Goal: Information Seeking & Learning: Find specific fact

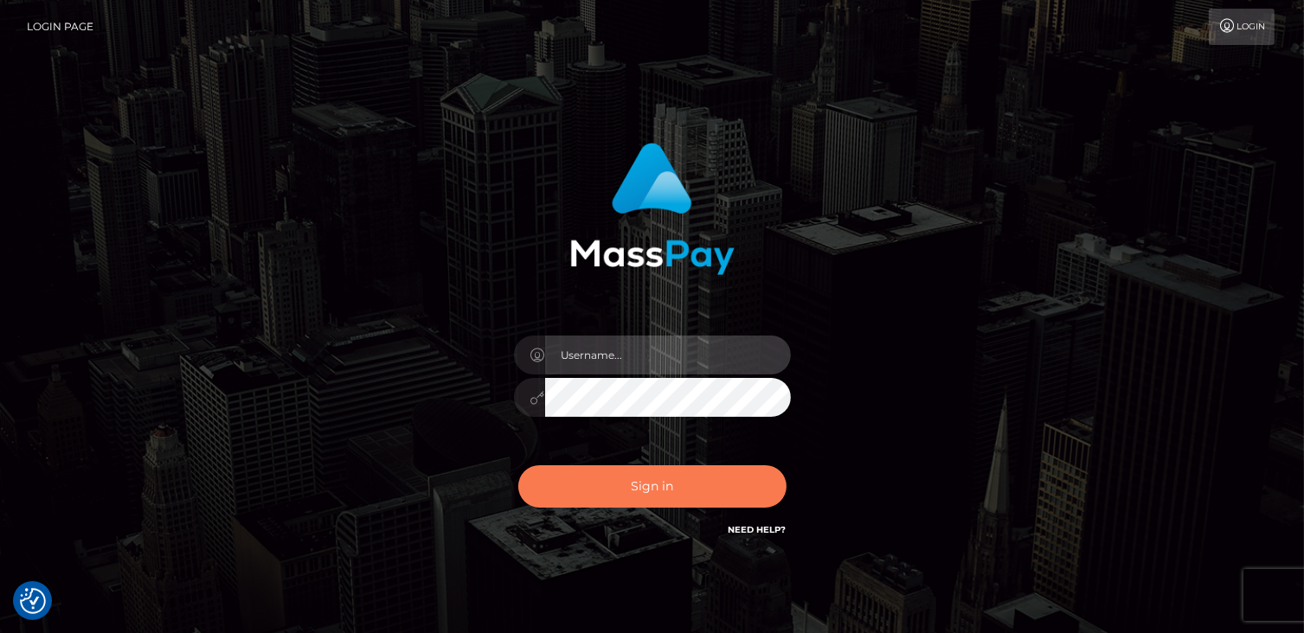
type input "catalinad"
click at [635, 490] on button "Sign in" at bounding box center [652, 486] width 268 height 42
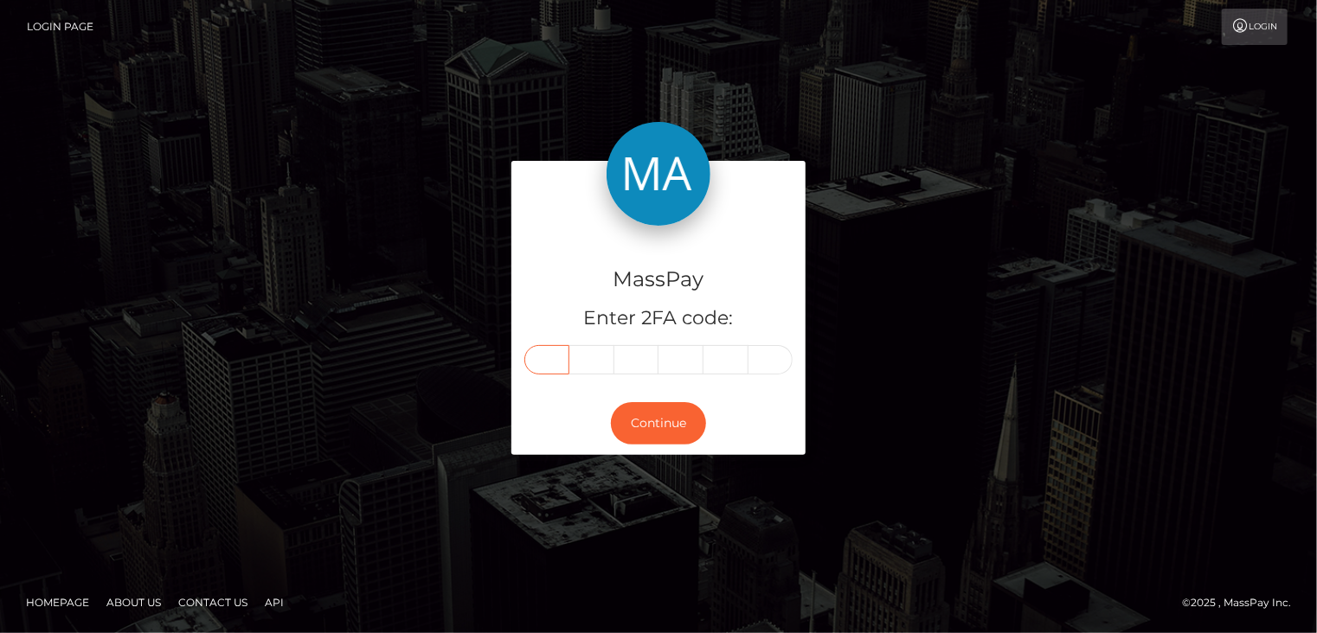
click at [533, 366] on input "text" at bounding box center [546, 359] width 45 height 29
type input "6"
type input "9"
type input "2"
type input "8"
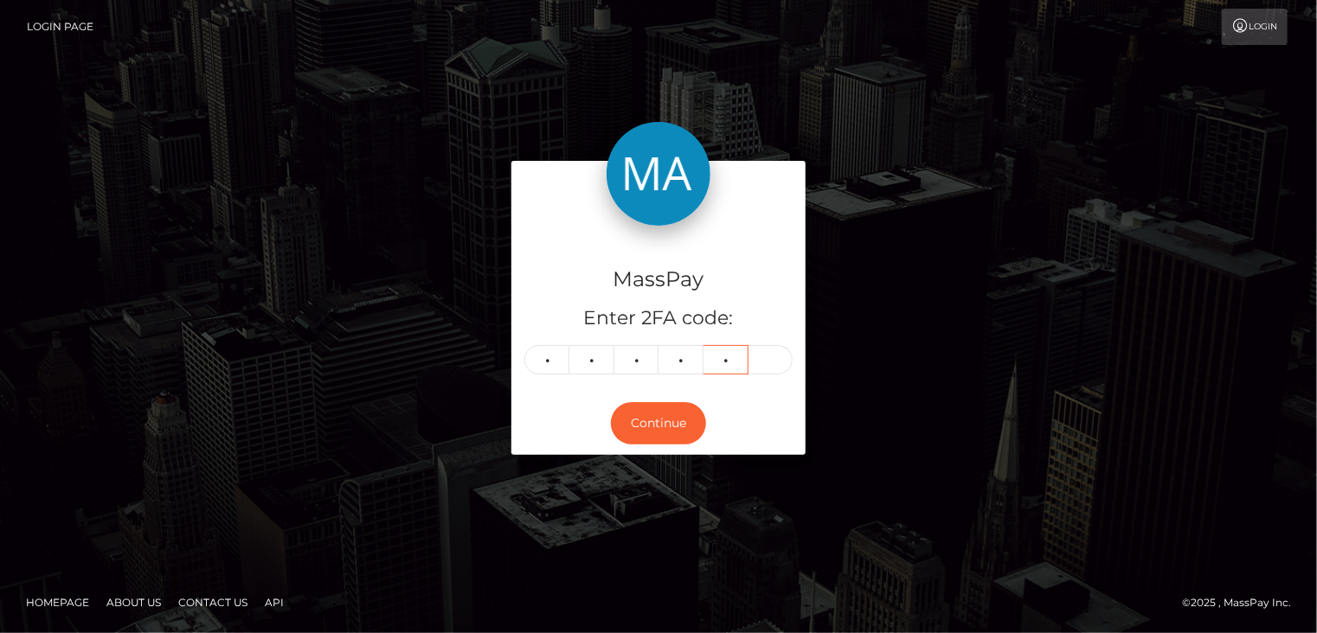
type input "2"
type input "7"
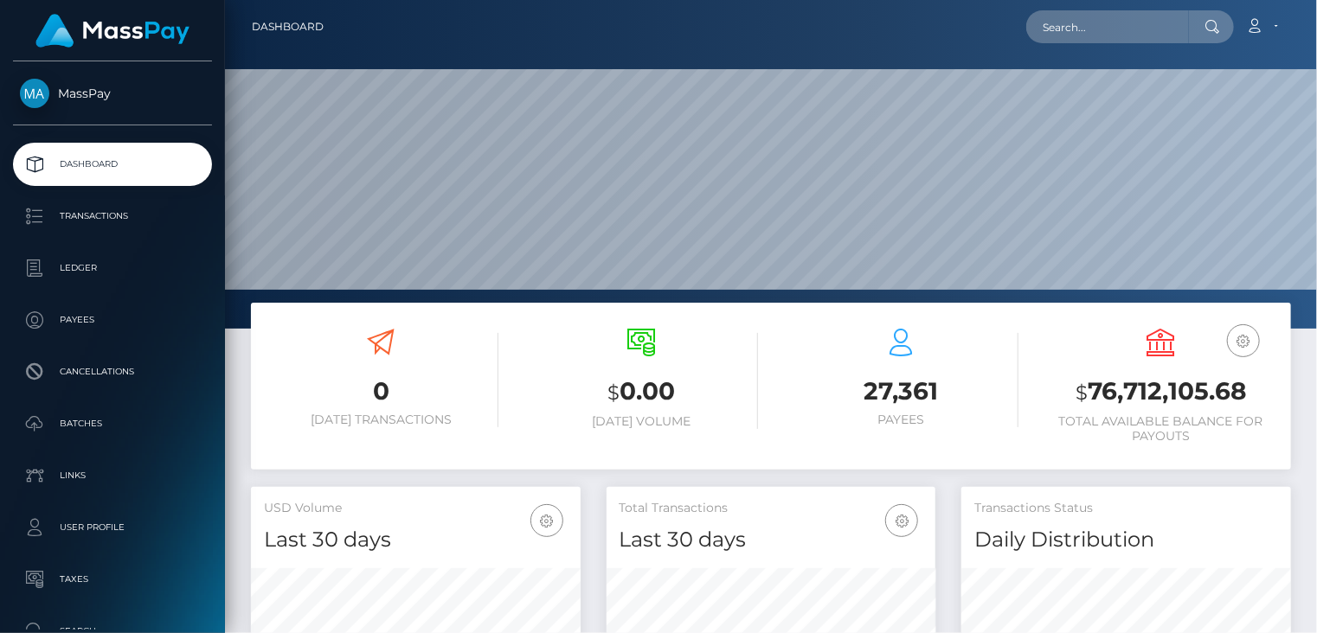
scroll to position [329, 1092]
paste input "[EMAIL_ADDRESS][DOMAIN_NAME]"
type input "[EMAIL_ADDRESS][DOMAIN_NAME]"
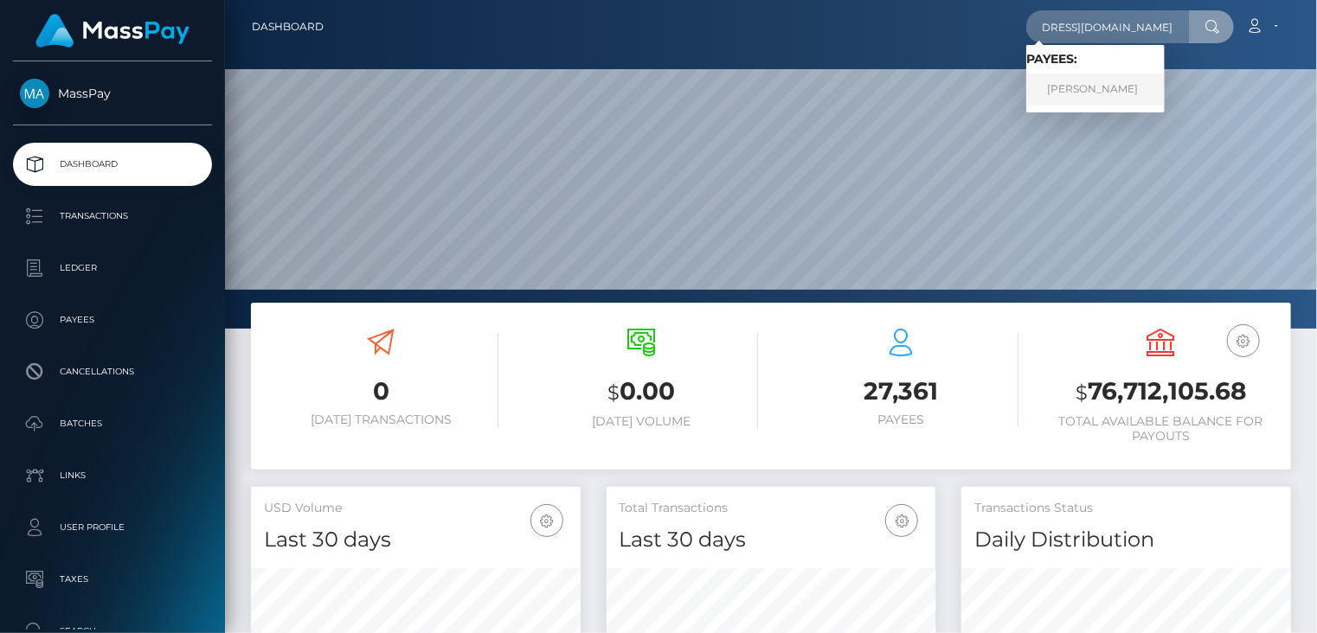
scroll to position [0, 0]
click at [1069, 101] on link "BISMILLAH SHARIF" at bounding box center [1095, 90] width 138 height 32
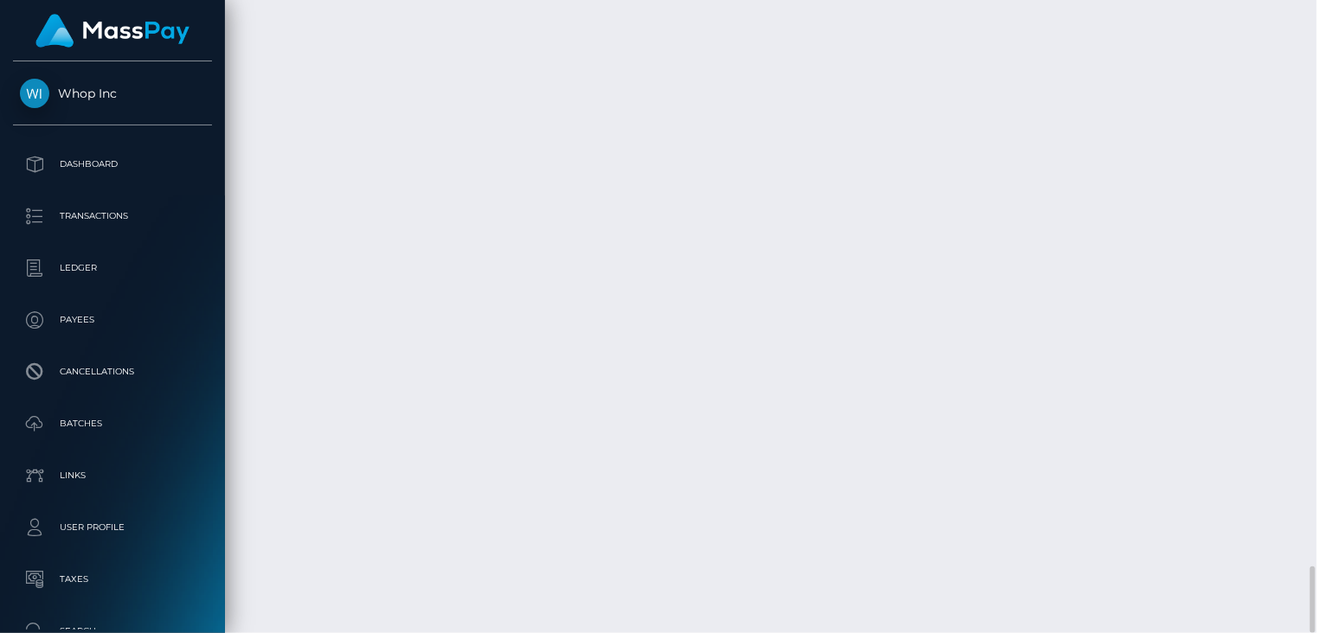
scroll to position [208, 329]
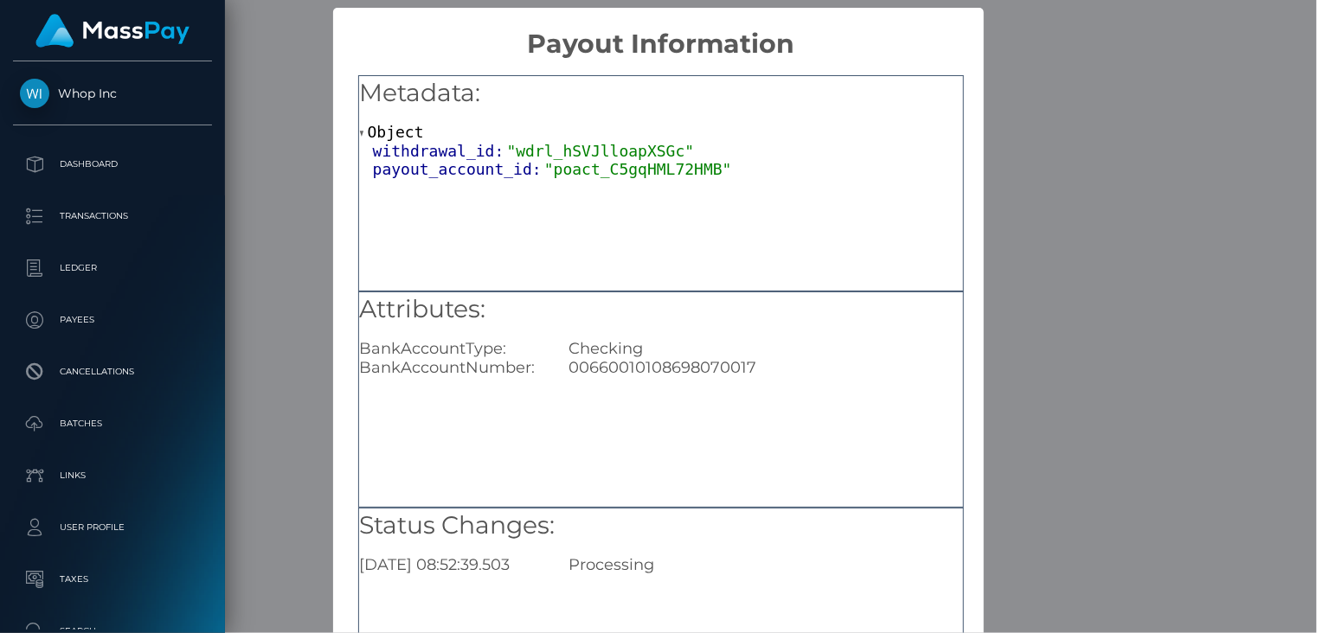
click at [1096, 118] on div "× Payout Information Metadata: Object withdrawal_id: "wdrl_hSVJlloapXSGc" payou…" at bounding box center [658, 316] width 1317 height 633
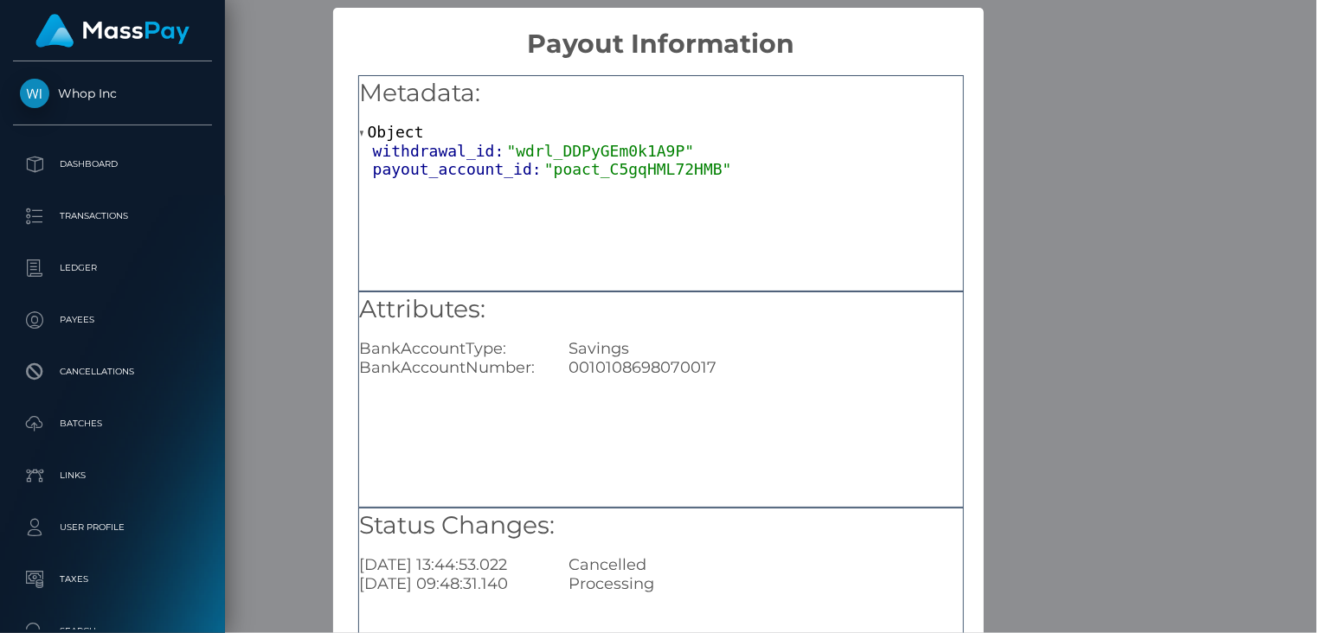
click at [1079, 115] on div "× Payout Information Metadata: Object withdrawal_id: "wdrl_DDPyGEm0k1A9P" payou…" at bounding box center [658, 316] width 1317 height 633
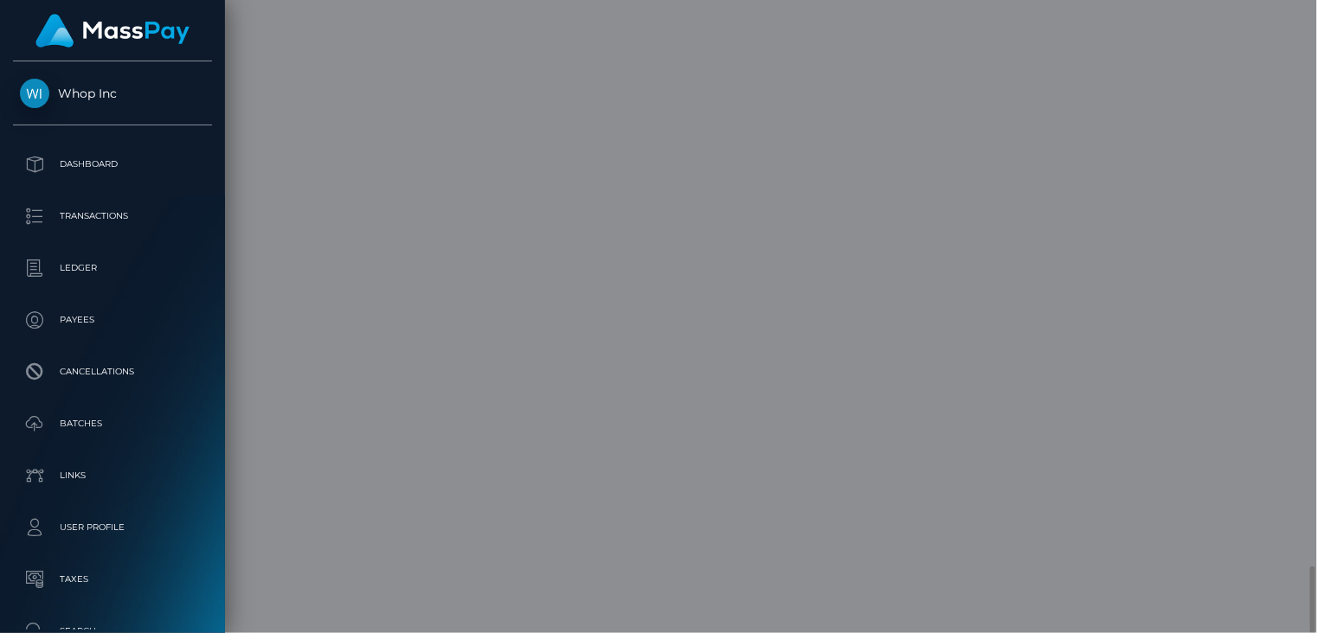
scroll to position [0, 0]
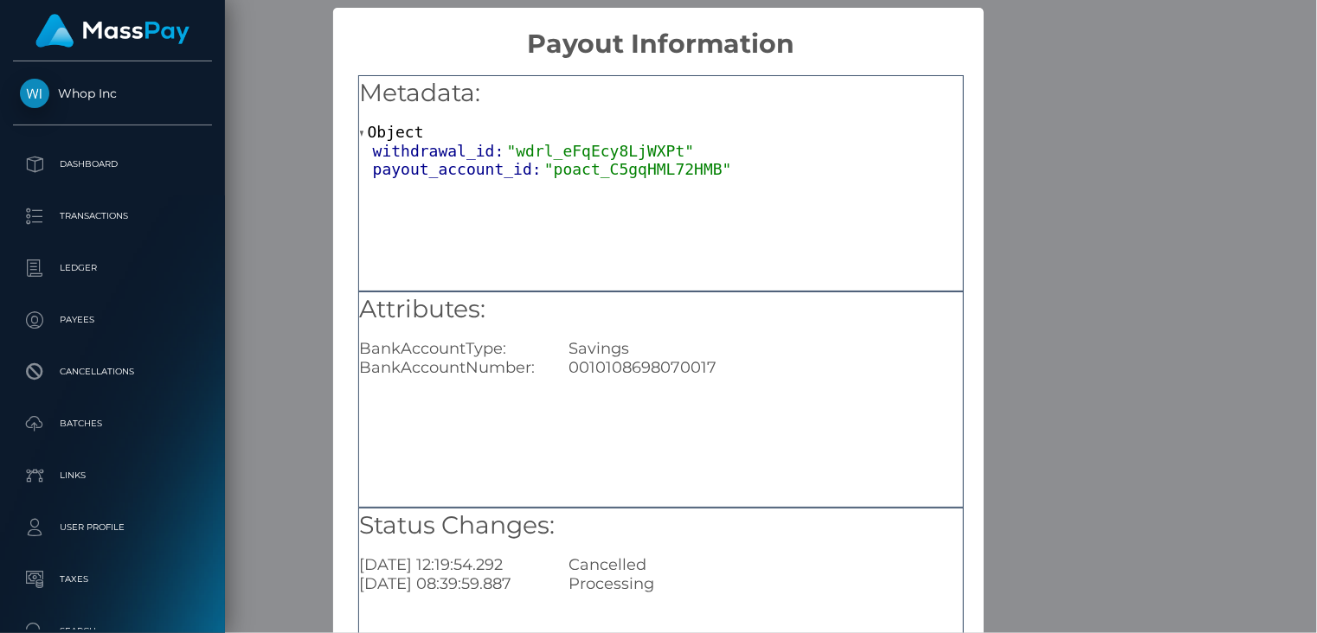
click at [1087, 54] on div "× Payout Information Metadata: Object withdrawal_id: "wdrl_eFqEcy8LjWXPt" payou…" at bounding box center [658, 316] width 1317 height 633
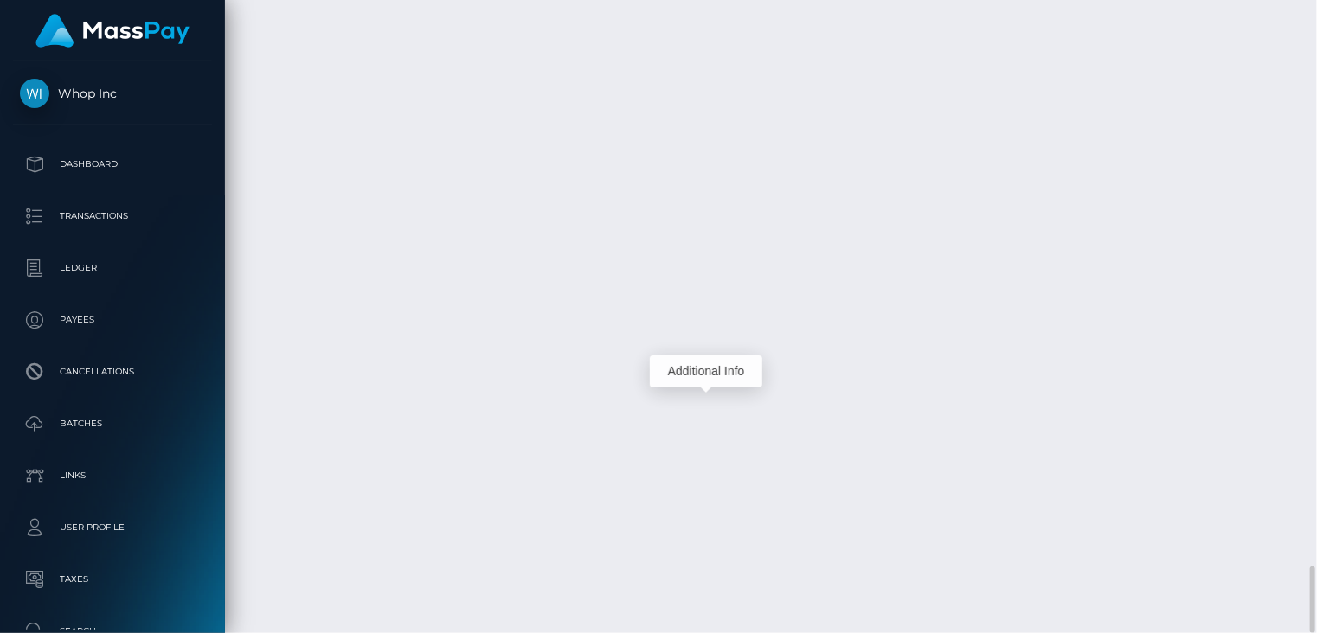
scroll to position [208, 329]
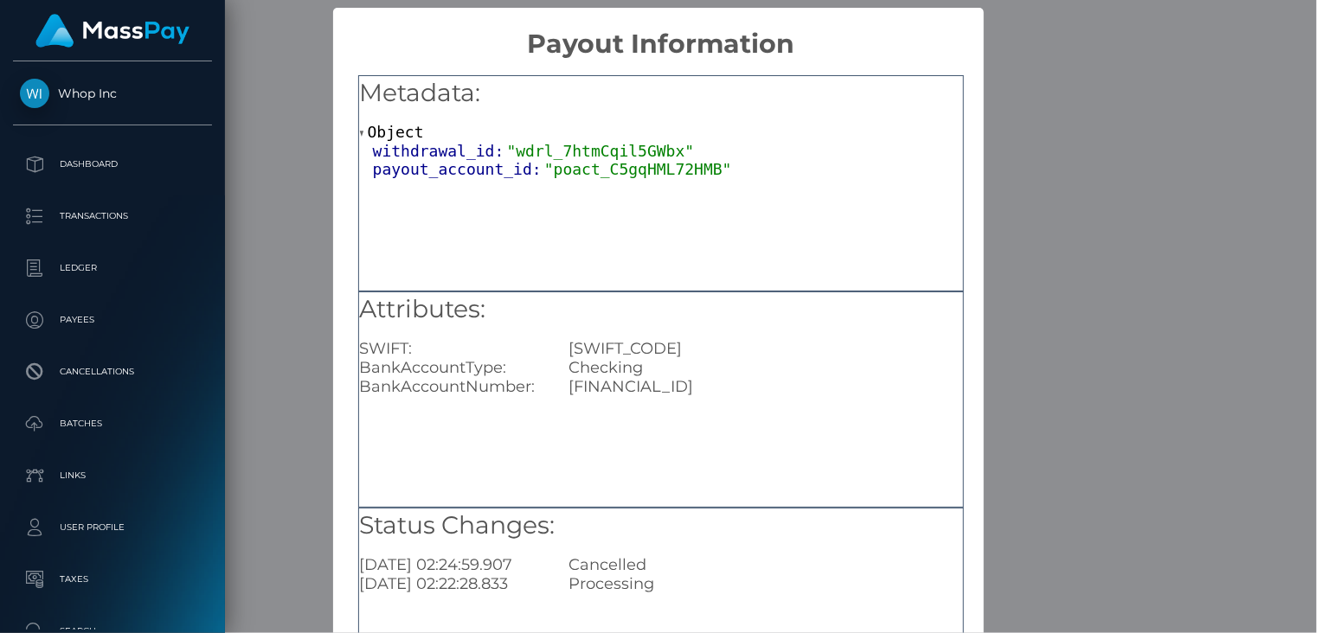
click at [1087, 62] on div "× Payout Information Metadata: Object withdrawal_id: "wdrl_7htmCqil5GWbx" payou…" at bounding box center [658, 316] width 1317 height 633
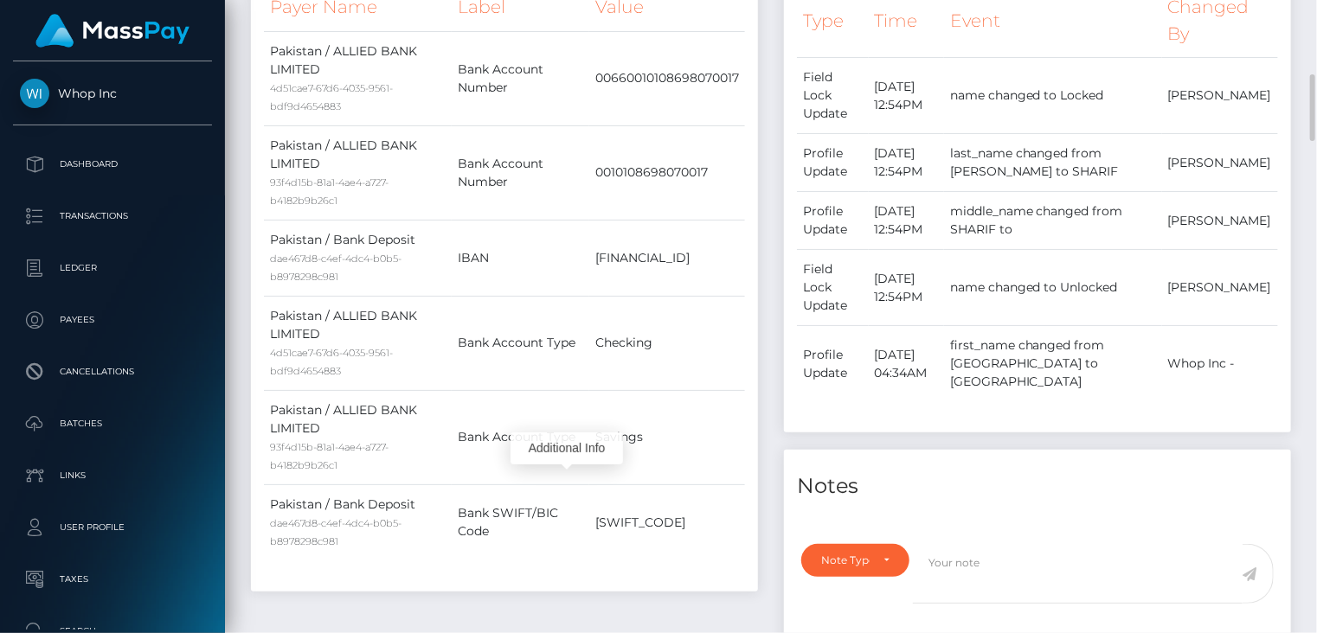
scroll to position [0, 0]
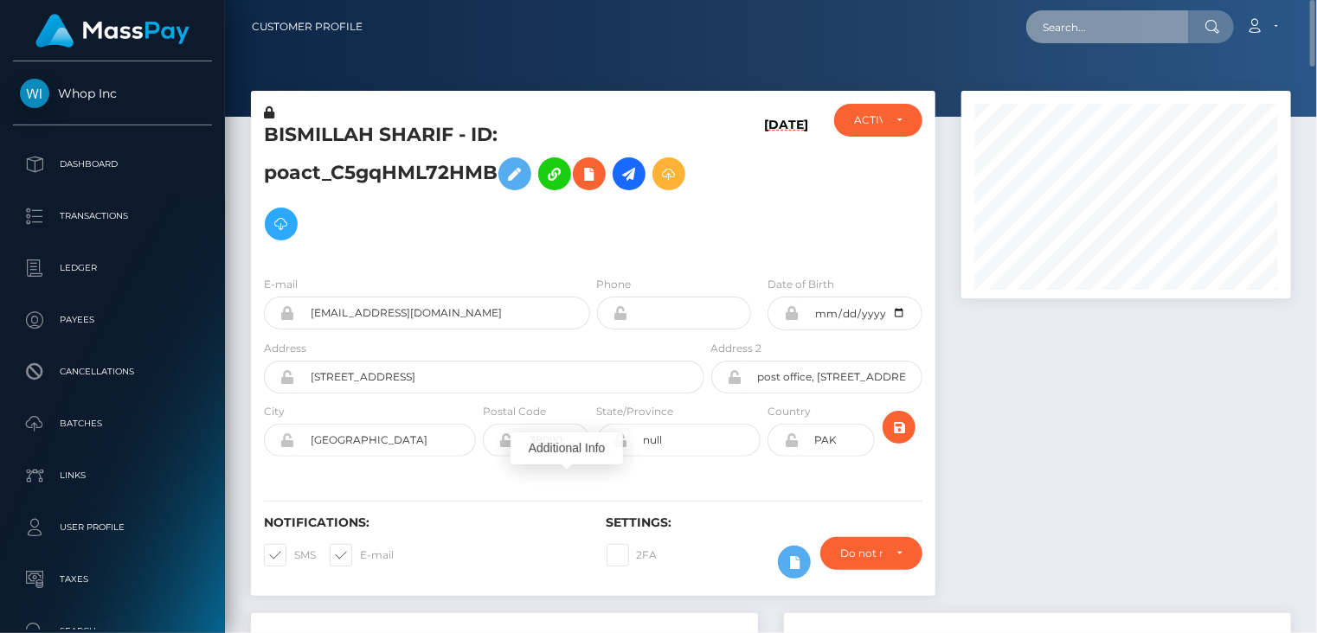
click at [1081, 32] on input "text" at bounding box center [1107, 26] width 163 height 33
paste input "emremert19942014+35e02408c6@gmail.com"
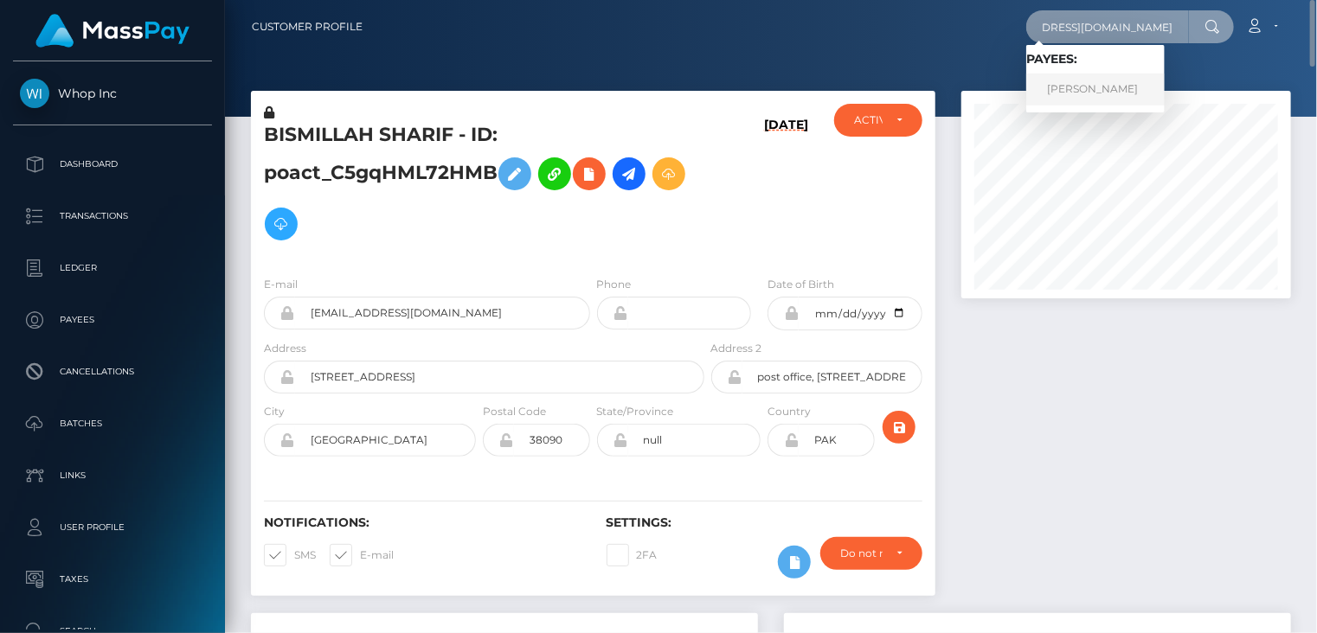
type input "emremert19942014+35e02408c6@gmail.com"
click at [1093, 87] on link "EMRE GÜNDOĞDU" at bounding box center [1095, 90] width 138 height 32
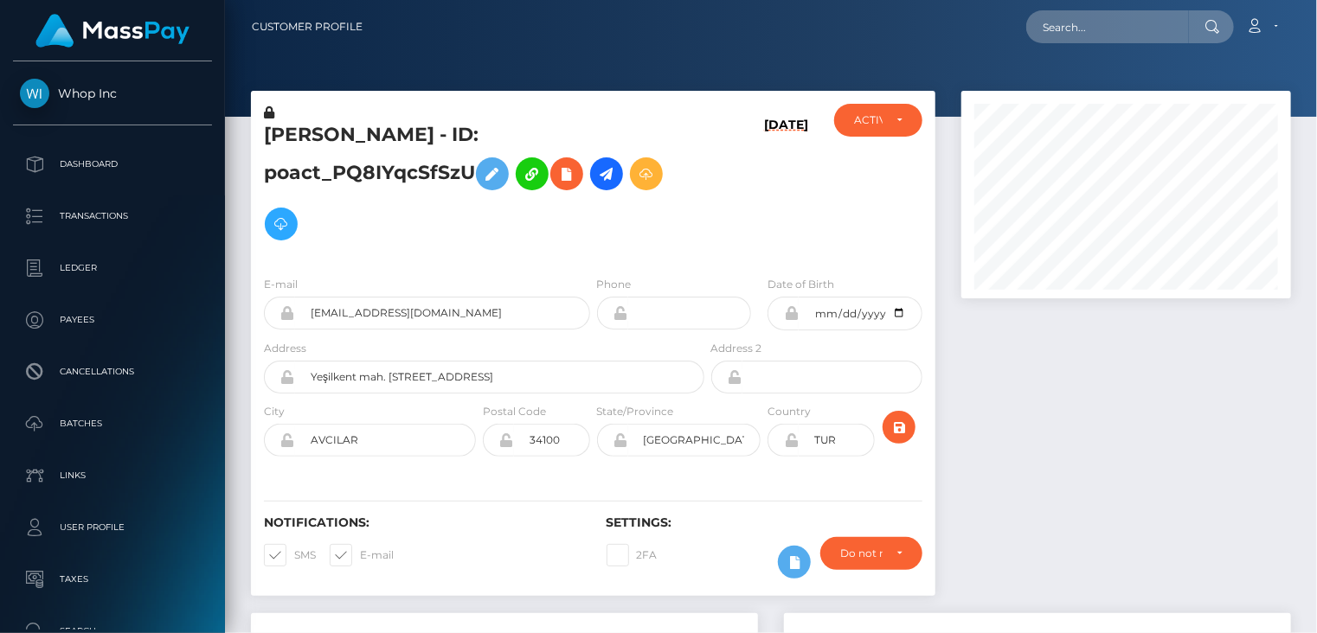
scroll to position [208, 329]
click at [1076, 470] on div at bounding box center [1126, 352] width 356 height 523
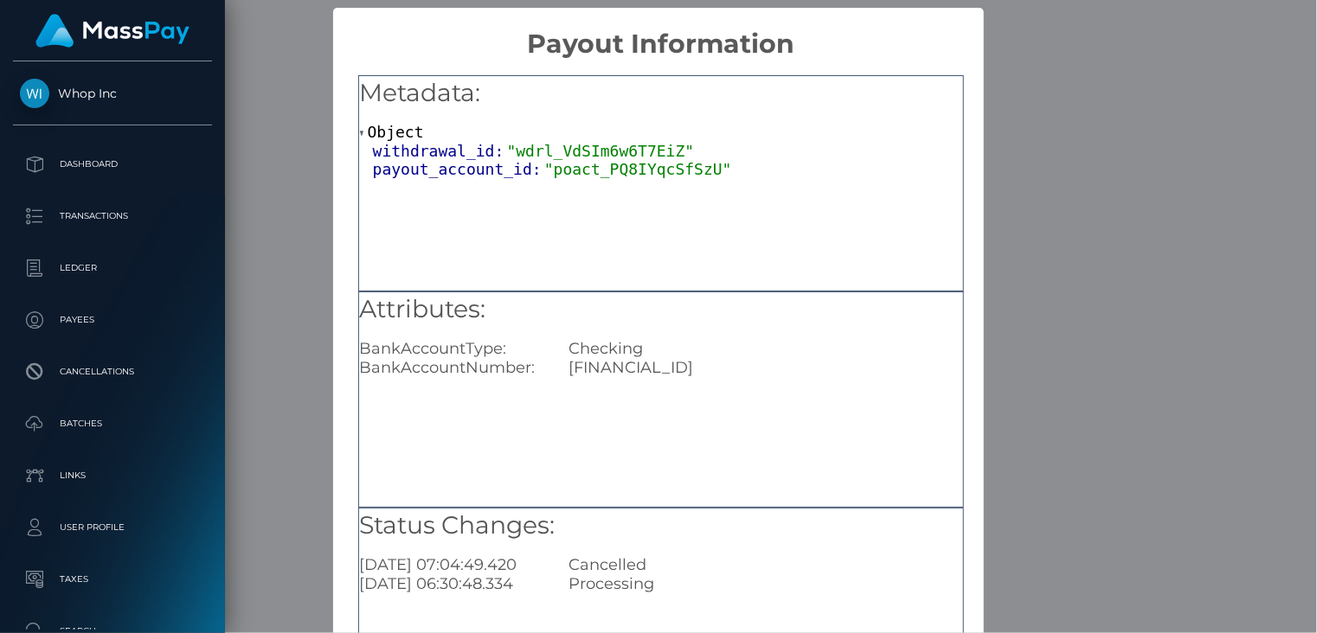
click at [1181, 100] on div "× Payout Information Metadata: Object withdrawal_id: "wdrl_VdSIm6w6T7EiZ" payou…" at bounding box center [658, 316] width 1317 height 633
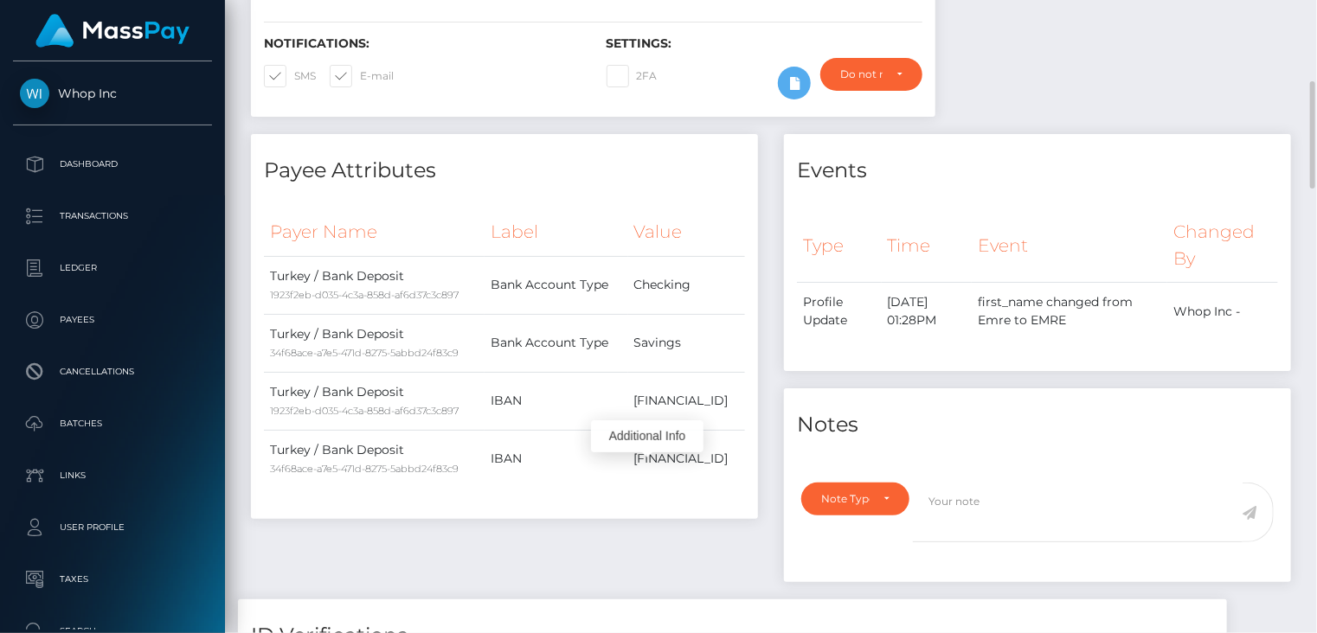
scroll to position [0, 0]
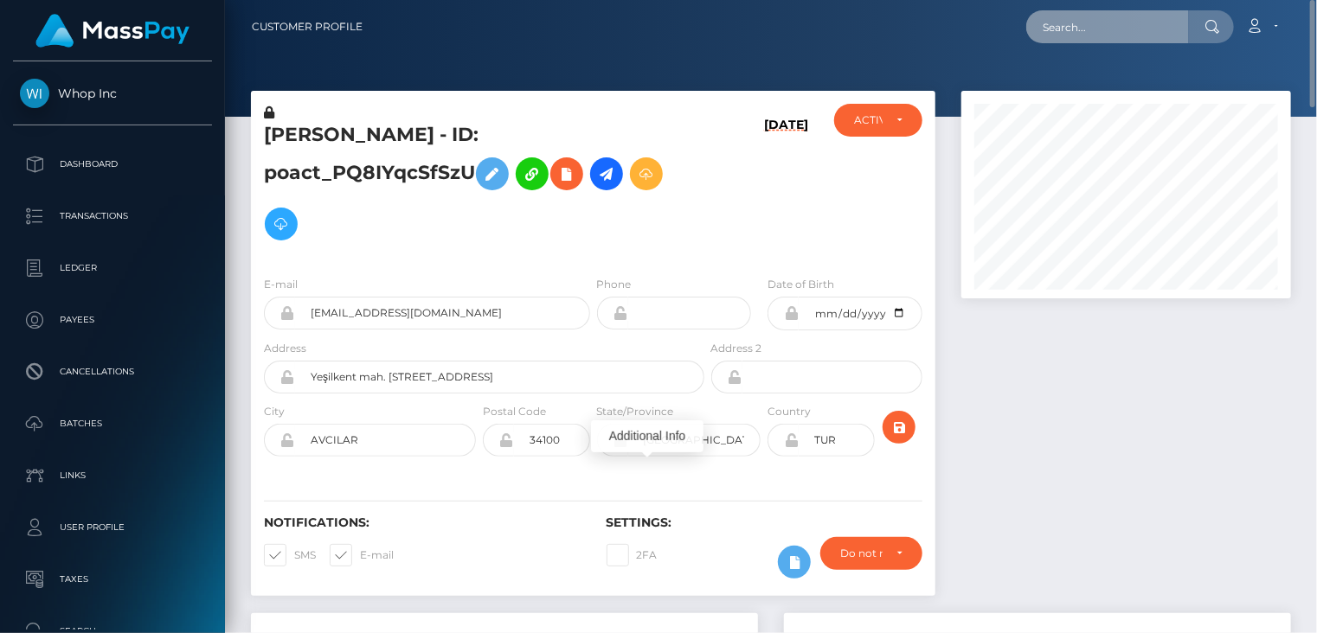
click at [1129, 17] on input "text" at bounding box center [1107, 26] width 163 height 33
paste input "PY62376771"
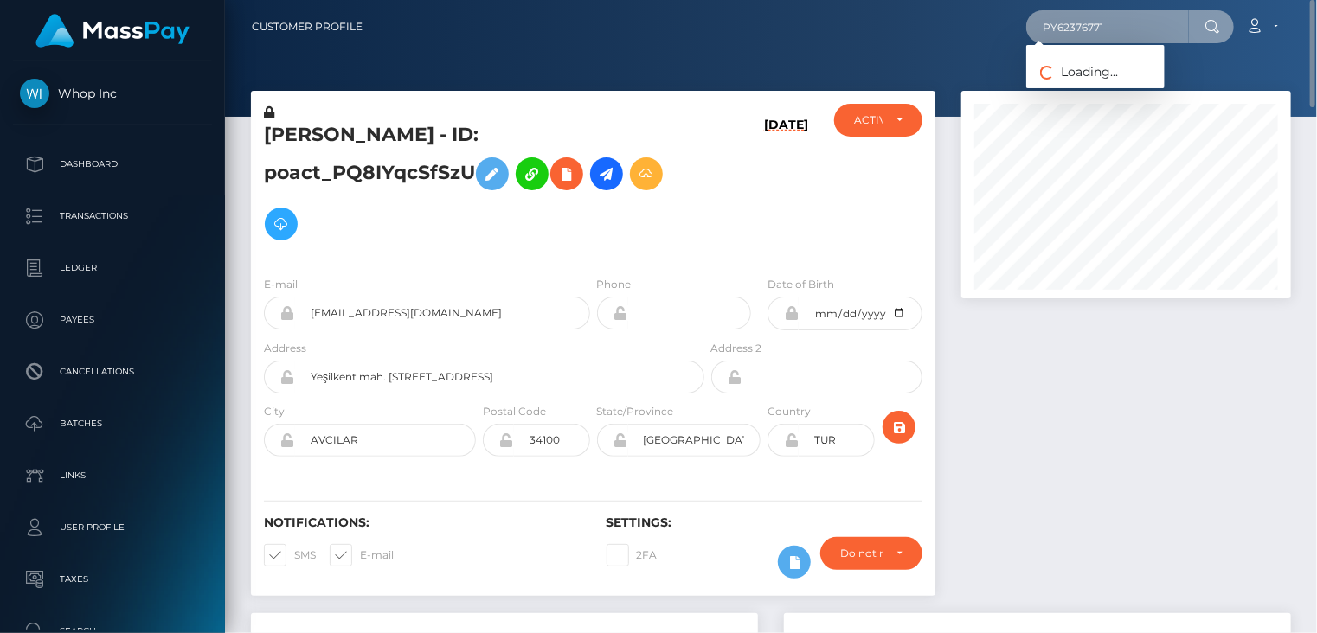
type input "PY62376771"
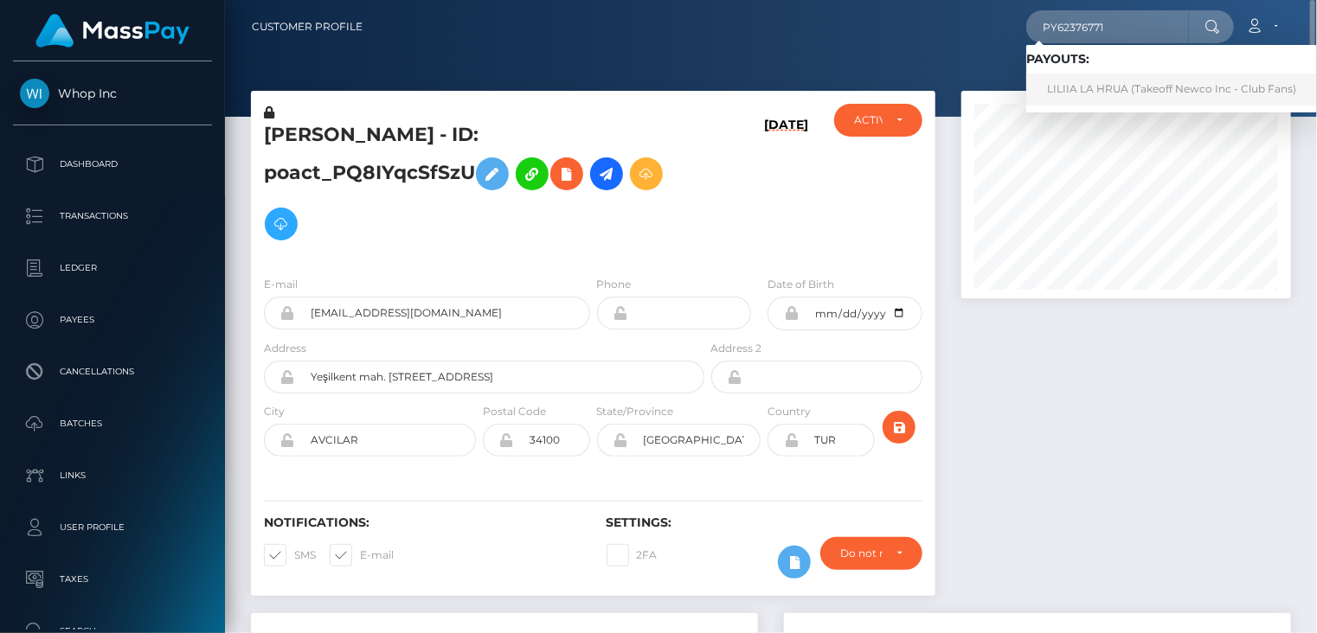
click at [1108, 81] on link "LILIIA LA HRUA (Takeoff Newco Inc - Club Fans)" at bounding box center [1171, 90] width 291 height 32
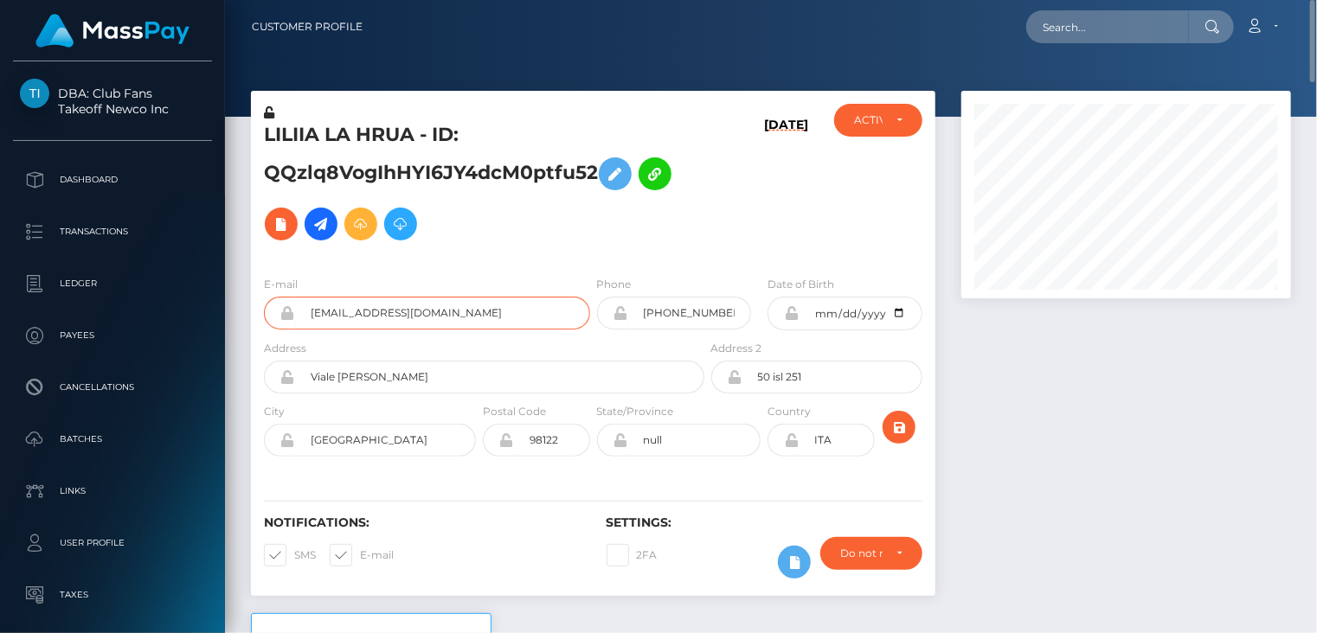
click at [360, 319] on input "lahrua1995@gmail.com" at bounding box center [442, 313] width 295 height 33
click at [1094, 39] on input "text" at bounding box center [1107, 26] width 163 height 33
paste input "MSPb1b02acb7796fd0"
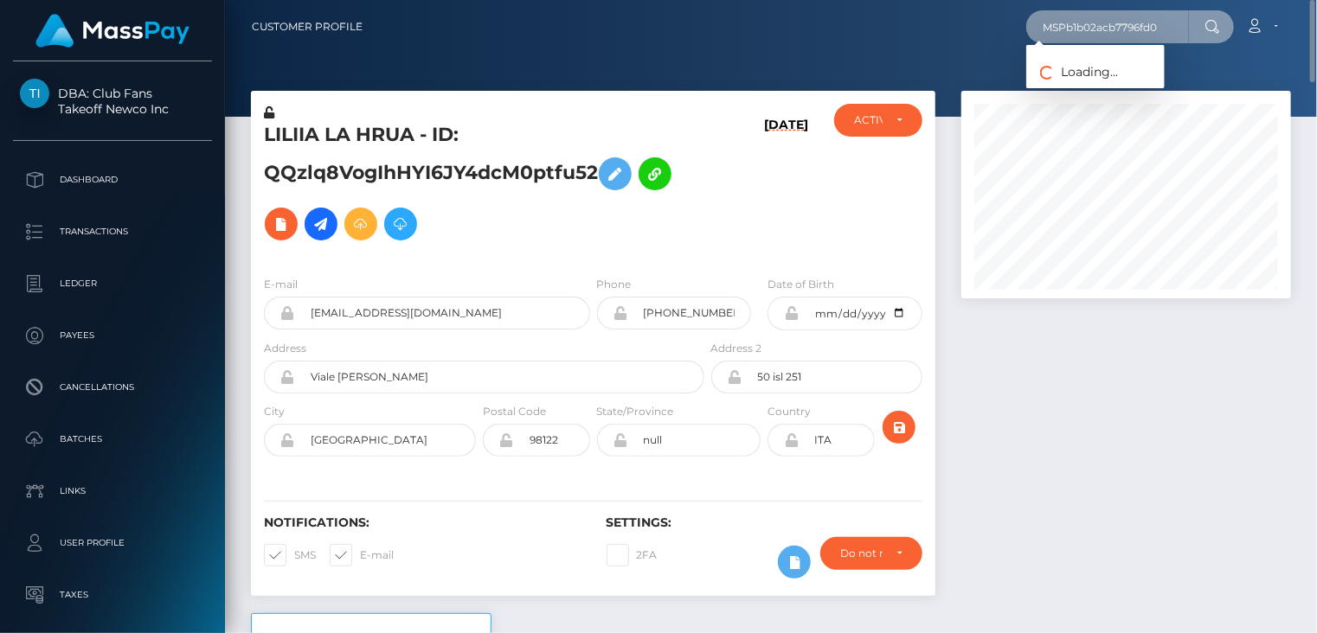
type input "MSPb1b02acb7796fd0"
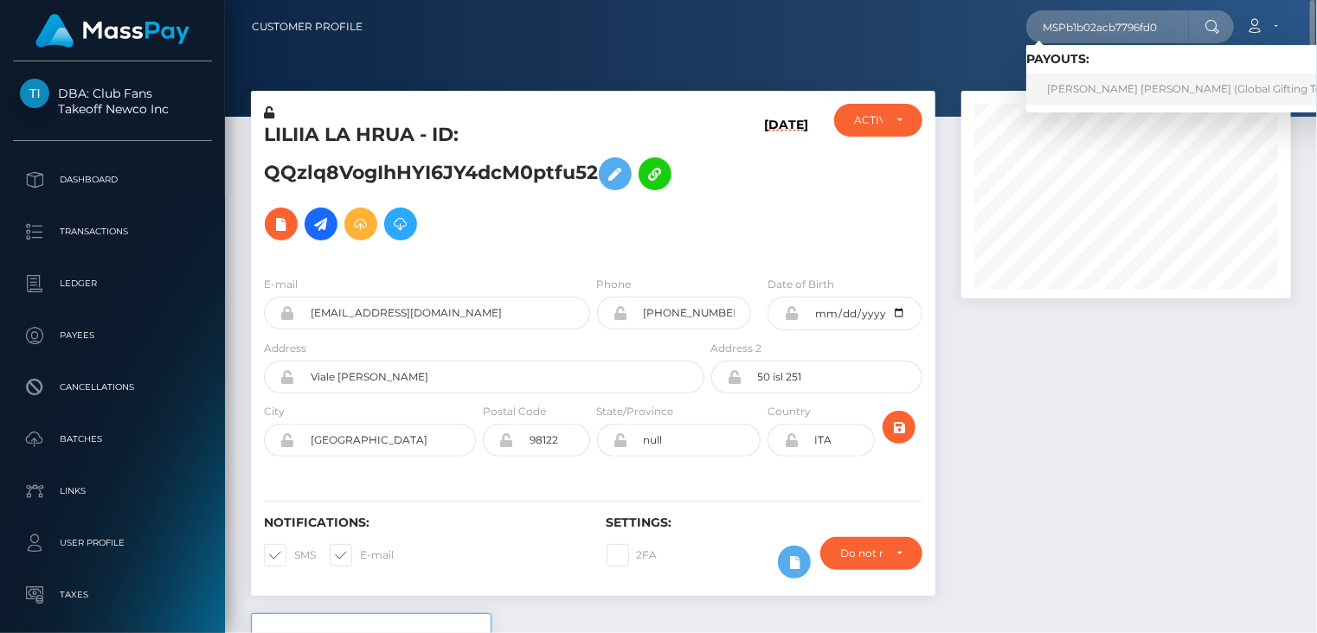
click at [1093, 96] on link "RODRIGO ALEJANDRO VILLICANA PEREZ (Global Gifting Technologies Inc - Throne)" at bounding box center [1247, 90] width 442 height 32
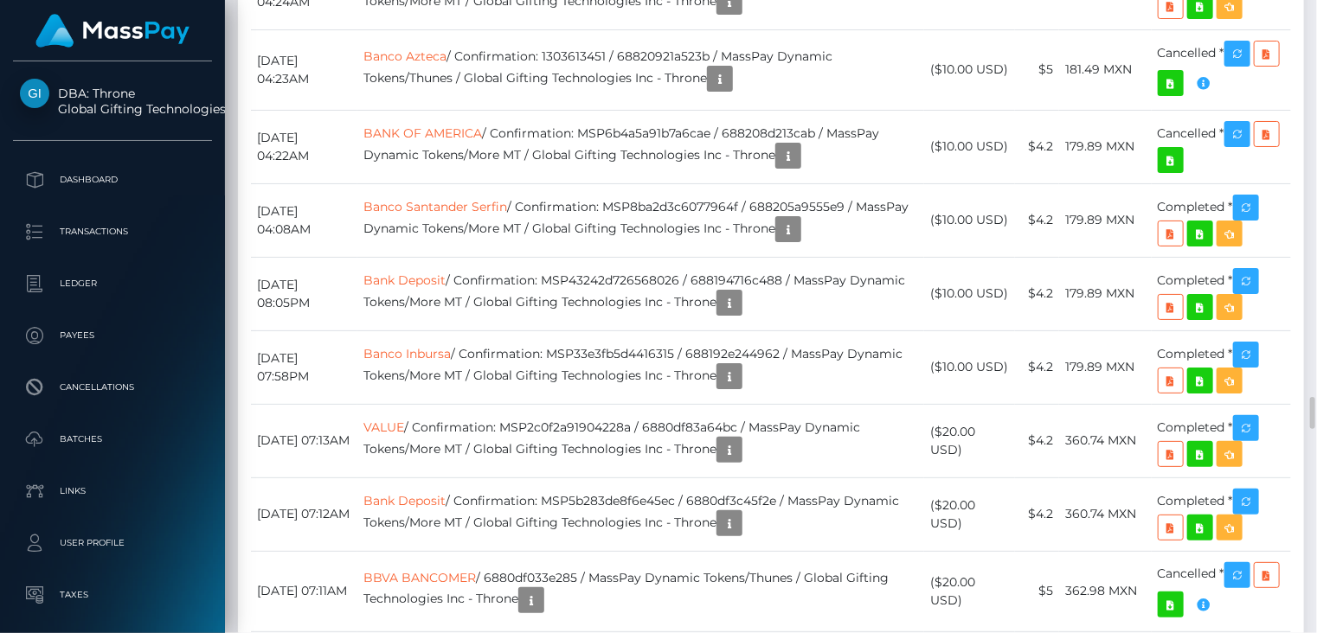
scroll to position [8369, 0]
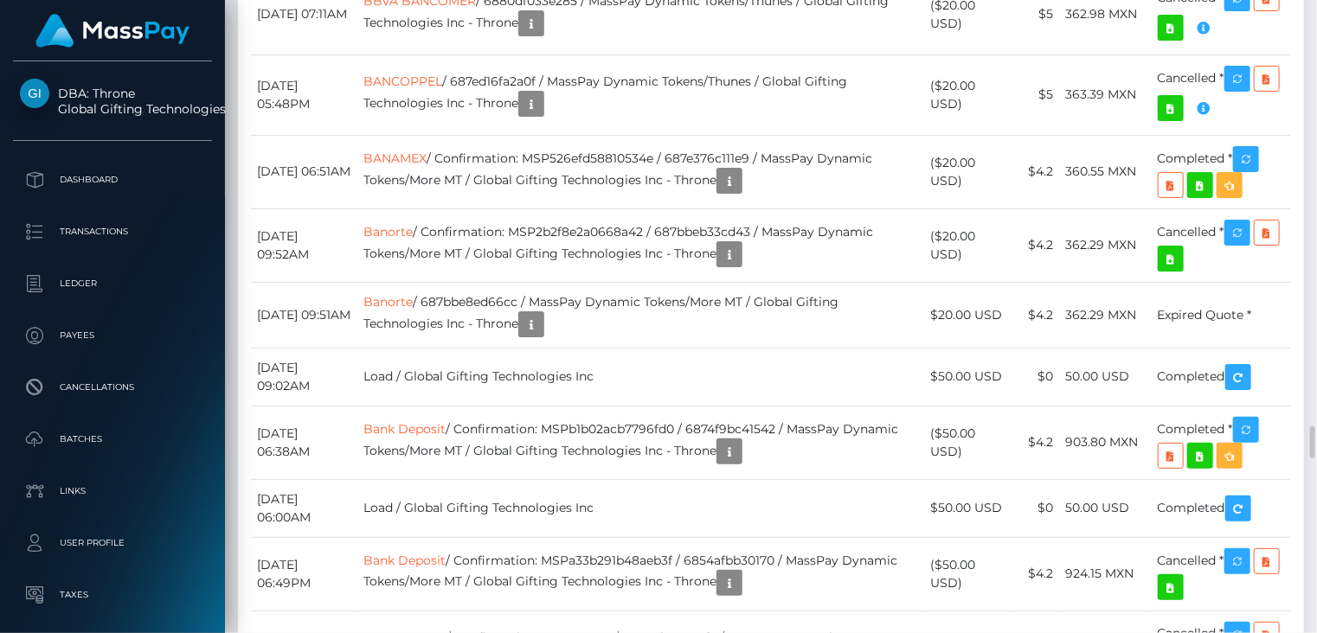
click at [837, 148] on div "Transactions History * Transactions date/time are shown in payee's local timezo…" at bounding box center [771, 489] width 1066 height 3831
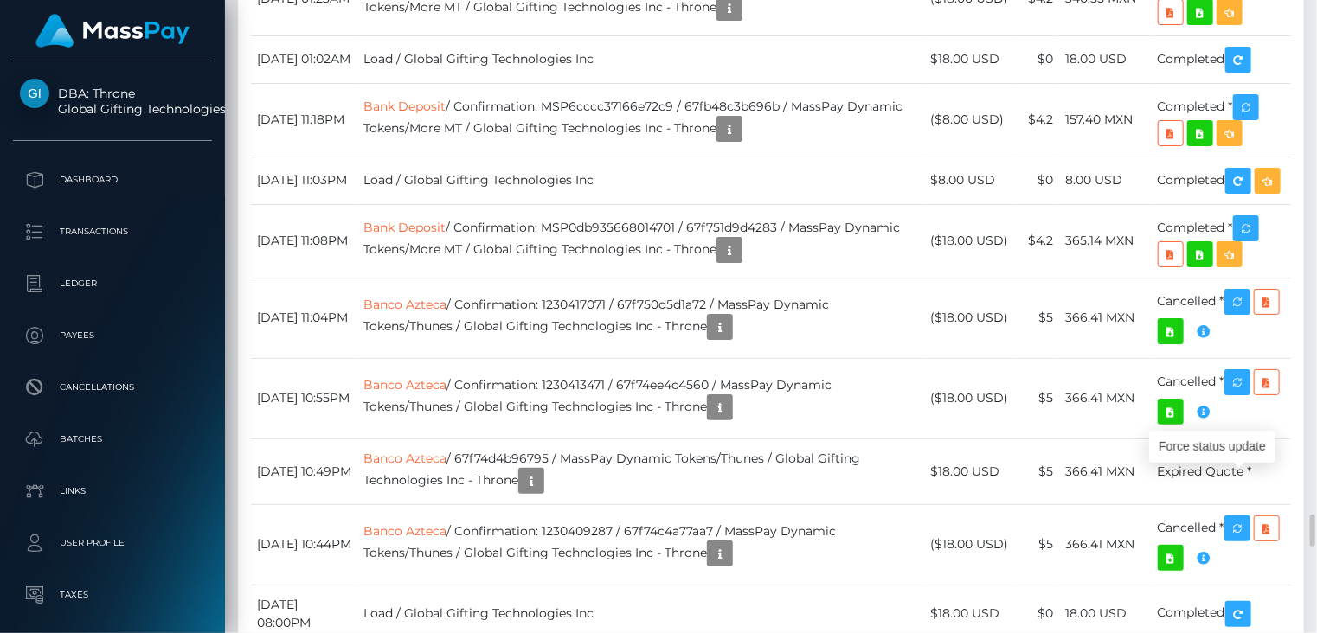
scroll to position [208, 329]
drag, startPoint x: 256, startPoint y: 202, endPoint x: 332, endPoint y: 200, distance: 76.2
copy td "[DATE]"
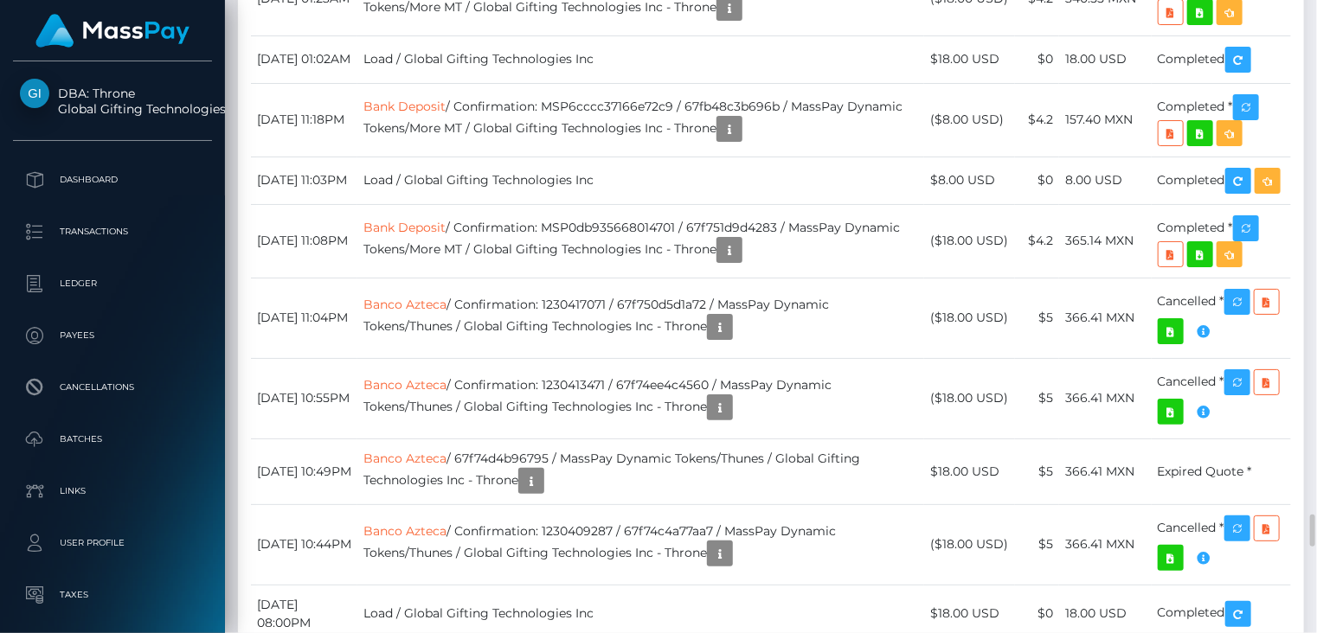
drag, startPoint x: 979, startPoint y: 208, endPoint x: 927, endPoint y: 208, distance: 51.9
copy td "($50.00"
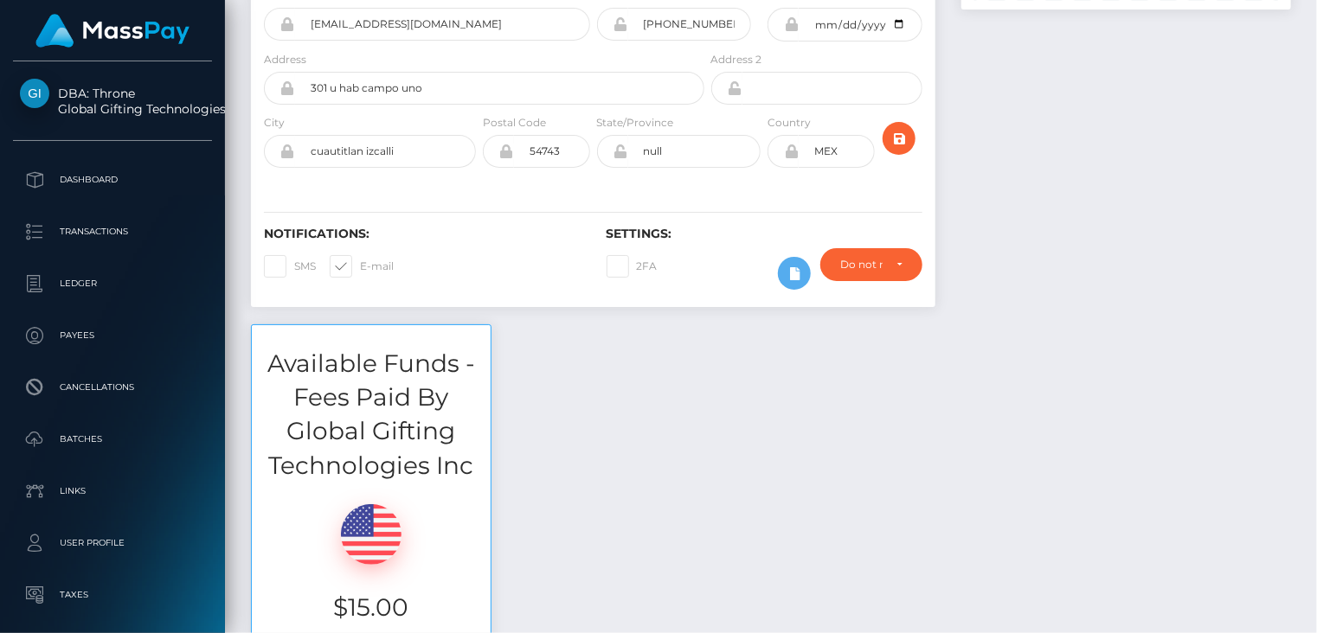
scroll to position [0, 0]
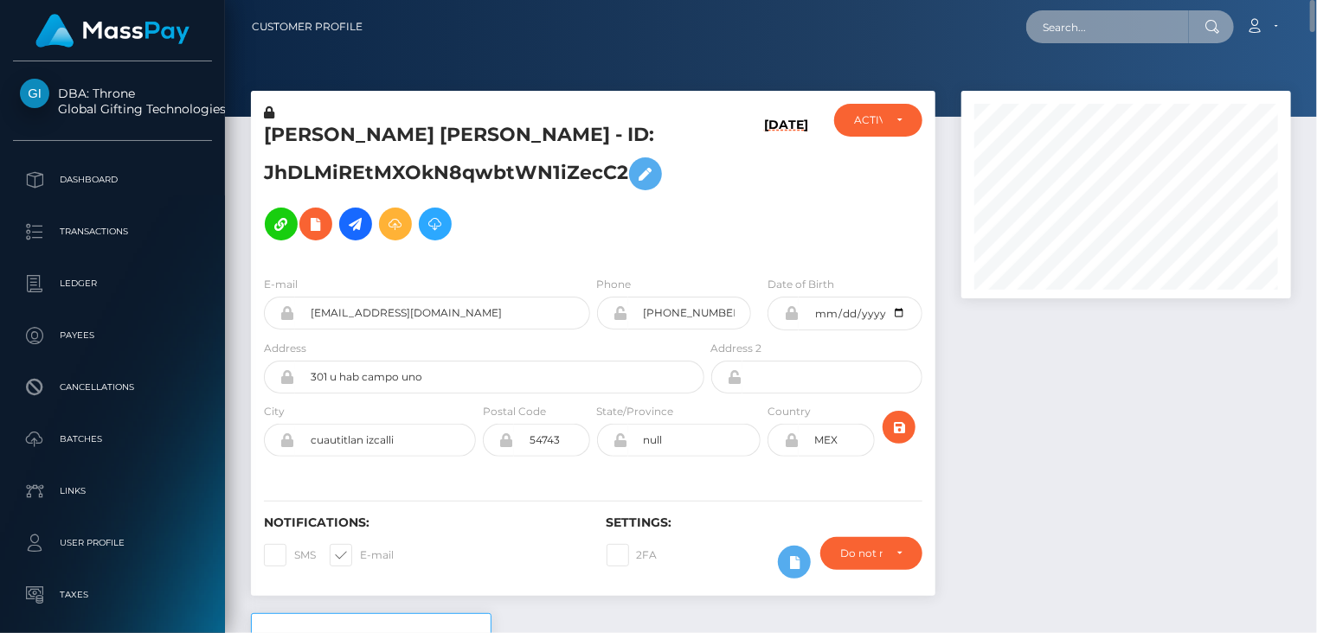
paste input "MSP9a252ad74b11af7"
type input "MSP9a252ad74b11af7"
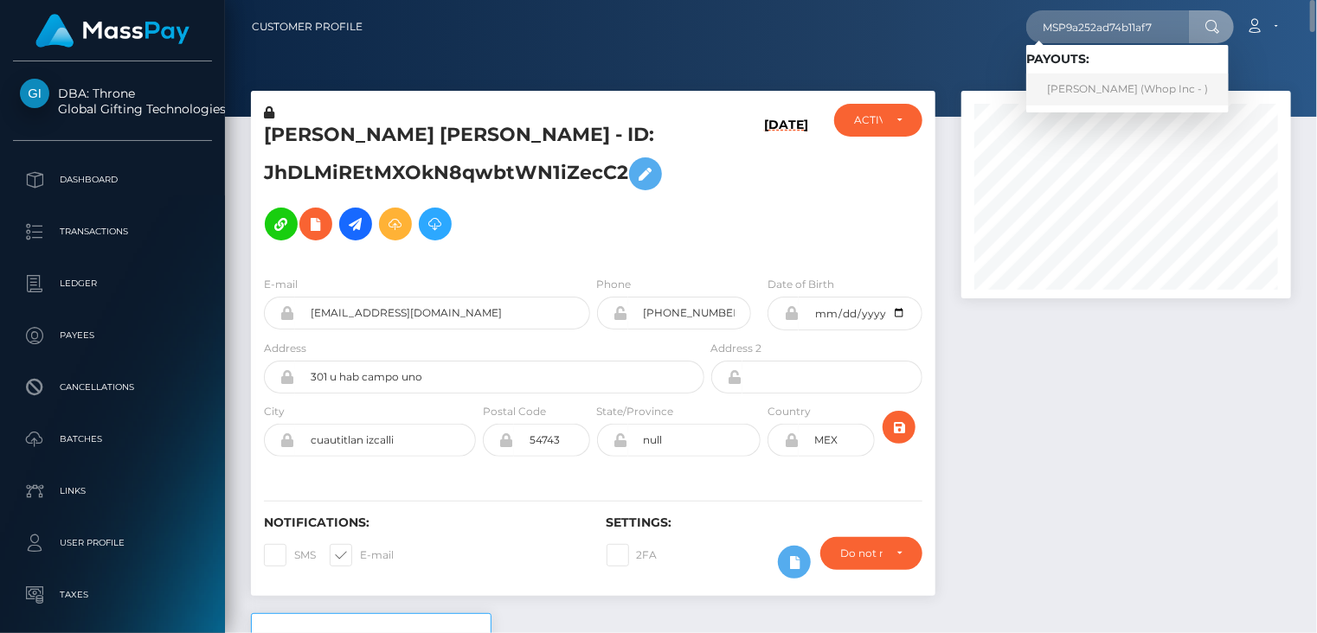
click at [1104, 85] on link "JAIPAL Mohan Lal (Whop Inc - )" at bounding box center [1127, 90] width 202 height 32
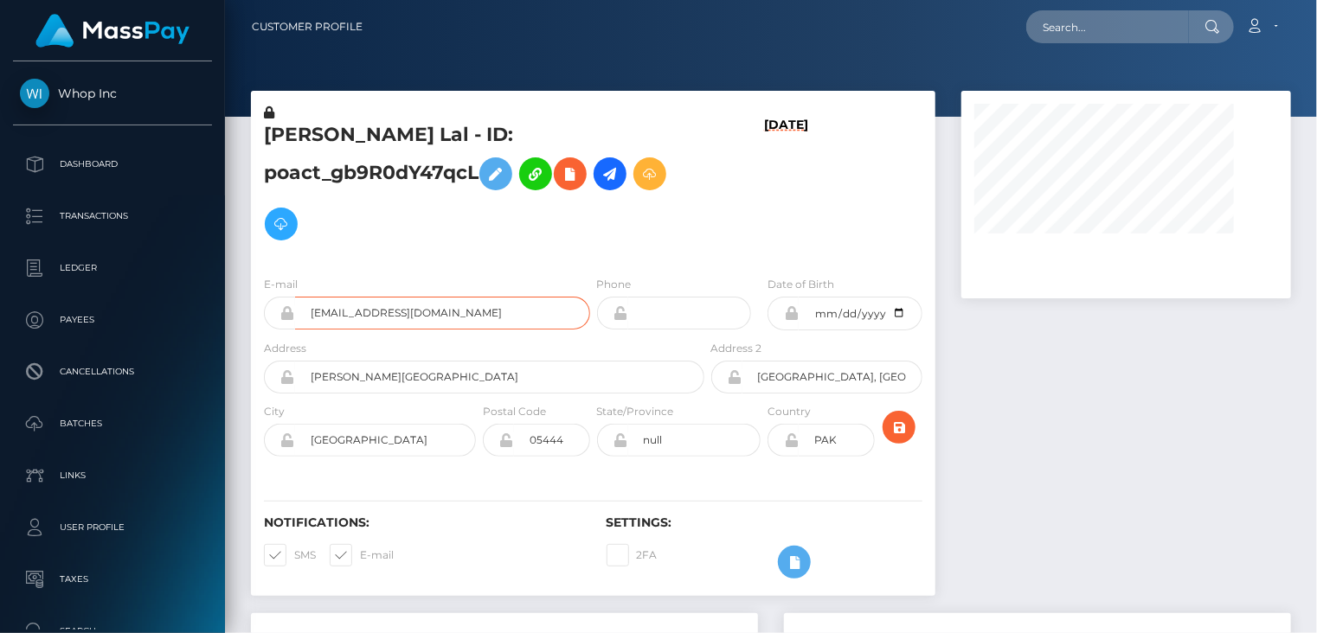
click at [426, 311] on input "karankhatwani456+be2a281621@gmail.com" at bounding box center [442, 313] width 295 height 33
click at [426, 312] on input "karankhatwani456+be2a281621@gmail.com" at bounding box center [442, 313] width 295 height 33
click at [1076, 427] on div at bounding box center [1126, 352] width 356 height 523
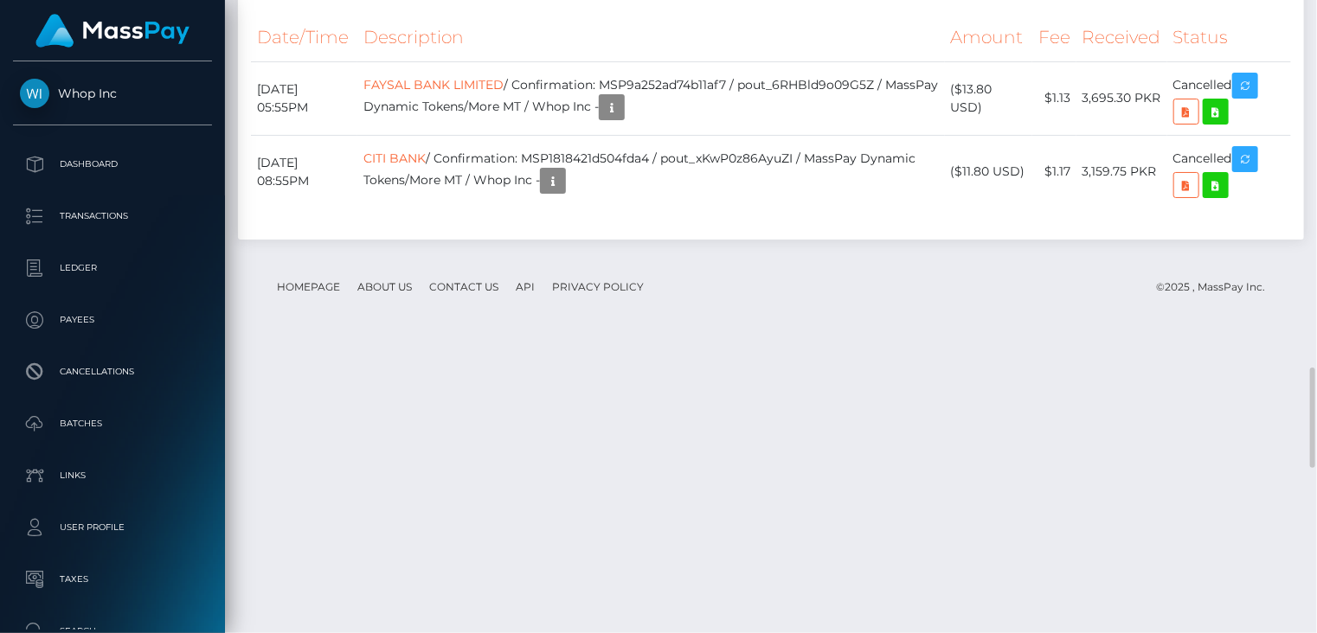
scroll to position [3343, 0]
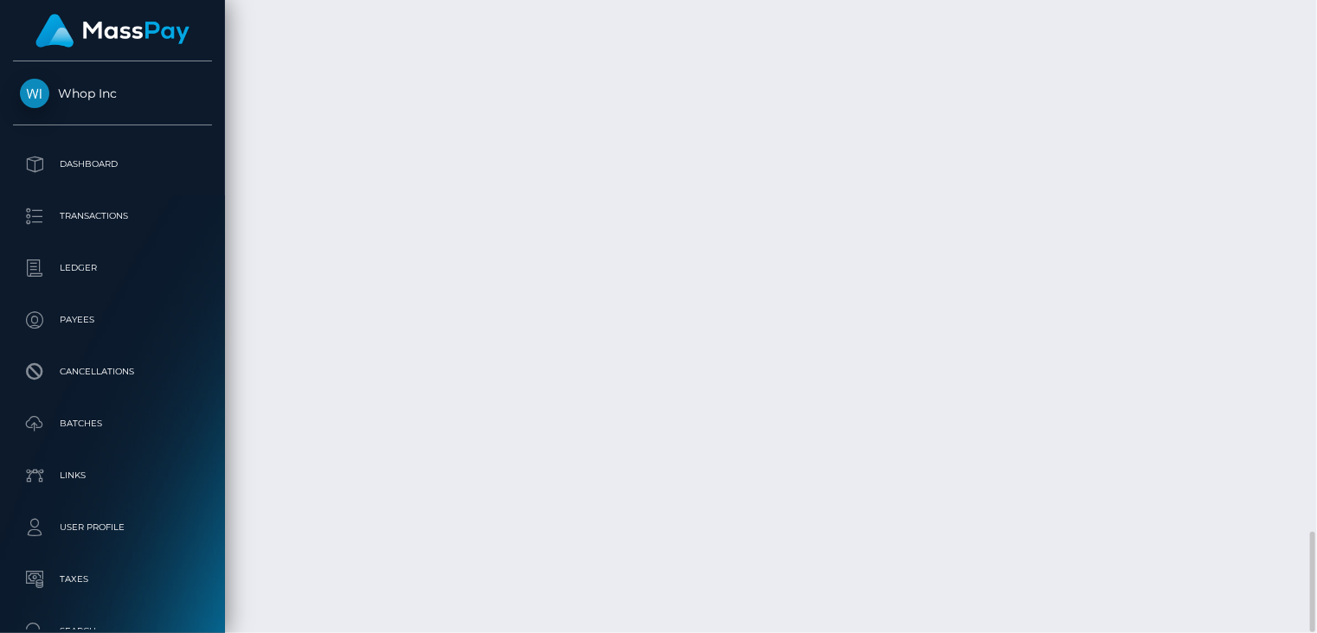
drag, startPoint x: 630, startPoint y: 379, endPoint x: 906, endPoint y: 369, distance: 276.1
copy td "MSP9a252ad74b11af7 / pout_6RHBld9o09G5Z"
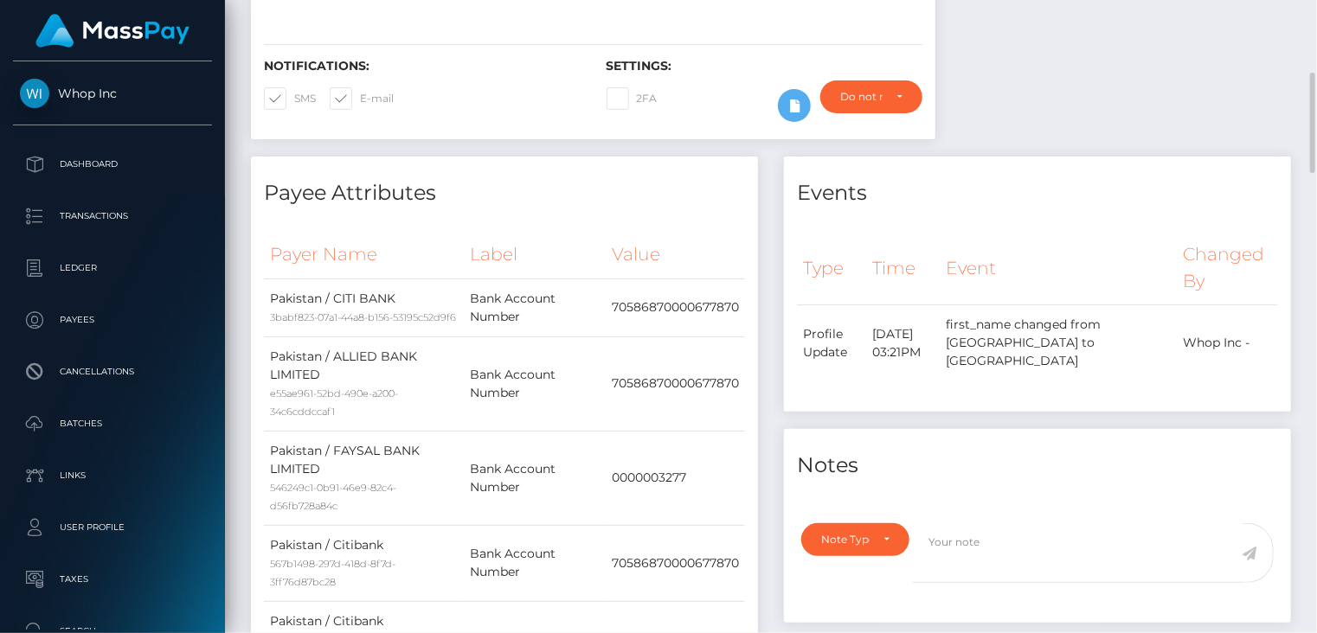
scroll to position [0, 0]
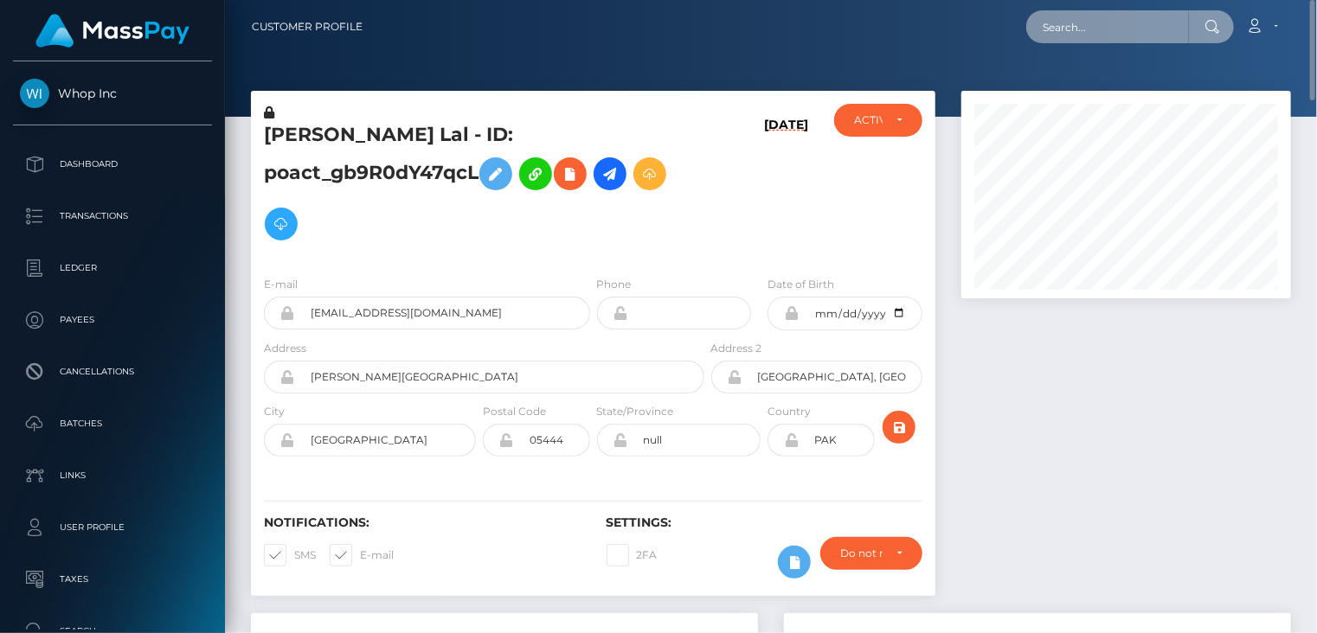
paste input "poact_5ZmxSH7fjhta's"
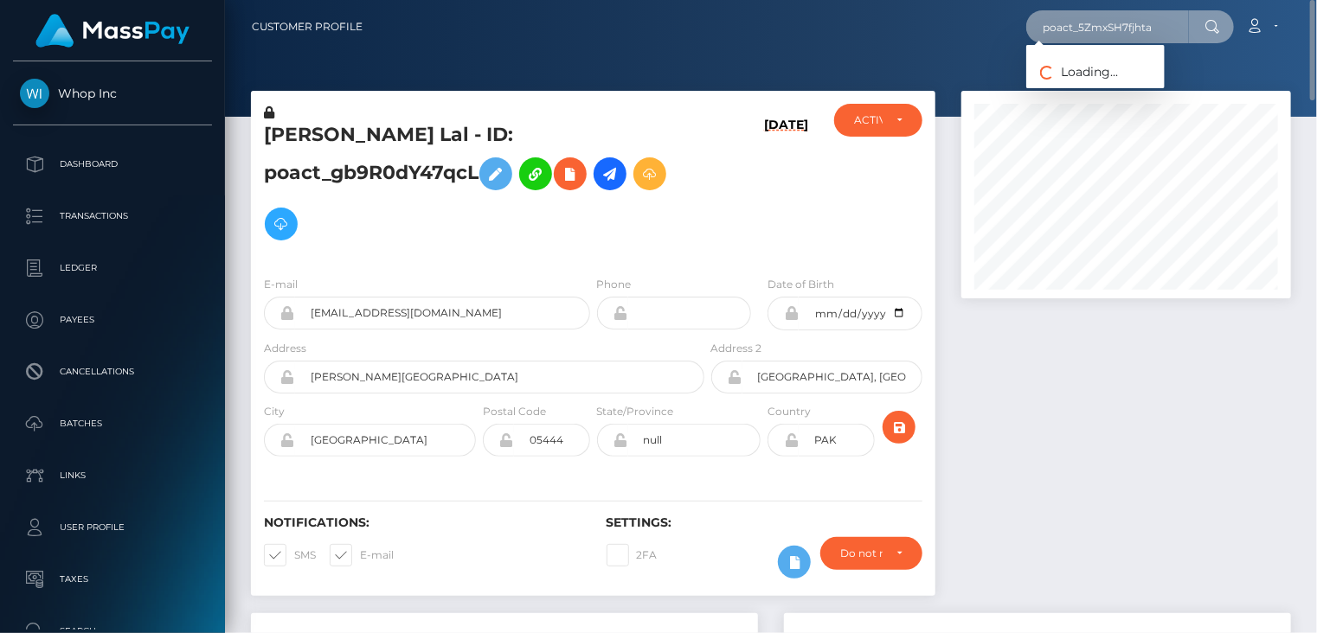
type input "poact_5ZmxSH7fjhta"
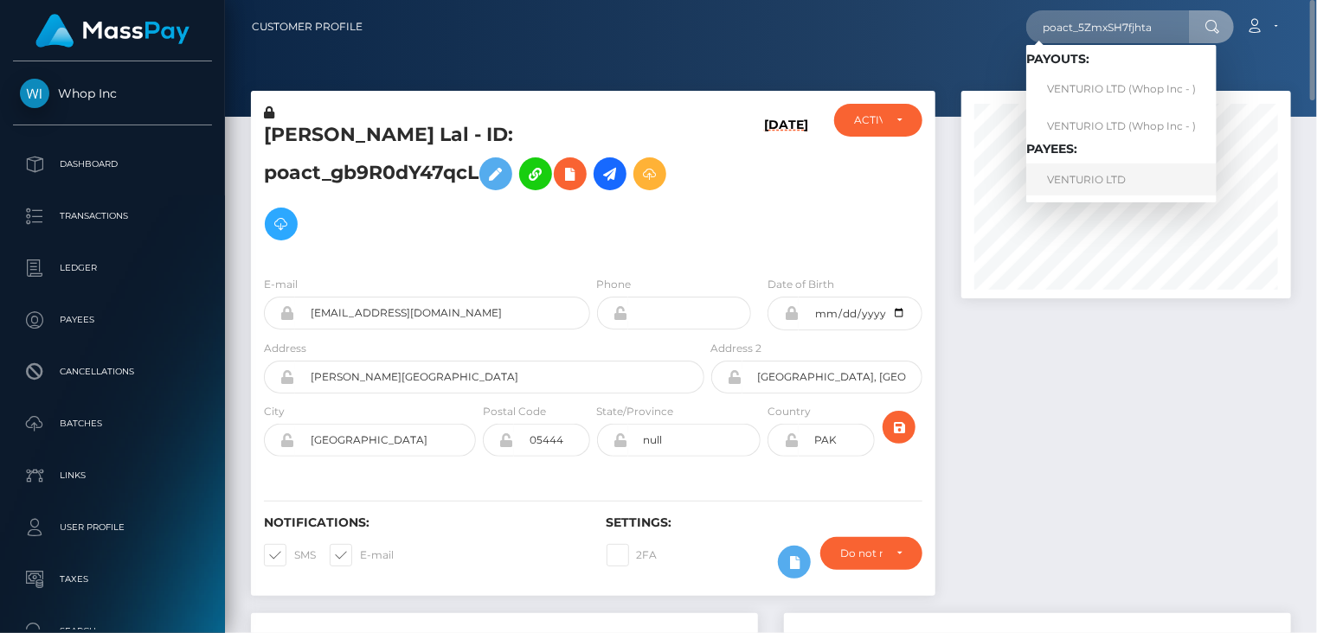
click at [1070, 193] on link "VENTURIO LTD" at bounding box center [1121, 180] width 190 height 32
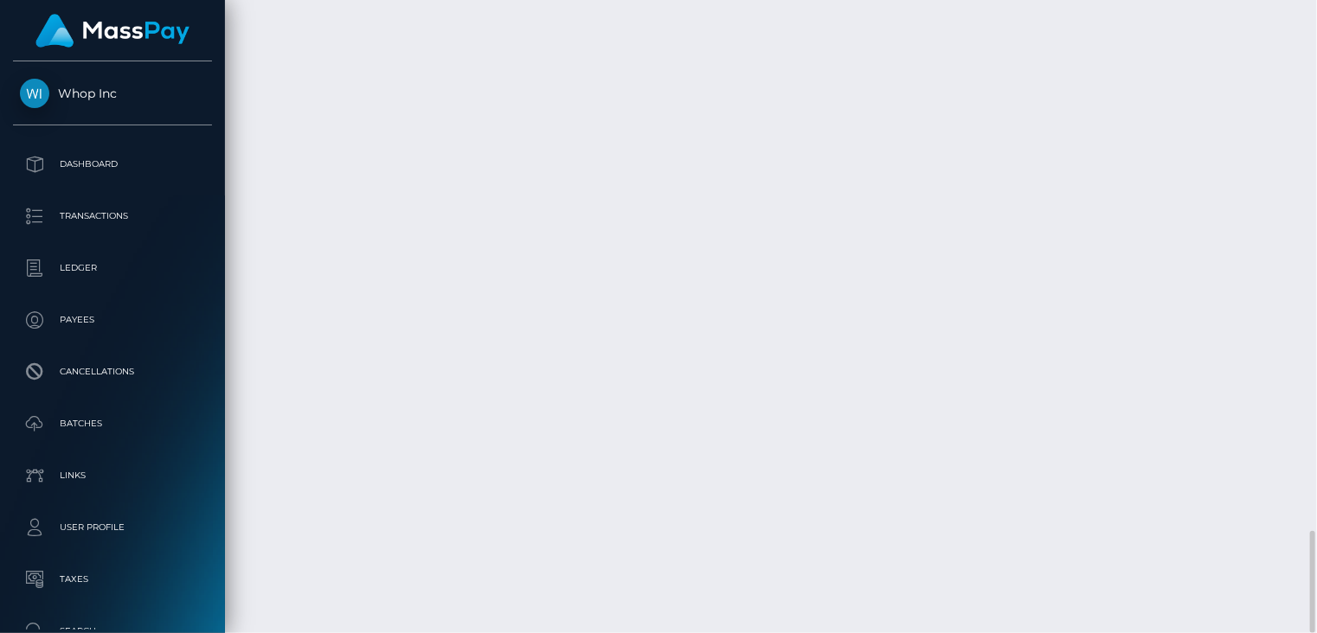
scroll to position [208, 329]
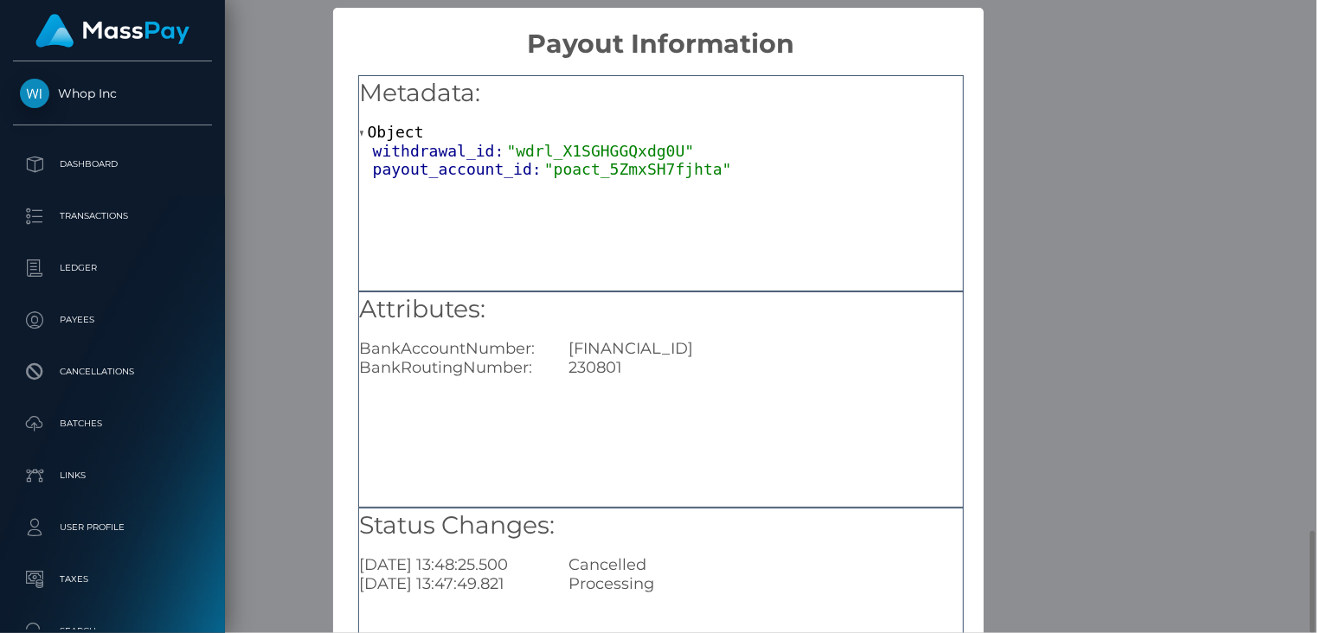
scroll to position [0, 0]
drag, startPoint x: 734, startPoint y: 348, endPoint x: 786, endPoint y: 347, distance: 52.8
click at [786, 347] on div "GB91TRWI23080154227931" at bounding box center [765, 348] width 420 height 19
copy div "7931"
click at [1080, 217] on div "× Payout Information Metadata: Object withdrawal_id: "wdrl_X1SGHGGQxdg0U" payou…" at bounding box center [658, 316] width 1317 height 633
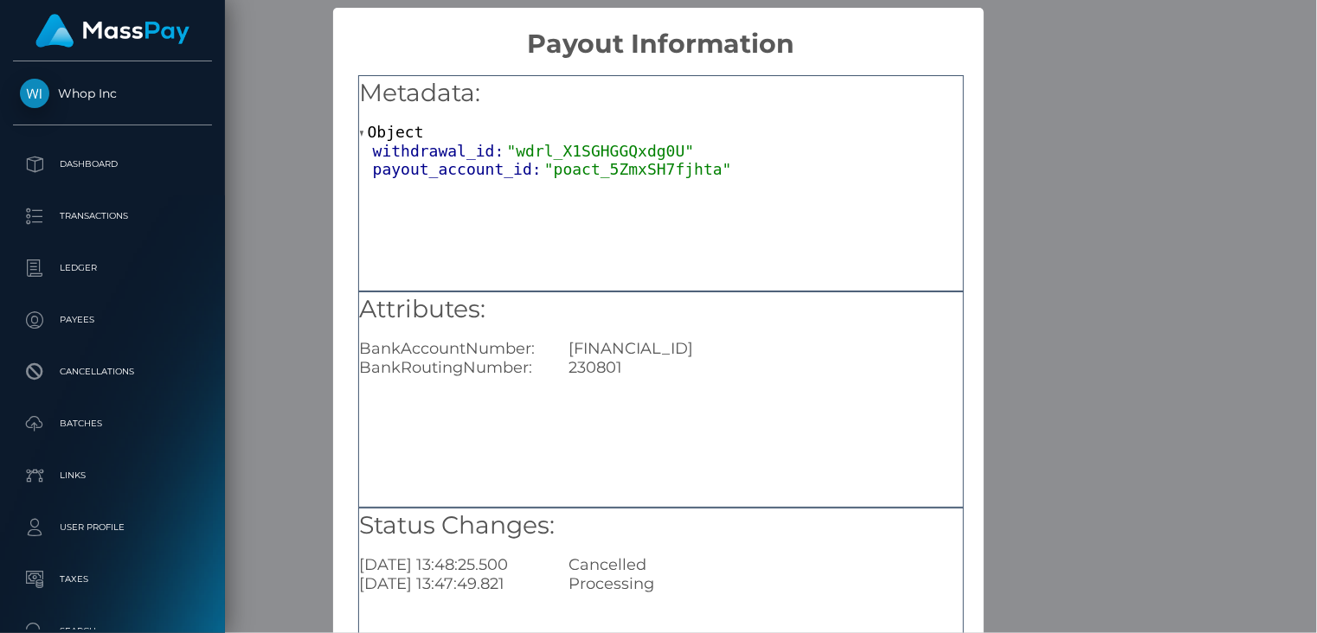
click at [1121, 26] on div "× Payout Information Metadata: Object withdrawal_id: "wdrl_X1SGHGGQxdg0U" payou…" at bounding box center [658, 316] width 1317 height 633
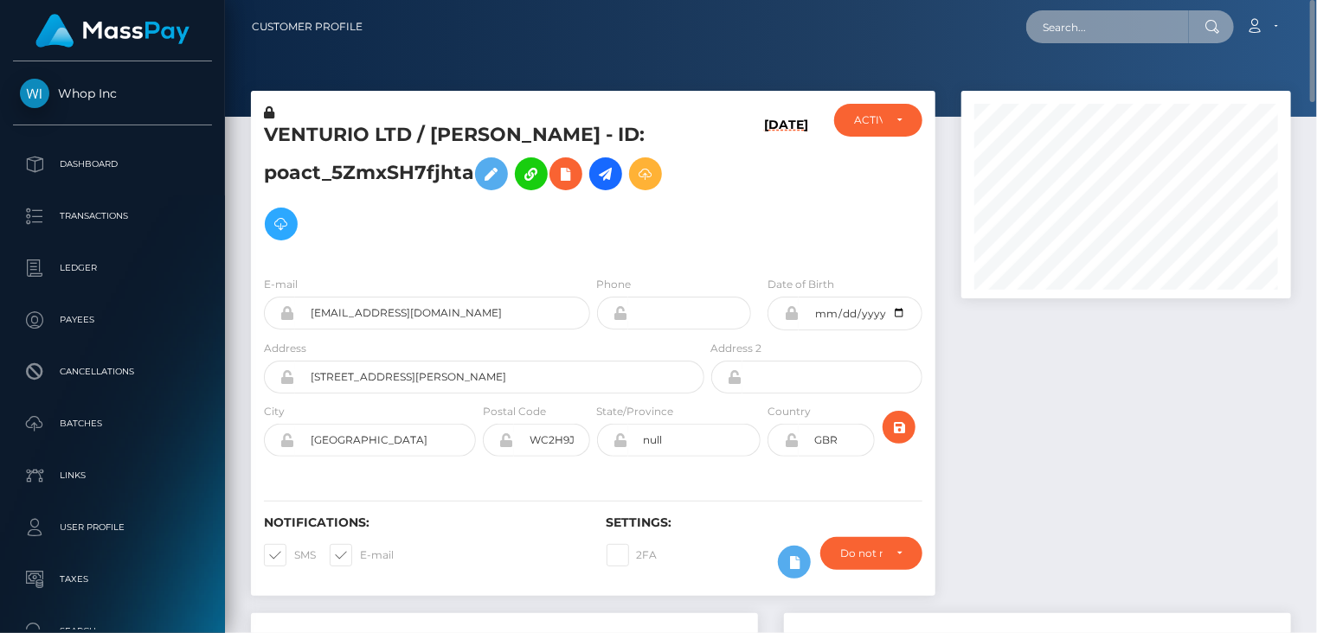
paste input "MSPd1ebc2789ec84fb"
type input "MSPd1ebc2789ec84fb"
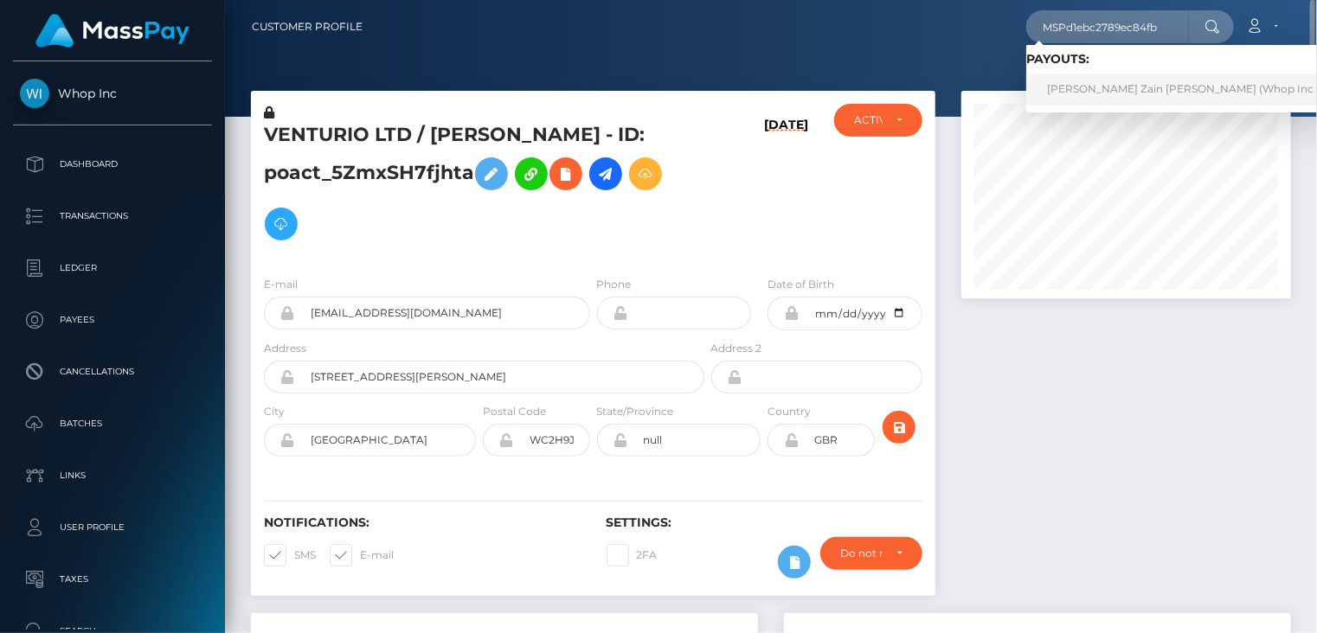
click at [1119, 92] on link "Rana Muhammad Zain Zahid (Whop Inc - )" at bounding box center [1186, 90] width 321 height 32
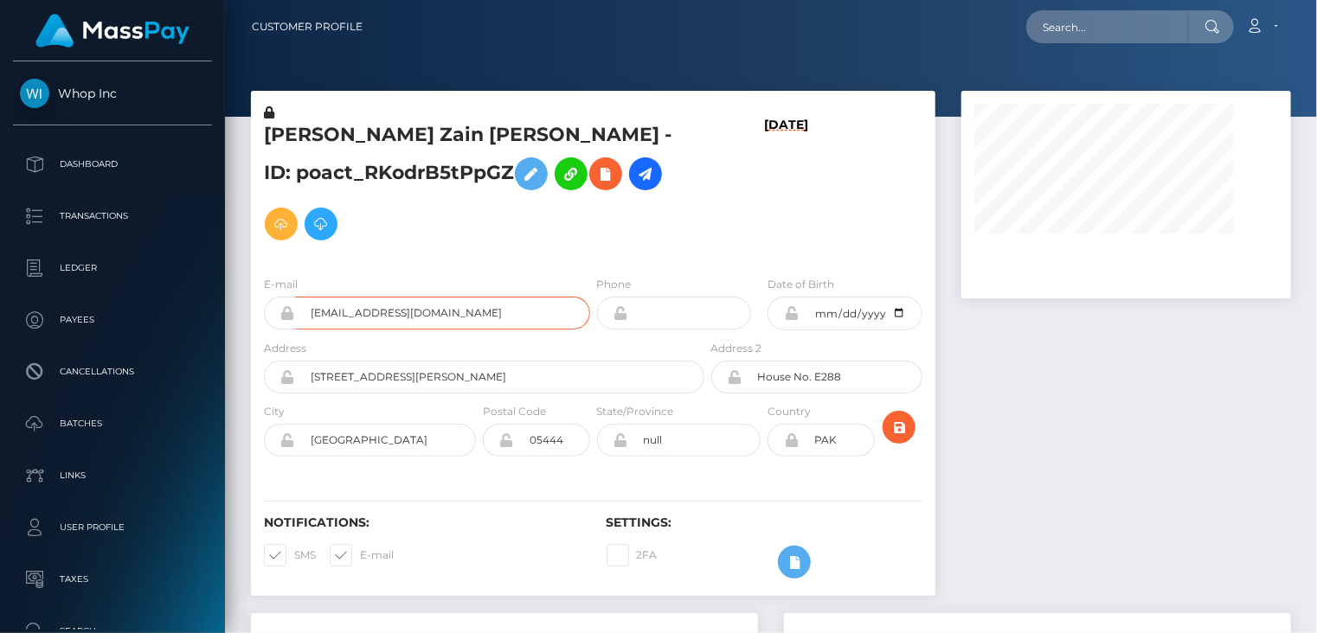
click at [376, 319] on input "[EMAIL_ADDRESS][DOMAIN_NAME]" at bounding box center [442, 313] width 295 height 33
click at [376, 319] on input "zrana261914@gmail.com" at bounding box center [442, 313] width 295 height 33
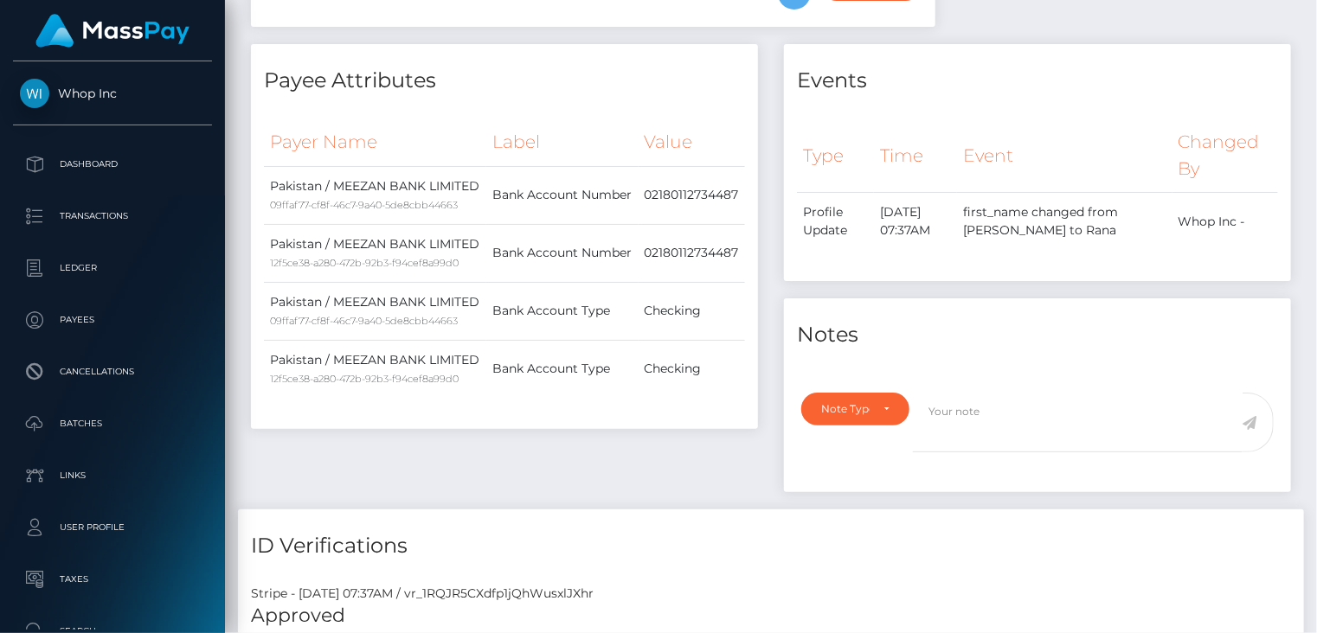
scroll to position [0, 0]
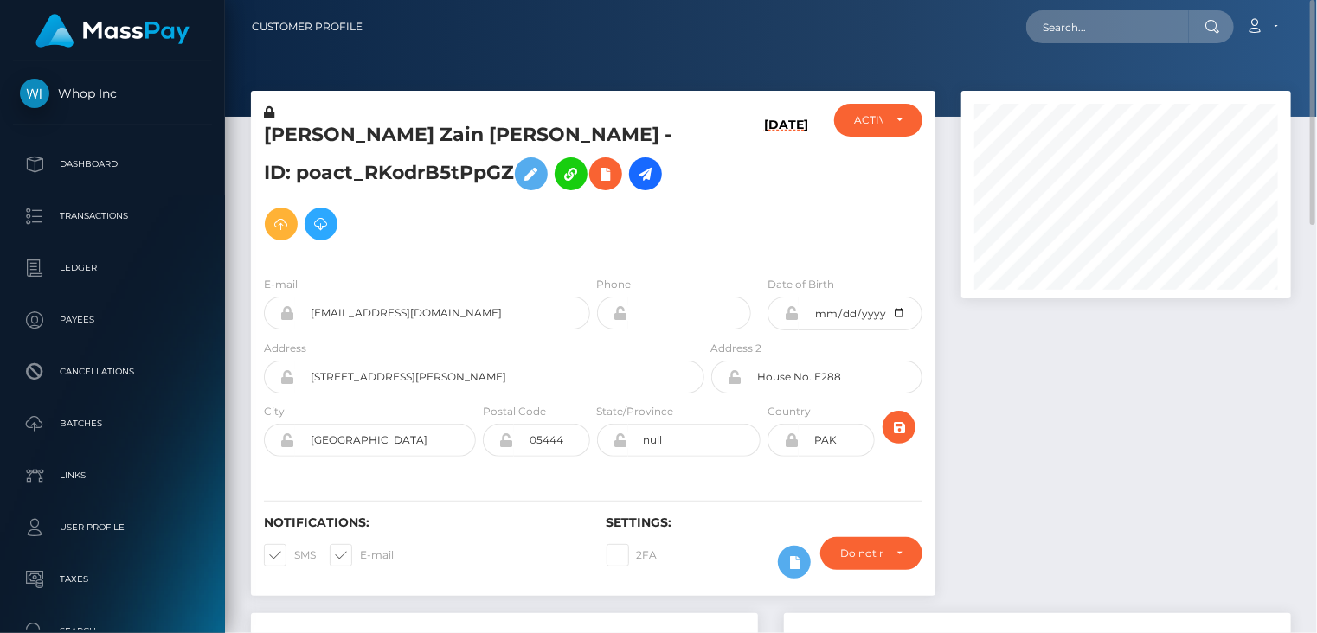
click at [362, 132] on h5 "Rana Muhammad Zain Zahid - ID: poact_RKodrB5tPpGZ" at bounding box center [479, 185] width 431 height 127
copy h5 "Muhammad"
click at [621, 607] on div "Rana Muhammad Zain Zahid - ID: poact_RKodrB5tPpGZ 08/29/25" at bounding box center [593, 352] width 710 height 523
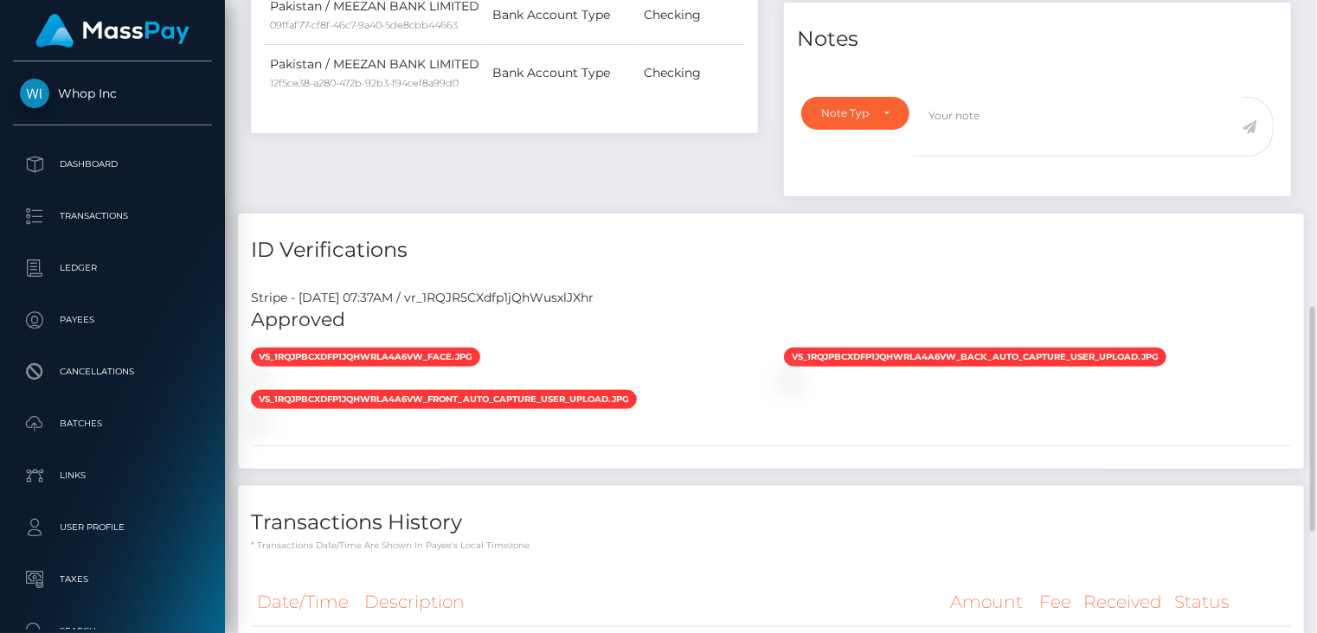
scroll to position [1146, 0]
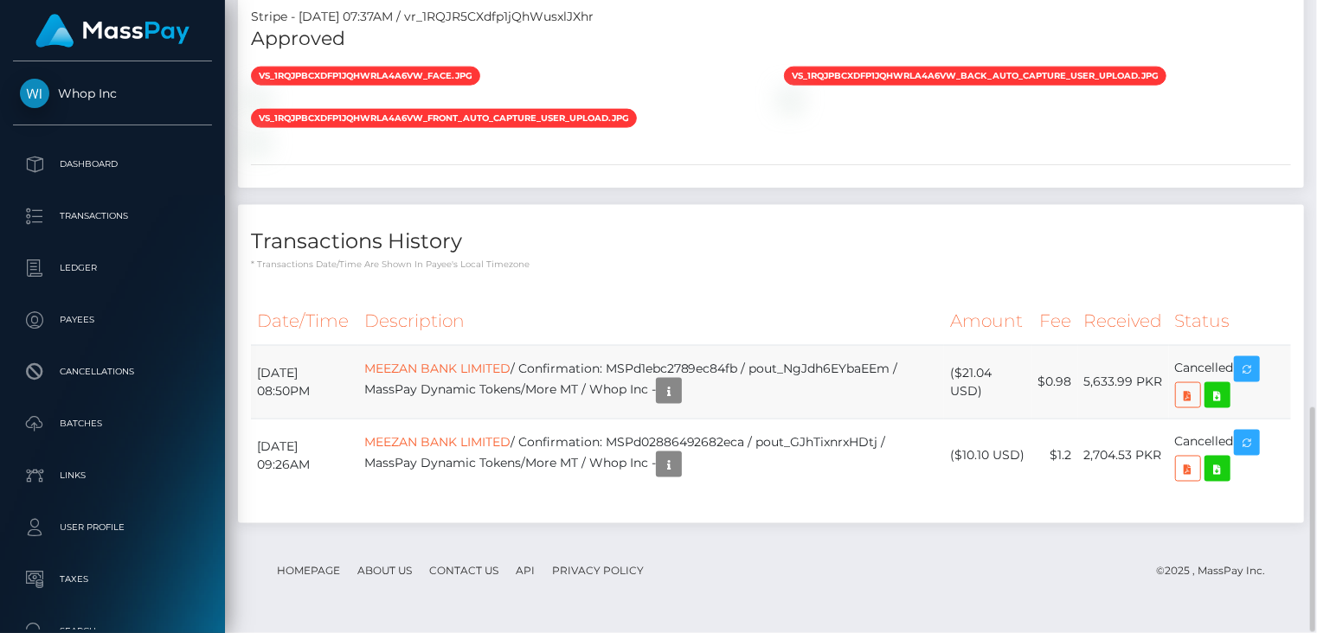
drag, startPoint x: 258, startPoint y: 382, endPoint x: 349, endPoint y: 379, distance: 91.7
click at [350, 382] on td "August 29, 2025 08:50PM" at bounding box center [304, 382] width 107 height 74
copy td "August 29, 2025"
drag, startPoint x: 998, startPoint y: 382, endPoint x: 953, endPoint y: 381, distance: 45.0
click at [953, 381] on td "($21.04 USD)" at bounding box center [987, 382] width 87 height 74
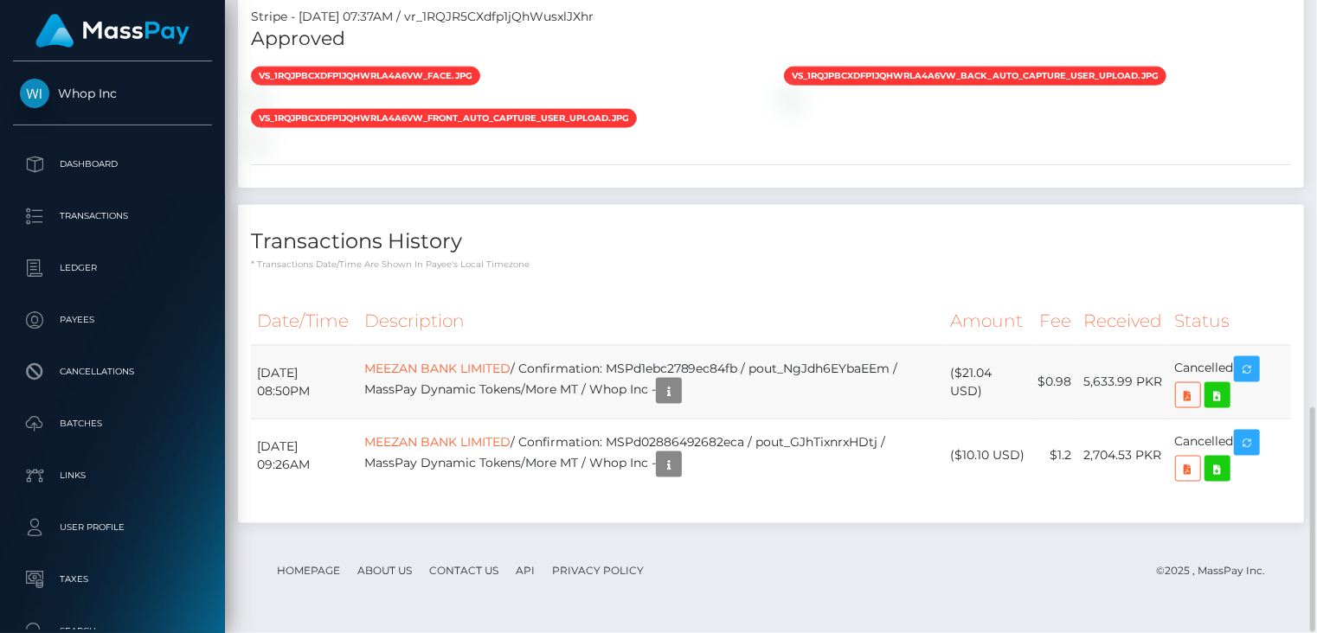
copy td "($21.04"
click at [1300, 228] on div "Transactions History * Transactions date/time are shown in payee's local timezo…" at bounding box center [771, 238] width 1066 height 67
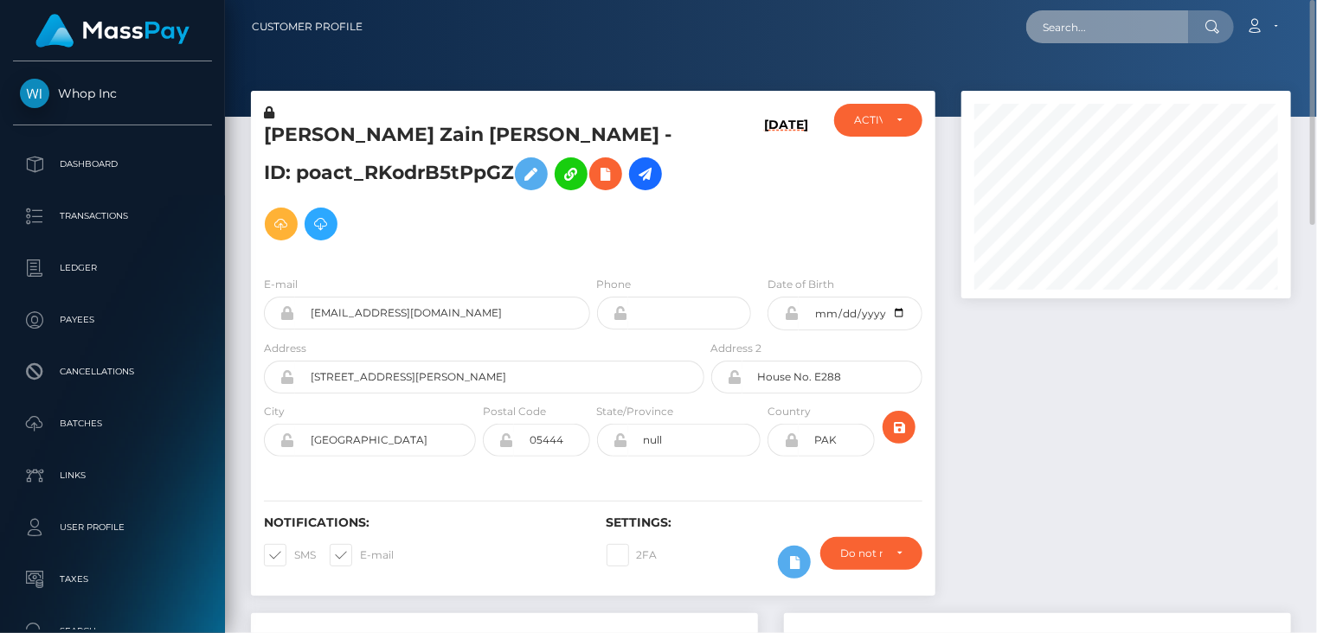
click at [1136, 35] on input "text" at bounding box center [1107, 26] width 163 height 33
paste input "poact_7dIaxJw0cuEl's"
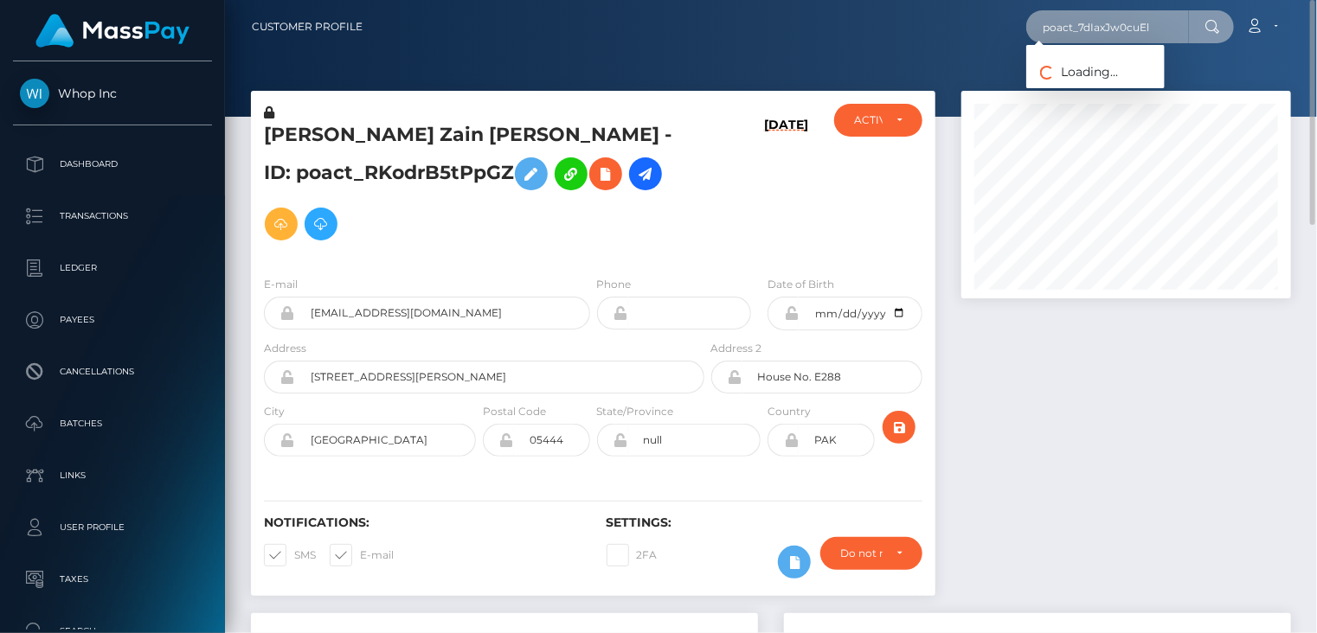
type input "poact_7dIaxJw0cuEl"
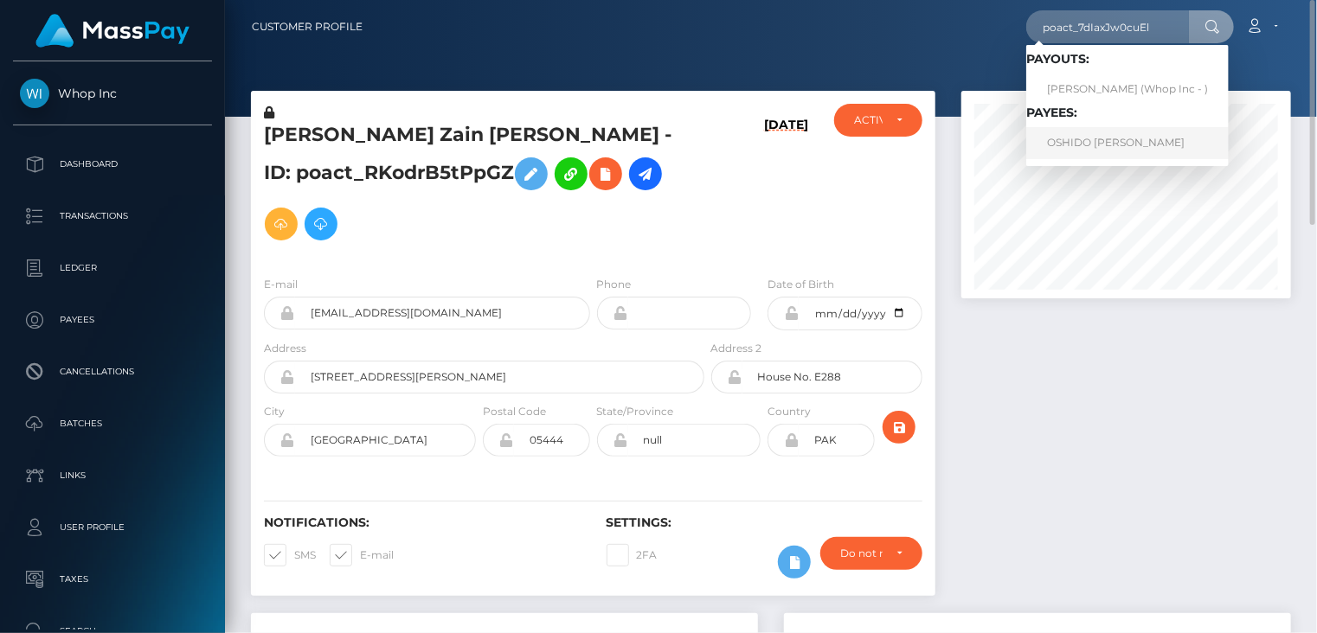
click at [1106, 139] on link "OSHIDO CARL CHRISTIE" at bounding box center [1127, 143] width 202 height 32
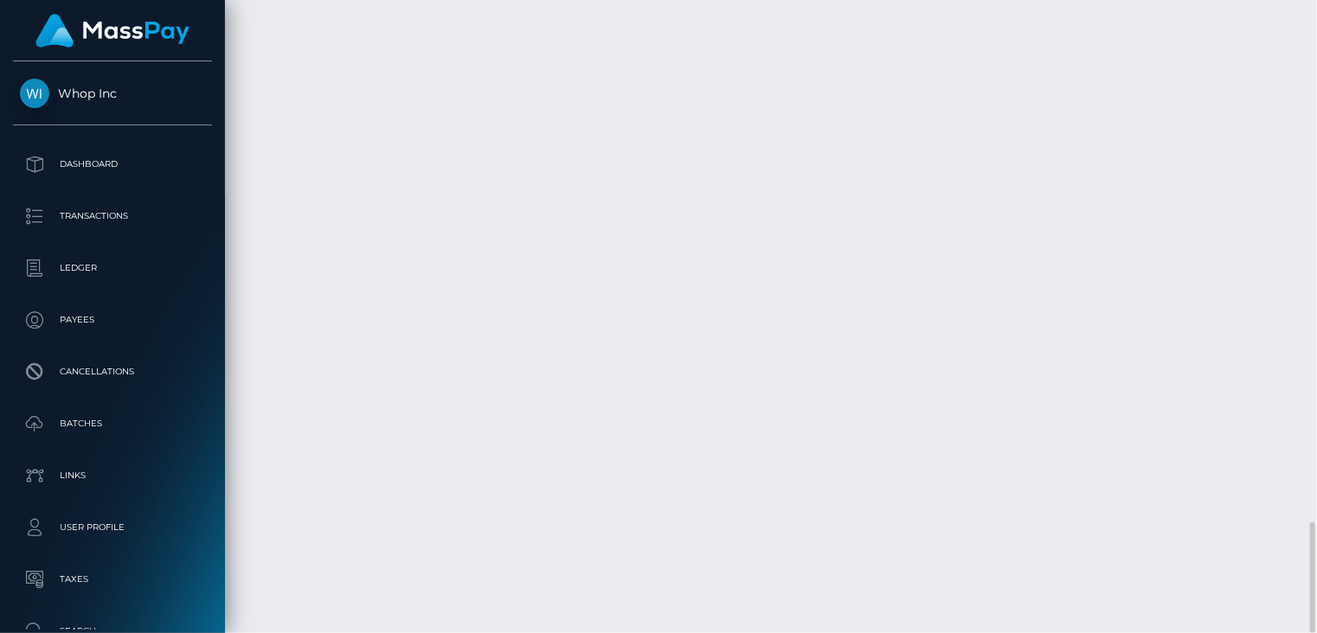
scroll to position [208, 329]
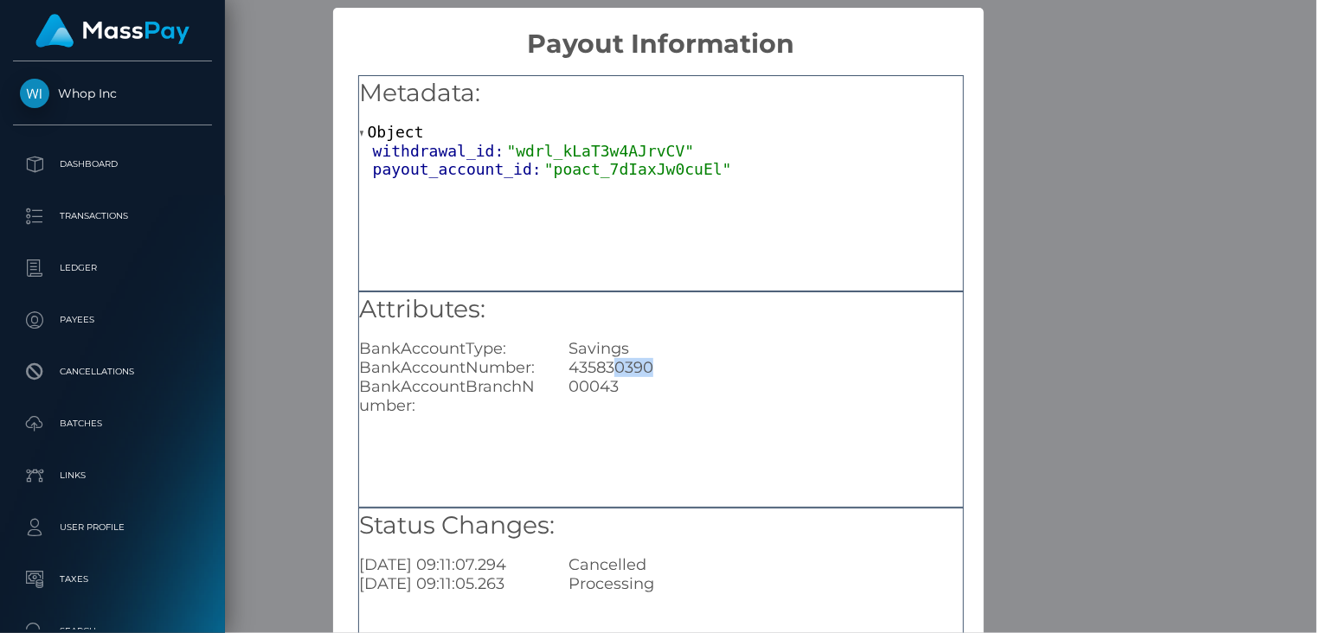
drag, startPoint x: 614, startPoint y: 367, endPoint x: 651, endPoint y: 368, distance: 37.2
click at [651, 368] on div "435830390" at bounding box center [765, 367] width 420 height 19
copy div "0390"
click at [1164, 152] on div "× Payout Information Metadata: Object withdrawal_id: "wdrl_kLaT3w4AJrvCV" payou…" at bounding box center [658, 316] width 1317 height 633
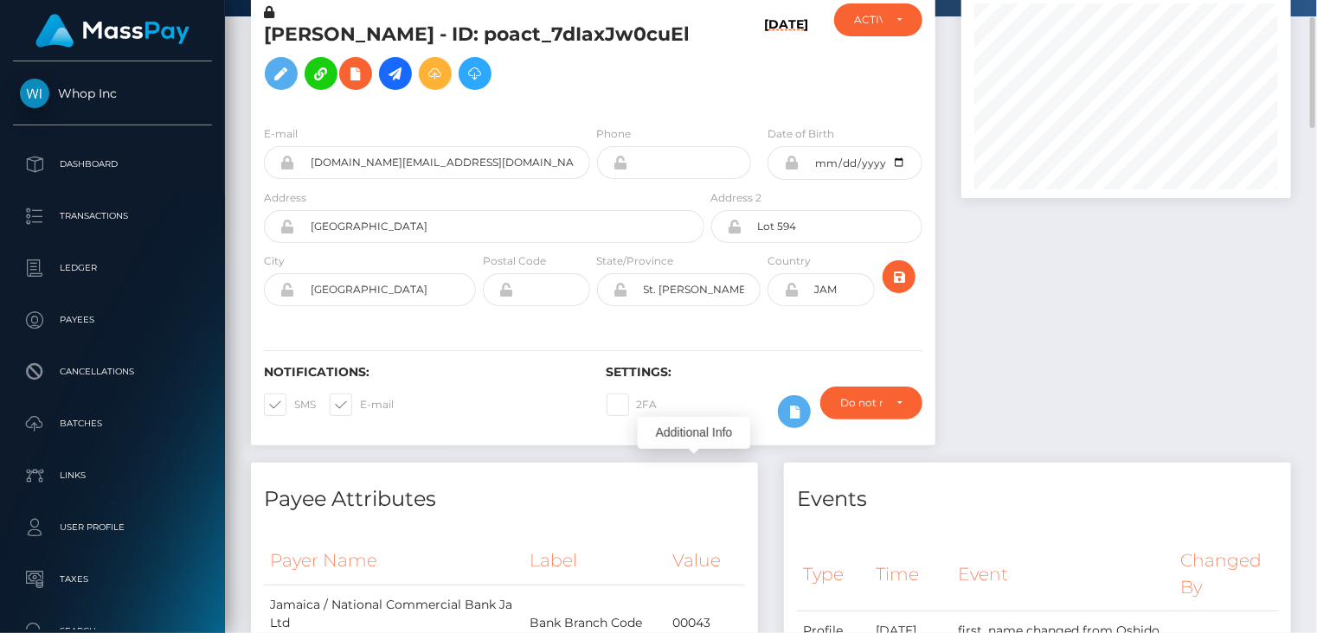
scroll to position [0, 0]
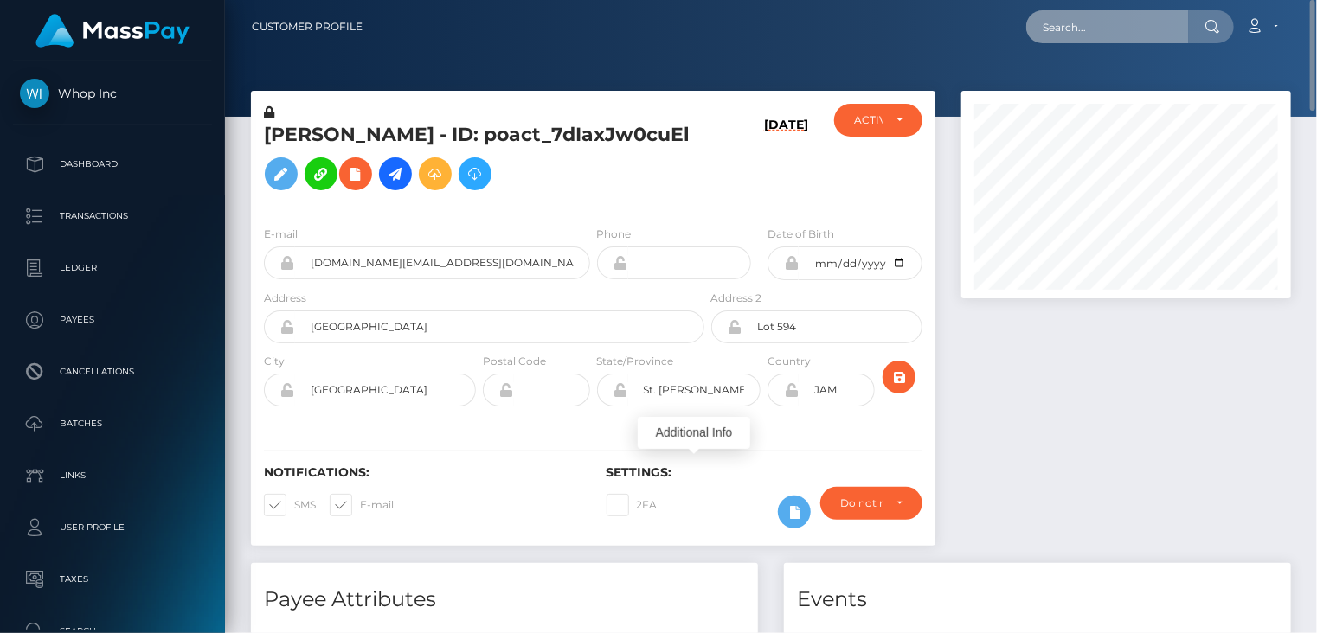
click at [1122, 29] on input "text" at bounding box center [1107, 26] width 163 height 33
paste input "0390"
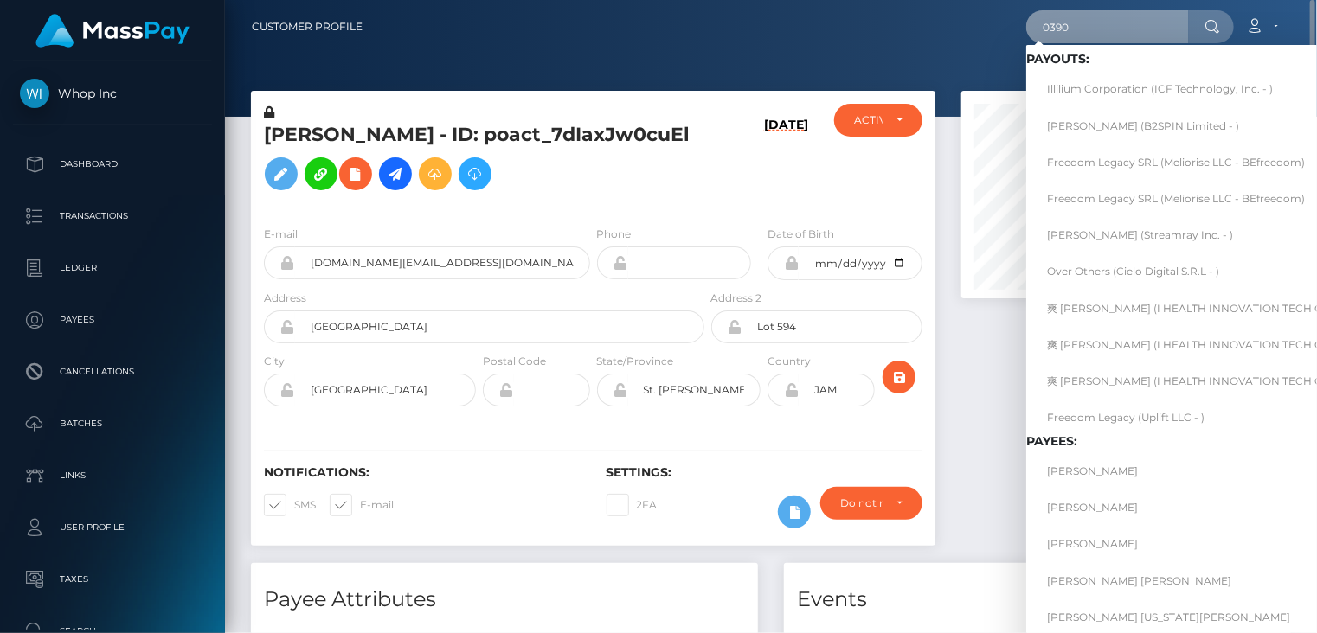
click at [1108, 30] on input "0390" at bounding box center [1107, 26] width 163 height 33
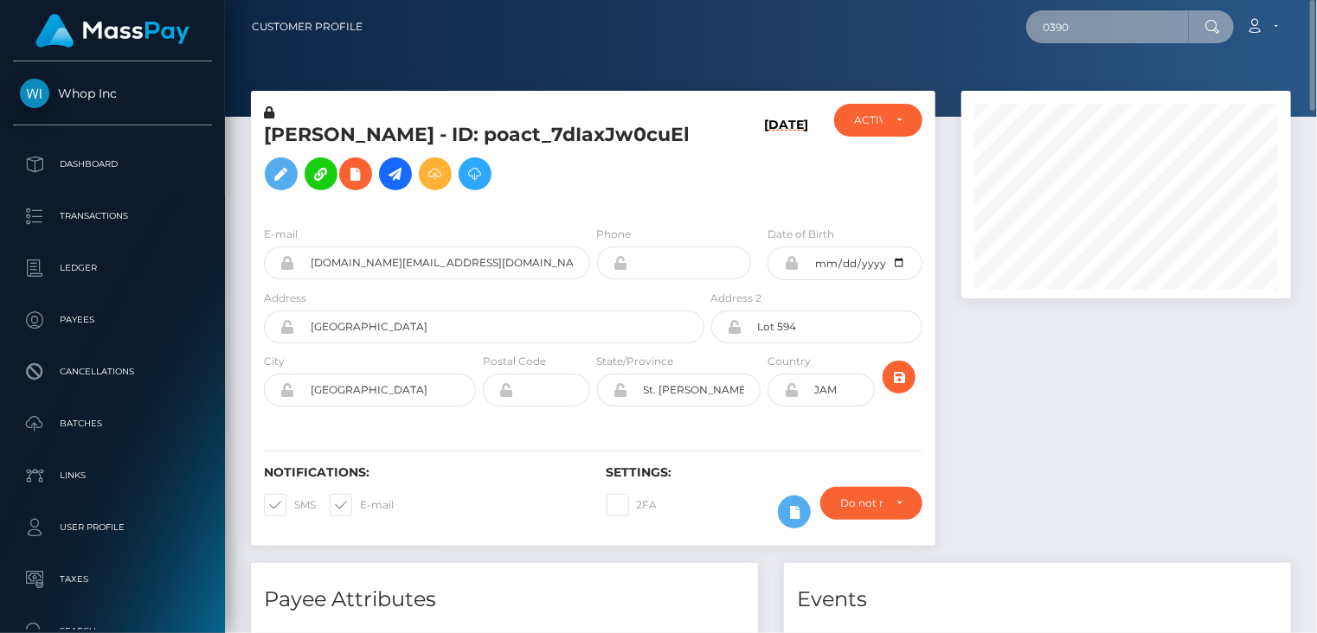
drag, startPoint x: 1108, startPoint y: 30, endPoint x: 991, endPoint y: 42, distance: 117.4
click at [991, 42] on div "0390 Loading... Loading... Payouts: Illilium Corporation (ICF Technology, Inc. …" at bounding box center [833, 27] width 914 height 36
paste input "poact_xBER8VruZJtg"
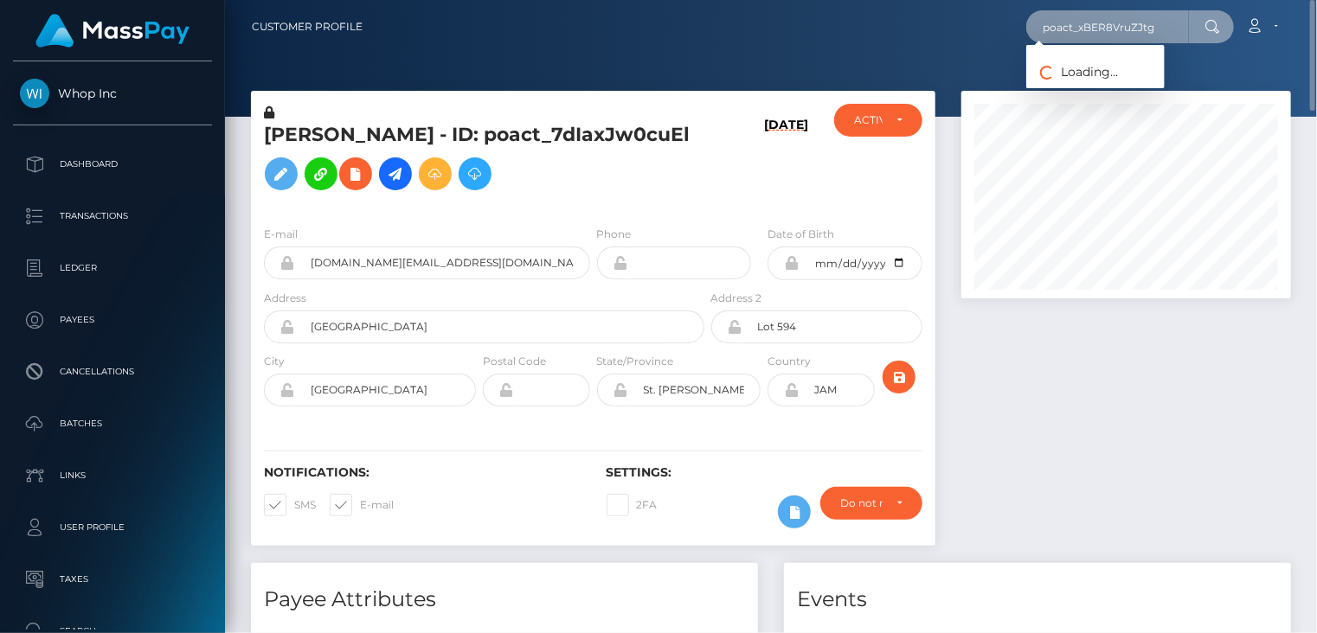
type input "poact_xBER8VruZJtg"
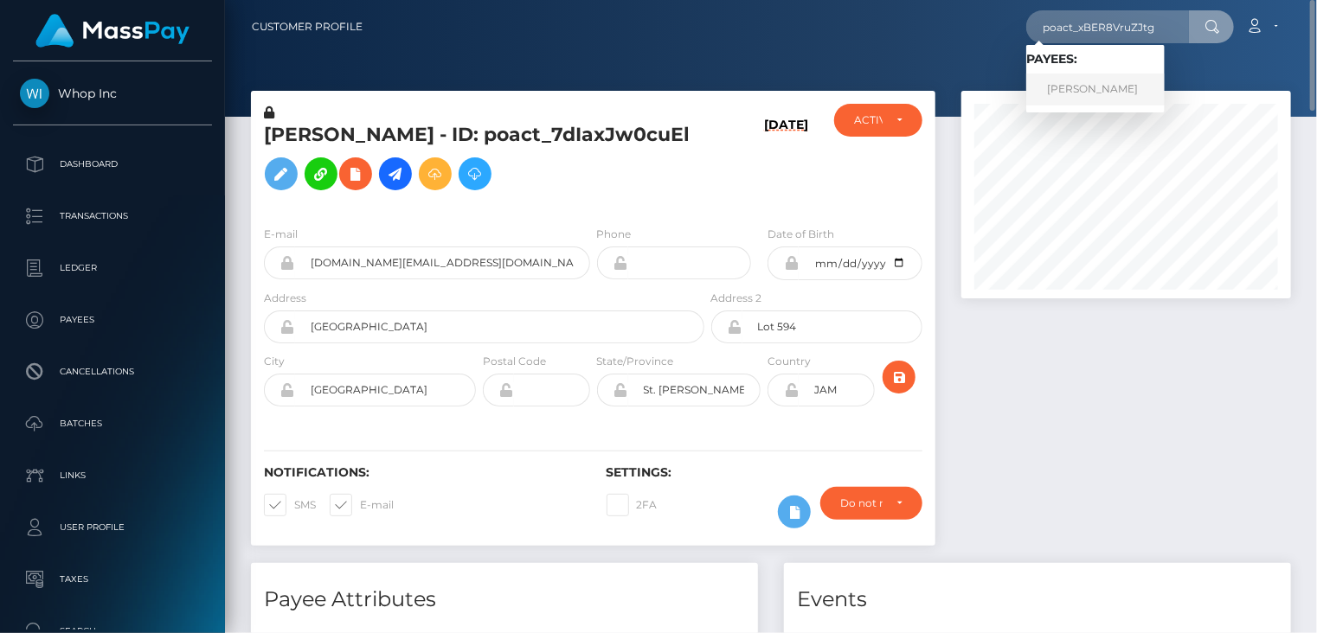
click at [1078, 90] on link "Hamdi Soudani" at bounding box center [1095, 90] width 138 height 32
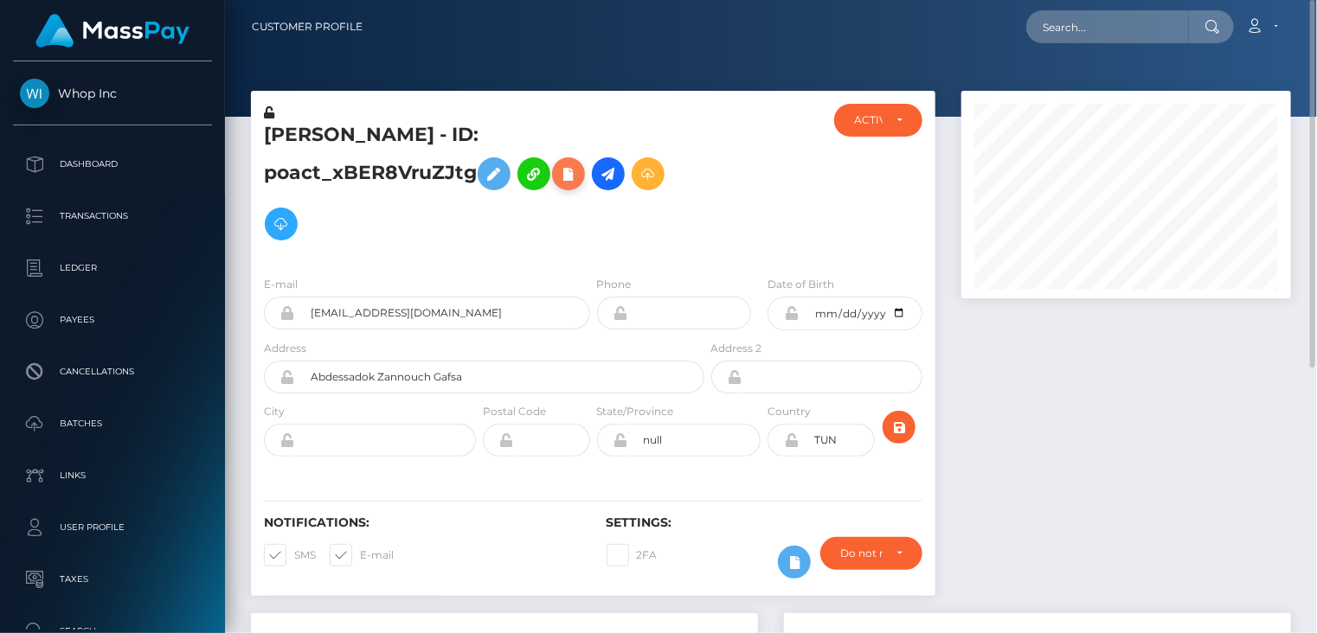
click at [558, 174] on icon at bounding box center [568, 175] width 21 height 22
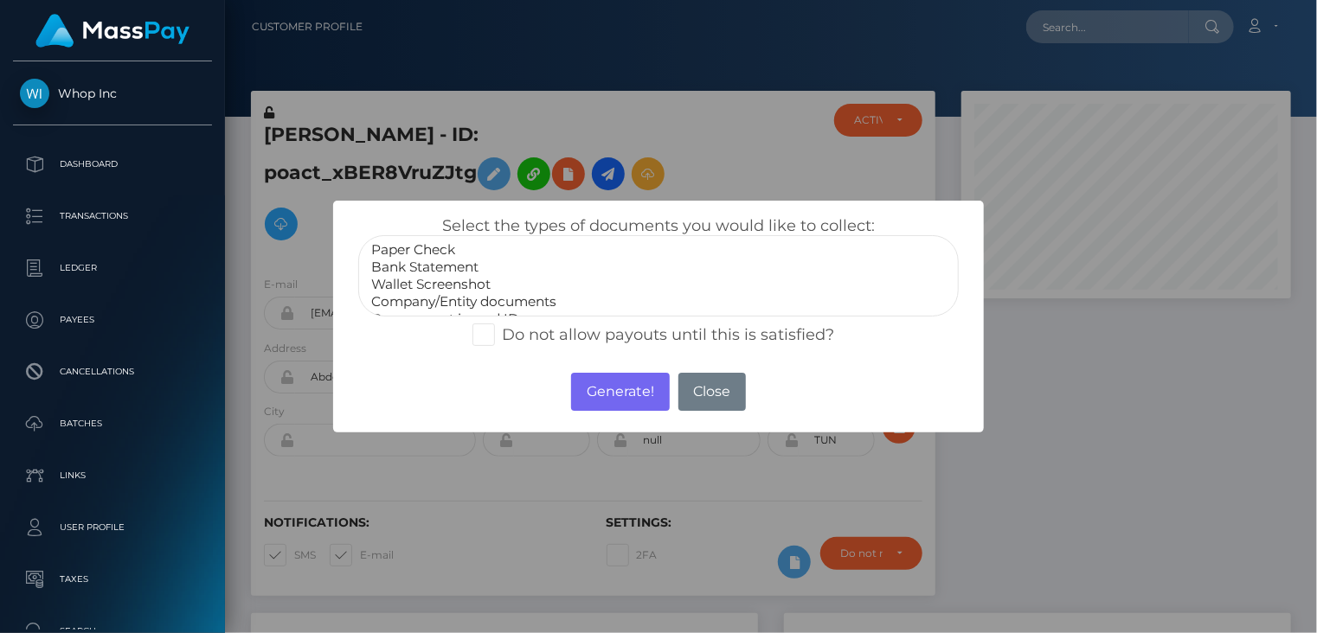
scroll to position [35, 0]
select select "Government issued ID"
click at [498, 285] on option "Government issued ID" at bounding box center [658, 284] width 579 height 17
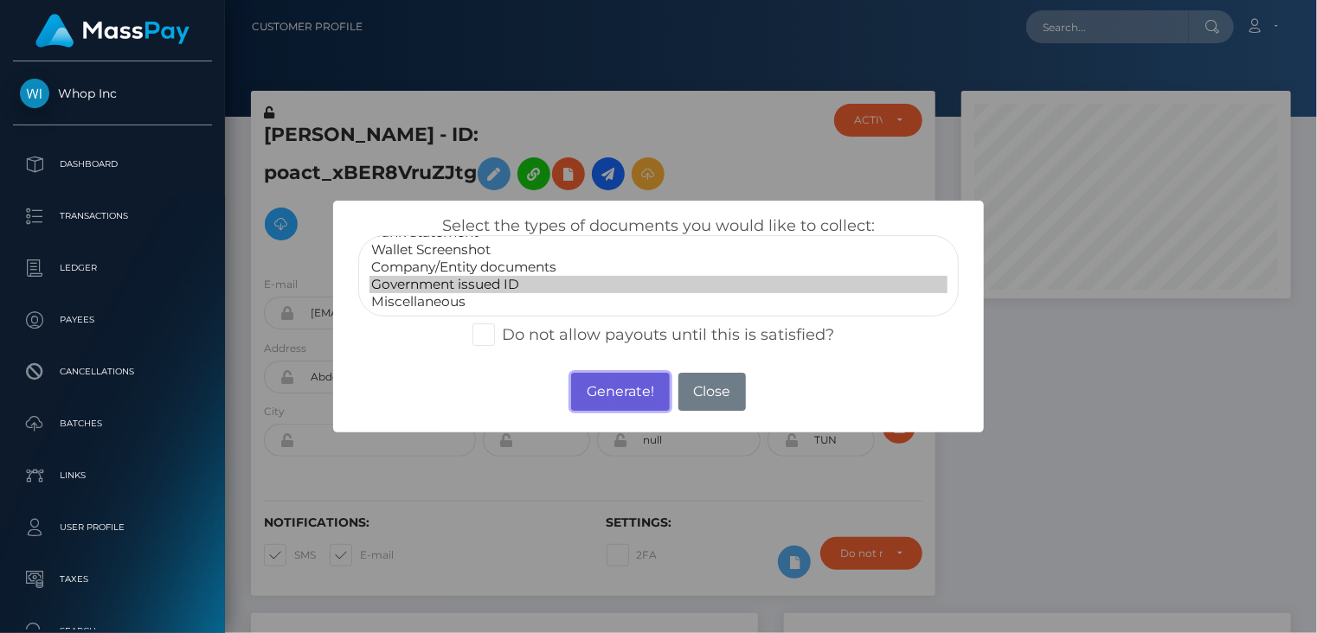
click at [603, 394] on button "Generate!" at bounding box center [620, 392] width 98 height 38
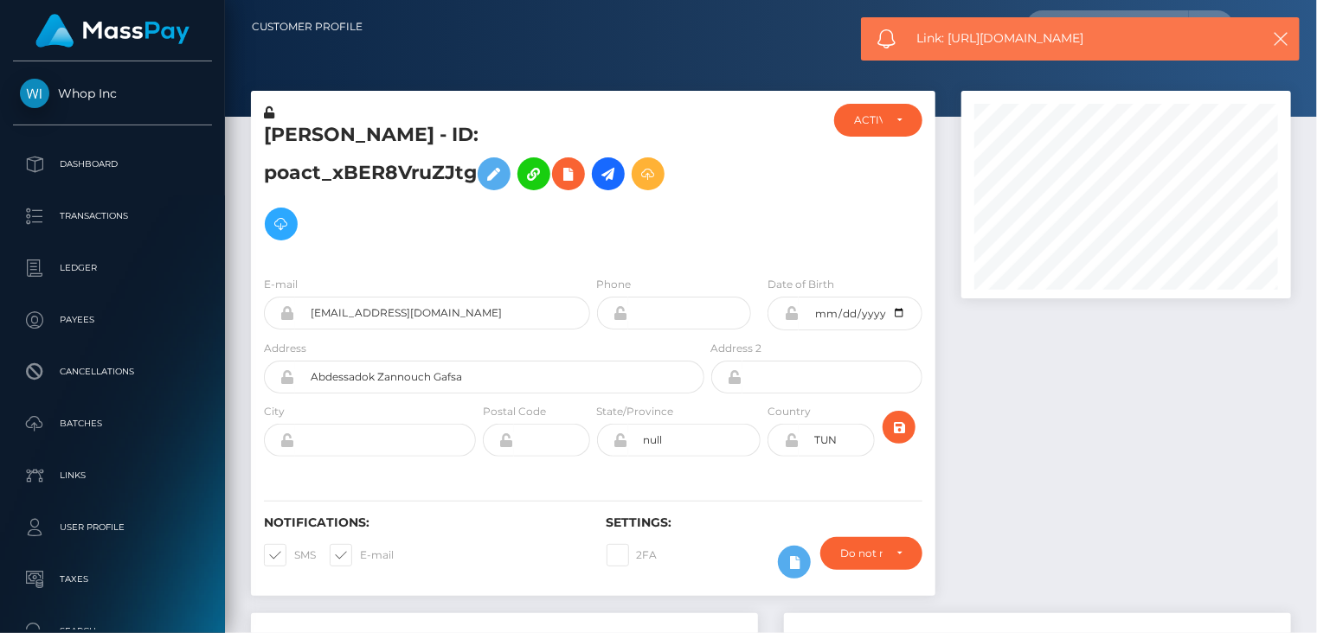
click at [994, 42] on span "Link: https://l.maspay.io/9hj7R" at bounding box center [1079, 38] width 325 height 18
copy span "Link: https://l.maspay.io/9hj7R"
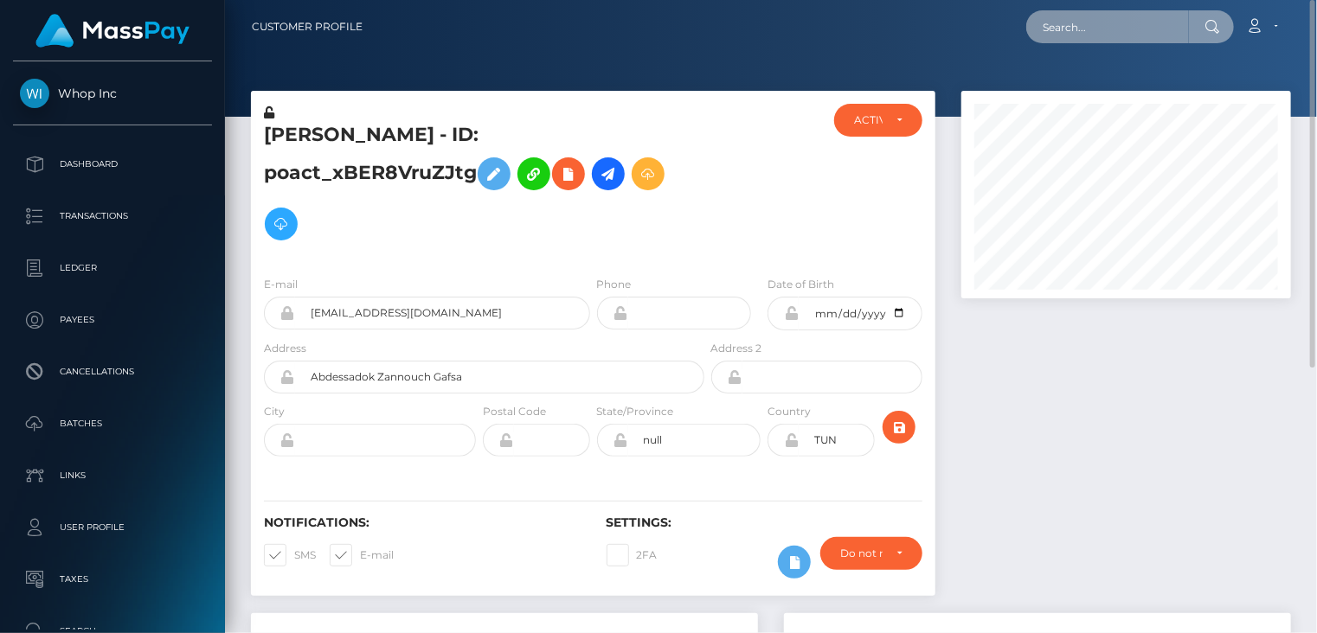
paste input "MSPbea221356d57526"
type input "MSPbea221356d57526"
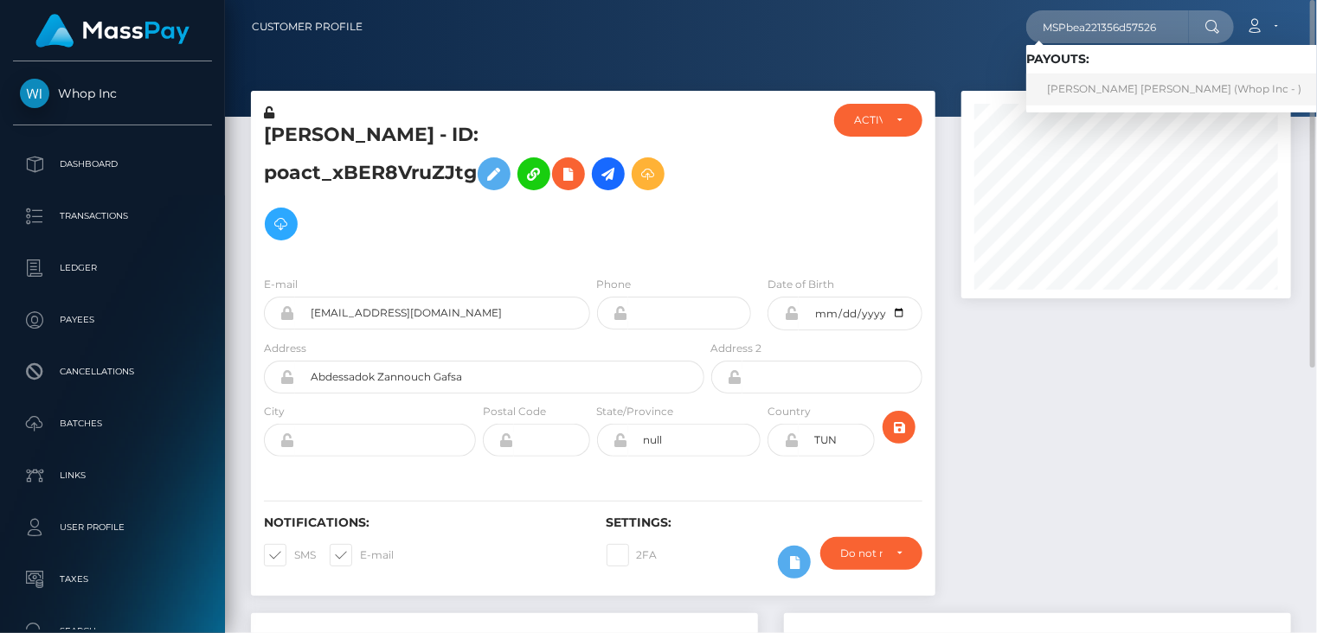
click at [1087, 81] on link "PREM SINGH SINGH (Whop Inc - )" at bounding box center [1174, 90] width 296 height 32
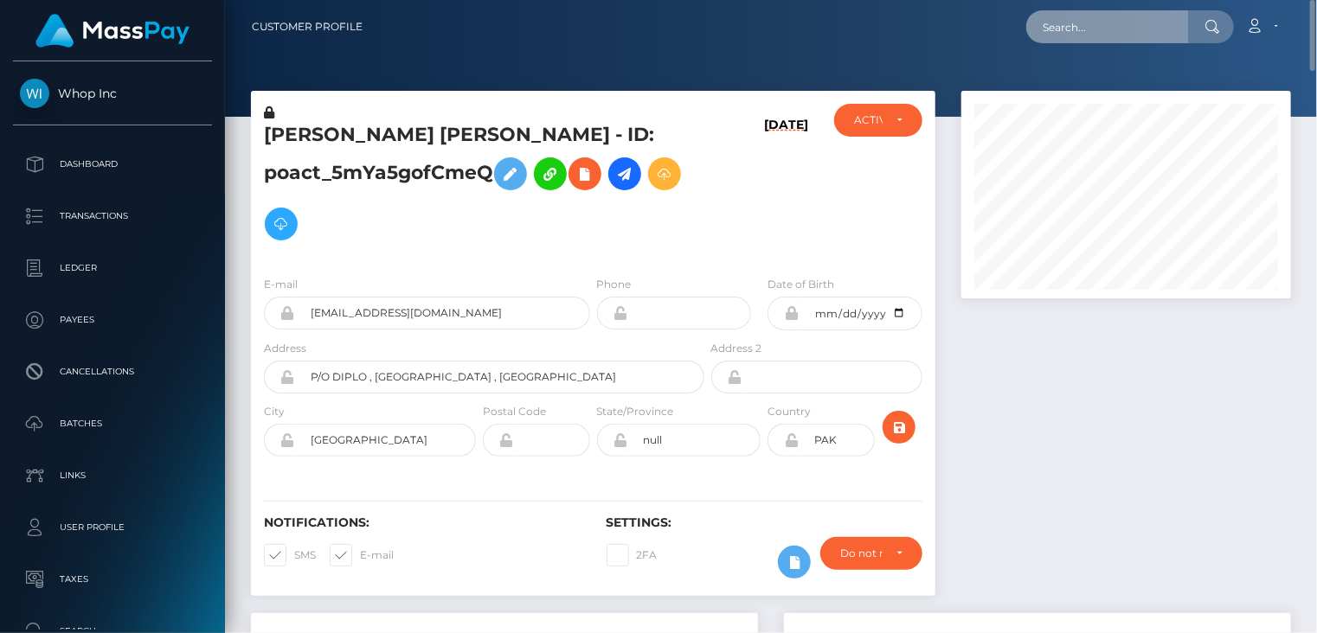
click at [1074, 42] on input "text" at bounding box center [1107, 26] width 163 height 33
paste input "mcluck-2033947237"
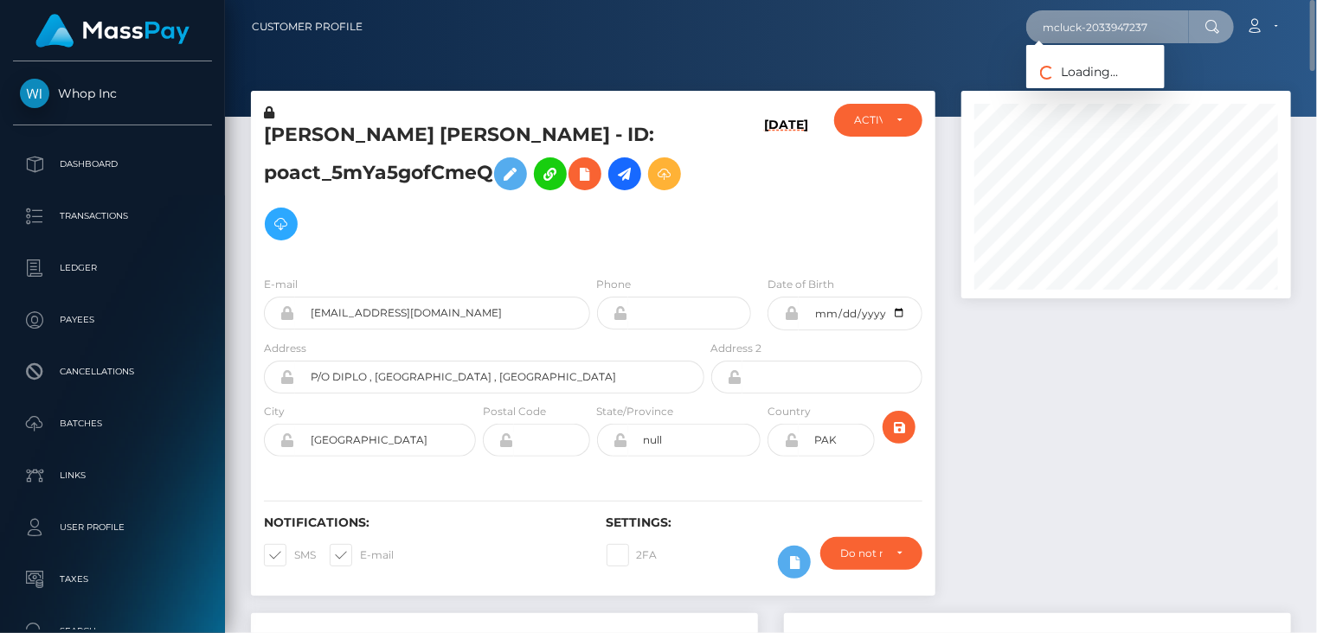
type input "mcluck-2033947237"
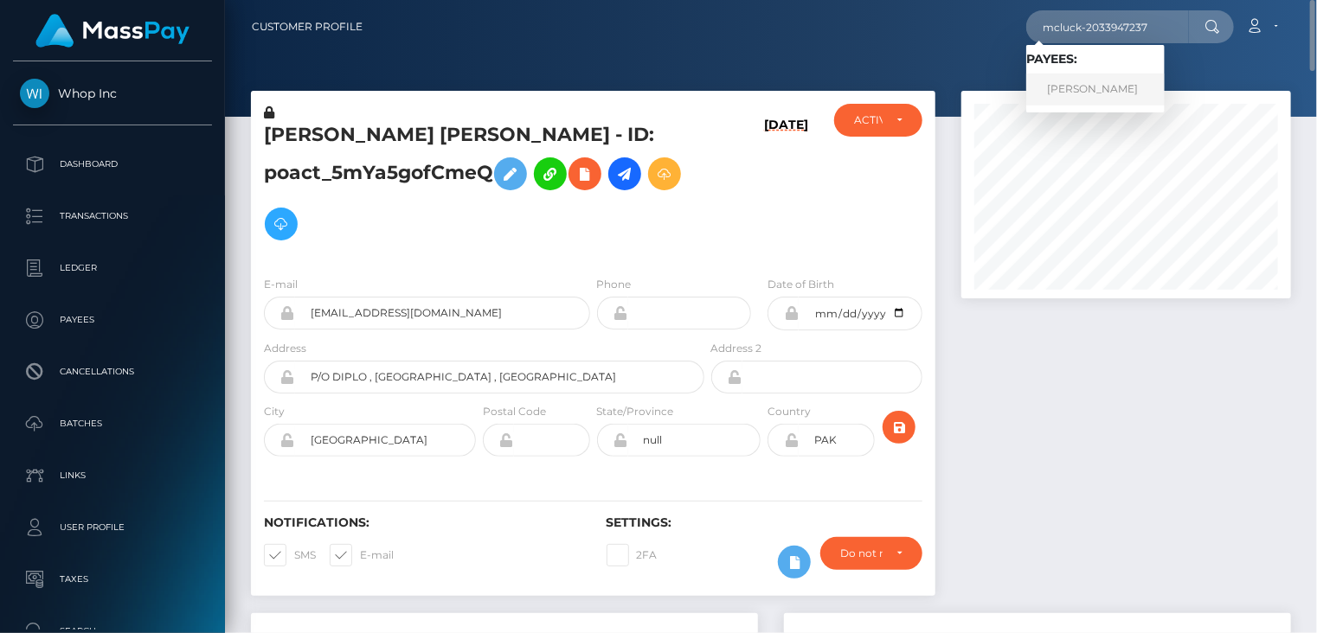
click at [1082, 85] on link "[PERSON_NAME]" at bounding box center [1095, 90] width 138 height 32
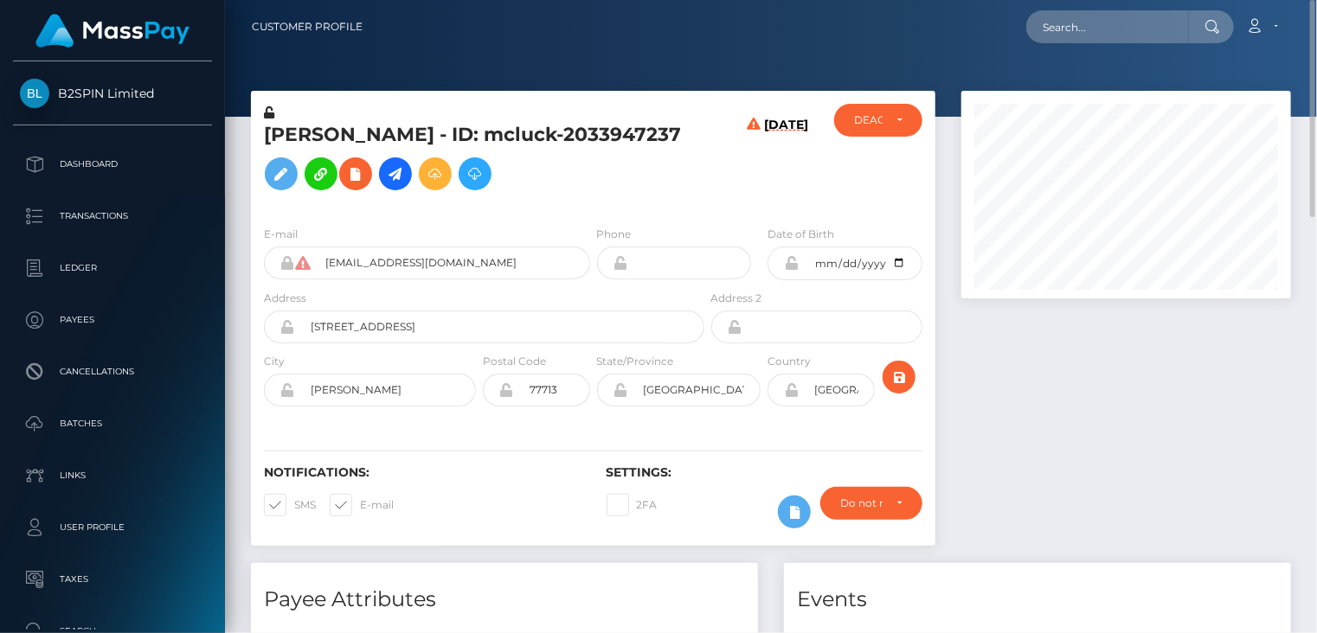
drag, startPoint x: 543, startPoint y: 136, endPoint x: 377, endPoint y: 179, distance: 171.6
click at [377, 179] on h5 "JOSE LUIS DELATORRE - ID: mcluck-2033947237" at bounding box center [479, 160] width 431 height 77
copy h5 "mcluck-2033947237"
click at [366, 183] on icon at bounding box center [355, 175] width 21 height 22
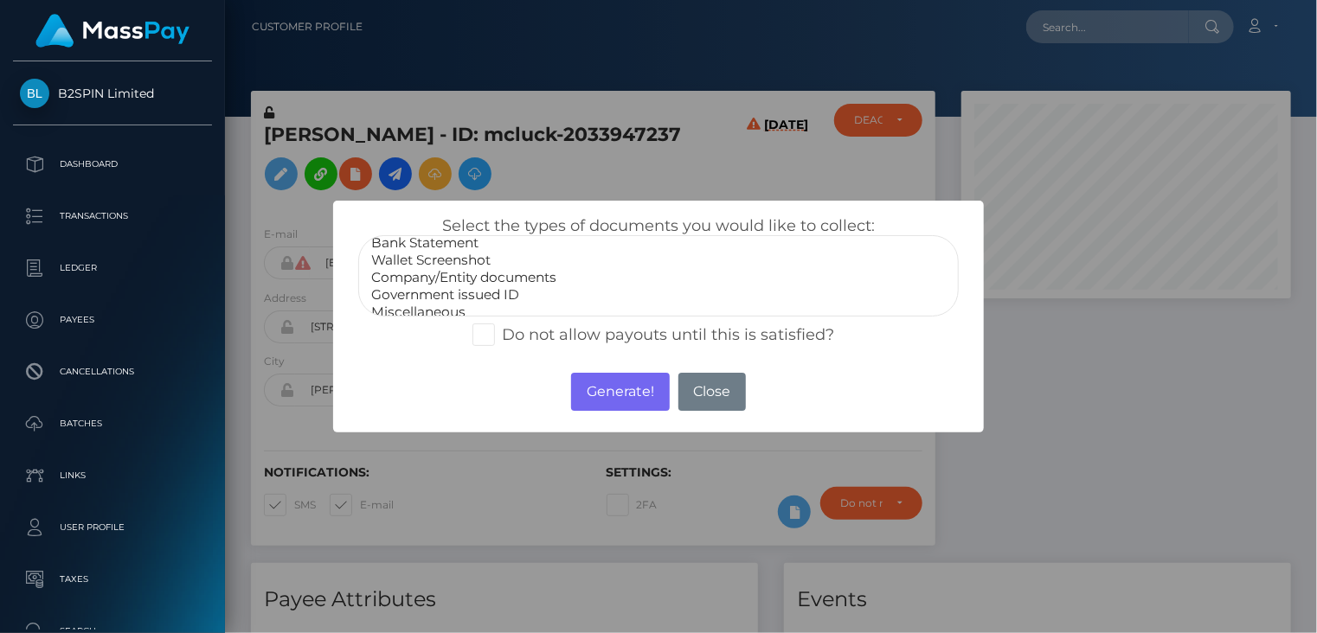
scroll to position [35, 0]
select select "Government issued ID"
click at [495, 288] on option "Government issued ID" at bounding box center [658, 284] width 579 height 17
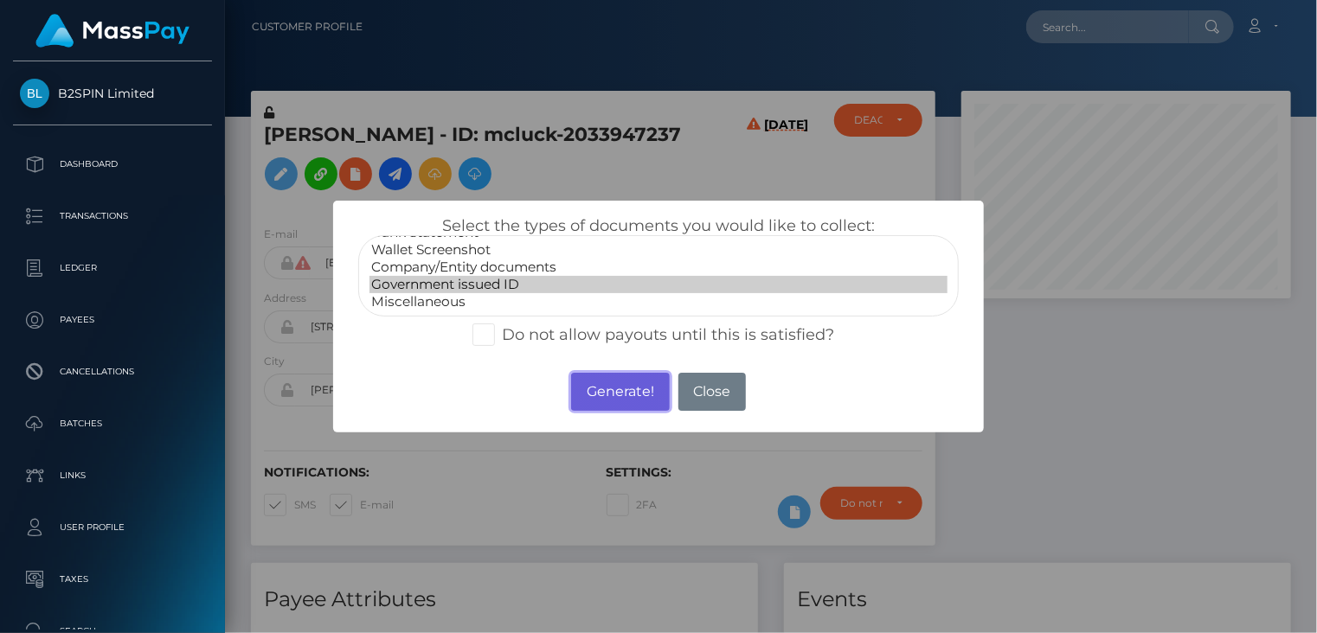
click at [597, 398] on button "Generate!" at bounding box center [620, 392] width 98 height 38
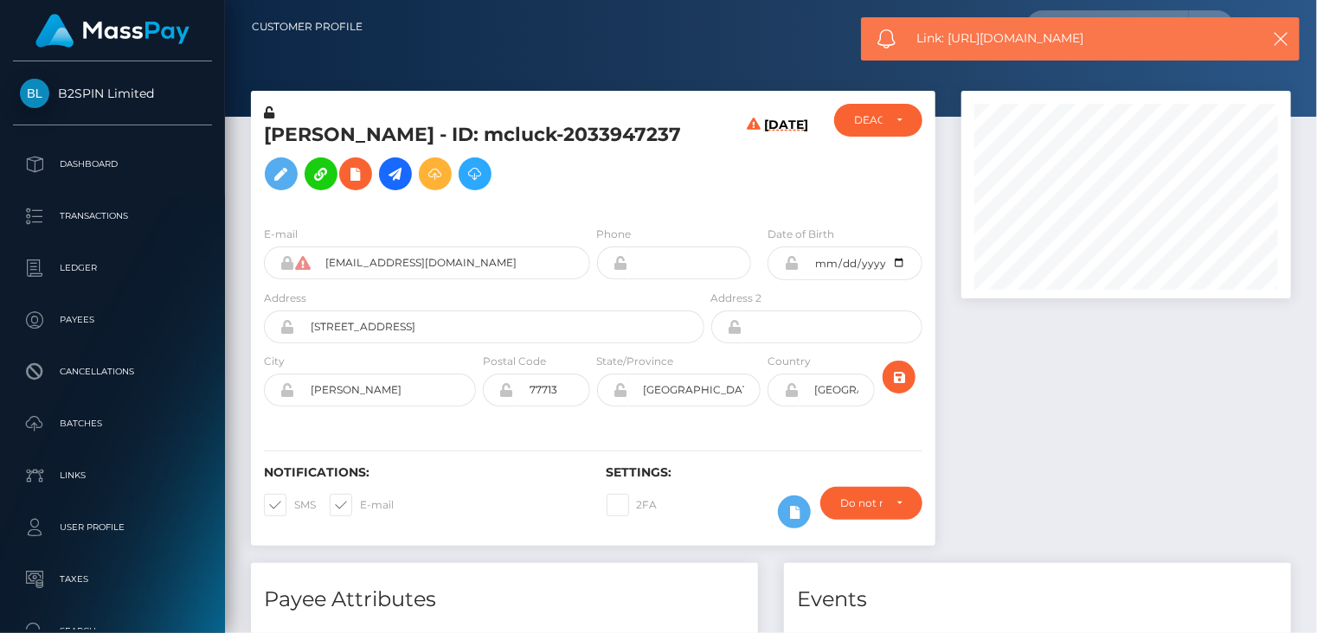
click at [1003, 43] on span "Link: https://l.maspay.io/mhj5b" at bounding box center [1079, 38] width 325 height 18
copy span "Link: https://l.maspay.io/mhj5b"
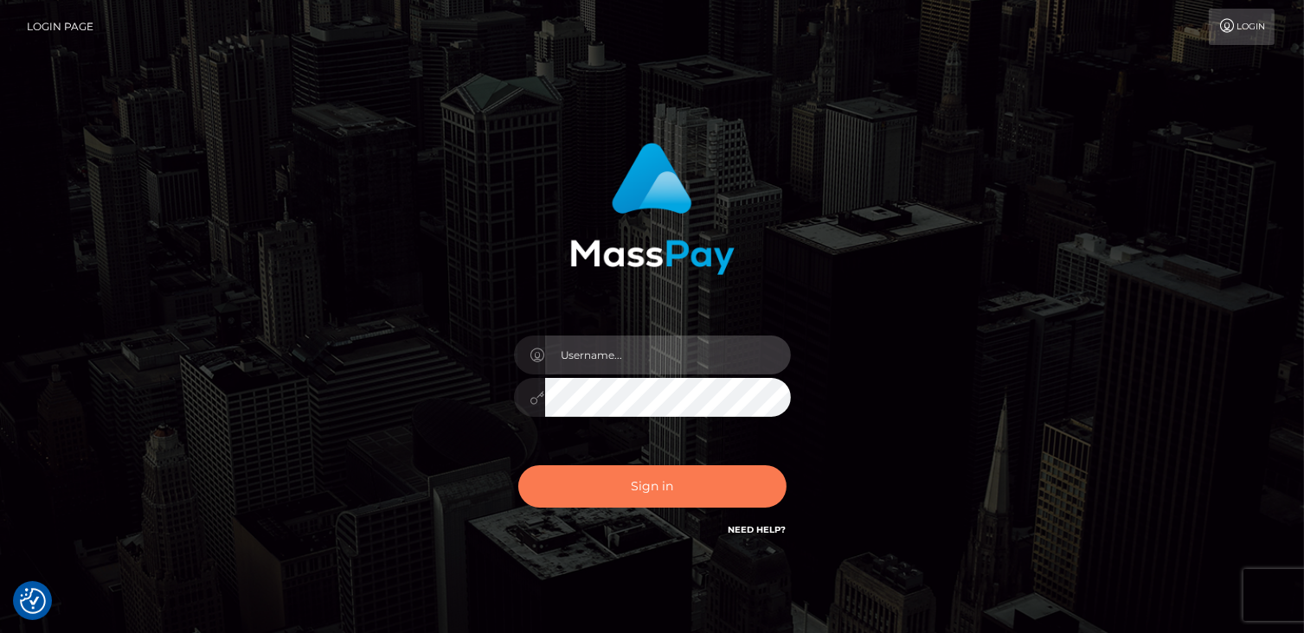
type input "catalinad"
click at [696, 502] on button "Sign in" at bounding box center [652, 486] width 268 height 42
type input "catalinad"
click at [610, 482] on button "Sign in" at bounding box center [652, 486] width 268 height 42
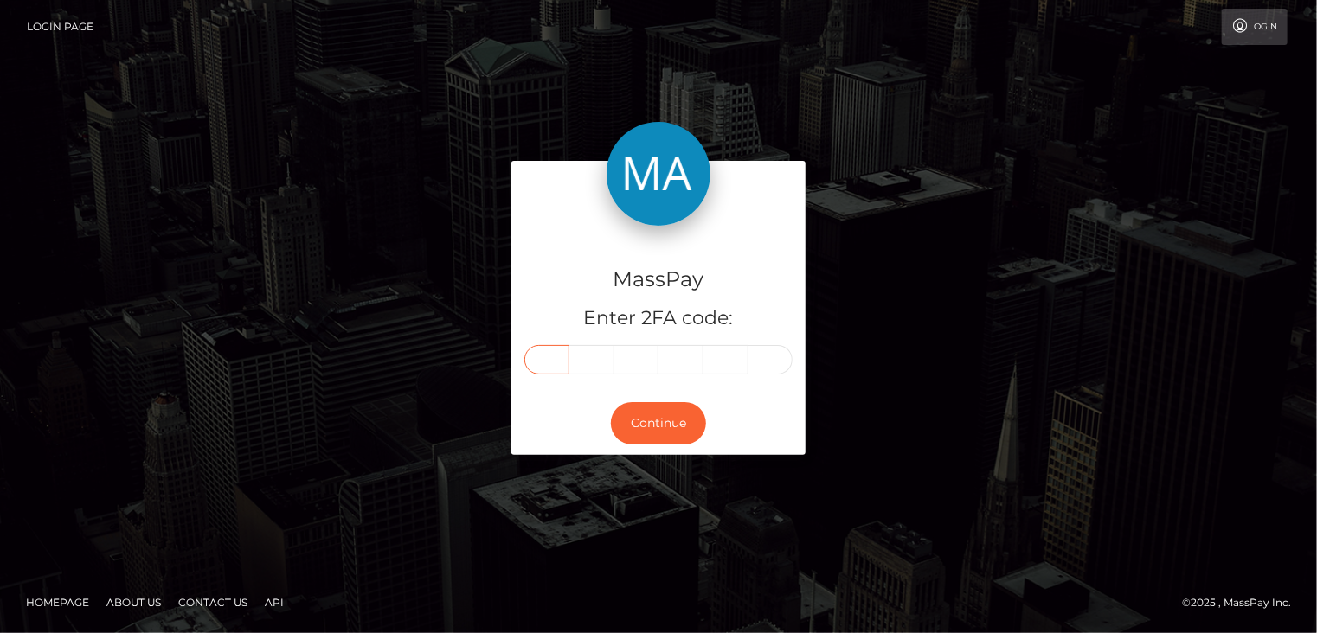
click at [548, 356] on input "text" at bounding box center [546, 359] width 45 height 29
type input "6"
type input "7"
type input "4"
type input "3"
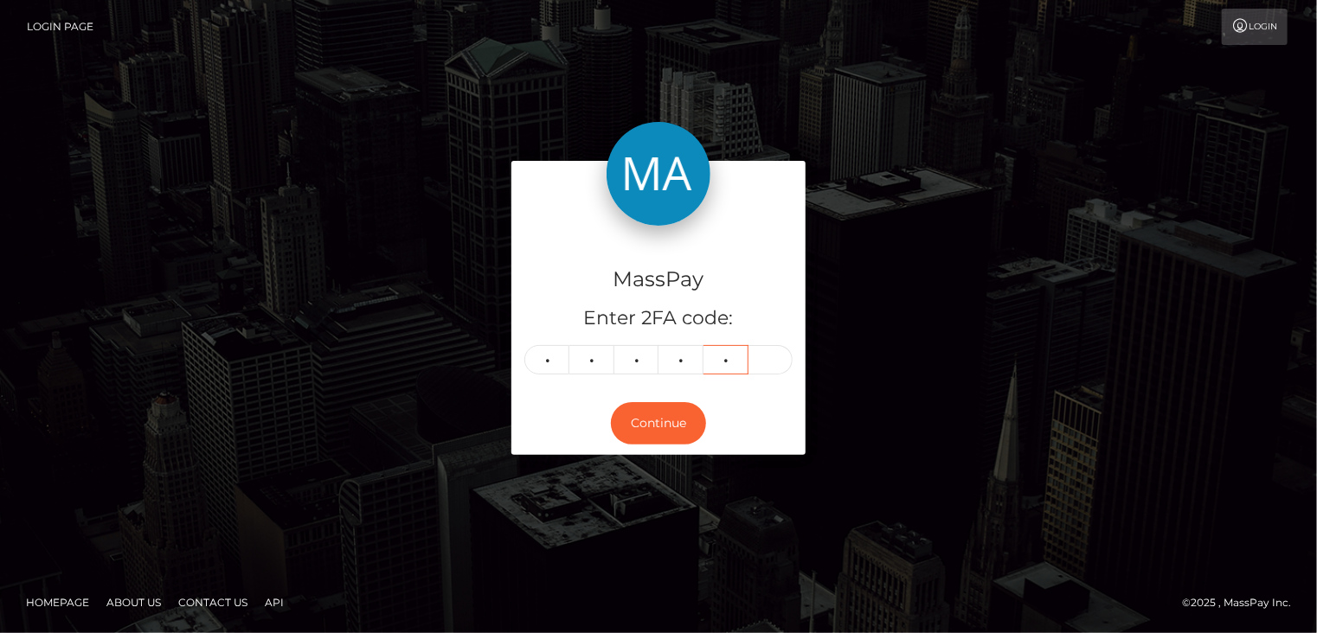
type input "2"
type input "9"
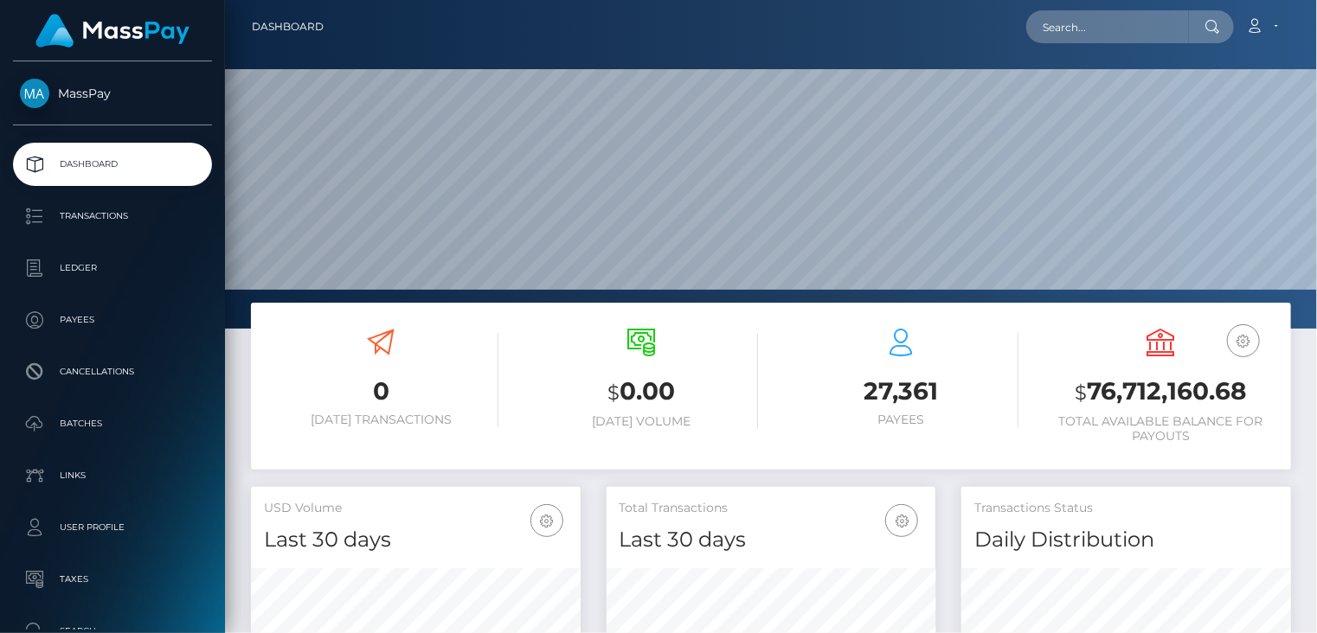
scroll to position [306, 329]
click at [1111, 25] on input "text" at bounding box center [1107, 26] width 163 height 33
paste input "132415-250829-1"
drag, startPoint x: 1153, startPoint y: 15, endPoint x: 1007, endPoint y: 39, distance: 148.2
click at [1007, 39] on div "132415-250829-1 Loading... Loading... Account Edit Profile Logout" at bounding box center [813, 27] width 952 height 36
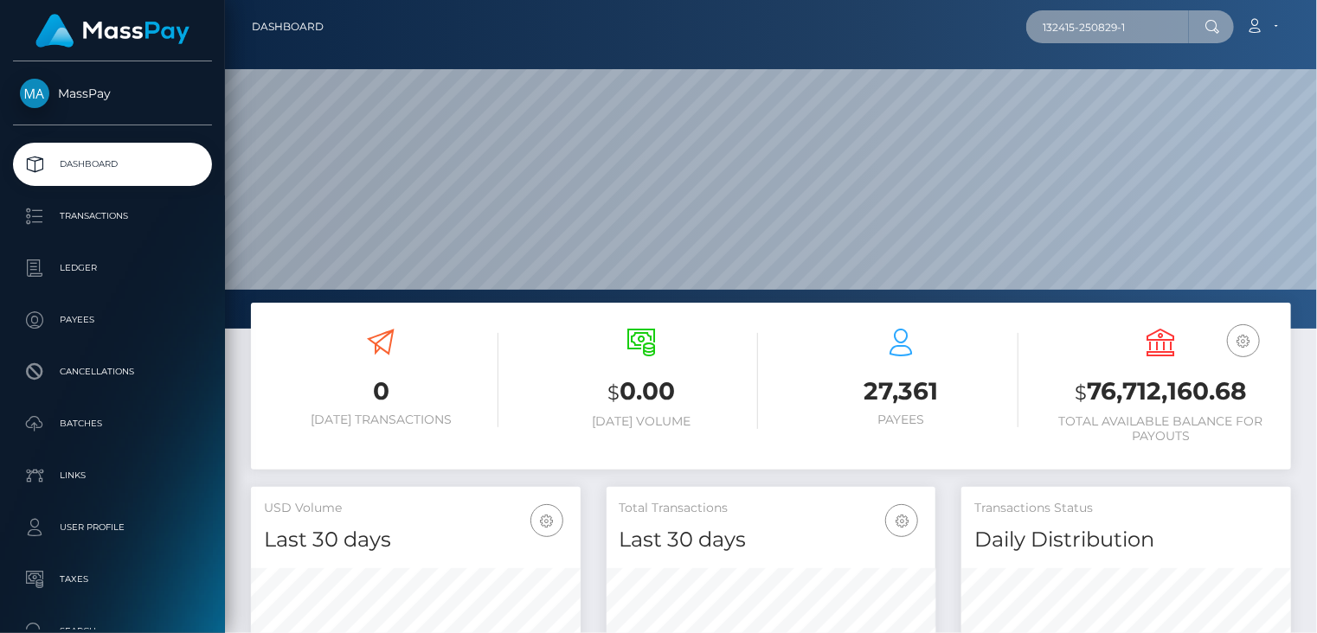
paste input "TPdZ7QoCRAG1tEBB5ijW1nPMVYdTkpZUVU"
drag, startPoint x: 1042, startPoint y: 25, endPoint x: 1188, endPoint y: 29, distance: 145.4
click at [1188, 29] on input "TPdZ7QoCRAG1tEBB5ijW1nPMVYdTkpZUVU" at bounding box center [1107, 26] width 163 height 33
drag, startPoint x: 1045, startPoint y: 27, endPoint x: 1227, endPoint y: 30, distance: 181.7
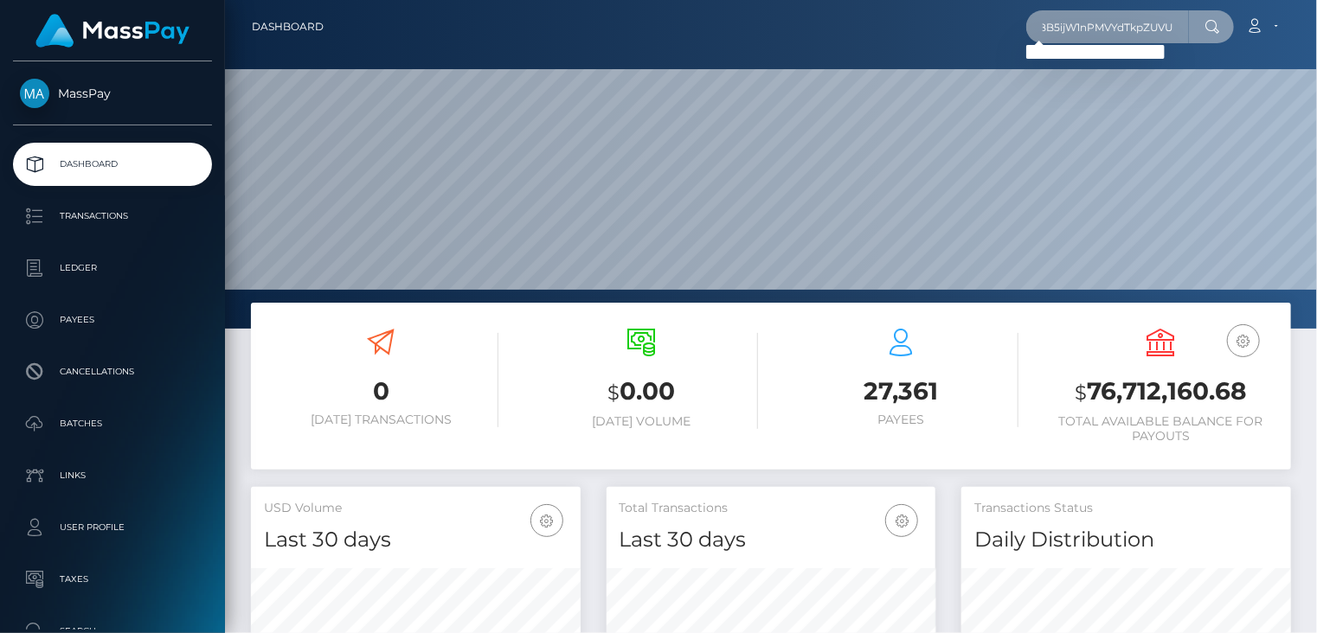
click at [1227, 30] on div "TPdZ7QoCRAG1tEBB5ijW1nPMVYdTkpZUVU Loading... Loading..." at bounding box center [1130, 26] width 208 height 33
paste input "132415"
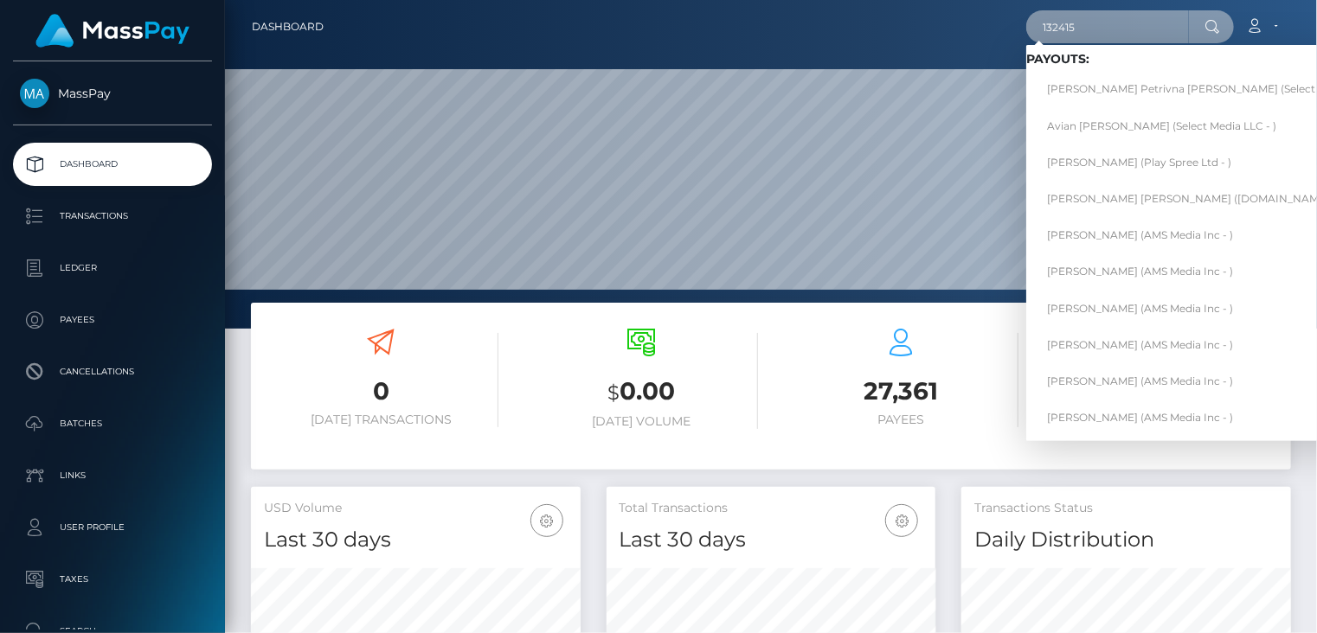
click at [1128, 29] on input "132415" at bounding box center [1107, 26] width 163 height 33
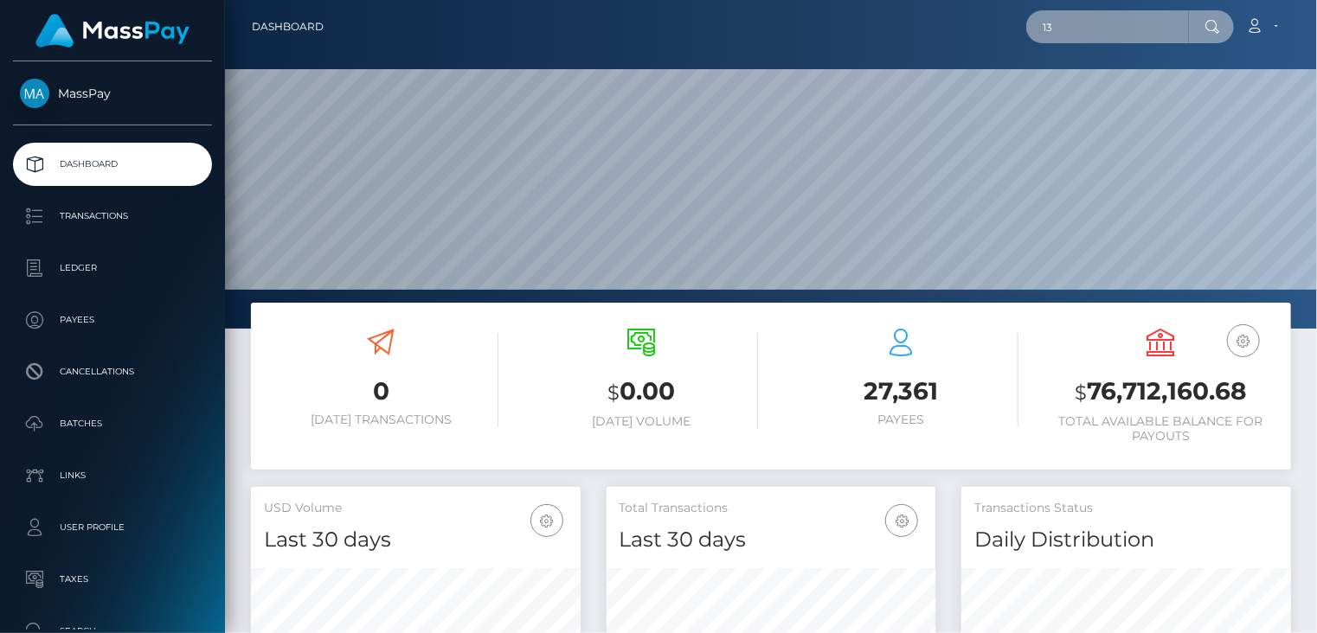
type input "1"
click at [1107, 18] on input "text" at bounding box center [1107, 26] width 163 height 33
paste input "MSP2613b53df6445cc"
type input "MSP2613b53df6445cc"
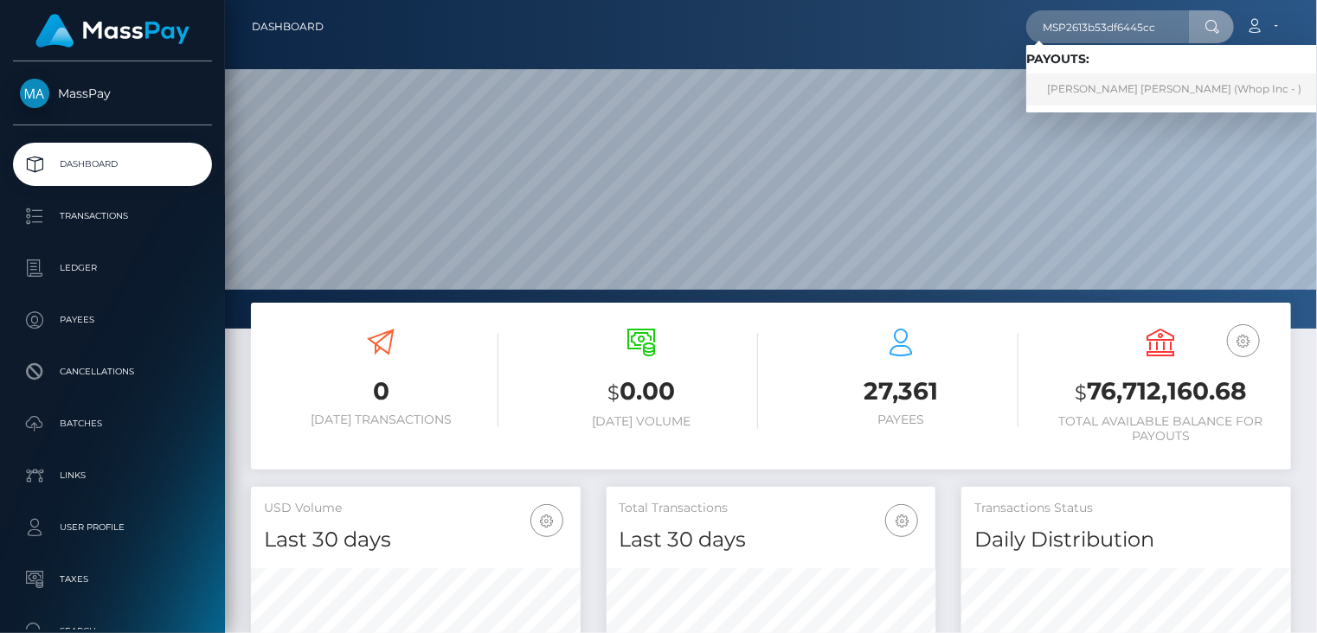
click at [1174, 100] on link "NICOLE ANGELICA MEDINA CAMPOVERDE (Whop Inc - )" at bounding box center [1174, 90] width 296 height 32
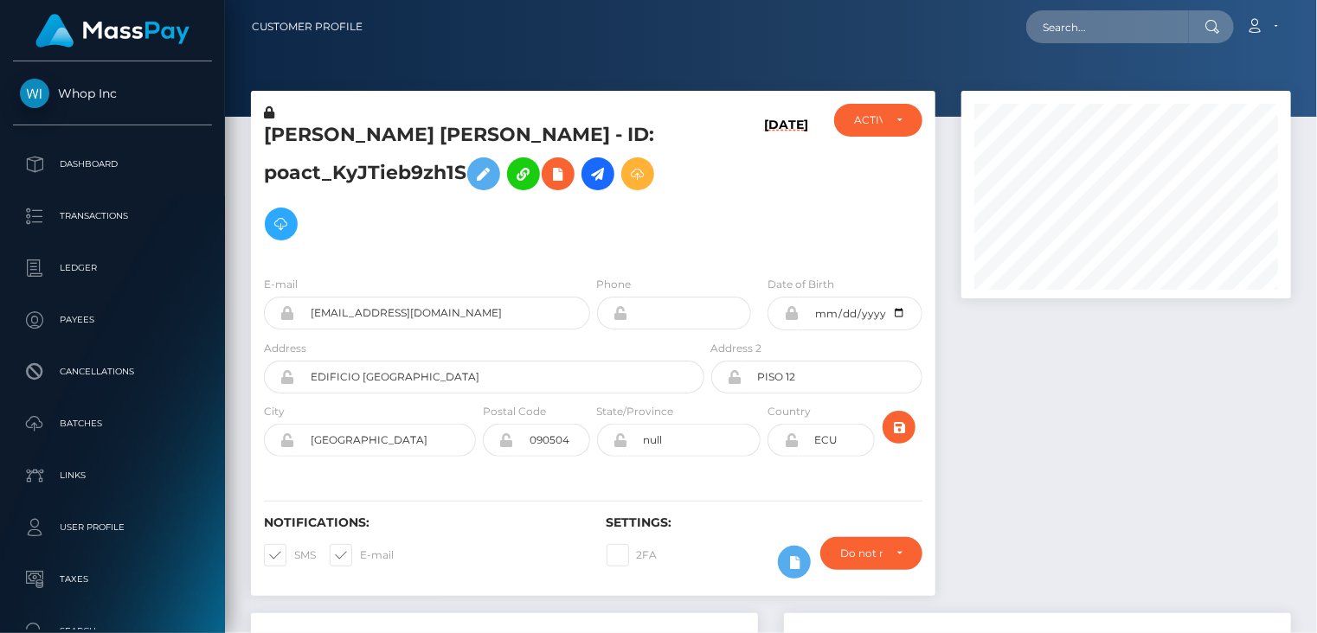
scroll to position [208, 329]
click at [378, 320] on input "[EMAIL_ADDRESS][DOMAIN_NAME]" at bounding box center [442, 313] width 295 height 33
click at [378, 320] on input "daf0a1ce-48fe-4545-af89-cde538b24555@payouts.whop.com" at bounding box center [442, 313] width 295 height 33
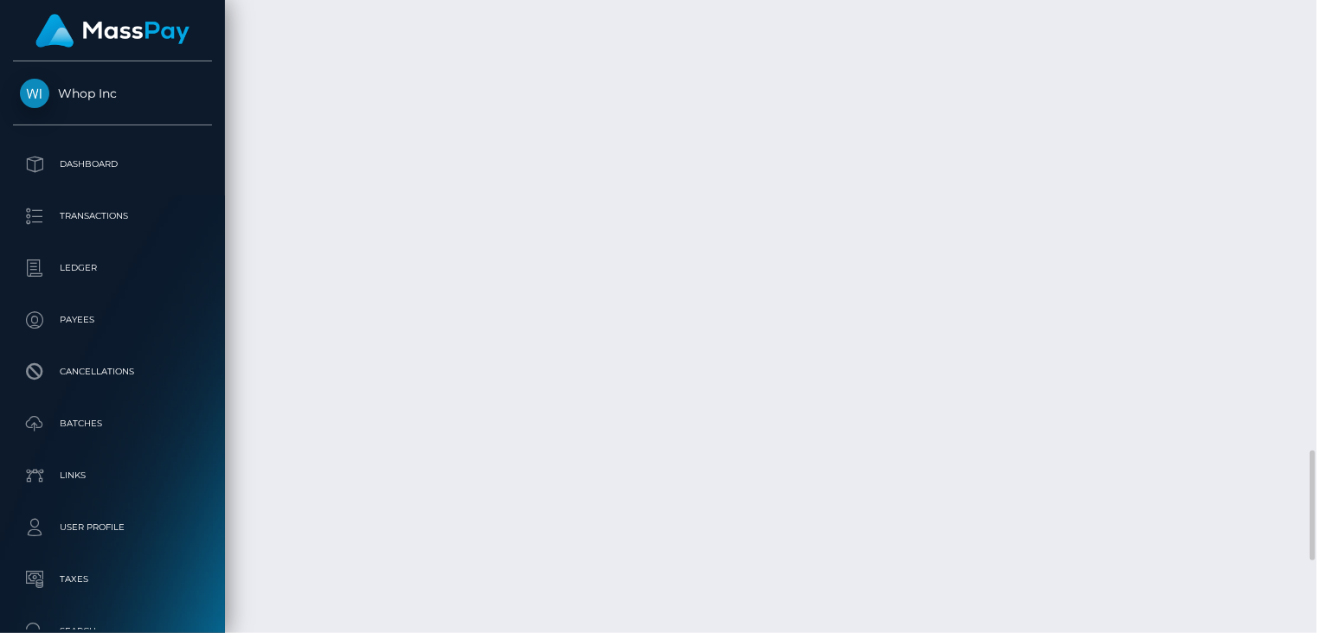
scroll to position [3015, 0]
drag, startPoint x: 665, startPoint y: 451, endPoint x: 535, endPoint y: 474, distance: 131.8
drag, startPoint x: 535, startPoint y: 474, endPoint x: 620, endPoint y: 540, distance: 107.3
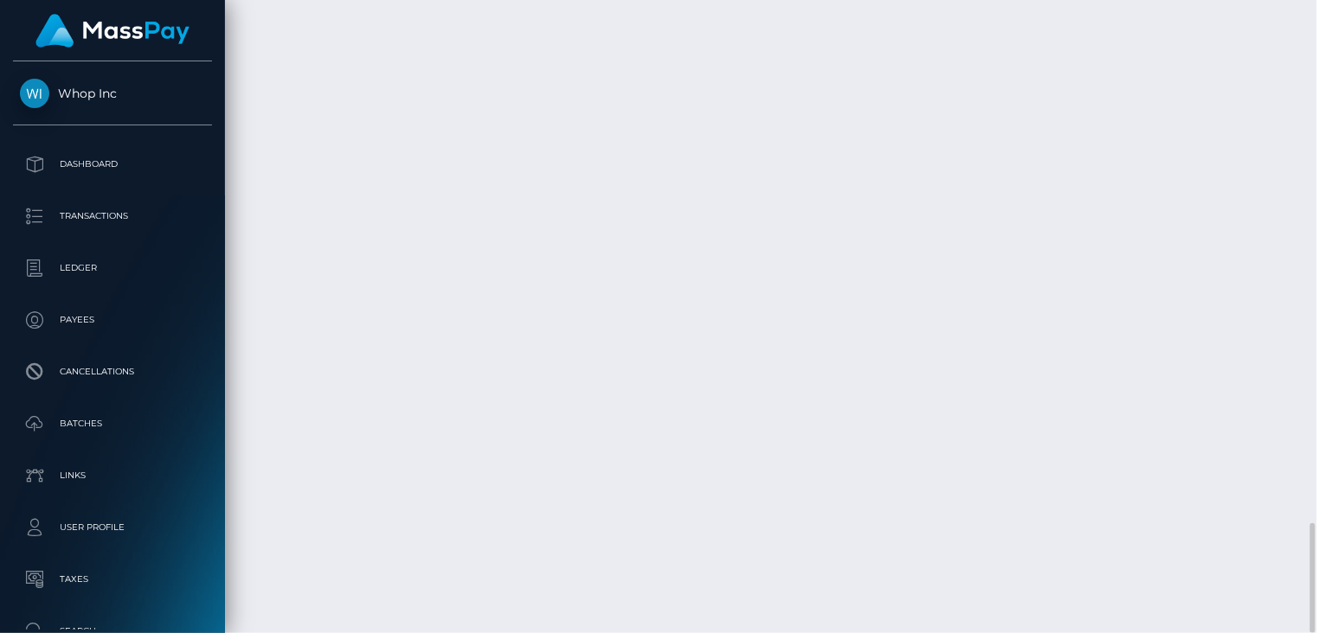
drag, startPoint x: 668, startPoint y: 445, endPoint x: 533, endPoint y: 474, distance: 138.1
copy td "MSP2613b53df6445cc / pout_noS0WOj6D7w1v"
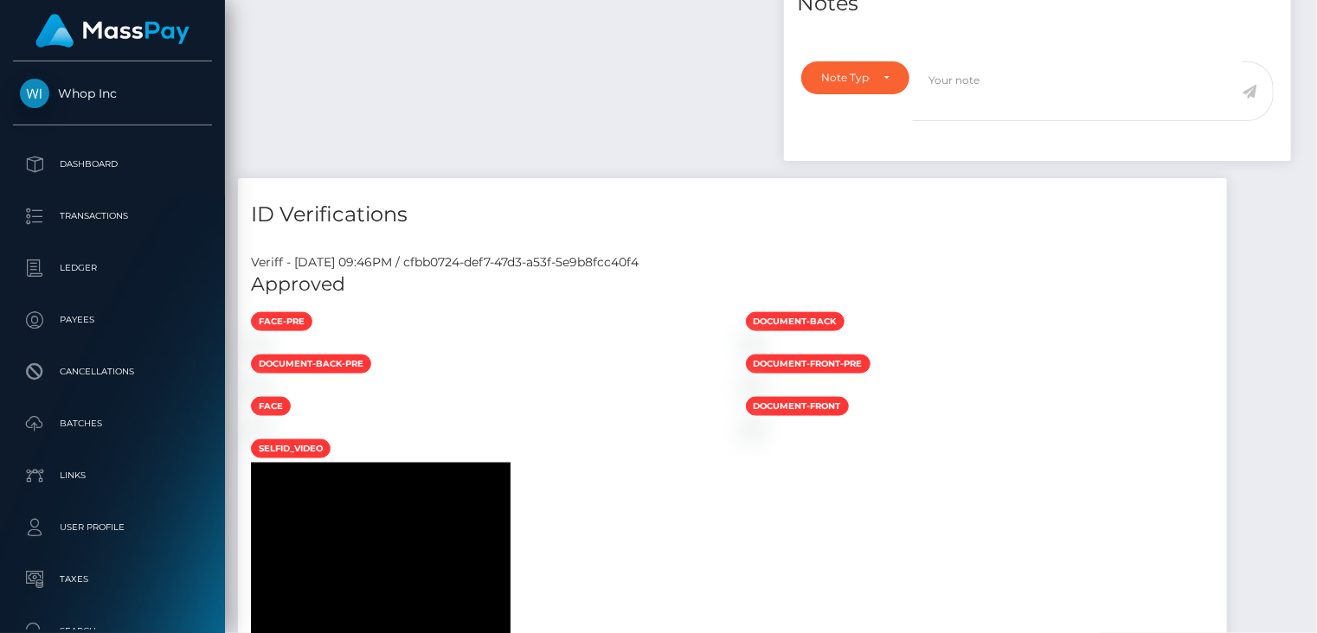
scroll to position [0, 0]
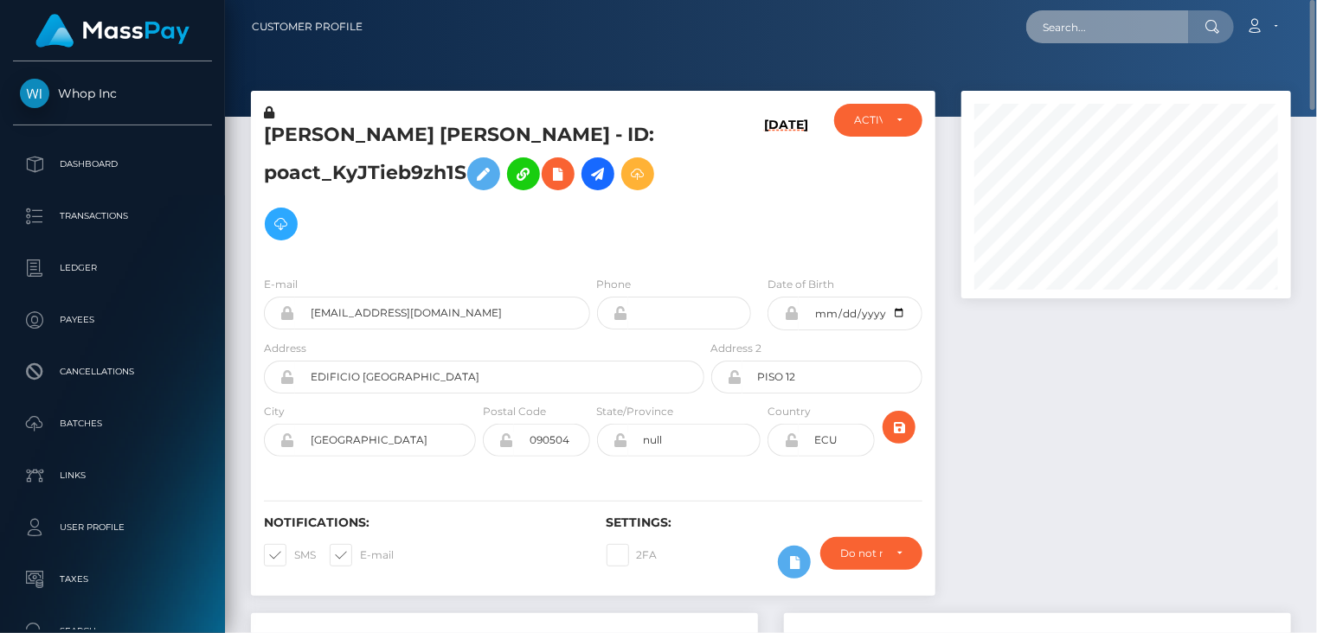
click at [1134, 32] on input "text" at bounding box center [1107, 26] width 163 height 33
paste input "sinnersworldxxx@gmail.com"
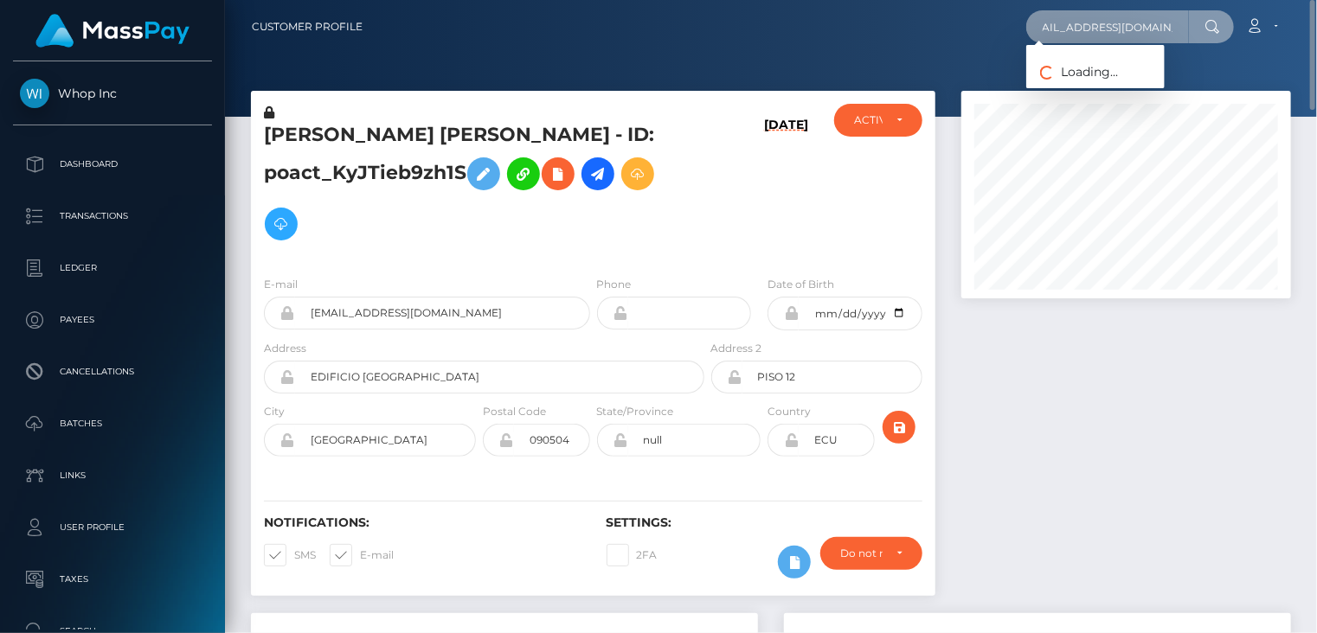
type input "sinnersworldxxx@gmail.com"
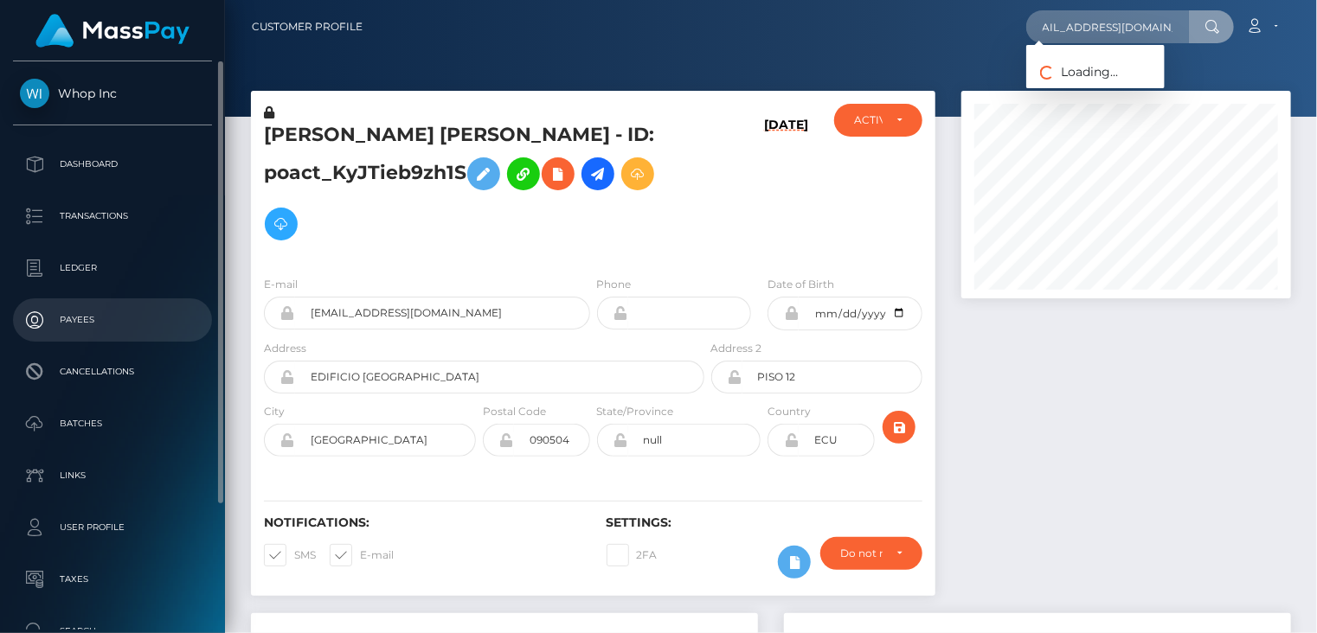
scroll to position [0, 0]
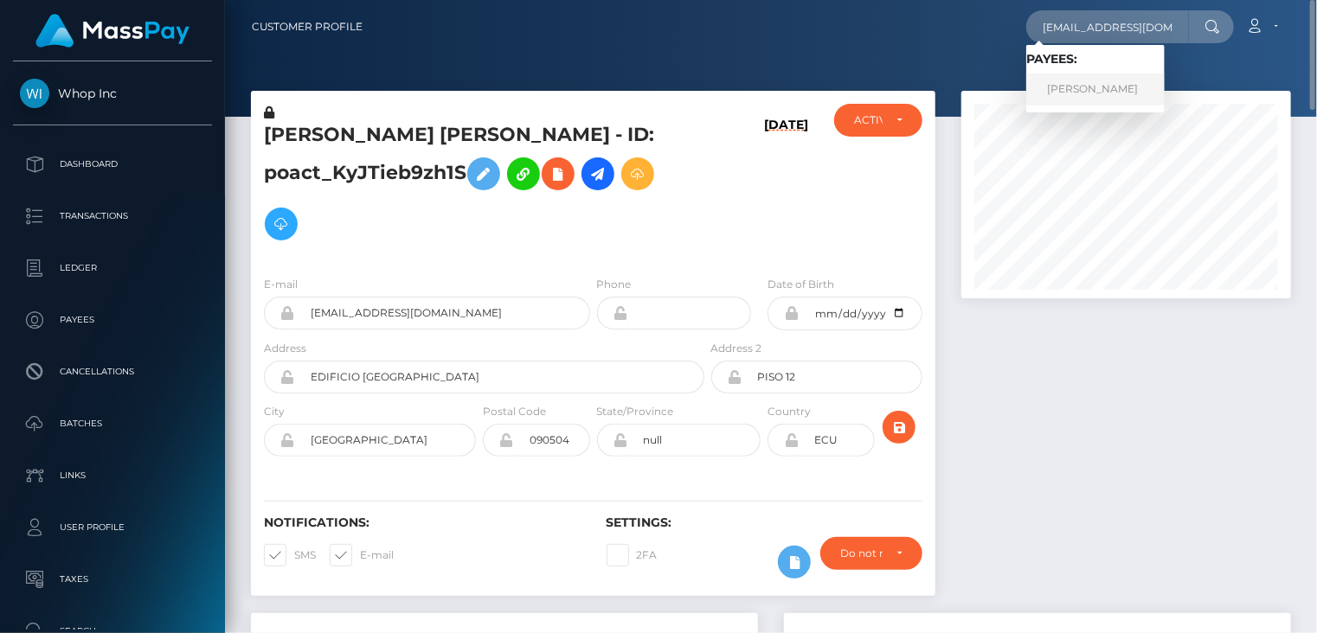
click at [1108, 97] on link "BRADLEY DANIELS" at bounding box center [1095, 90] width 138 height 32
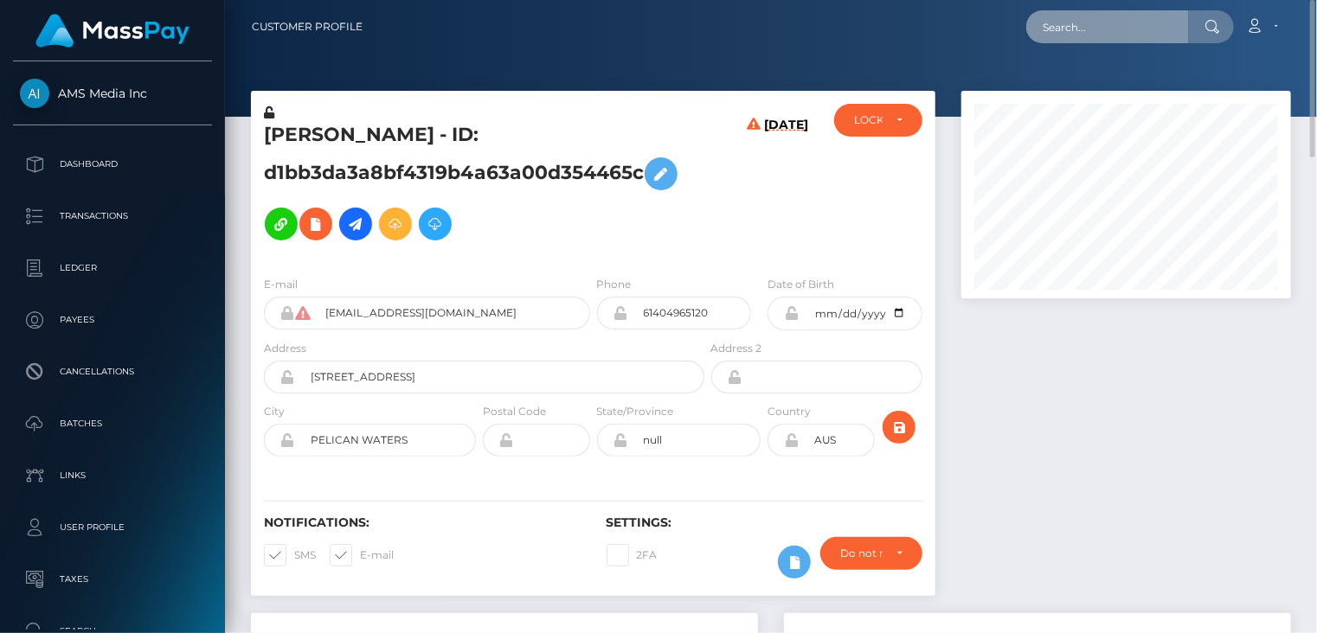
click at [1113, 23] on input "text" at bounding box center [1107, 26] width 163 height 33
paste input "bjdaniels1986@gmail.com"
click at [398, 141] on h5 "BRADLEY DANIELS - ID: d1bb3da3a8bf4319b4a63a00d354465c" at bounding box center [479, 185] width 431 height 127
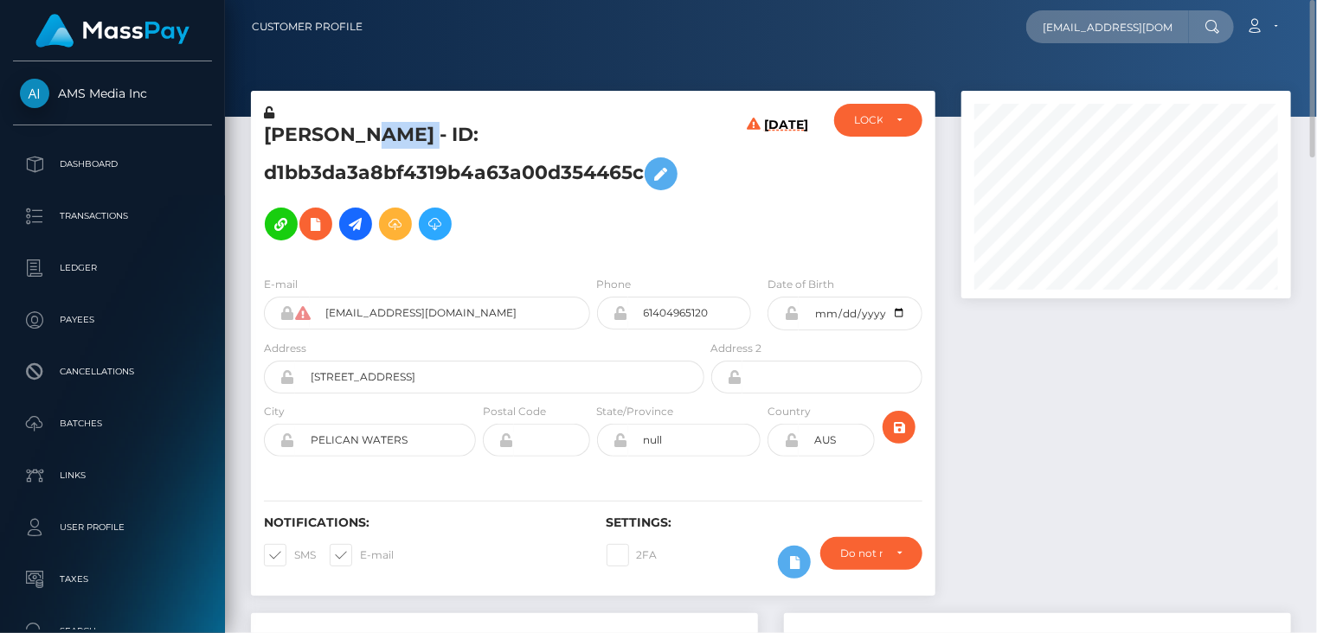
copy h5 "BRADLEY DANIELS - ID: d1bb3da3a8bf4319b4a63a00d354465c"
drag, startPoint x: 1036, startPoint y: 37, endPoint x: 1209, endPoint y: 23, distance: 173.6
click at [1209, 23] on div "bjdaniels1986@gmail.com Loading... Loading..." at bounding box center [1130, 26] width 208 height 33
paste input "poact_aZS5M8oWsxpl"
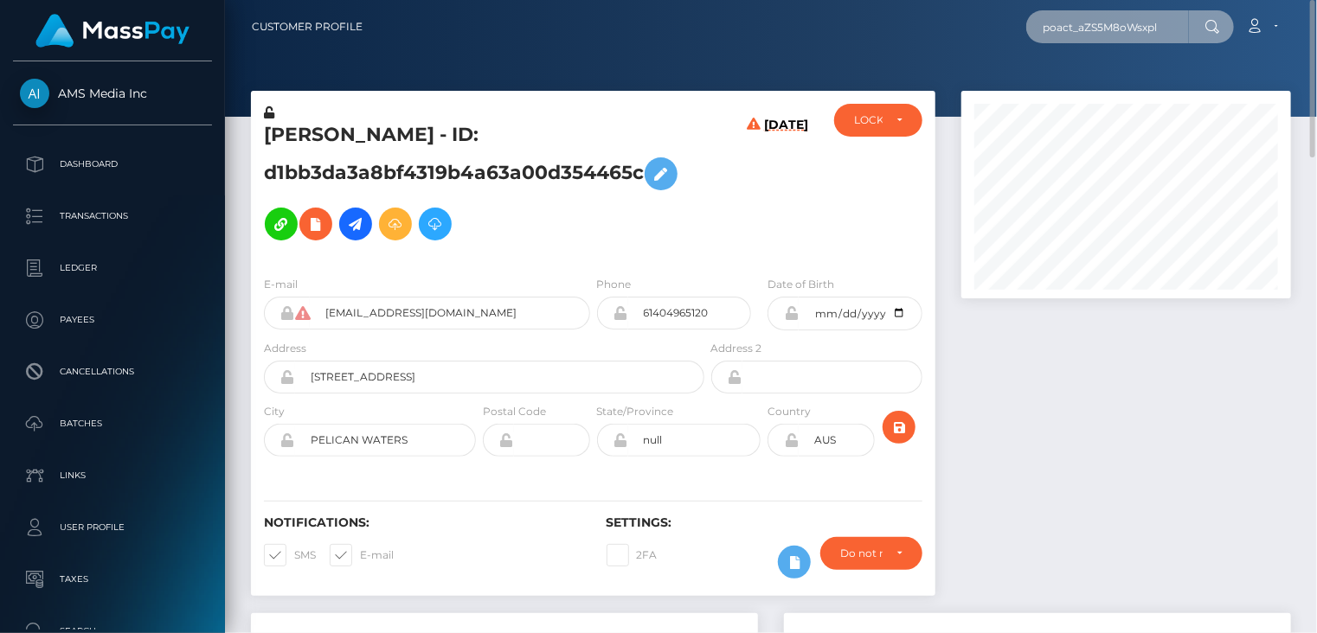
scroll to position [0, 0]
type input "poact_aZS5M8oWsxpl"
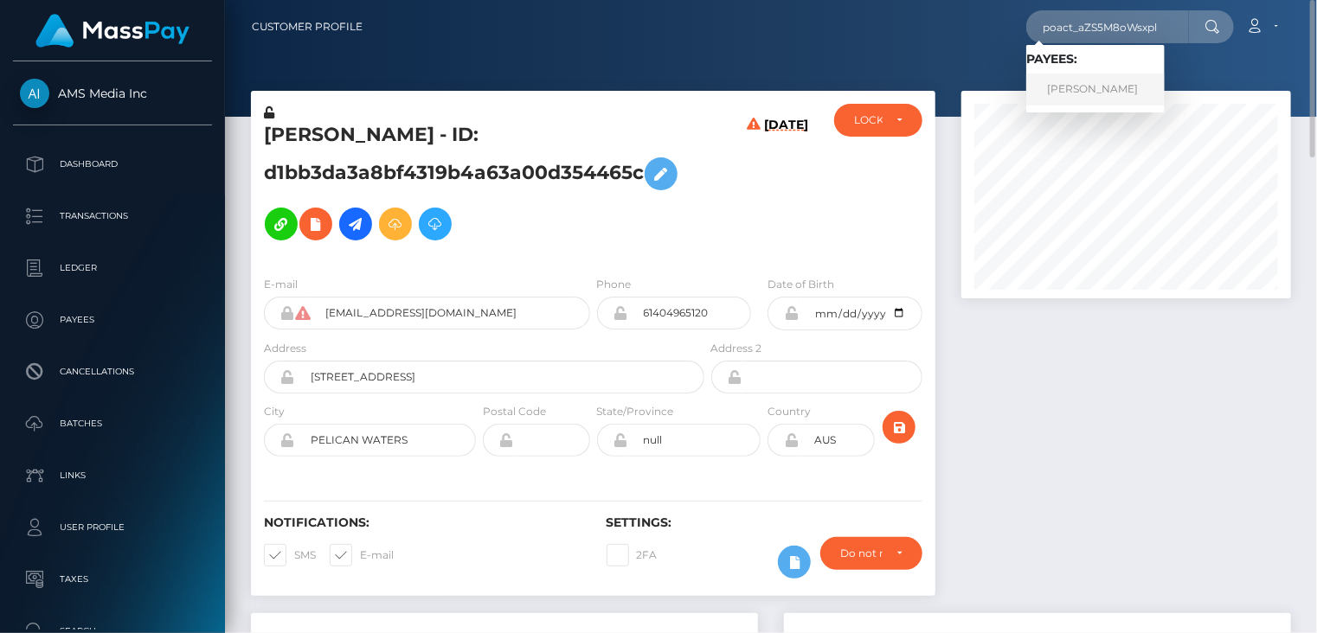
click at [1090, 84] on link "Isaiah Willingham" at bounding box center [1095, 90] width 138 height 32
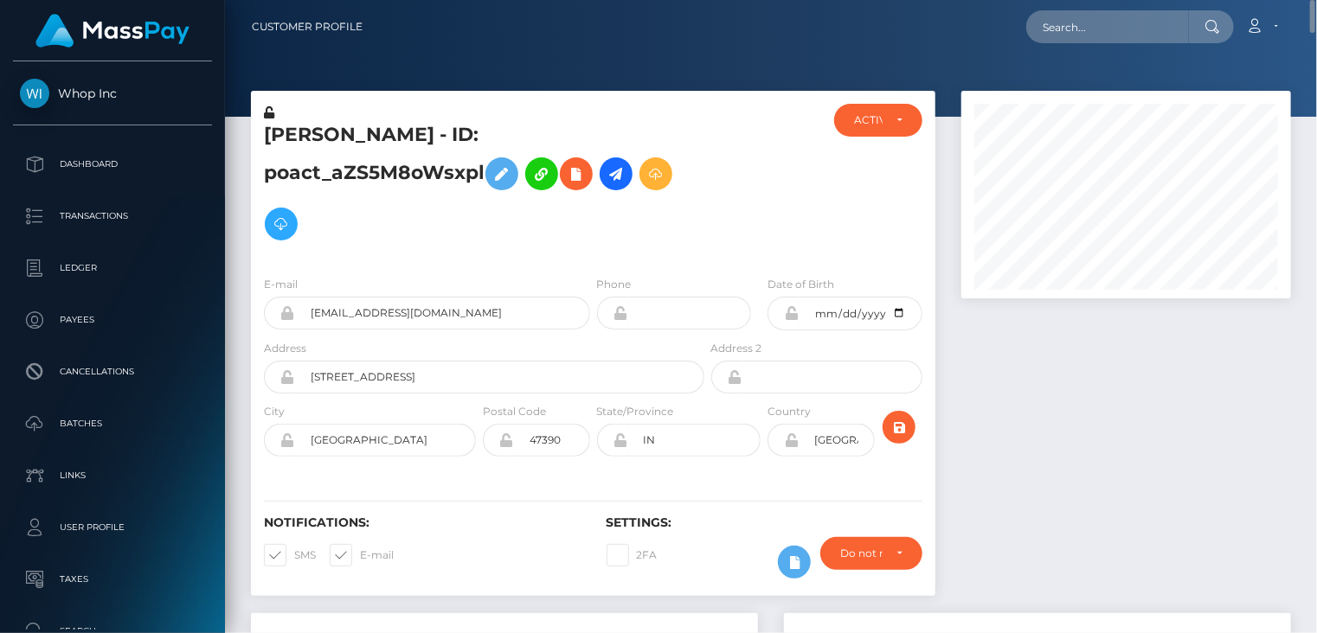
click at [415, 137] on h5 "[PERSON_NAME] - ID: poact_aZS5M8oWsxpl" at bounding box center [479, 185] width 431 height 127
click at [415, 137] on h5 "Isaiah Willingham - ID: poact_aZS5M8oWsxpl" at bounding box center [479, 185] width 431 height 127
copy h5 "Isaiah Willingham - ID: poact_aZS5M8oWsxpl"
click at [1074, 29] on input "text" at bounding box center [1107, 26] width 163 height 33
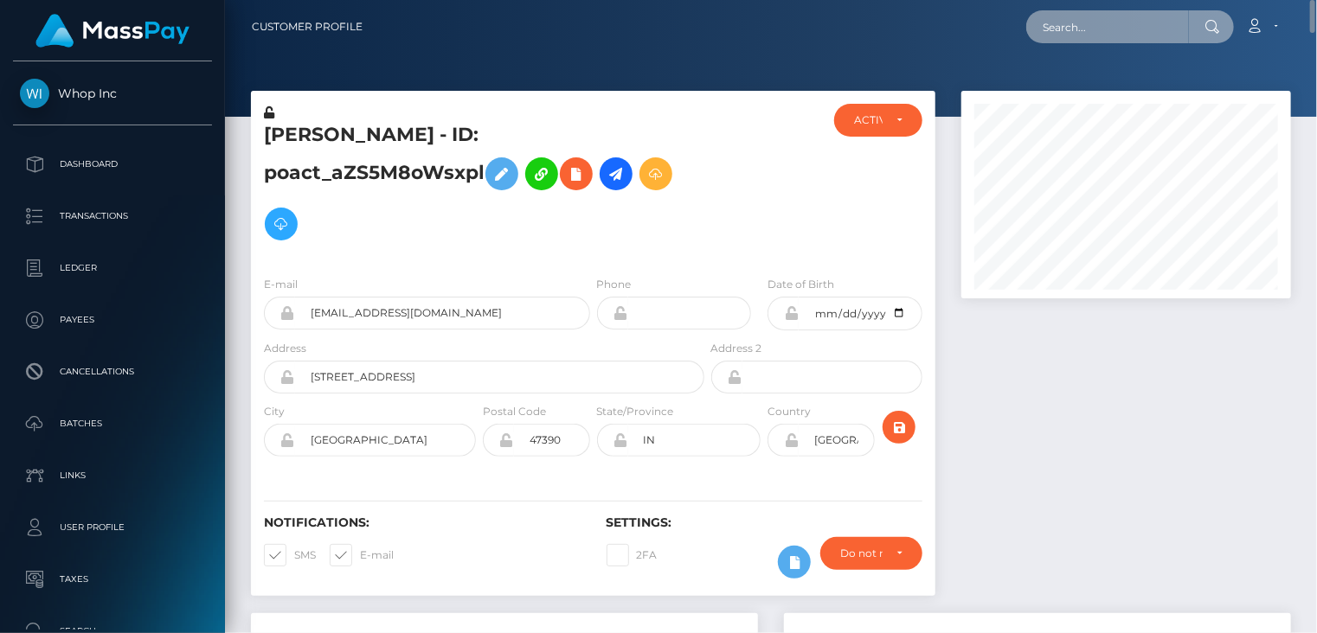
paste input "816519059637035008_3"
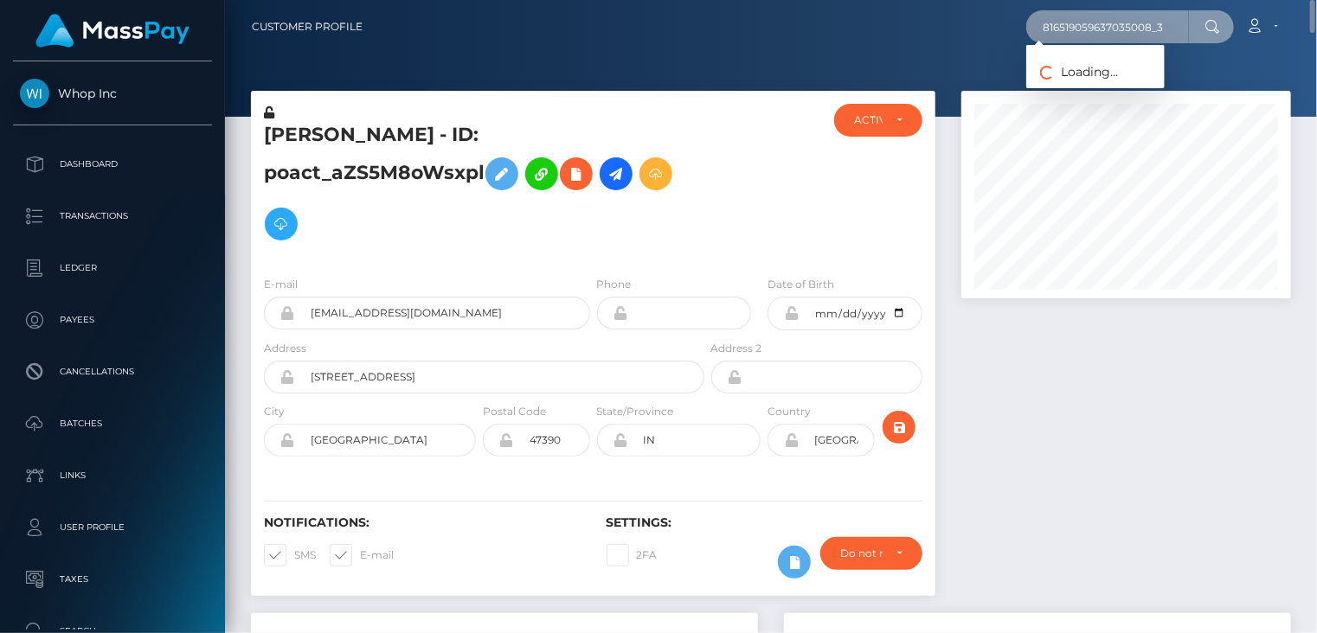
type input "816519059637035008_3"
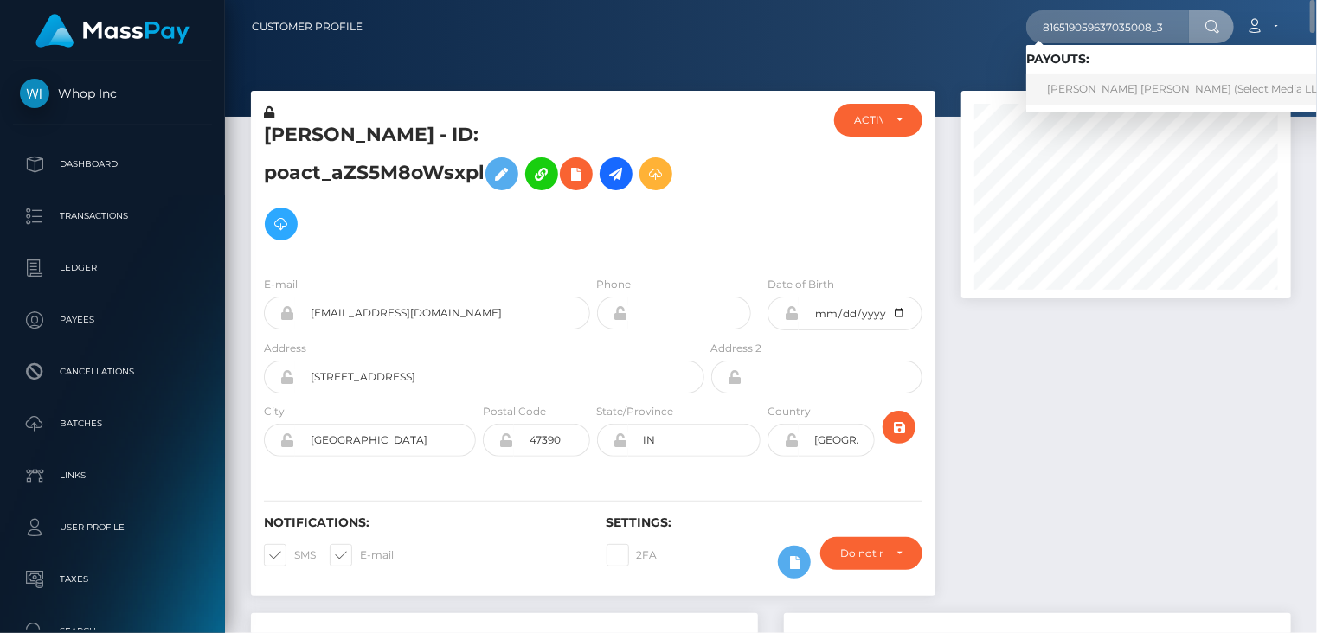
click at [1101, 87] on link "KALEIGH RAE Gibbs (Select Media LLC - )" at bounding box center [1192, 90] width 332 height 32
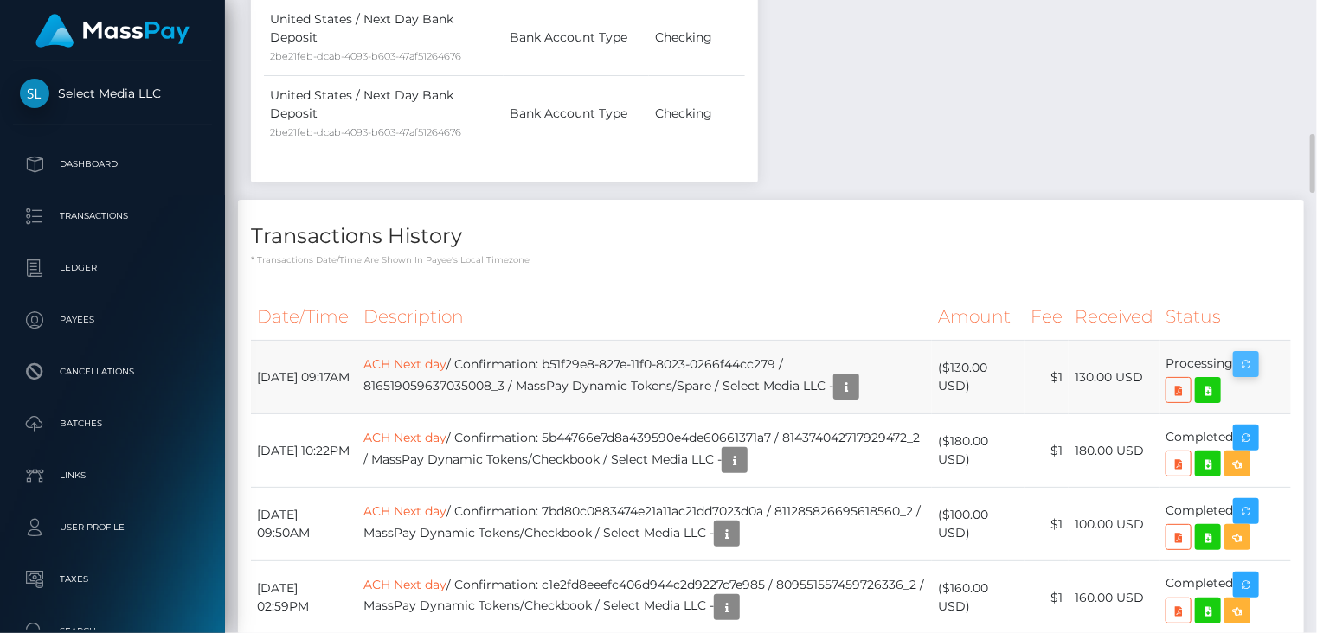
scroll to position [208, 329]
click at [1256, 356] on icon "button" at bounding box center [1245, 365] width 21 height 22
click at [745, 461] on icon "button" at bounding box center [734, 461] width 21 height 22
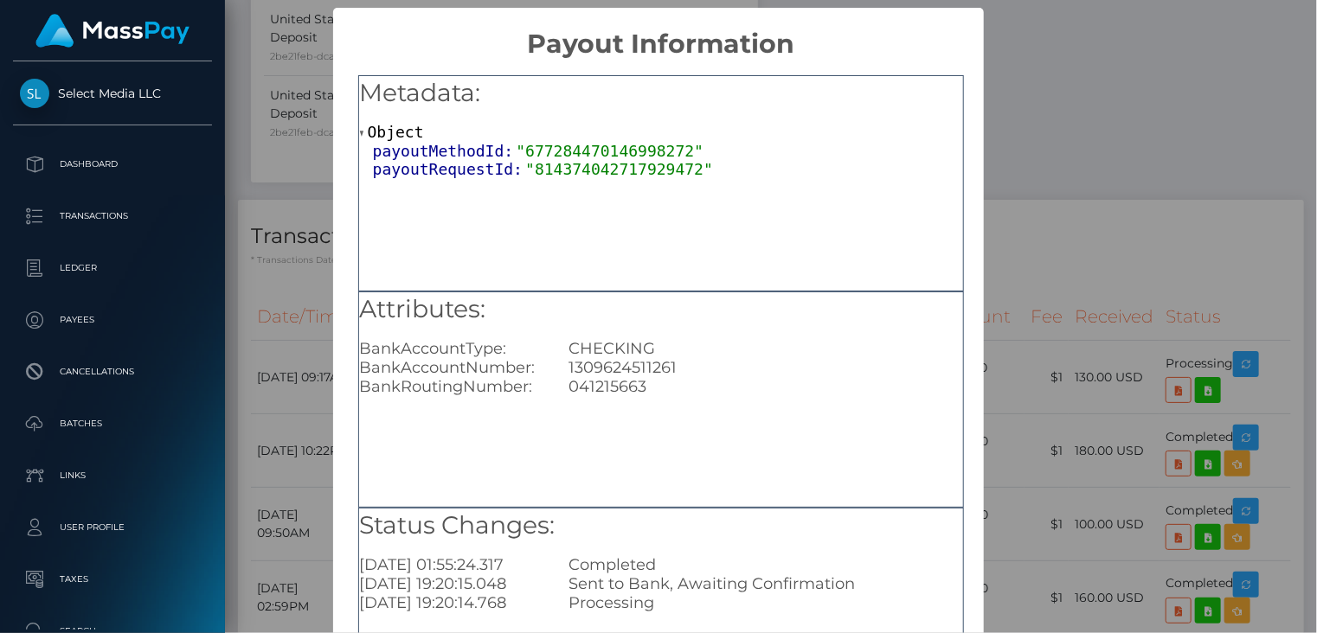
click at [1080, 187] on div "× Payout Information Metadata: Object payoutMethodId: "677284470146998272" payo…" at bounding box center [658, 316] width 1317 height 633
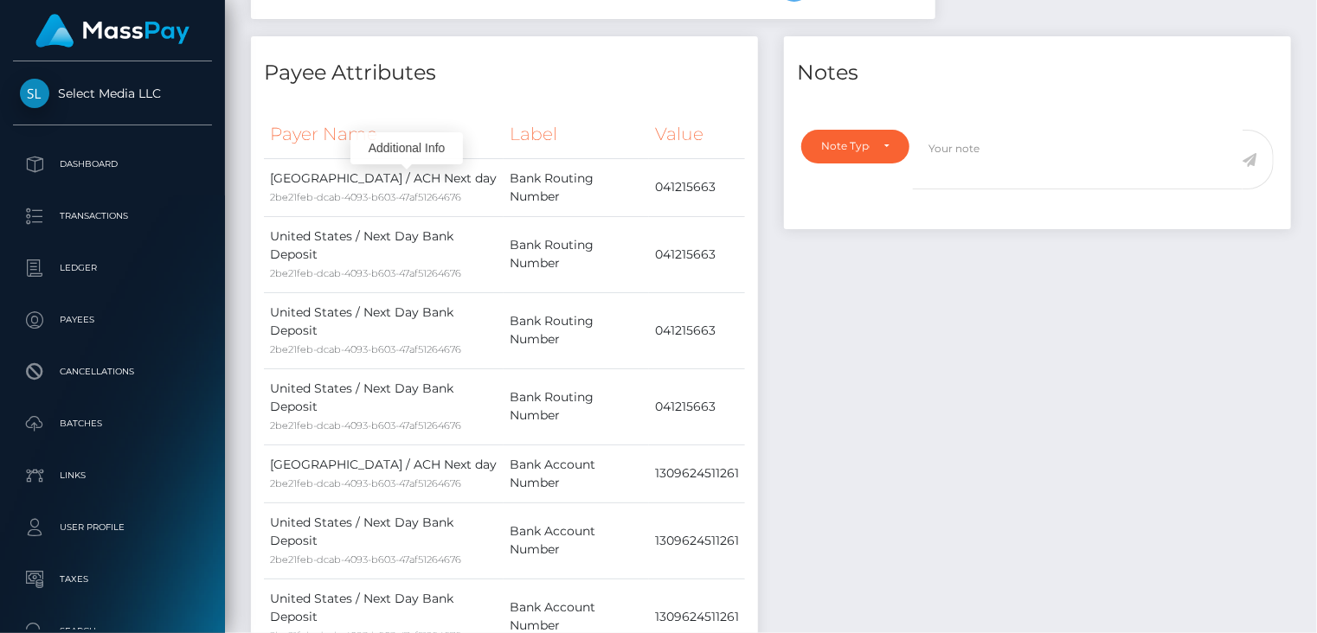
scroll to position [0, 0]
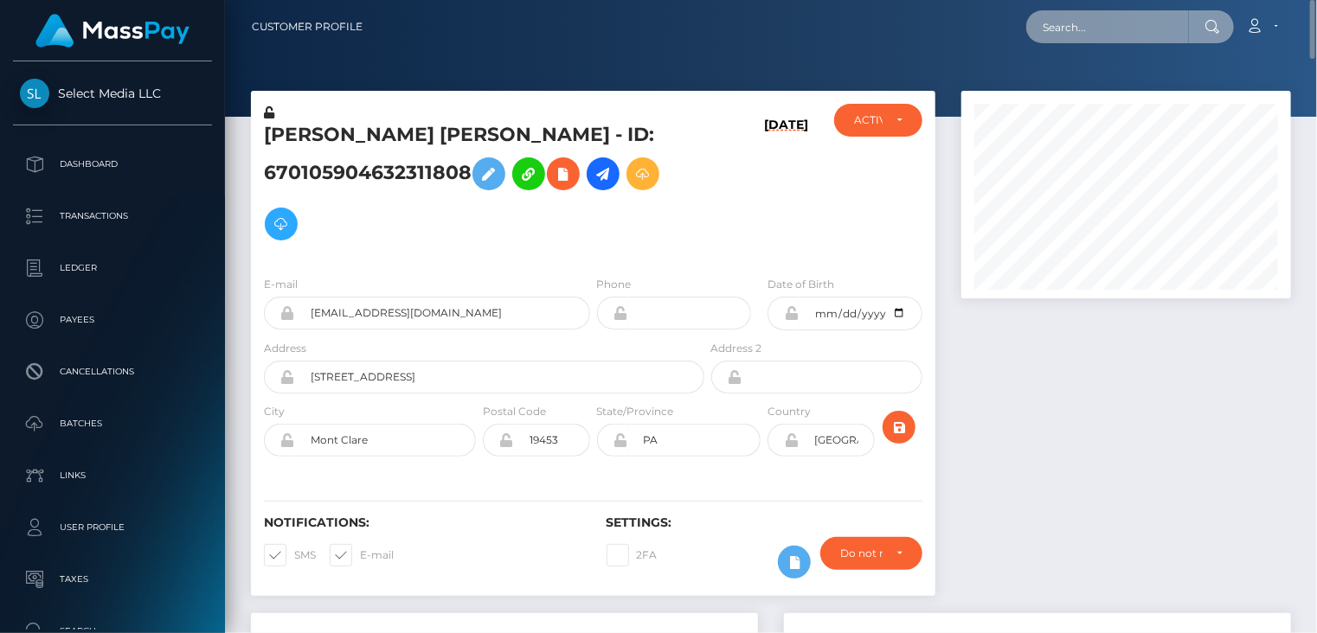
paste input "e65744b8-84df-11f0-8023-0266f44cc279"
type input "e65744b8-84df-11f0-8023-0266f44cc279"
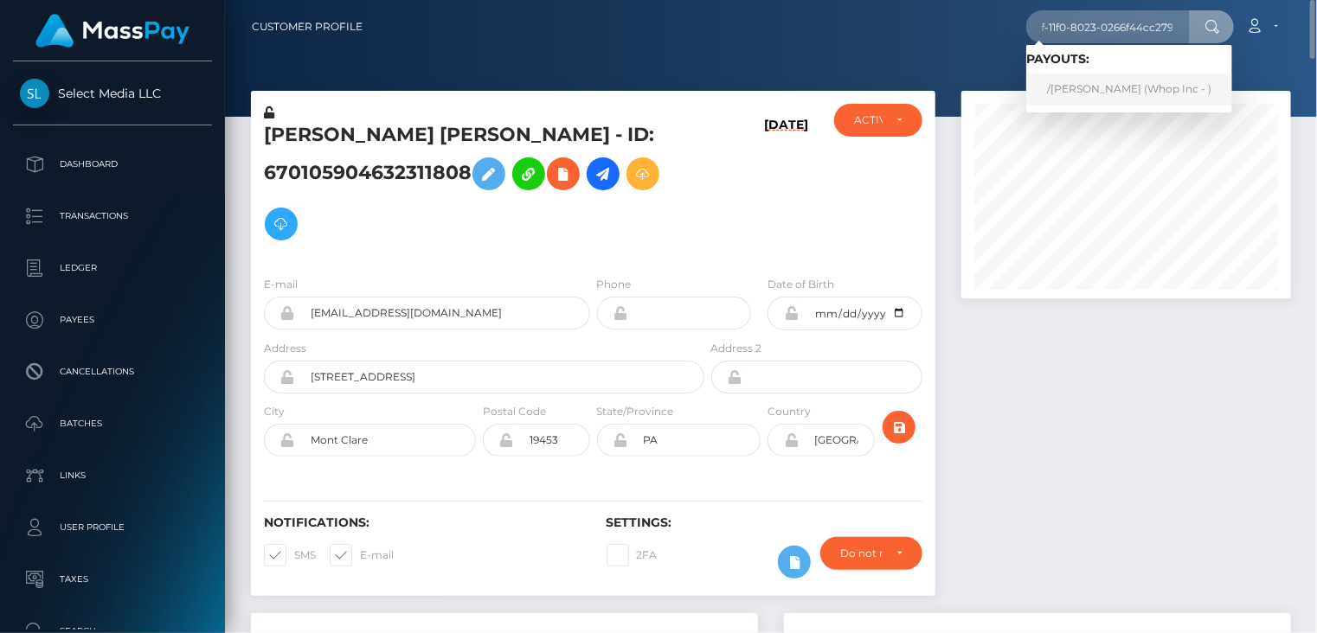
scroll to position [0, 0]
click at [1095, 87] on link "/LIYAN KALINCHEV (Whop Inc - )" at bounding box center [1129, 90] width 206 height 32
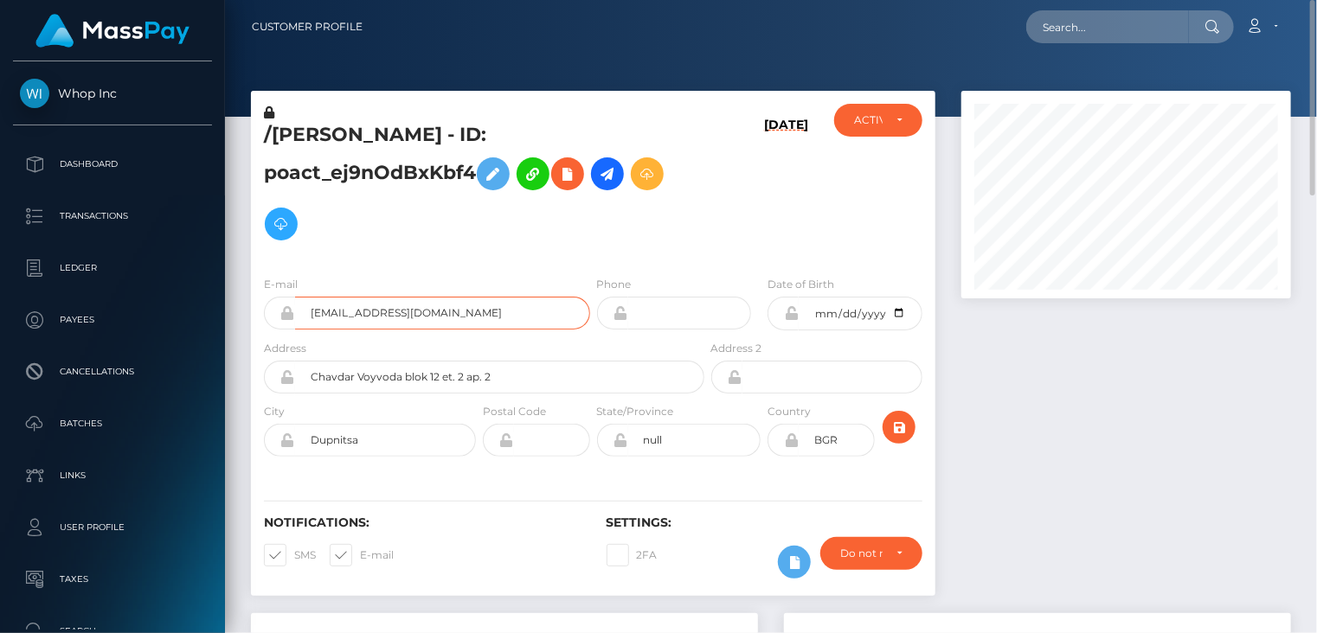
click at [388, 316] on input "[EMAIL_ADDRESS][DOMAIN_NAME]" at bounding box center [442, 313] width 295 height 33
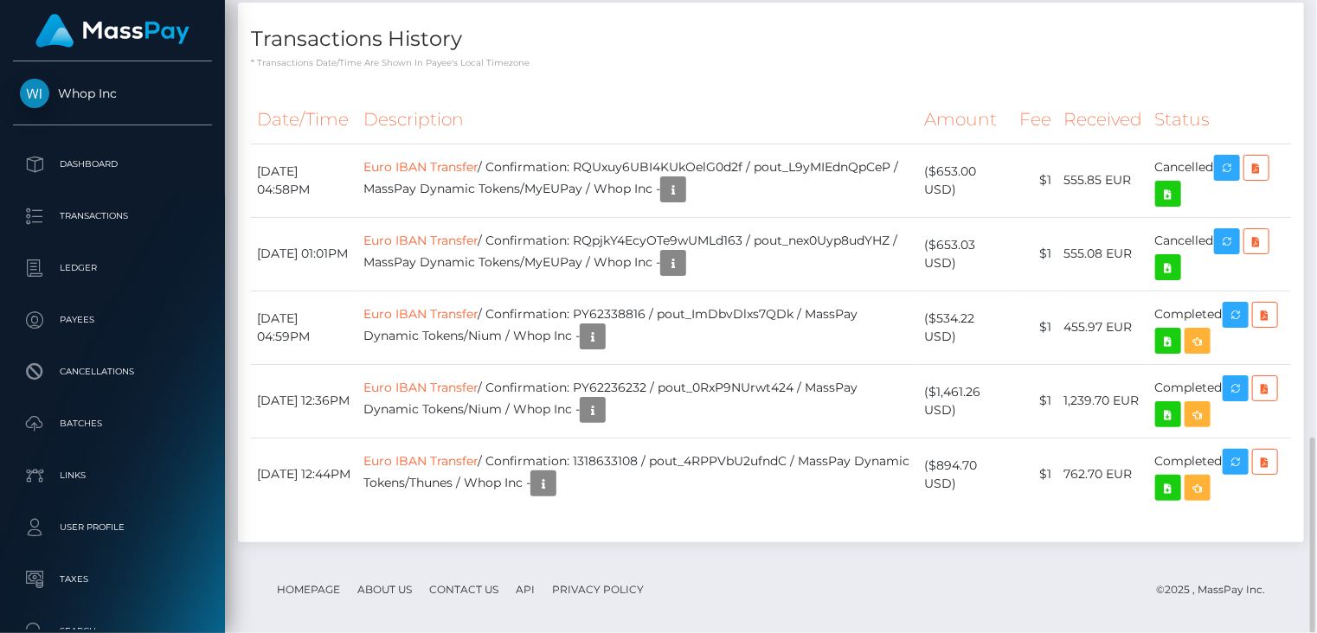
scroll to position [208, 329]
click at [673, 228] on td "Euro IBAN Transfer / Confirmation: RQpjkY4EcyOTe9wUMLd163 / pout_nex0Uyp8udYHZ …" at bounding box center [637, 254] width 561 height 74
copy td "RQpjkY4EcyOTe9wUMLd163"
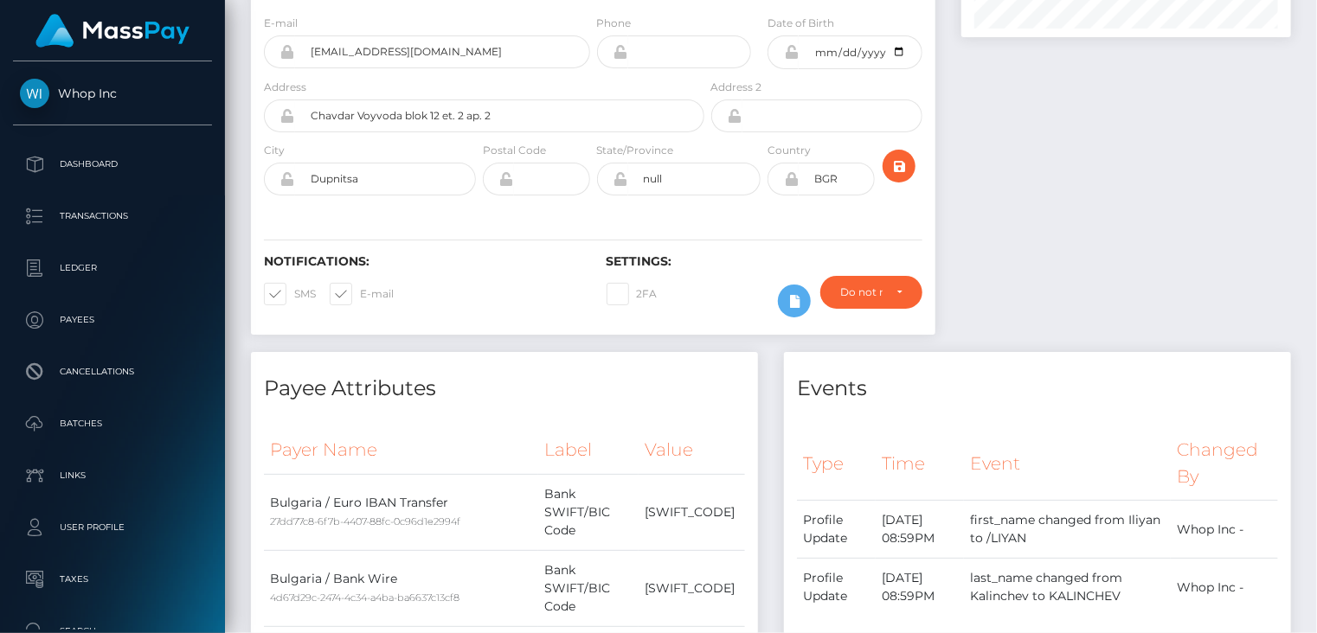
scroll to position [0, 0]
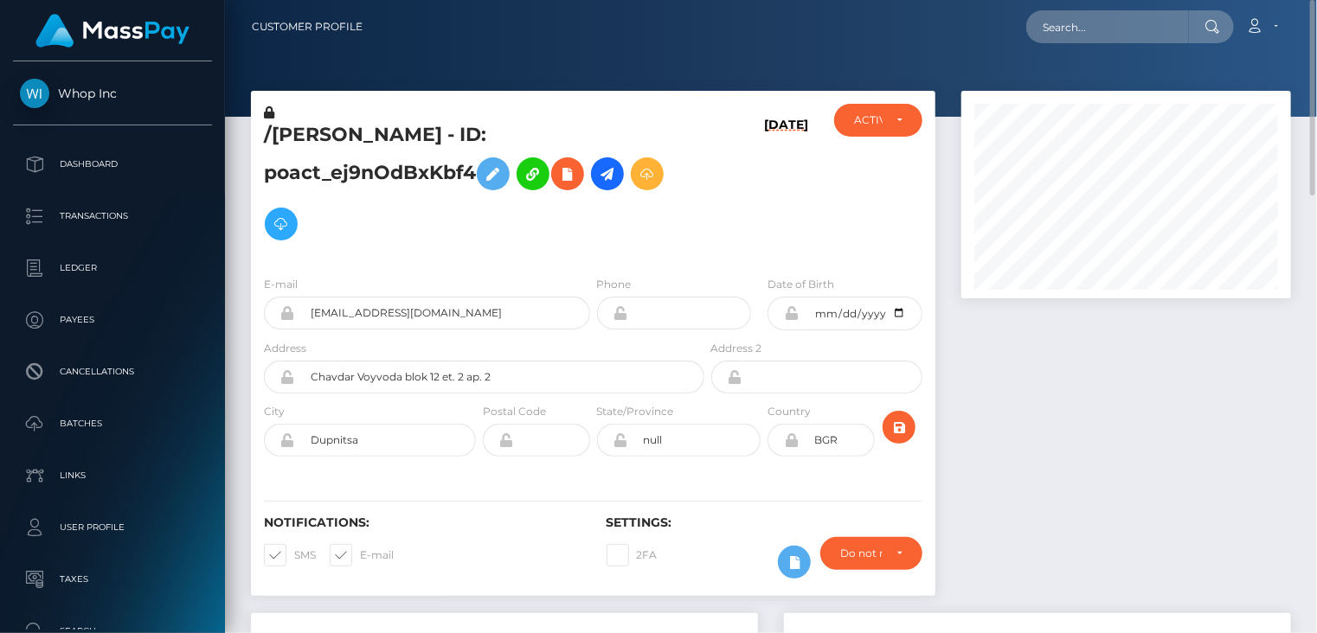
click at [305, 140] on h5 "/[PERSON_NAME] - ID: poact_ej9nOdBxKbf4" at bounding box center [479, 185] width 431 height 127
copy h5 "LIYAN"
click at [372, 322] on input "rumkata99@gmail.com" at bounding box center [442, 313] width 295 height 33
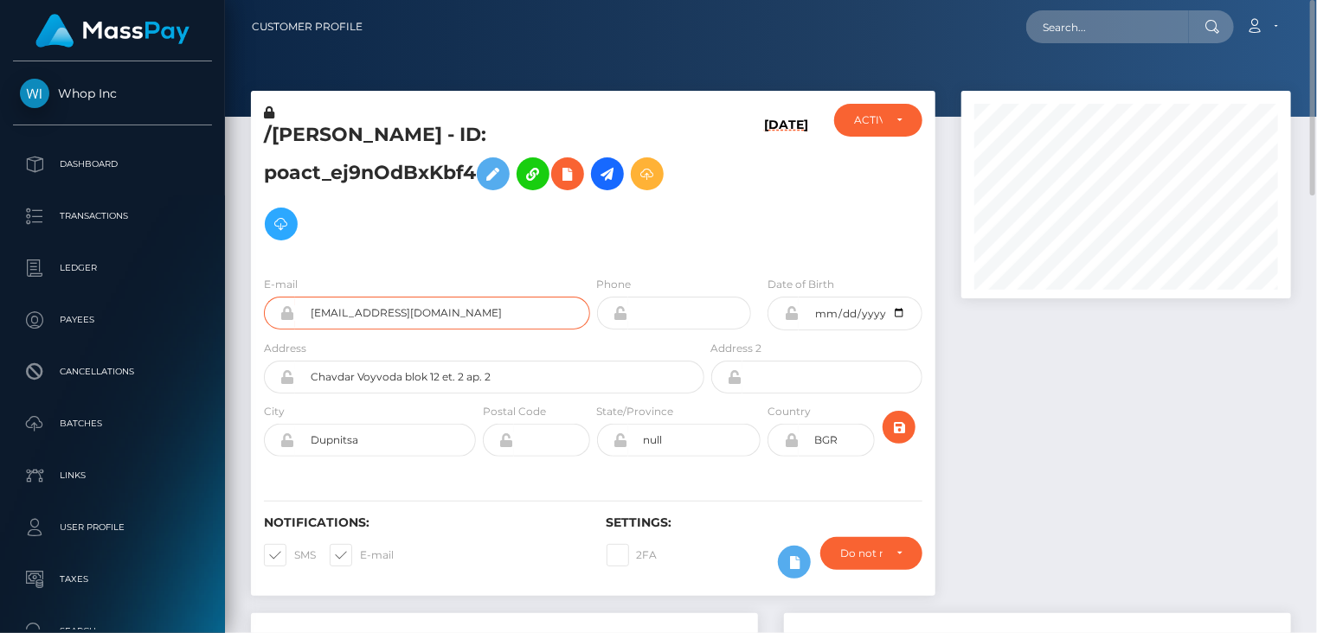
click at [372, 322] on input "rumkata99@gmail.com" at bounding box center [442, 313] width 295 height 33
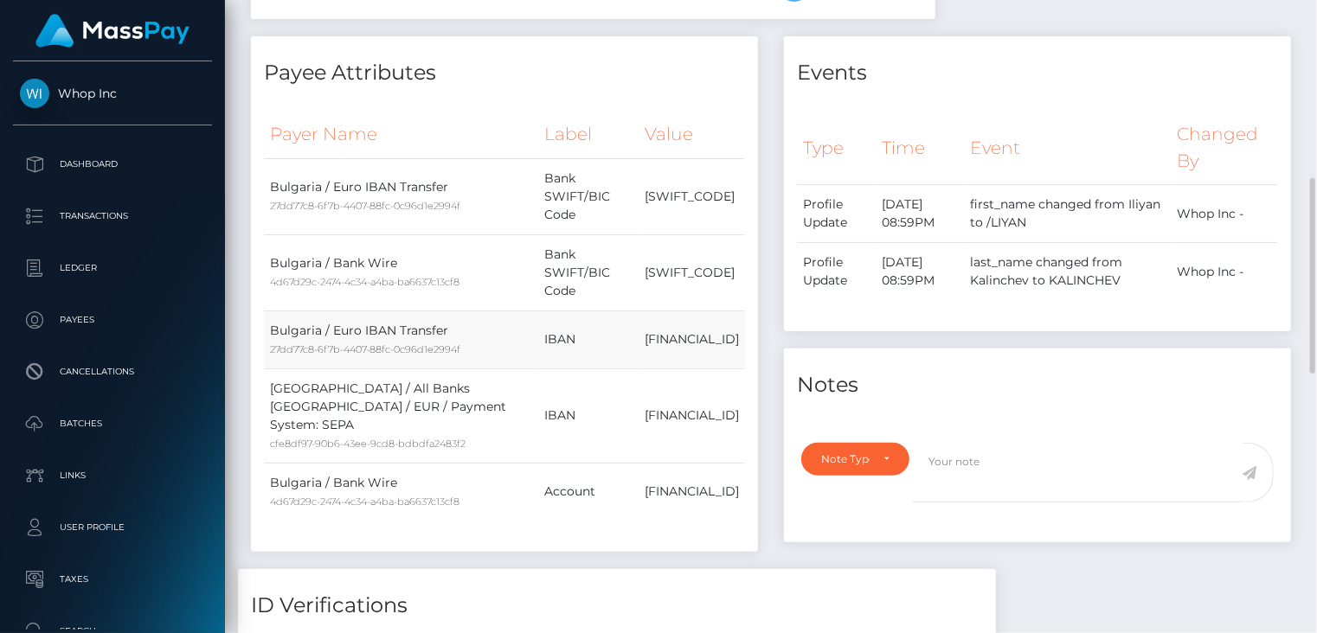
scroll to position [1154, 0]
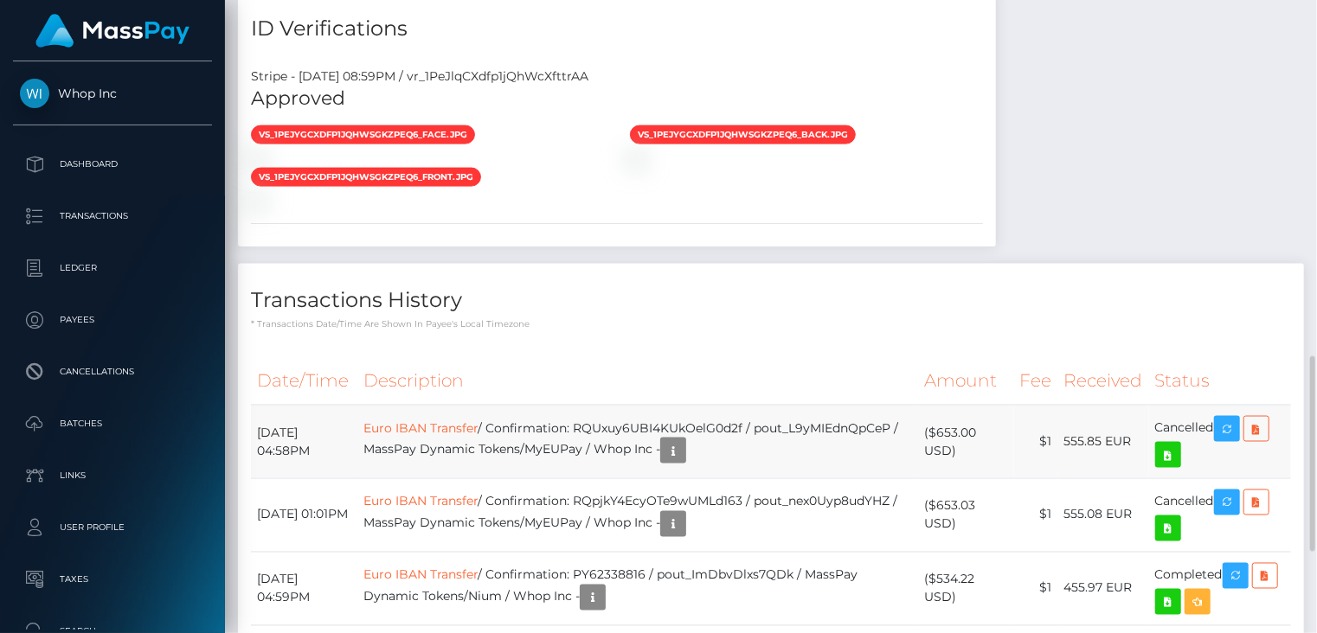
click at [697, 420] on td "Euro IBAN Transfer / Confirmation: RQUxuy6UBI4KUkOelG0d2f / pout_L9yMIEdnQpCeP …" at bounding box center [637, 442] width 561 height 74
copy td "RQUxuy6UBI4KUkOelG0d2f"
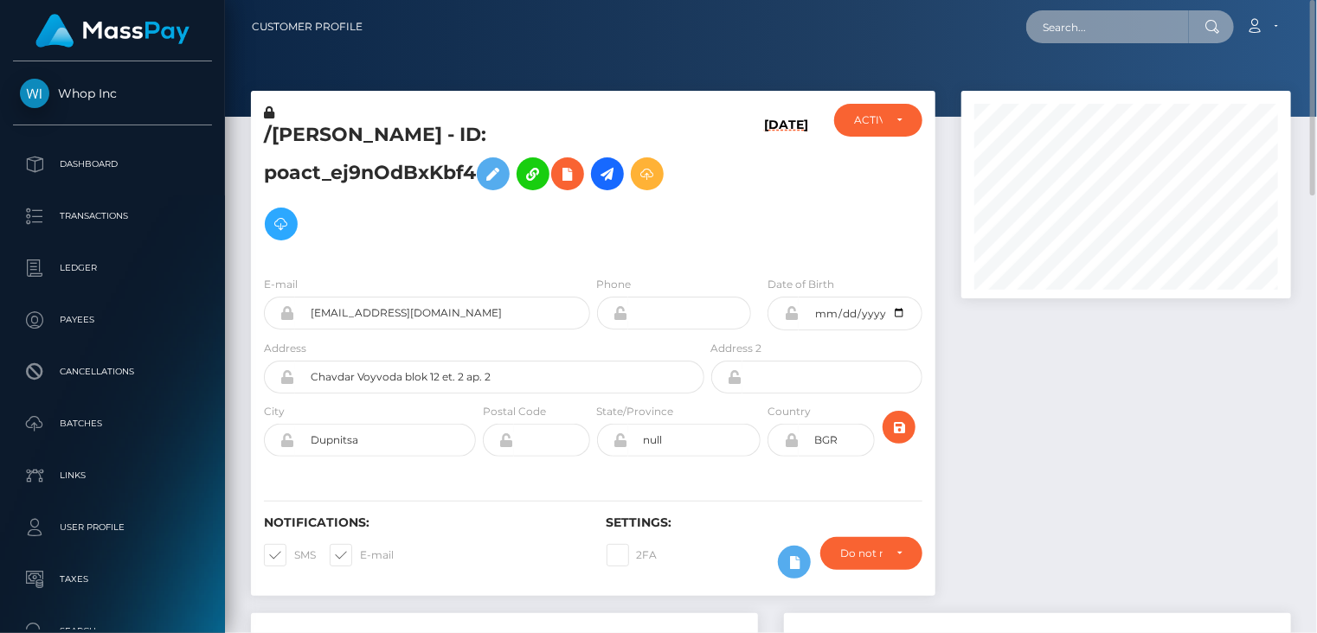
paste input "700505881942437888"
type input "700505881942437888"
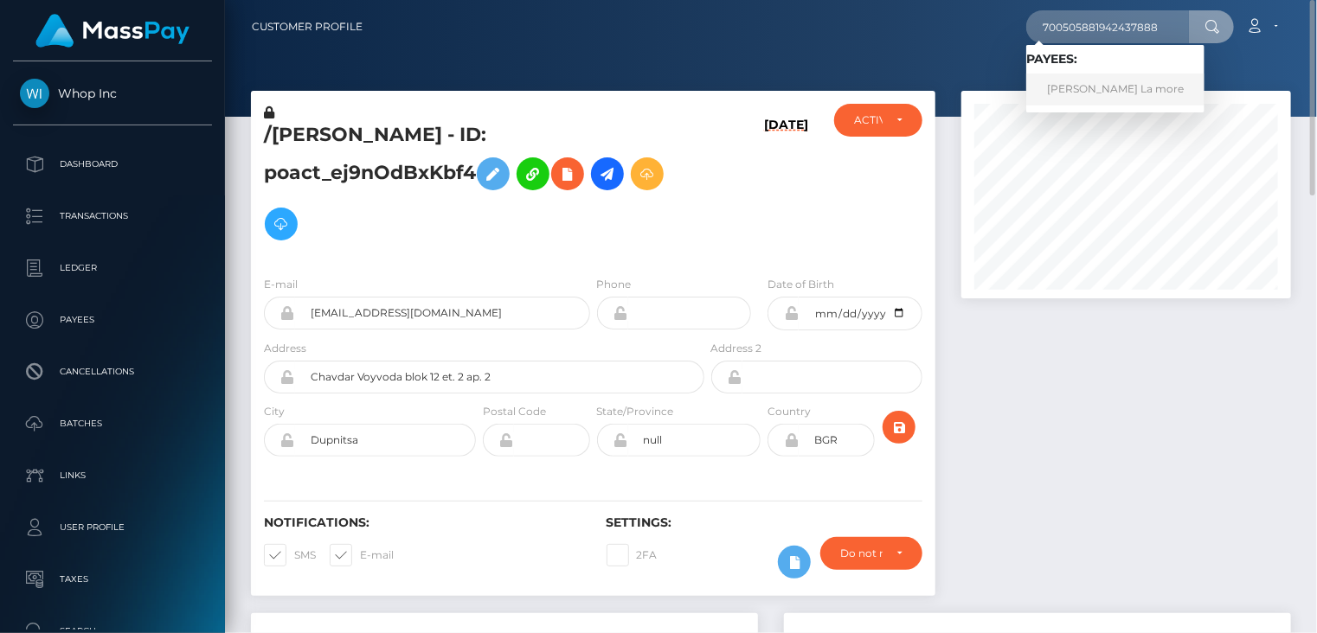
click at [1093, 92] on link "Chanel Kiara La more" at bounding box center [1115, 90] width 178 height 32
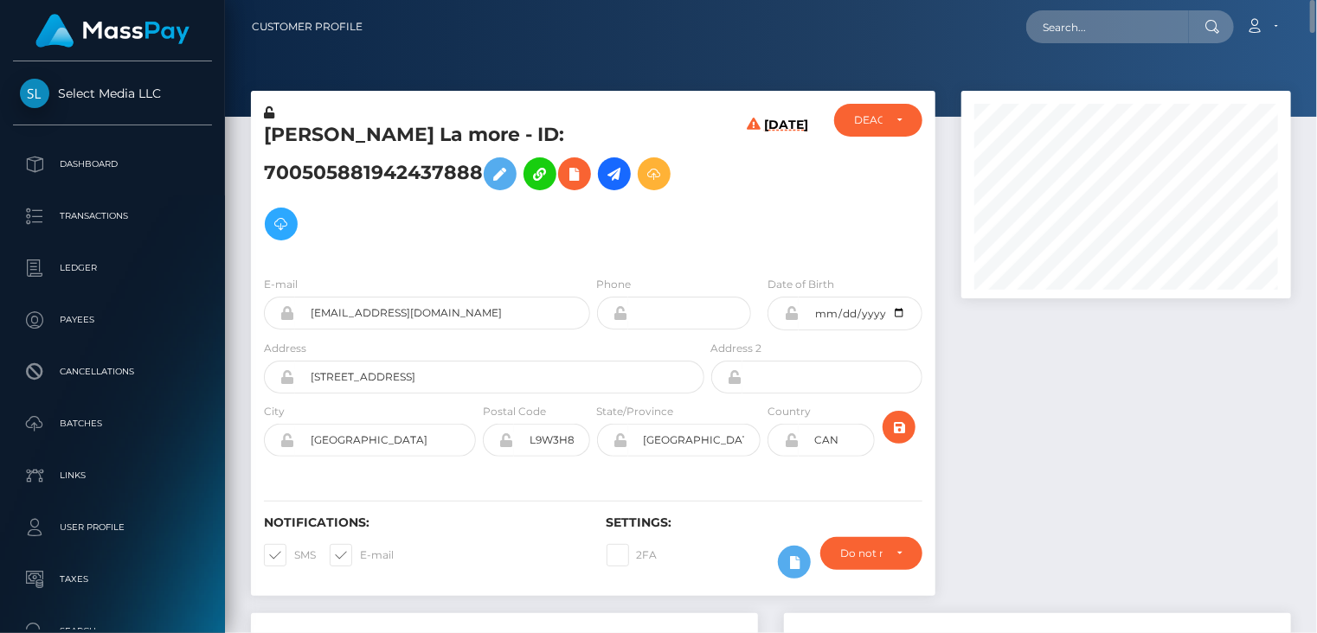
click at [384, 177] on h5 "Chanel Kiara La more - ID: 700505881942437888" at bounding box center [479, 185] width 431 height 127
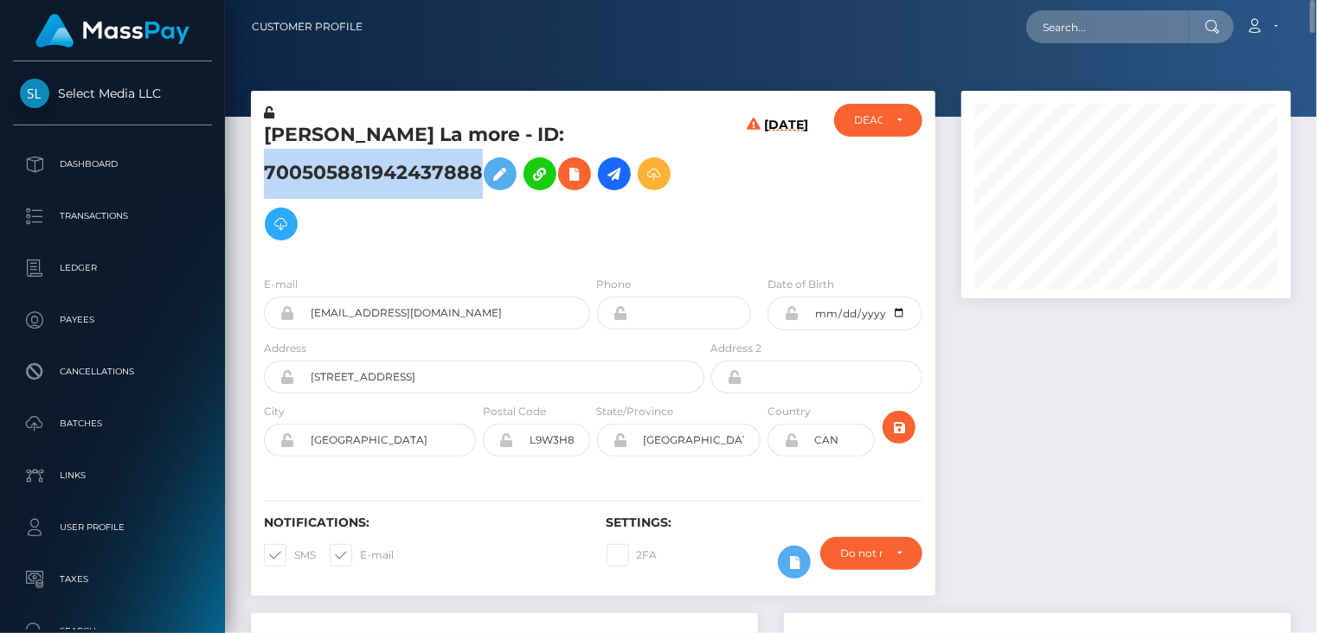
copy h5 "700505881942437888"
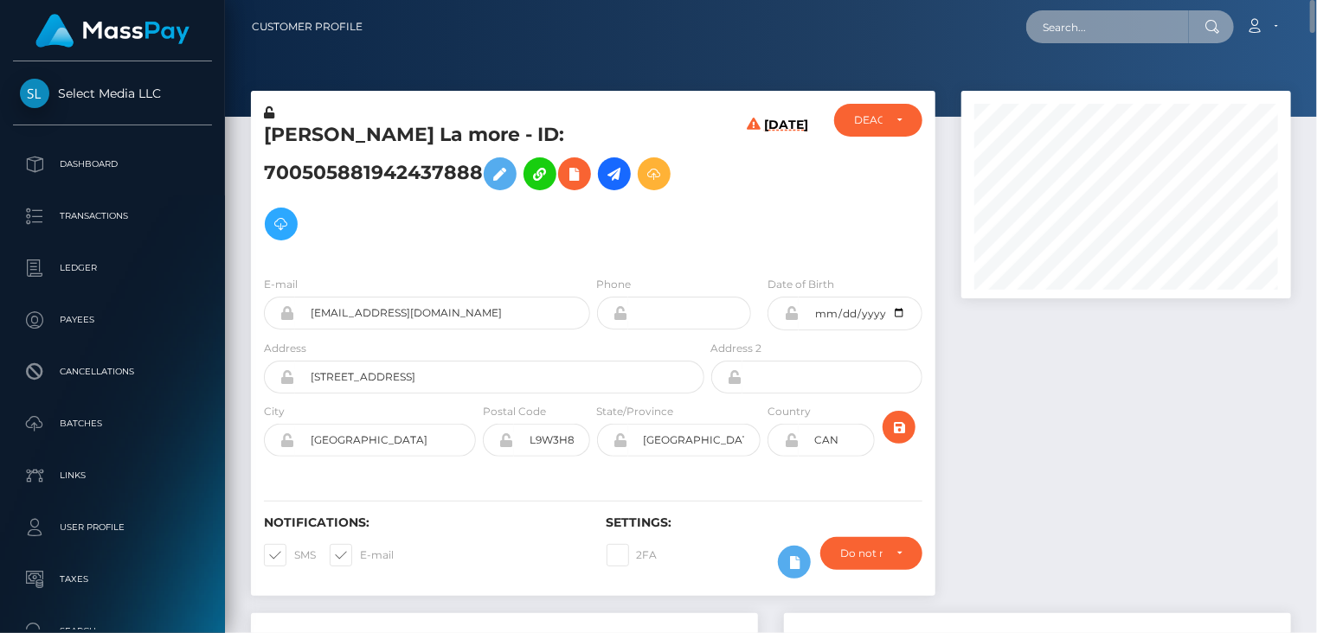
paste input "396353332395909120"
type input "396353332395909120"
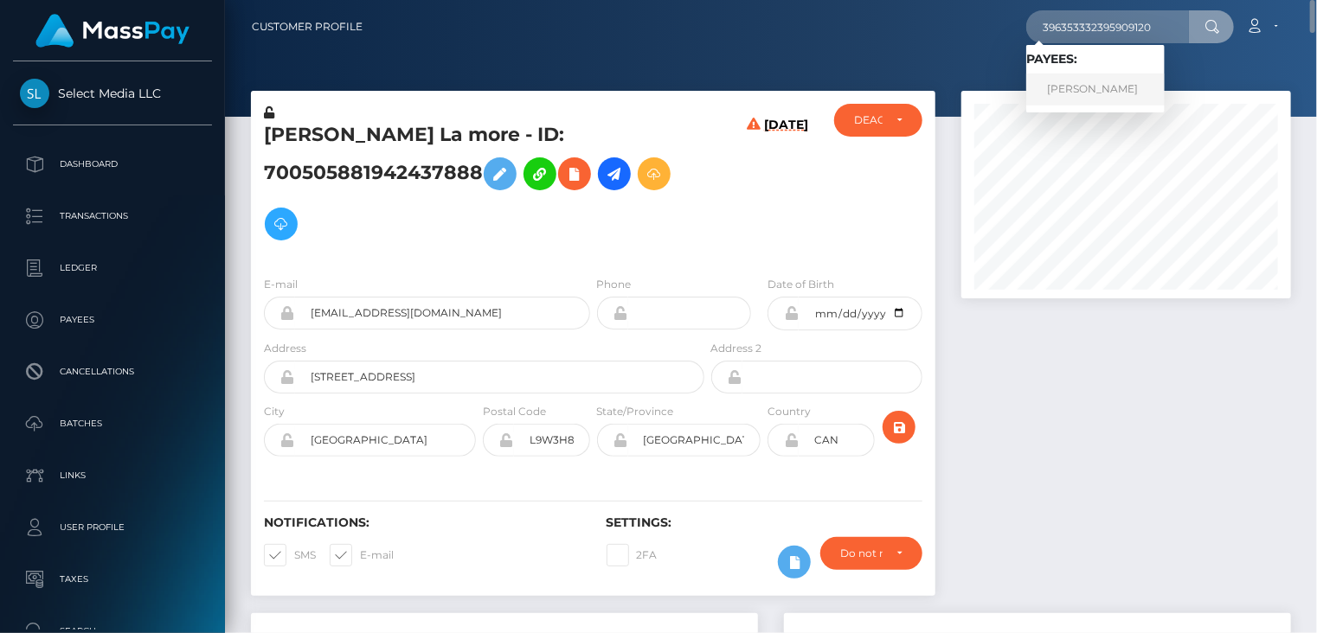
click at [1106, 89] on link "Tatiana Anatolievna Aleksandrovich" at bounding box center [1095, 90] width 138 height 32
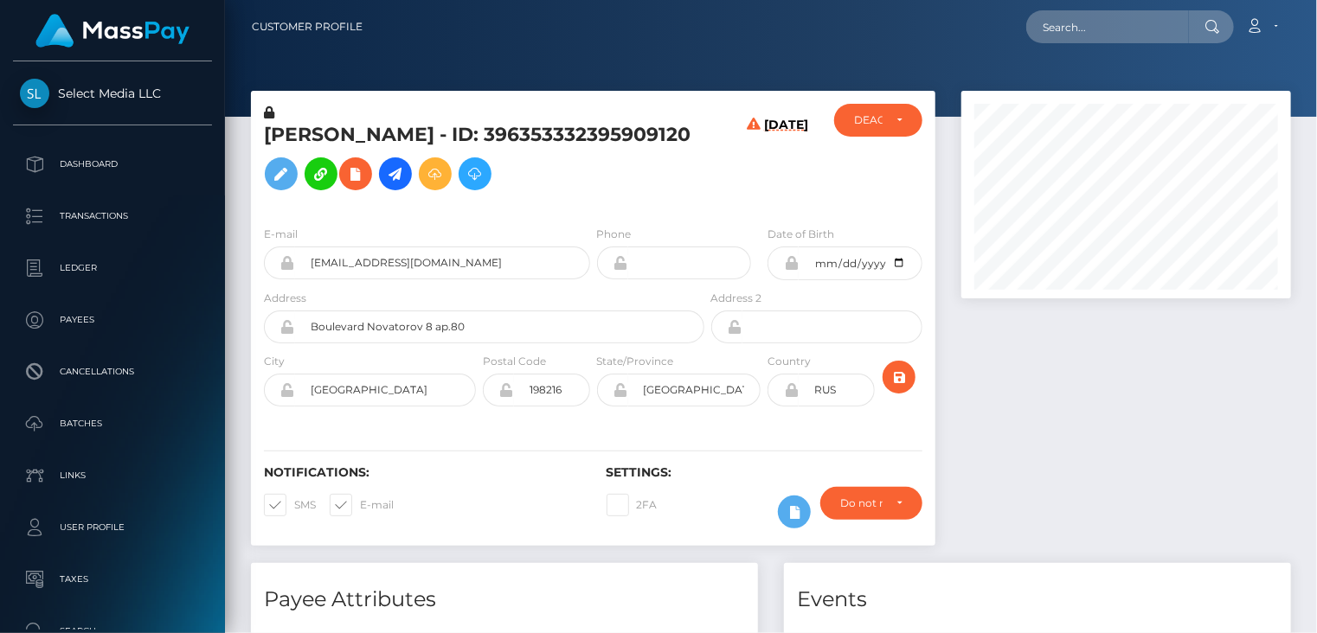
scroll to position [208, 329]
click at [309, 175] on h5 "Tatiana Anatolievna Aleksandrovich - ID: 396353332395909120" at bounding box center [479, 160] width 431 height 77
copy h5 "396353332395909120"
paste input "285896880435503104"
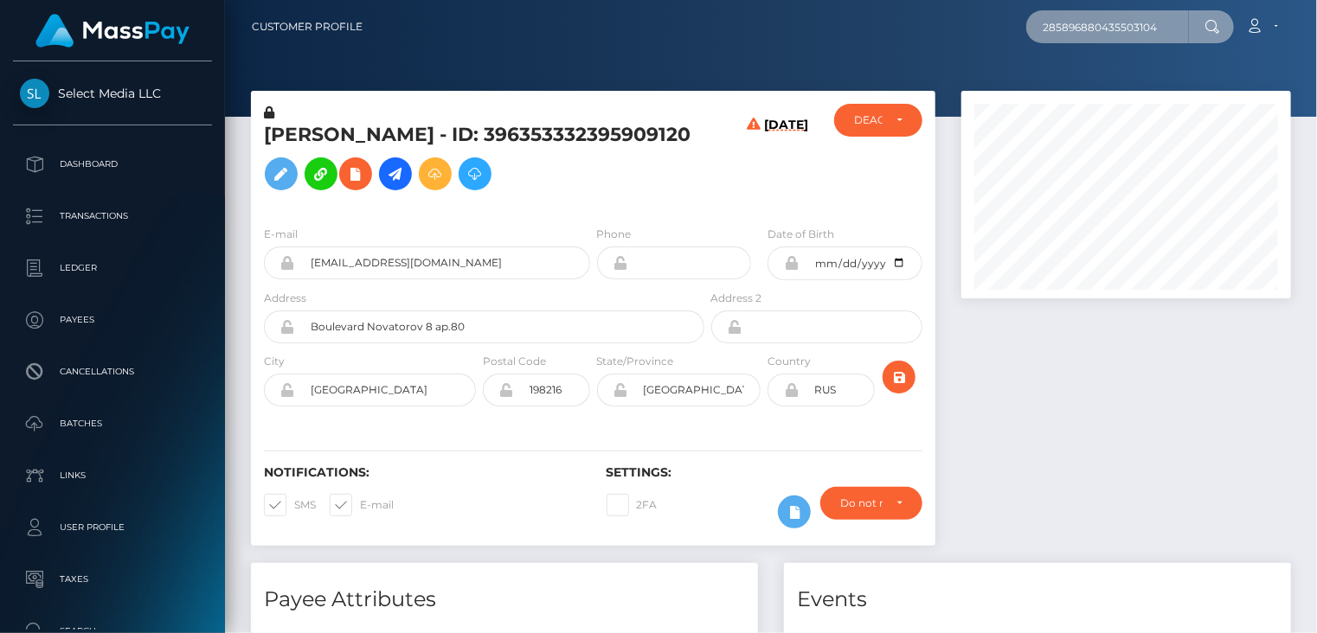
type input "285896880435503104"
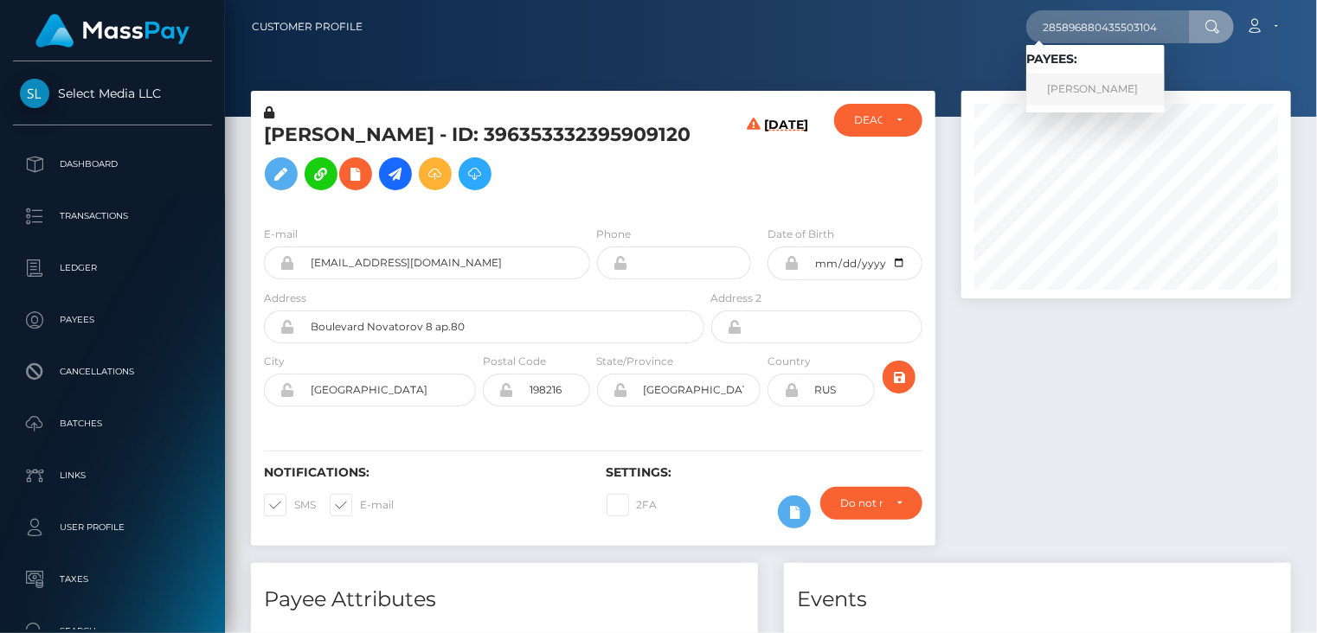
click at [1100, 86] on link "Micaela Rogel" at bounding box center [1095, 90] width 138 height 32
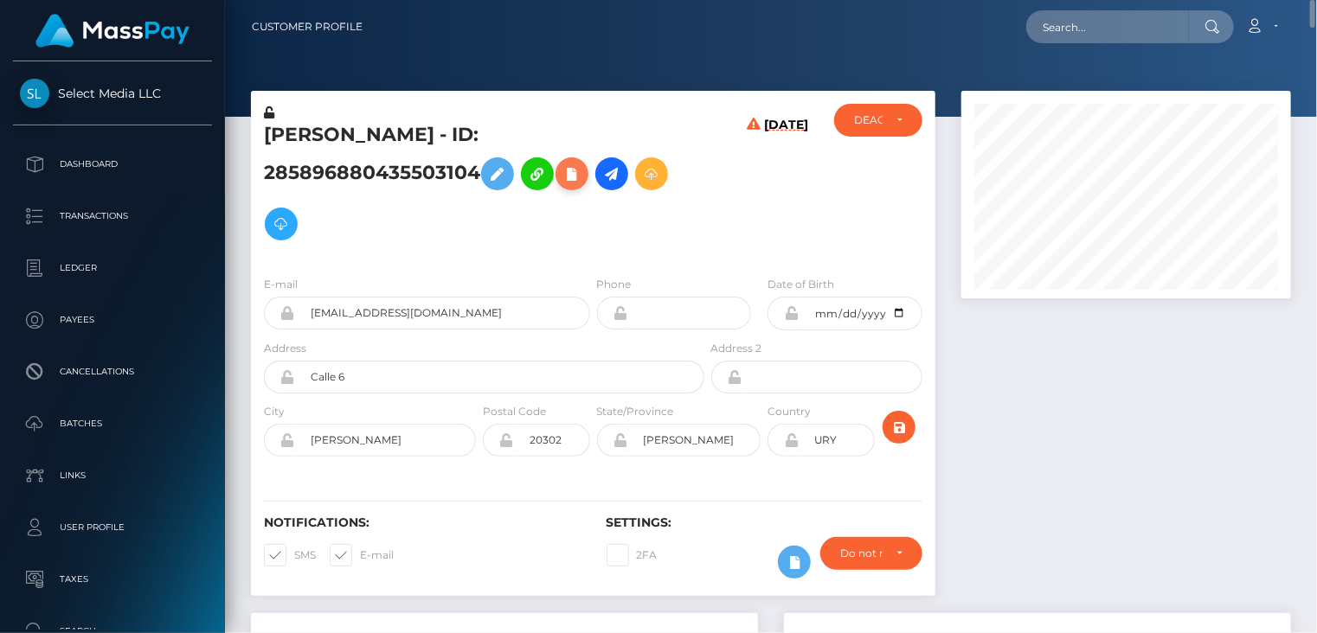
click at [555, 187] on button at bounding box center [571, 173] width 33 height 33
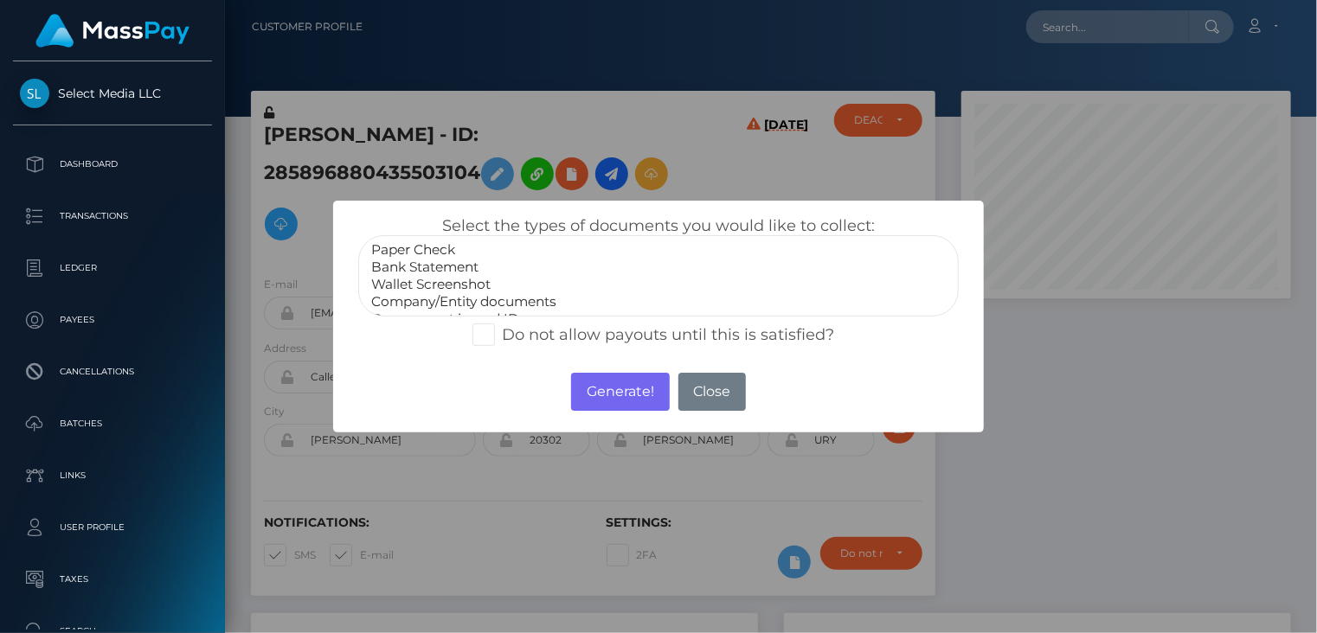
select select "Bank Statement"
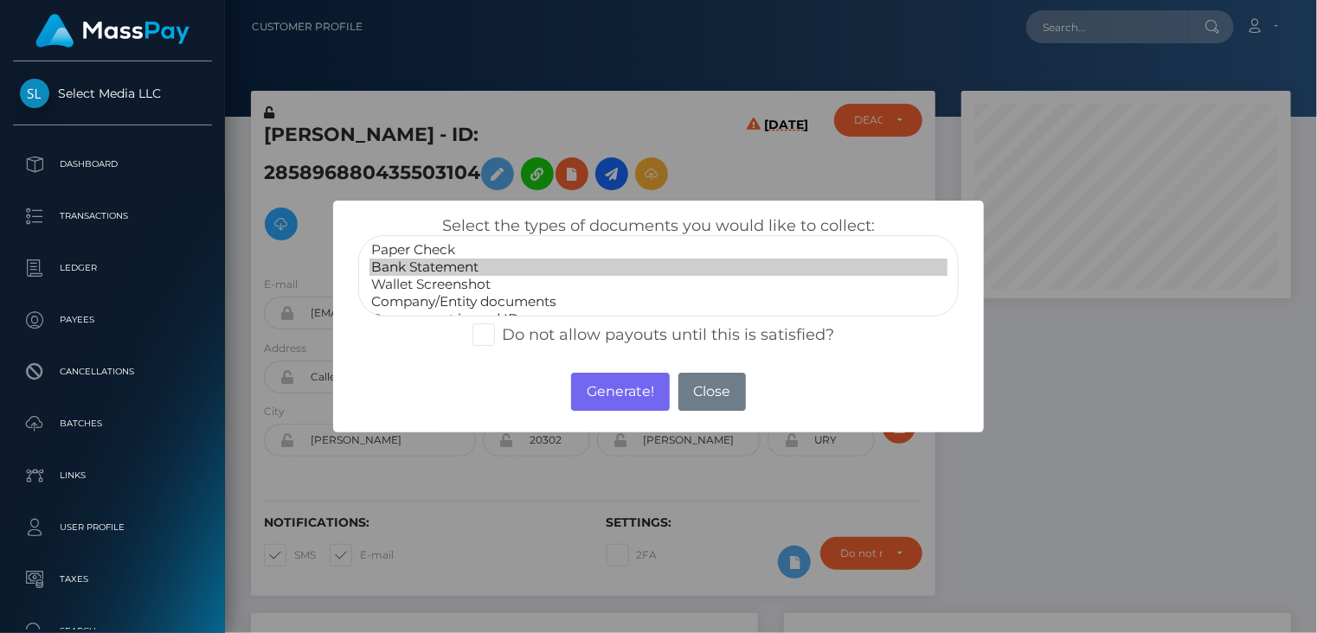
click at [463, 260] on option "Bank Statement" at bounding box center [658, 267] width 579 height 17
click at [625, 393] on button "Generate!" at bounding box center [620, 392] width 98 height 38
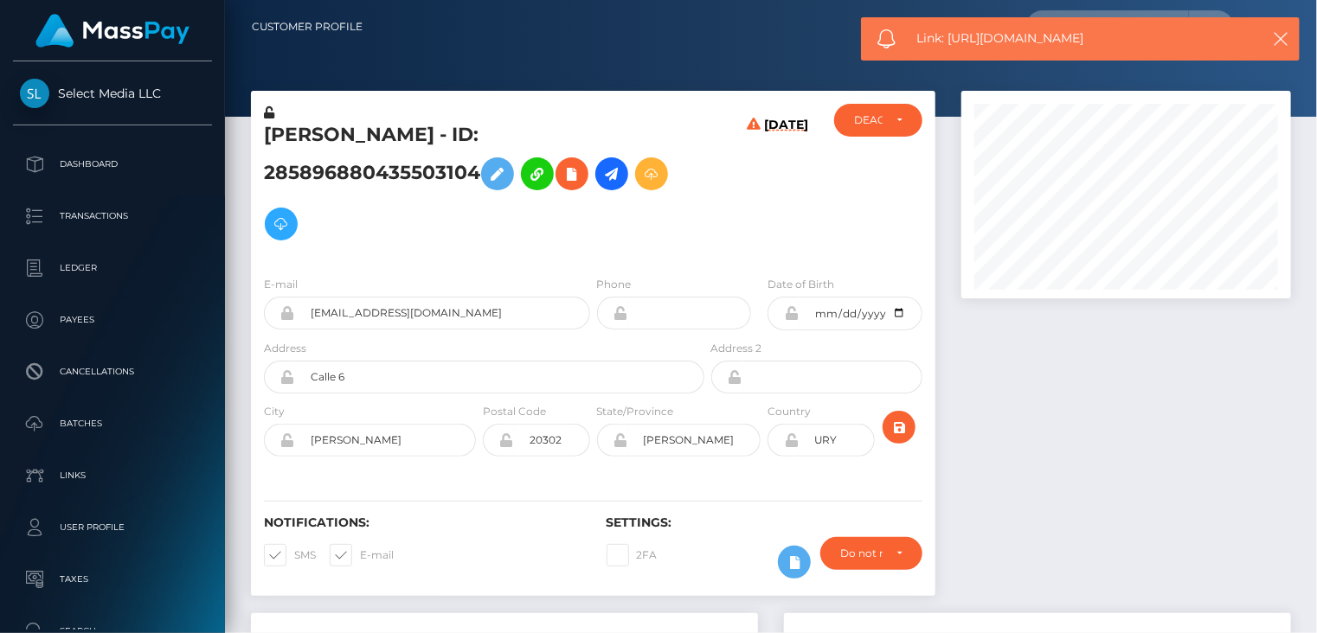
click at [999, 39] on span "Link: https://l.maspay.io/Vhker" at bounding box center [1079, 38] width 325 height 18
copy span "Link: https://l.maspay.io/Vhker"
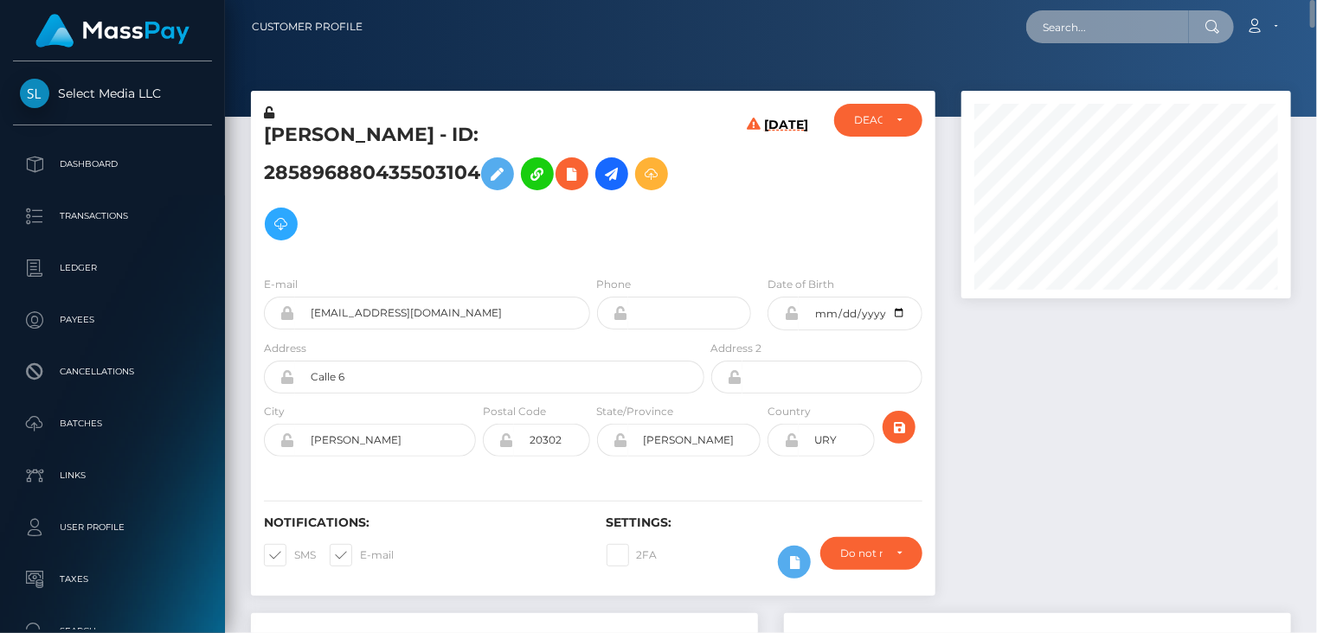
paste input "qiOgo4NL2IeWSenmqD53MPtZTN32"
type input "qiOgo4NL2IeWSenmqD53MPtZTN32"
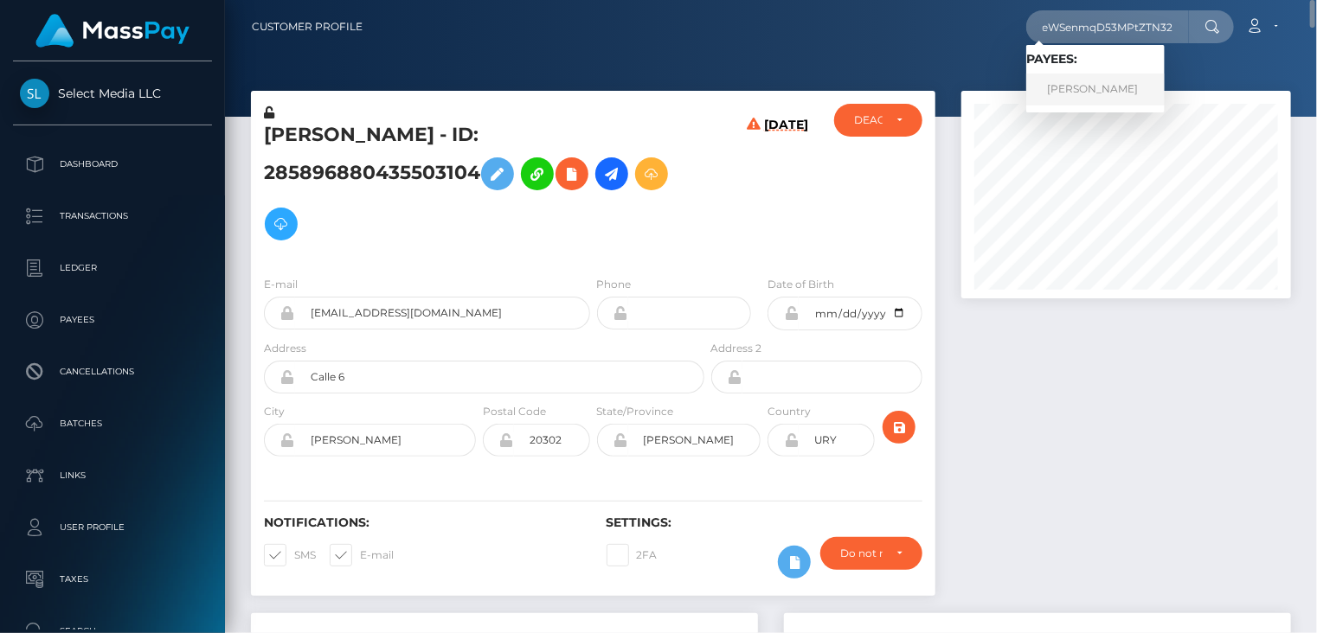
scroll to position [0, 0]
click at [1081, 98] on link "Viacheslav NENEVOLIN" at bounding box center [1095, 90] width 138 height 32
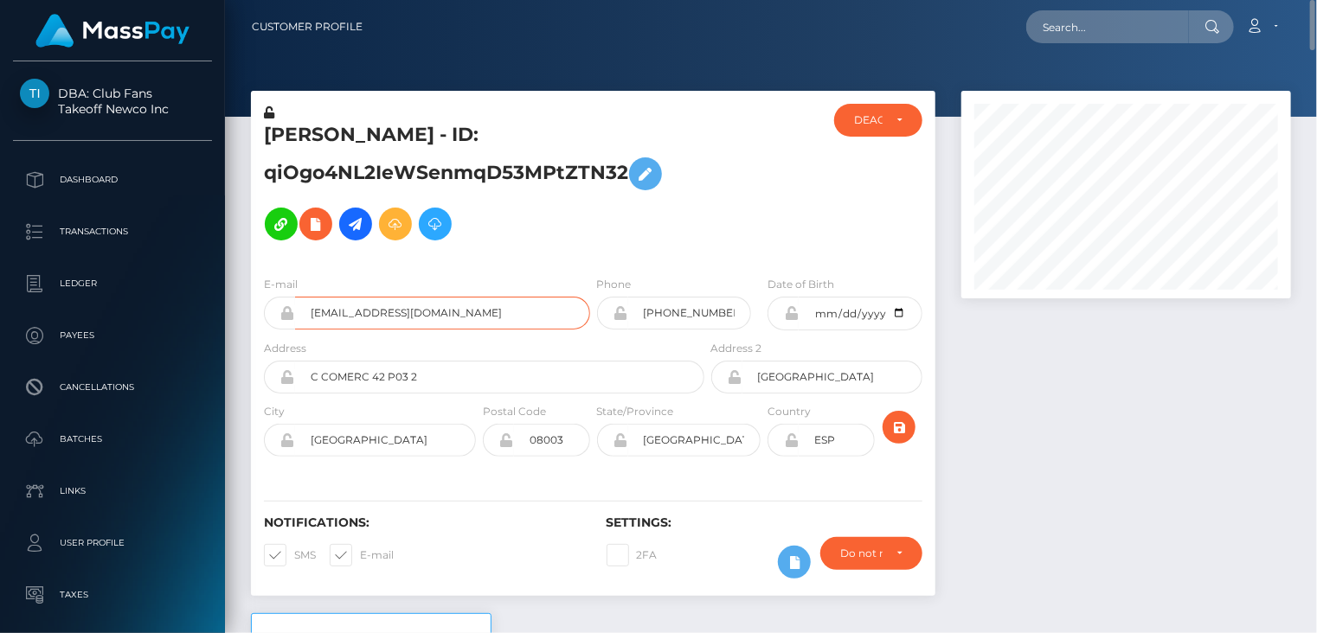
click at [348, 321] on input "[EMAIL_ADDRESS][DOMAIN_NAME]" at bounding box center [442, 313] width 295 height 33
click at [348, 320] on input "[EMAIL_ADDRESS][DOMAIN_NAME]" at bounding box center [442, 313] width 295 height 33
click at [348, 320] on input "joelstrongsw7@gmail.com" at bounding box center [442, 313] width 295 height 33
paste input "MSPe6f6f2bf96157c1"
type input "MSPe6f6f2bf96157c1"
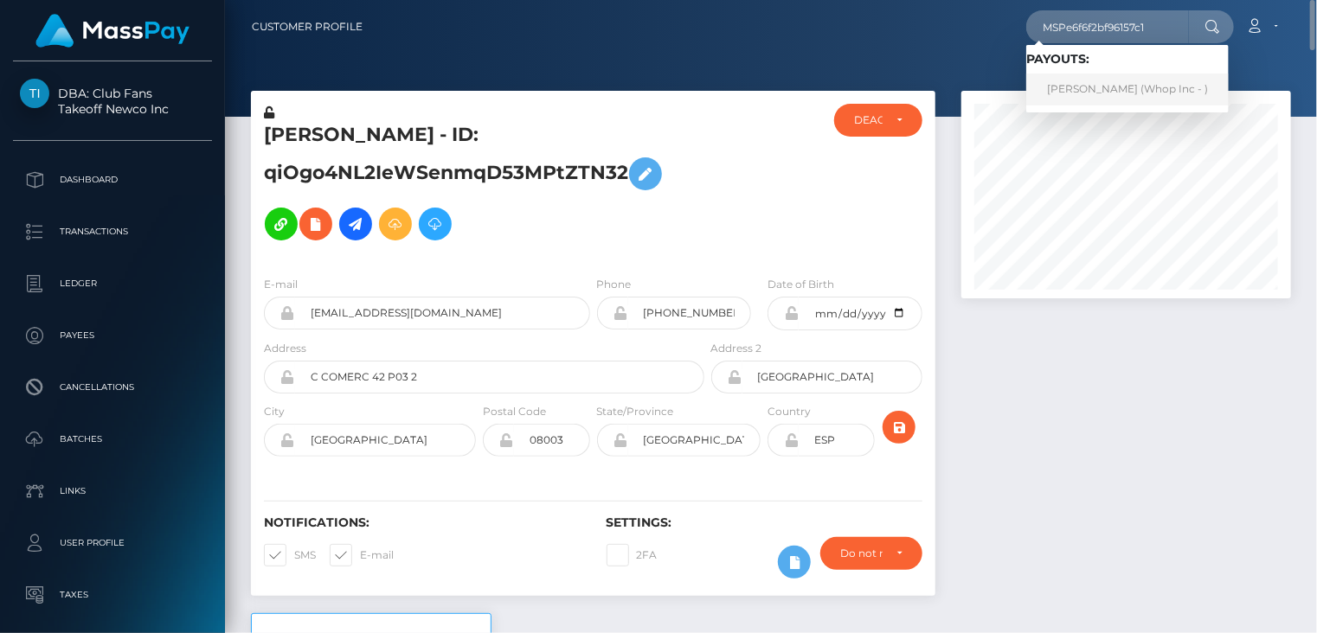
click at [1095, 87] on link "Fakhar Abbas (Whop Inc - )" at bounding box center [1127, 90] width 202 height 32
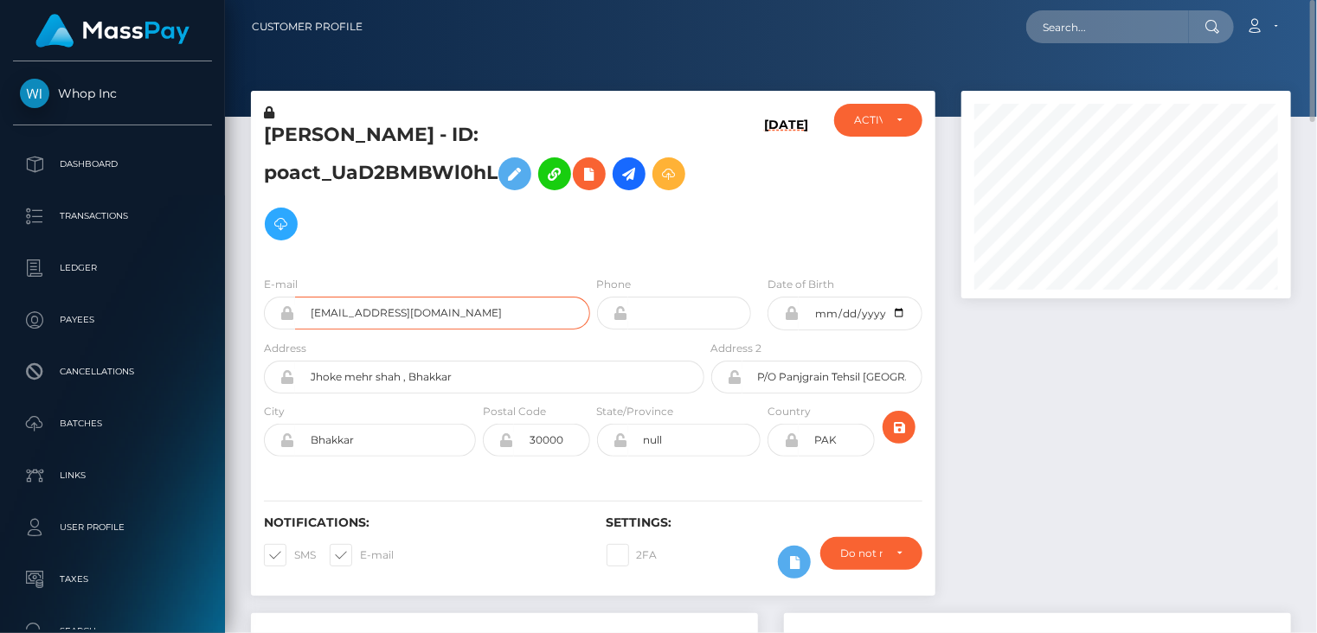
click at [388, 297] on input "whop2mee@gmail.com" at bounding box center [442, 313] width 295 height 33
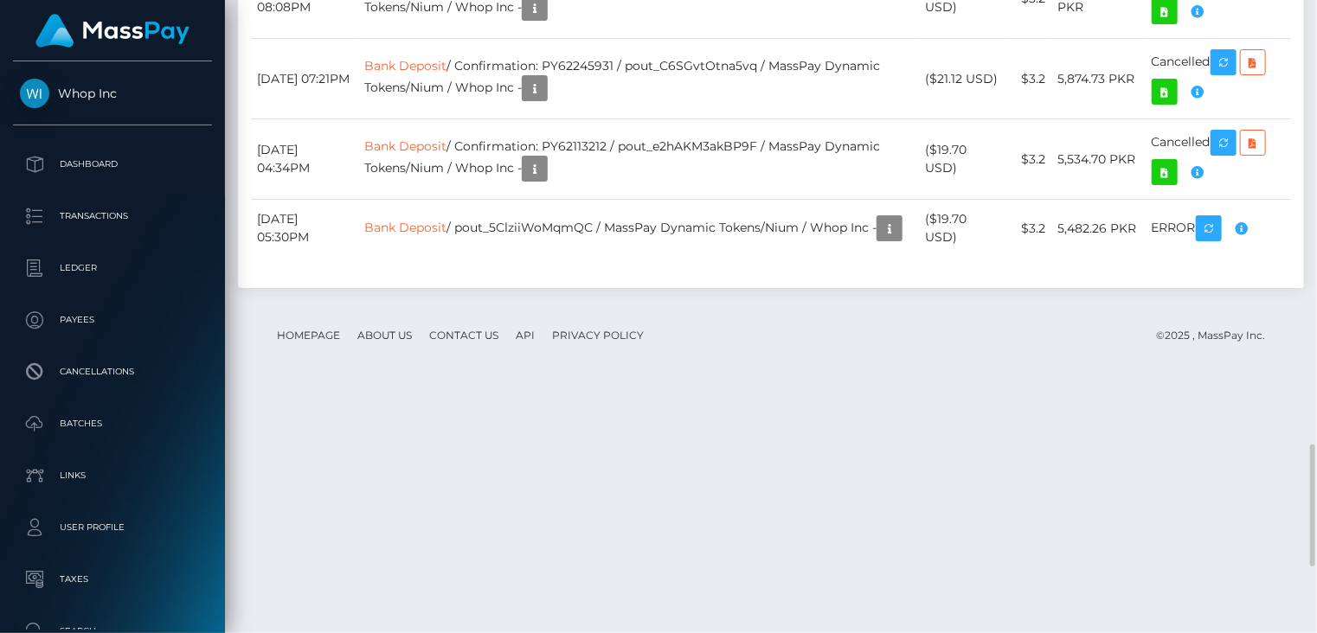
scroll to position [208, 329]
drag, startPoint x: 258, startPoint y: 333, endPoint x: 351, endPoint y: 337, distance: 93.5
copy td "August 29, 2025"
drag, startPoint x: 971, startPoint y: 331, endPoint x: 934, endPoint y: 335, distance: 36.5
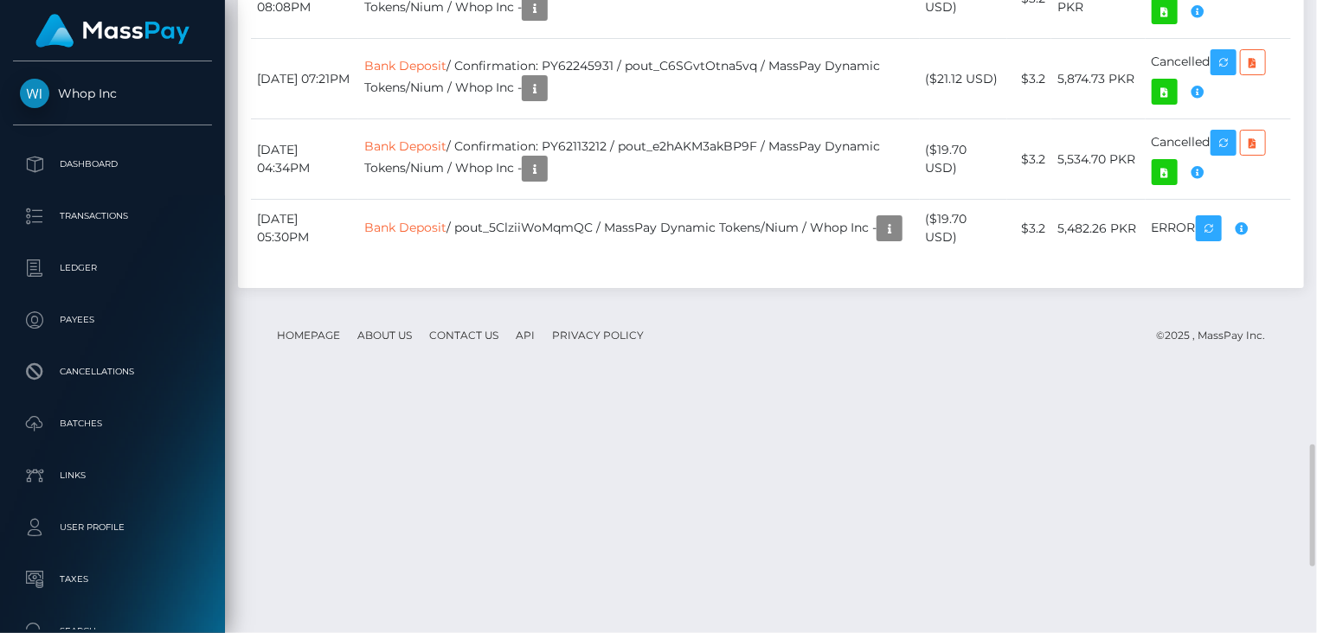
copy td "$15.00"
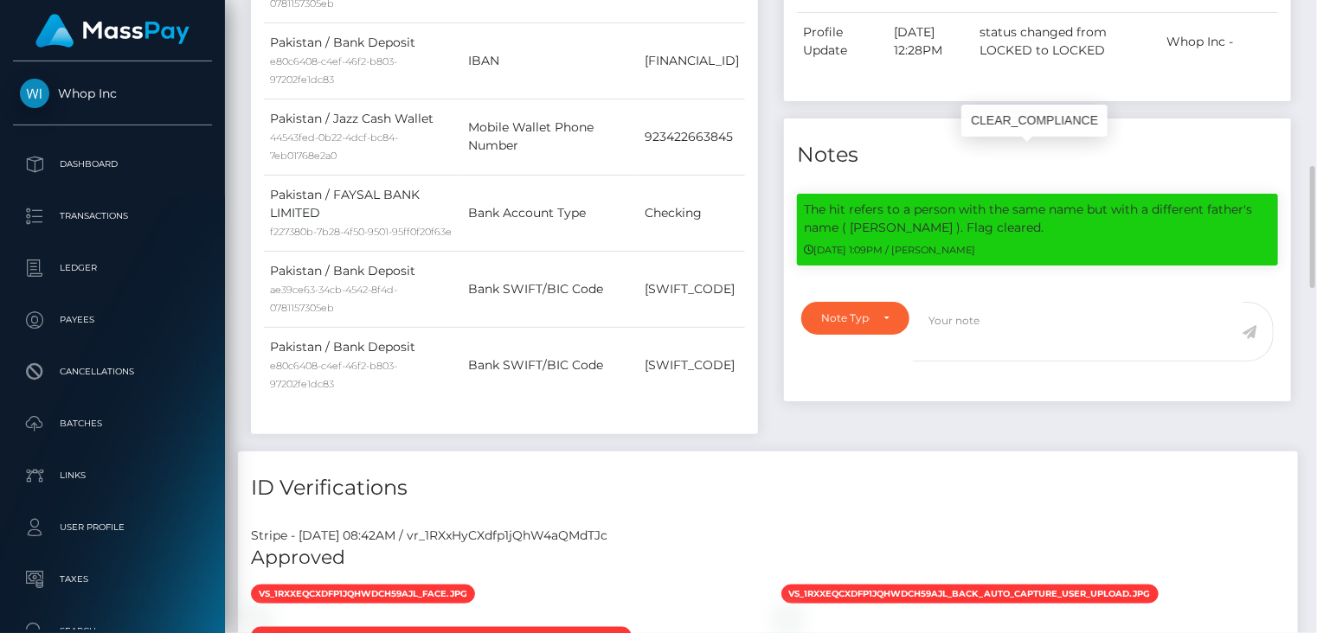
scroll to position [0, 0]
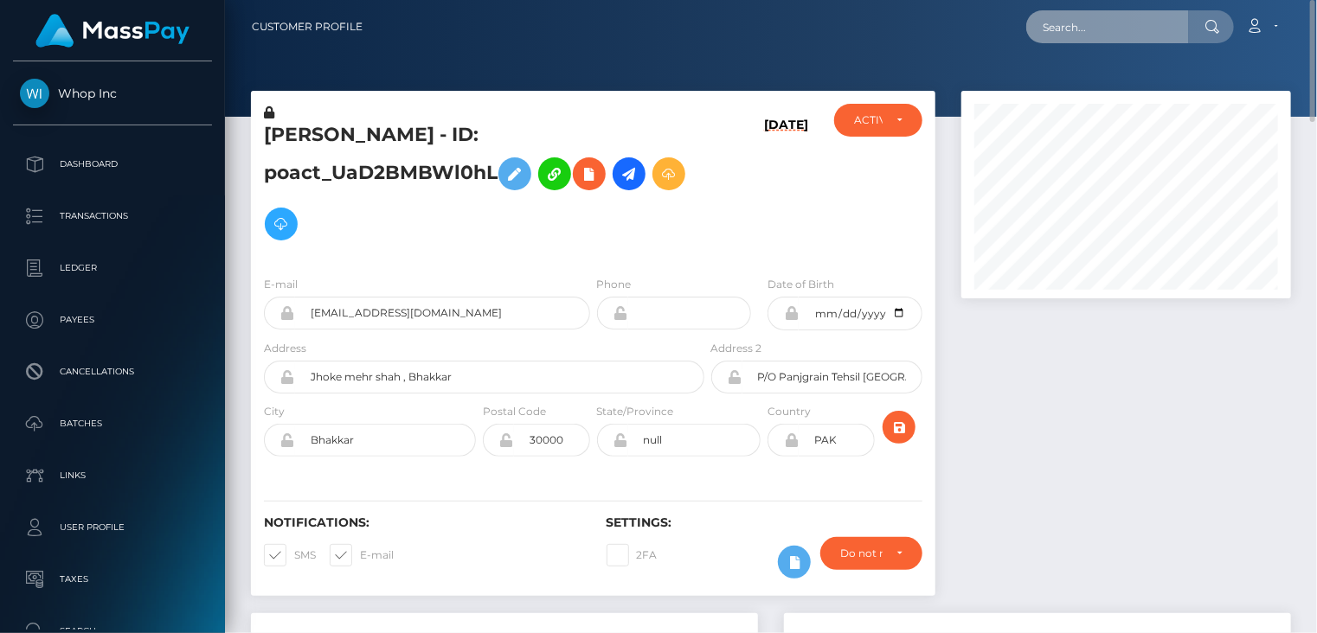
click at [1133, 37] on input "text" at bounding box center [1107, 26] width 163 height 33
paste input "poact_CoJbcJiIUMgp"
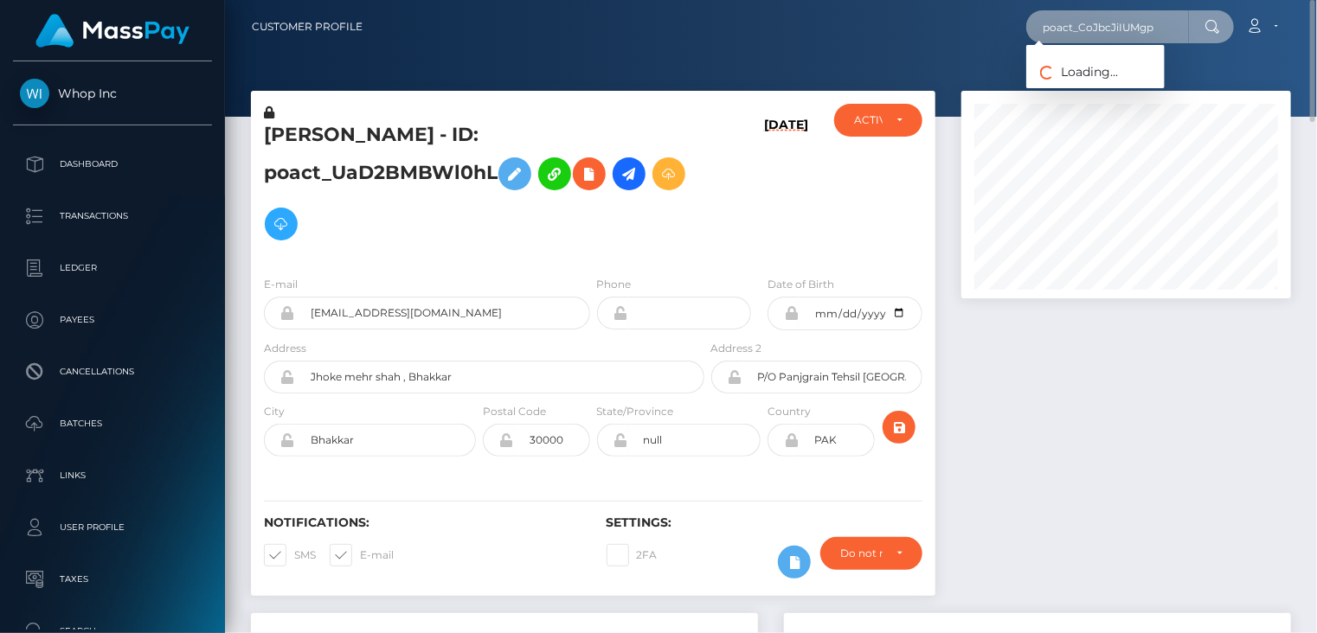
type input "poact_CoJbcJiIUMgp"
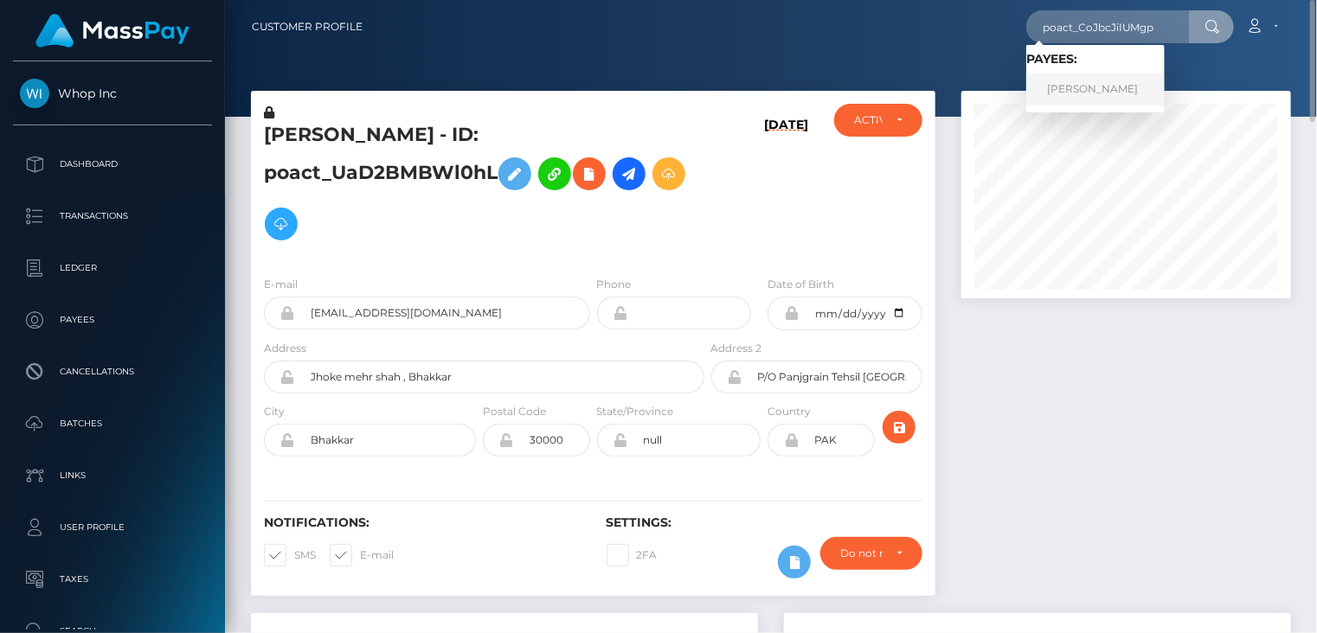
click at [1093, 85] on link "Muhammad Ayub Khan" at bounding box center [1095, 90] width 138 height 32
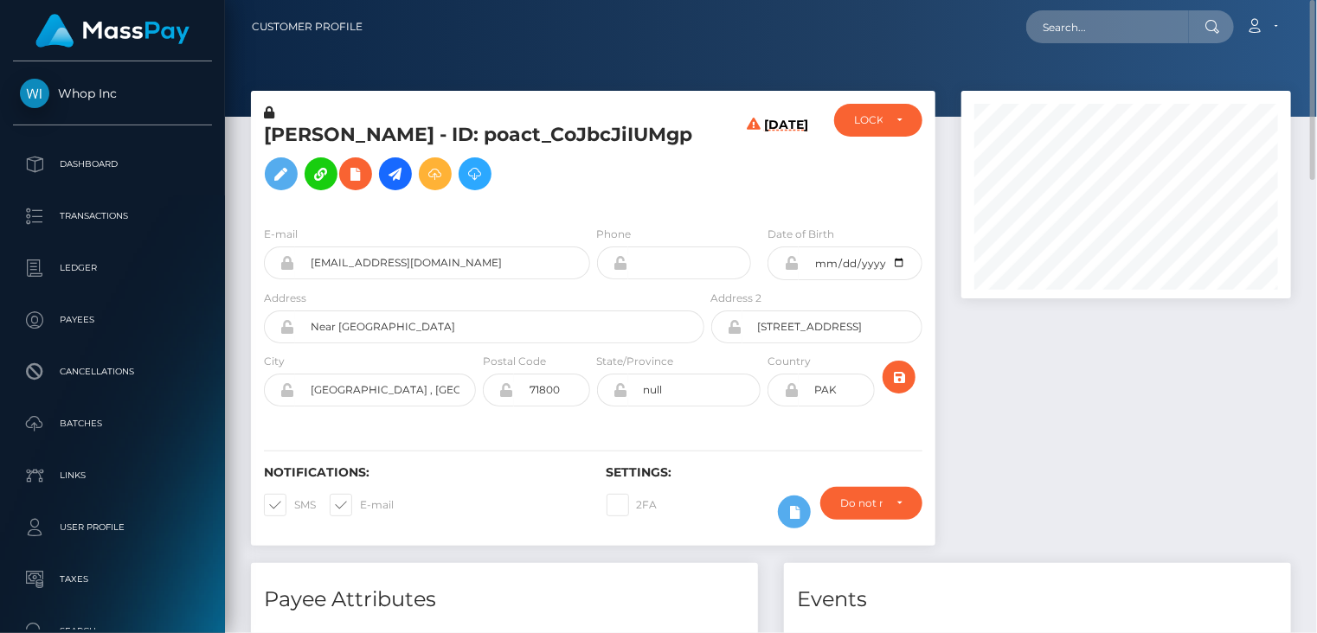
click at [369, 138] on h5 "[PERSON_NAME] - ID: poact_CoJbcJiIUMgp" at bounding box center [479, 160] width 431 height 77
click at [369, 138] on h5 "Muhammad Ayub Khan - ID: poact_CoJbcJiIUMgp" at bounding box center [479, 160] width 431 height 77
copy h5 "Muhammad Ayub Khan - ID: poact_CoJbcJiIUMgp"
paste input "63124"
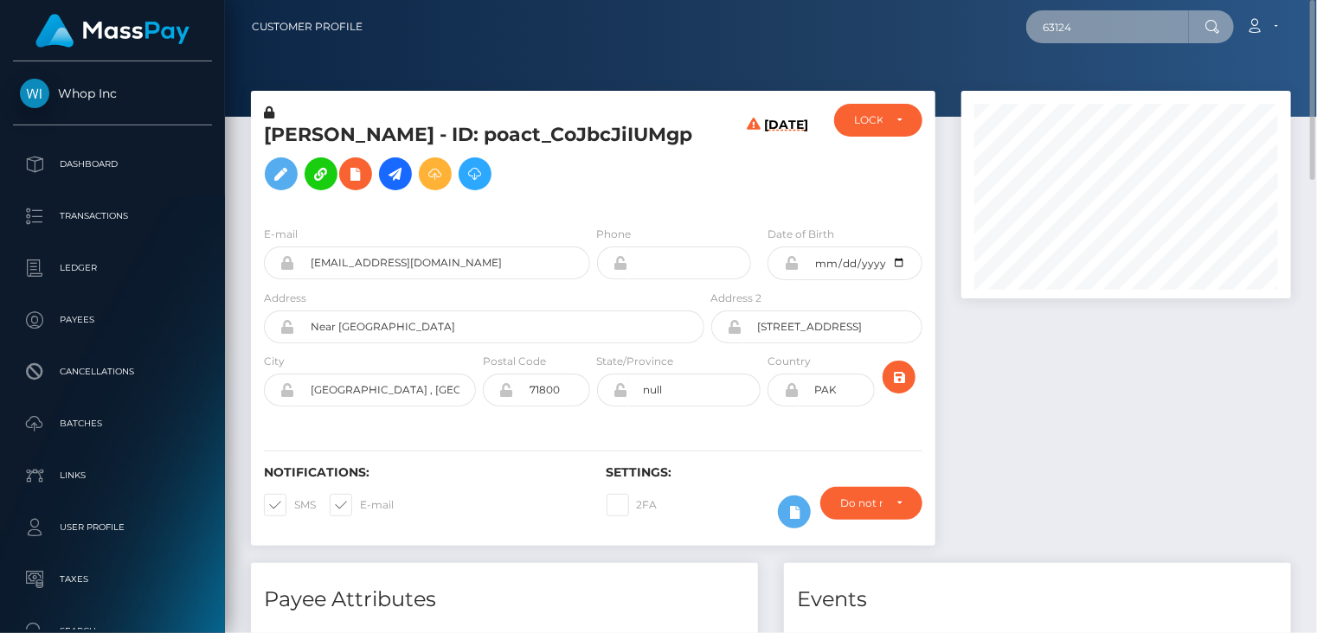
type input "63124"
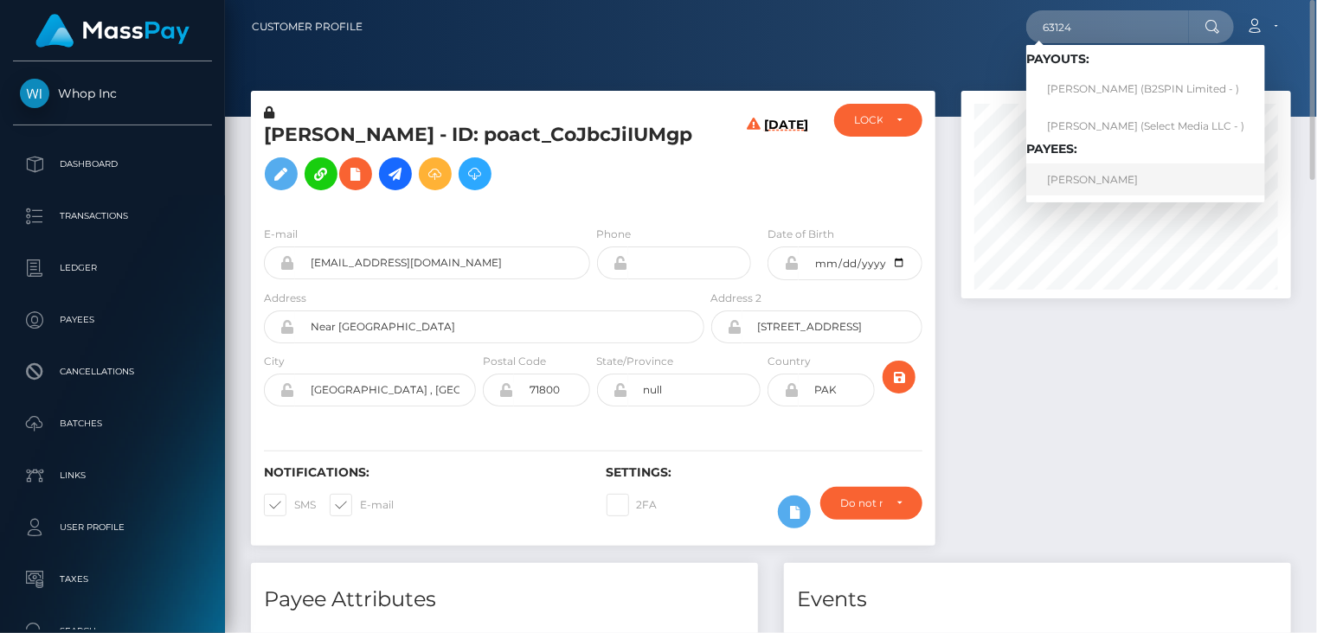
click at [1093, 177] on link "Sena El-Ahmad" at bounding box center [1145, 180] width 239 height 32
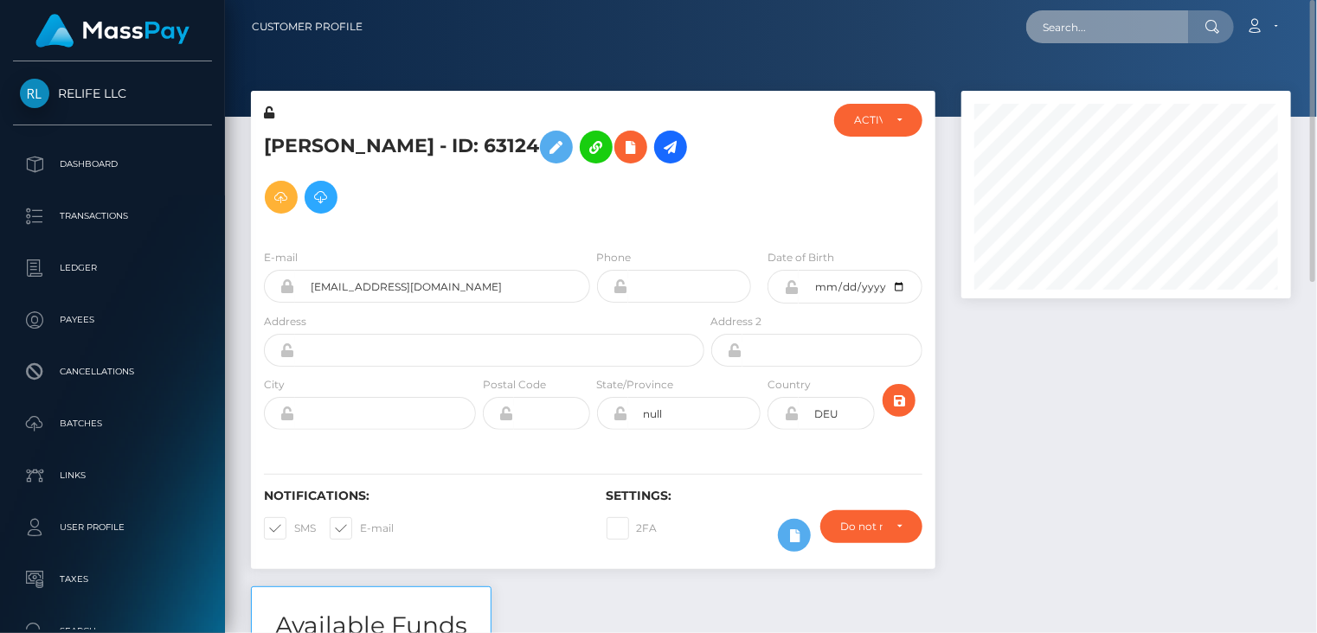
click at [1080, 28] on input "text" at bounding box center [1107, 26] width 163 height 33
paste input "0f625690-4929-4d1a-b358-58b583646b99"
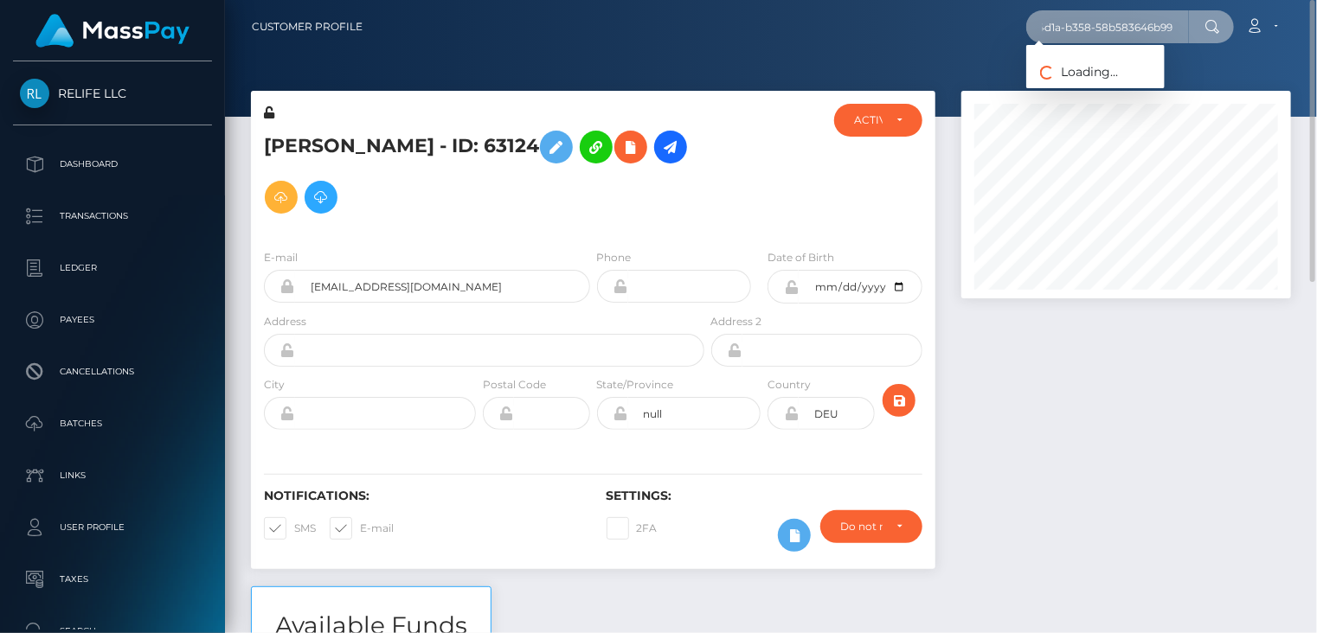
type input "0f625690-4929-4d1a-b358-58b583646b99"
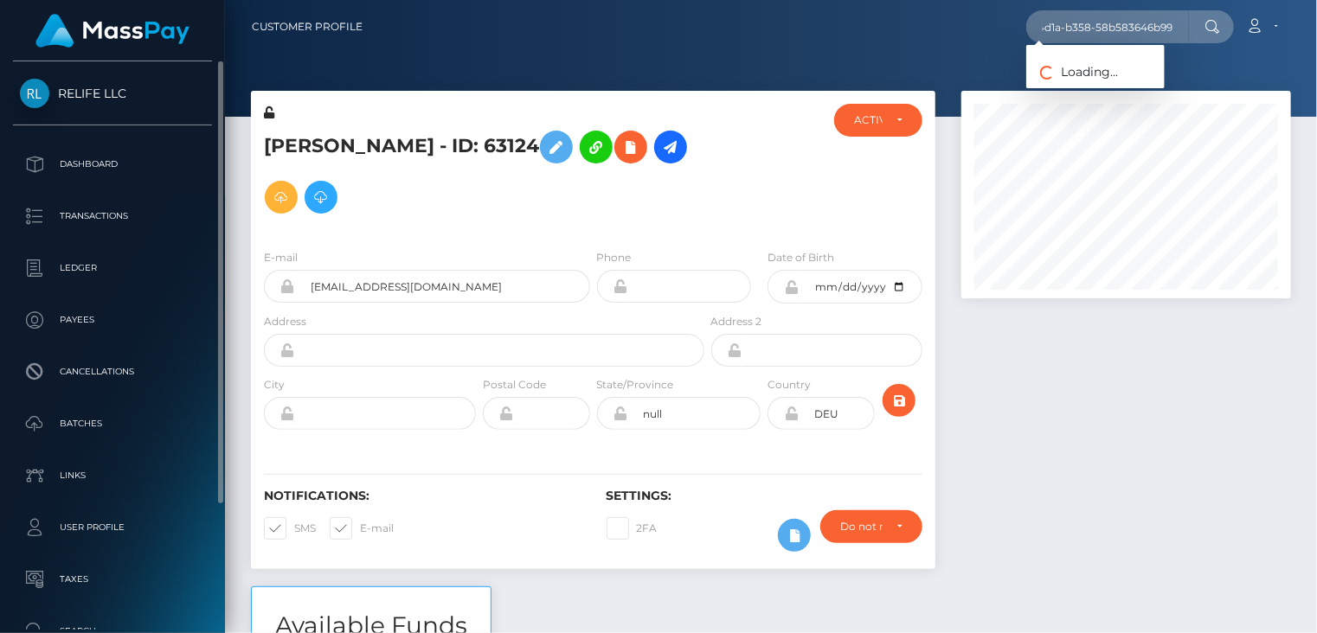
scroll to position [0, 0]
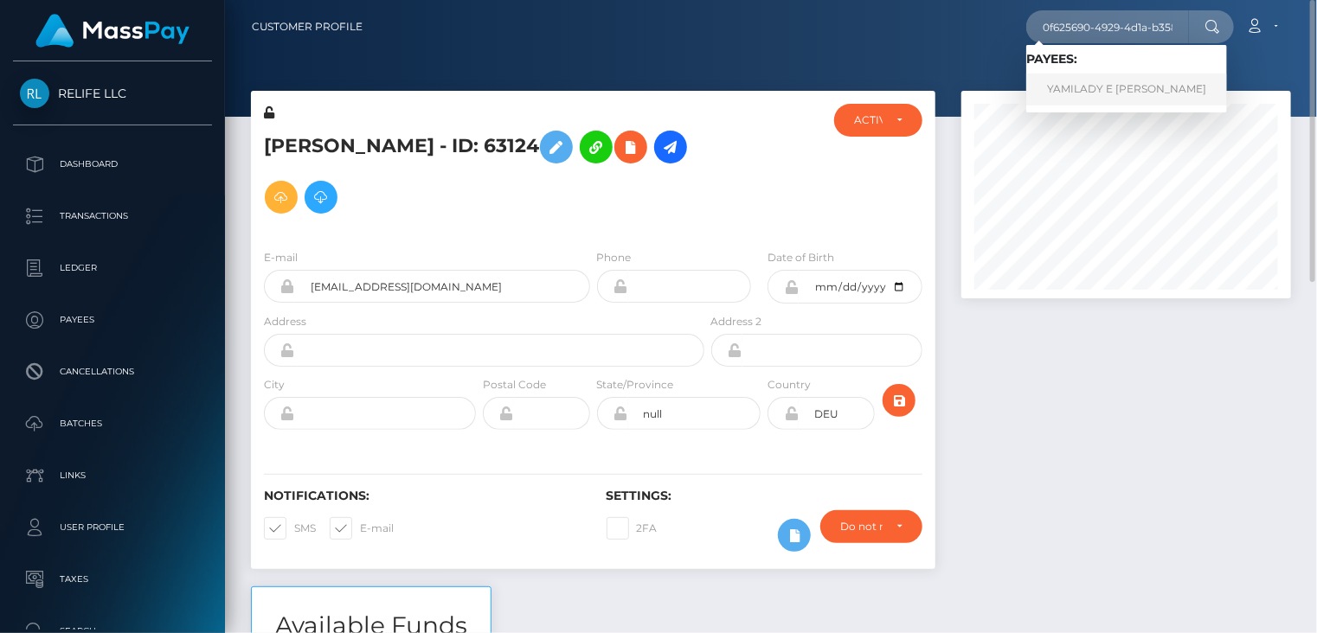
click at [1131, 82] on link "YAMILADY E [PERSON_NAME]" at bounding box center [1126, 90] width 201 height 32
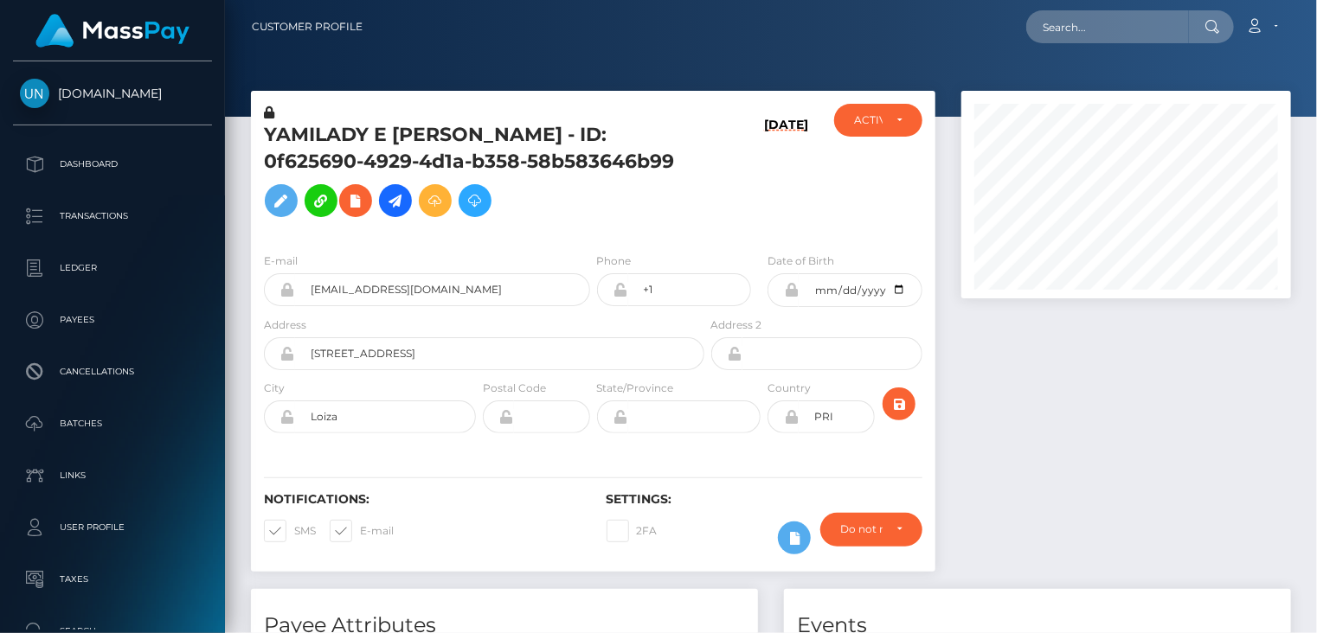
scroll to position [208, 329]
click at [1103, 25] on input "text" at bounding box center [1107, 26] width 163 height 33
paste input "bed252c0-7762-454e-89ca-c9978e5fade6"
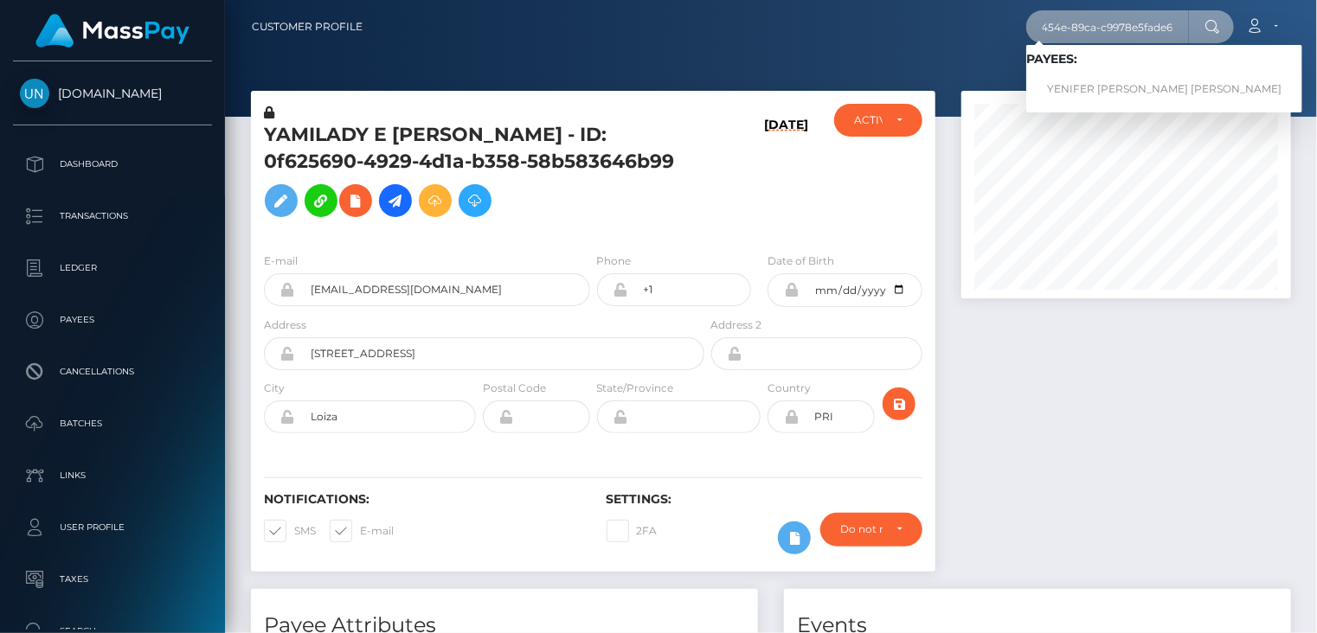
type input "bed252c0-7762-454e-89ca-c9978e5fade6"
click at [1096, 86] on link "YENIFER YESENIA J MARTINEZ AGUIRRE" at bounding box center [1164, 90] width 276 height 32
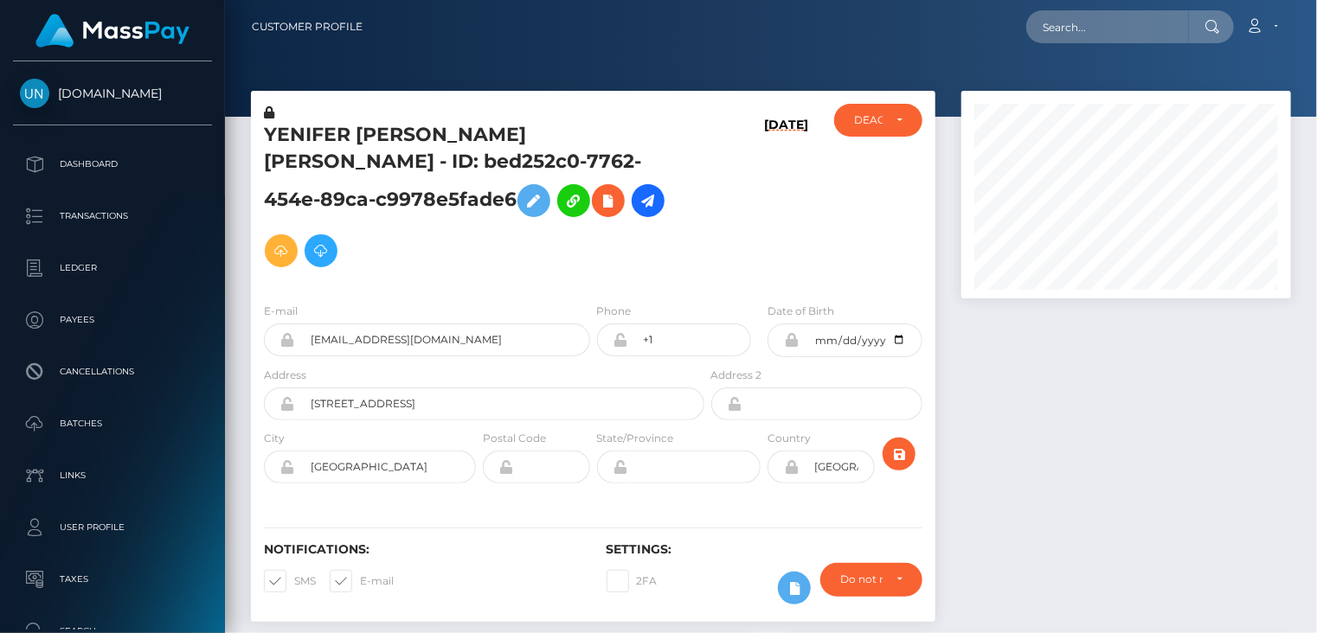
scroll to position [208, 329]
click at [598, 205] on icon at bounding box center [608, 201] width 21 height 22
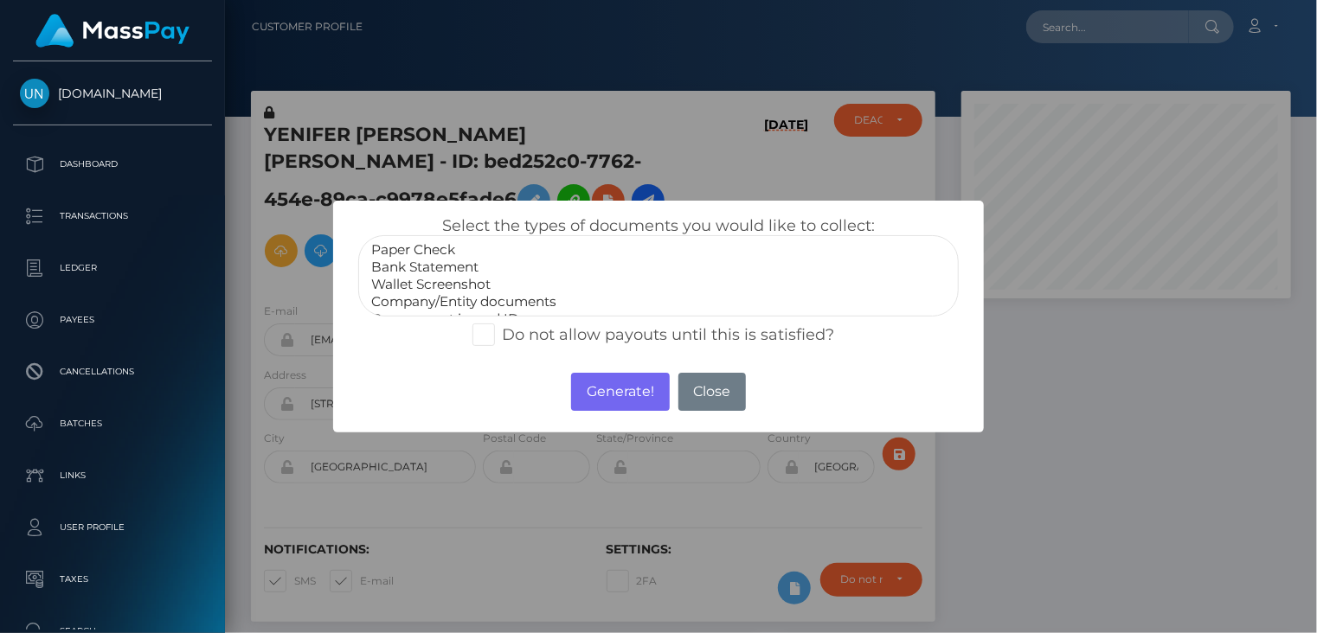
select select "Bank Statement"
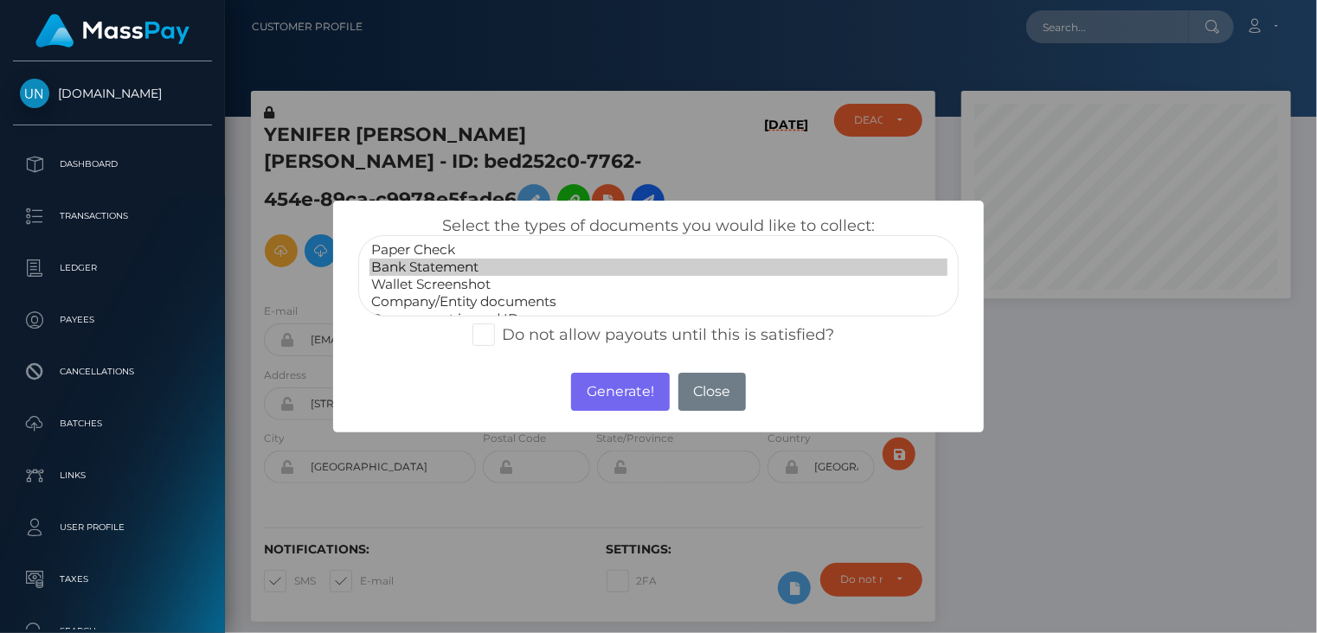
click at [446, 270] on option "Bank Statement" at bounding box center [658, 267] width 579 height 17
click at [630, 392] on button "Generate!" at bounding box center [620, 392] width 98 height 38
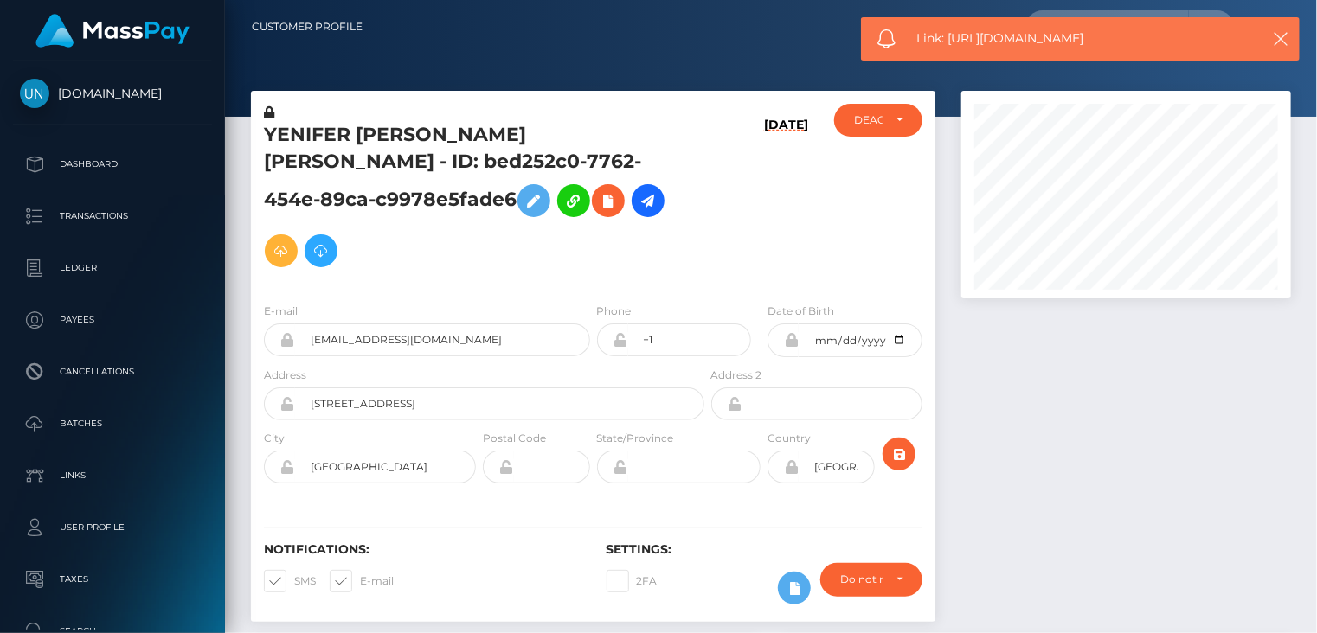
click at [1067, 32] on span "Link: https://l.maspay.io/Khkty" at bounding box center [1079, 38] width 325 height 18
copy span "Link: https://l.maspay.io/Khkty"
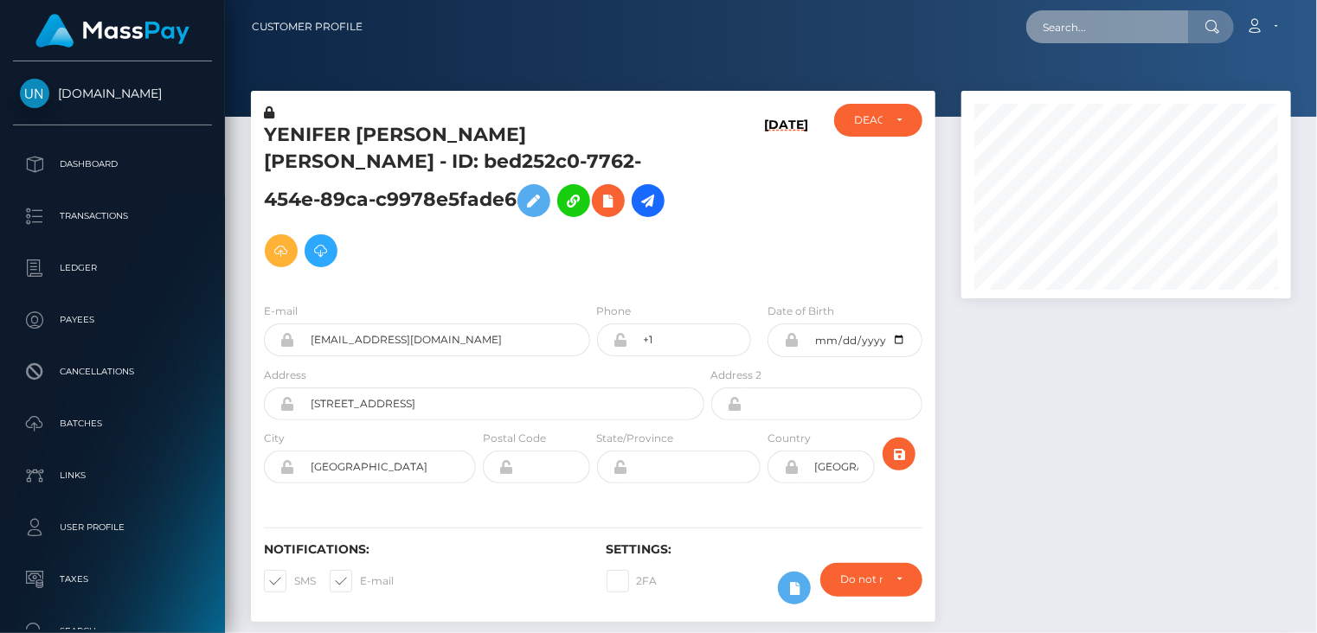
click at [1071, 18] on input "text" at bounding box center [1107, 26] width 163 height 33
paste input "5c714bfc-44ba-4d0f-a390-d07ddce62f42"
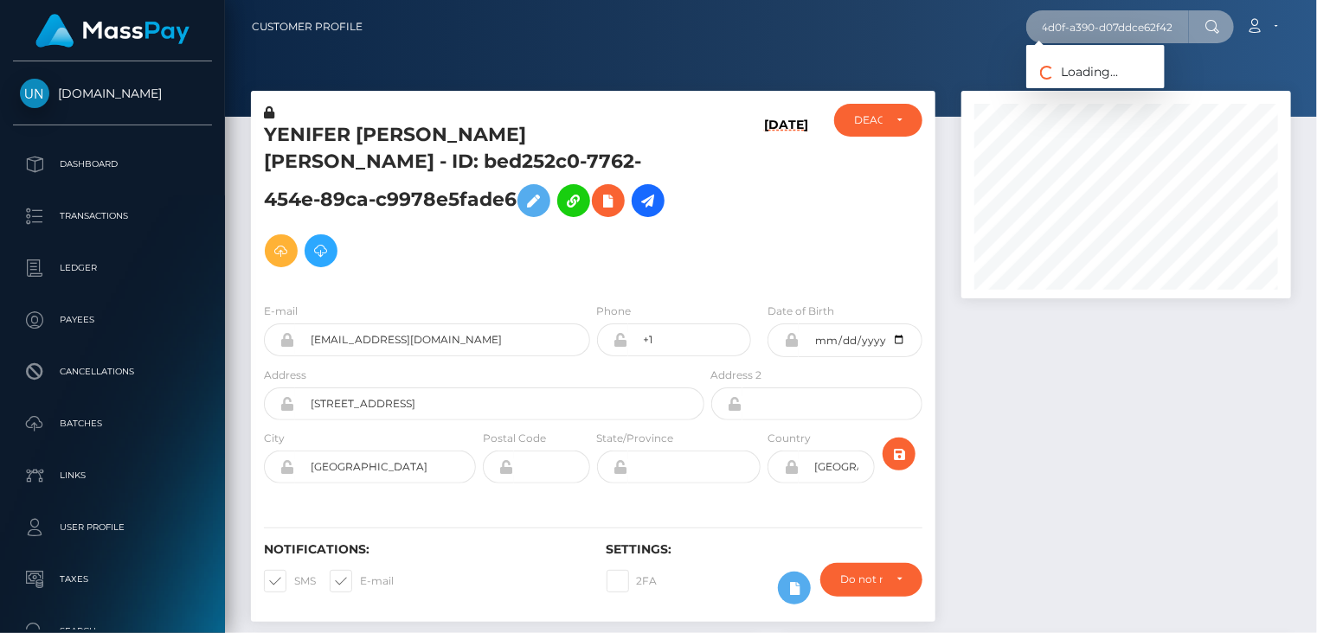
type input "5c714bfc-44ba-4d0f-a390-d07ddce62f42"
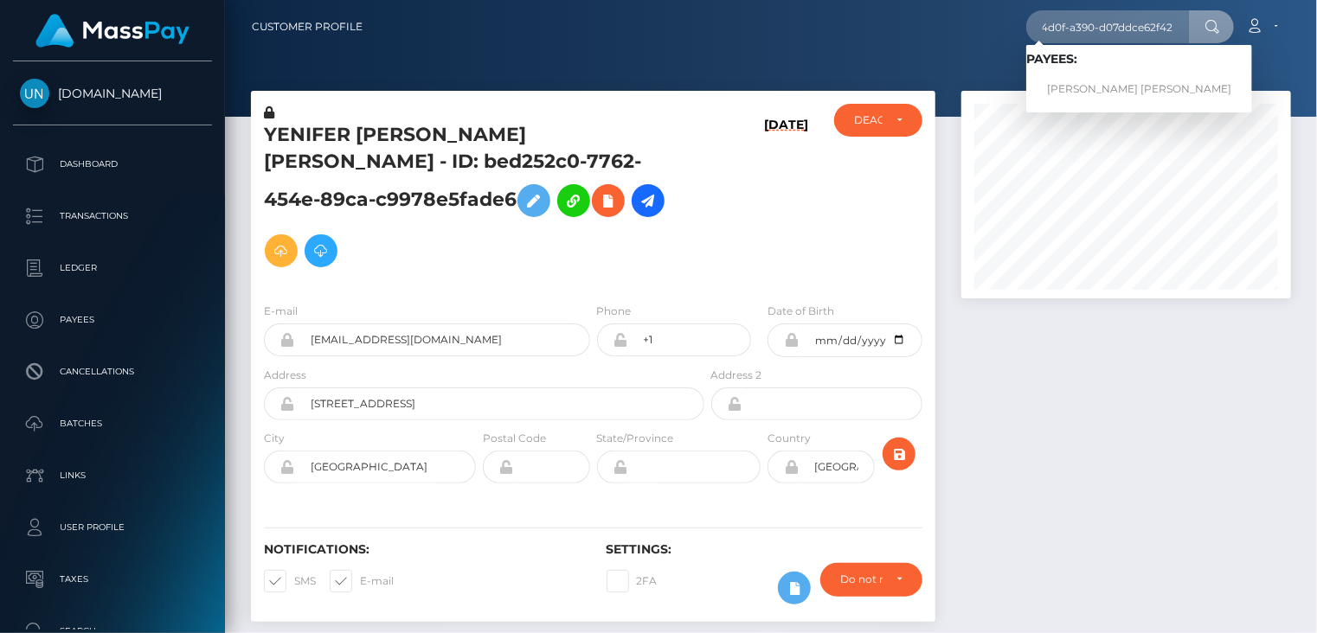
scroll to position [0, 0]
click at [1157, 90] on link "EDWIN ADALBERTO OCHOA AGUILAR" at bounding box center [1139, 90] width 226 height 32
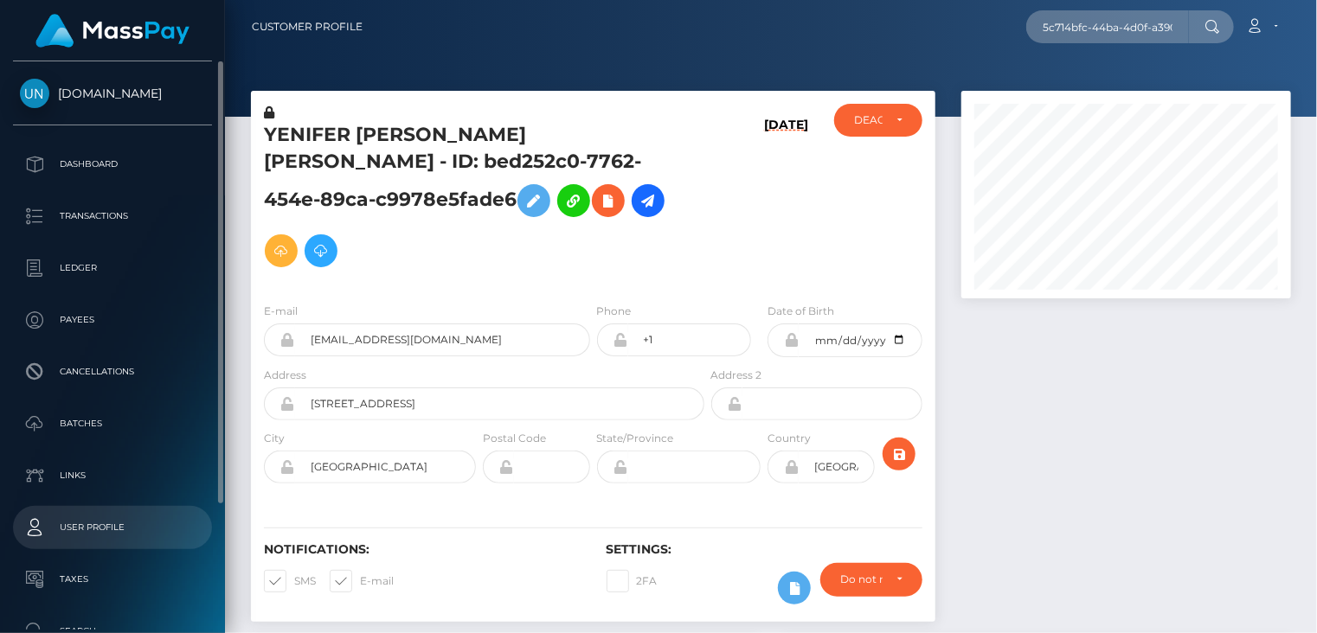
scroll to position [5554, 0]
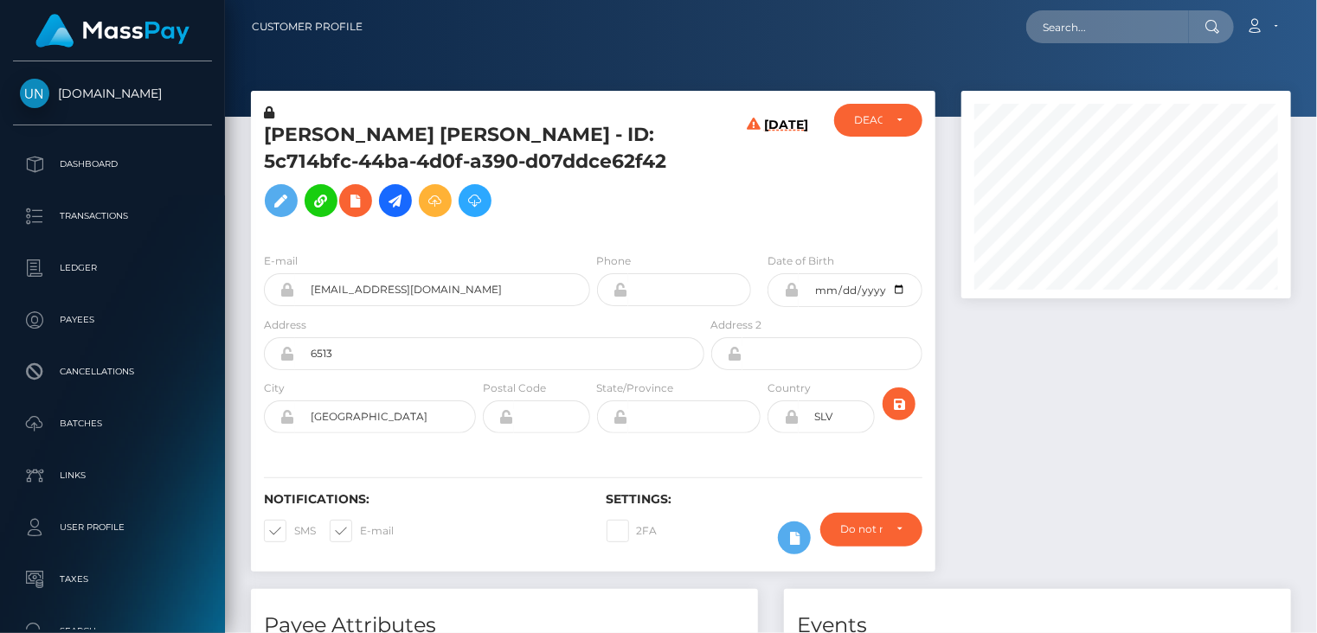
scroll to position [208, 329]
click at [359, 212] on button at bounding box center [355, 200] width 33 height 33
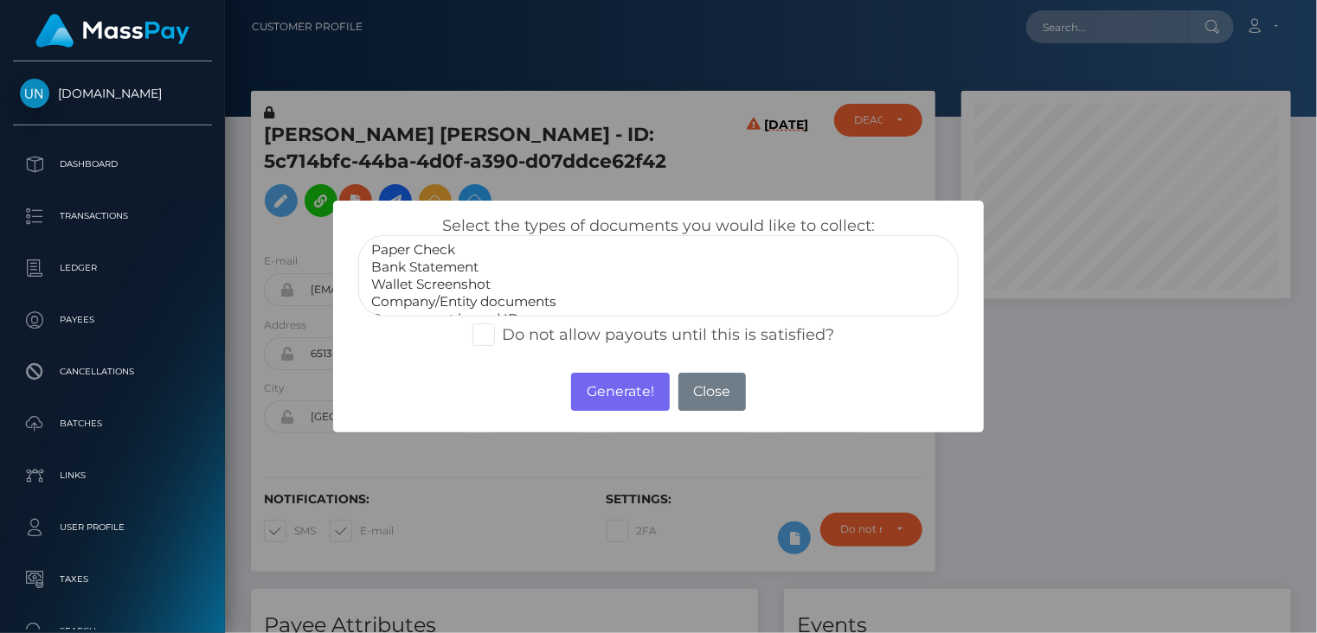
select select "Bank Statement"
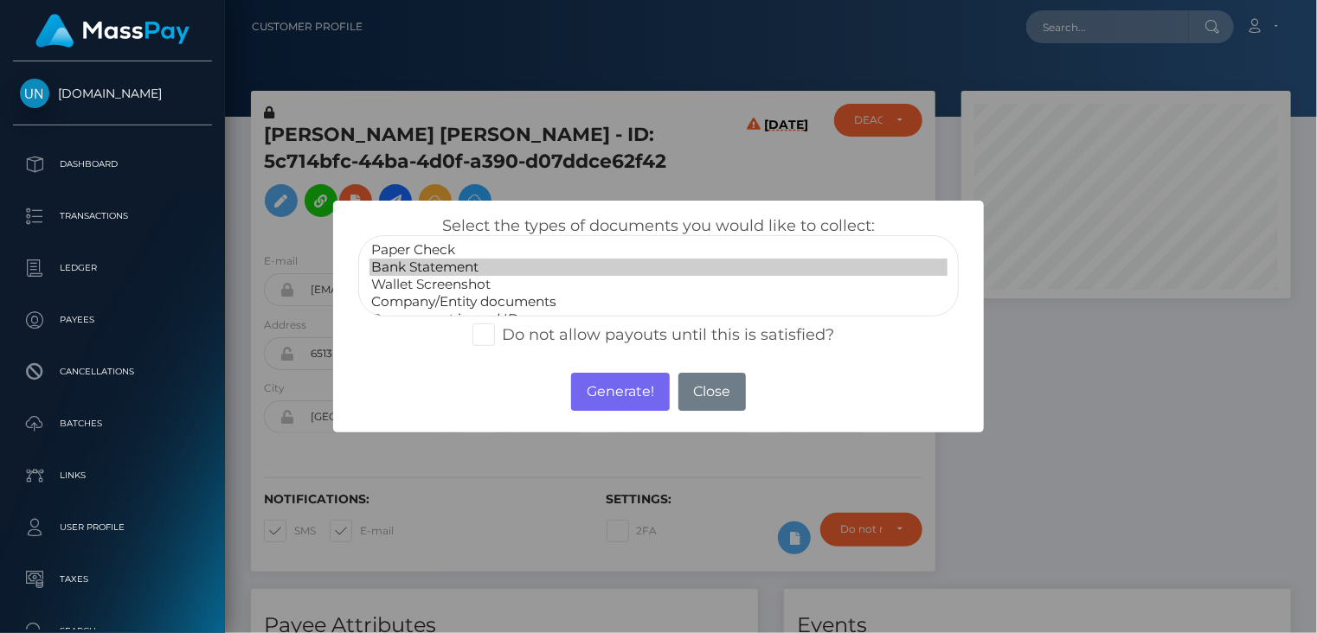
click at [422, 272] on option "Bank Statement" at bounding box center [658, 267] width 579 height 17
click at [630, 388] on button "Generate!" at bounding box center [620, 392] width 98 height 38
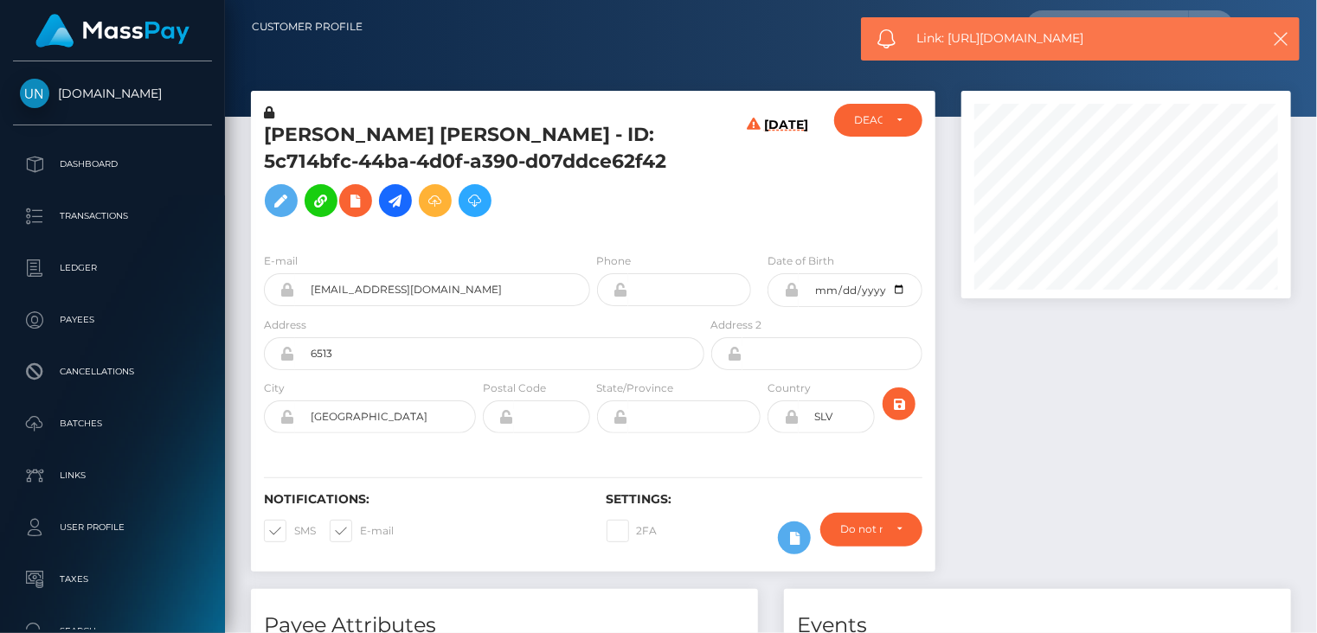
click at [1049, 35] on span "Link: https://l.maspay.io/Xhkur" at bounding box center [1079, 38] width 325 height 18
click at [1048, 35] on span "Link: https://l.maspay.io/Xhkur" at bounding box center [1079, 38] width 325 height 18
copy span "Link: https://l.maspay.io/Xhkur"
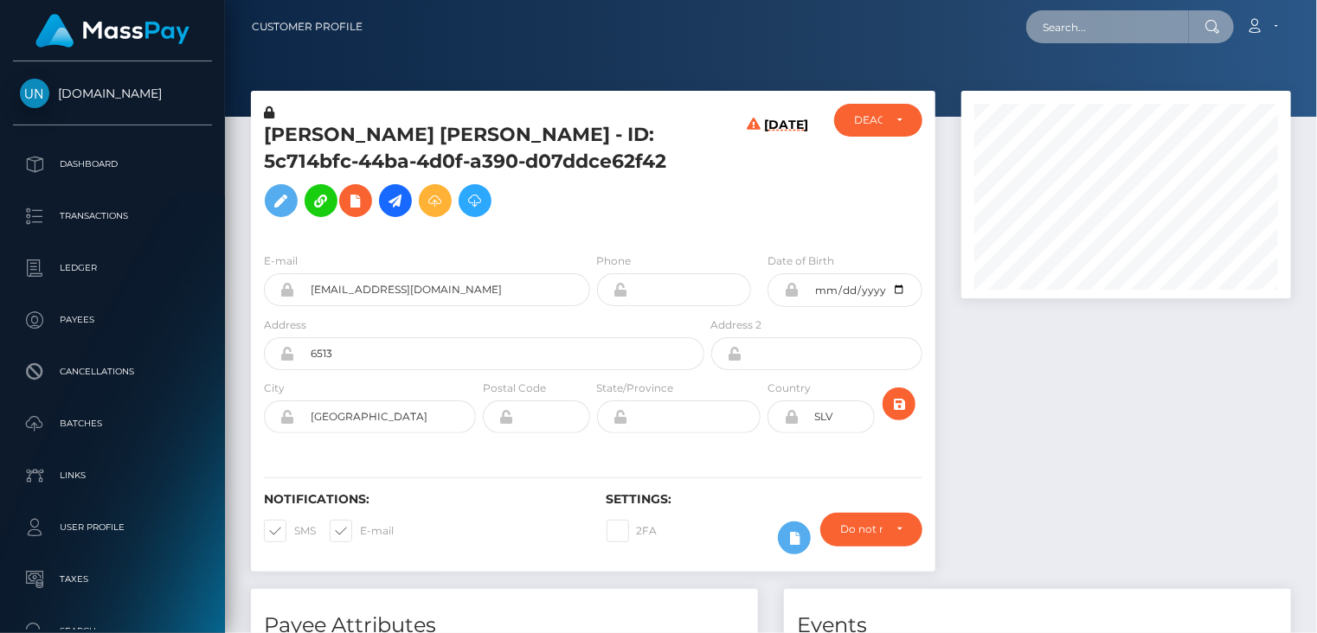
paste input "0d638f75-1488-4870-963f-911aea777f8f"
type input "0d638f75-1488-4870-963f-911aea777f8f"
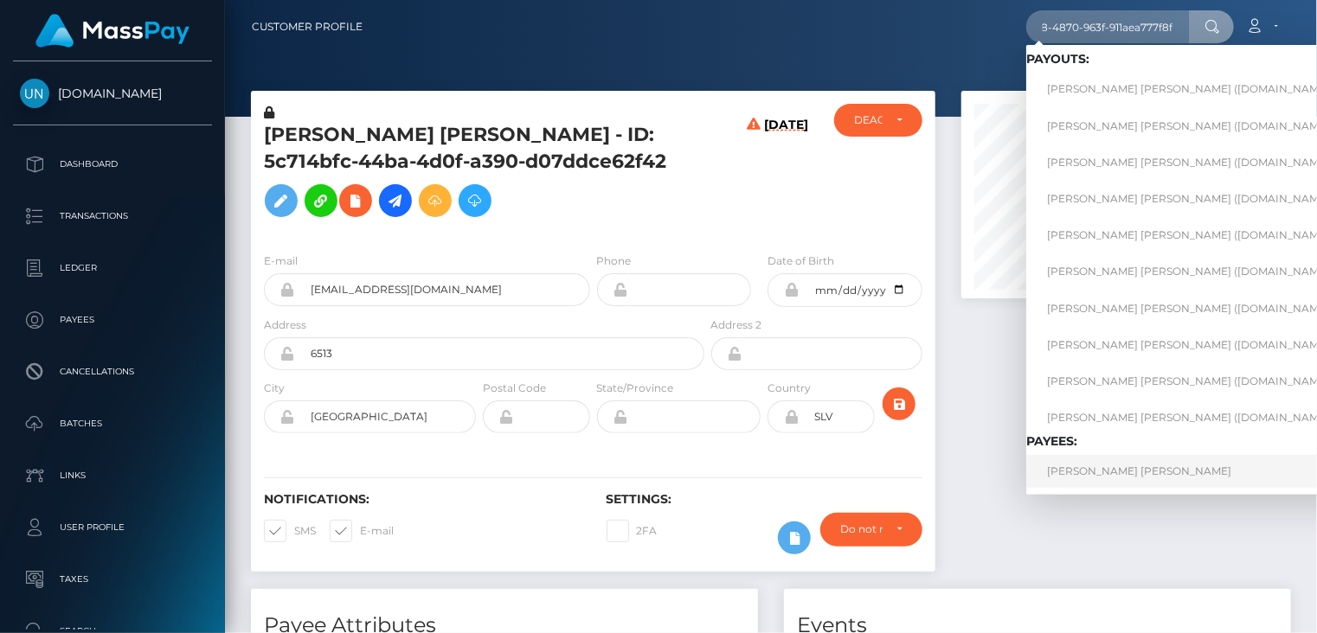
scroll to position [0, 0]
click at [1103, 471] on link "DANIA MARIZOL QUINTANO MARTINEZ" at bounding box center [1194, 471] width 337 height 32
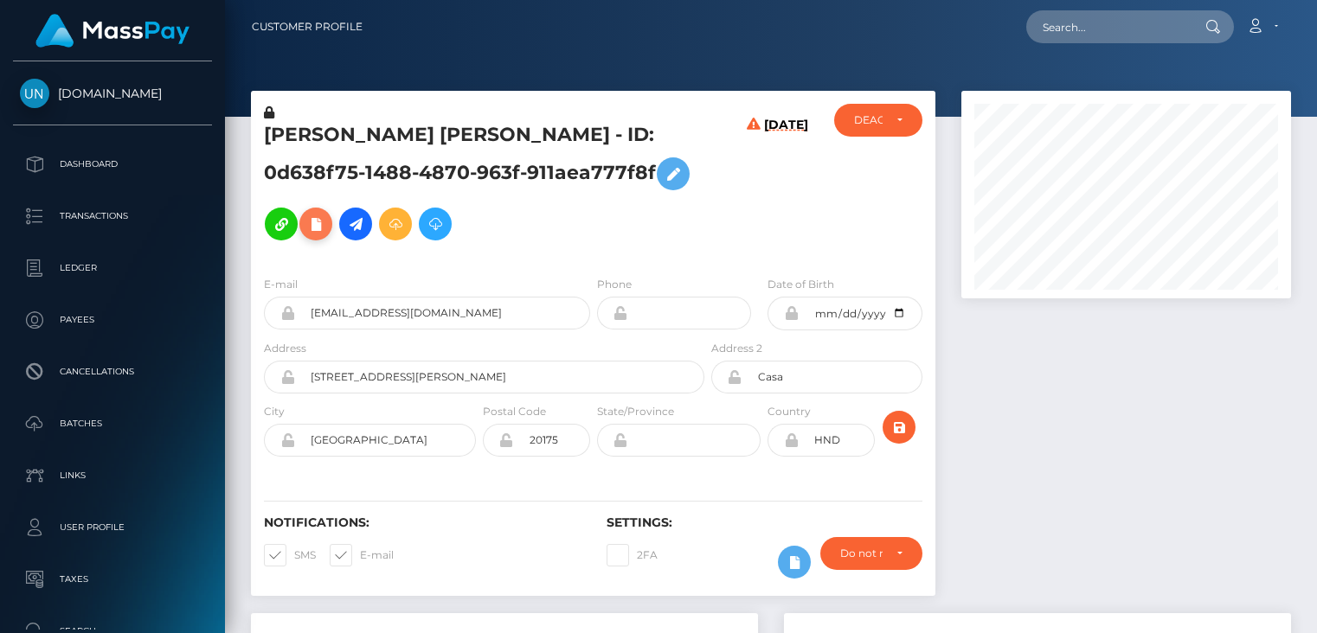
click at [326, 214] on icon at bounding box center [315, 225] width 21 height 22
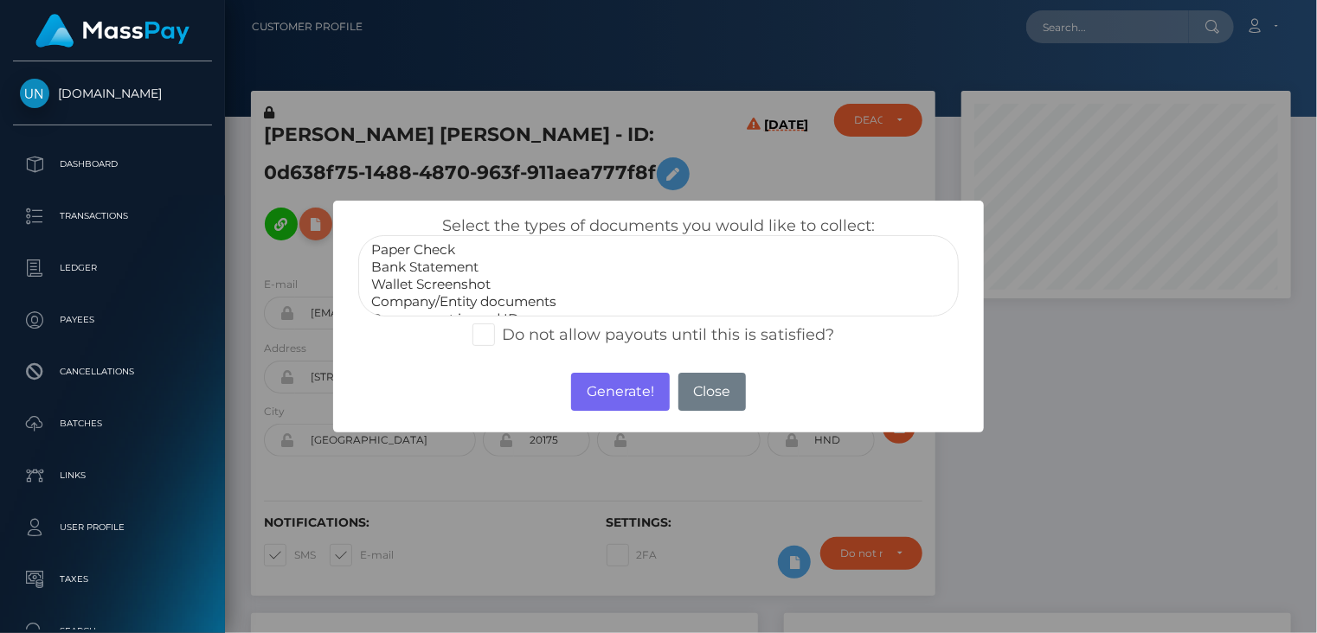
scroll to position [208, 329]
select select "Bank Statement"
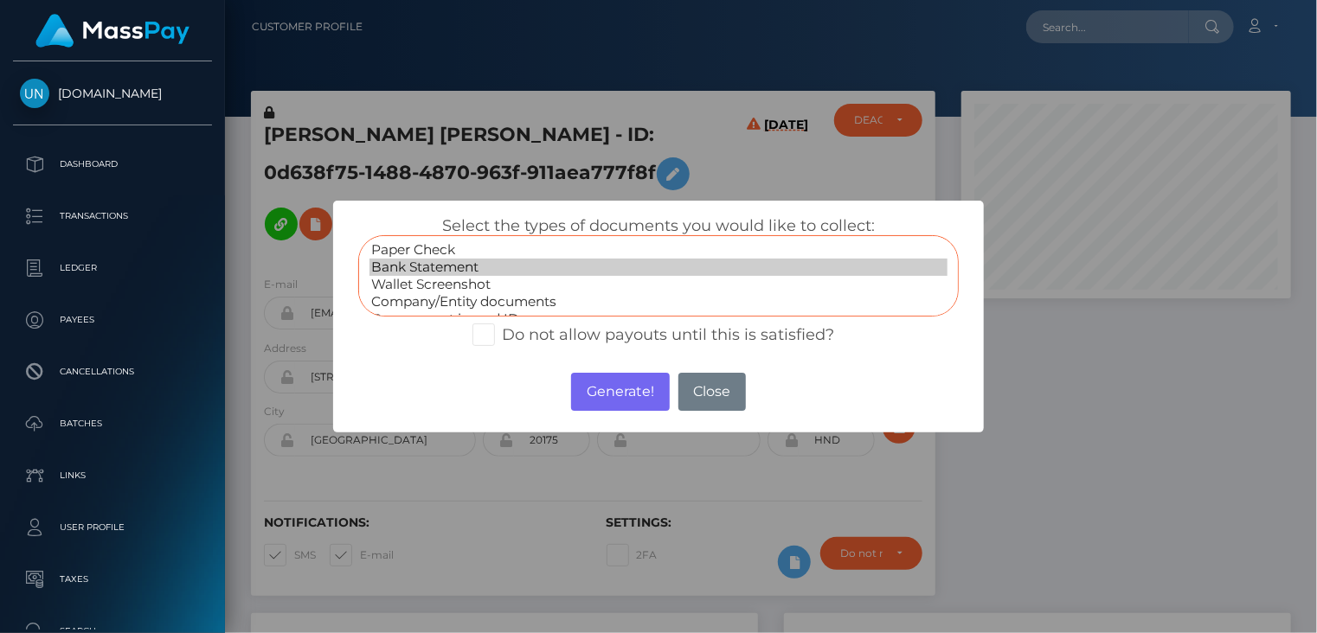
click at [427, 273] on option "Bank Statement" at bounding box center [658, 267] width 579 height 17
click at [628, 401] on button "Generate!" at bounding box center [620, 392] width 98 height 38
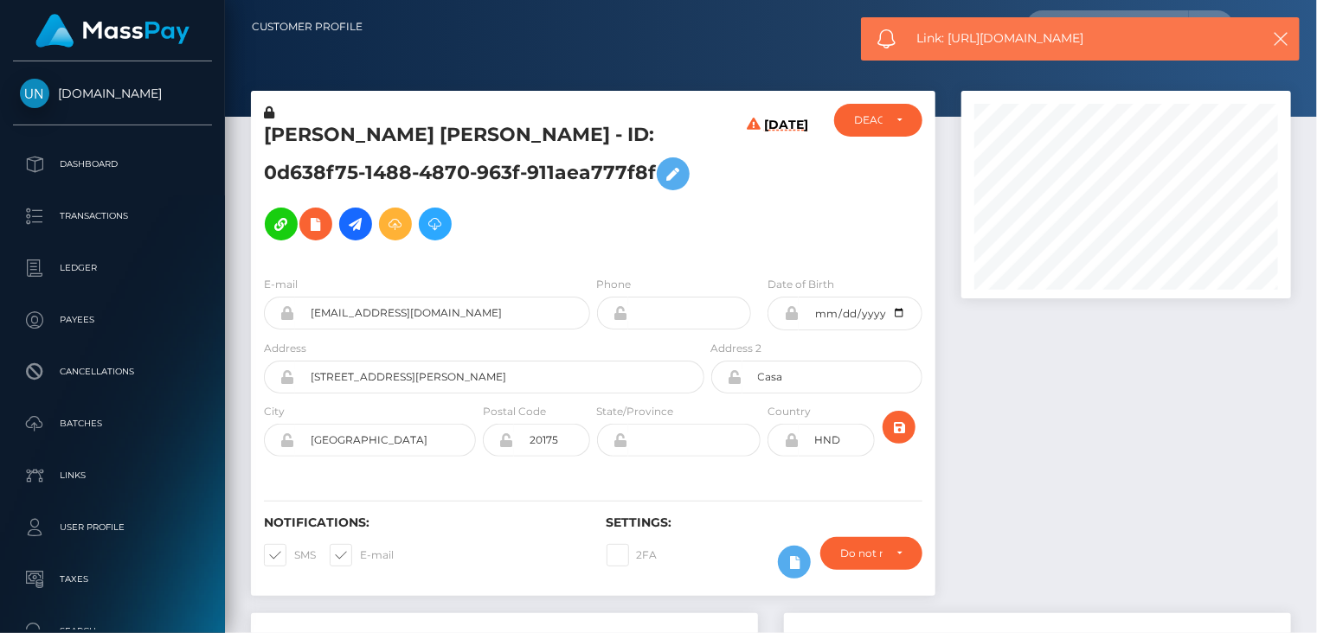
click at [1048, 33] on span "Link: https://l.maspay.io/ShkiS" at bounding box center [1079, 38] width 325 height 18
copy span "Link: https://l.maspay.io/ShkiS"
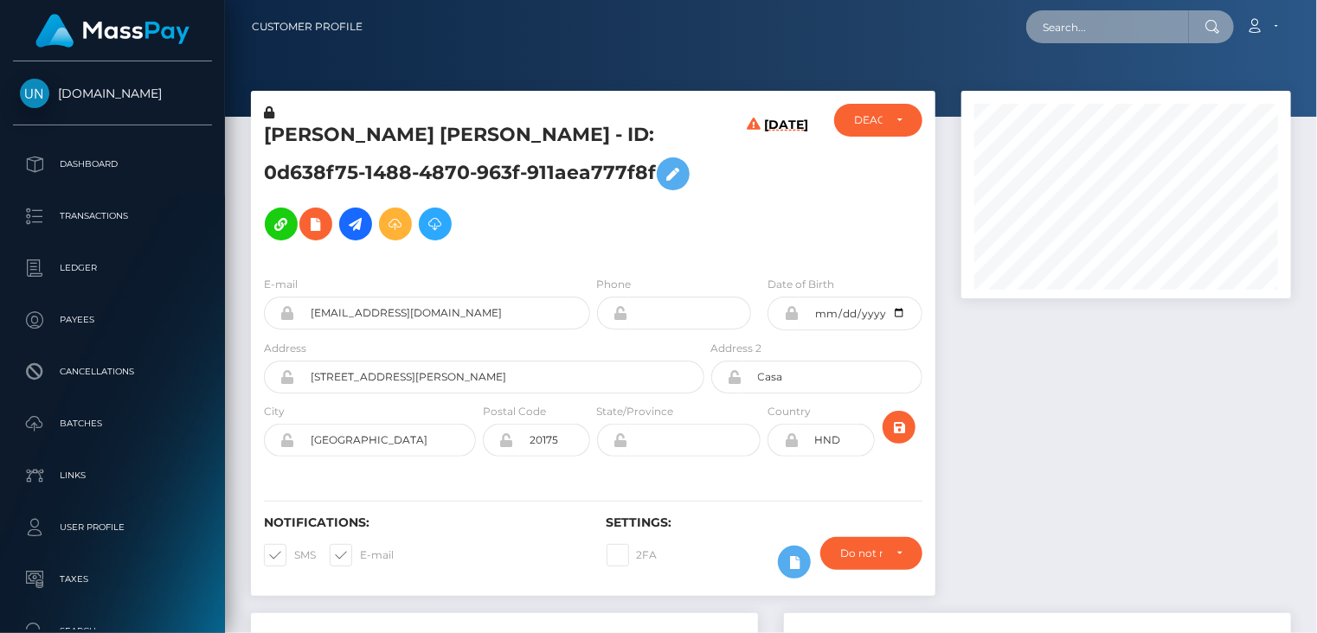
paste input "afb0686d-384d-4d39-a833-42eddd02d1d4"
type input "afb0686d-384d-4d39-a833-42eddd02d1d4"
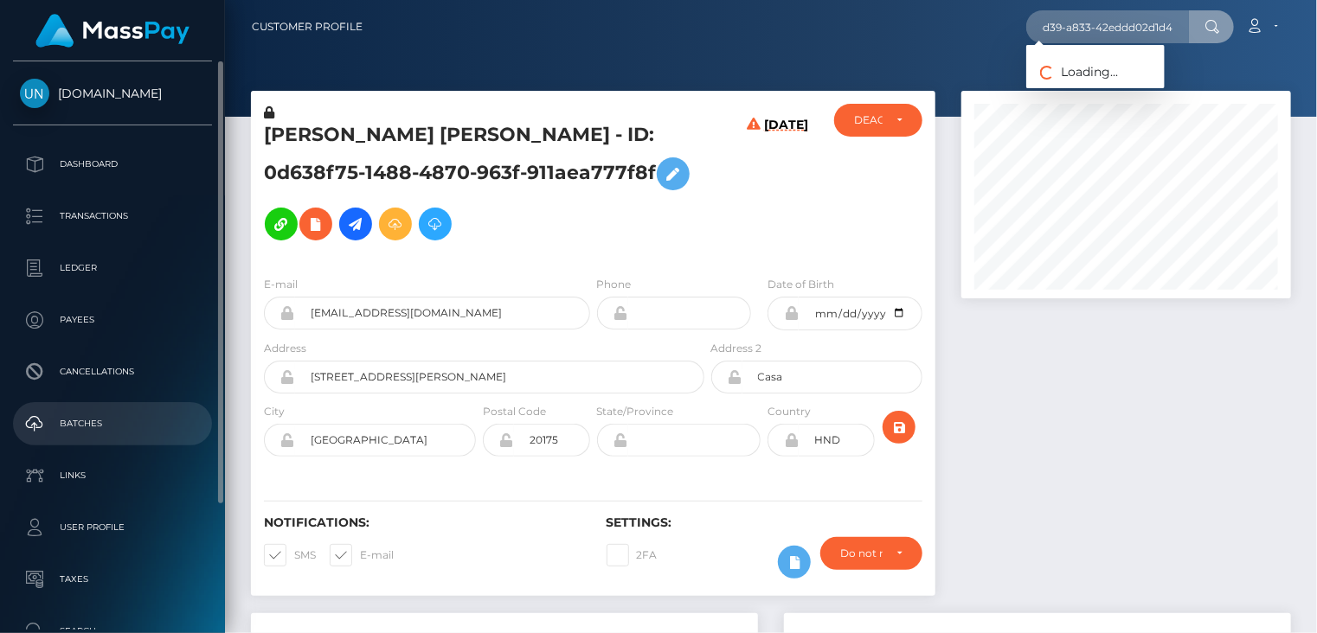
scroll to position [0, 0]
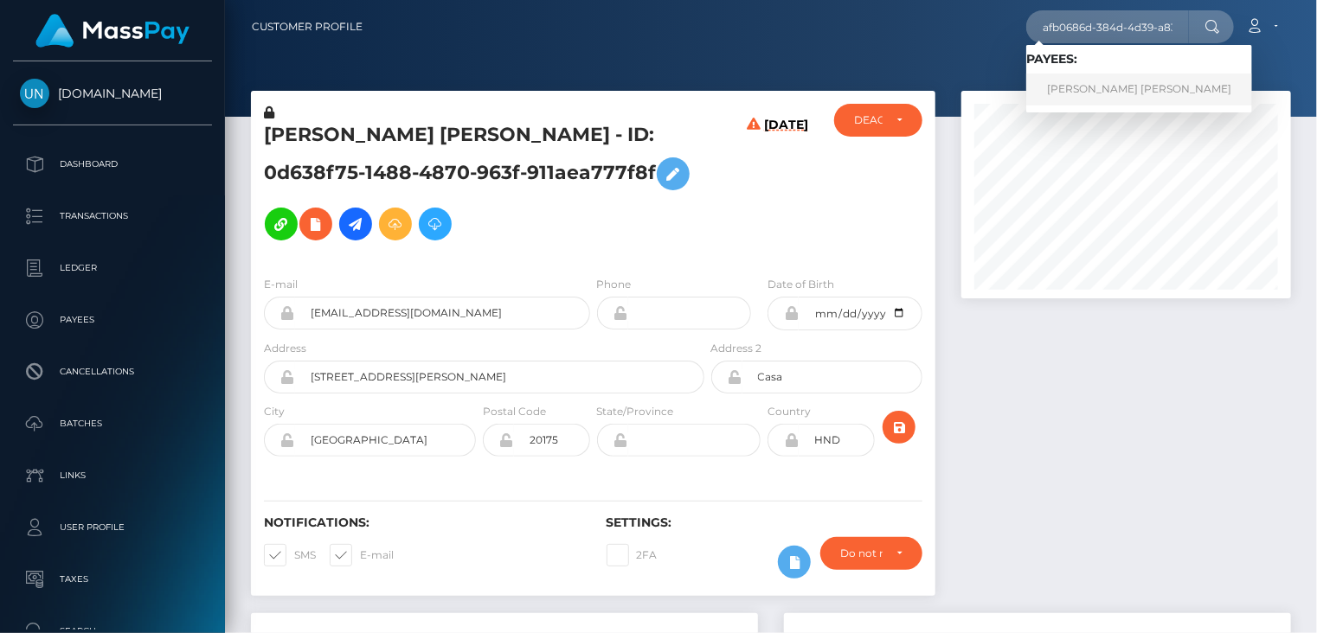
click at [1101, 92] on link "NUBIA ELIZABETH TEJEDA LARA" at bounding box center [1139, 90] width 226 height 32
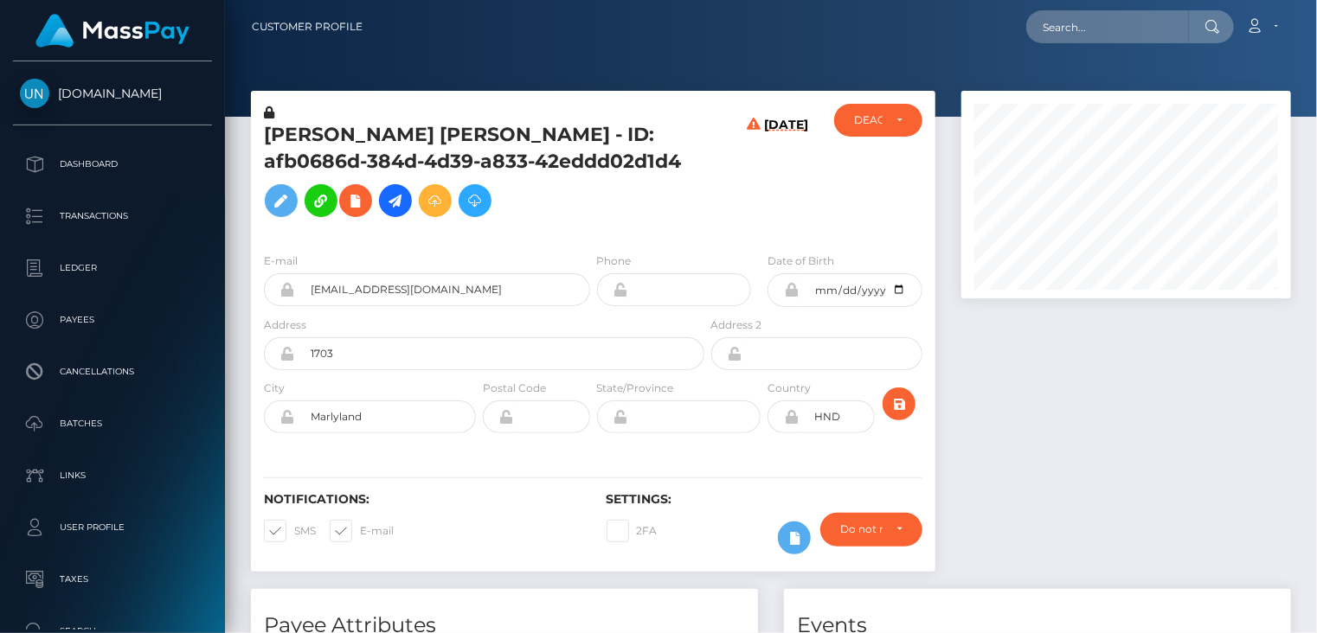
scroll to position [208, 329]
click at [354, 202] on icon at bounding box center [355, 201] width 21 height 22
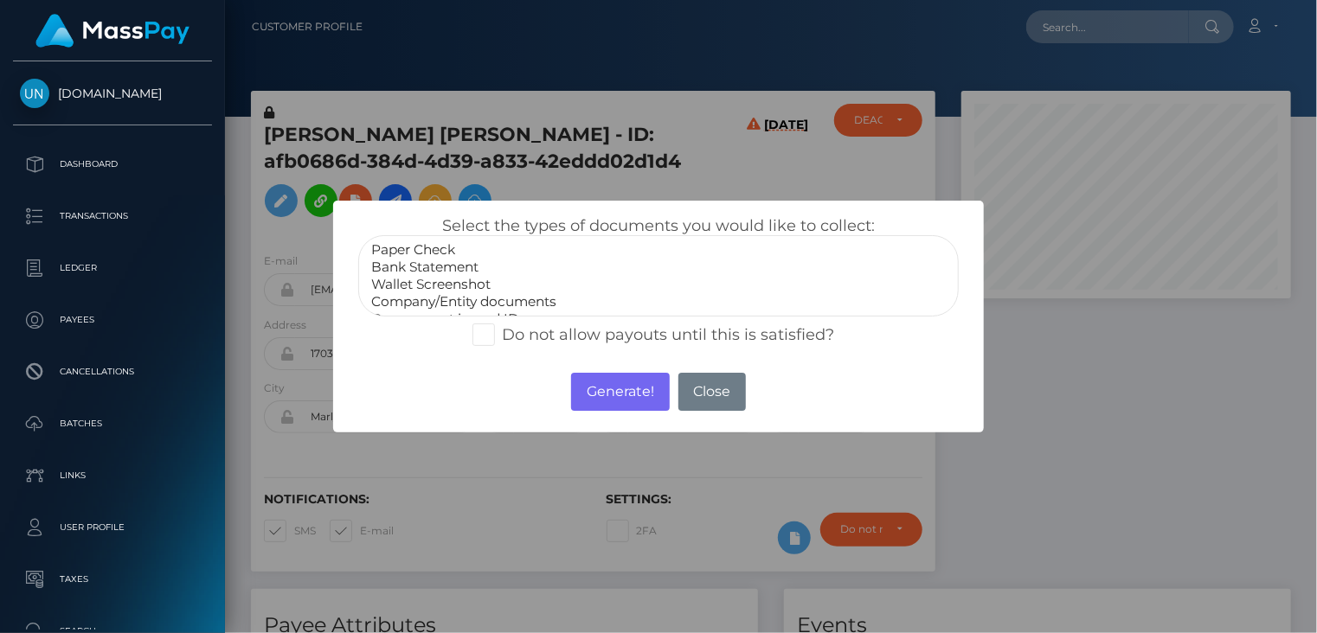
select select "Bank Statement"
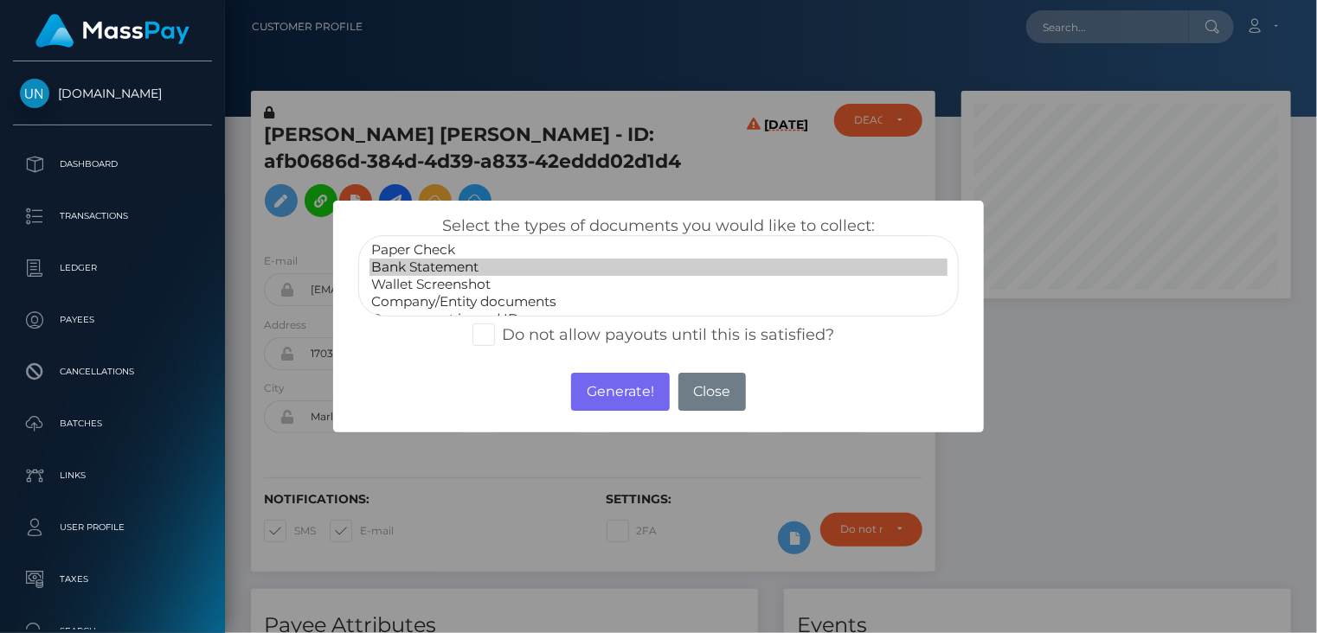
click at [431, 273] on option "Bank Statement" at bounding box center [658, 267] width 579 height 17
click at [636, 398] on button "Generate!" at bounding box center [620, 392] width 98 height 38
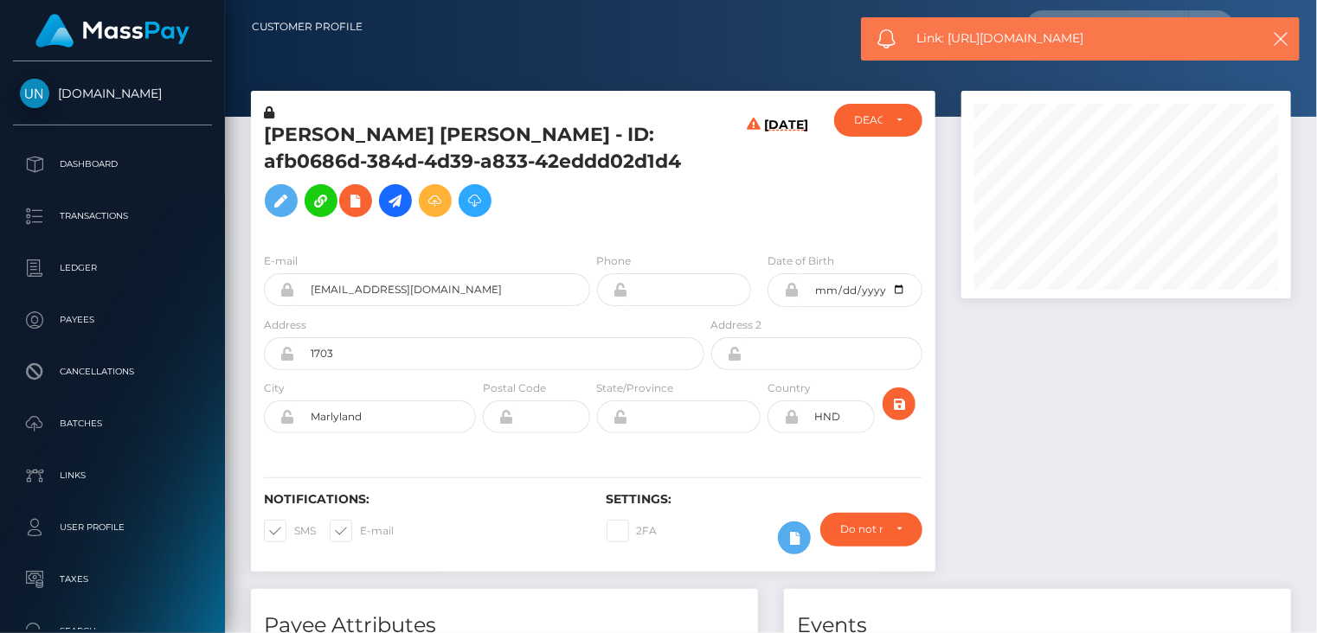
click at [1018, 35] on span "Link: https://l.maspay.io/Whkpn" at bounding box center [1079, 38] width 325 height 18
copy span "Link: https://l.maspay.io/Whkpn"
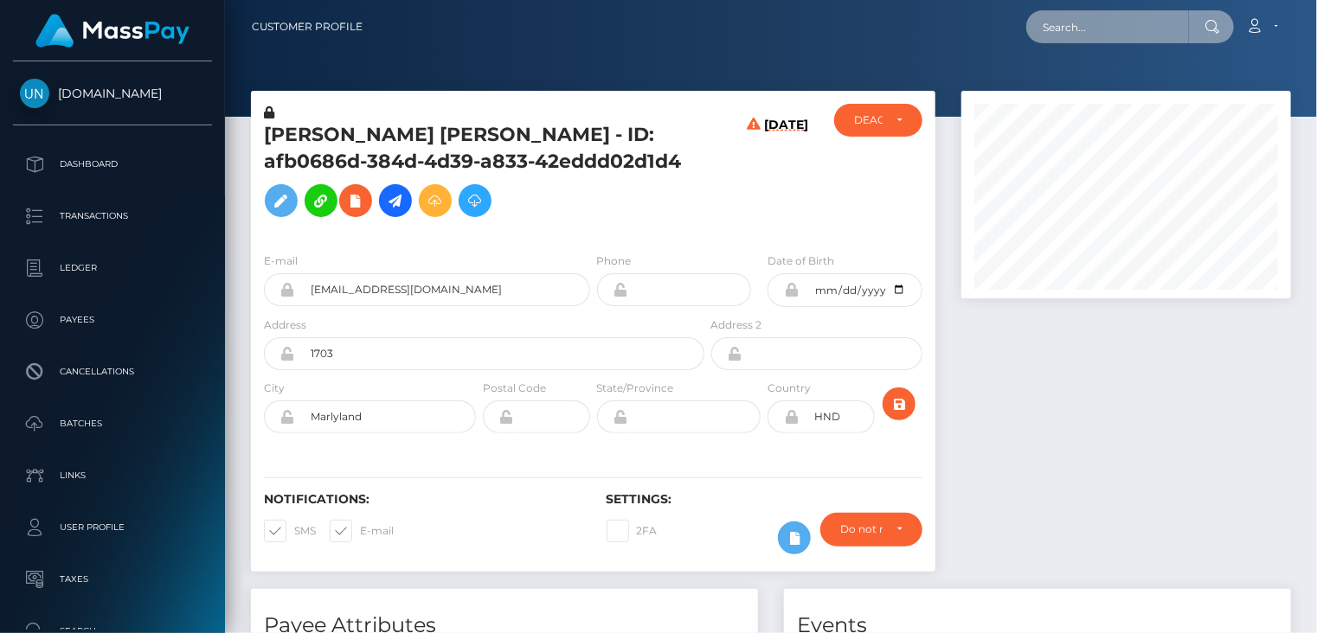
paste input "6f669d59-64ea-4aba-be78-29f2384c3017"
type input "6f669d59-64ea-4aba-be78-29f2384c3017"
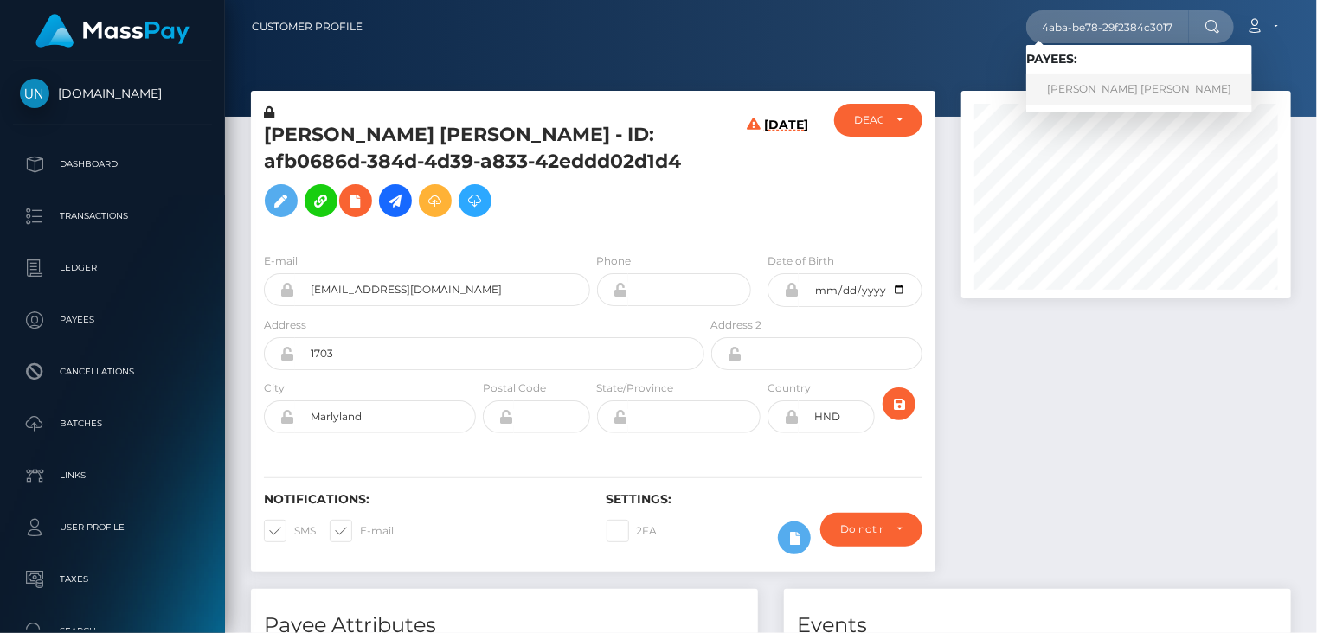
scroll to position [0, 0]
click at [1084, 88] on link "MICHELLE REYES PITRE" at bounding box center [1139, 90] width 226 height 32
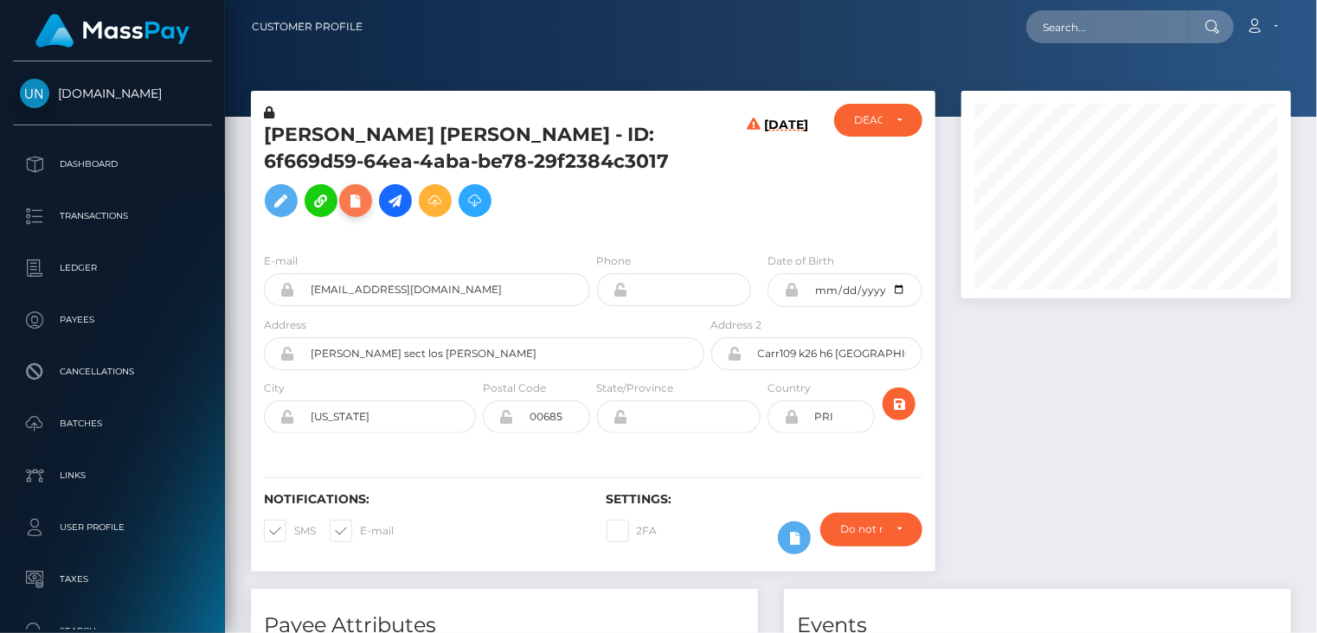
scroll to position [208, 329]
click at [366, 190] on icon at bounding box center [355, 201] width 21 height 22
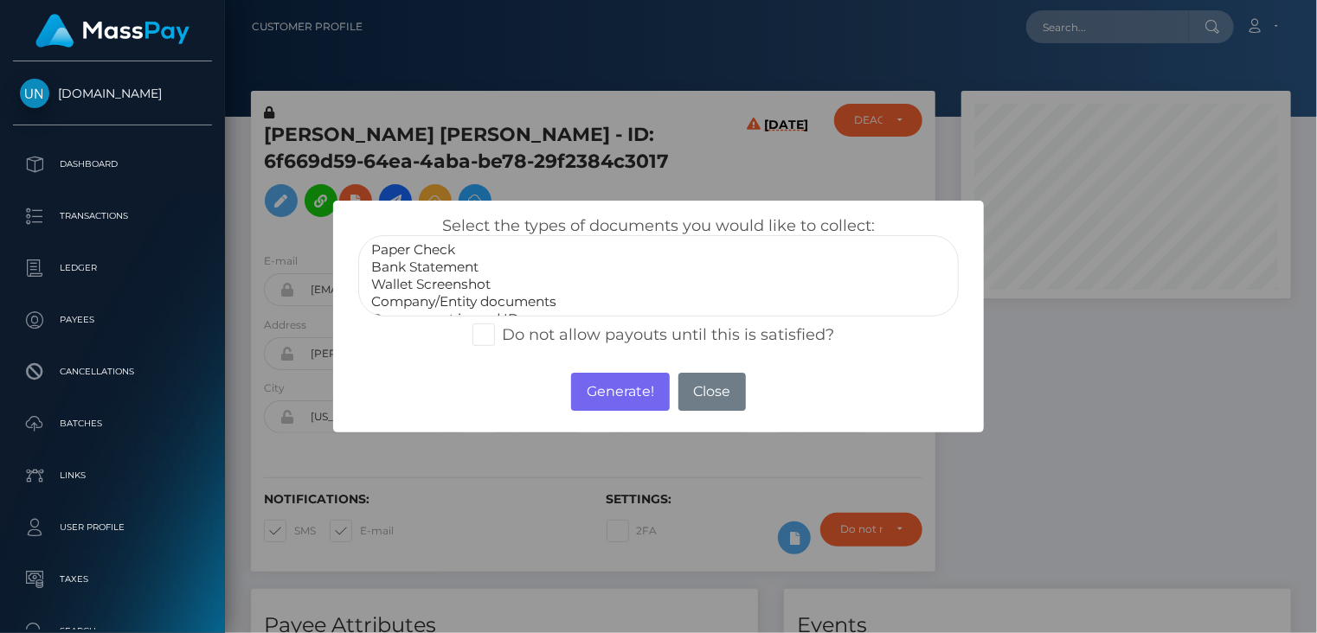
select select "Bank Statement"
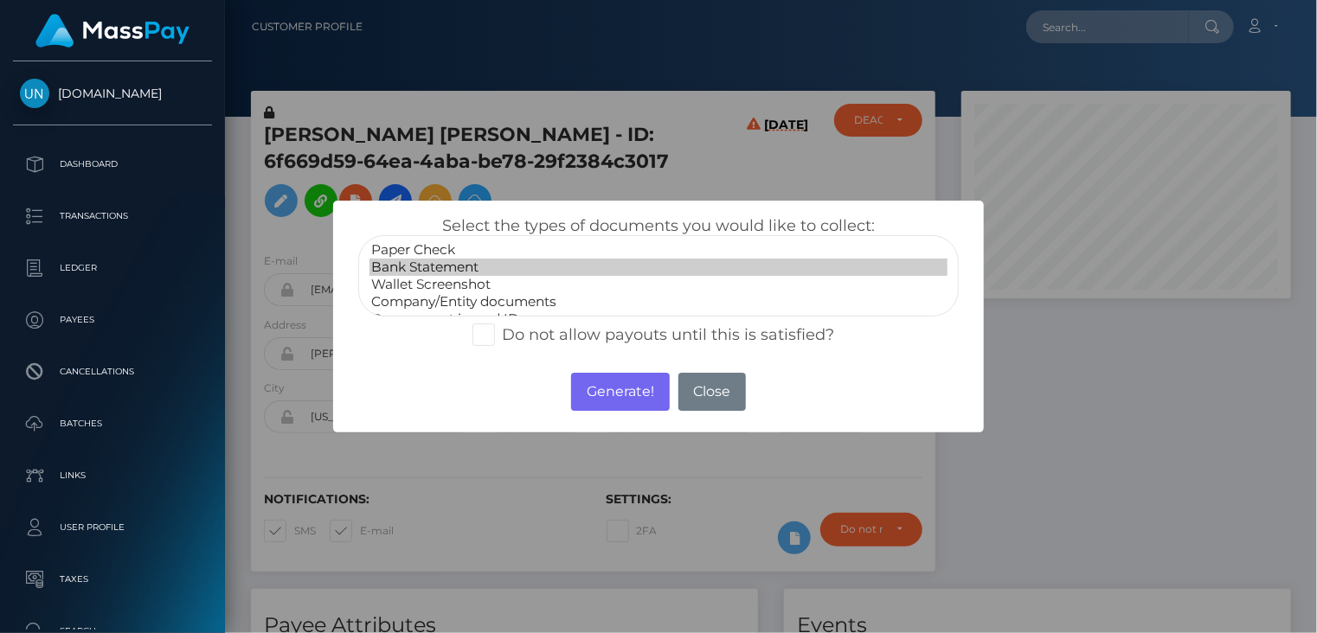
click at [433, 273] on option "Bank Statement" at bounding box center [658, 267] width 579 height 17
click at [617, 396] on button "Generate!" at bounding box center [620, 392] width 98 height 38
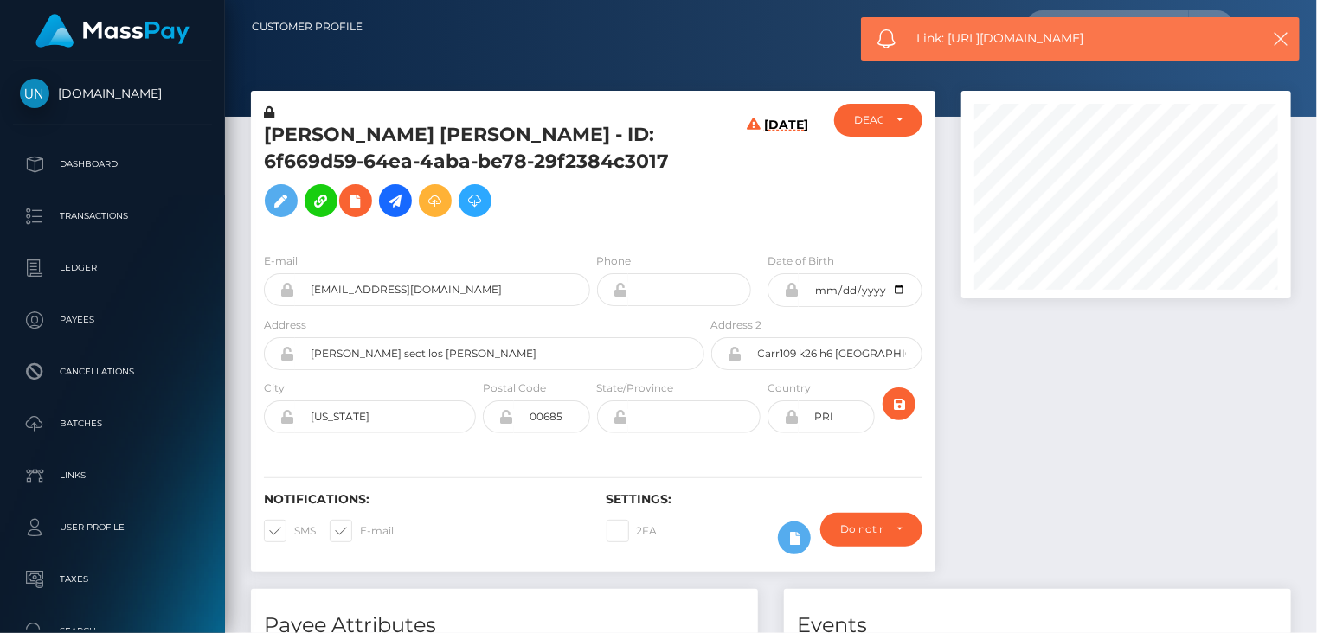
click at [1023, 42] on span "Link: https://l.maspay.io/Ehkaz" at bounding box center [1079, 38] width 325 height 18
copy span "Link: https://l.maspay.io/Ehkaz"
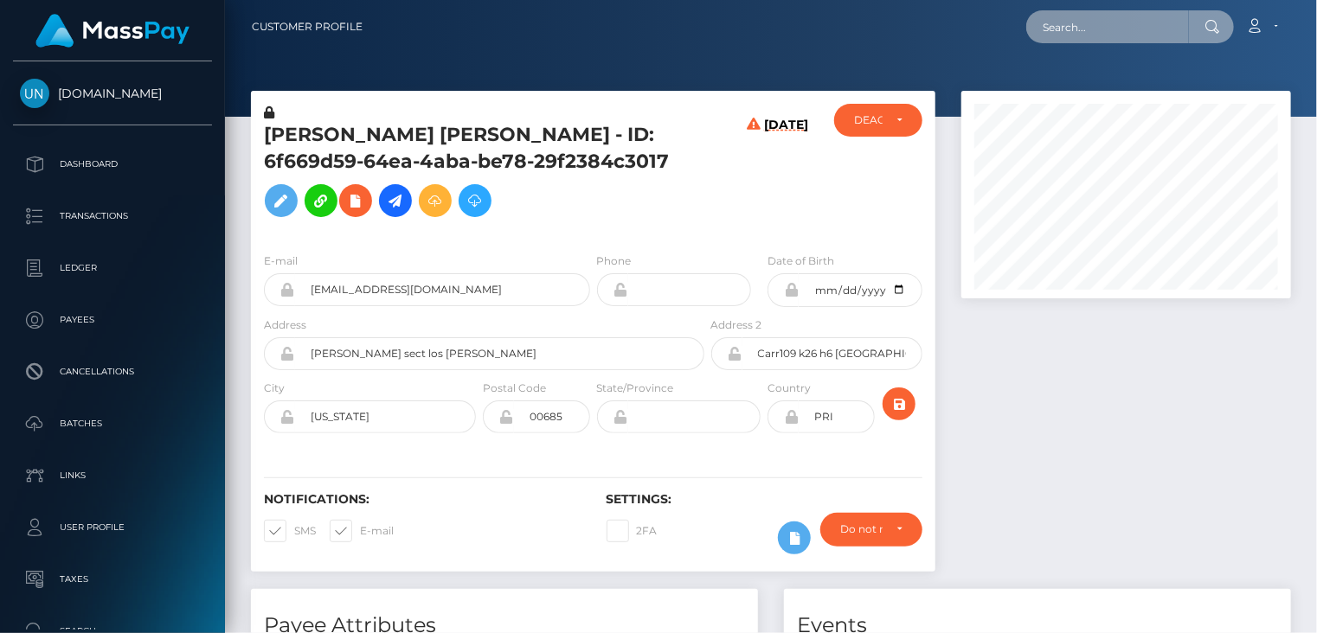
paste input "fded8f35-86cc-44a6-a748-6582c2b7feb7"
type input "fded8f35-86cc-44a6-a748-6582c2b7feb7"
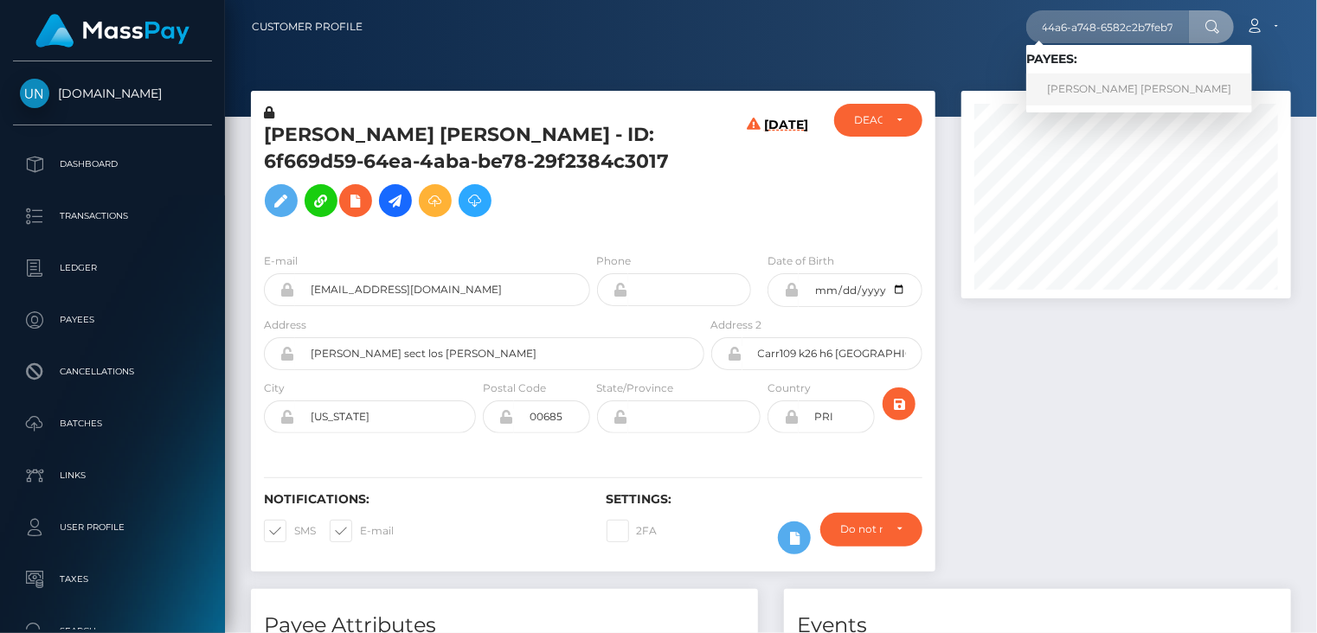
scroll to position [0, 0]
click at [1077, 96] on link "ANGIE PATRICIA FLORES LOZANO" at bounding box center [1139, 90] width 226 height 32
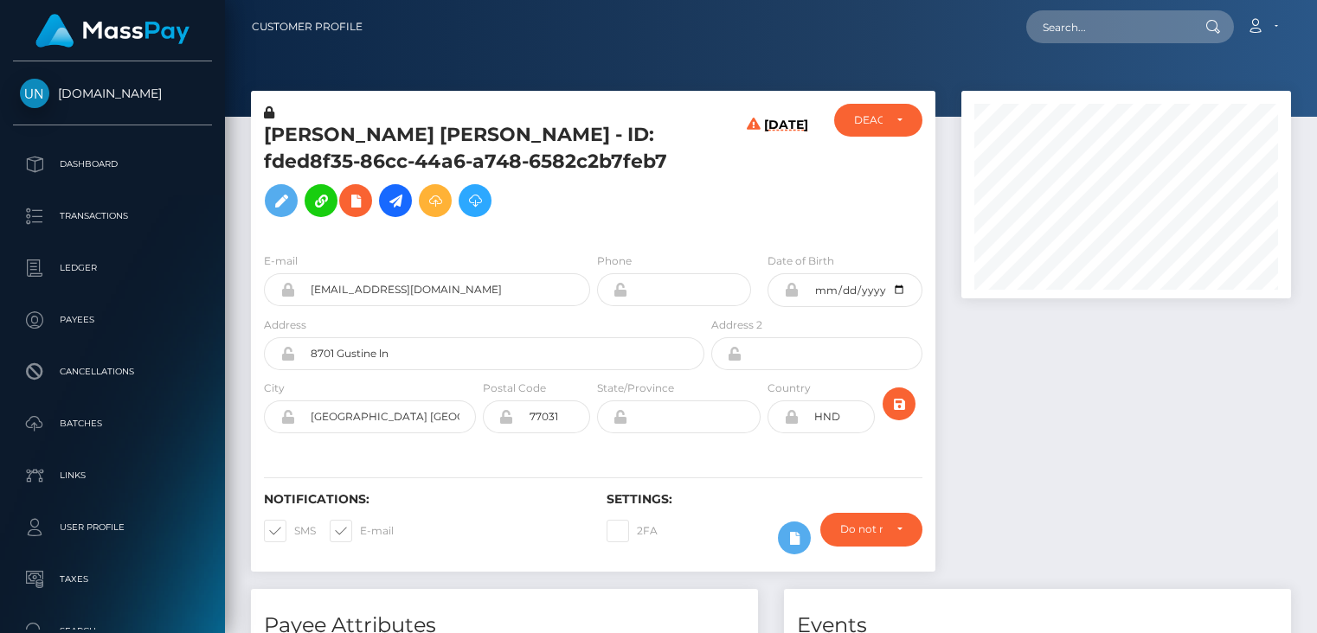
click at [358, 207] on icon at bounding box center [355, 201] width 21 height 22
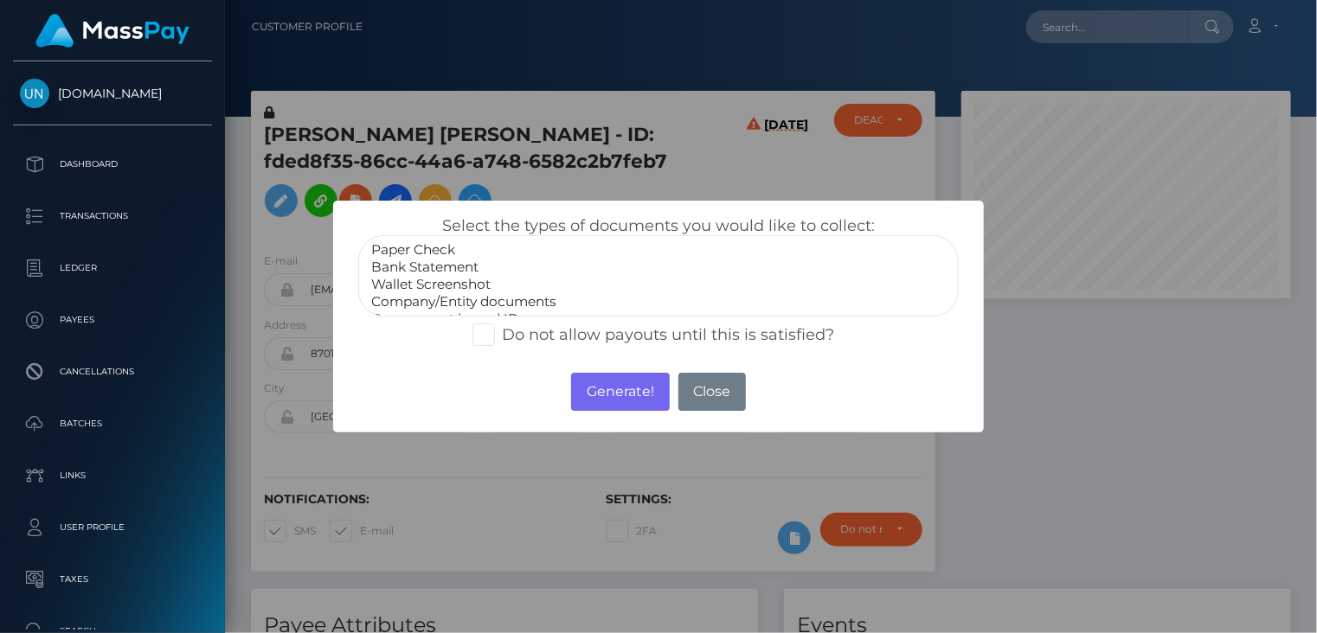
scroll to position [208, 329]
select select "Bank Statement"
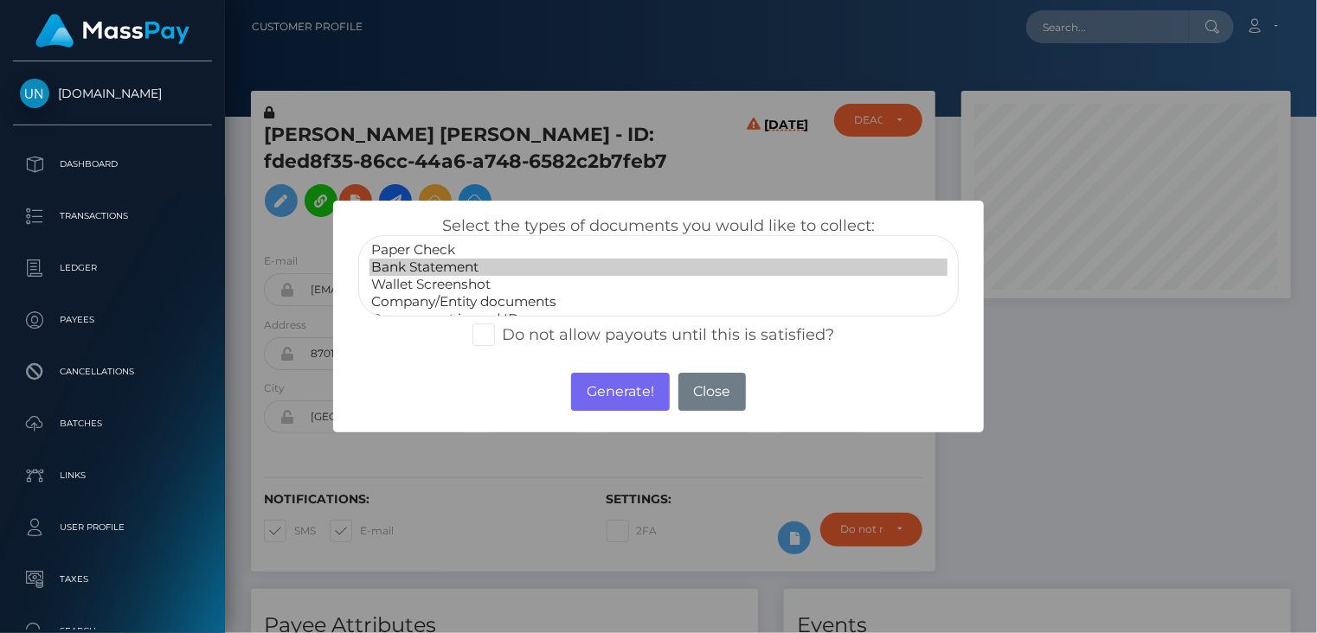
click at [455, 268] on option "Bank Statement" at bounding box center [658, 267] width 579 height 17
click at [631, 394] on button "Generate!" at bounding box center [620, 392] width 98 height 38
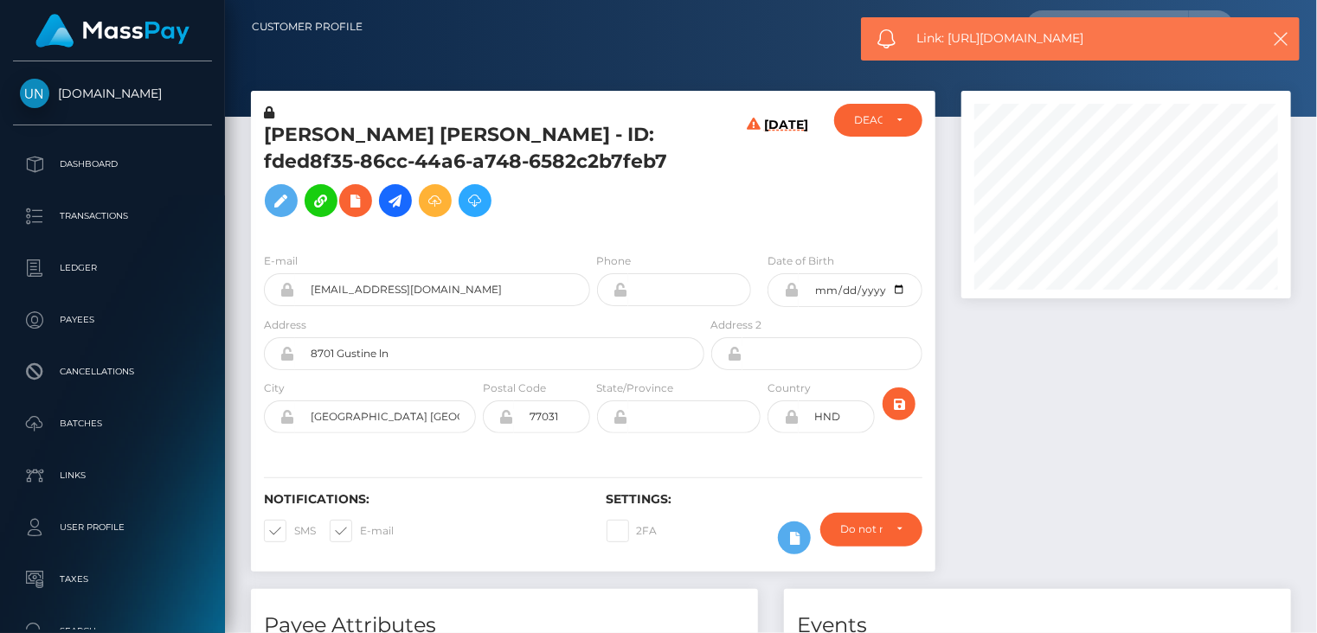
click at [1042, 35] on span "Link: https://l.maspay.io/hhksm" at bounding box center [1079, 38] width 325 height 18
copy span "Link: https://l.maspay.io/hhksm"
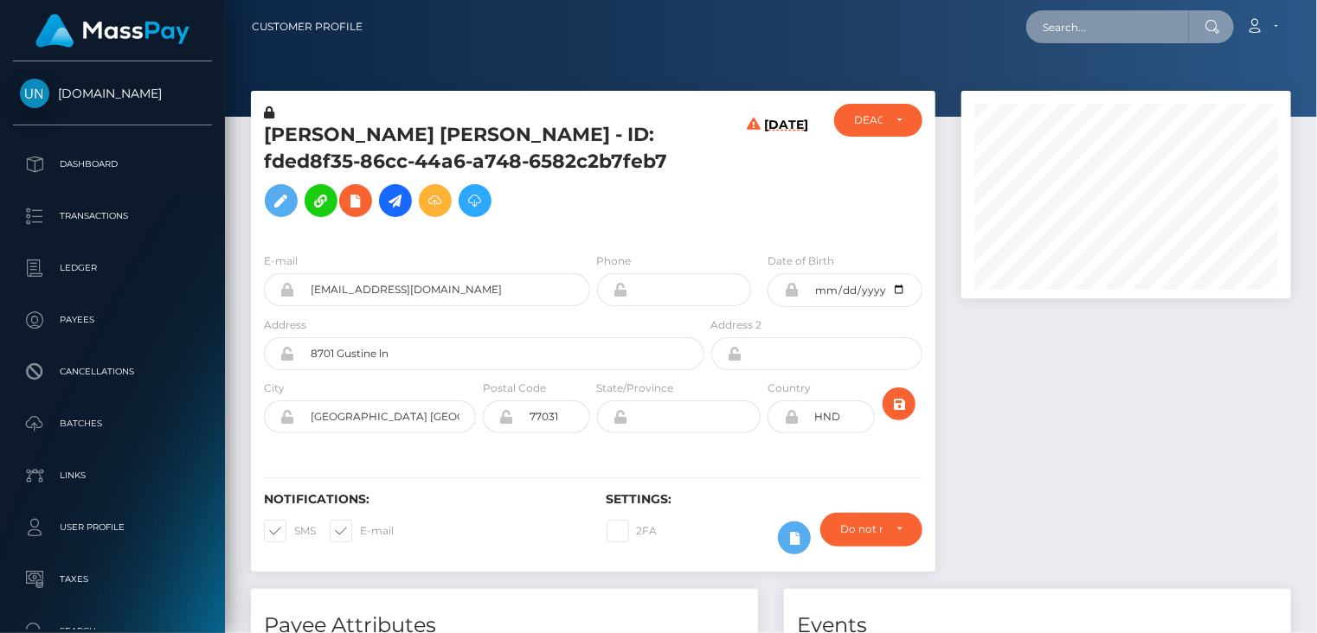
click at [1090, 25] on input "text" at bounding box center [1107, 26] width 163 height 33
paste input "8f4e53e5-02fa-4ef8-a1d1-dc34a2447ad7"
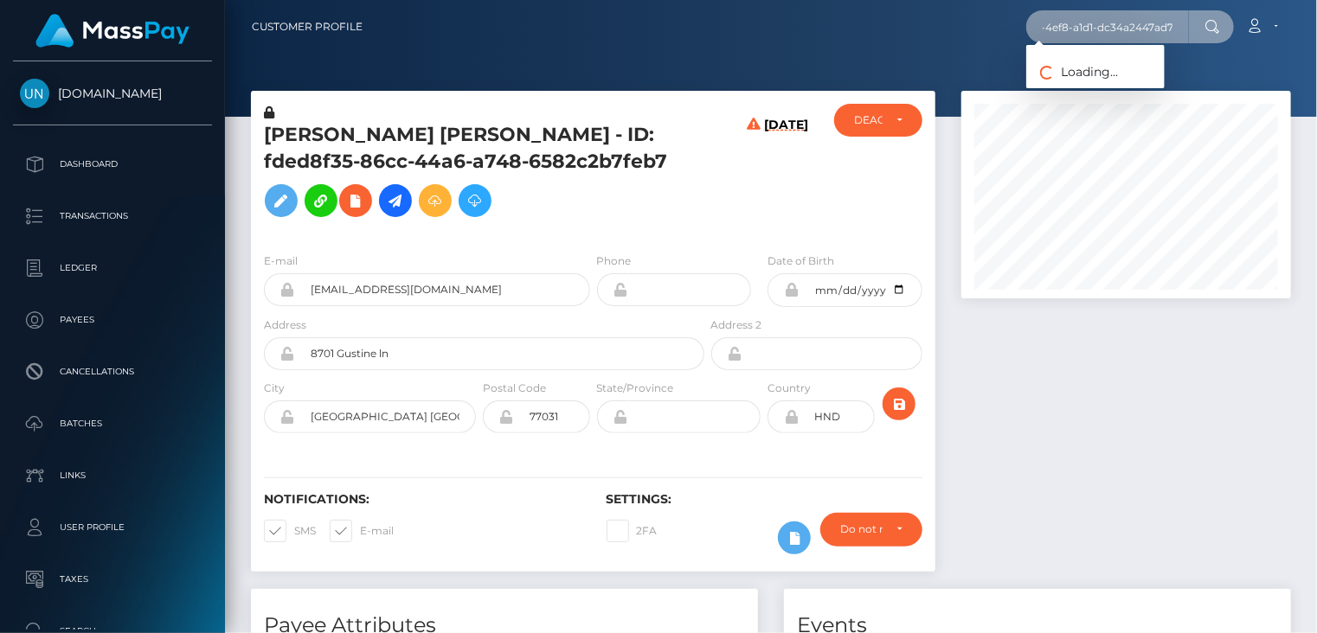
type input "8f4e53e5-02fa-4ef8-a1d1-dc34a2447ad7"
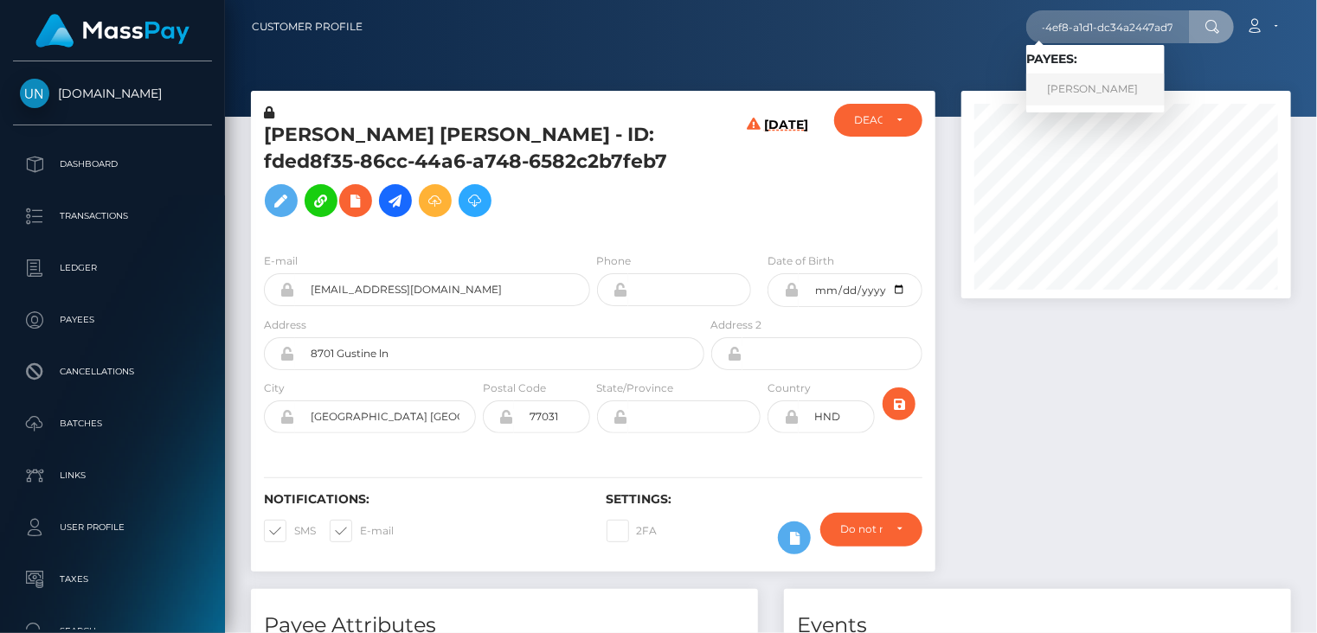
scroll to position [0, 0]
click at [1119, 91] on link "MARIA GARCIA HERNANDEZ" at bounding box center [1095, 90] width 138 height 32
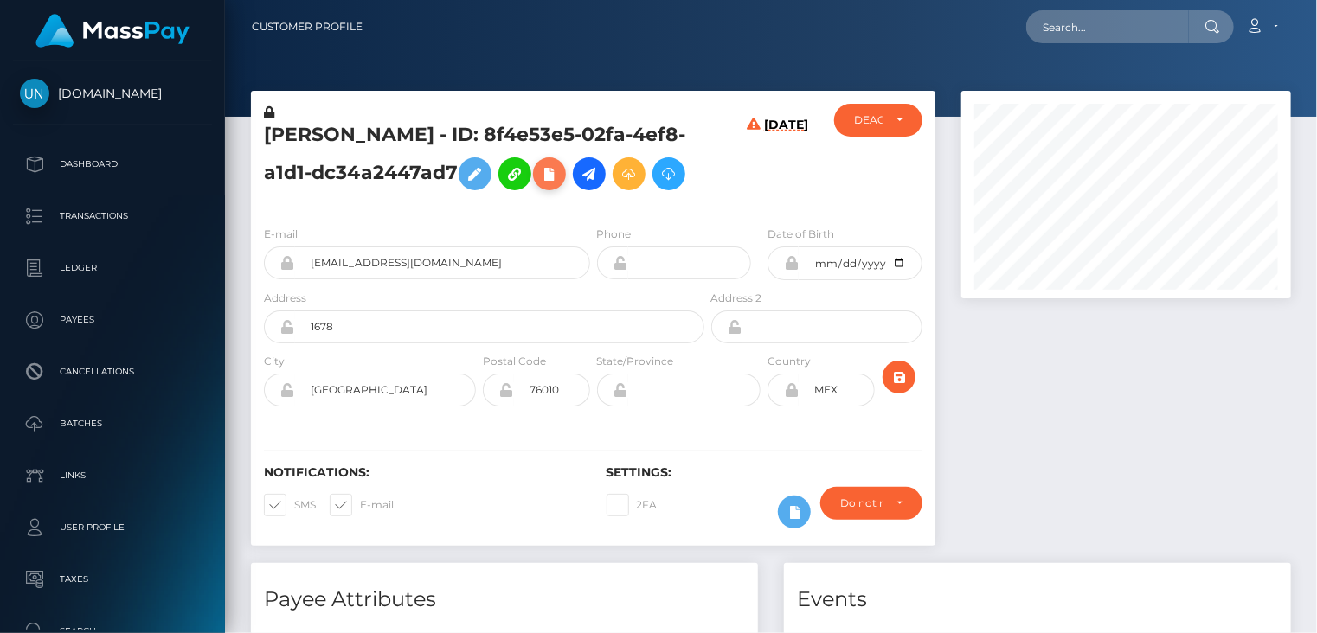
scroll to position [208, 329]
click at [539, 185] on icon at bounding box center [549, 175] width 21 height 22
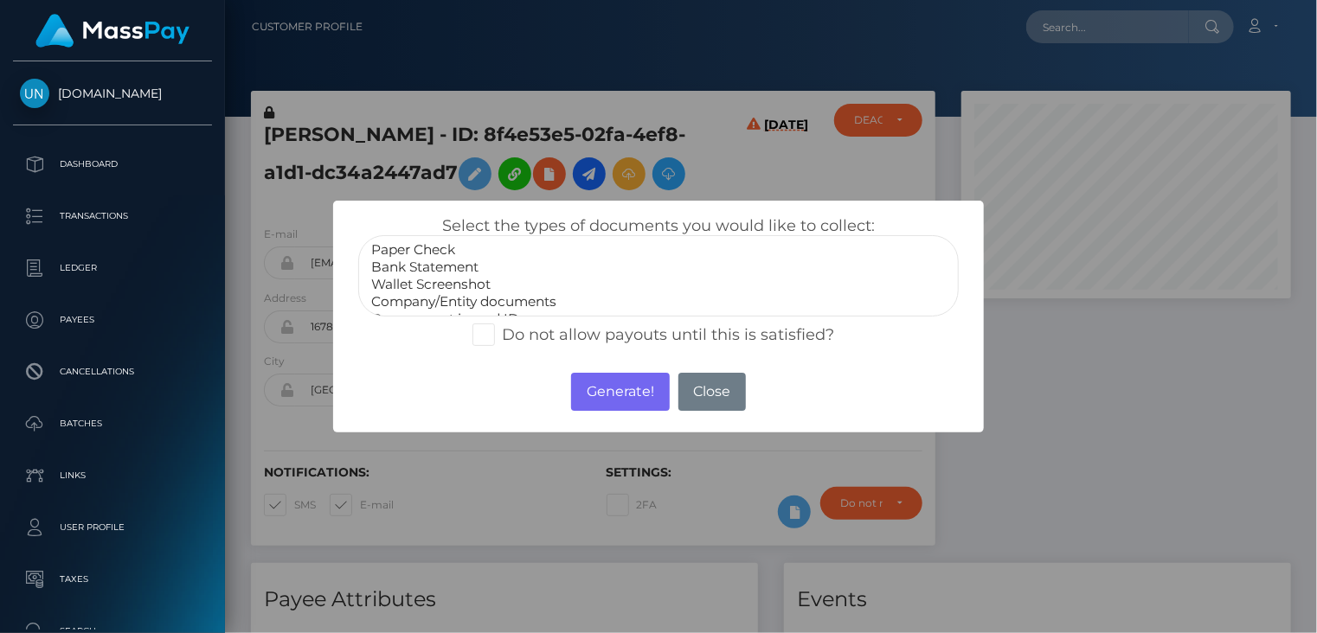
select select "Bank Statement"
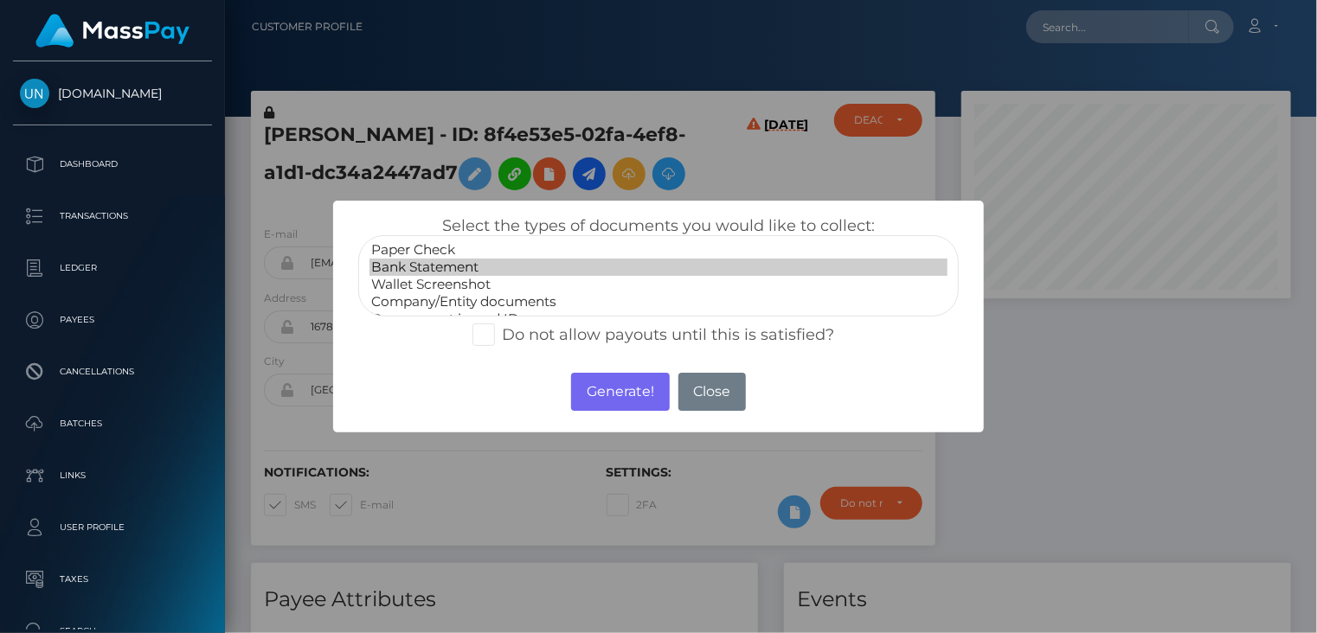
click at [483, 266] on option "Bank Statement" at bounding box center [658, 267] width 579 height 17
click at [653, 397] on button "Generate!" at bounding box center [620, 392] width 98 height 38
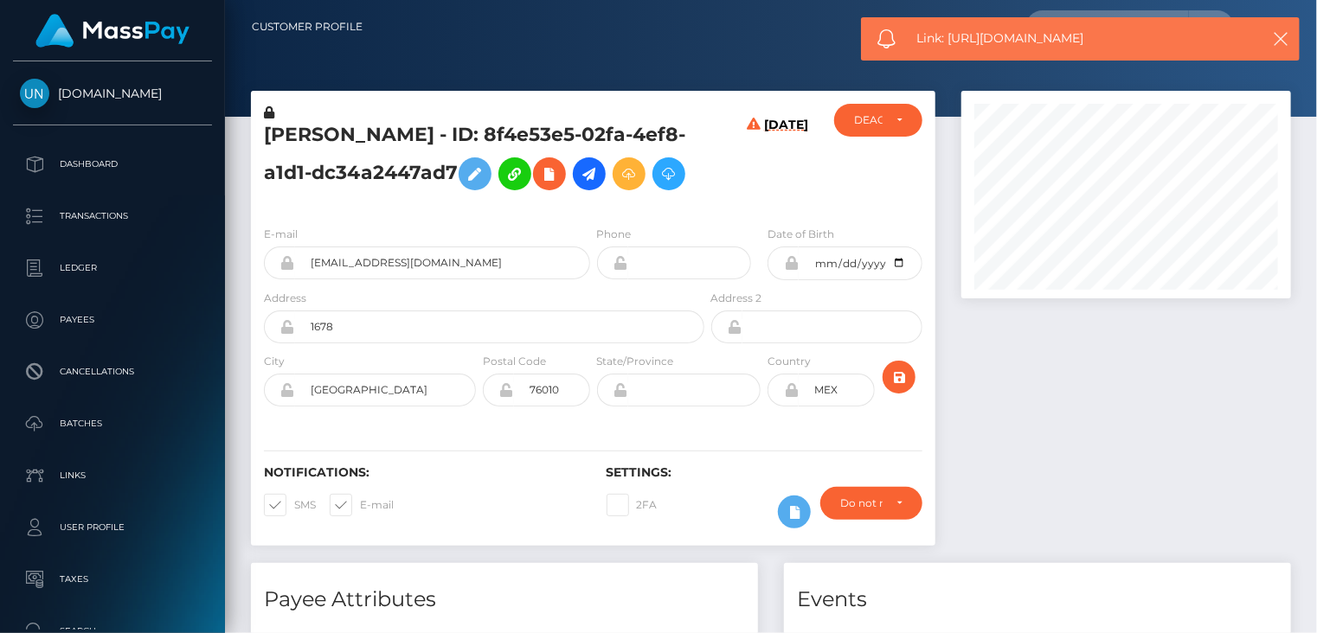
click at [1029, 42] on span "Link: https://l.maspay.io/mhkdL" at bounding box center [1079, 38] width 325 height 18
copy span "Link: https://l.maspay.io/mhkdL"
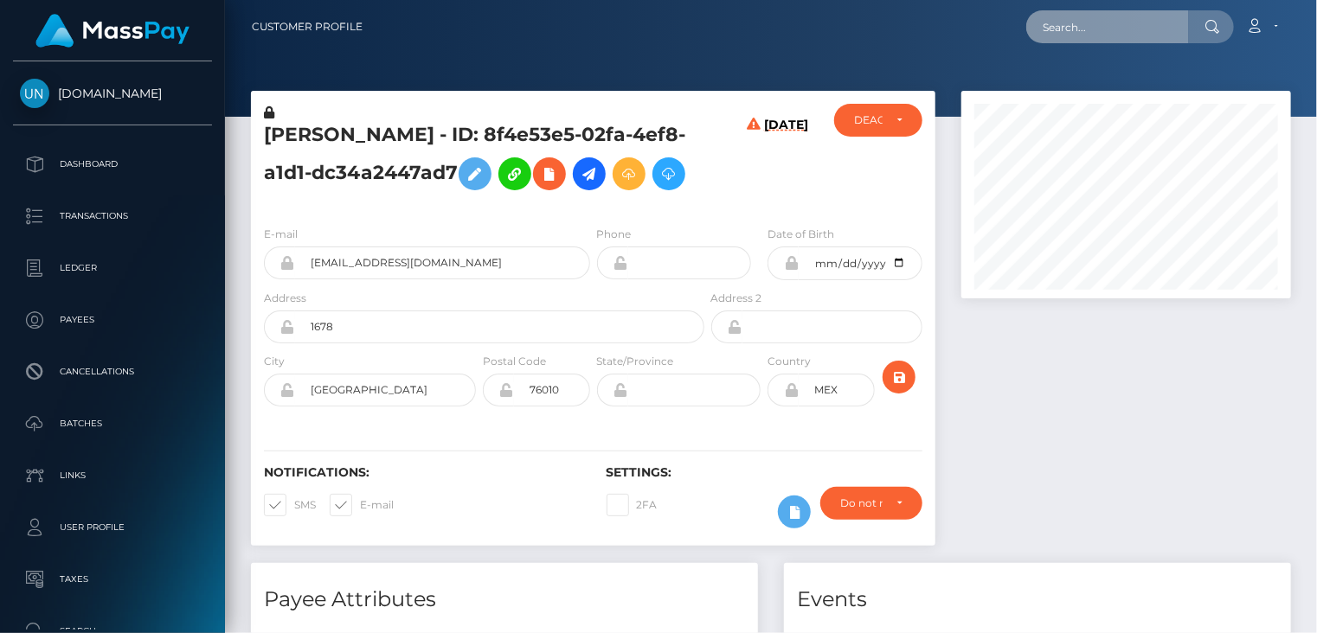
click at [1085, 25] on input "text" at bounding box center [1107, 26] width 163 height 33
paste input "59f4d866-71af-42b6-b411-d92d604a7a47"
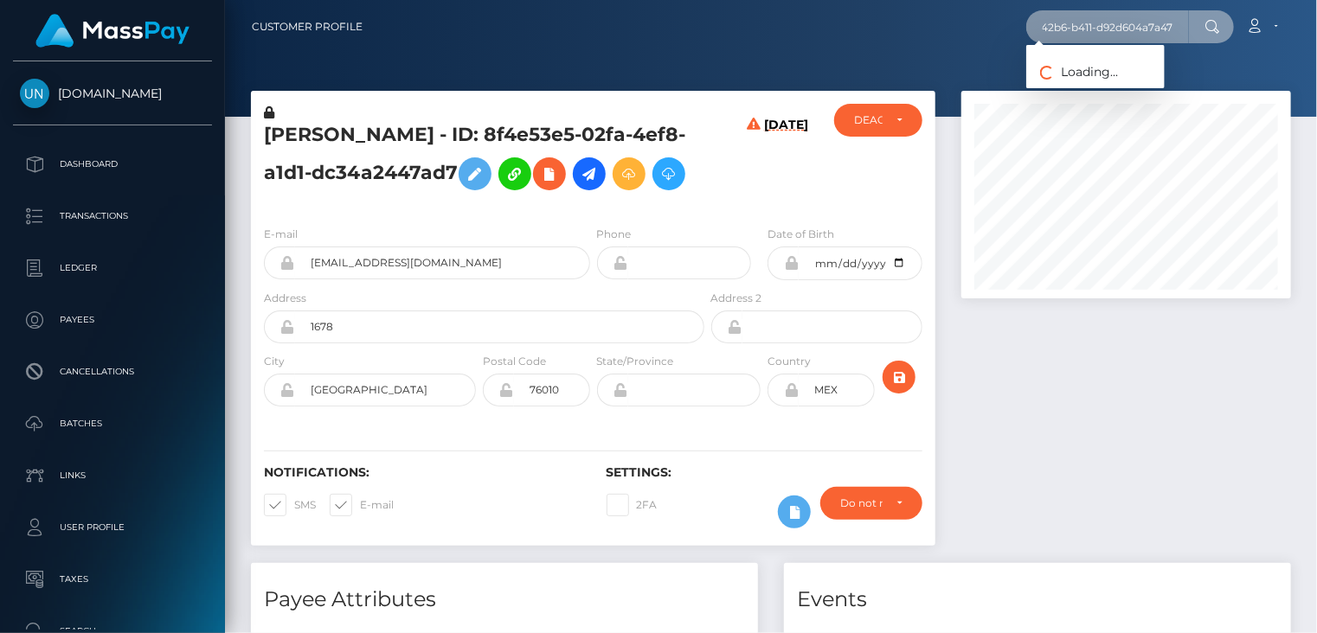
type input "59f4d866-71af-42b6-b411-d92d604a7a47"
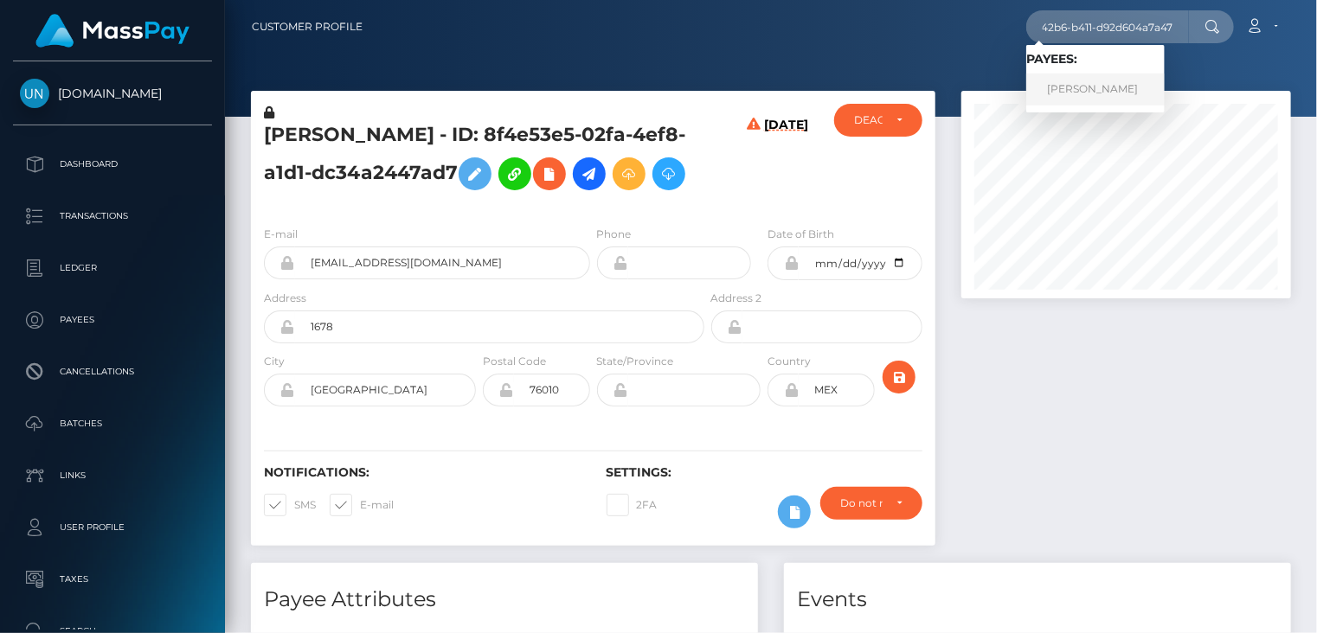
scroll to position [0, 0]
click at [1093, 91] on link "LUCIAN PUZUR" at bounding box center [1095, 90] width 138 height 32
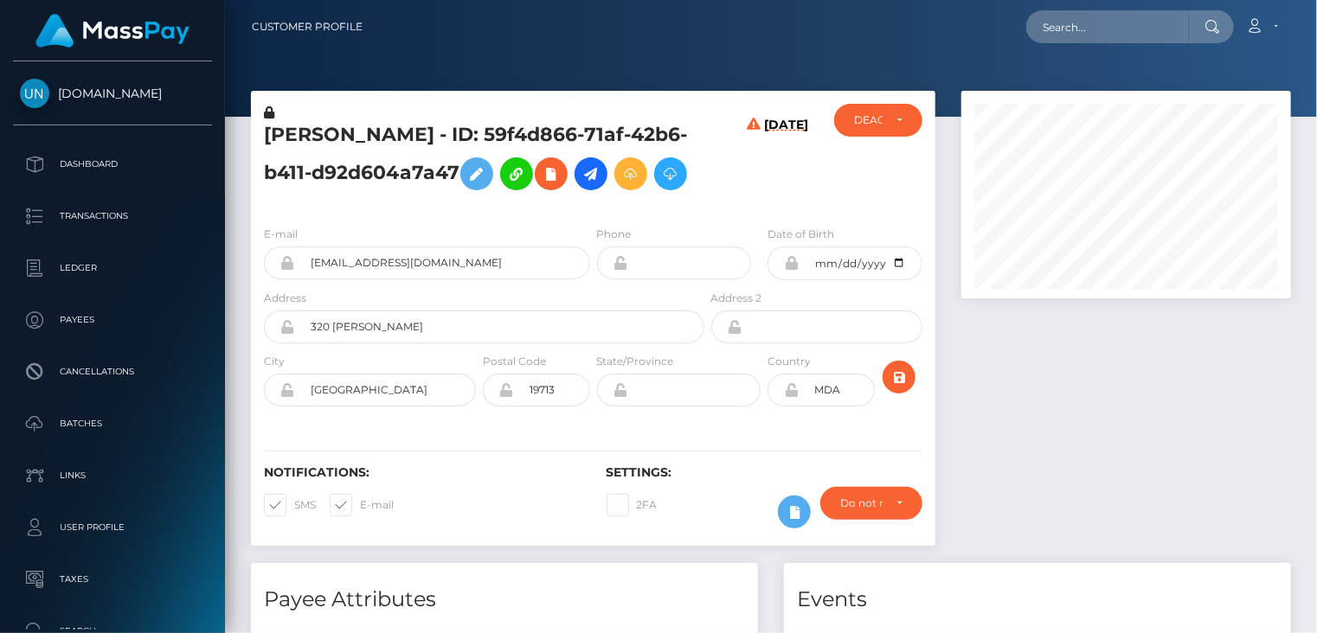
scroll to position [208, 329]
click at [555, 181] on icon at bounding box center [551, 175] width 21 height 22
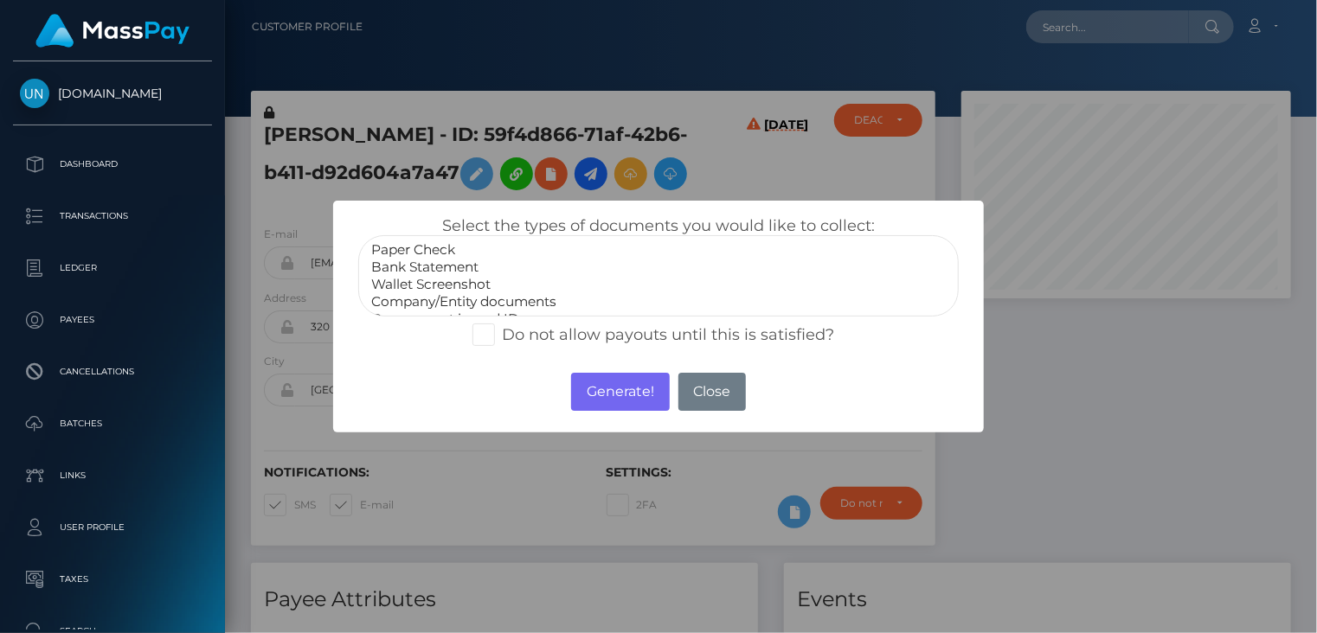
select select "Bank Statement"
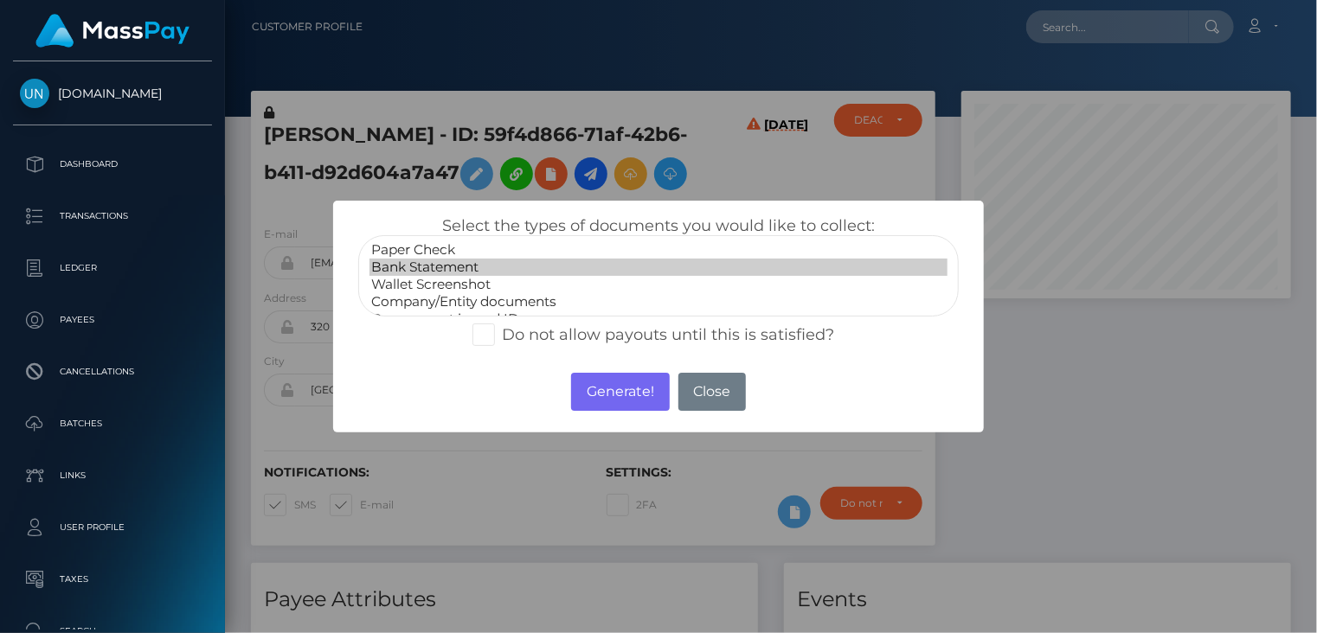
click at [438, 267] on option "Bank Statement" at bounding box center [658, 267] width 579 height 17
click at [624, 394] on button "Generate!" at bounding box center [620, 392] width 98 height 38
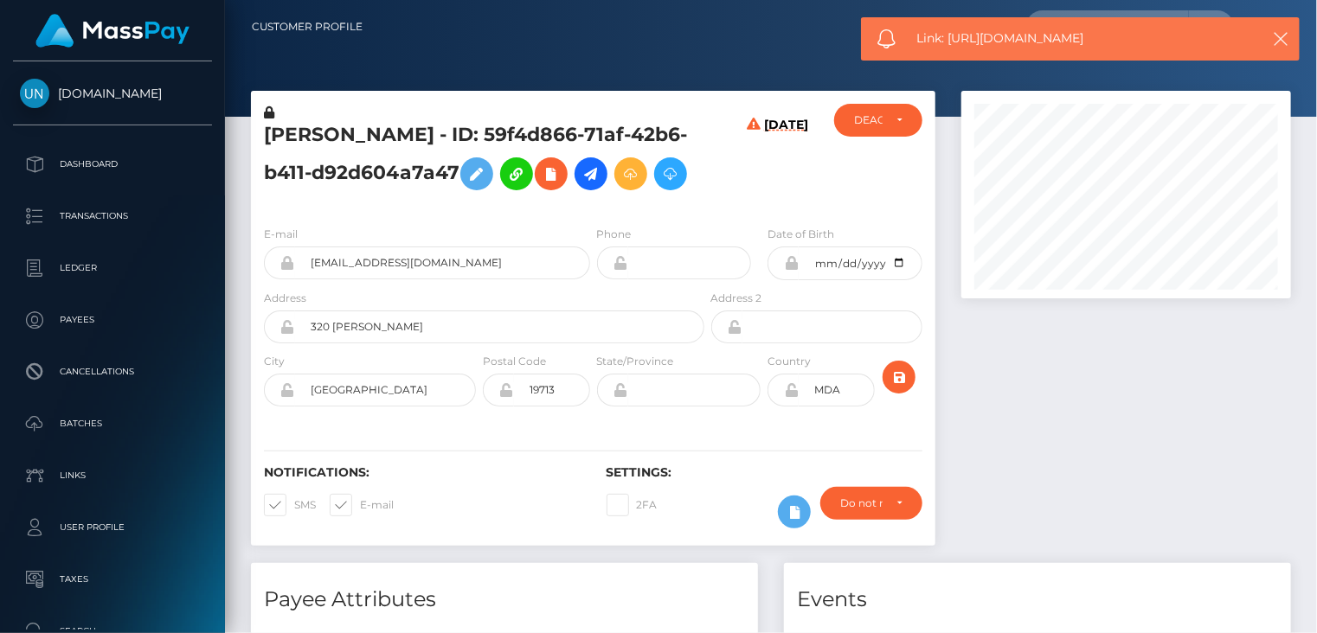
click at [1009, 43] on span "Link: https://l.maspay.io/Dhkfd" at bounding box center [1079, 38] width 325 height 18
click at [1008, 42] on span "Link: https://l.maspay.io/Dhkfd" at bounding box center [1079, 38] width 325 height 18
copy span "Link: https://l.maspay.io/Dhkfd"
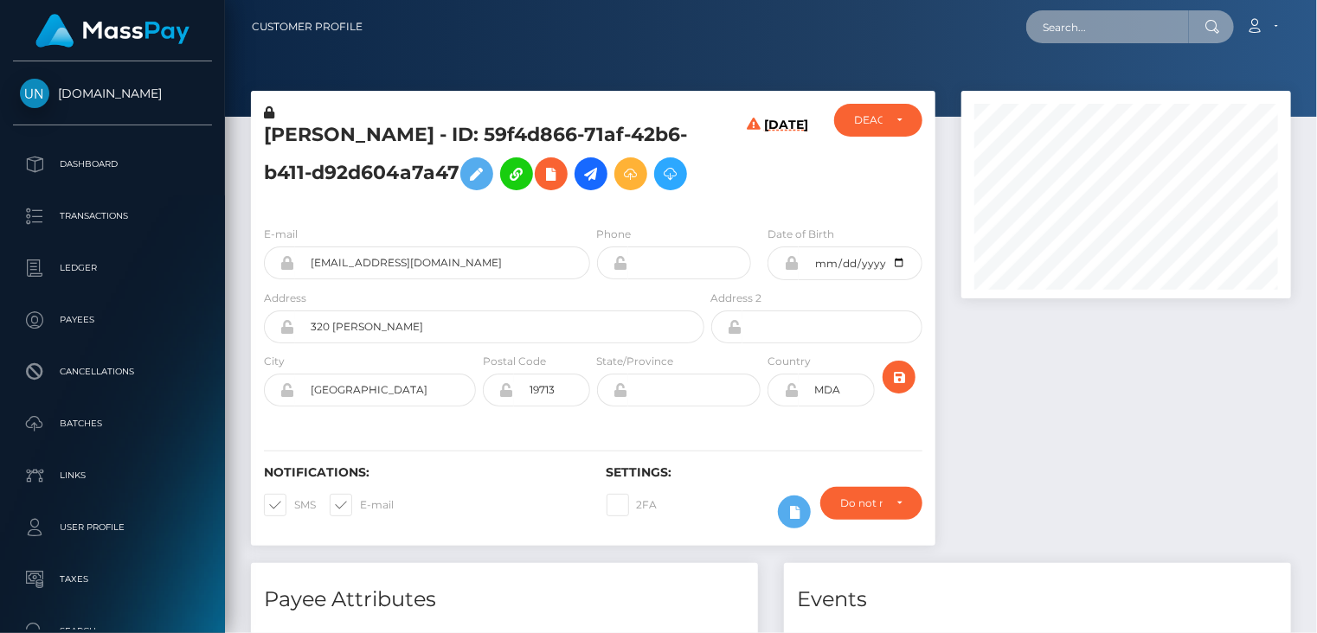
click at [1062, 22] on input "text" at bounding box center [1107, 26] width 163 height 33
paste input "2453990-1756401620"
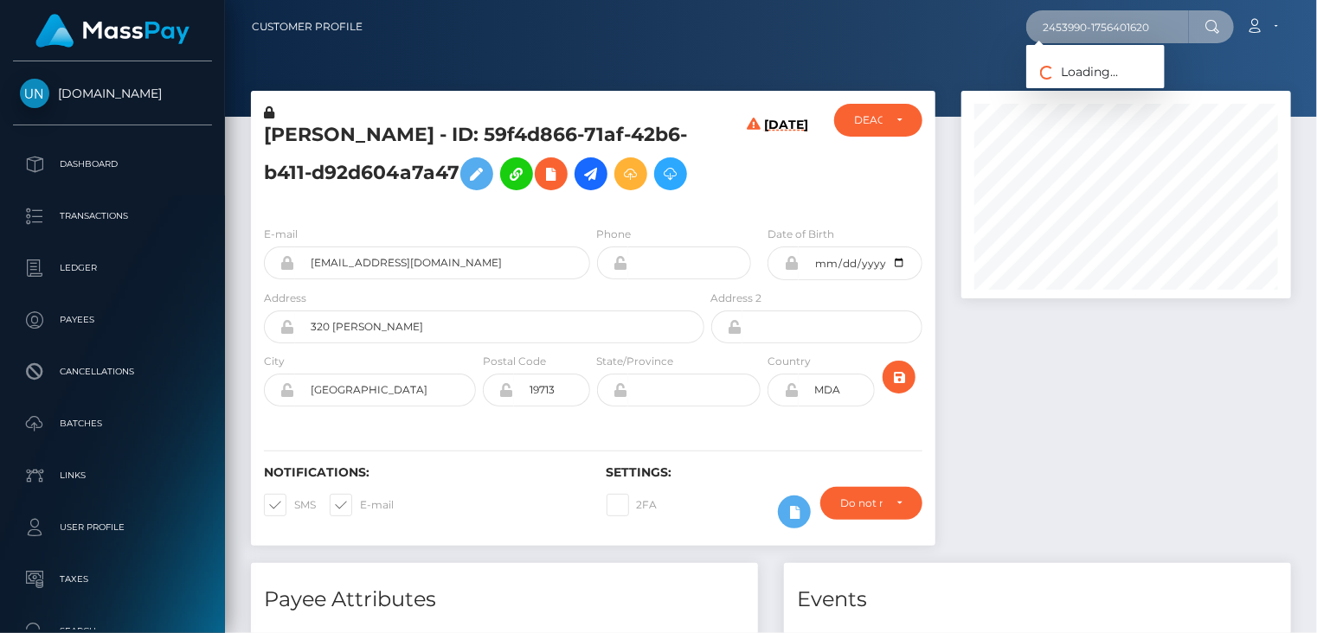
type input "2453990-1756401620"
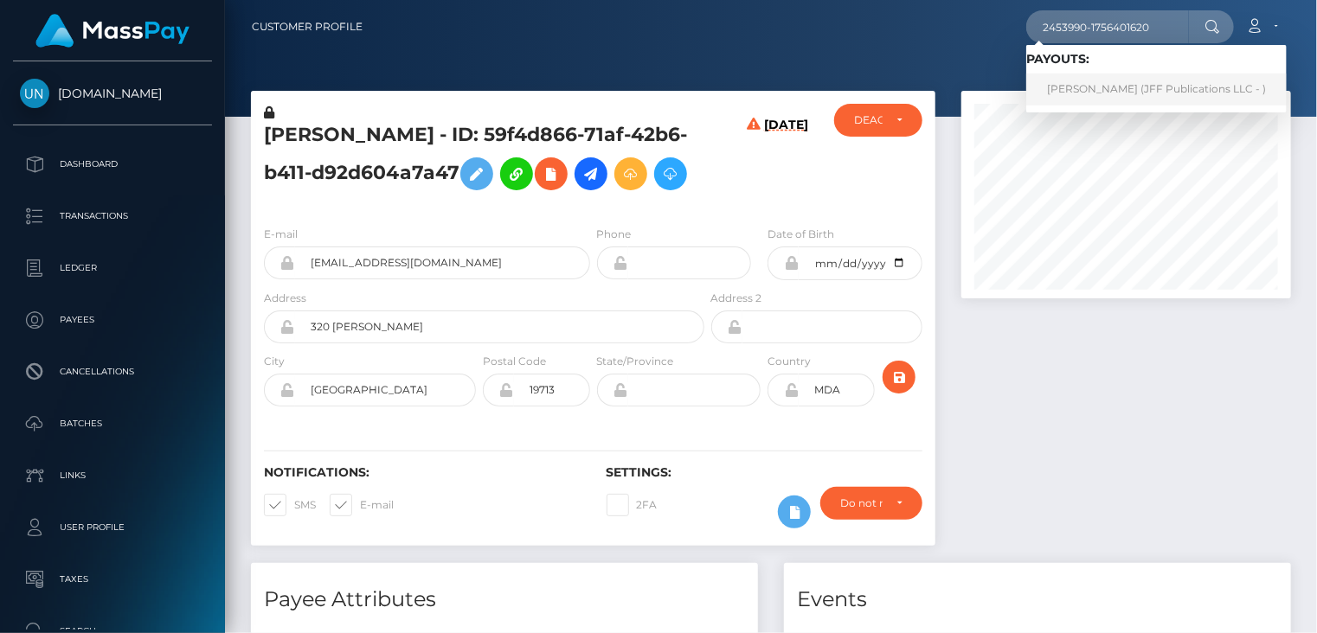
click at [1093, 99] on link "[PERSON_NAME] (JFF Publications LLC - )" at bounding box center [1156, 90] width 260 height 32
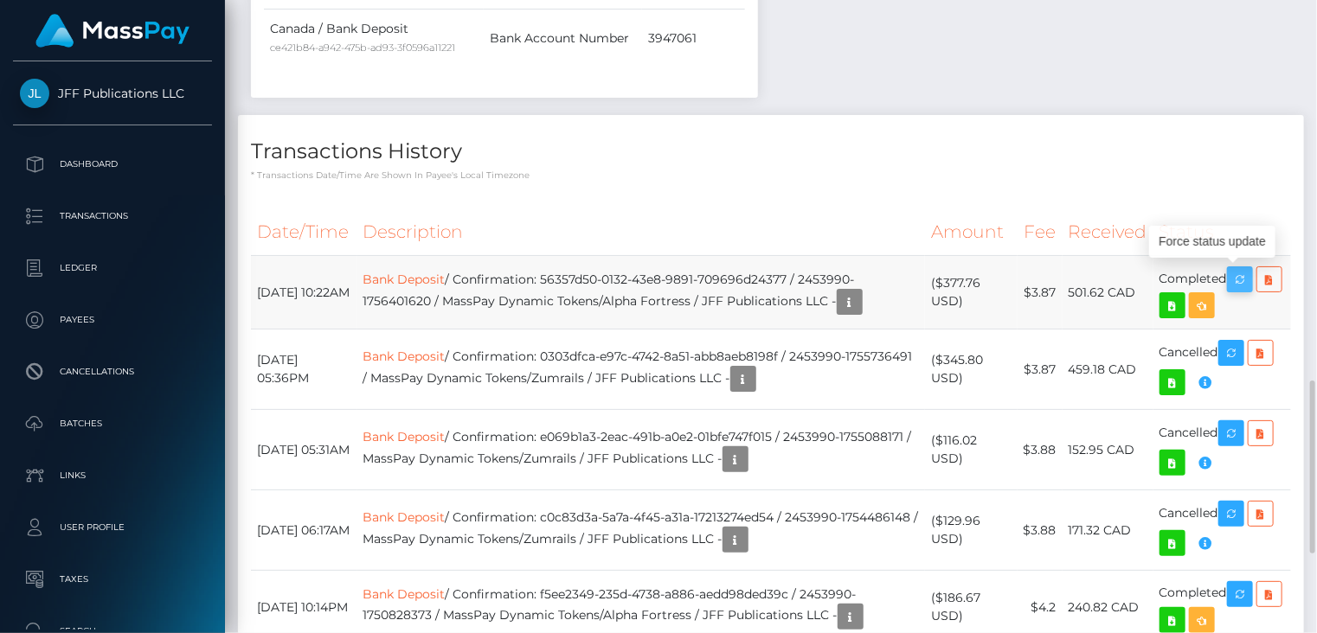
scroll to position [208, 329]
click at [1245, 281] on icon "button" at bounding box center [1239, 280] width 21 height 22
drag, startPoint x: 568, startPoint y: 279, endPoint x: 813, endPoint y: 267, distance: 245.9
click at [813, 267] on td "Bank Deposit / Confirmation: 56357d50-0132-43e8-9891-709696d24377 / 2453990-175…" at bounding box center [641, 293] width 568 height 74
copy td "56357d50-0132-43e8-9891-709696d24377"
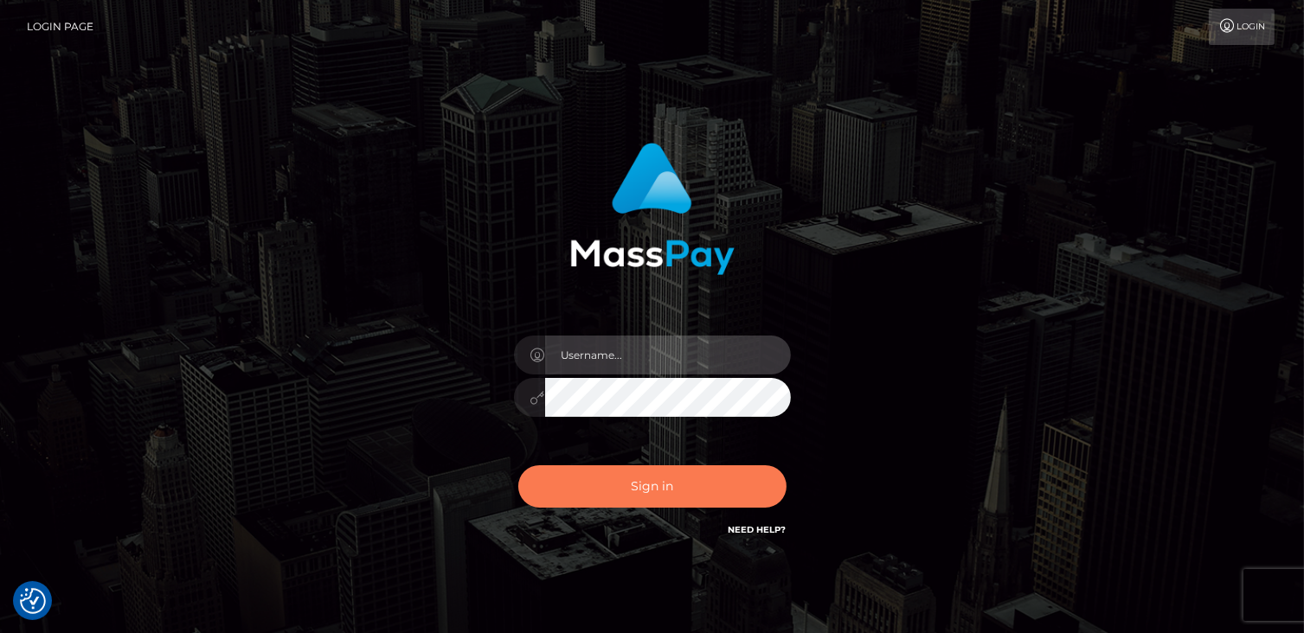
type input "catalinad"
click at [612, 485] on button "Sign in" at bounding box center [652, 486] width 268 height 42
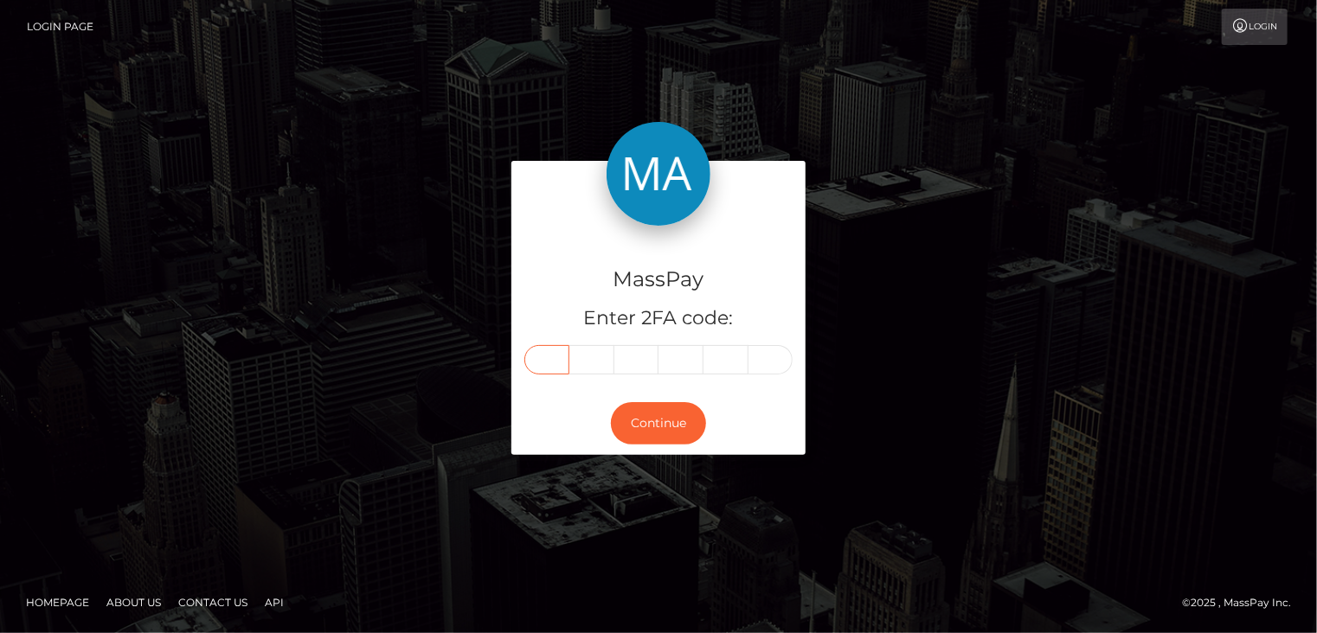
click at [561, 364] on input "text" at bounding box center [546, 359] width 45 height 29
type input "8"
type input "0"
type input "8"
type input "7"
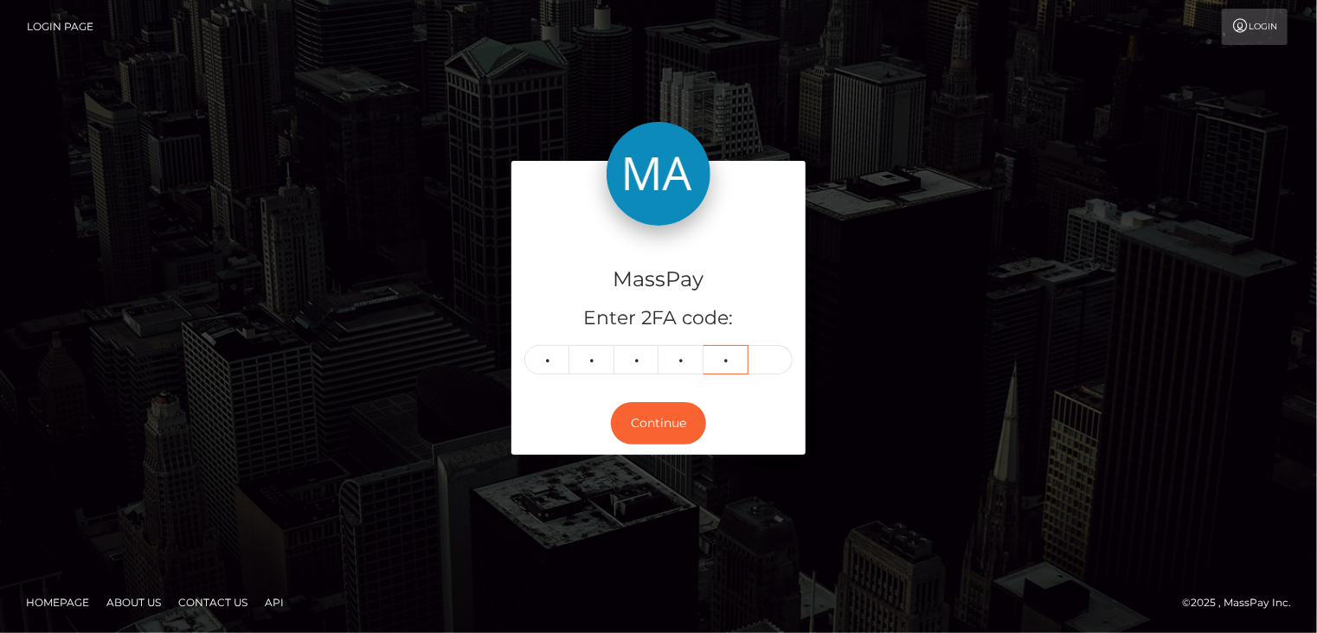
type input "5"
type input "9"
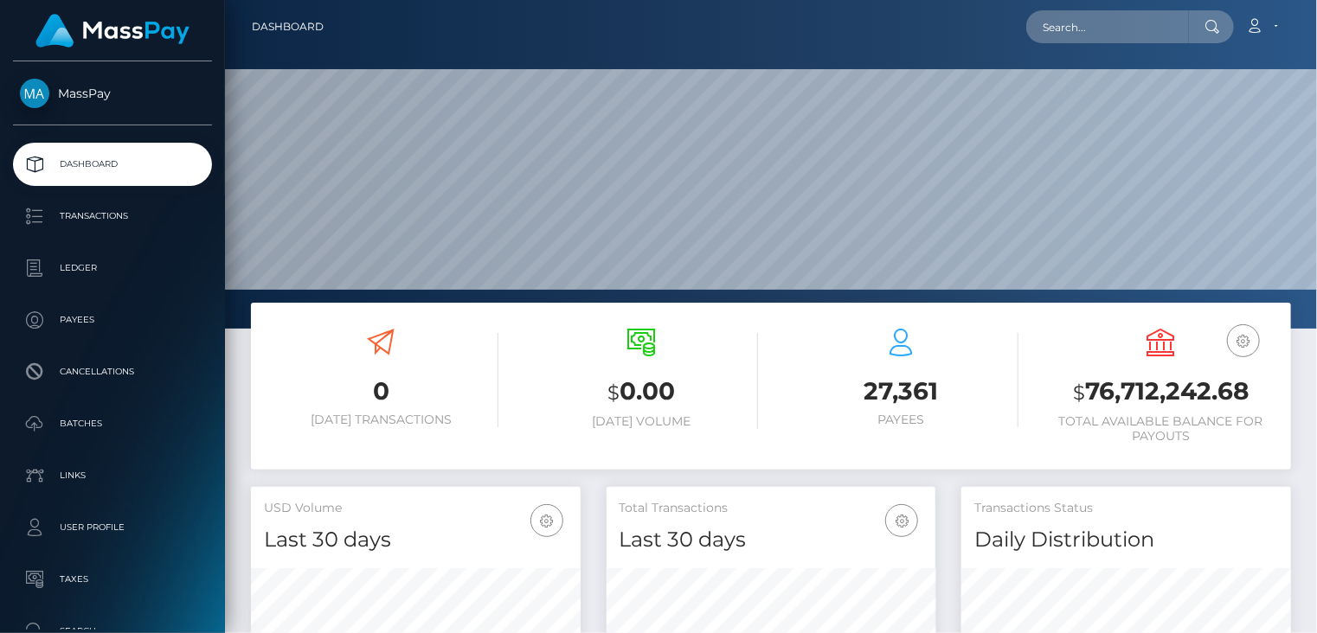
scroll to position [306, 329]
click at [1113, 27] on input "text" at bounding box center [1107, 26] width 163 height 33
paste input "[EMAIL_ADDRESS][DOMAIN_NAME]"
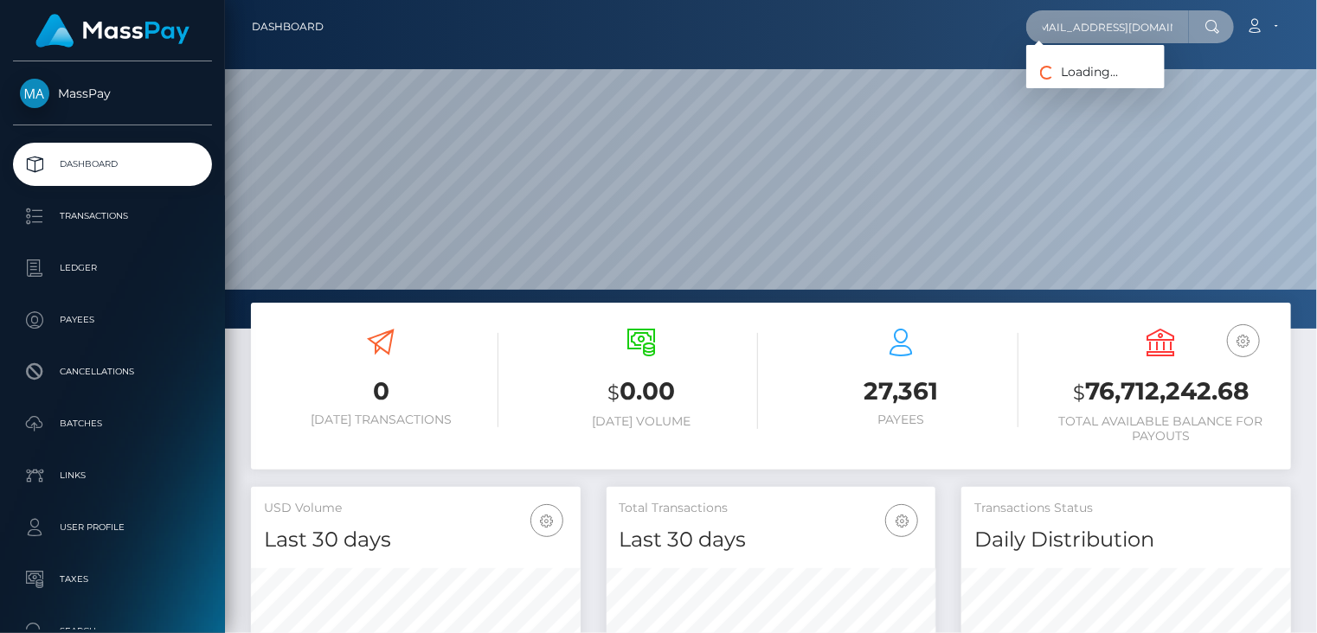
type input "victoriamm017@gmail.com"
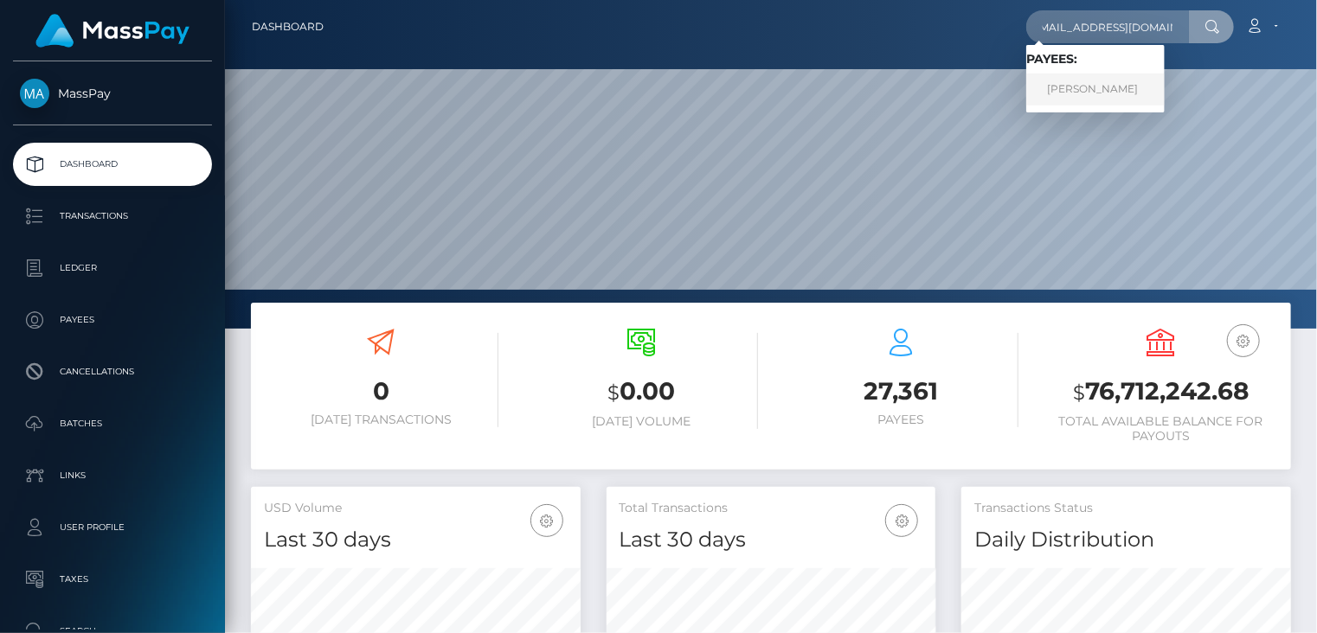
scroll to position [0, 0]
click at [1073, 92] on link "heidi vegemite" at bounding box center [1095, 90] width 138 height 32
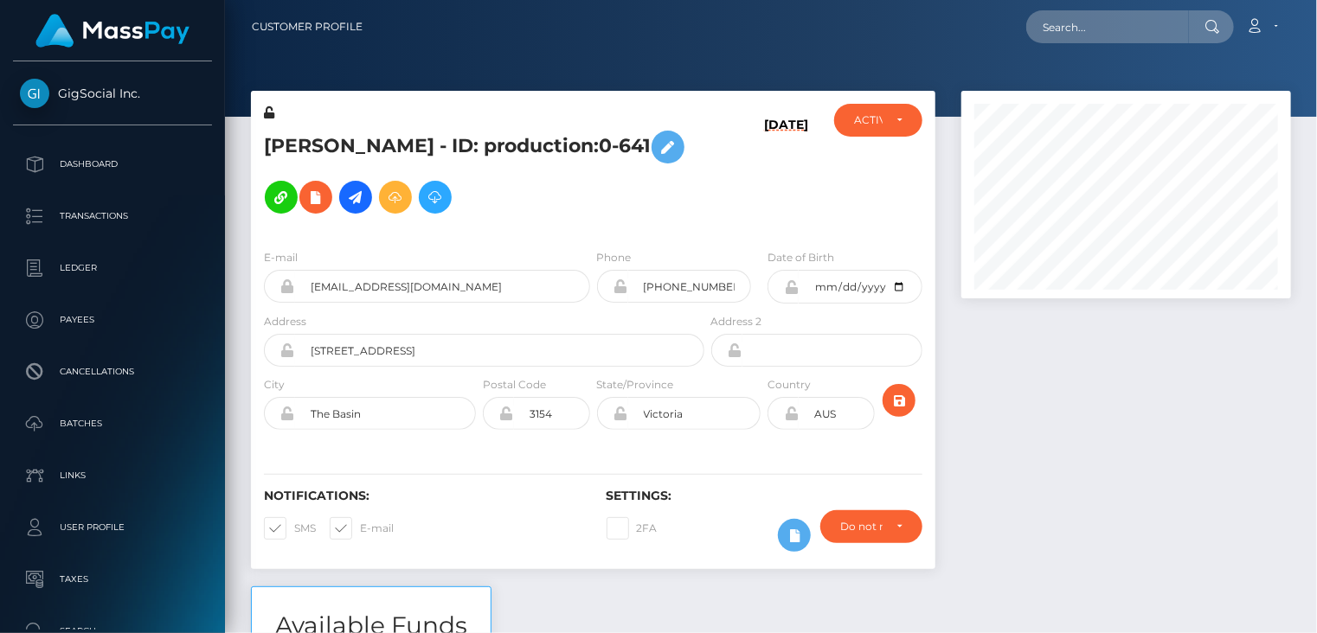
scroll to position [208, 329]
click at [474, 148] on h5 "heidi vegemite - ID: production:0-641" at bounding box center [479, 172] width 431 height 100
copy h5 "heidi vegemite - ID: production:0-641"
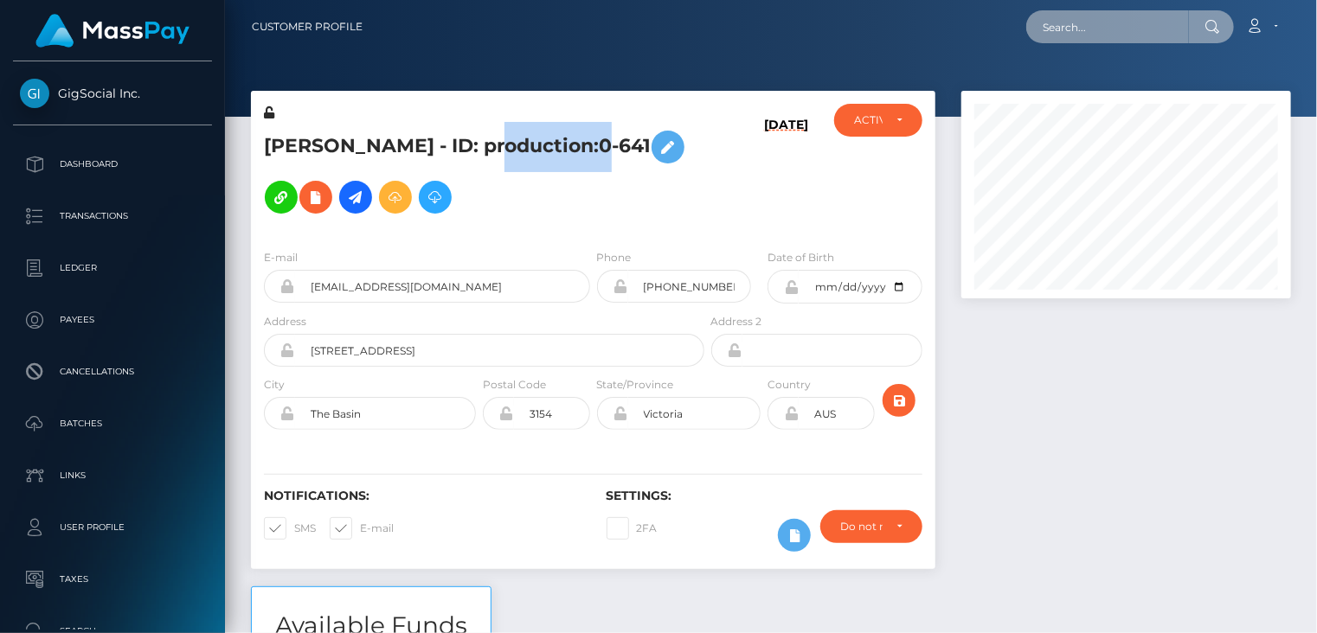
click at [1105, 34] on input "text" at bounding box center [1107, 26] width 163 height 33
paste input "56357d50-0132-43e8-9891-709696d24377"
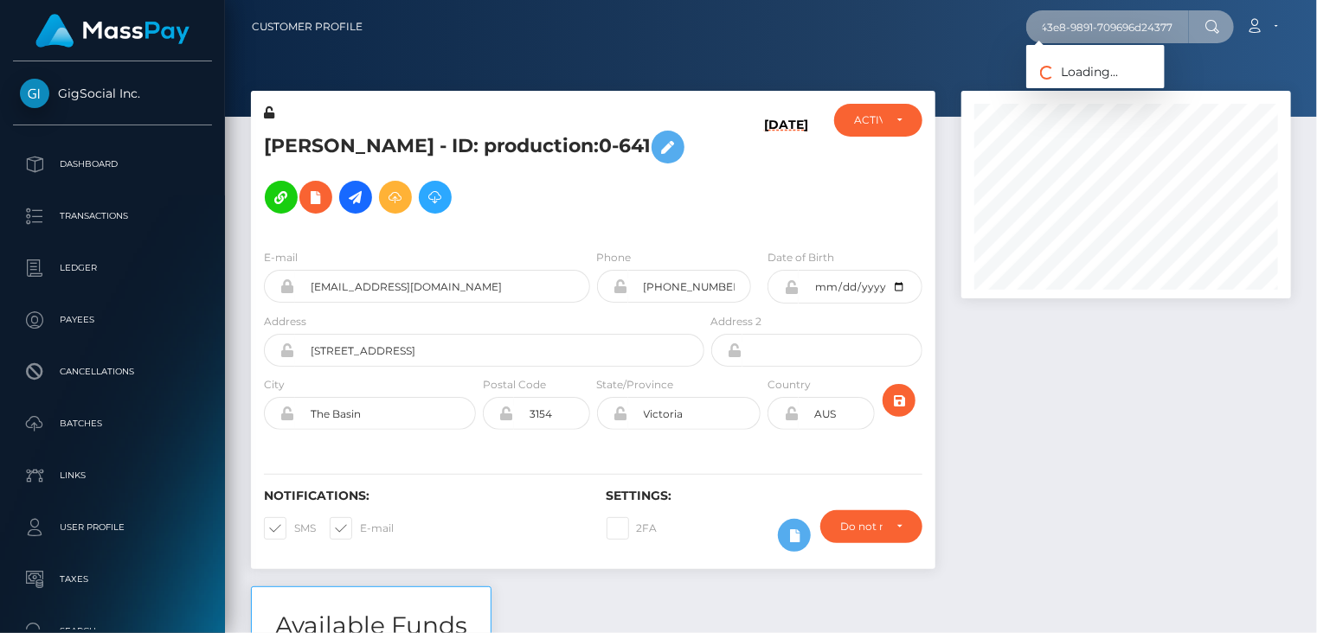
type input "56357d50-0132-43e8-9891-709696d24377"
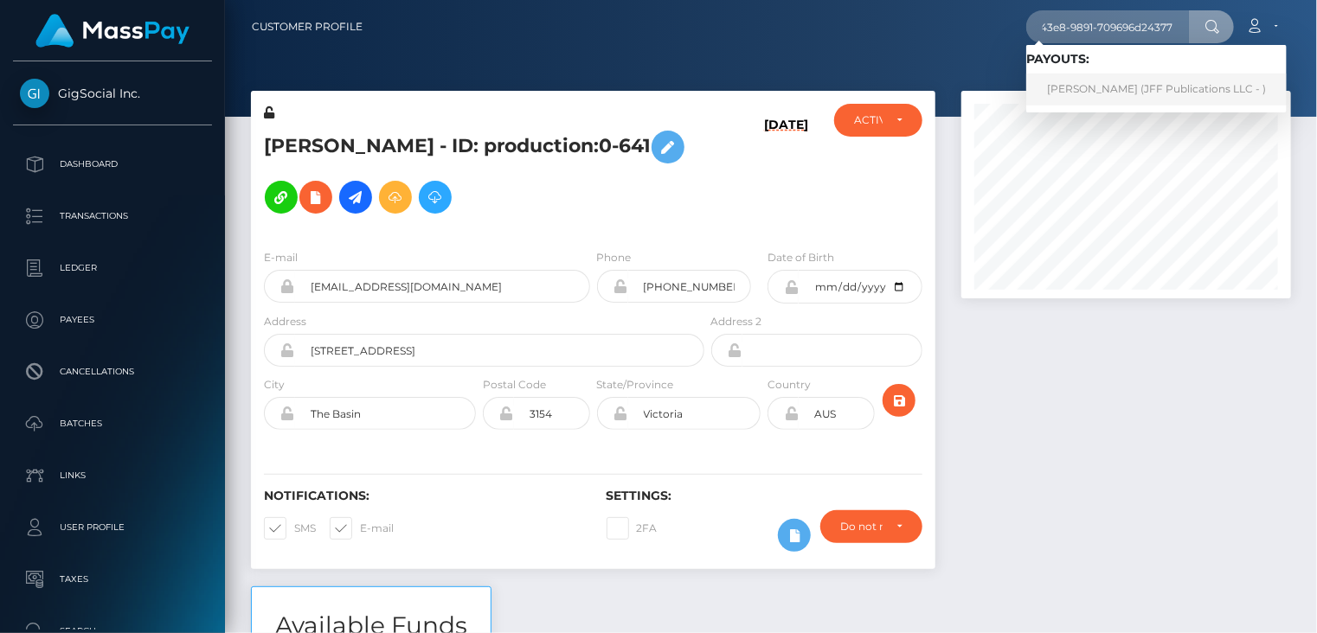
scroll to position [0, 0]
click at [1076, 101] on link "brent fraser (JFF Publications LLC - )" at bounding box center [1156, 90] width 260 height 32
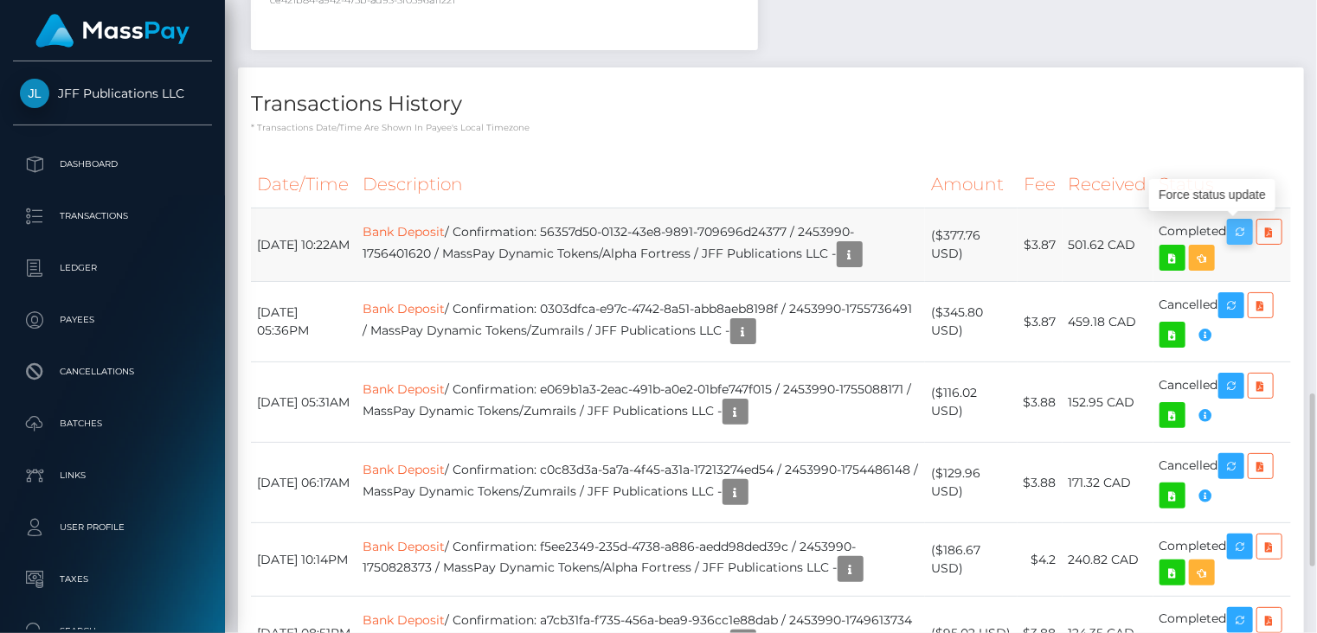
scroll to position [208, 329]
click at [1247, 231] on icon "button" at bounding box center [1239, 232] width 21 height 22
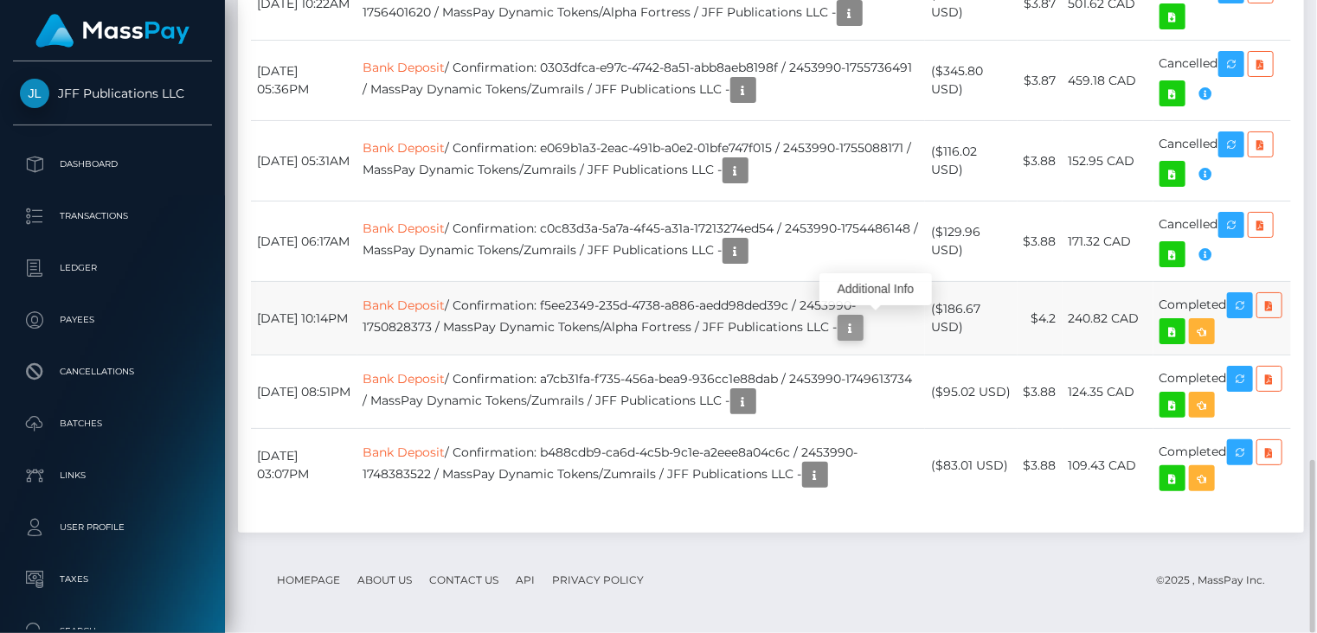
scroll to position [208, 329]
click at [861, 328] on icon "button" at bounding box center [850, 328] width 21 height 22
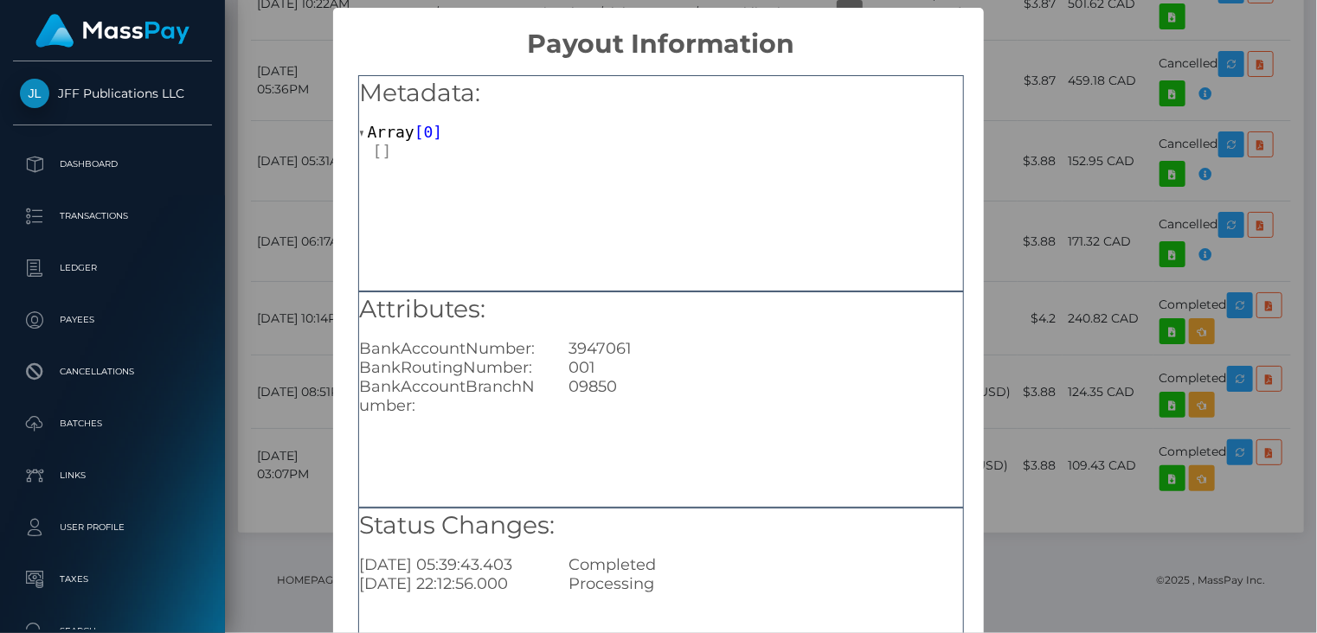
click at [264, 551] on div "× Payout Information Metadata: Array [ 0 ] Attributes: BankAccountNumber: 39470…" at bounding box center [658, 316] width 1317 height 633
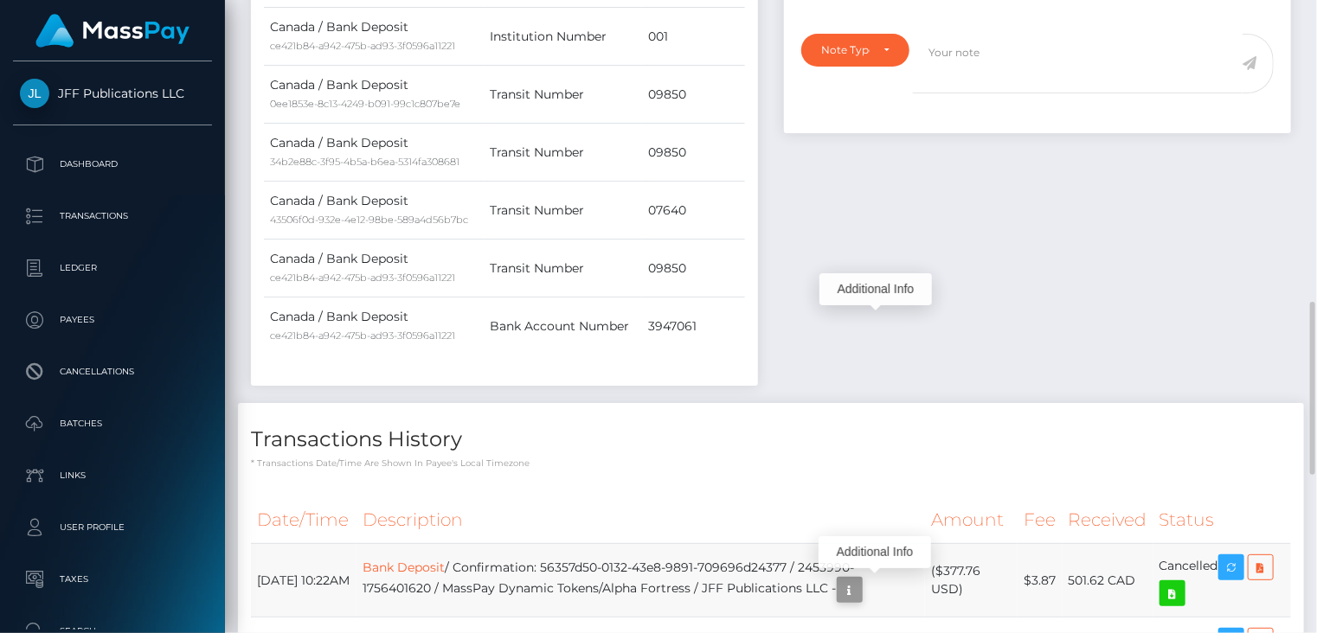
click at [860, 594] on icon "button" at bounding box center [849, 591] width 21 height 22
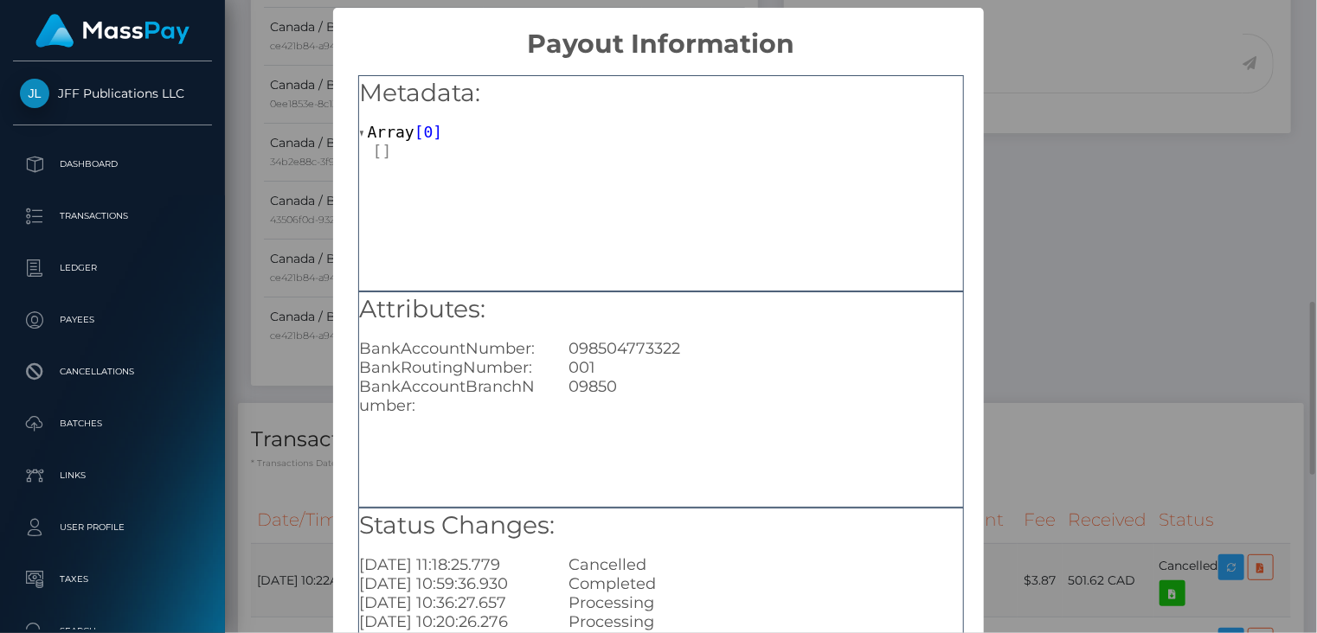
scroll to position [0, 0]
click at [1065, 301] on div "× Payout Information Metadata: Array [ 0 ] Attributes: BankAccountNumber: 09850…" at bounding box center [658, 316] width 1317 height 633
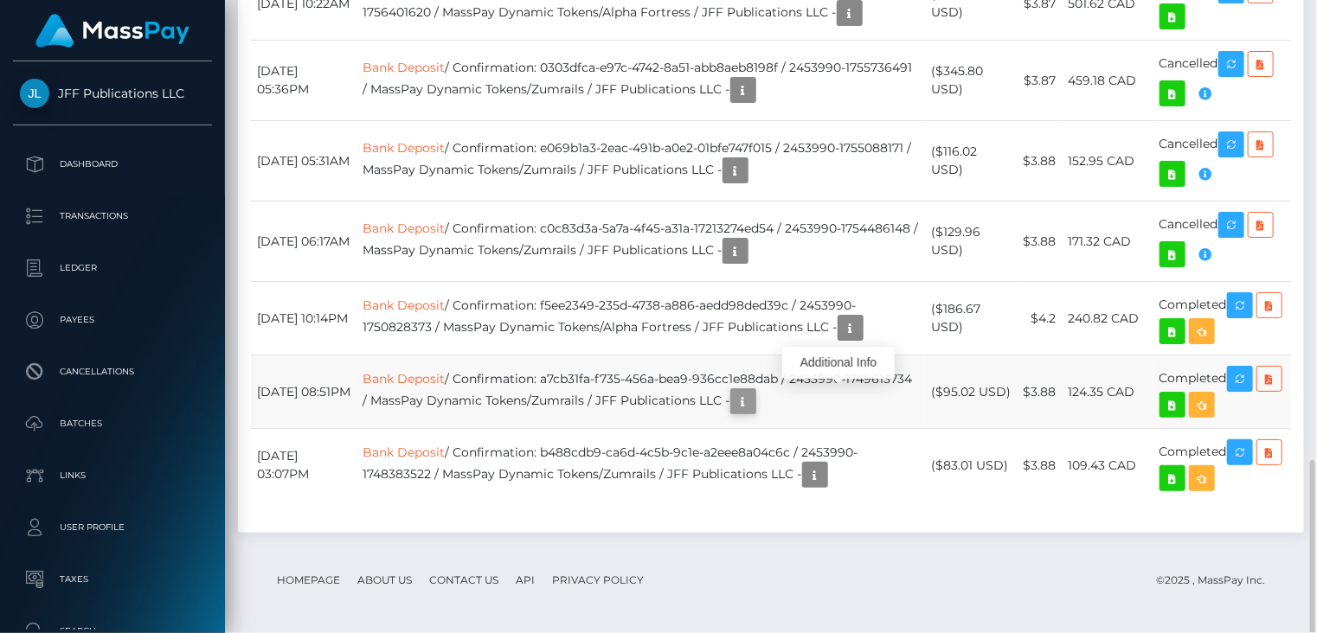
scroll to position [208, 329]
click at [753, 406] on icon "button" at bounding box center [743, 402] width 21 height 22
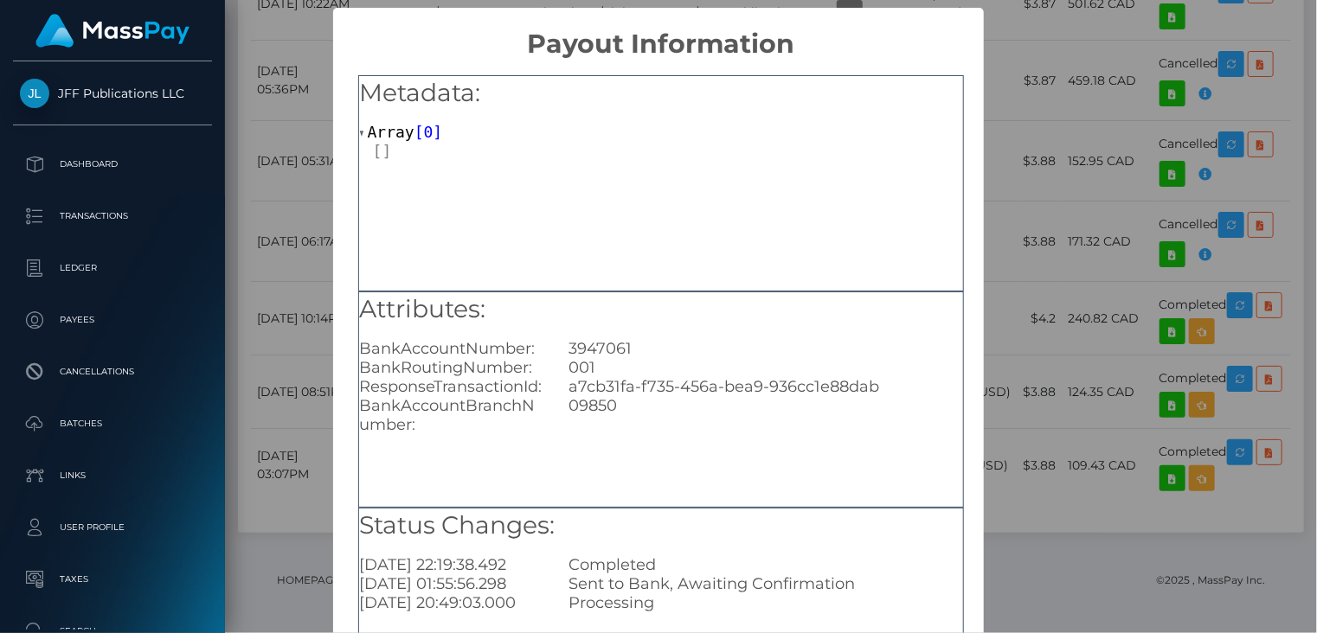
click at [292, 511] on div "× Payout Information Metadata: Array [ 0 ] Attributes: BankAccountNumber: 39470…" at bounding box center [658, 316] width 1317 height 633
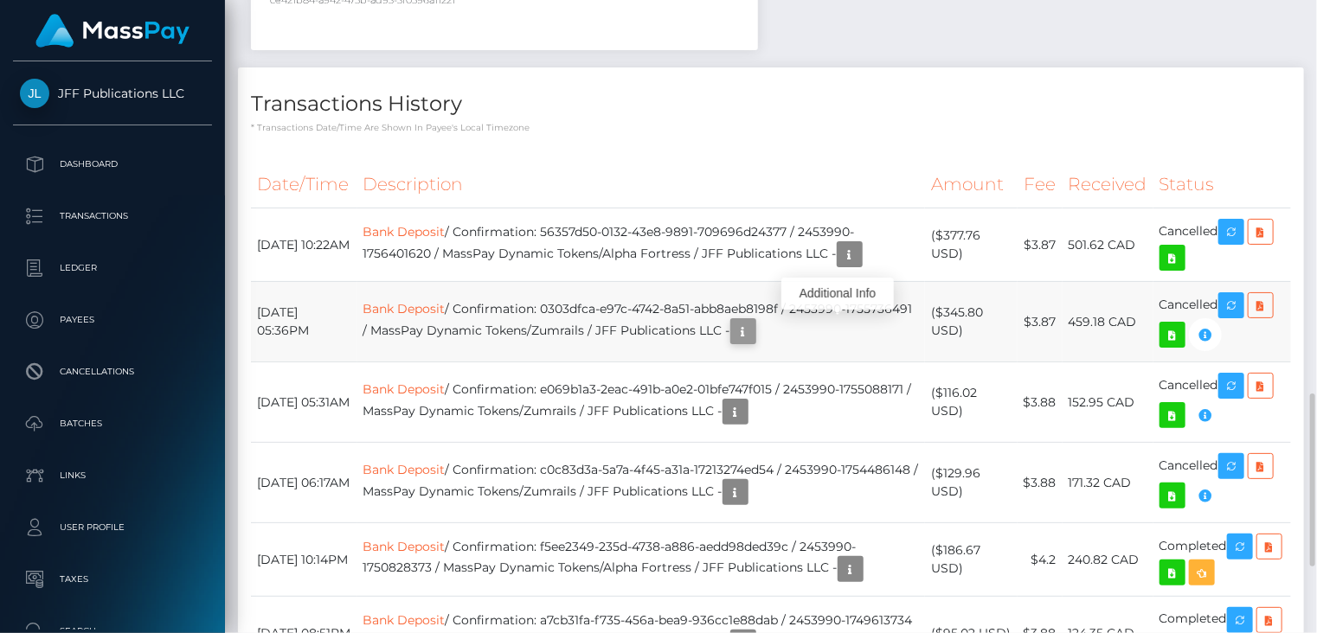
click at [753, 330] on icon "button" at bounding box center [743, 332] width 21 height 22
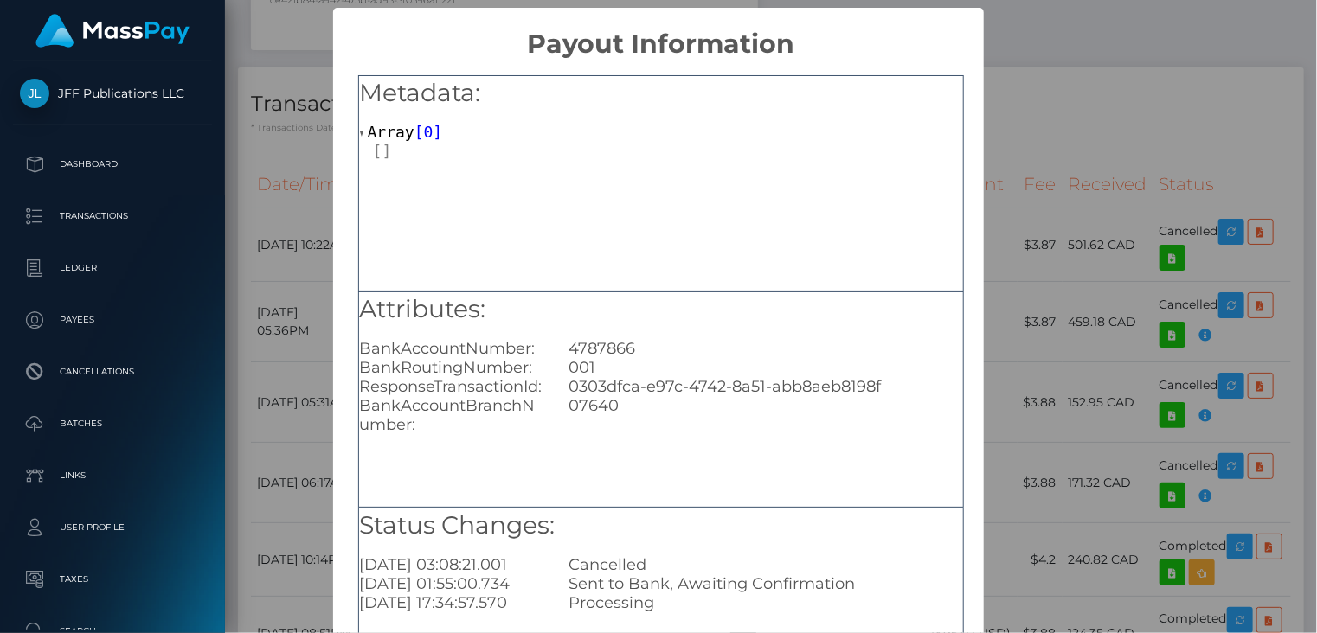
click at [1070, 137] on div "× Payout Information Metadata: Array [ 0 ] Attributes: BankAccountNumber: 47878…" at bounding box center [658, 316] width 1317 height 633
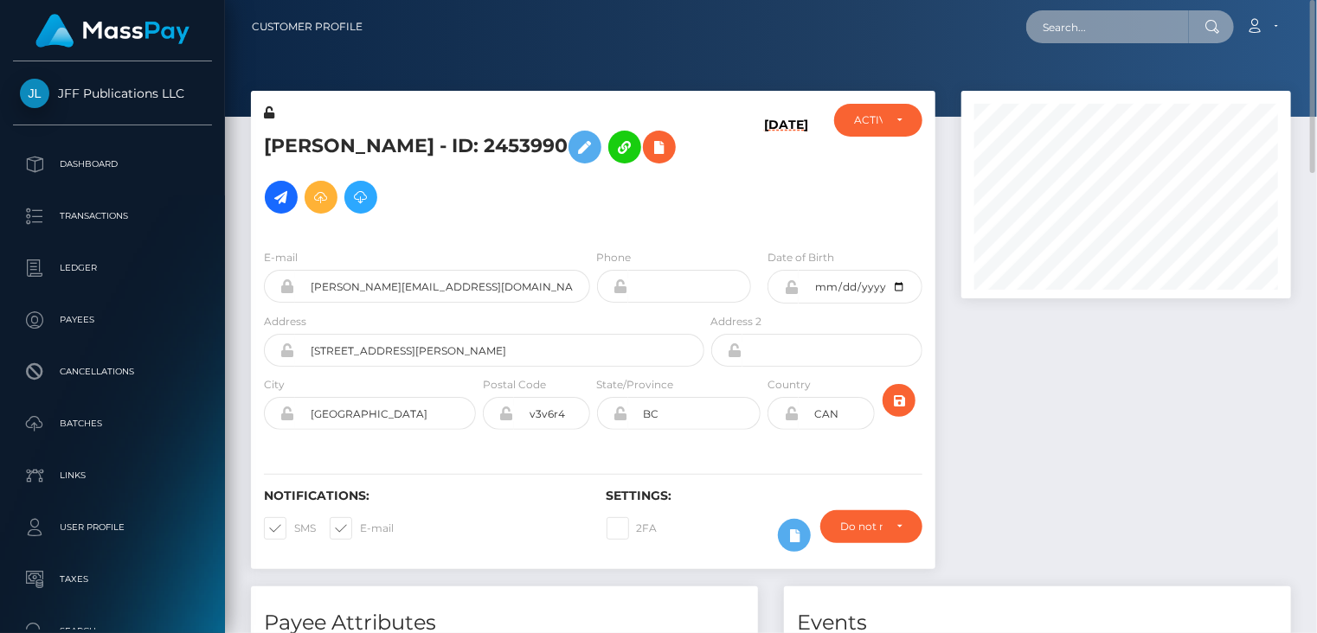
scroll to position [864888, 864766]
paste input "andres.gomez@invermoviles.com"
type input "andres.gomez@invermoviles.com"
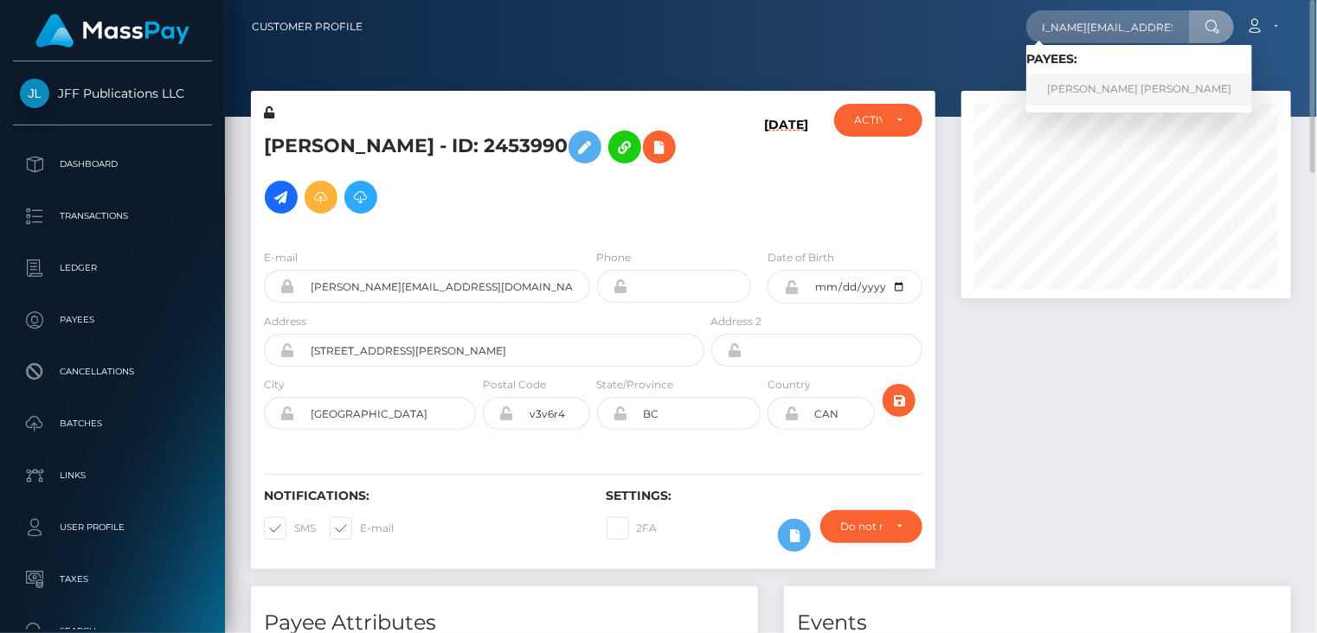
scroll to position [0, 0]
click at [1094, 88] on link "LUIS ANDRES GOMEZ ARCILA" at bounding box center [1139, 90] width 226 height 32
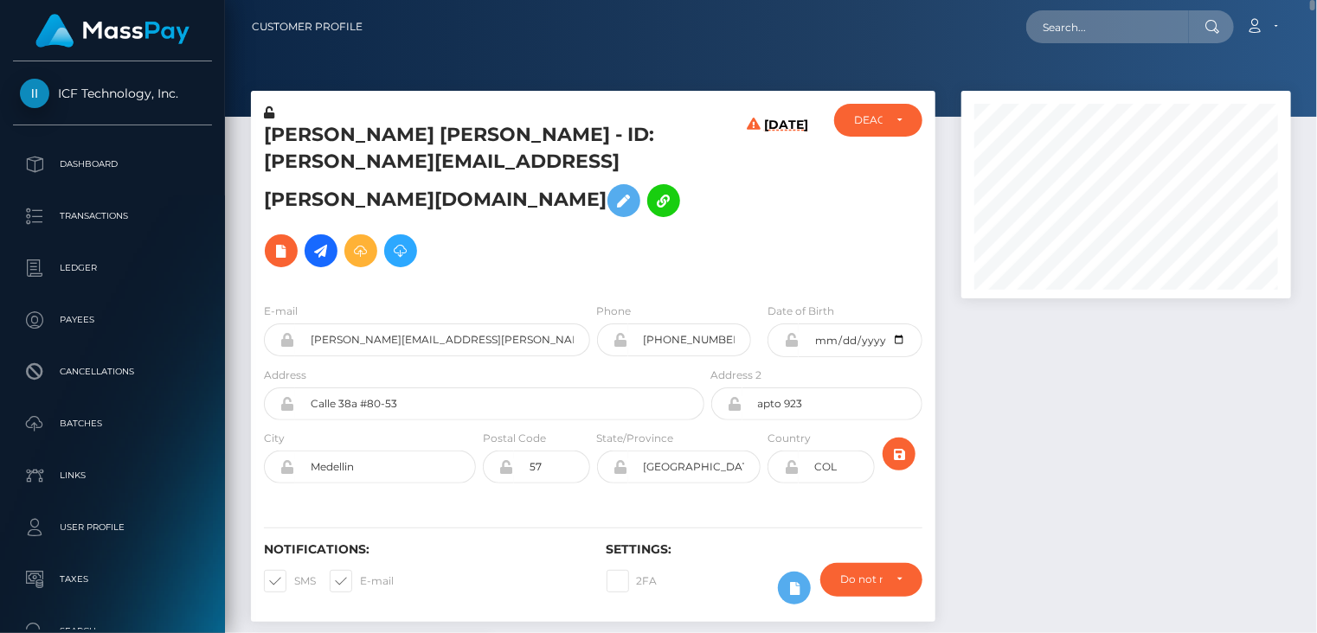
scroll to position [208, 329]
click at [381, 324] on input "andres.gomez@invermoviles.com" at bounding box center [442, 340] width 295 height 33
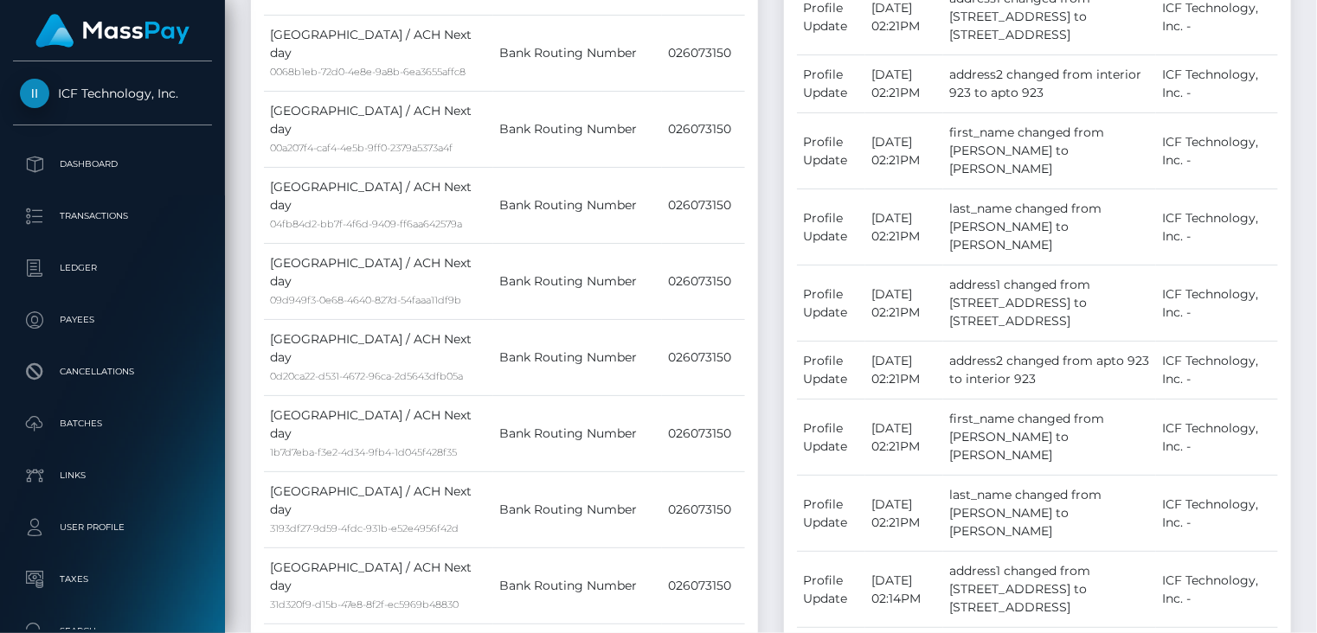
scroll to position [0, 0]
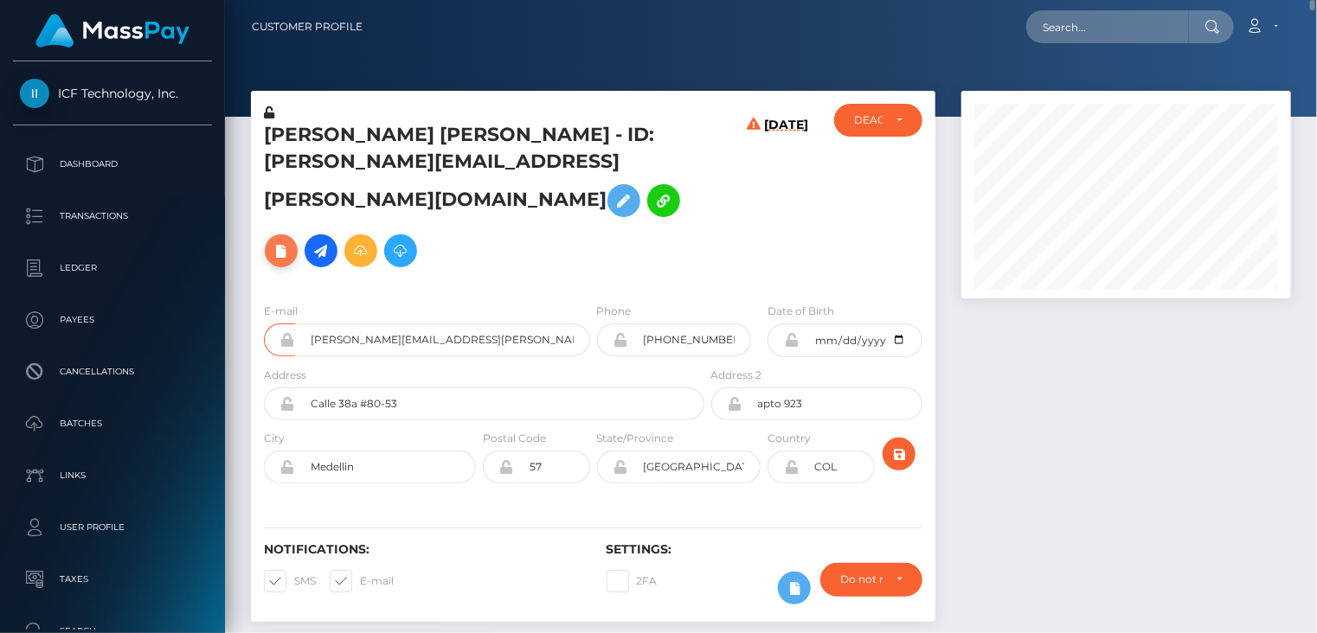
click at [284, 240] on icon at bounding box center [281, 251] width 21 height 22
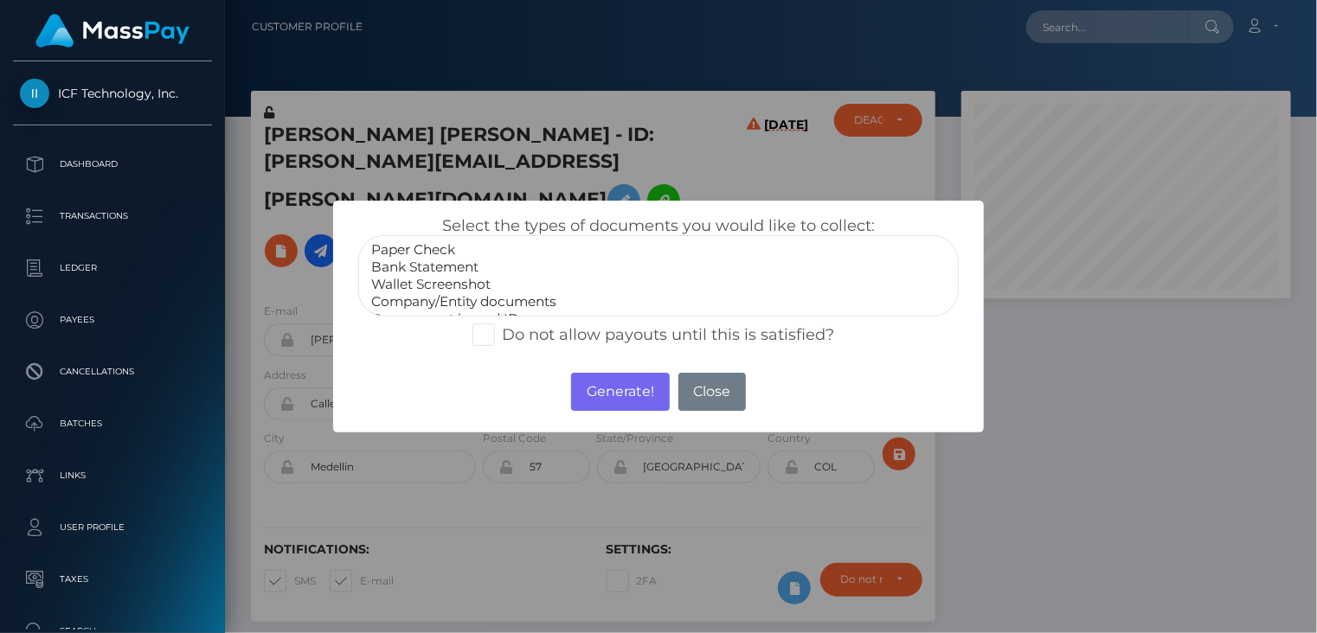
select select "Bank Statement"
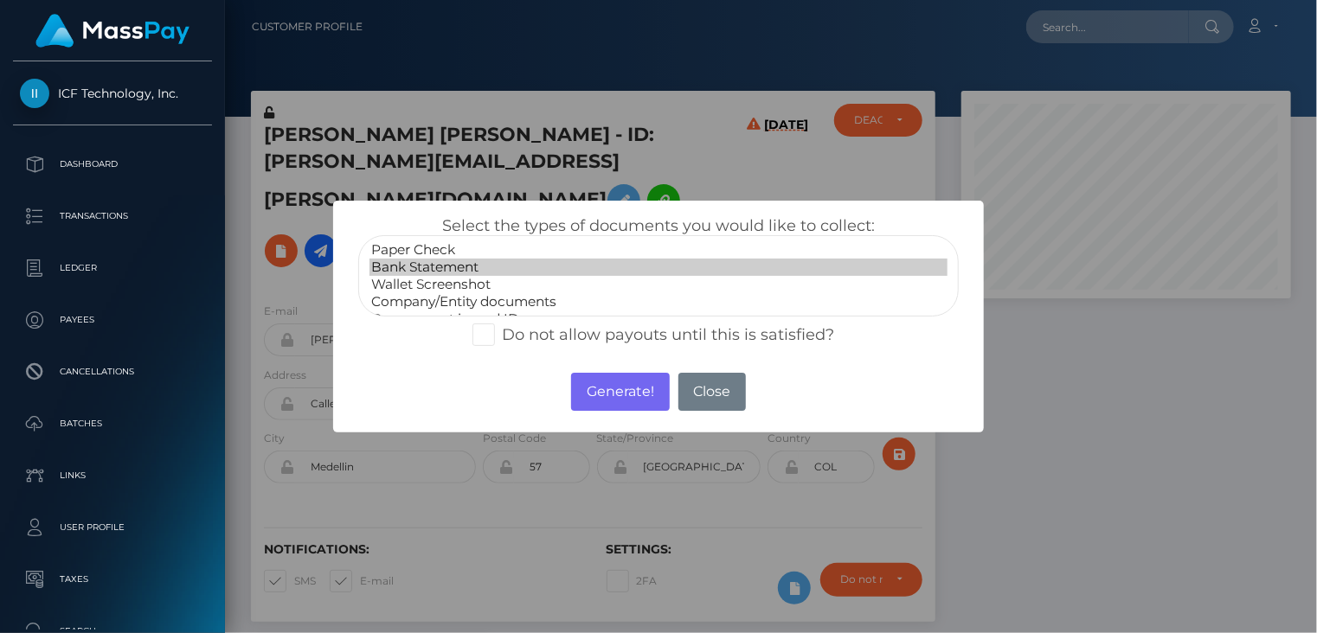
click at [458, 271] on option "Bank Statement" at bounding box center [658, 267] width 579 height 17
click at [637, 382] on button "Generate!" at bounding box center [620, 392] width 98 height 38
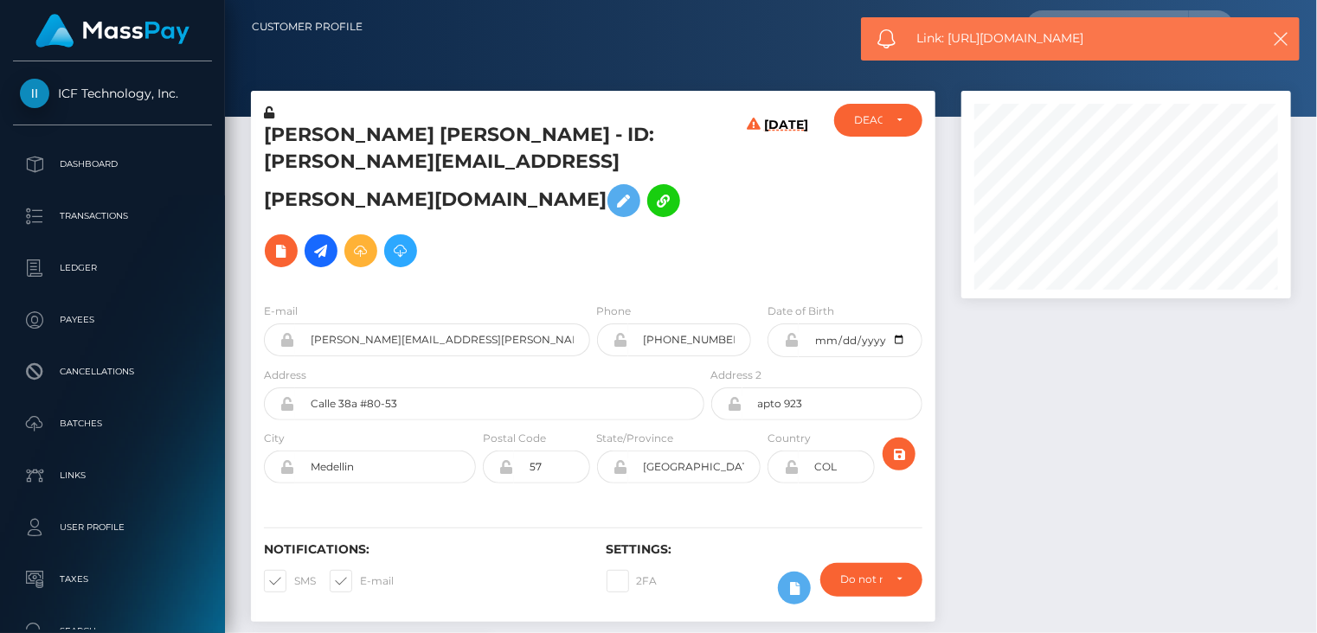
click at [1021, 32] on span "Link: https://l.maspay.io/Dhkh7" at bounding box center [1079, 38] width 325 height 18
copy span "Link: https://l.maspay.io/Dhkh7"
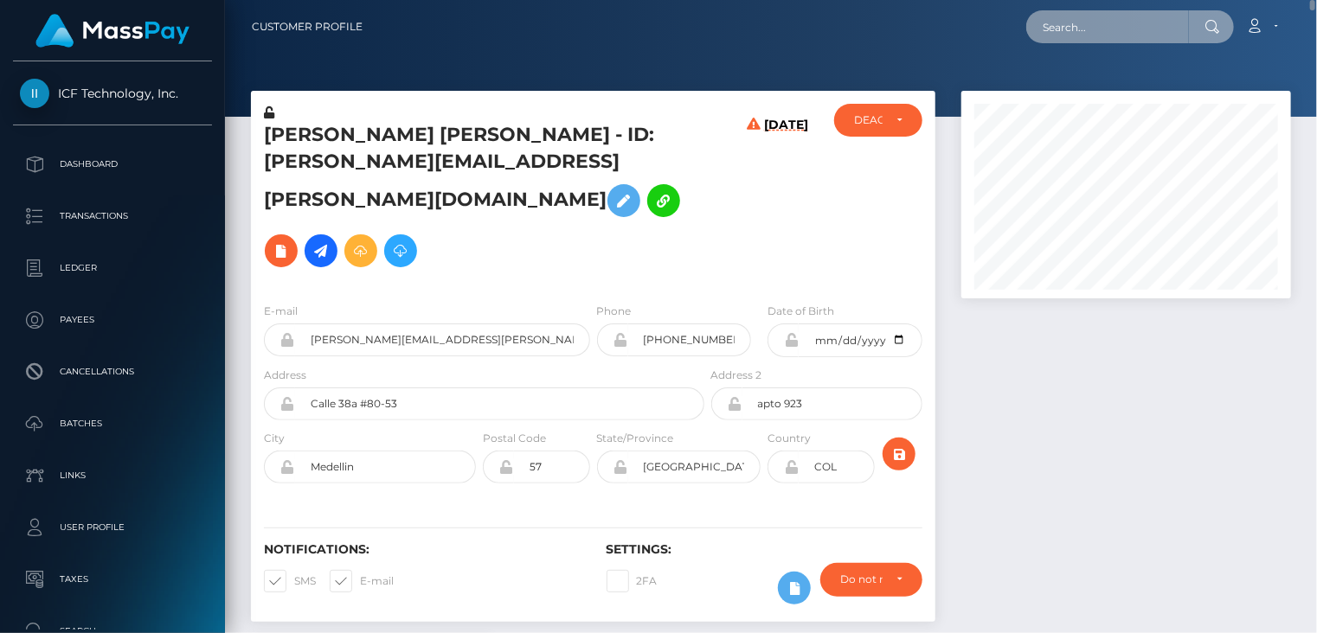
paste input "gmheck17@gmail.com"
type input "gmheck17@gmail.com"
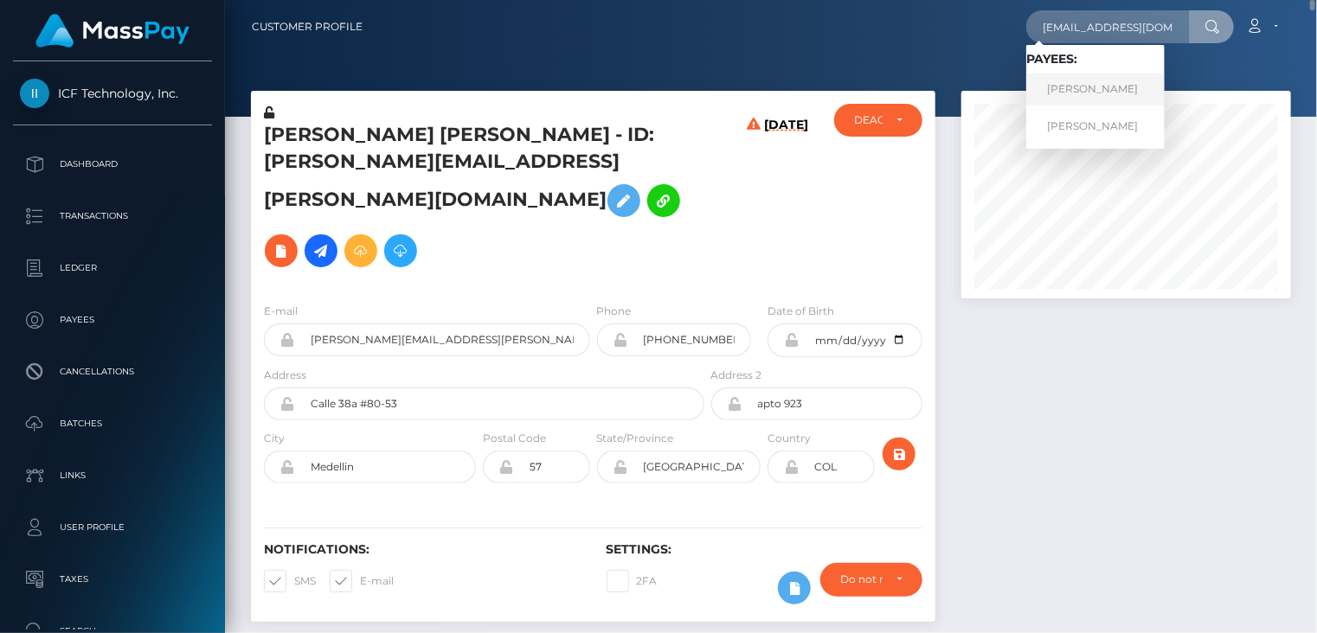
click at [1093, 87] on link "Gabrielle Heck" at bounding box center [1095, 90] width 138 height 32
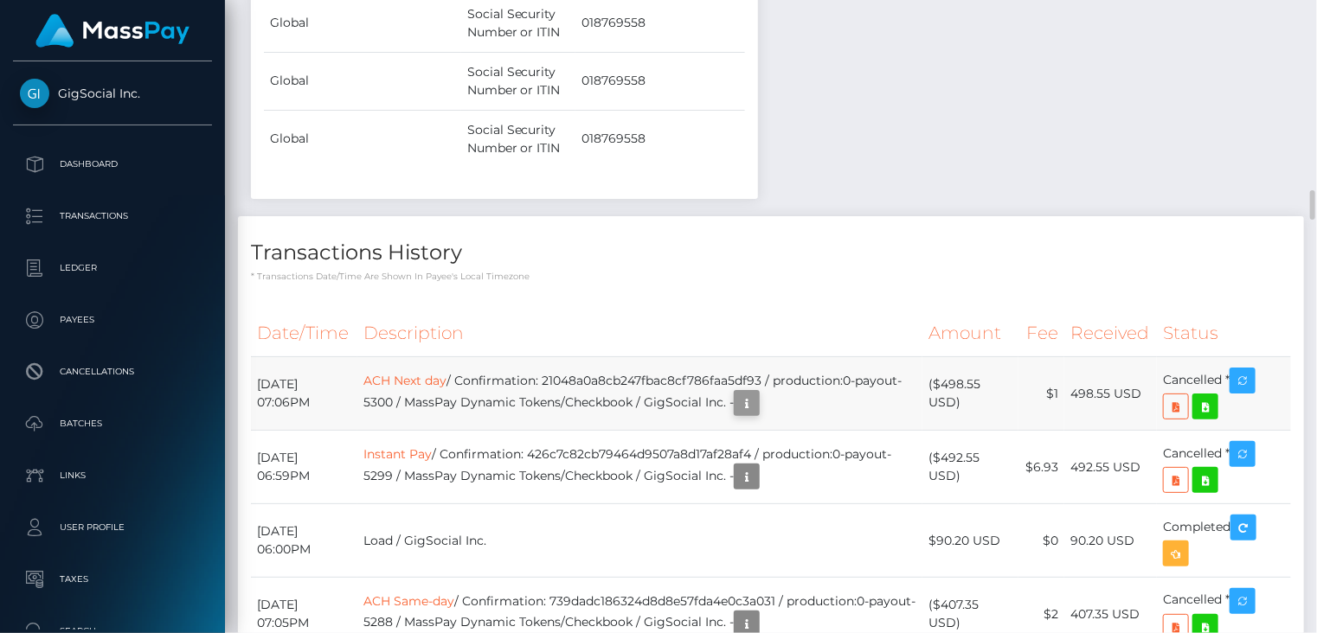
scroll to position [208, 329]
click at [757, 393] on icon "button" at bounding box center [746, 404] width 21 height 22
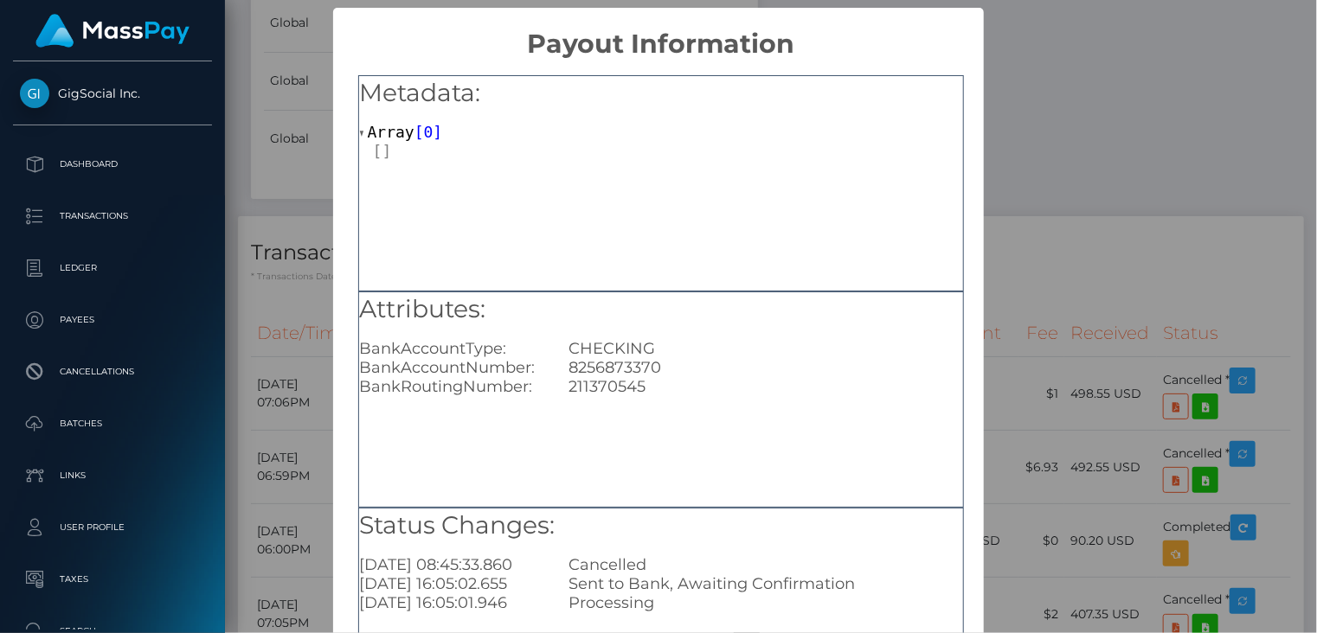
click at [1080, 80] on div "× Payout Information Metadata: Array [ 0 ] Attributes: BankAccountType: CHECKIN…" at bounding box center [658, 316] width 1317 height 633
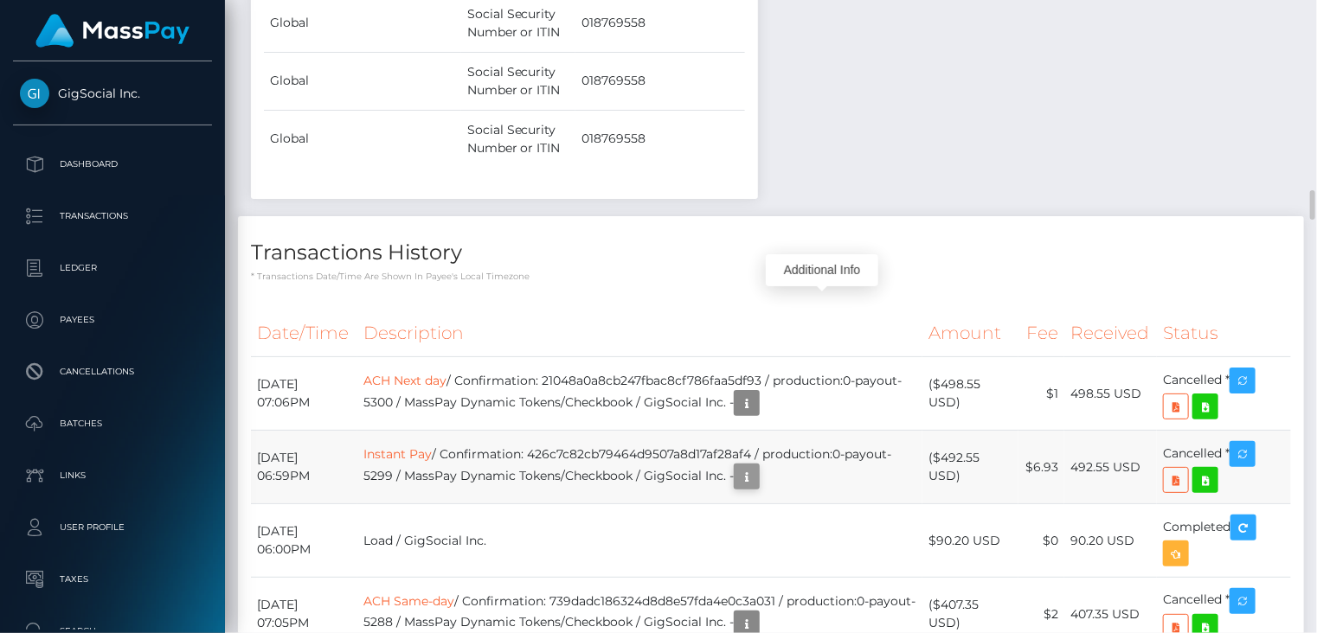
click at [757, 466] on icon "button" at bounding box center [746, 477] width 21 height 22
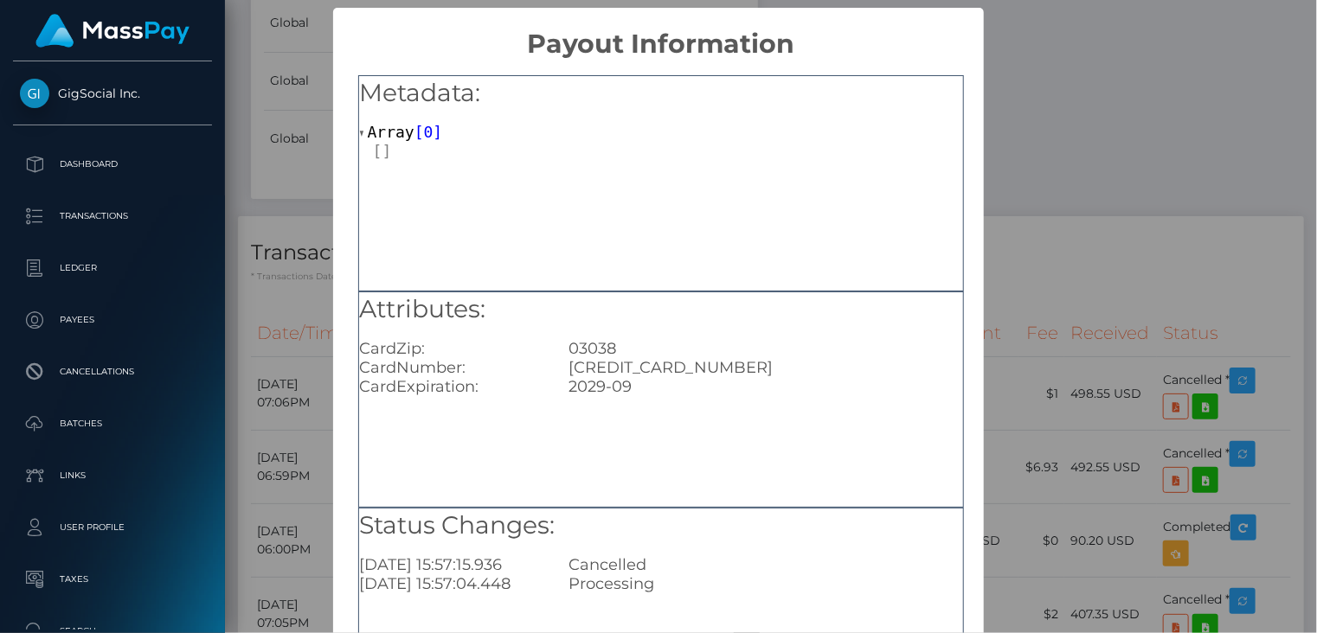
click at [1034, 122] on div "× Payout Information Metadata: Array [ 0 ] Attributes: CardZip: 03038 CardNumbe…" at bounding box center [658, 316] width 1317 height 633
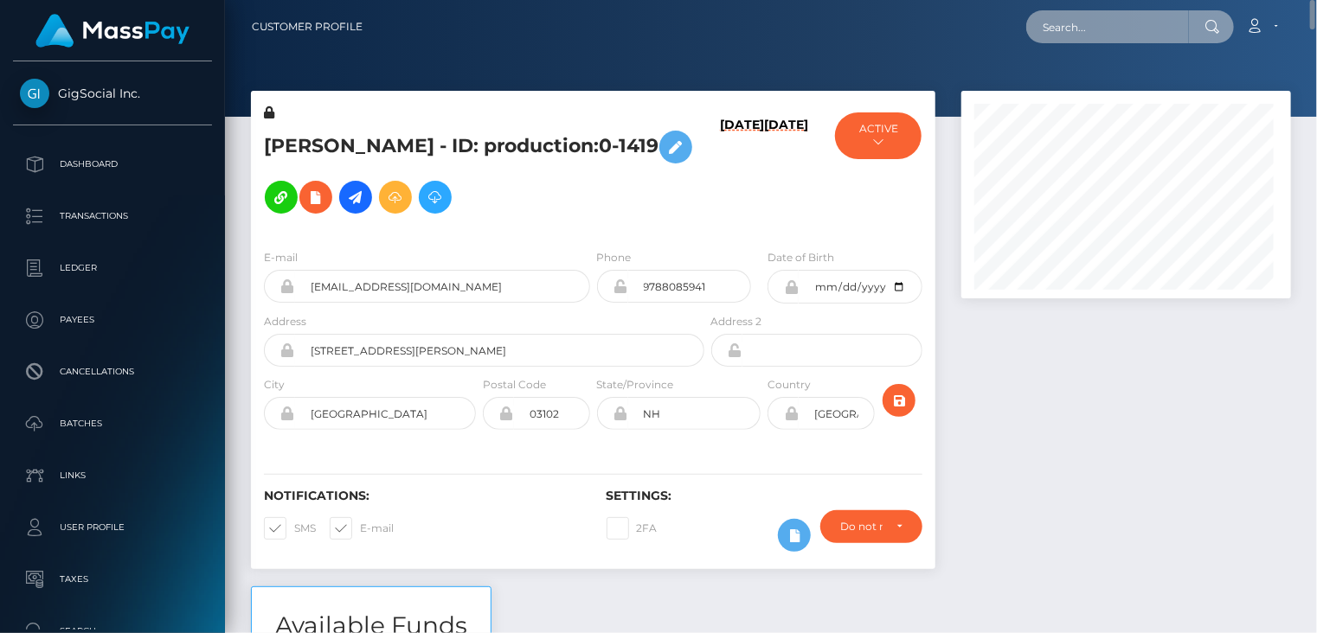
scroll to position [864888, 864766]
paste input "[EMAIL_ADDRESS][DOMAIN_NAME]"
type input "diamondstudio2019@gmail.com"
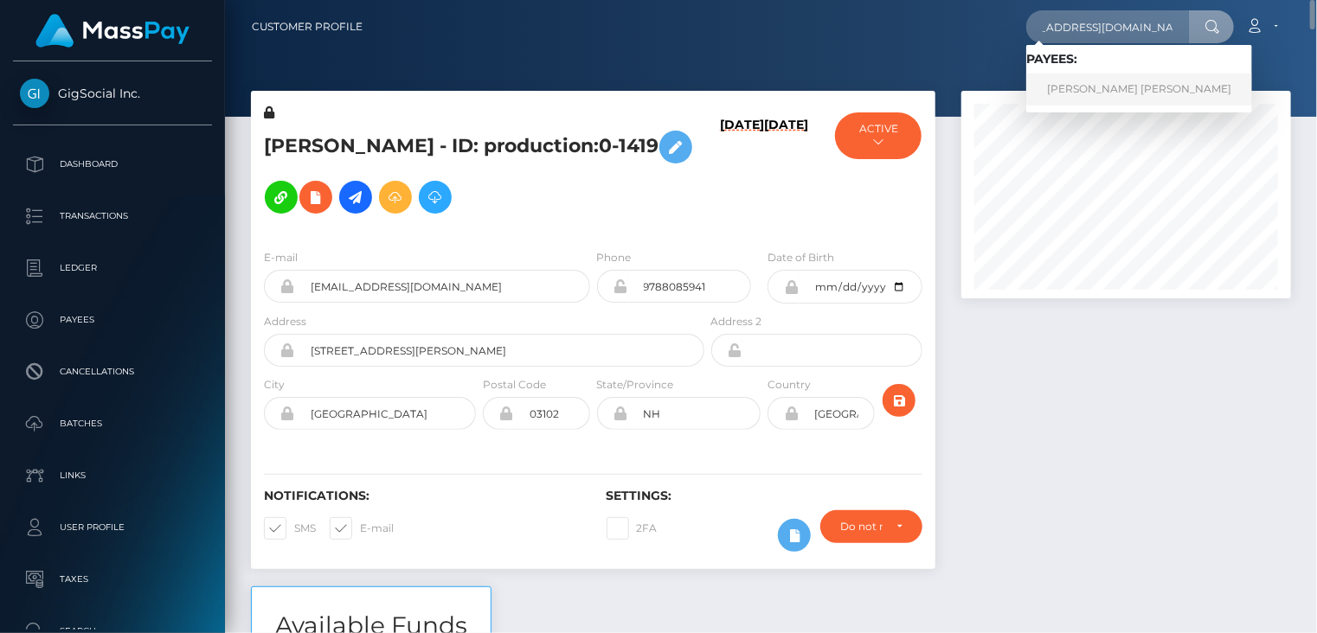
click at [1122, 87] on link "David Stiven Alvarez Quesada" at bounding box center [1139, 90] width 226 height 32
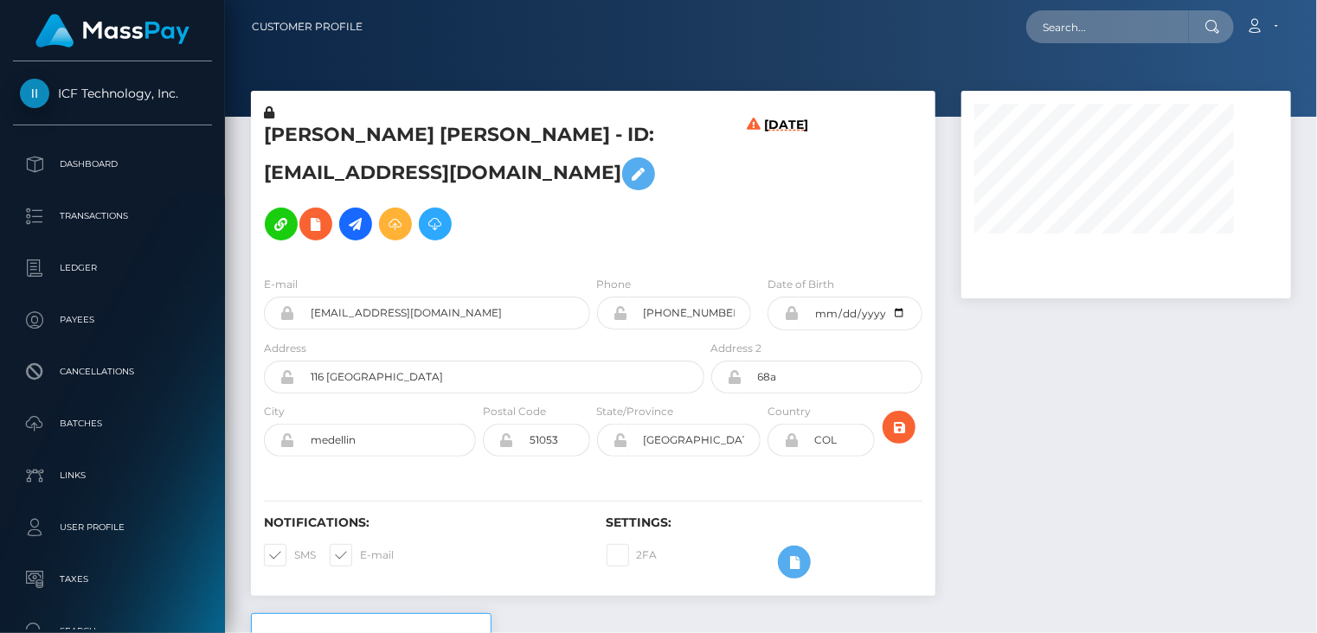
click at [389, 317] on input "[EMAIL_ADDRESS][DOMAIN_NAME]" at bounding box center [442, 313] width 295 height 33
click at [305, 220] on icon at bounding box center [315, 225] width 21 height 22
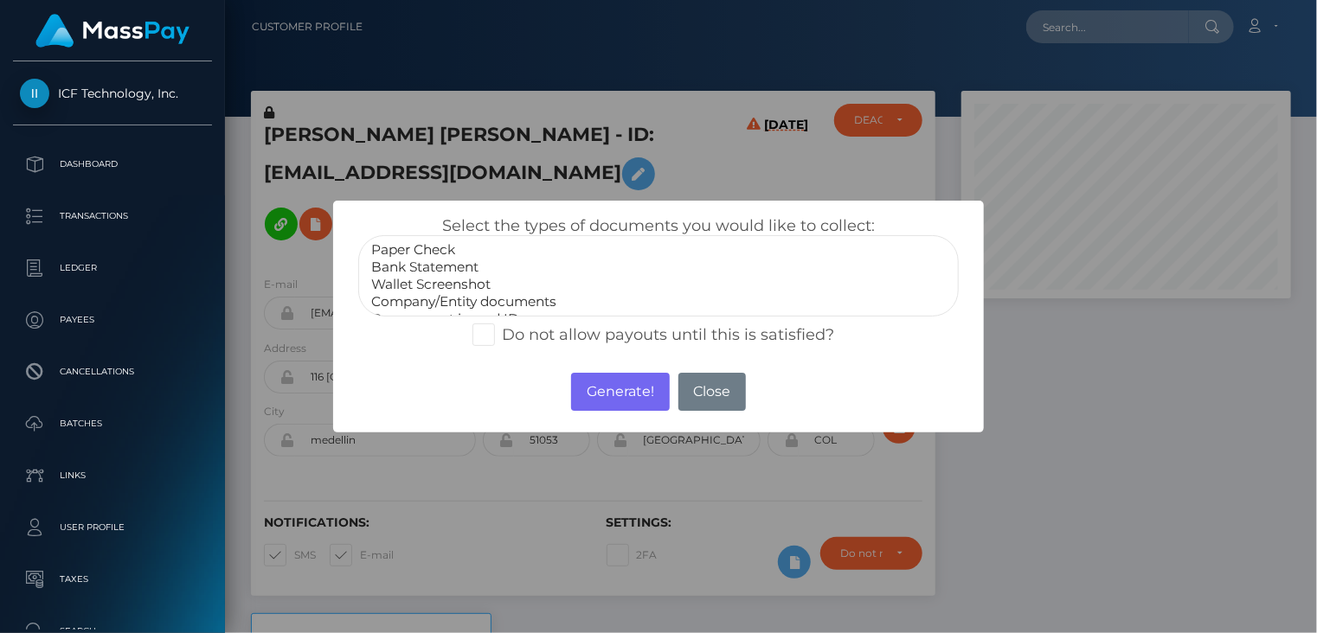
select select "Bank Statement"
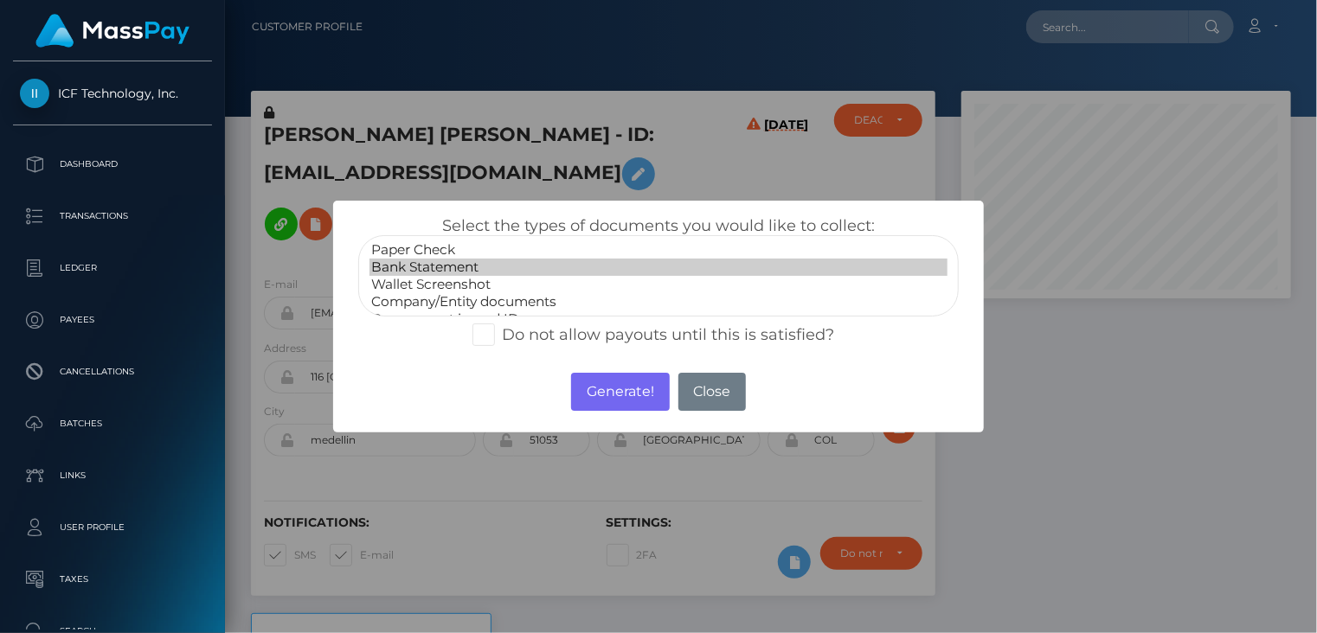
click at [477, 264] on option "Bank Statement" at bounding box center [658, 267] width 579 height 17
click at [615, 402] on button "Generate!" at bounding box center [620, 392] width 98 height 38
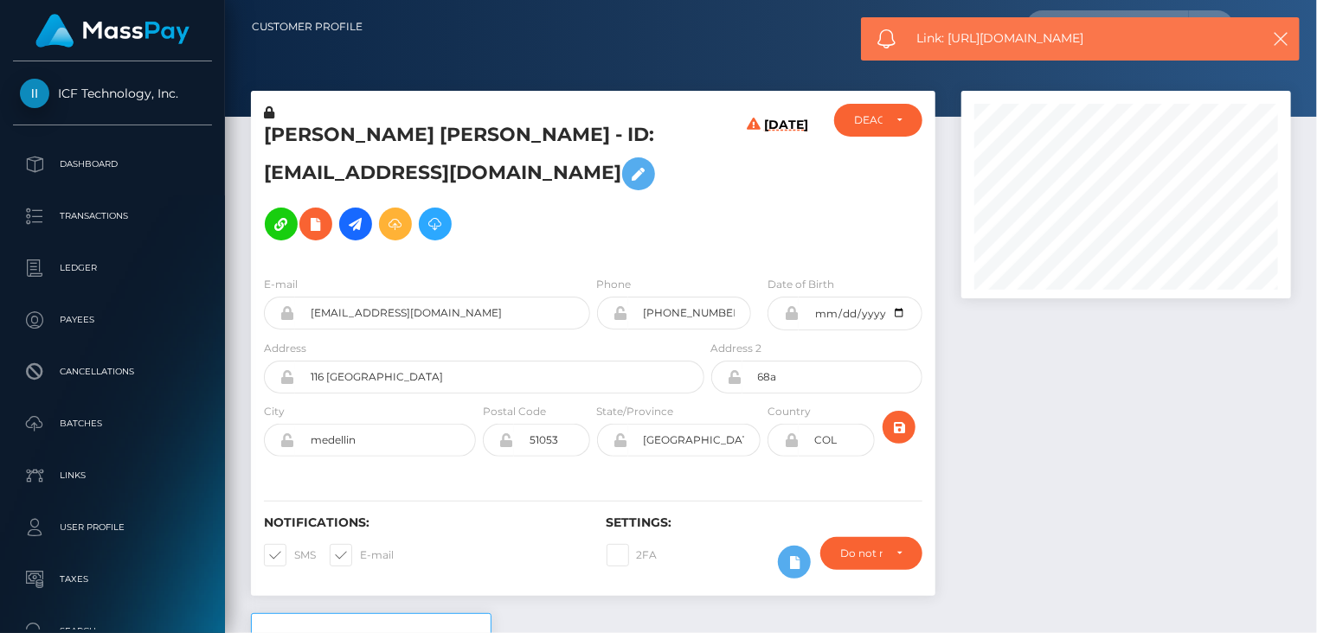
click at [1016, 32] on span "Link: https://l.maspay.io/thkjj" at bounding box center [1079, 38] width 325 height 18
copy span "Link: https://l.maspay.io/thkjj"
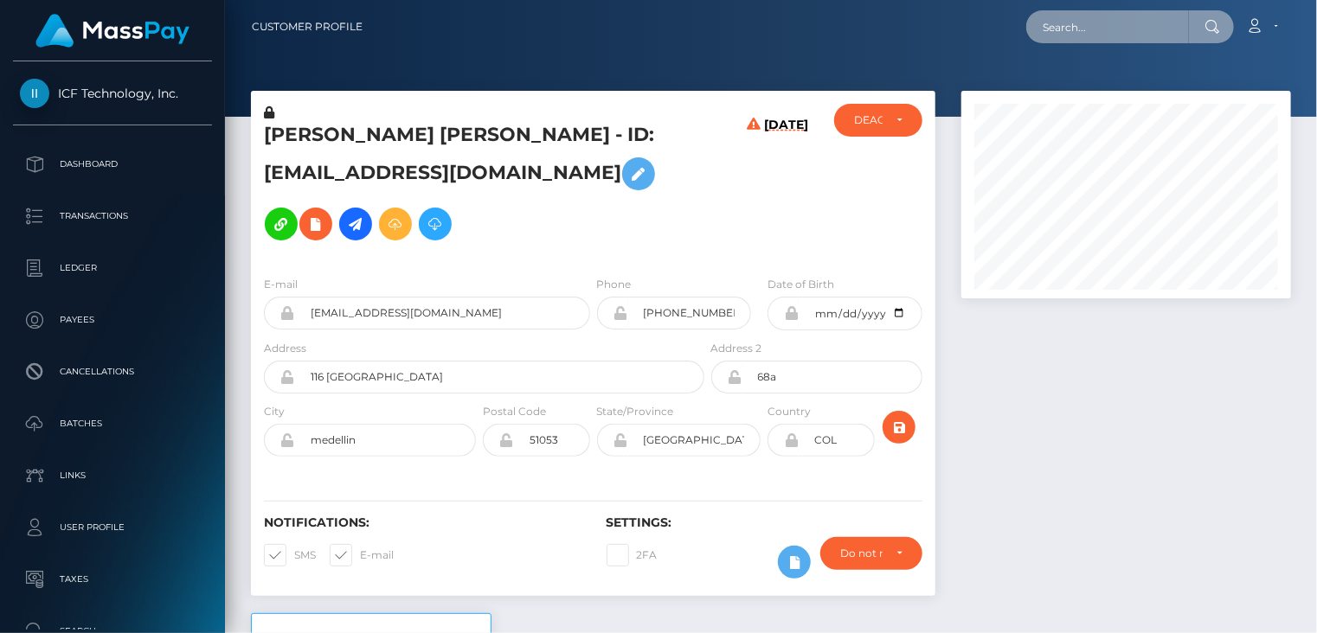
paste input "slushy-687cd92f109c3378e2970aee-4l69urb3nk"
type input "slushy-687cd92f109c3378e2970aee-4l69urb3nk"
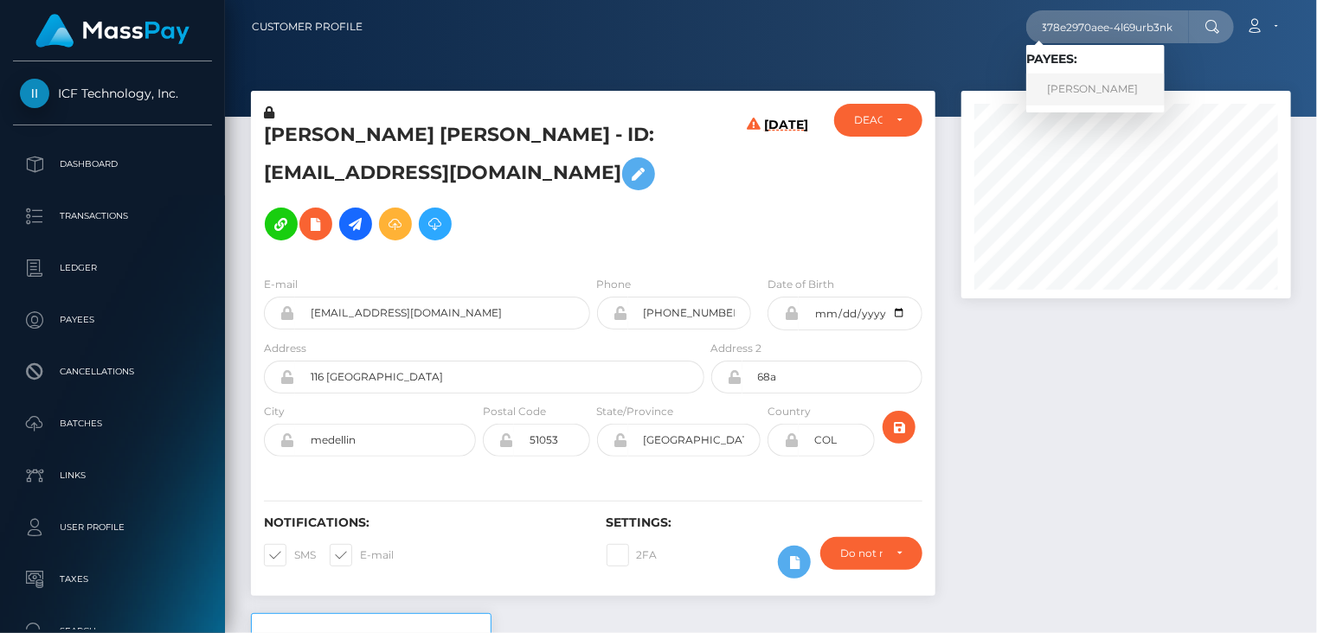
scroll to position [0, 0]
click at [1097, 98] on link "BEN PETERS" at bounding box center [1095, 90] width 138 height 32
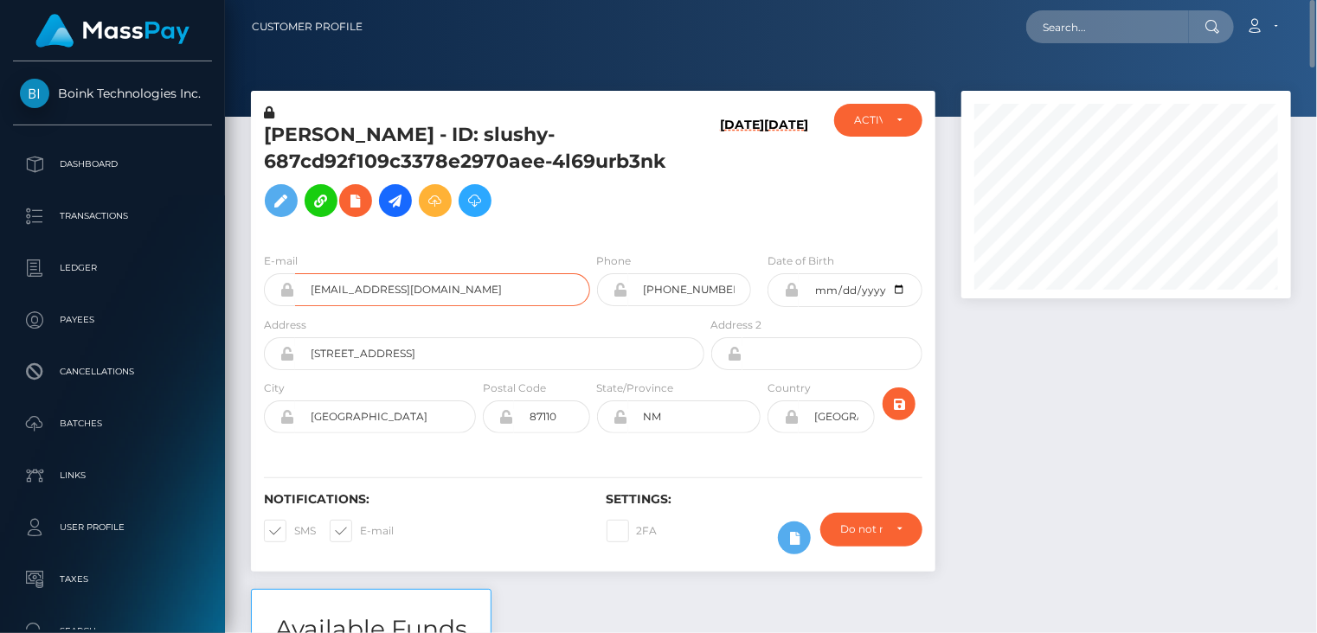
click at [380, 289] on input "[EMAIL_ADDRESS][DOMAIN_NAME]" at bounding box center [442, 289] width 295 height 33
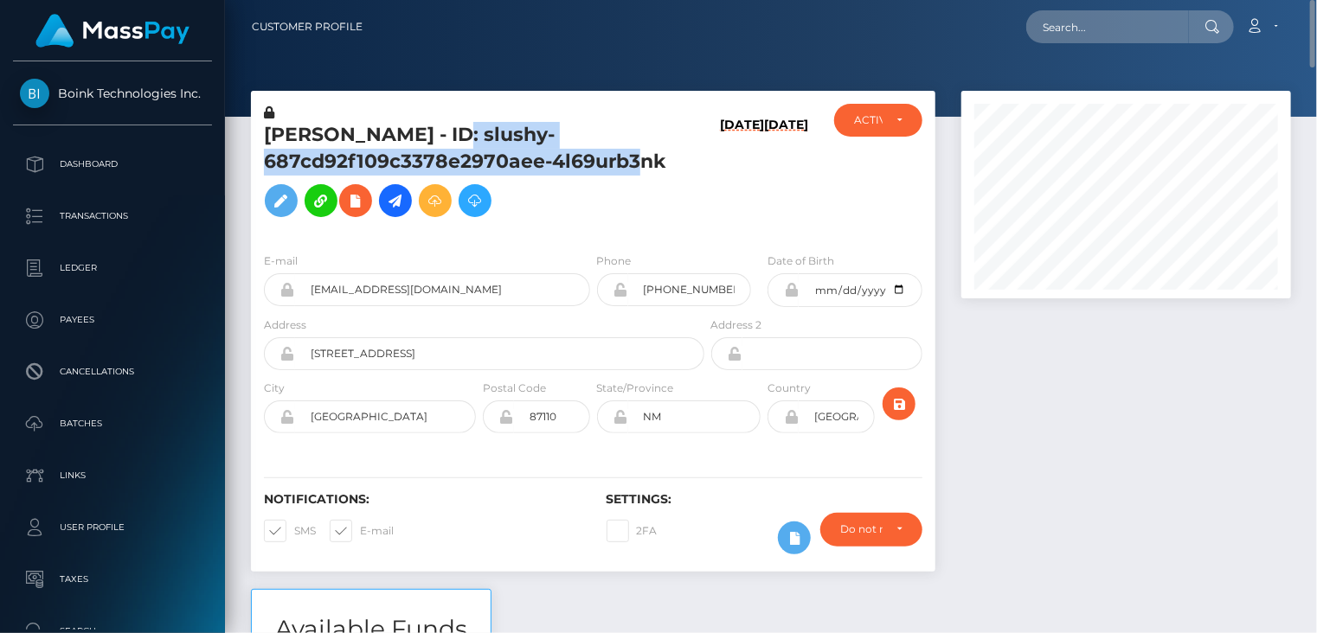
drag, startPoint x: 441, startPoint y: 136, endPoint x: 664, endPoint y: 161, distance: 224.6
click at [677, 164] on h5 "BEN PETERS - ID: slushy-687cd92f109c3378e2970aee-4l69urb3nk" at bounding box center [479, 174] width 431 height 104
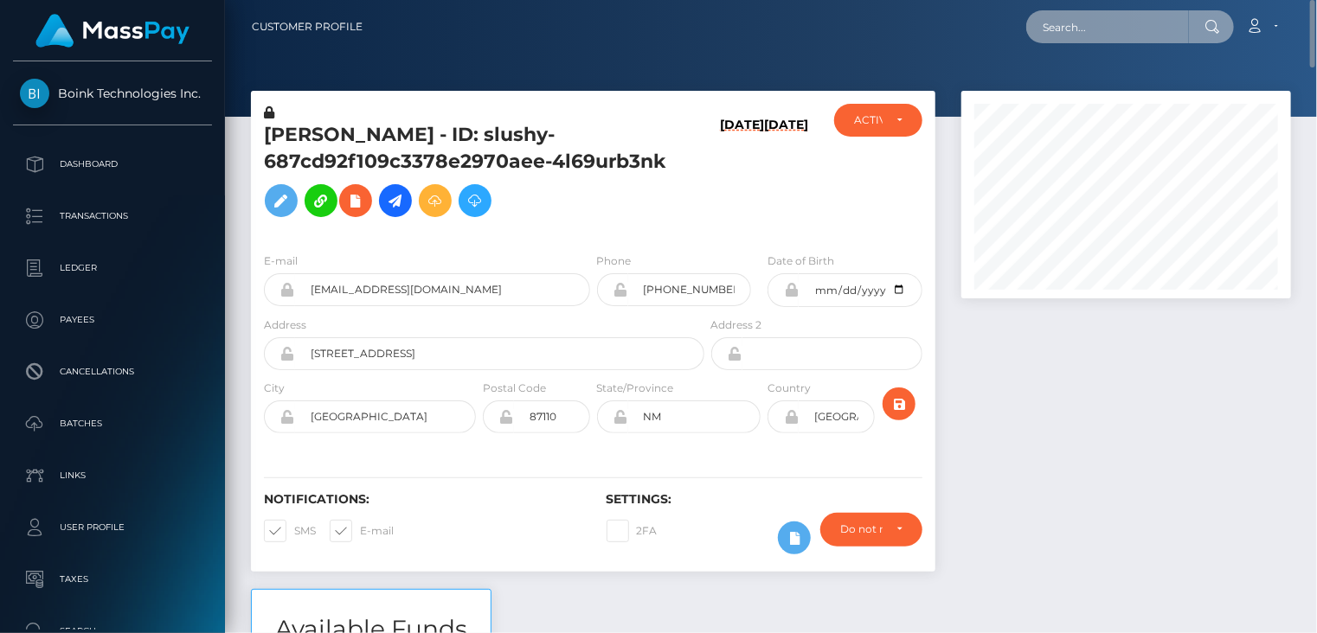
paste input "65df4e64d3f59a2a5902c355"
type input "65df4e64d3f59a2a5902c355"
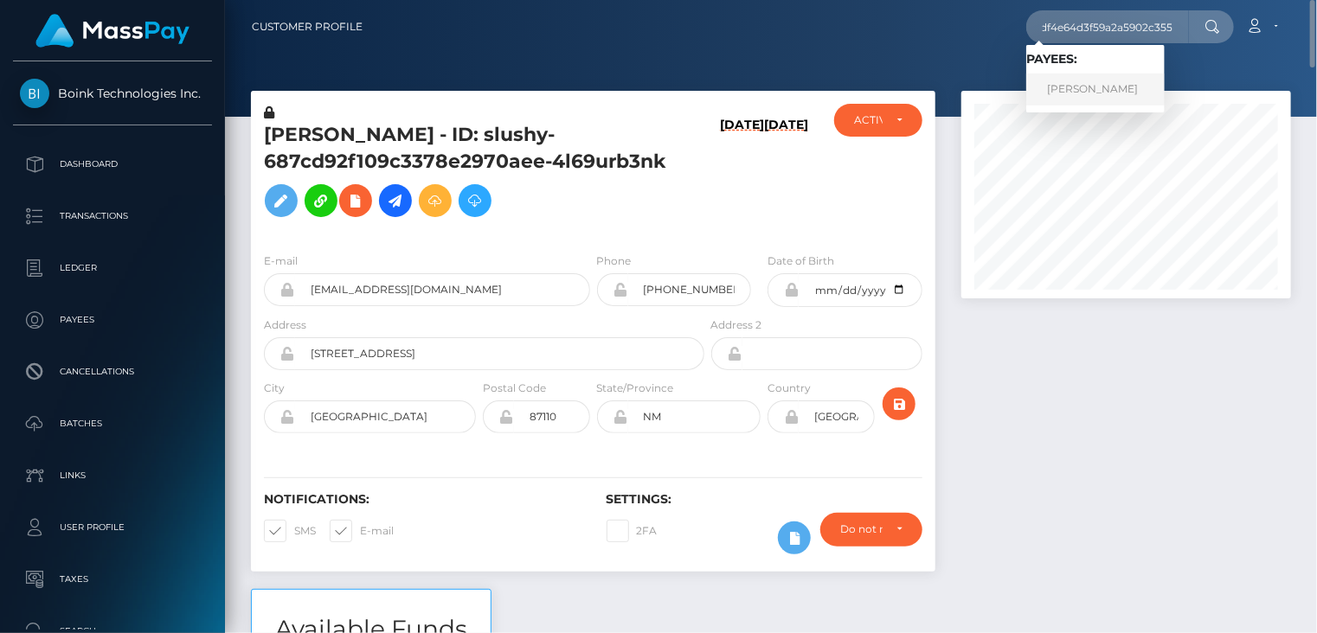
scroll to position [0, 0]
click at [1118, 99] on link "AYLIN GIANELLA ESCOBAR" at bounding box center [1095, 90] width 138 height 32
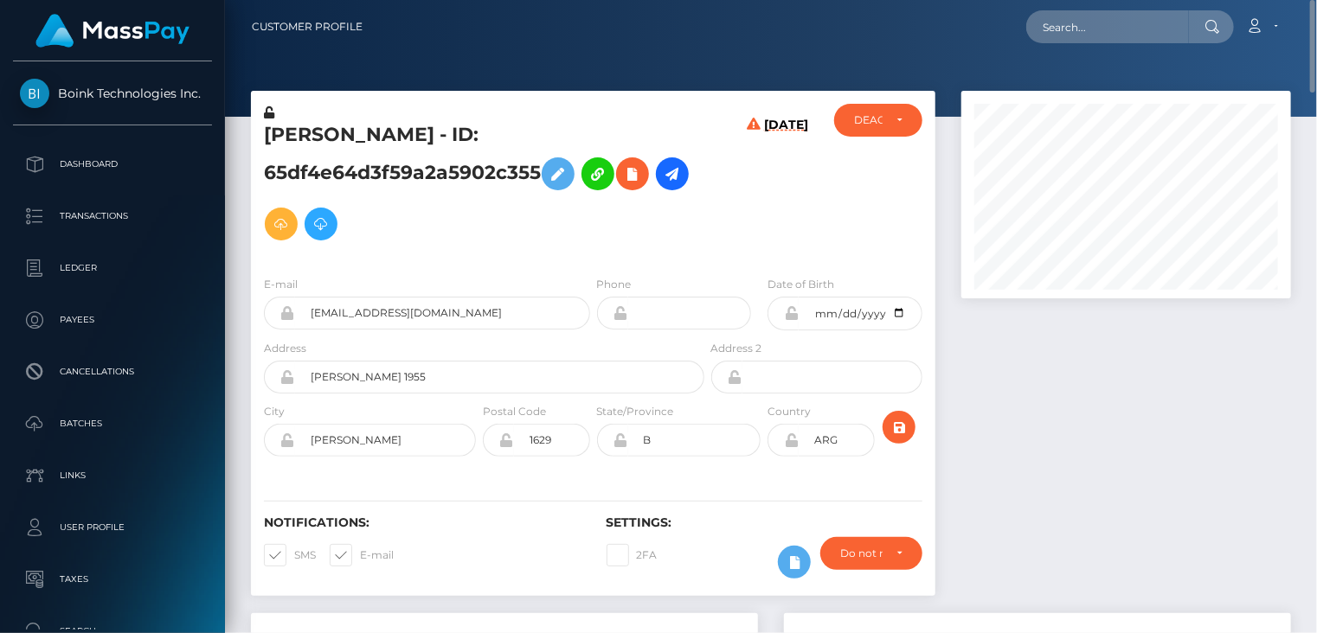
click at [305, 164] on h5 "[PERSON_NAME] - ID: 65df4e64d3f59a2a5902c355" at bounding box center [479, 185] width 431 height 127
copy h5 "65df4e64d3f59a2a5902c355"
click at [632, 183] on icon at bounding box center [632, 175] width 21 height 22
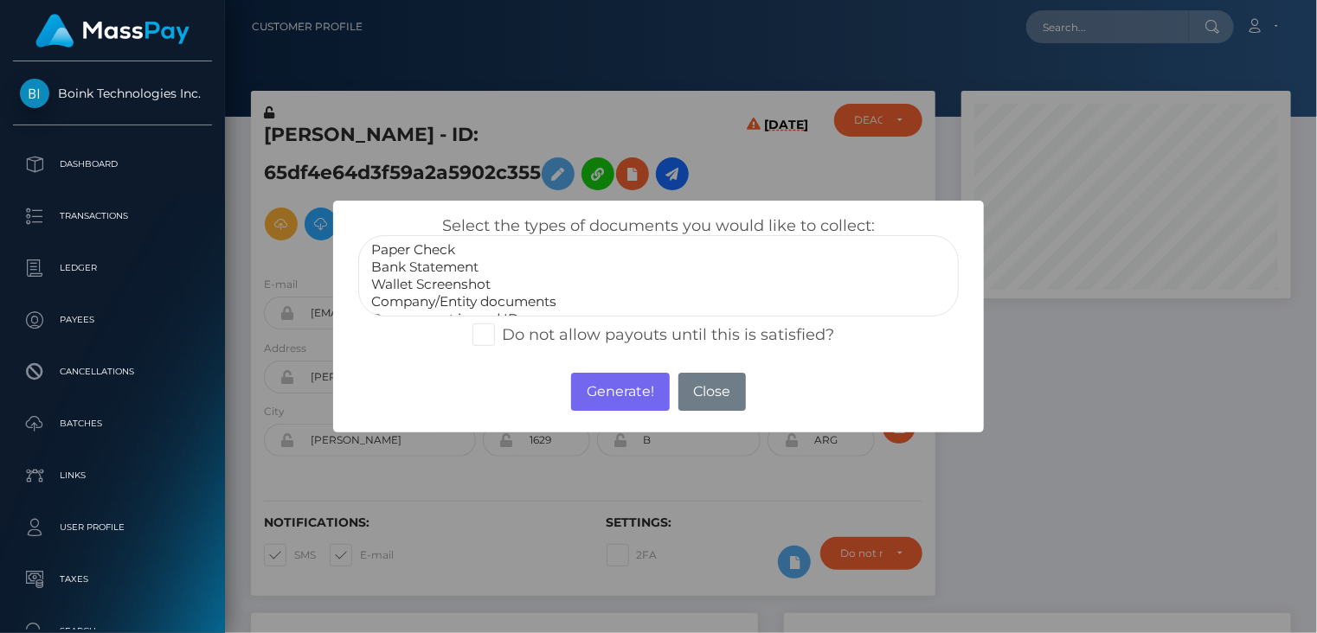
select select "Bank Statement"
click at [446, 261] on option "Bank Statement" at bounding box center [658, 267] width 579 height 17
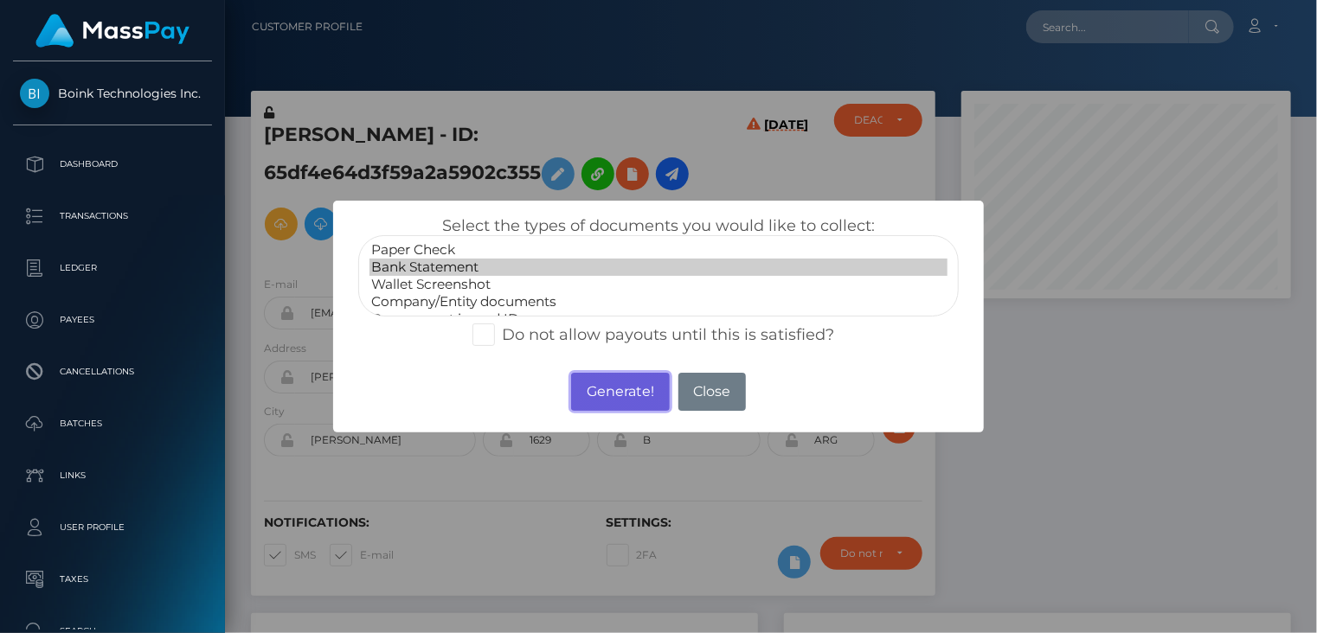
click at [618, 394] on button "Generate!" at bounding box center [620, 392] width 98 height 38
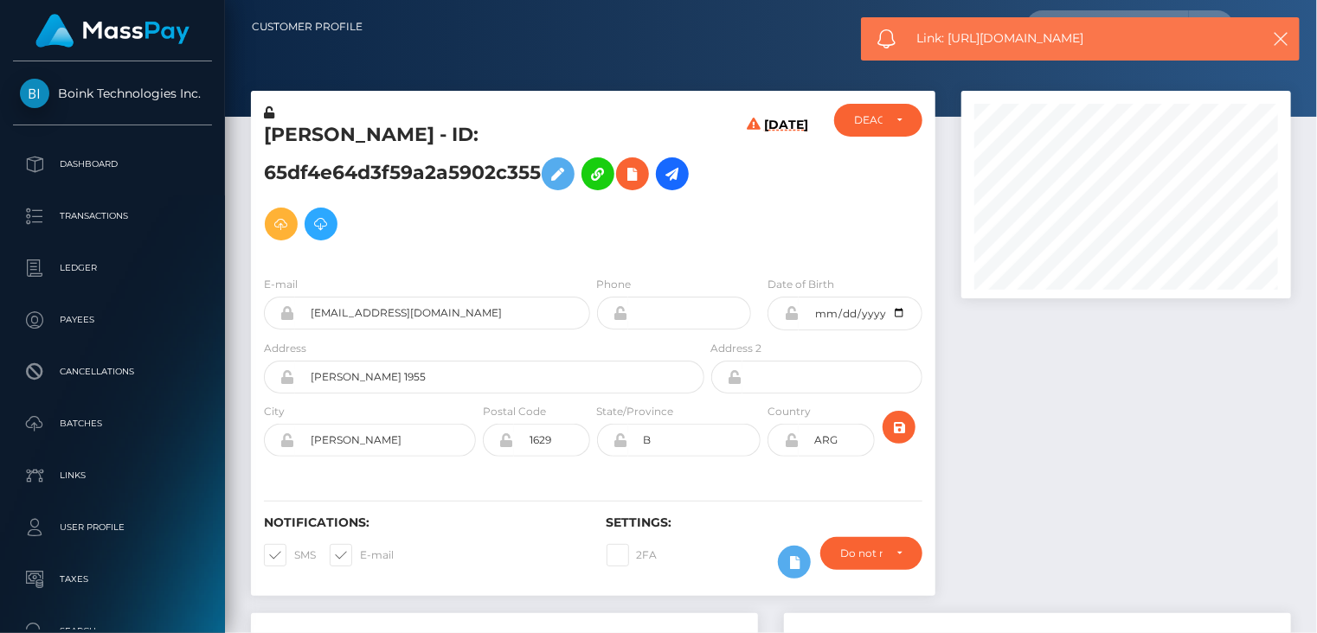
click at [987, 32] on span "Link: https://l.maspay.io/ThkxX" at bounding box center [1079, 38] width 325 height 18
copy span "Link: https://l.maspay.io/ThkxX"
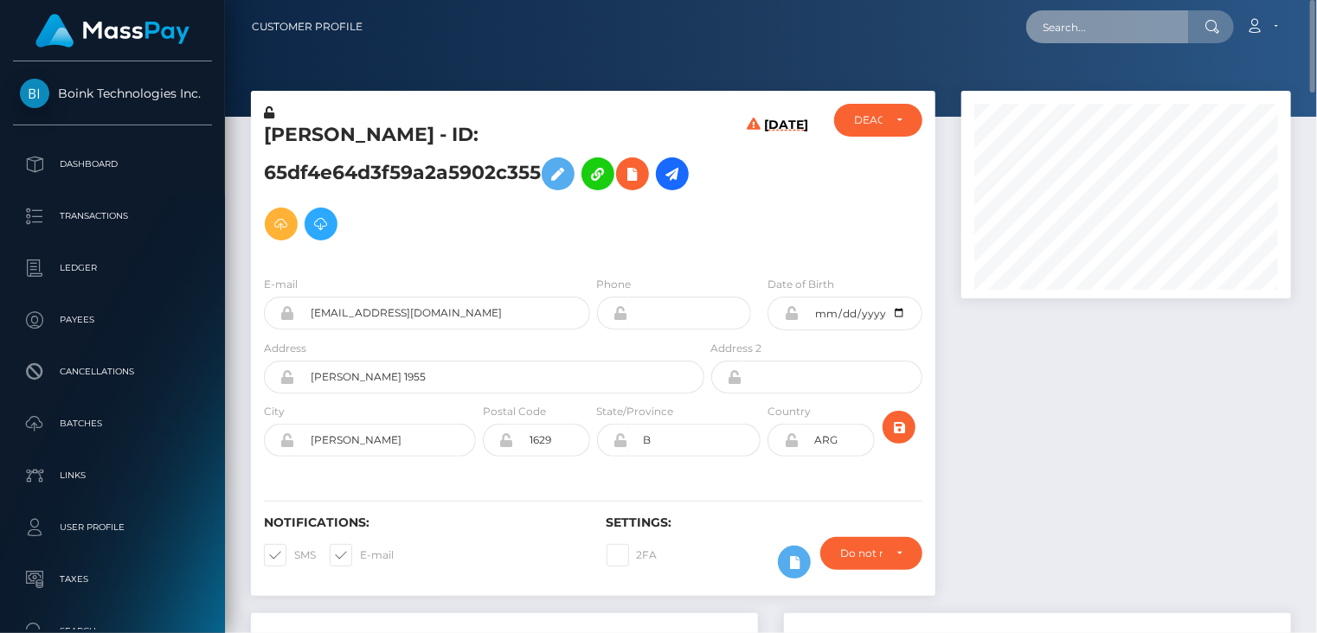
click at [1076, 32] on input "text" at bounding box center [1107, 26] width 163 height 33
paste input "PY62299086"
type input "PY62299086"
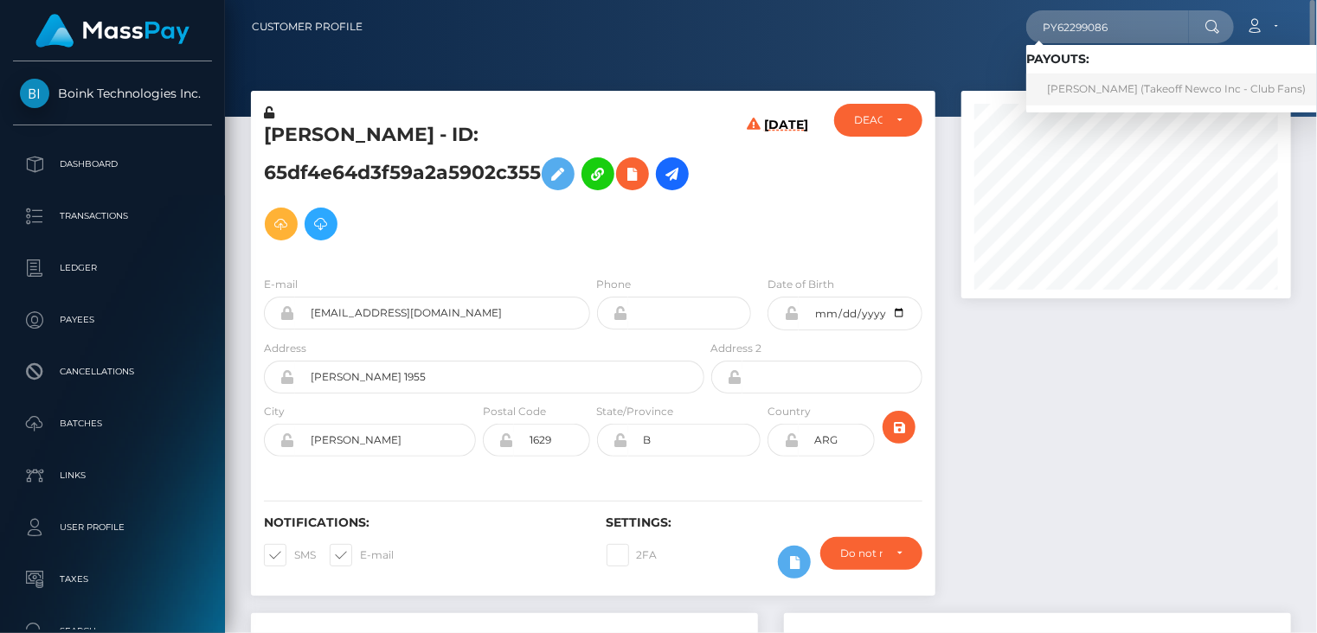
click at [1117, 83] on link "KATERYNA KANISHEVSKA (Takeoff Newco Inc - Club Fans)" at bounding box center [1176, 90] width 300 height 32
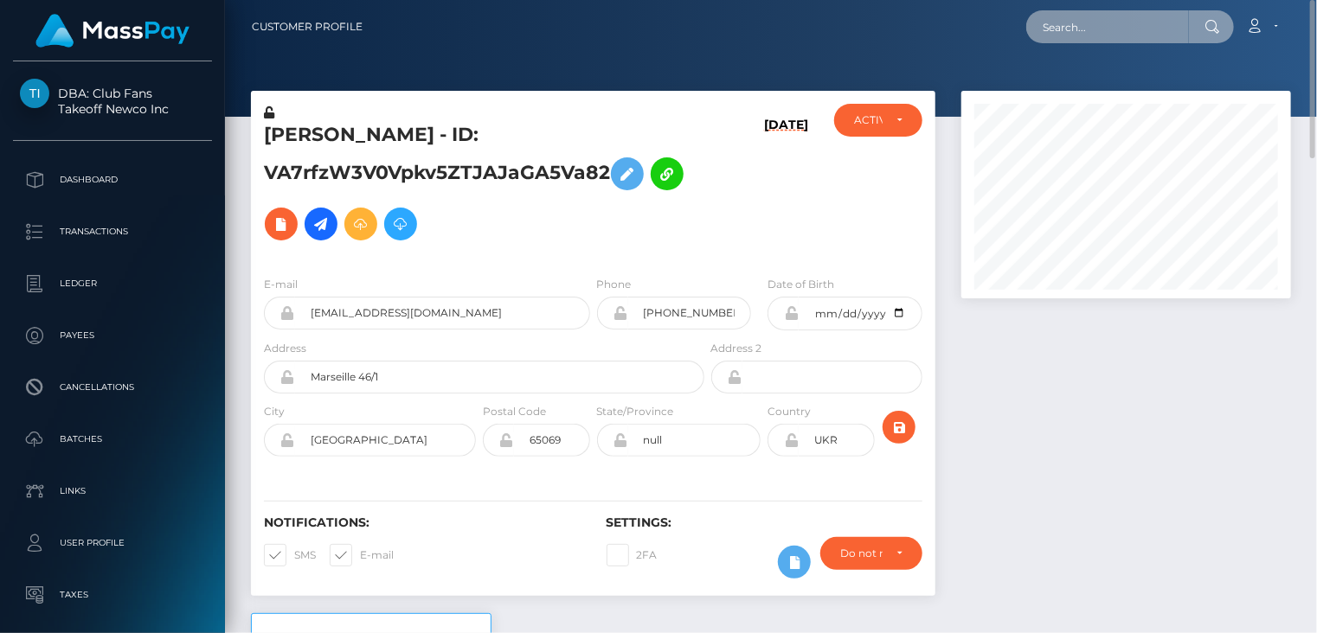
paste input "PY62271510"
type input "PY62271510"
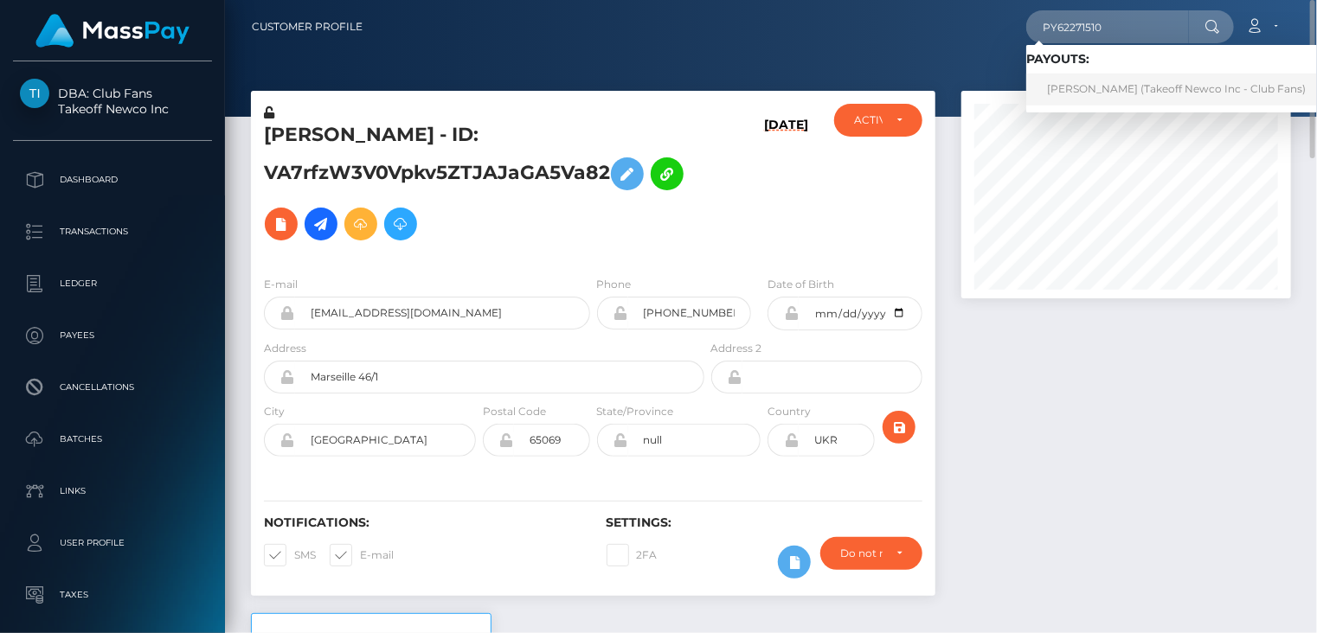
click at [1101, 91] on link "[PERSON_NAME] (Takeoff Newco Inc - Club Fans)" at bounding box center [1176, 90] width 300 height 32
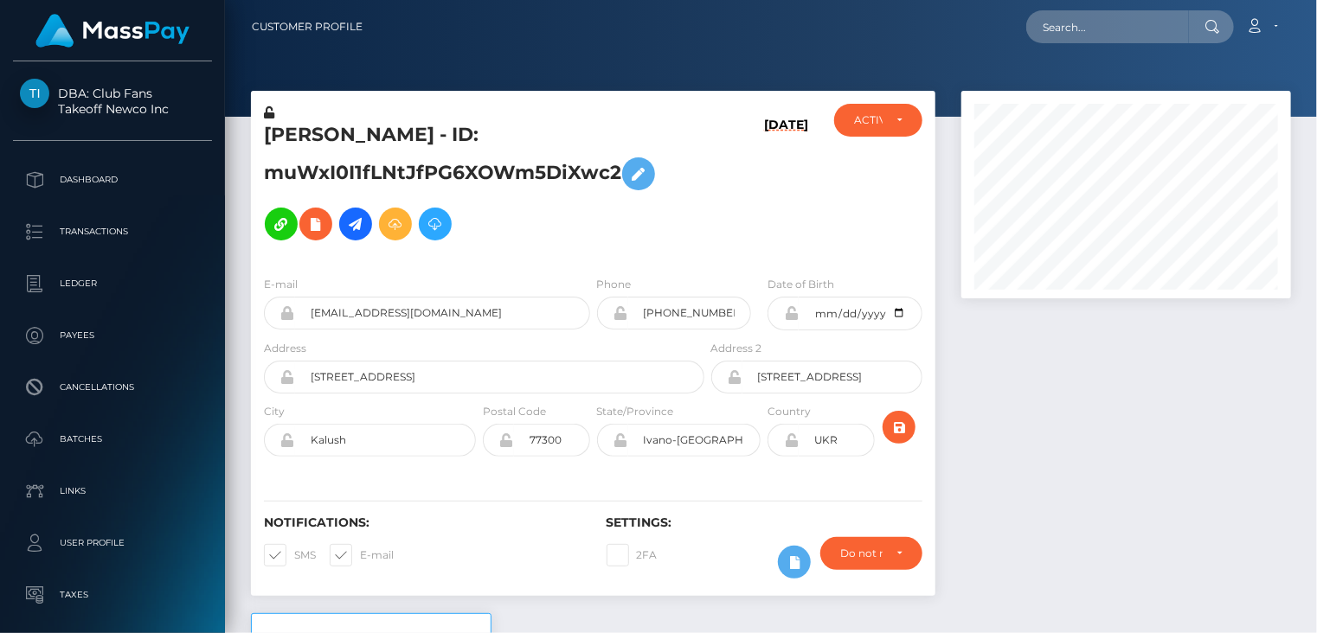
scroll to position [208, 329]
paste input "PY62271510"
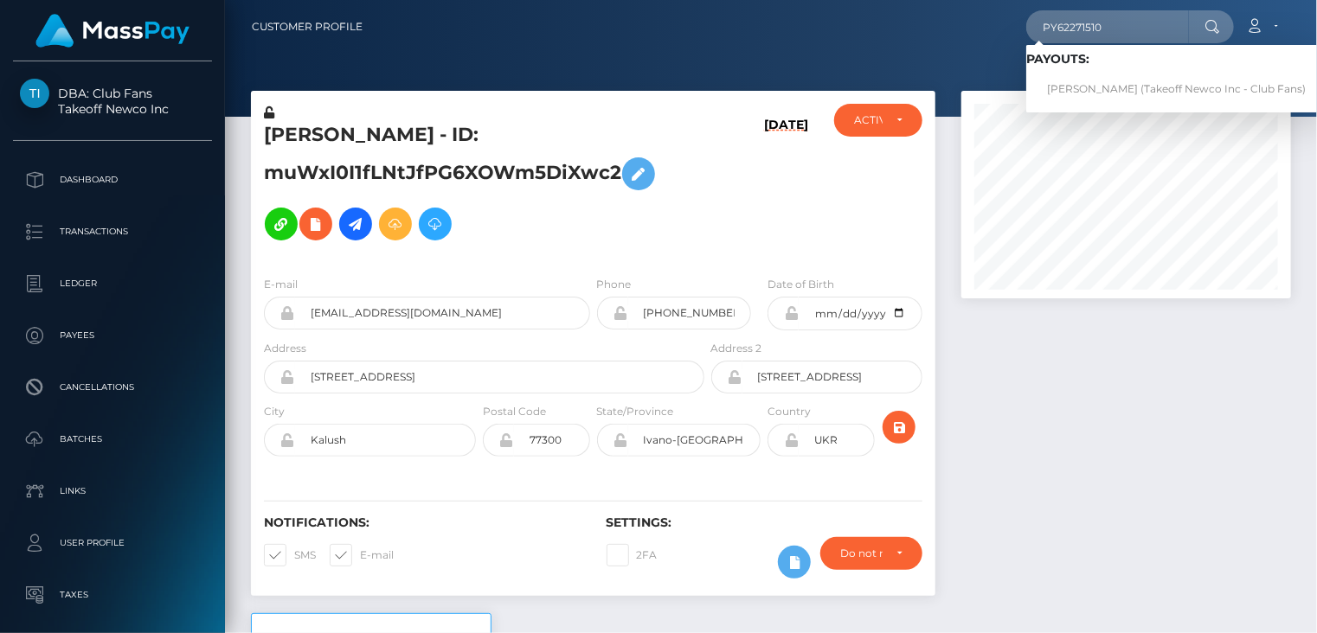
click at [1114, 446] on div at bounding box center [1126, 352] width 356 height 523
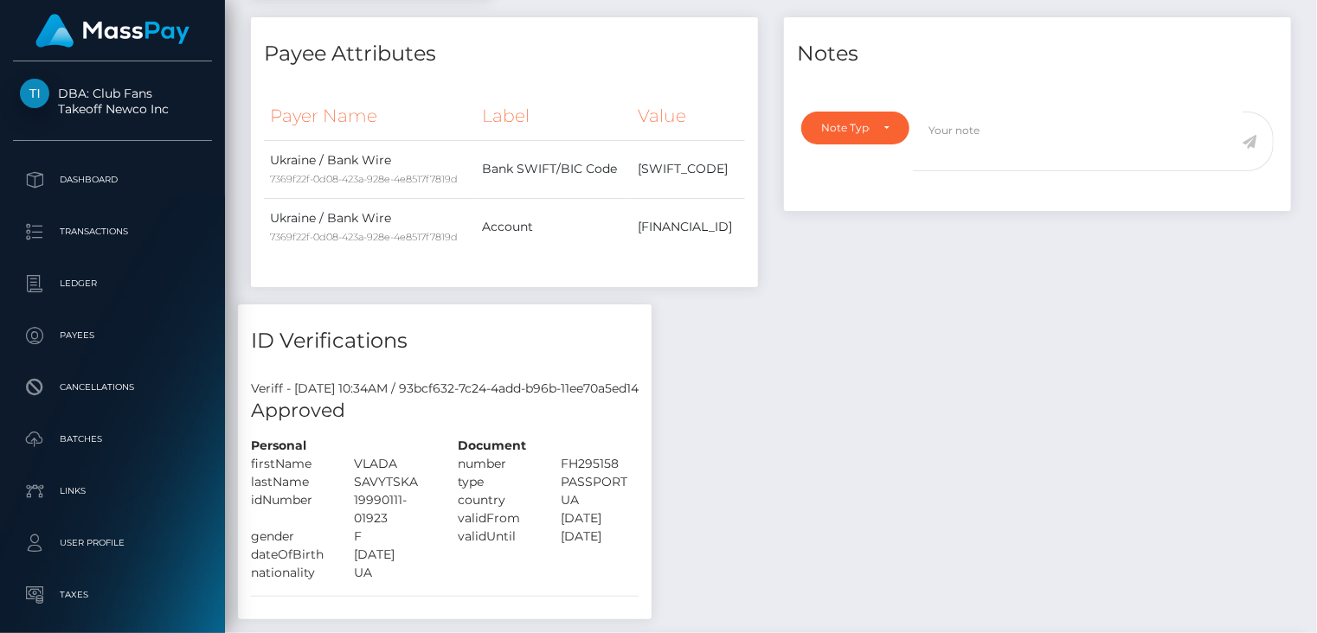
scroll to position [0, 0]
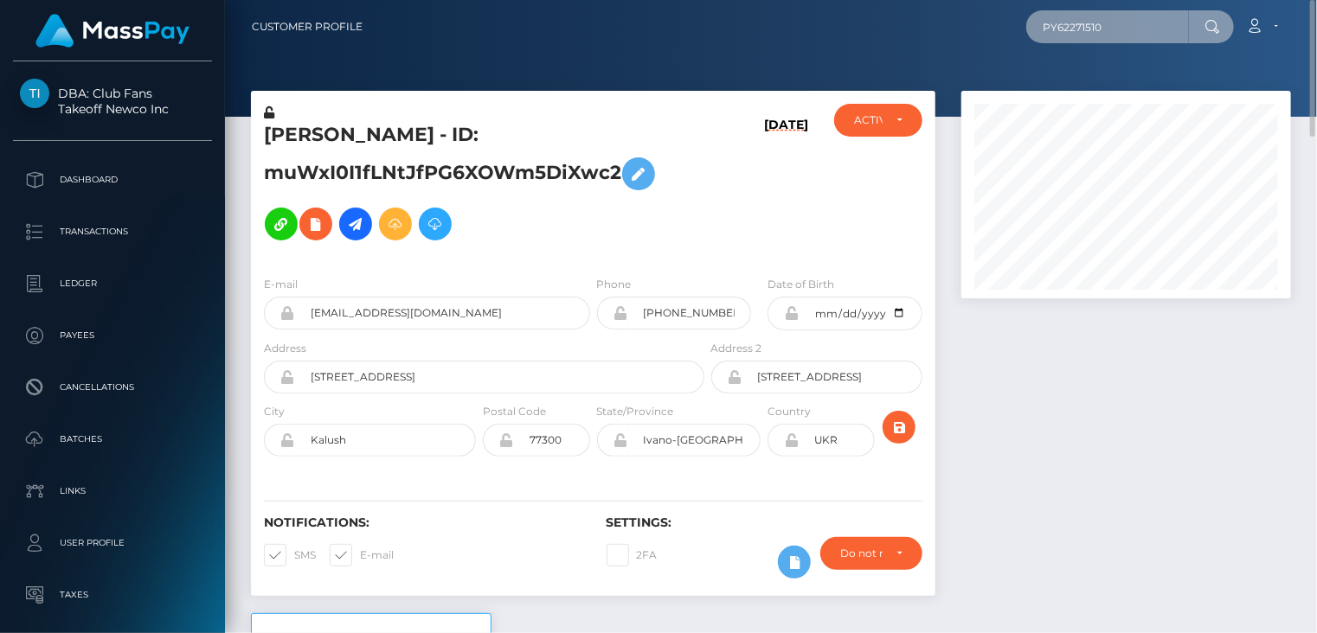
drag, startPoint x: 1121, startPoint y: 20, endPoint x: 1003, endPoint y: 22, distance: 118.5
click at [1003, 22] on div "PY62271510 Loading... Loading... Payouts: [PERSON_NAME] (Takeoff Newco Inc - Cl…" at bounding box center [833, 27] width 914 height 36
paste input "37699"
type input "PY62237699"
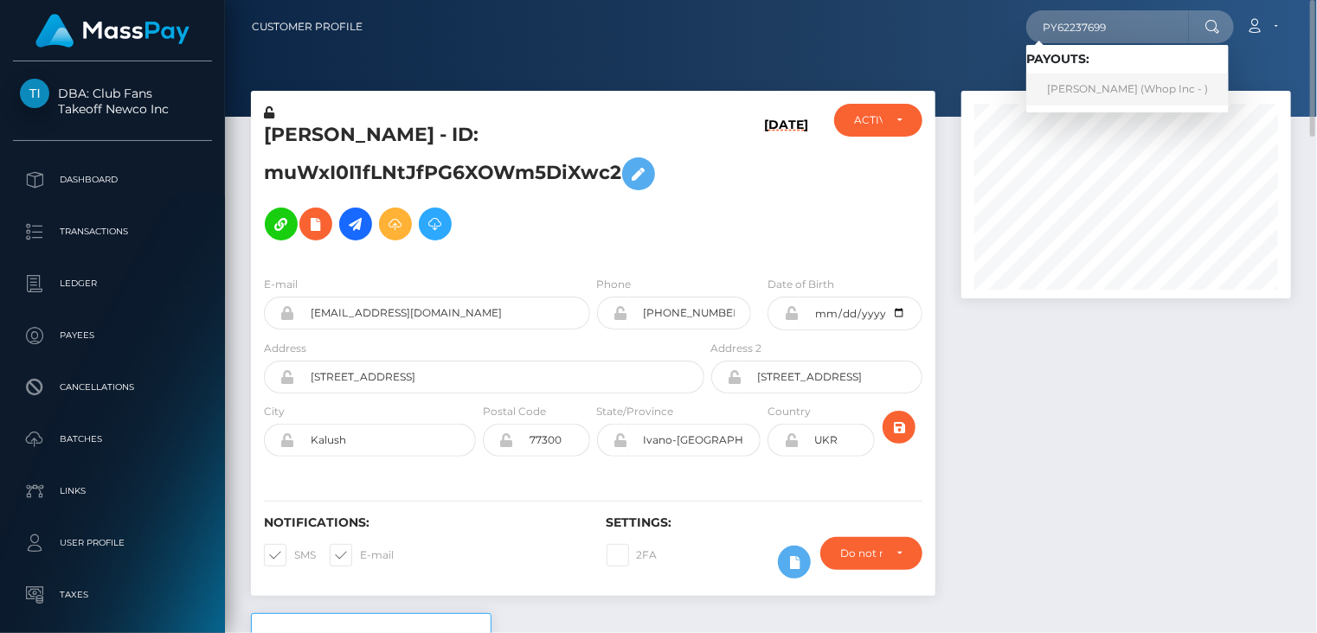
click at [1090, 88] on link "[PERSON_NAME] (Whop Inc - )" at bounding box center [1127, 90] width 202 height 32
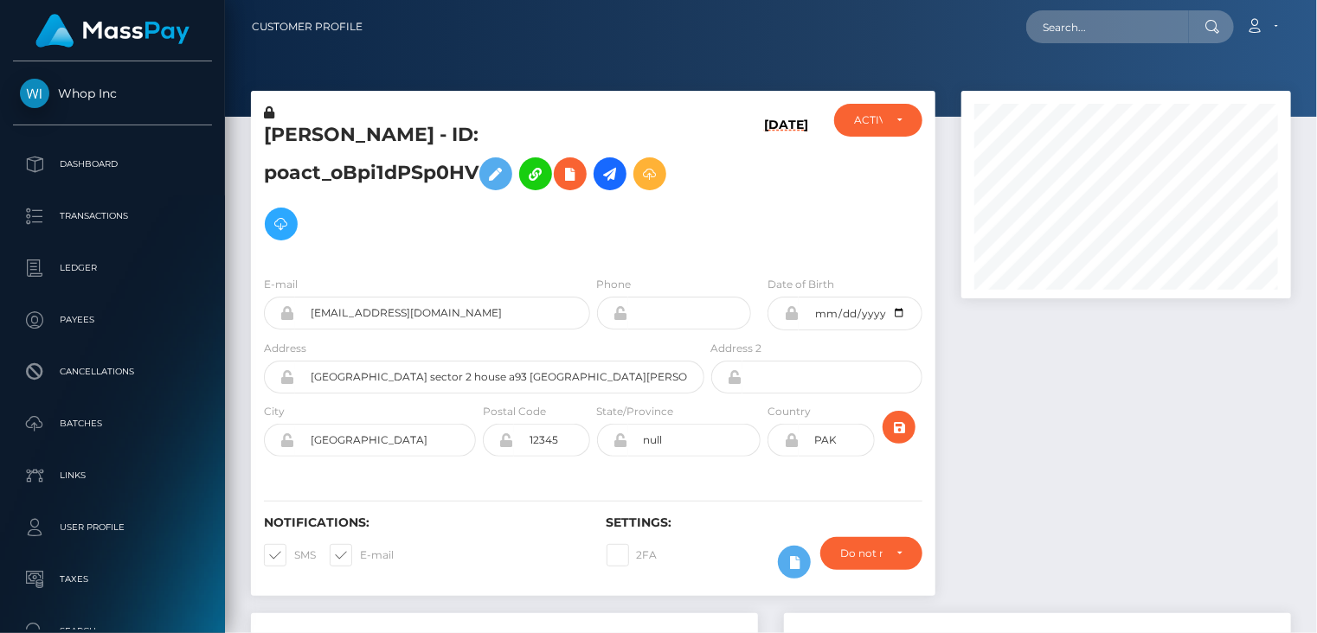
scroll to position [208, 329]
click at [1075, 27] on input "text" at bounding box center [1107, 26] width 163 height 33
paste input "PY62228362"
type input "PY62228362"
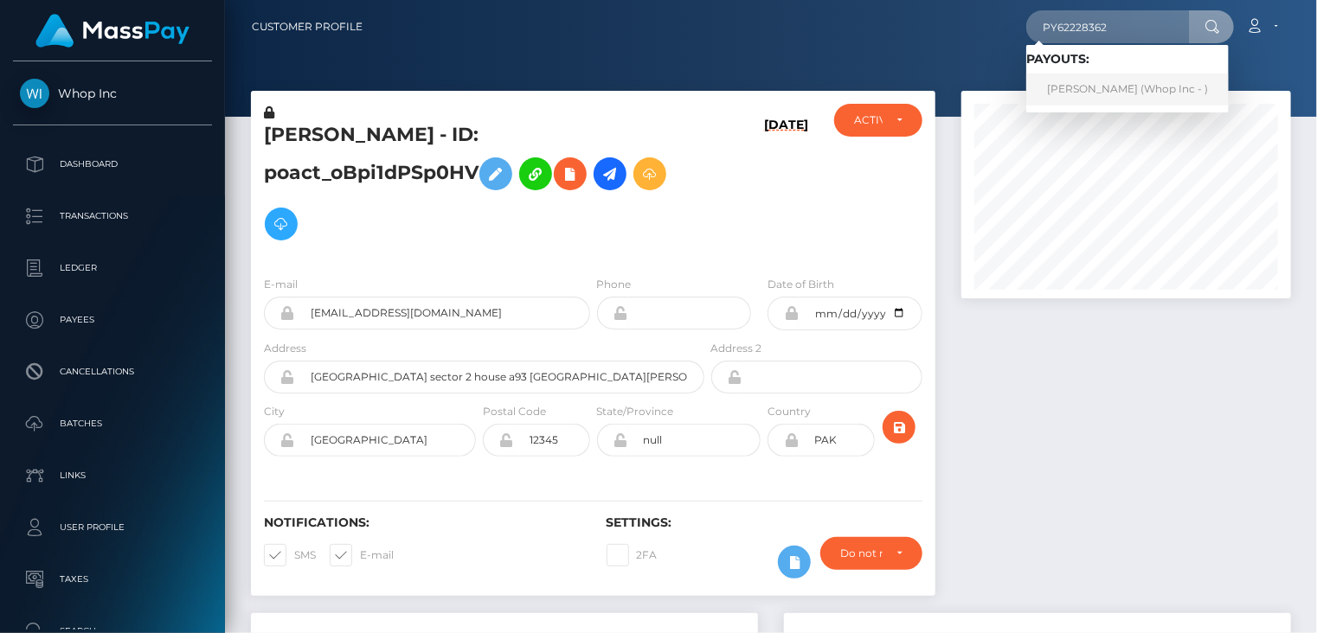
click at [1112, 95] on link "MIKAYEL SARGSYAN (Whop Inc - )" at bounding box center [1127, 90] width 202 height 32
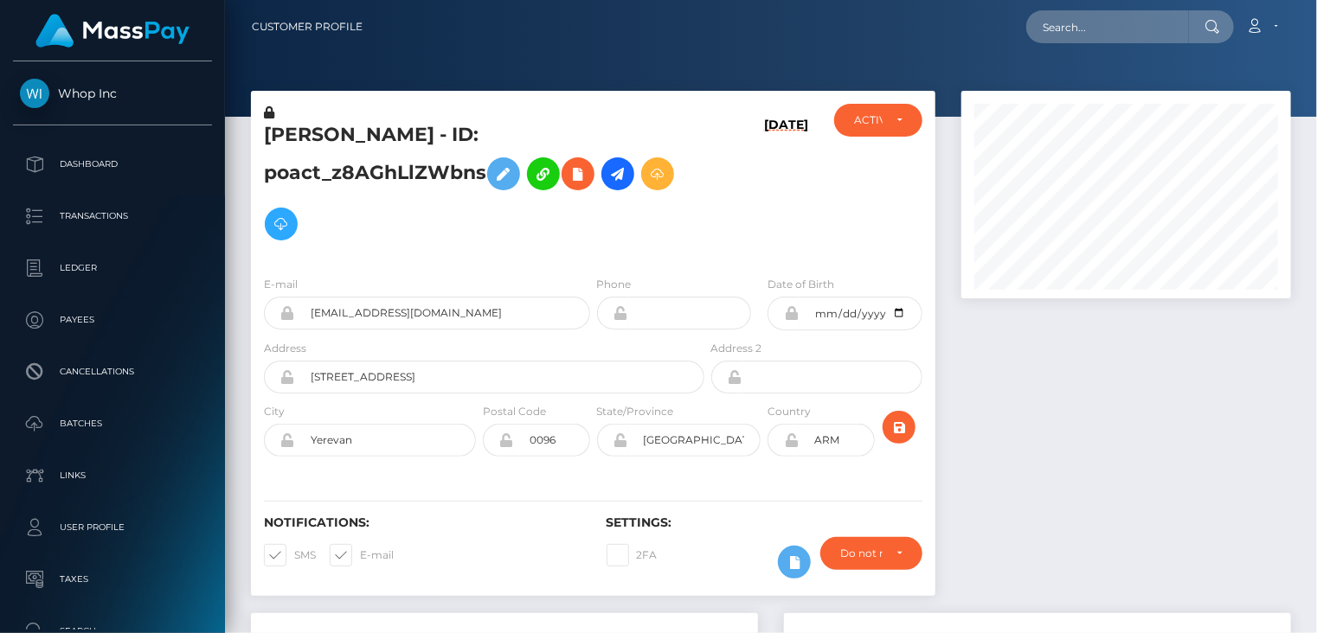
scroll to position [208, 329]
click at [1077, 27] on input "text" at bounding box center [1107, 26] width 163 height 33
paste input "PY62210616"
type input "PY62210616"
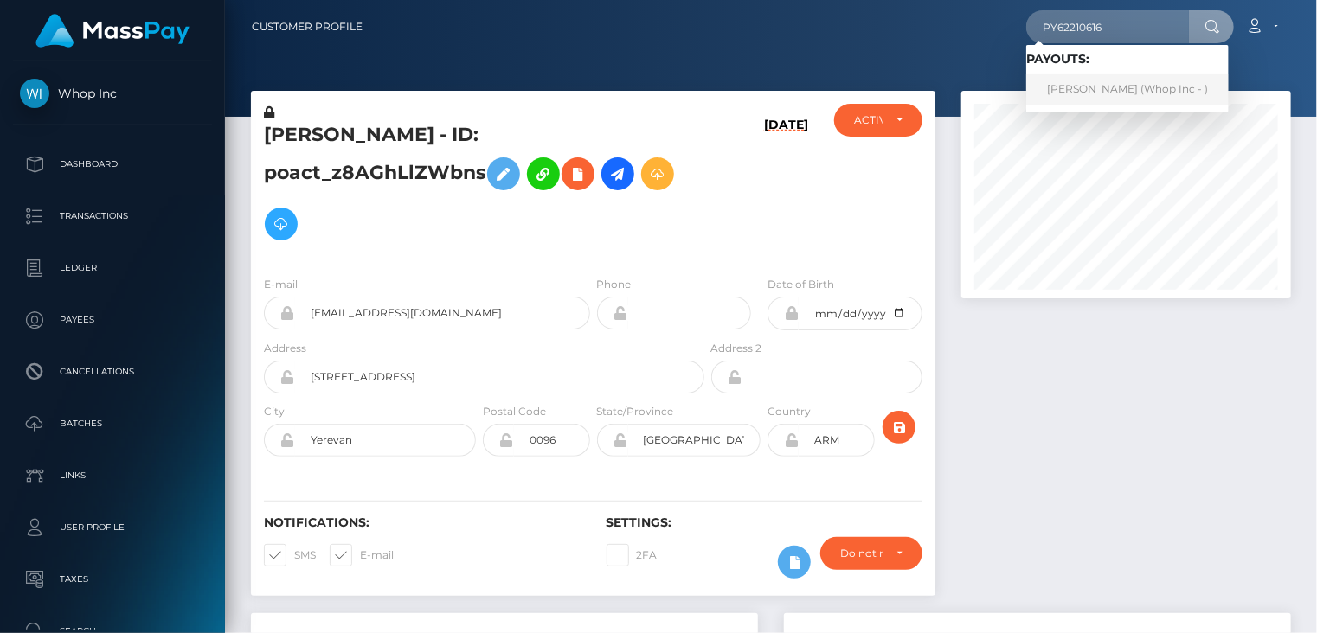
click at [1128, 89] on link "[PERSON_NAME] (Whop Inc - )" at bounding box center [1127, 90] width 202 height 32
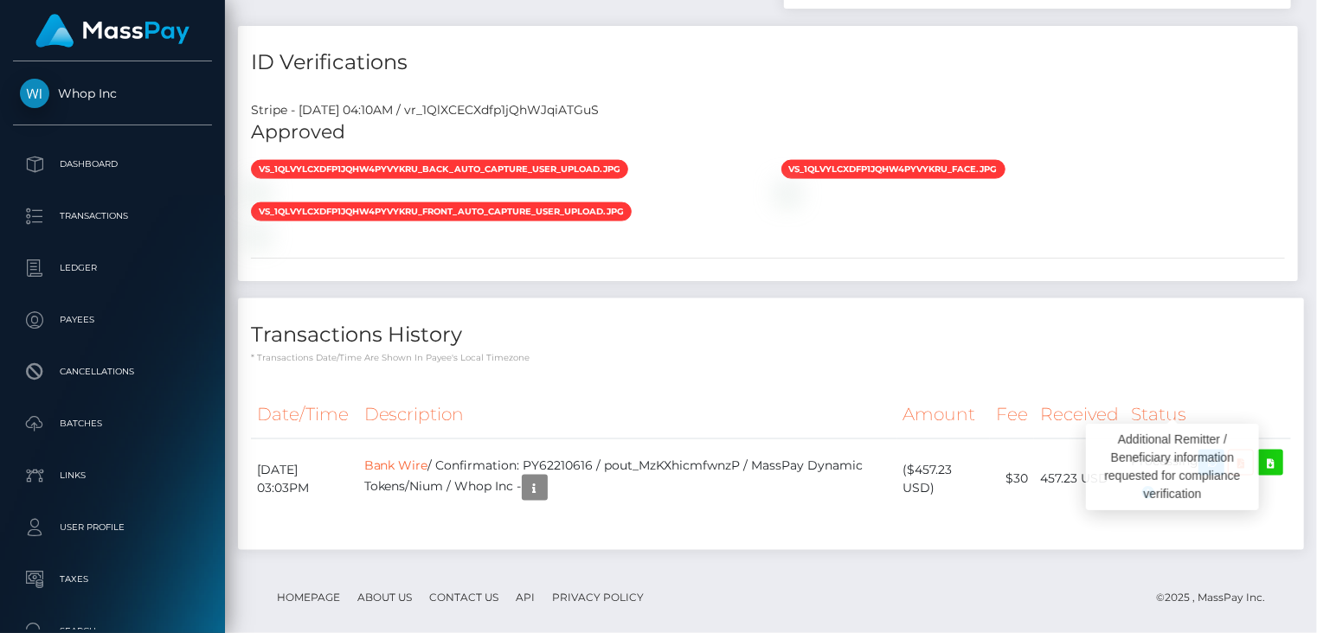
scroll to position [208, 329]
click at [1183, 475] on body "Whop Inc Dashboard Transactions Ledger Payees" at bounding box center [658, 316] width 1317 height 633
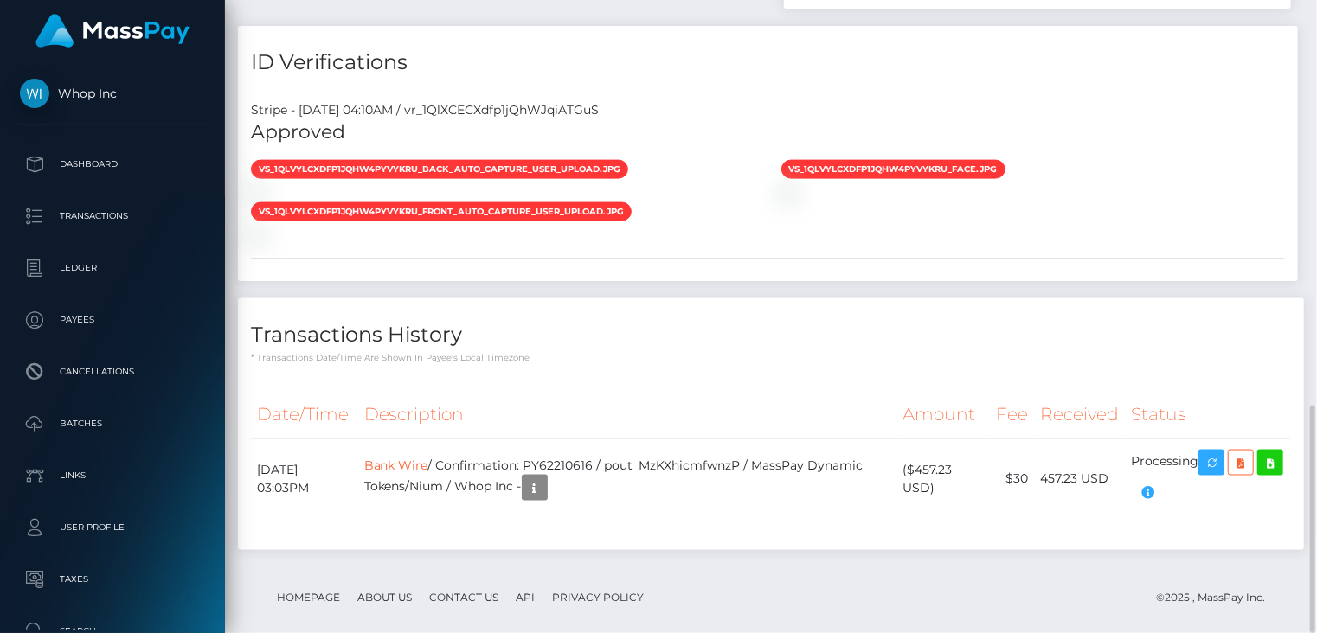
click at [1212, 349] on div "Transactions History * Transactions date/time are shown in payee's local timezo…" at bounding box center [771, 424] width 1066 height 252
click at [1215, 452] on icon "button" at bounding box center [1211, 463] width 21 height 22
click at [572, 450] on td "Bank Wire / Confirmation: PY62210616 / pout_MzKXhicmfwnzP / MassPay Dynamic Tok…" at bounding box center [627, 479] width 539 height 80
copy td "PY62210616"
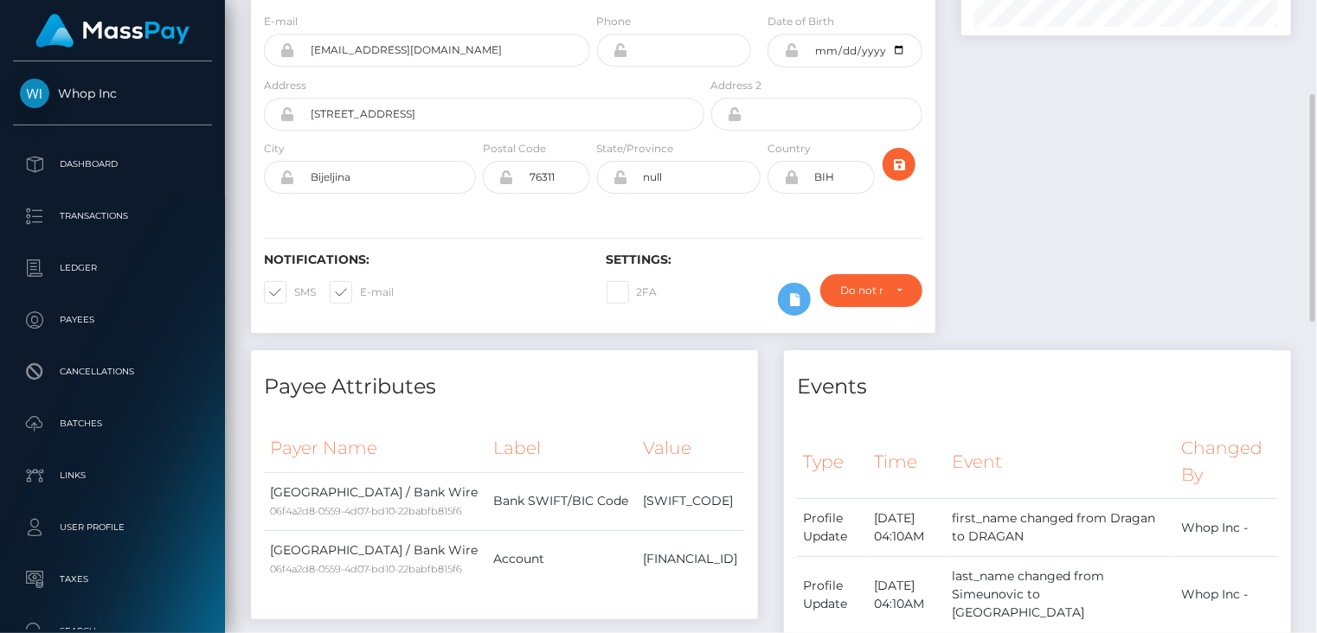
scroll to position [0, 0]
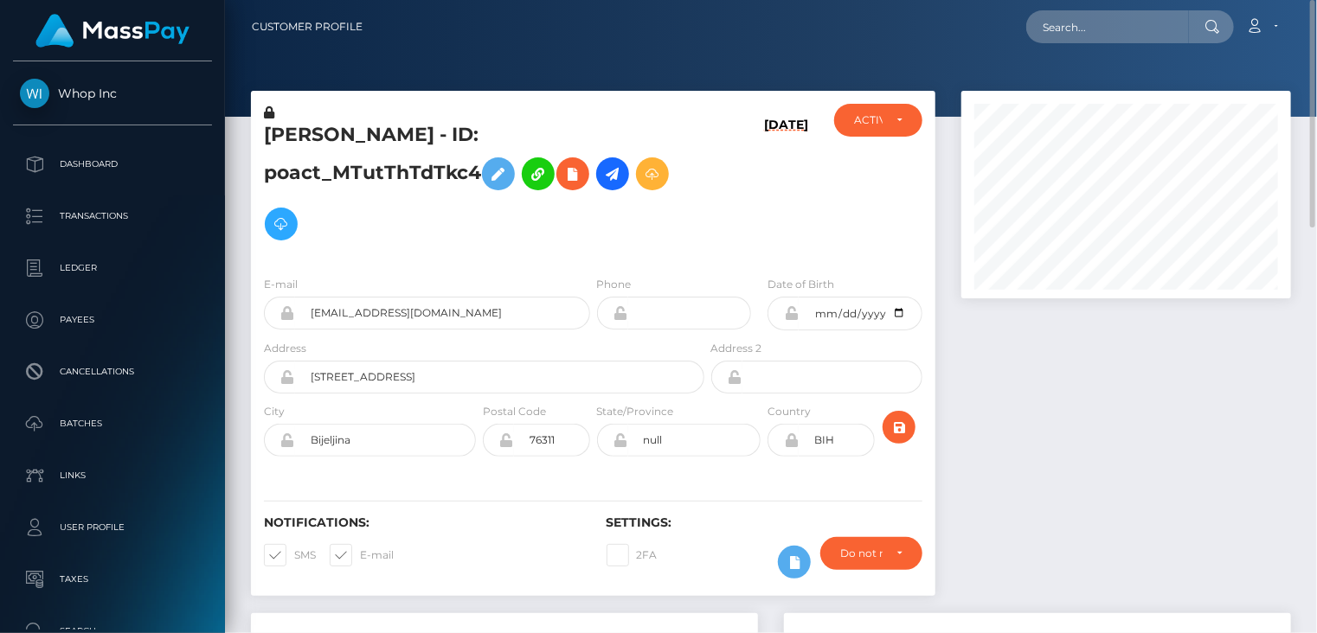
click at [343, 135] on h5 "DRAGAN SIMEUNOVIĆ - ID: poact_MTutThTdTkc4" at bounding box center [479, 185] width 431 height 127
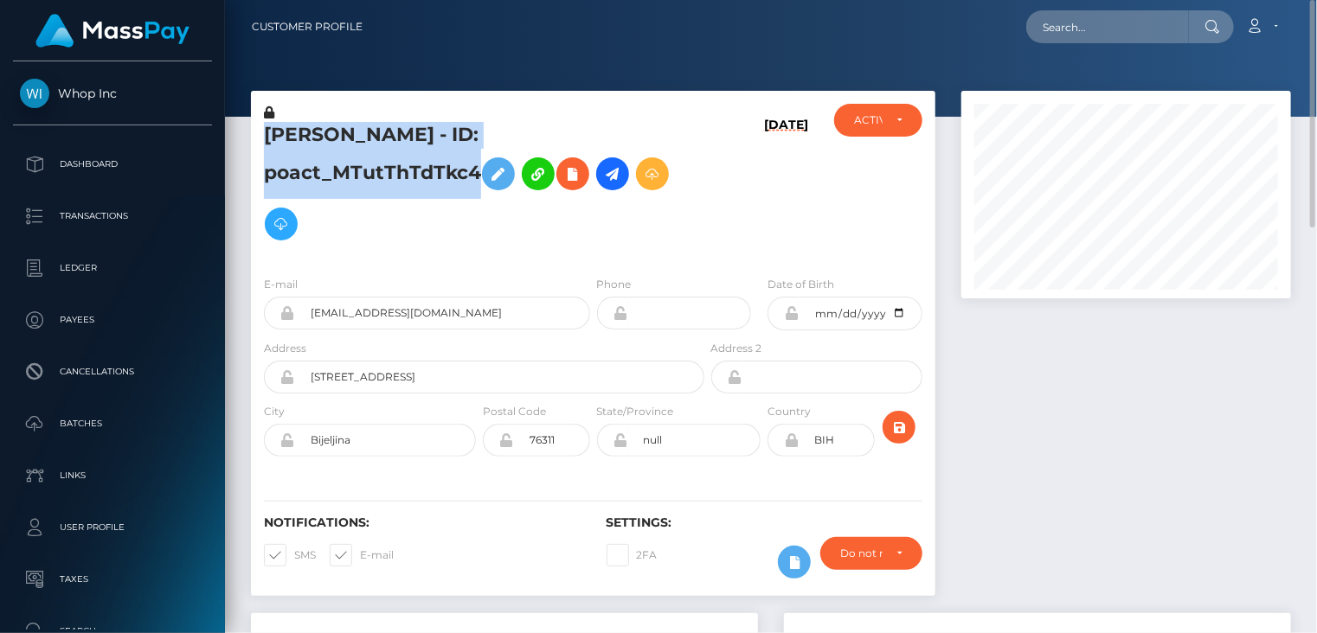
copy h5 "DRAGAN SIMEUNOVIĆ - ID: poact_MTutThTdTkc4"
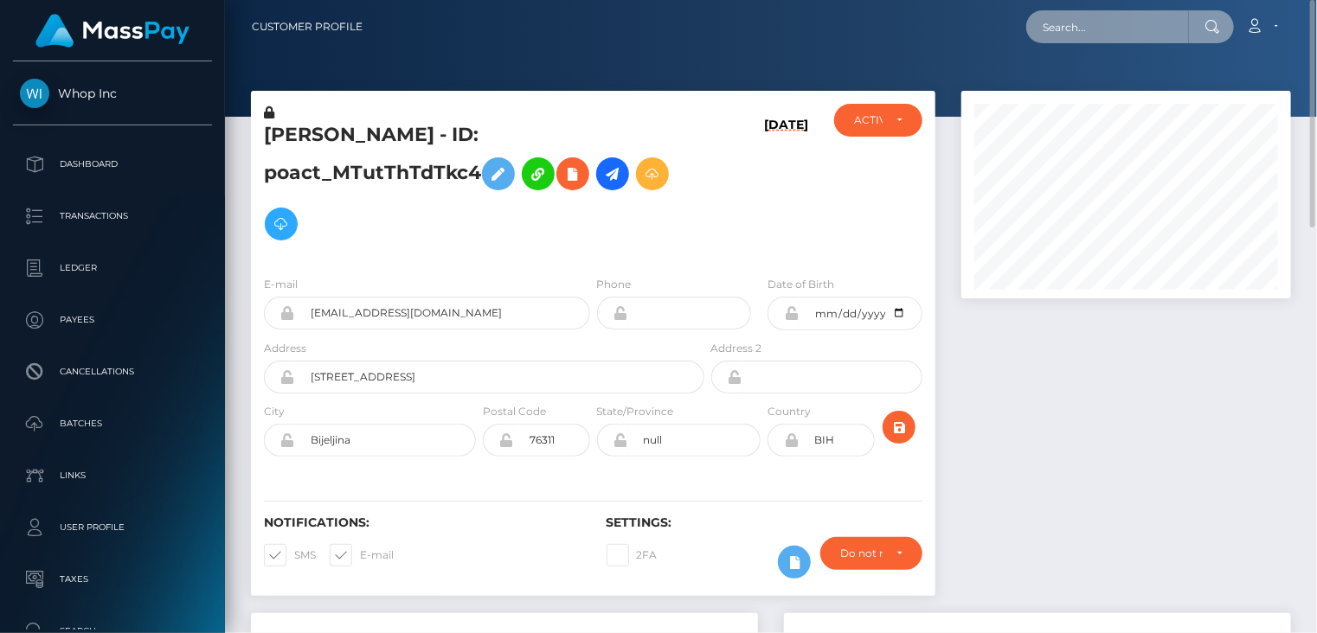
paste input "poact_IinWkTQMDPbB"
drag, startPoint x: 1188, startPoint y: 26, endPoint x: 1036, endPoint y: 26, distance: 152.3
click at [1036, 26] on input "poact_IinWkTQMDPbB \" at bounding box center [1107, 26] width 163 height 33
paste input "MSPa55749d97a4bfc5"
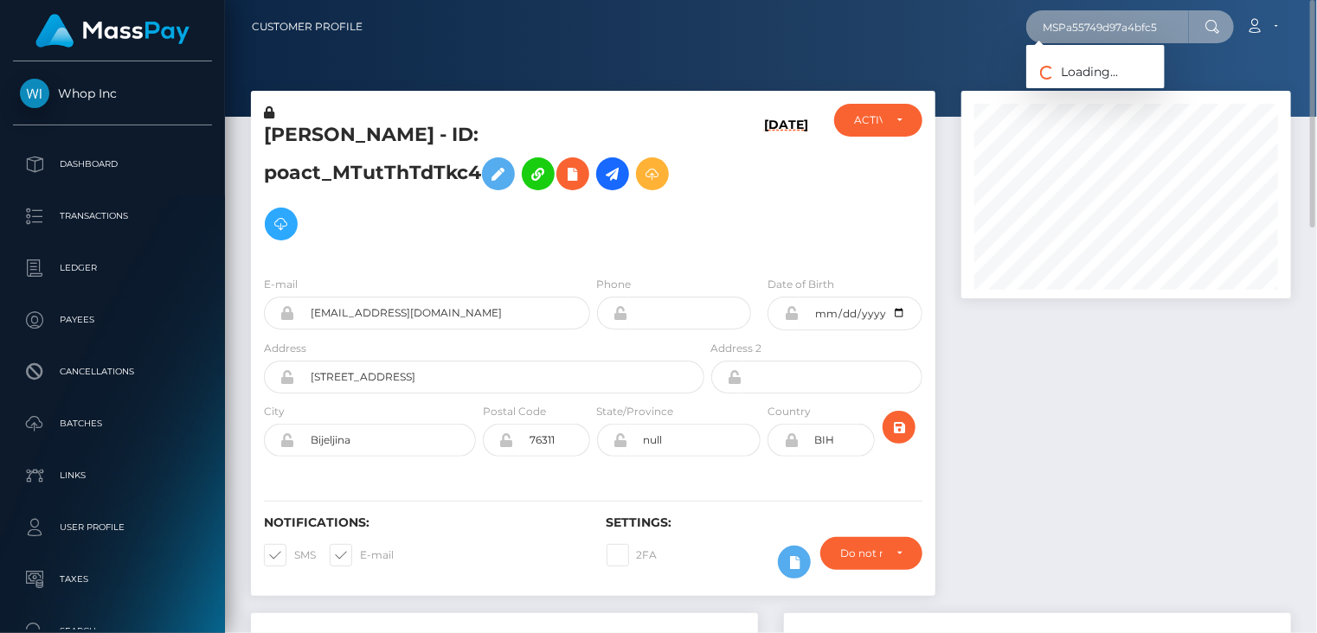
type input "MSPa55749d97a4bfc5"
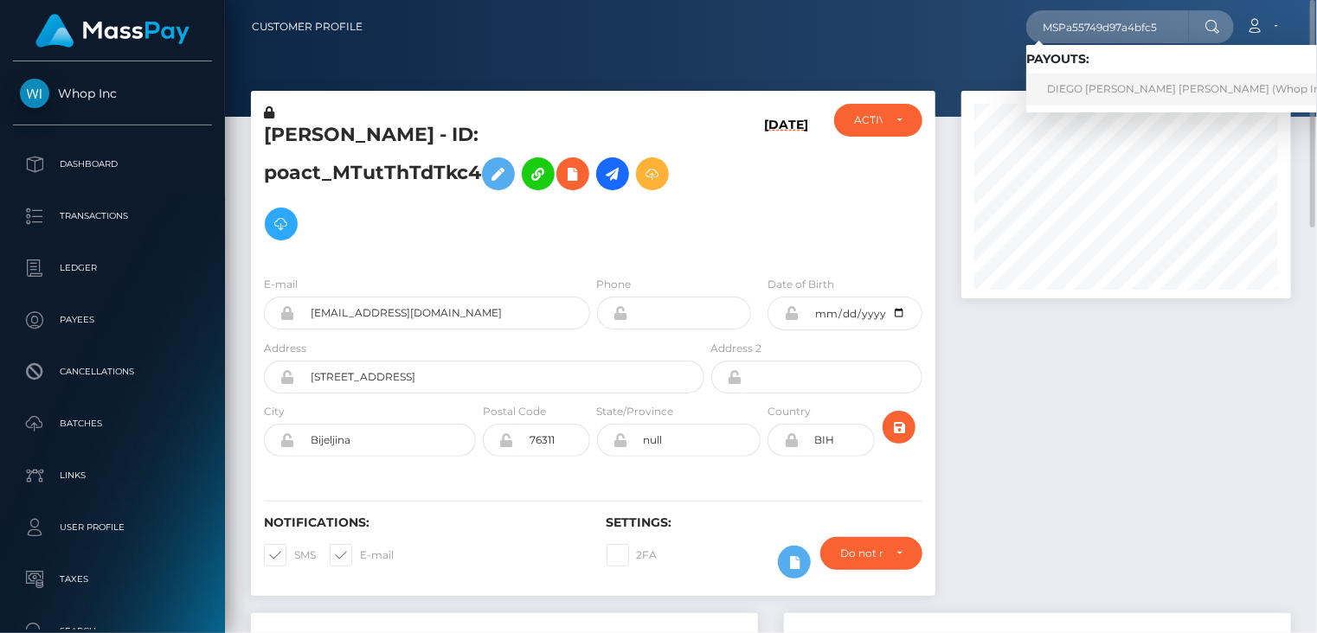
click at [1110, 90] on link "DIEGO ANDRES RODRIGUEZ CAMARGO (Whop Inc - )" at bounding box center [1193, 90] width 334 height 32
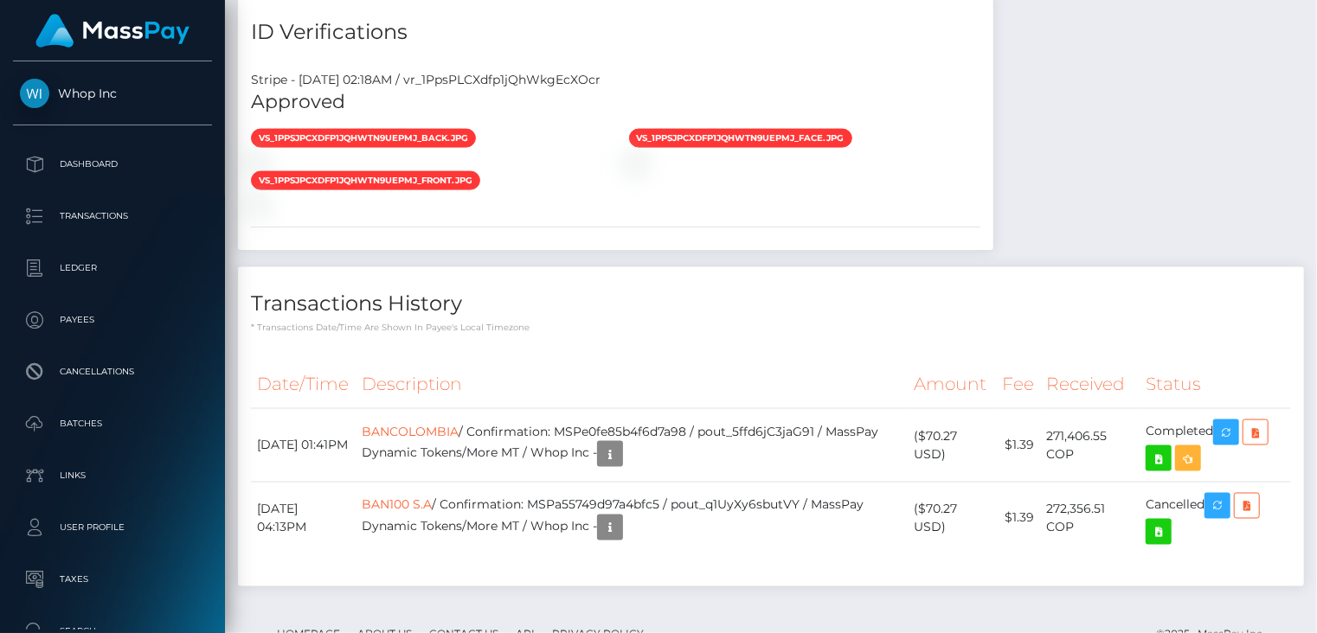
scroll to position [1727, 0]
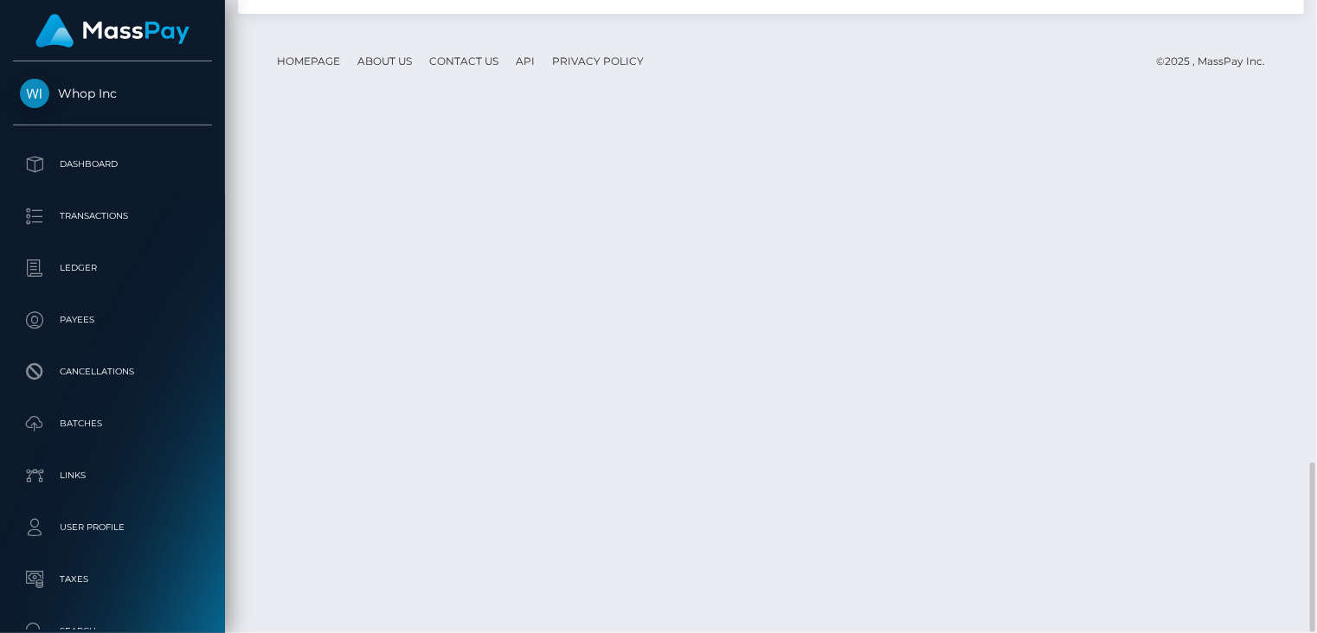
drag, startPoint x: 560, startPoint y: 450, endPoint x: 832, endPoint y: 447, distance: 272.5
copy td "MSPa55749d97a4bfc5 / pout_q1UyXy6sbutVY"
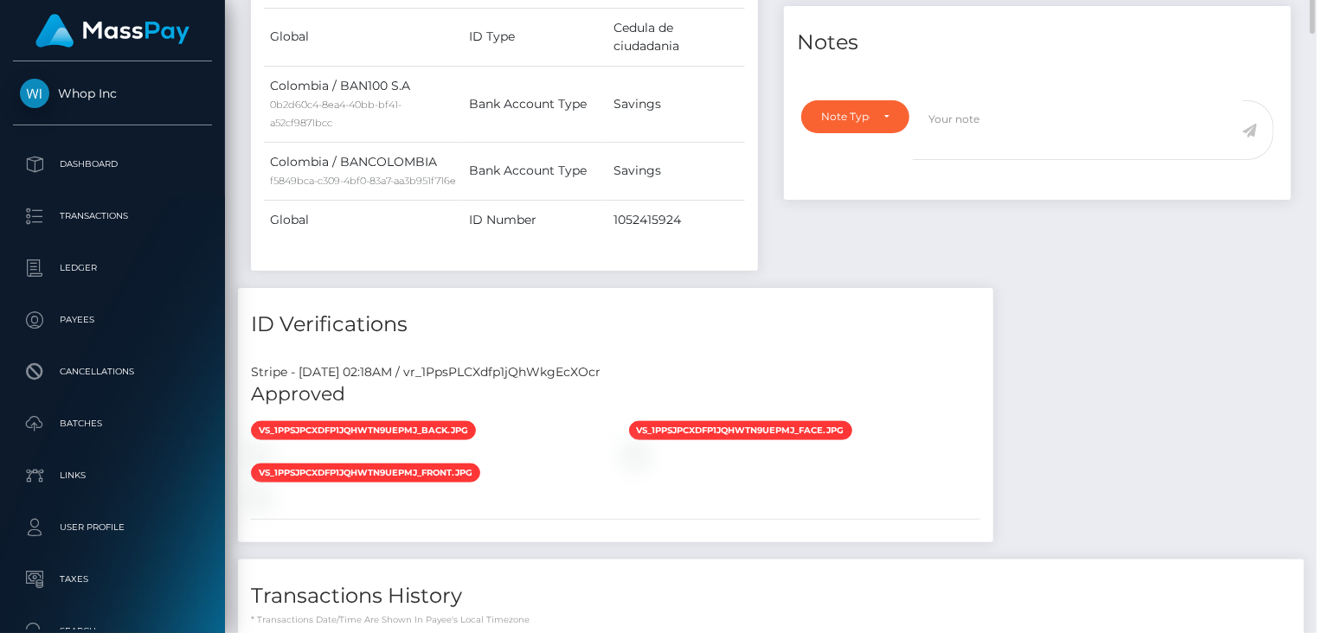
scroll to position [0, 0]
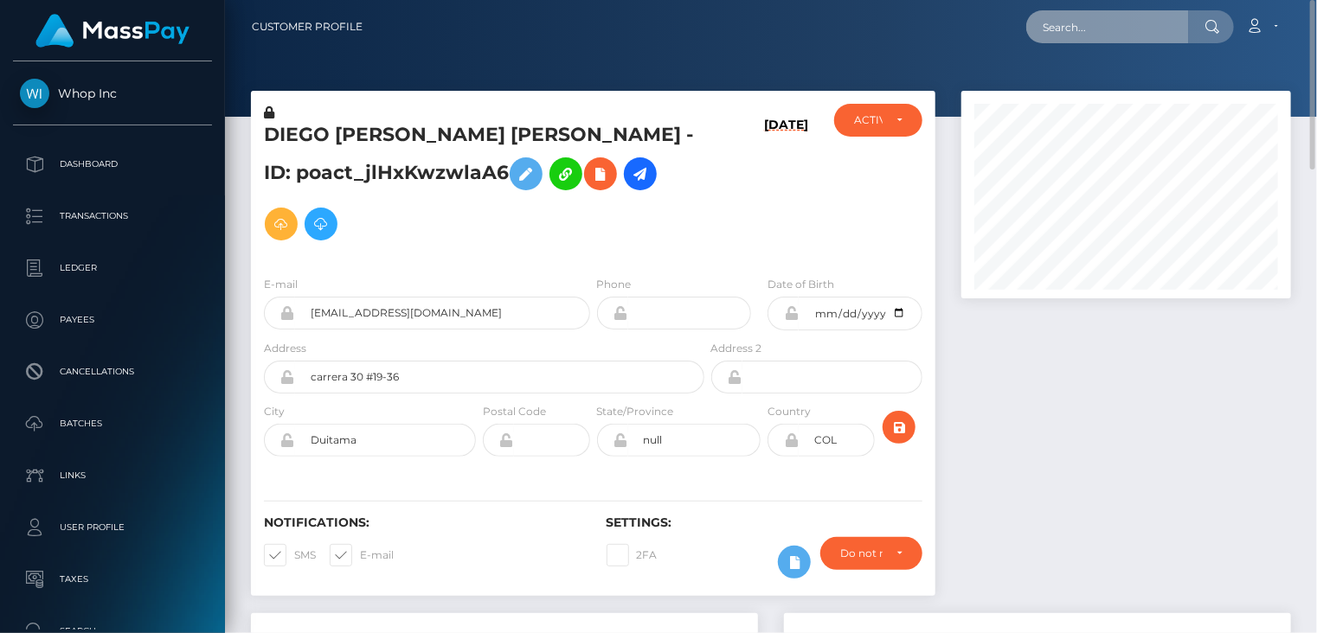
click at [1140, 25] on input "text" at bounding box center [1107, 26] width 163 height 33
paste input "poact_44No1SddXQIU"
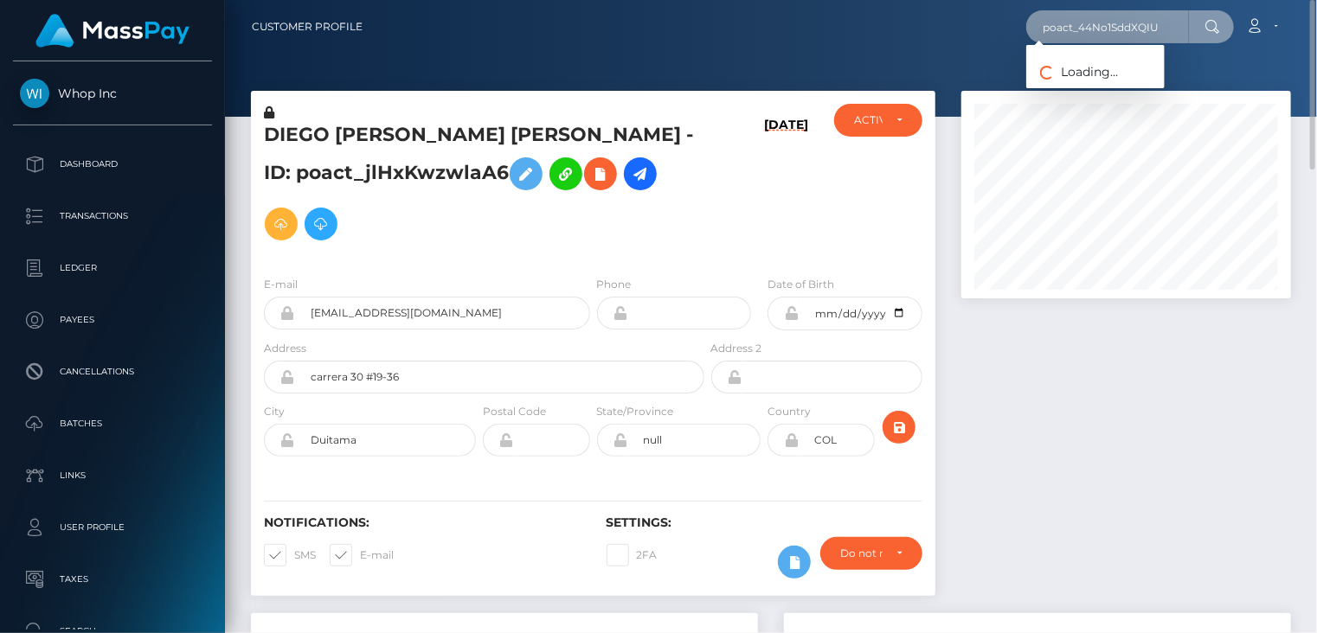
type input "poact_44No1SddXQIU"
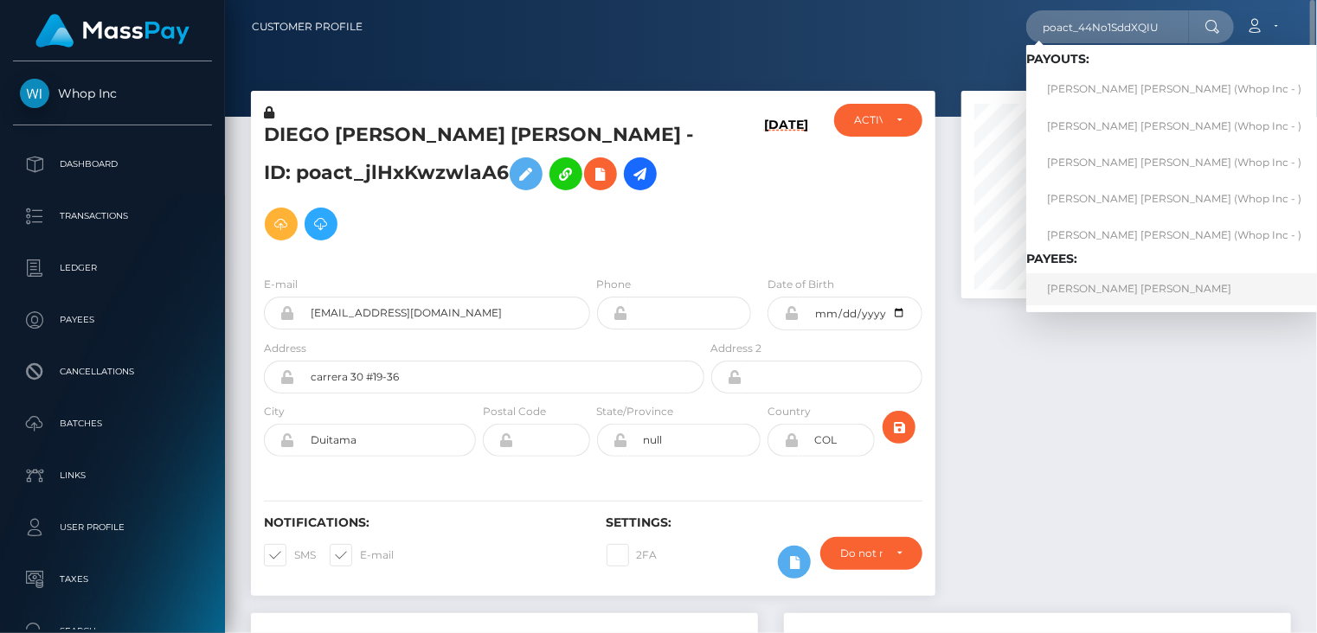
click at [1170, 301] on link "RABAB HAMED ABDELRAHMAN ELTAWIL" at bounding box center [1174, 289] width 296 height 32
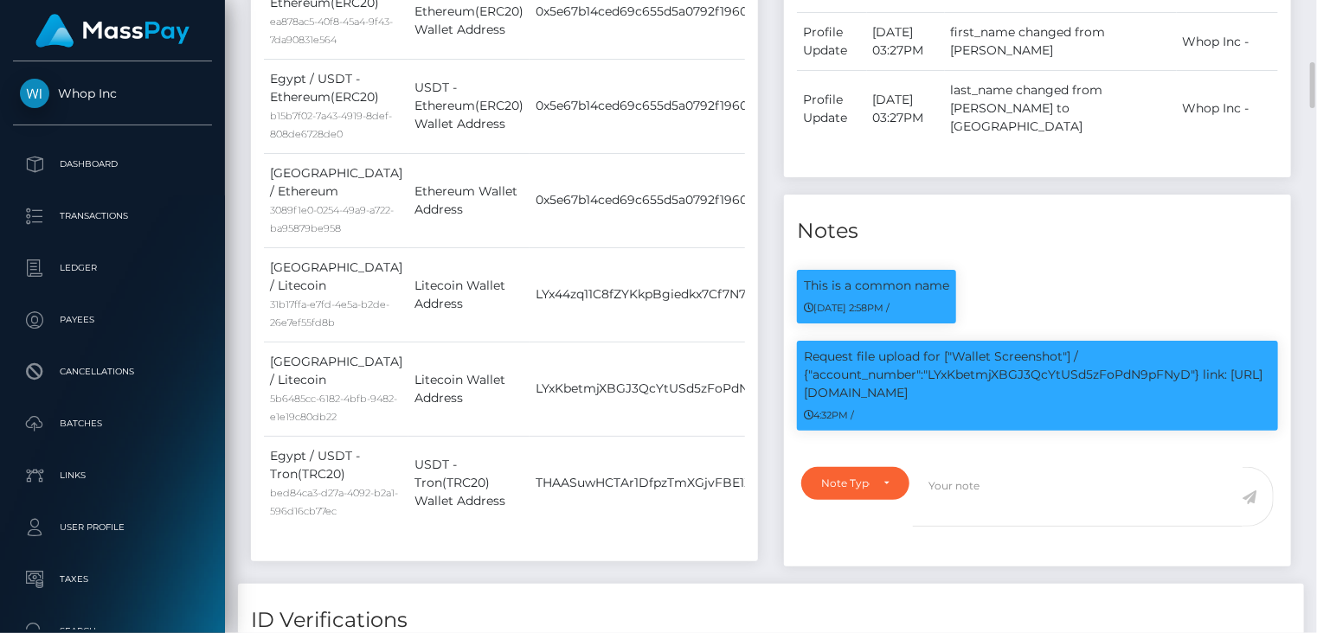
scroll to position [208, 329]
click at [1032, 357] on p "Request file upload for ["Wallet Screenshot"] / {"account_number":"LYxKbetmjXBG…" at bounding box center [1037, 375] width 467 height 55
copy p "LYxKbetmjXBGJ3QcYtUSd5zFoPdN9pFNyD"
drag, startPoint x: 1204, startPoint y: 356, endPoint x: 1215, endPoint y: 365, distance: 14.1
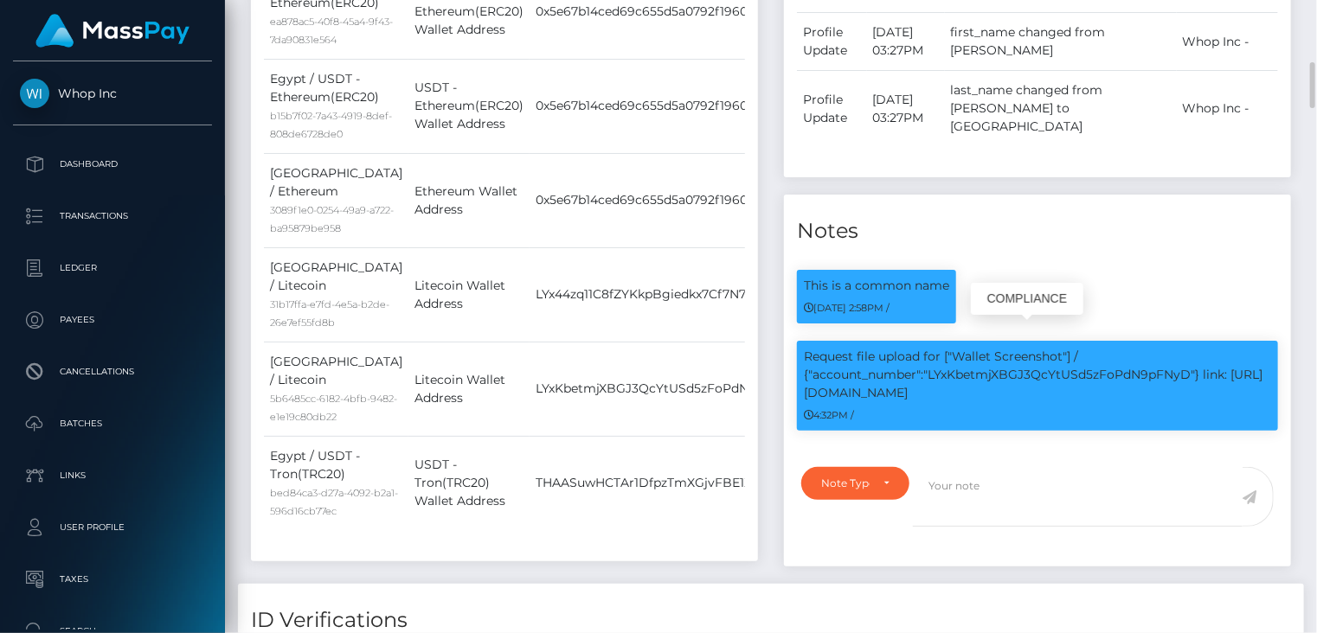
click at [1215, 365] on p "Request file upload for ["Wallet Screenshot"] / {"account_number":"LYxKbetmjXBG…" at bounding box center [1037, 375] width 467 height 55
copy p "link: https://l.maspay.io/Nhj49"
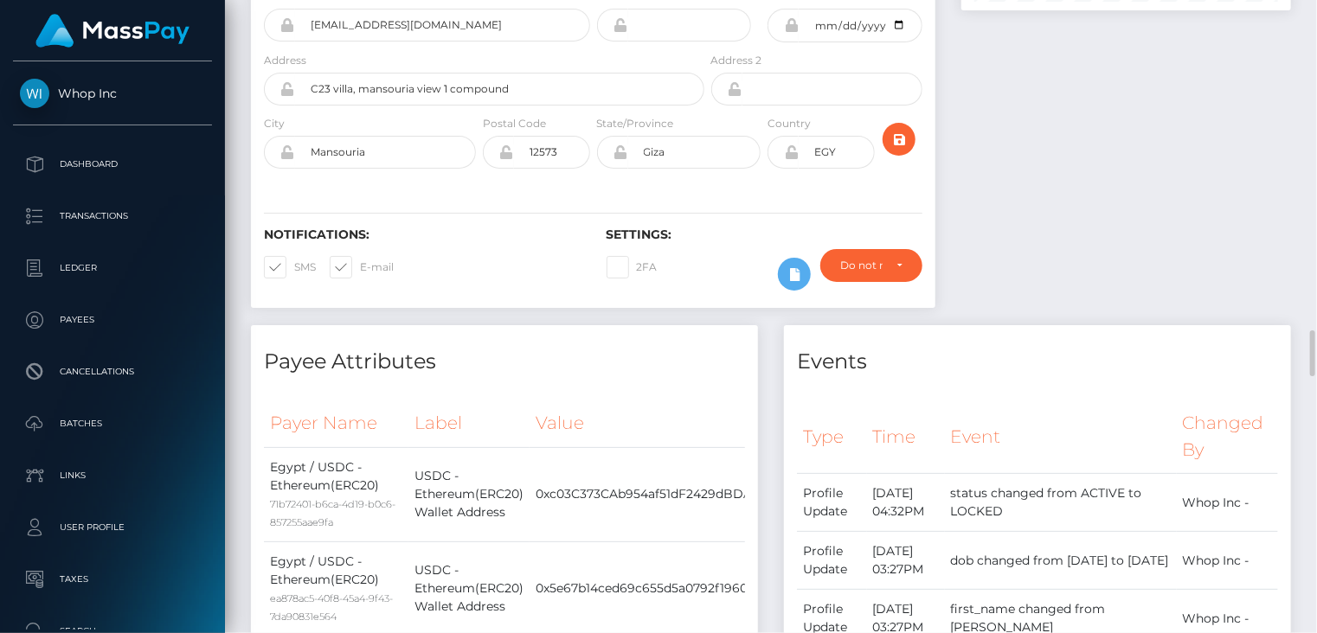
scroll to position [0, 0]
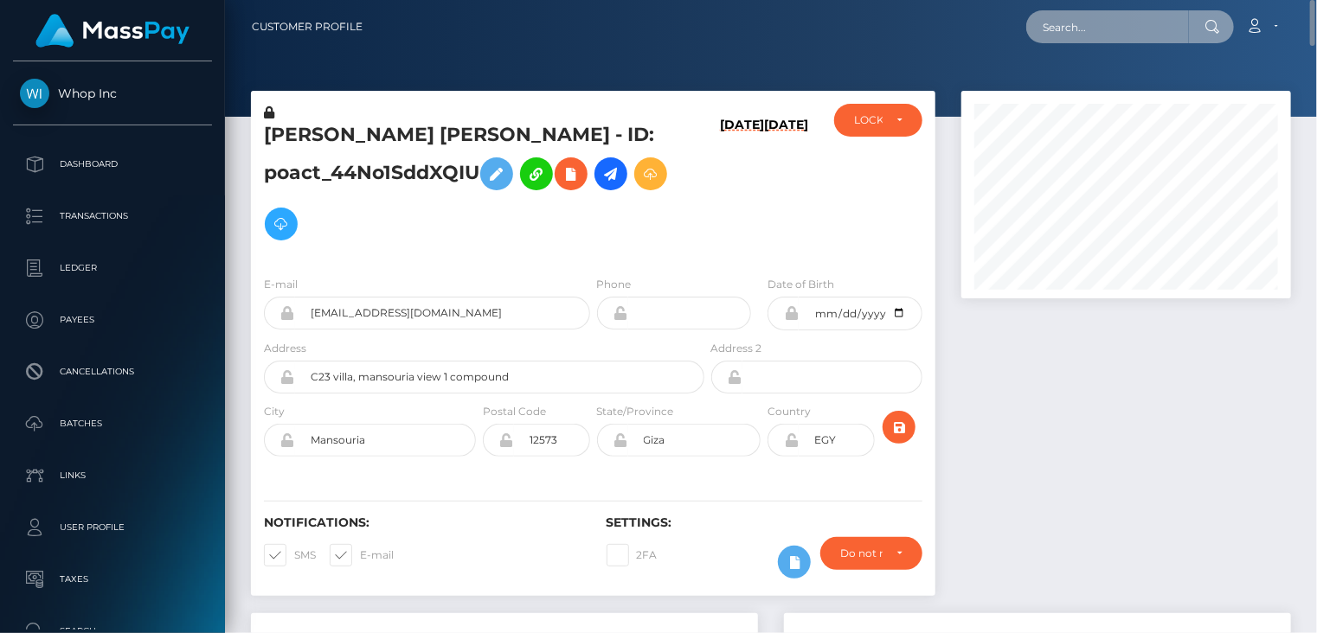
click at [1097, 29] on input "text" at bounding box center [1107, 26] width 163 height 33
paste input "MSP2bd6107e2ce83bd"
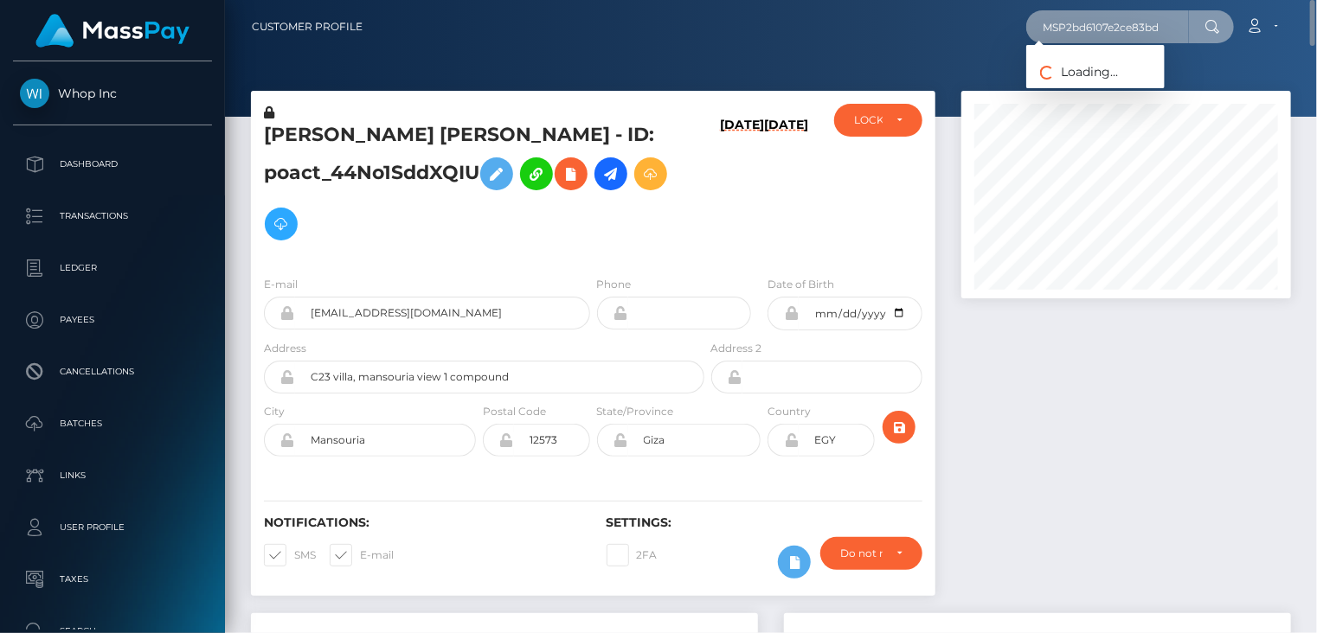
type input "MSP2bd6107e2ce83bd"
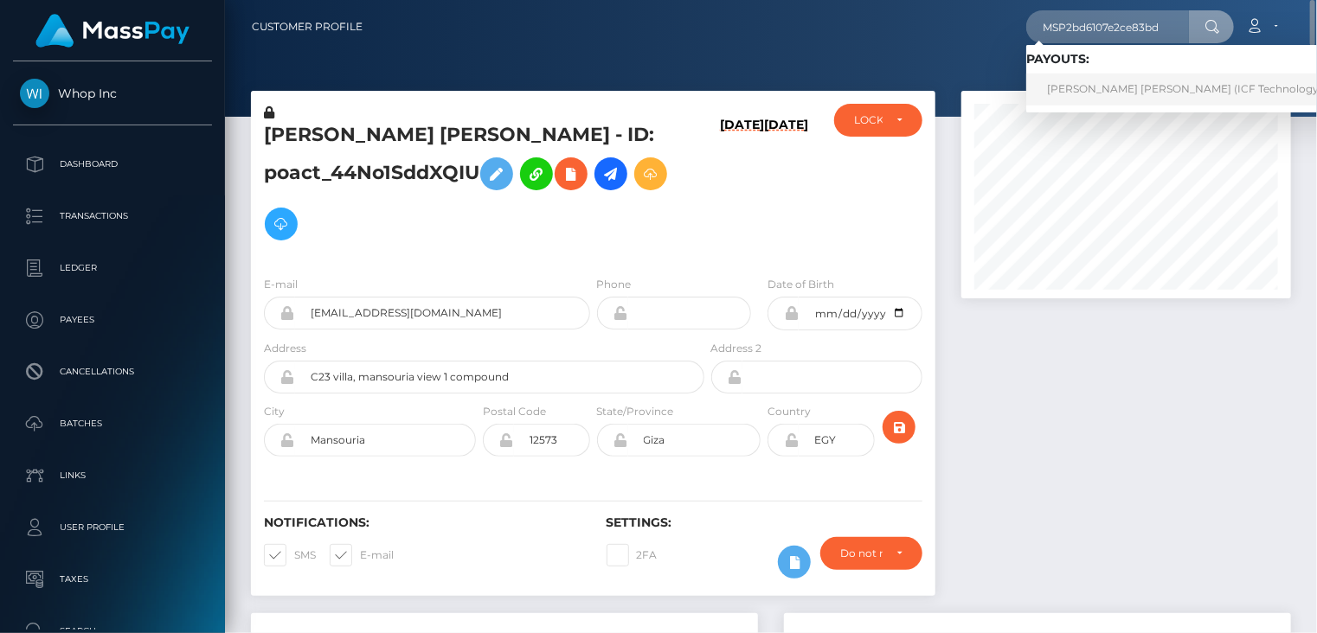
click at [1078, 87] on link "SAMADY SARAHI RODIL PIMENTEL (ICF Technology, Inc. - )" at bounding box center [1201, 90] width 350 height 32
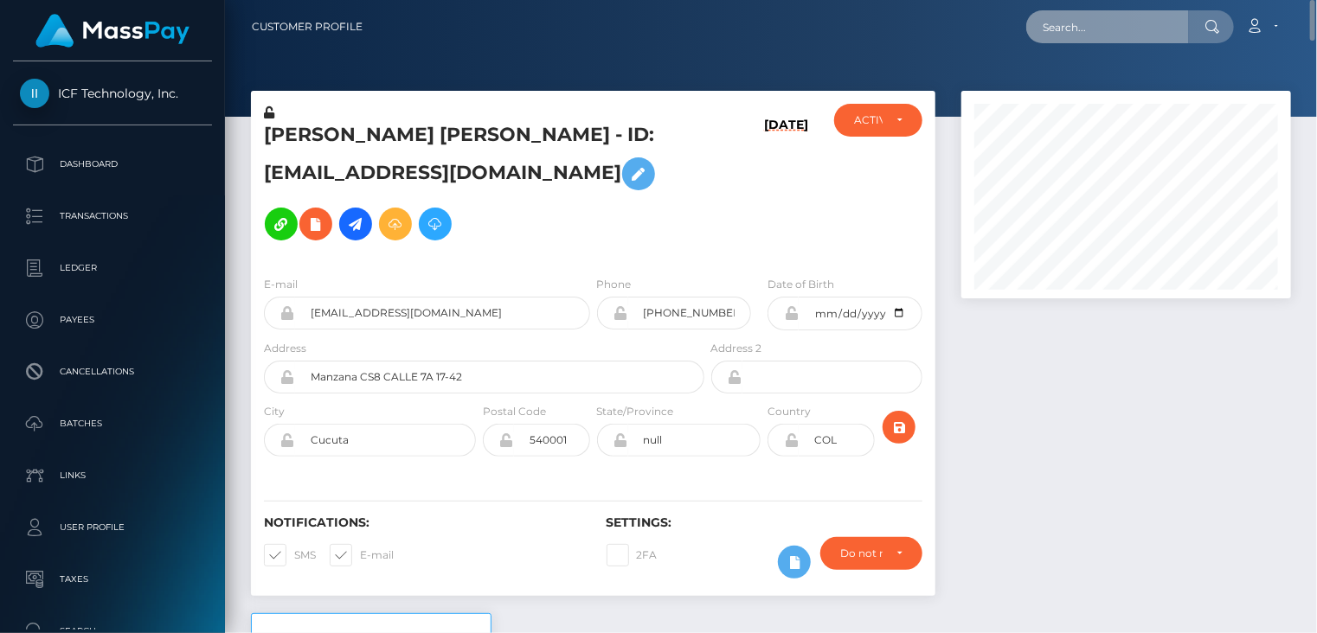
click at [1141, 39] on input "text" at bounding box center [1107, 26] width 163 height 33
paste input "MSP7a90aee4e3adc8e"
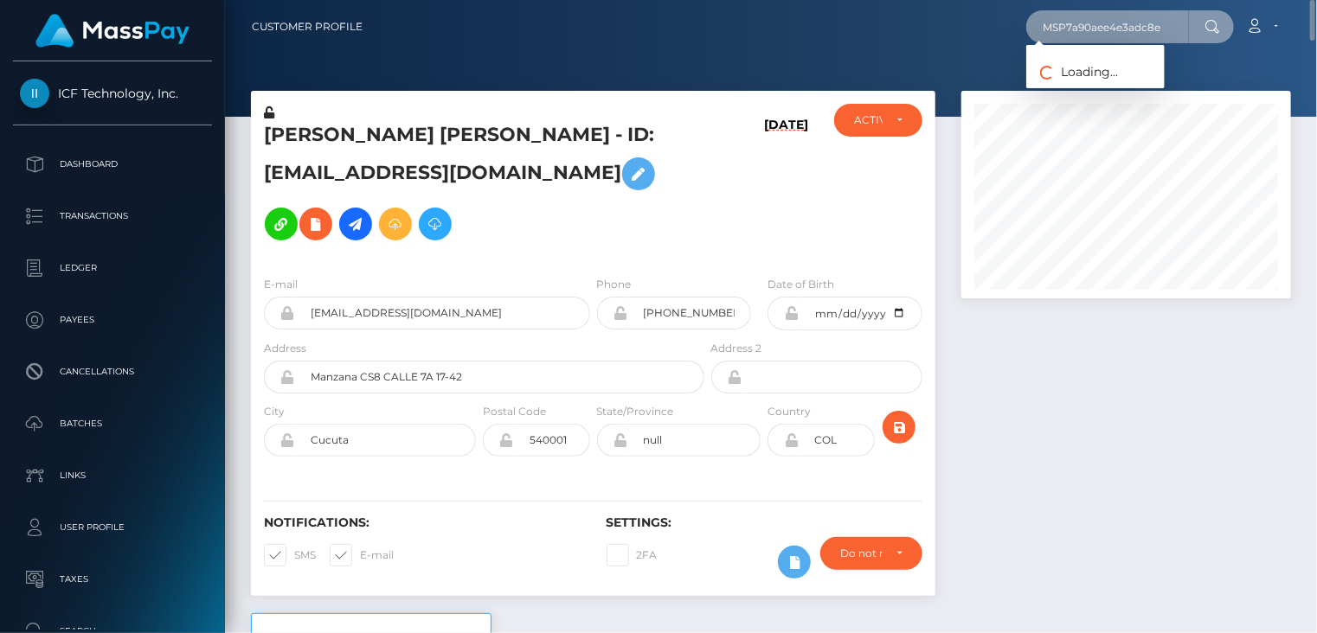
type input "MSP7a90aee4e3adc8e"
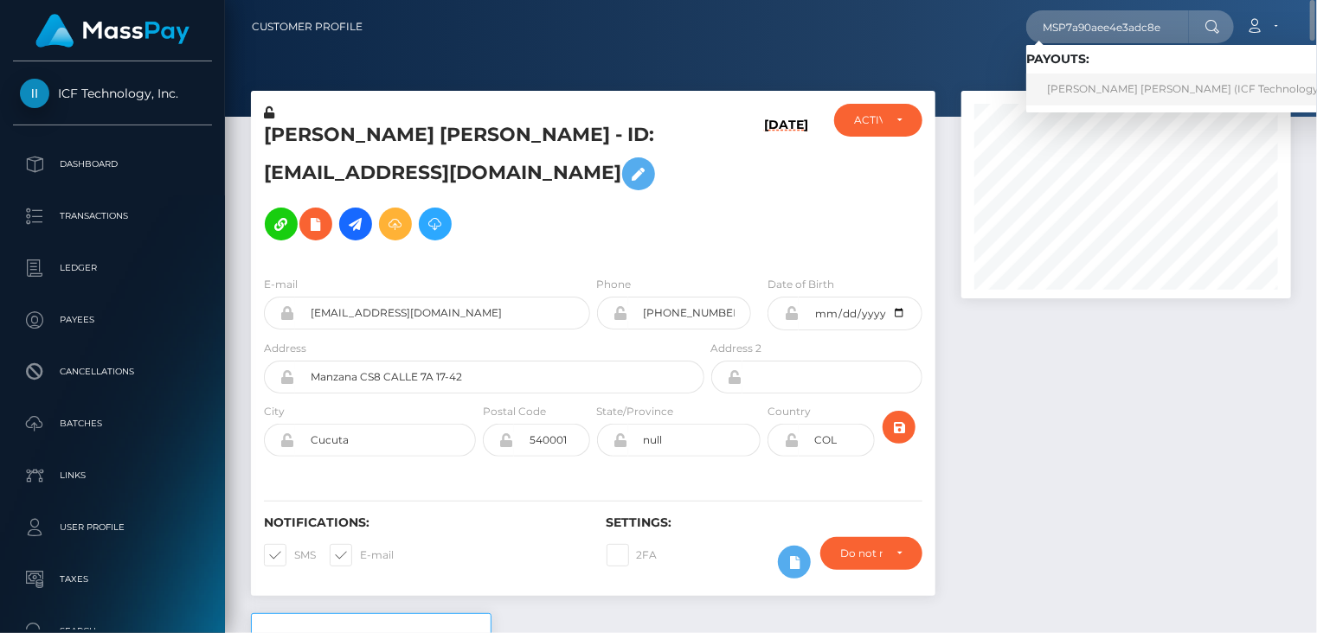
click at [1062, 87] on link "Diana Carolina Erazo Benavides (ICF Technology, Inc. - )" at bounding box center [1201, 90] width 350 height 32
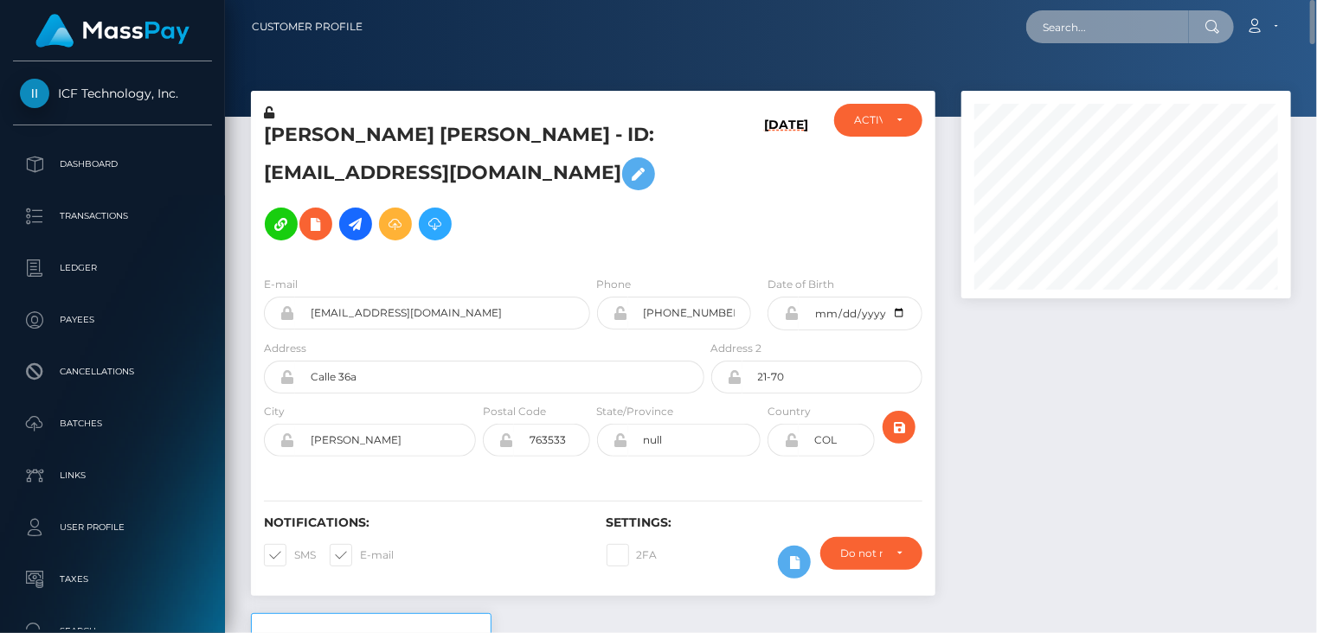
paste input "poact_IinWkTQMDPbB"
type input "poact_IinWkTQMDPbB"
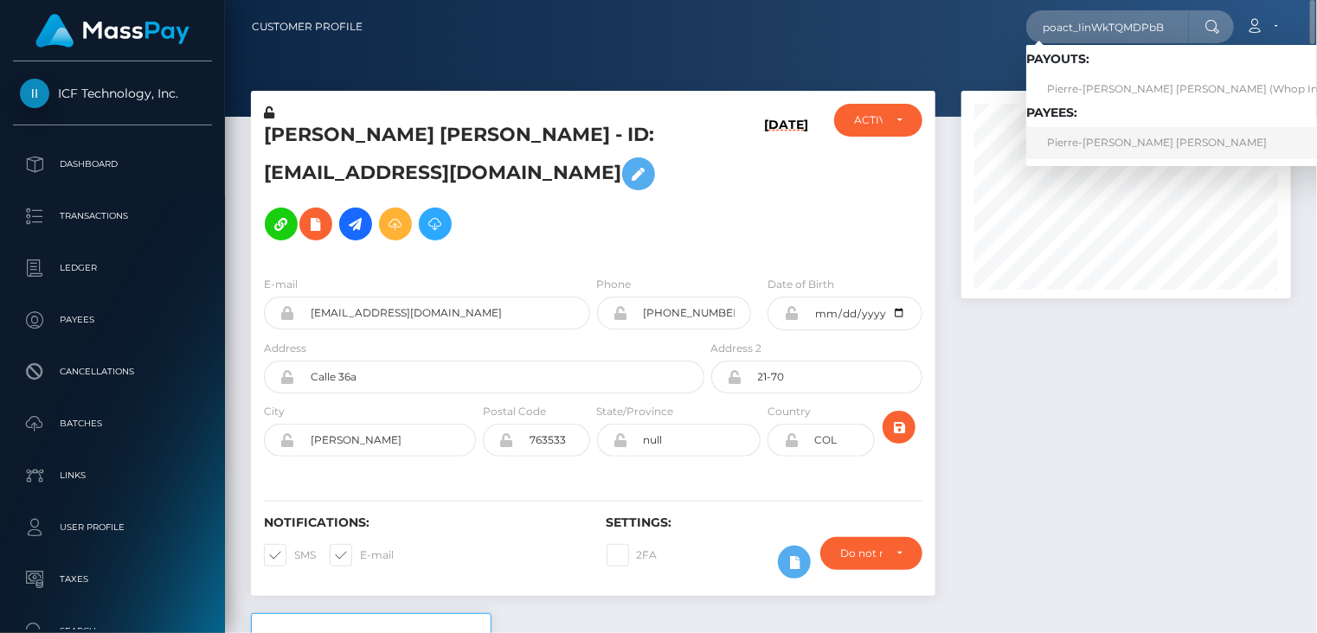
click at [1095, 147] on link "Pierre-Antoine Charles André DOUET" at bounding box center [1191, 143] width 331 height 32
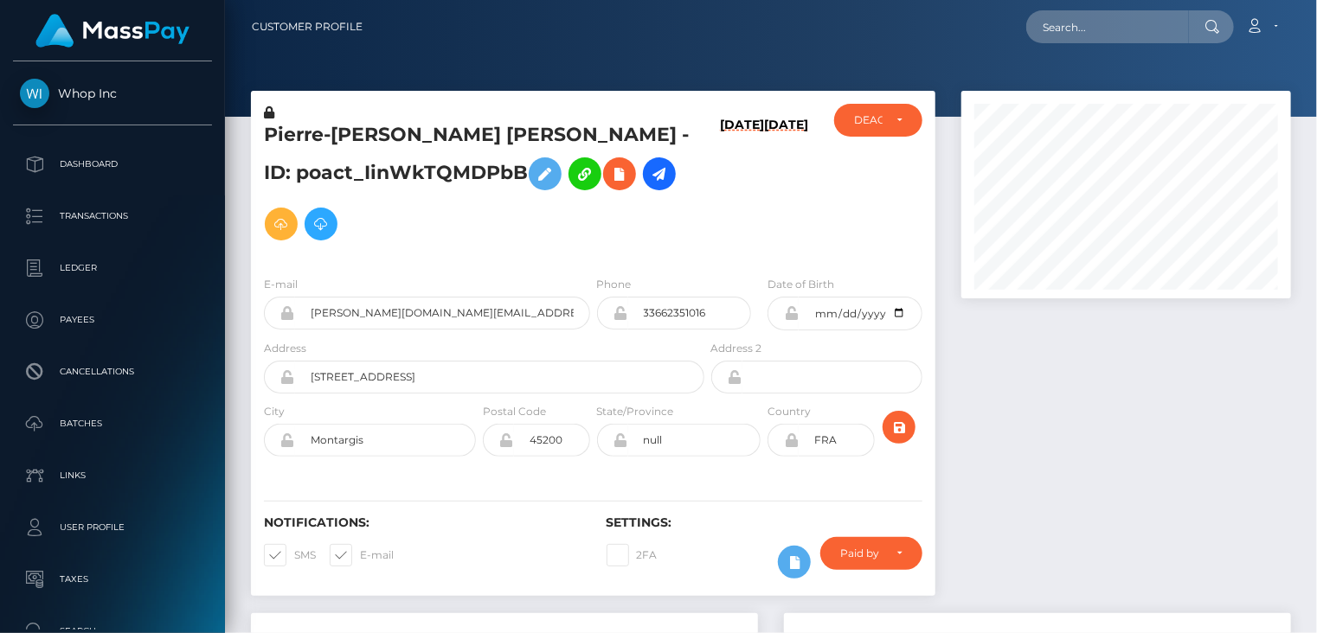
scroll to position [208, 329]
click at [414, 316] on input "douet.pa+a070bcbec6@gmail.com" at bounding box center [442, 313] width 295 height 33
click at [304, 135] on h5 "Pierre-Antoine Charles André DOUET - ID: poact_IinWkTQMDPbB" at bounding box center [479, 185] width 431 height 127
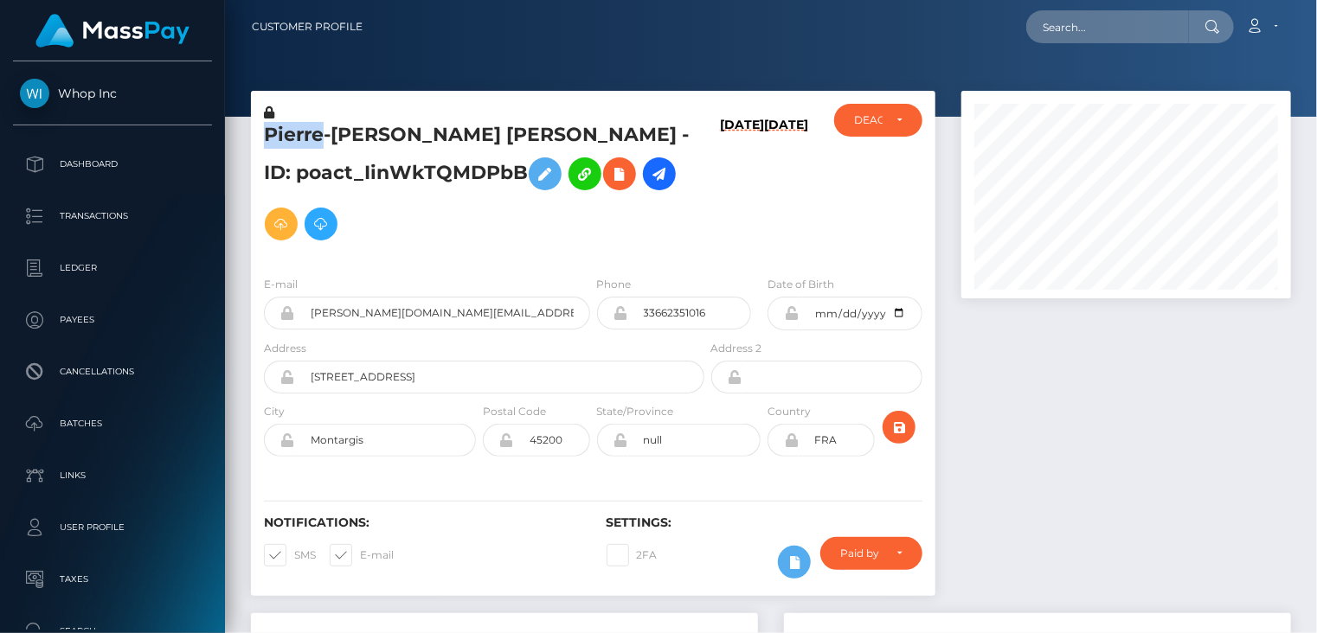
click at [304, 135] on h5 "Pierre-Antoine Charles André DOUET - ID: poact_IinWkTQMDPbB" at bounding box center [479, 185] width 431 height 127
copy h5 "Pierre"
click at [461, 176] on h5 "Pierre-Antoine Charles André DOUET - ID: poact_IinWkTQMDPbB" at bounding box center [479, 185] width 431 height 127
copy h5 "poact_IinWkTQMDPbB"
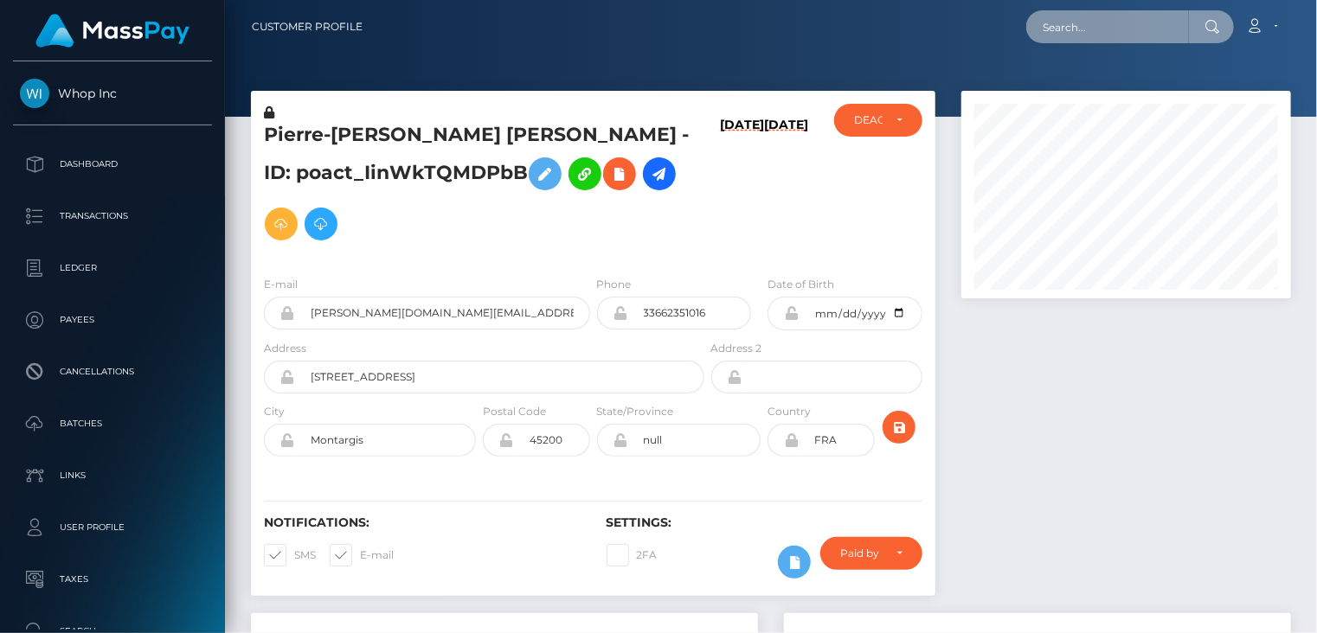
paste input "poact_k0Qb14zNd5ZG"
type input "poact_k0Qb14zNd5ZG"
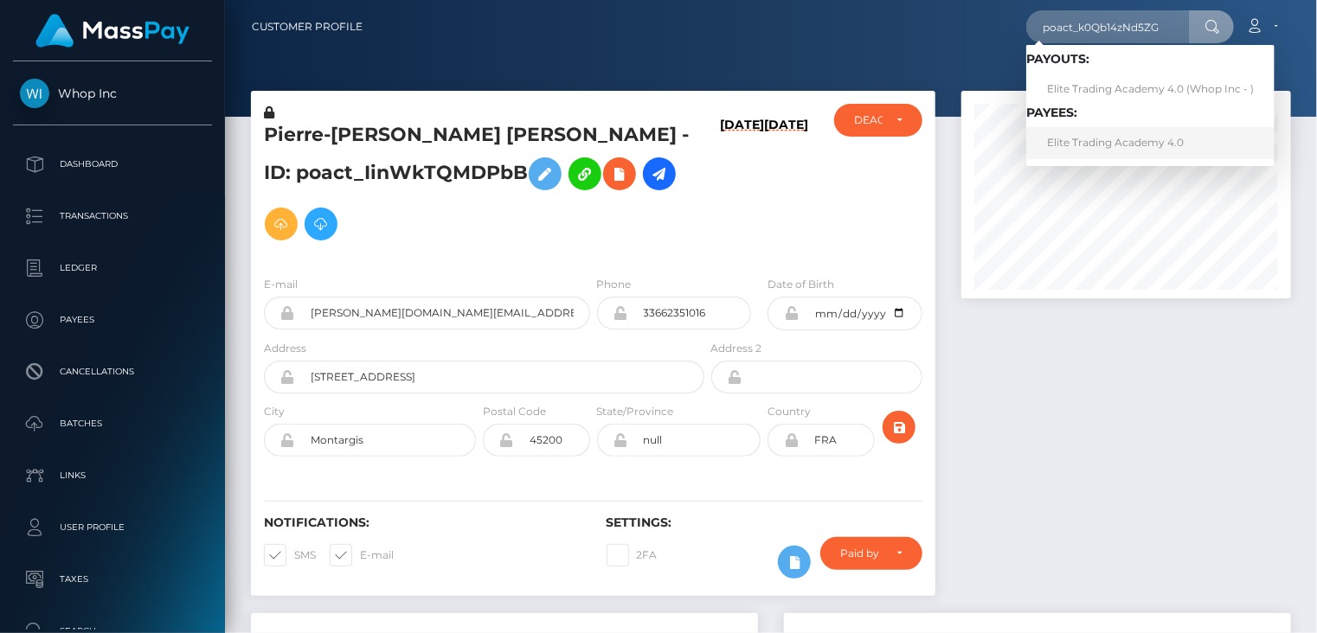
click at [1106, 143] on link "Elite Trading Academy 4.0" at bounding box center [1150, 143] width 248 height 32
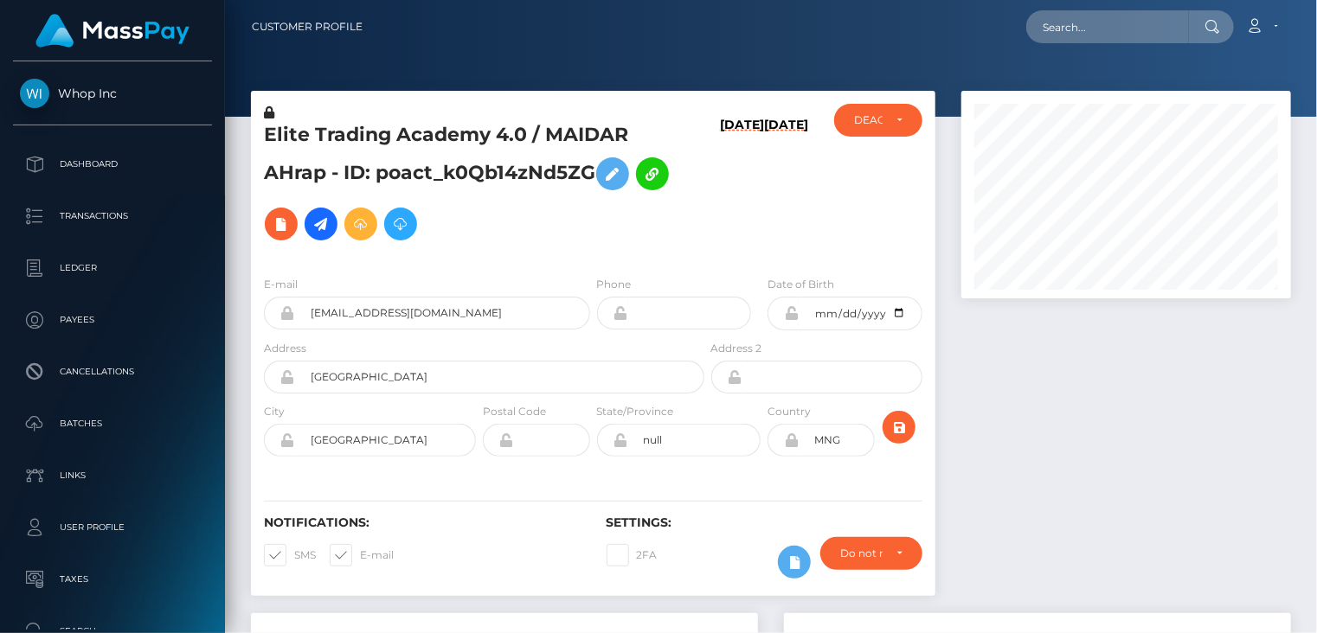
scroll to position [208, 329]
click at [1106, 39] on input "text" at bounding box center [1107, 26] width 163 height 33
click at [1097, 32] on input "text" at bounding box center [1107, 26] width 163 height 33
paste input "poact_UeMbBZ5sfGx6"
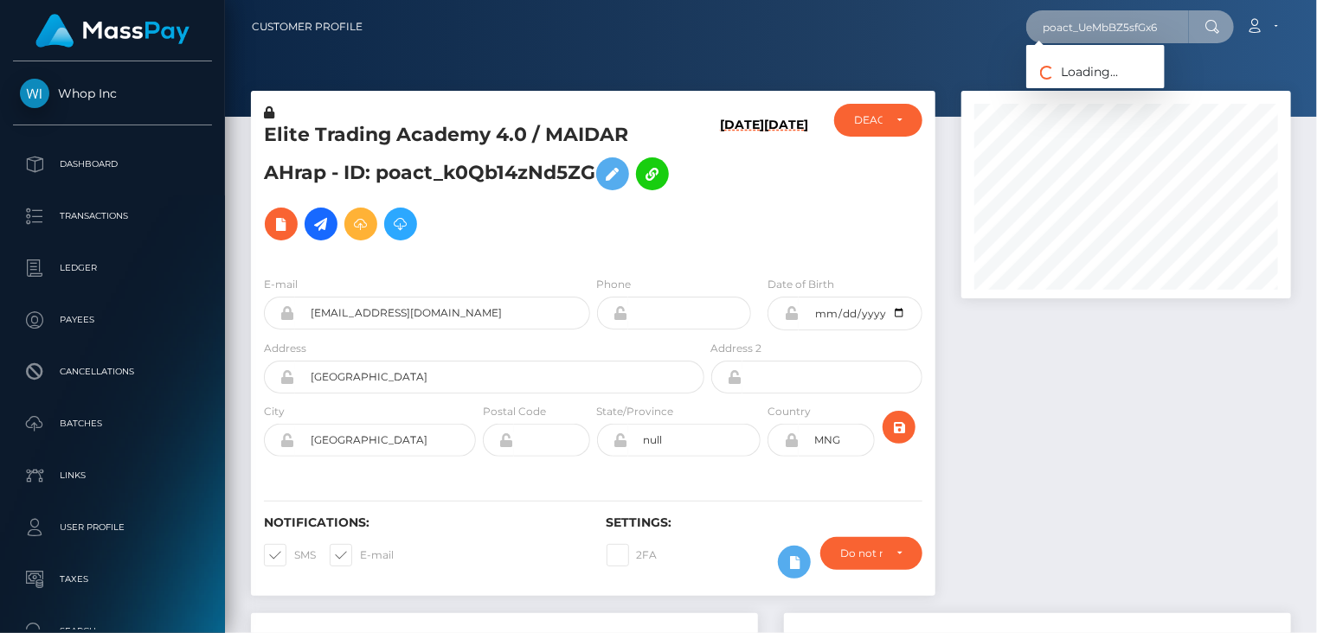
type input "poact_UeMbBZ5sfGx6"
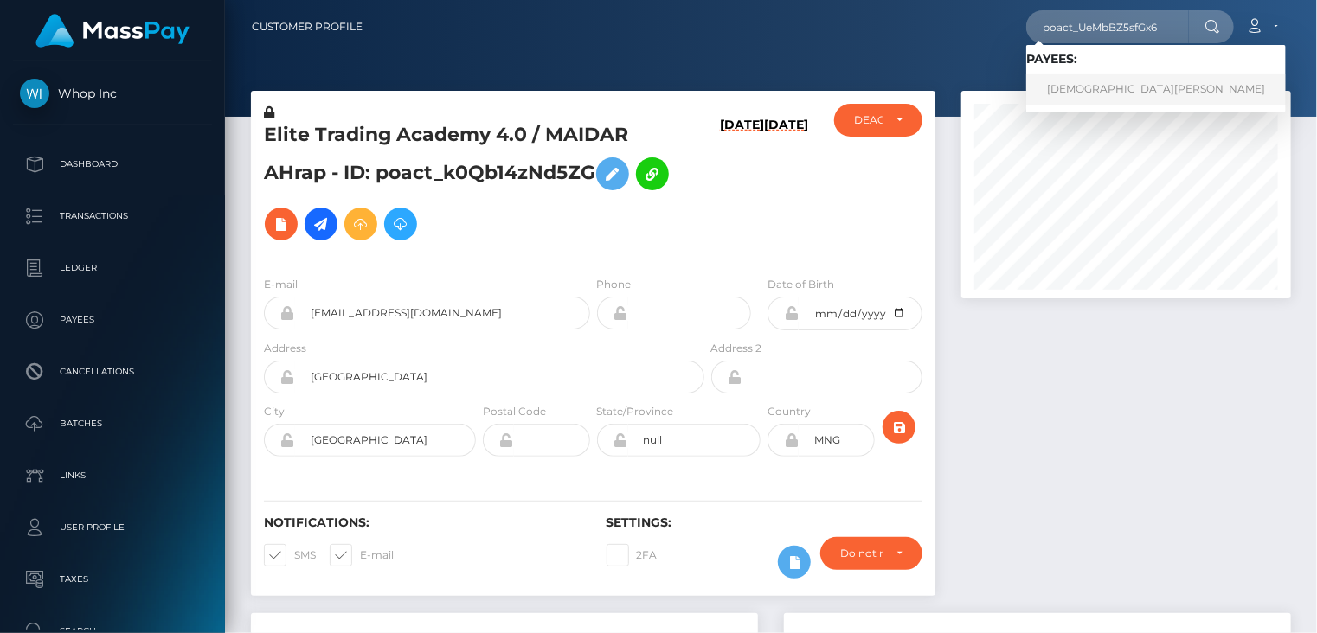
click at [1087, 98] on link "Islam Ahmed" at bounding box center [1156, 90] width 260 height 32
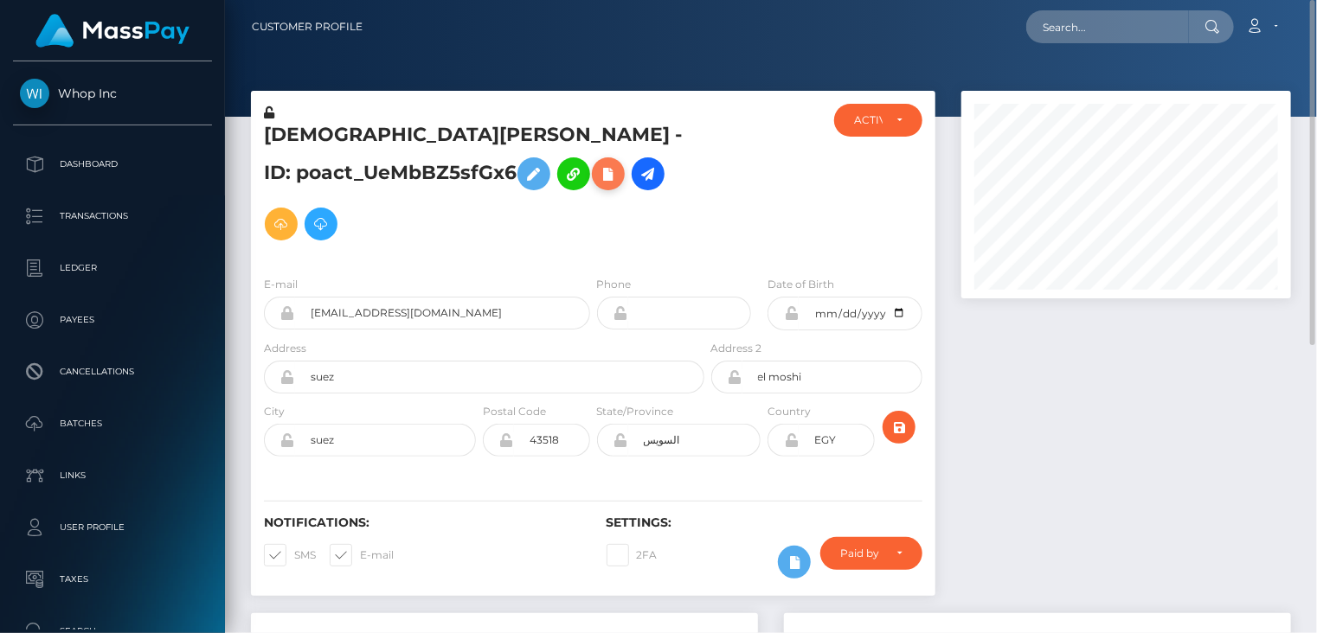
click at [598, 183] on icon at bounding box center [608, 175] width 21 height 22
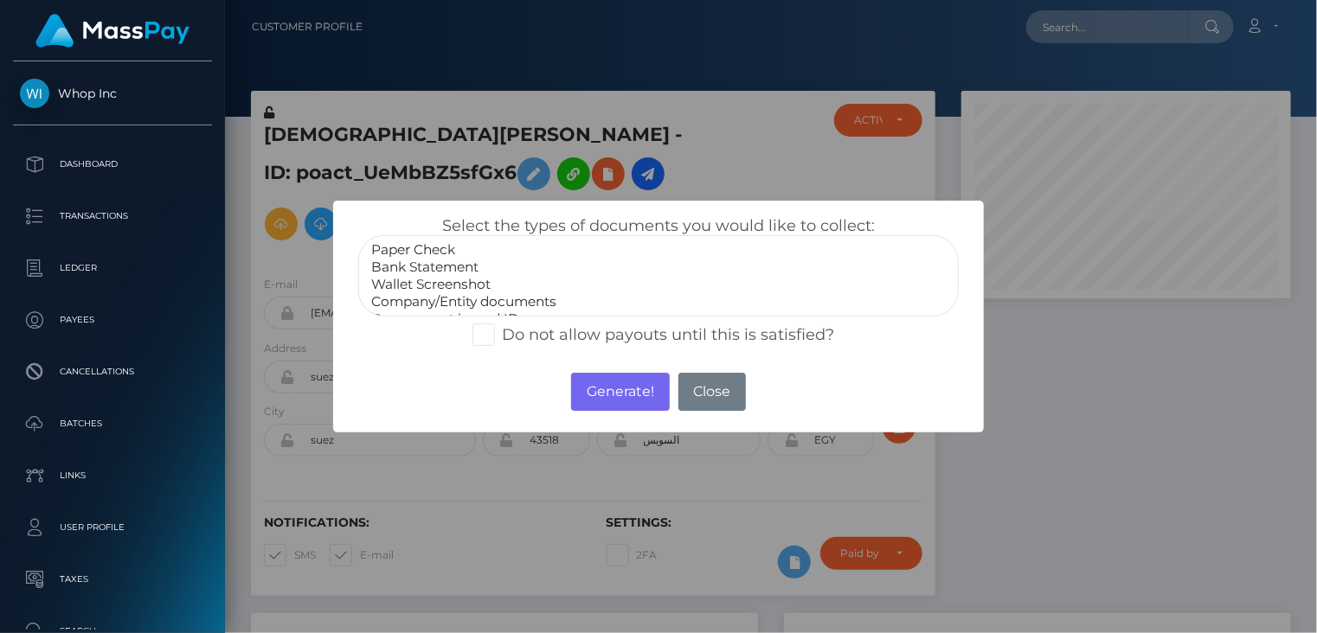
scroll to position [35, 0]
select select "Government issued ID"
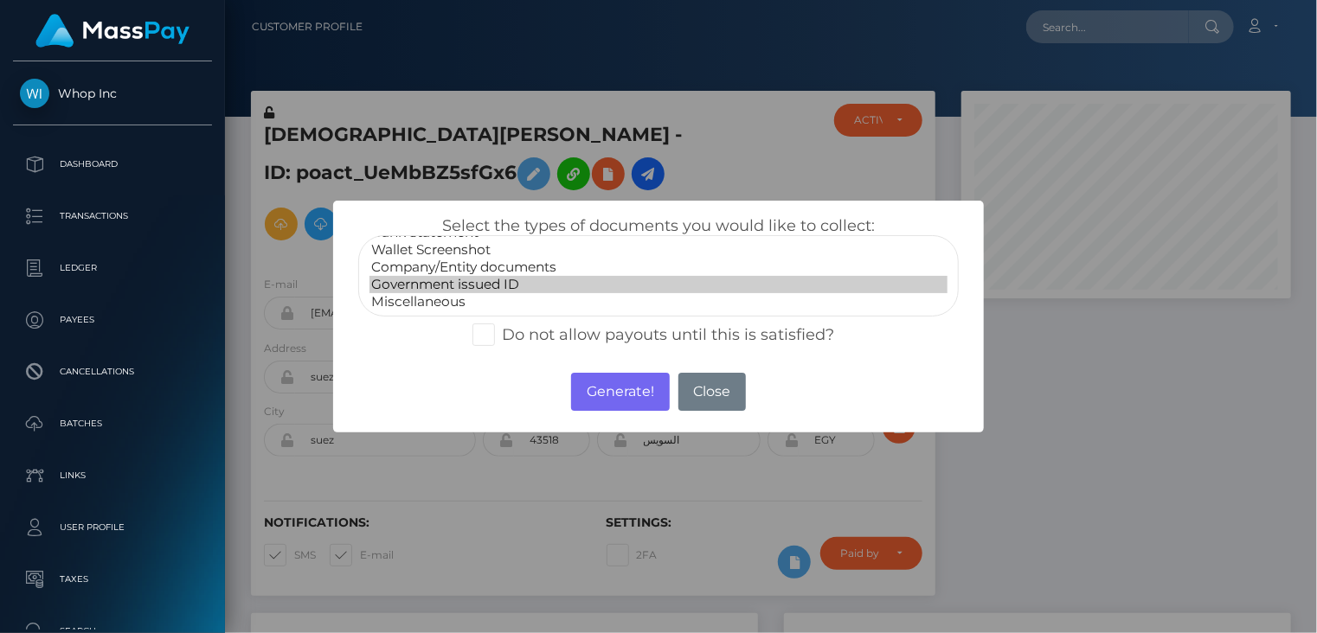
click at [488, 279] on option "Government issued ID" at bounding box center [658, 284] width 579 height 17
click at [602, 394] on button "Generate!" at bounding box center [620, 392] width 98 height 38
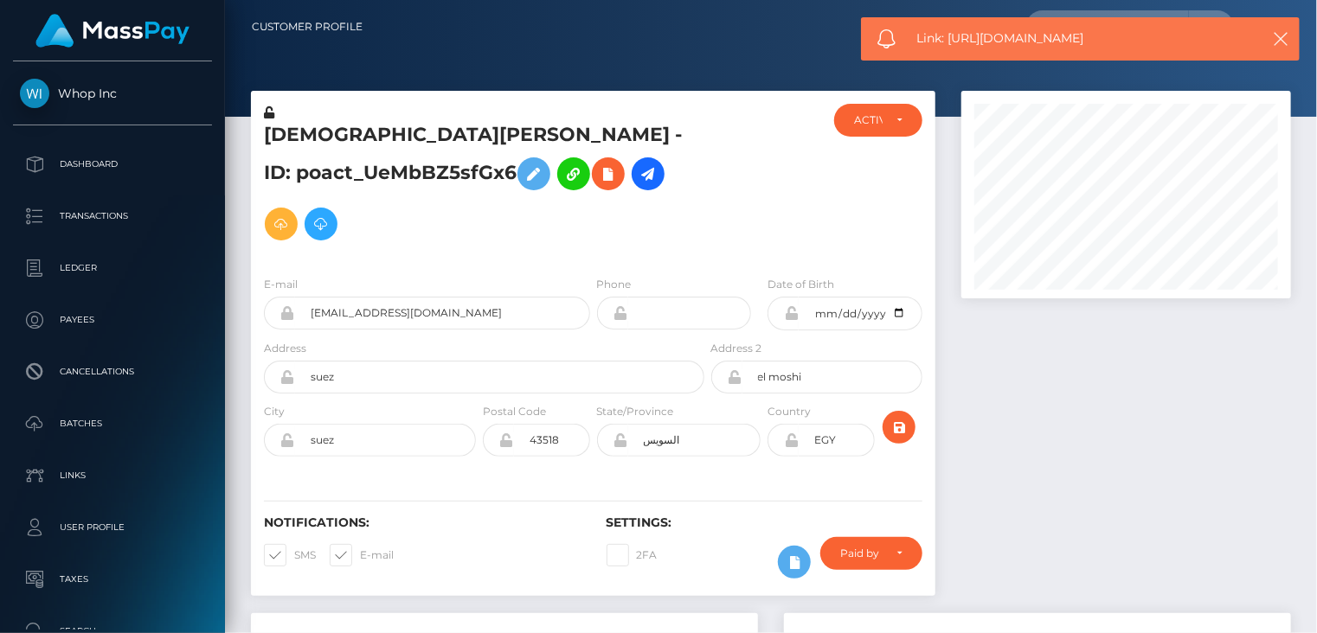
click at [992, 39] on span "Link: https://l.maspay.io/chkcF" at bounding box center [1079, 38] width 325 height 18
copy span "Link: https://l.maspay.io/chkcF"
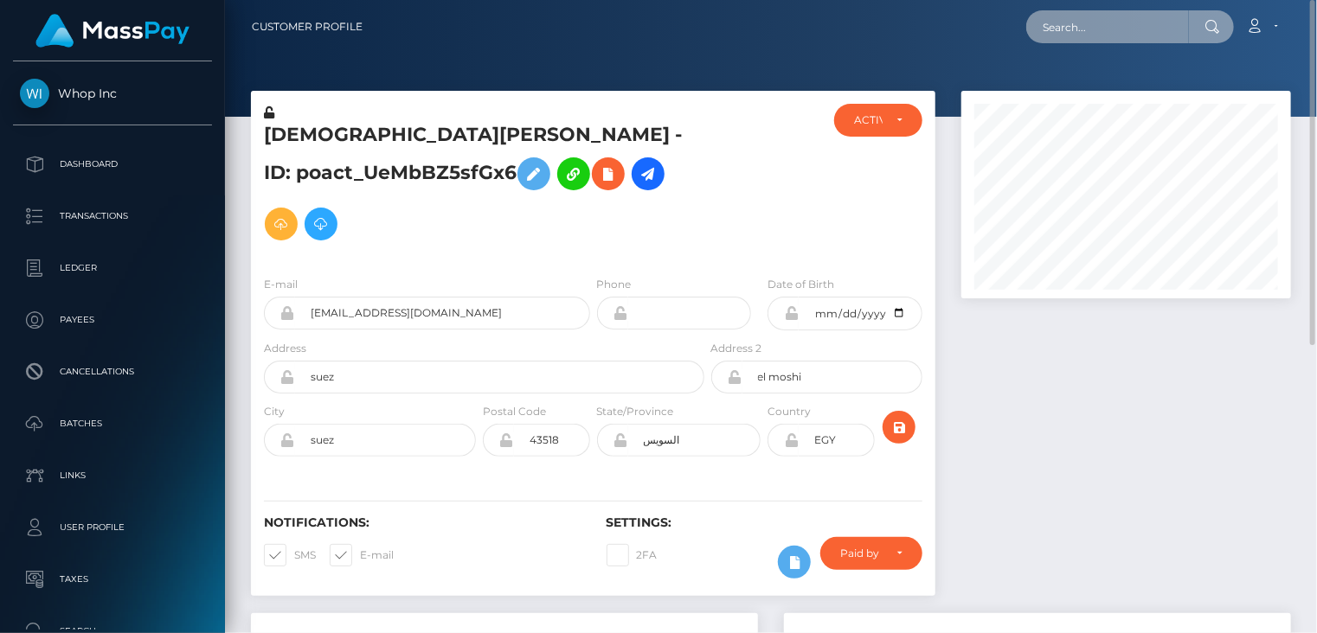
paste input "poact_C3om2uKp17vq"
type input "poact_C3om2uKp17vq"
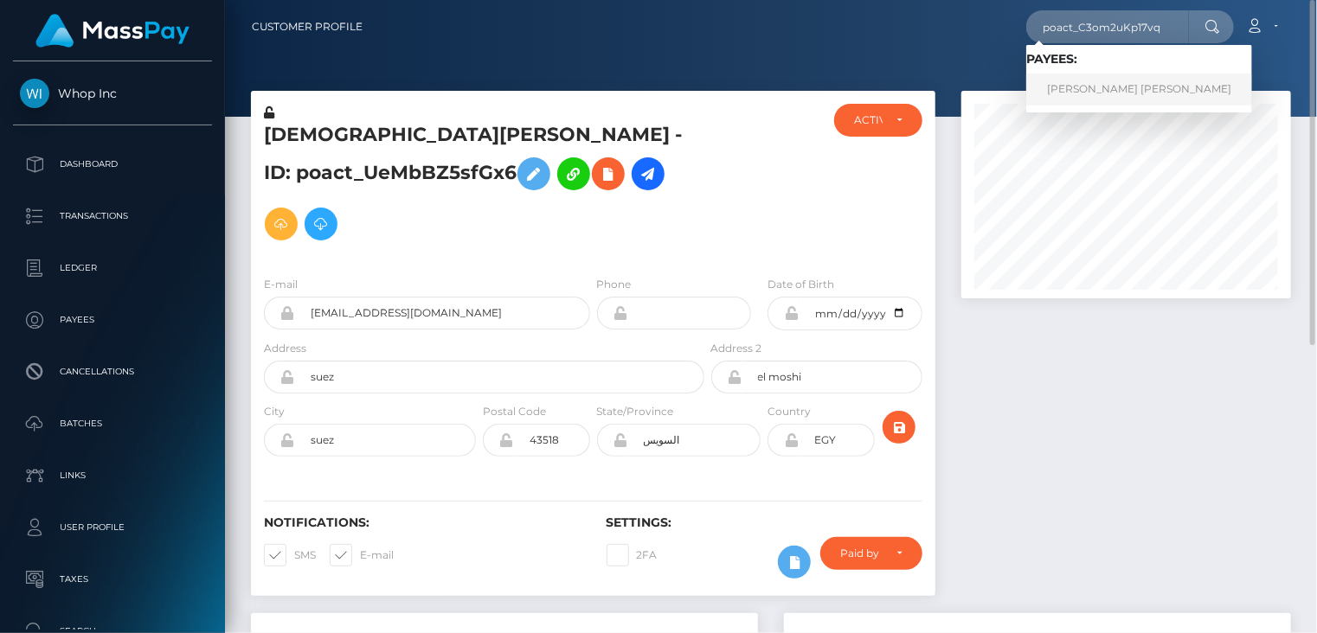
click at [1169, 105] on link "SHEIKH MUHAMMAD RASHID Rashid" at bounding box center [1139, 90] width 226 height 32
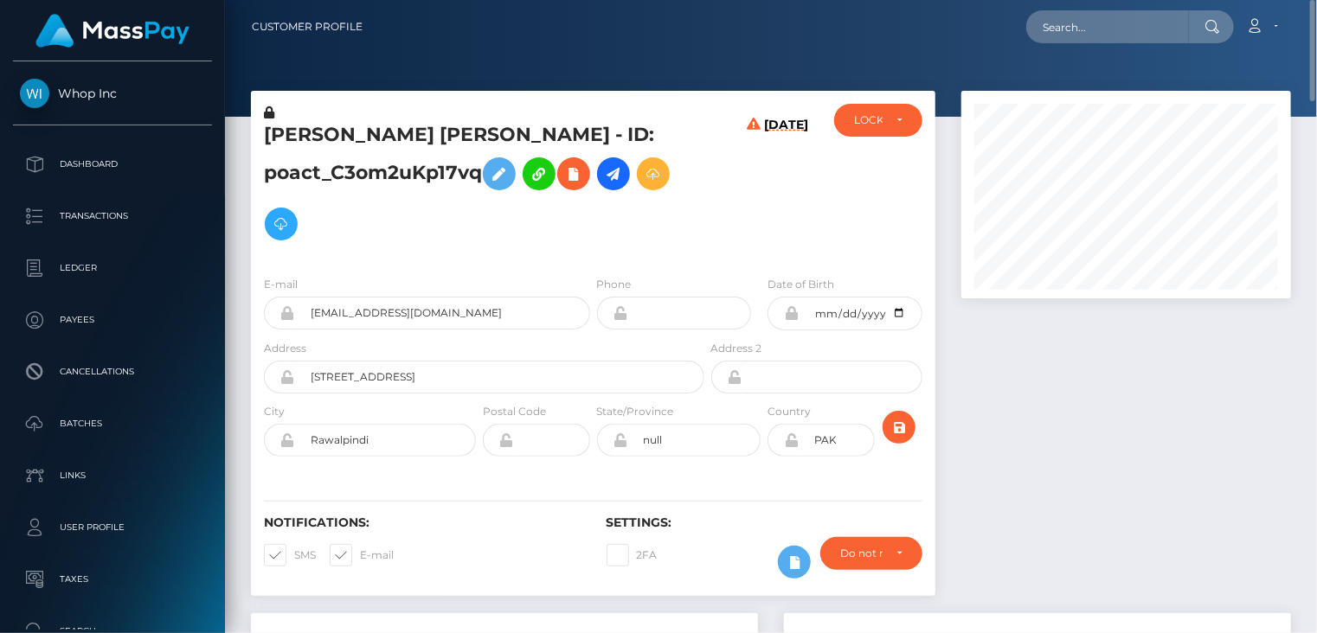
click at [356, 132] on h5 "SHEIKH MUHAMMAD RASHID Rashid - ID: poact_C3om2uKp17vq" at bounding box center [479, 185] width 431 height 127
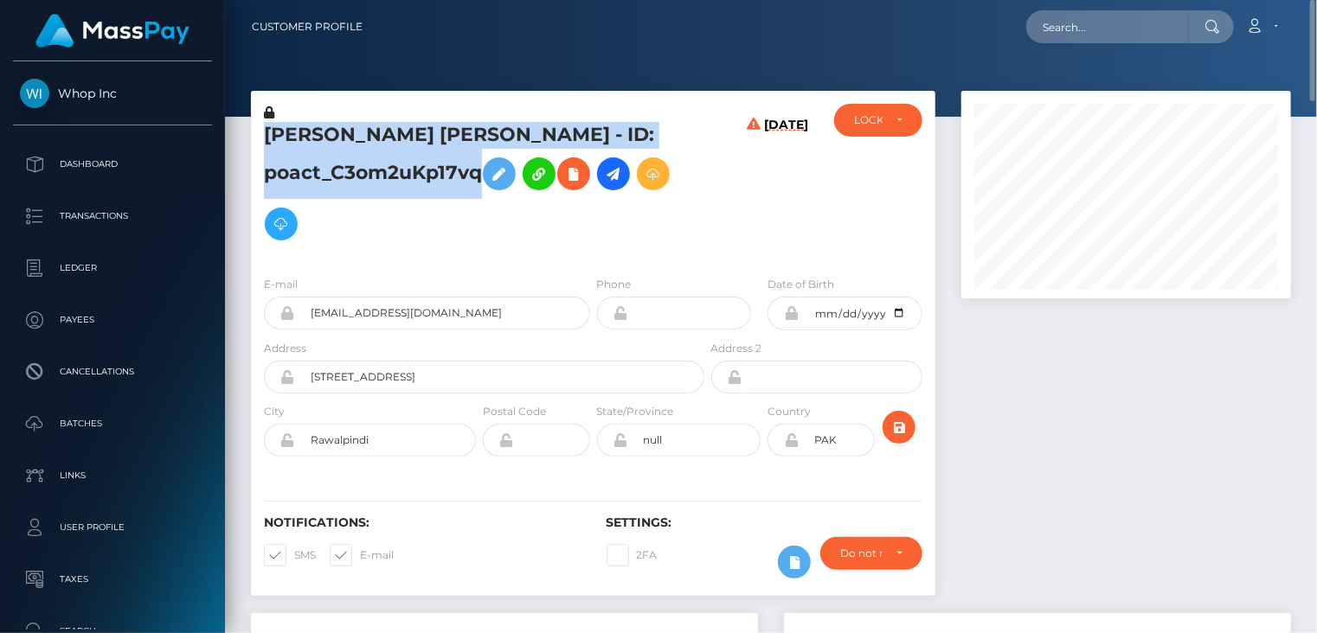
click at [356, 132] on h5 "SHEIKH MUHAMMAD RASHID Rashid - ID: poact_C3om2uKp17vq" at bounding box center [479, 185] width 431 height 127
copy h5 "SHEIKH MUHAMMAD RASHID Rashid - ID: poact_C3om2uKp17vq"
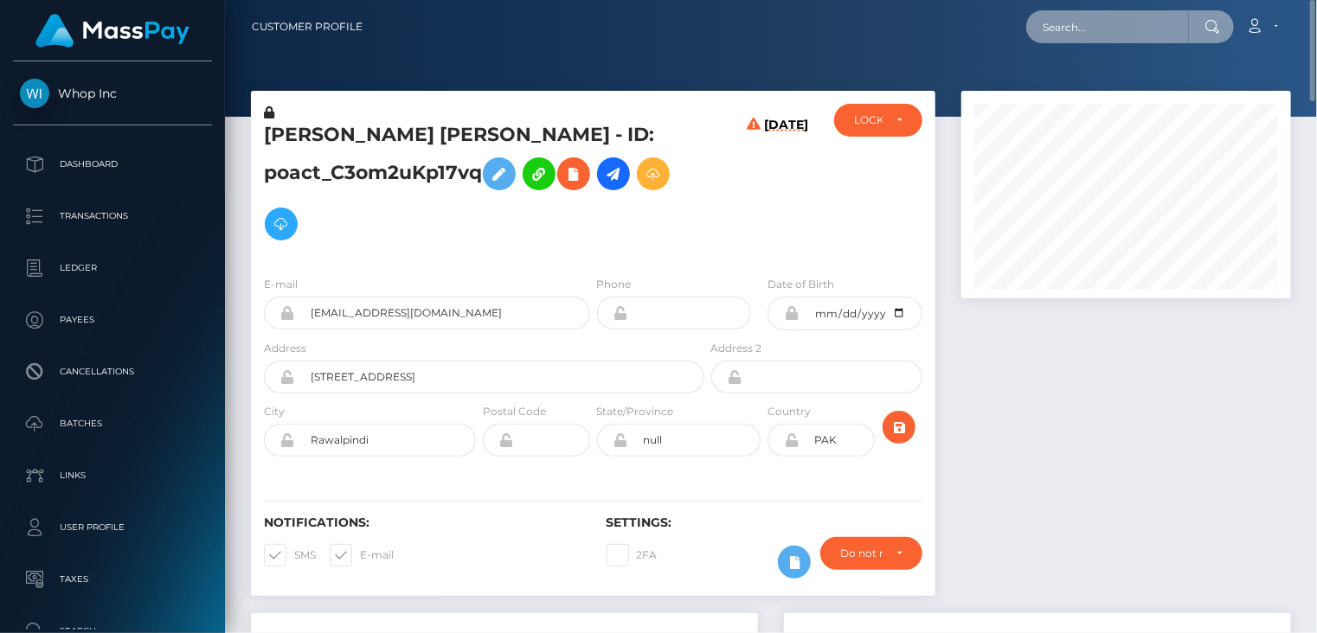
paste input "MSP5557f6ff44c4cbd"
type input "MSP5557f6ff44c4cbd"
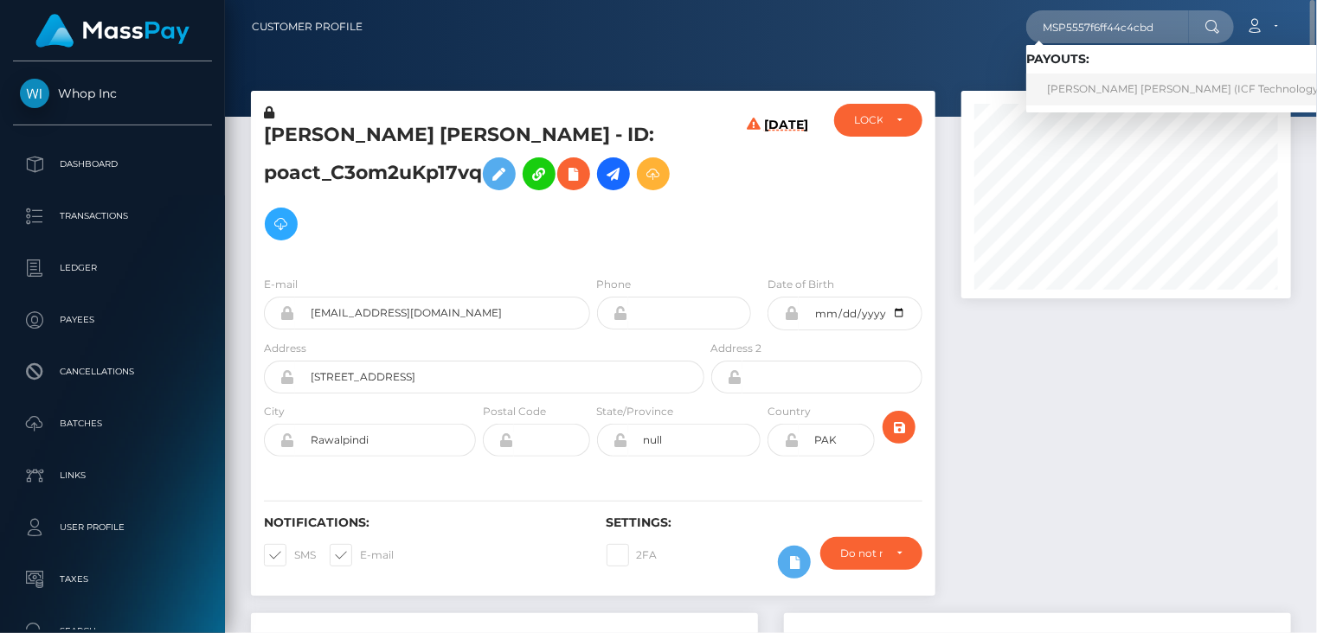
click at [1090, 100] on link "EDGAR MAURICIO ORTIZ AGUIRRE (ICF Technology, Inc. - )" at bounding box center [1201, 90] width 350 height 32
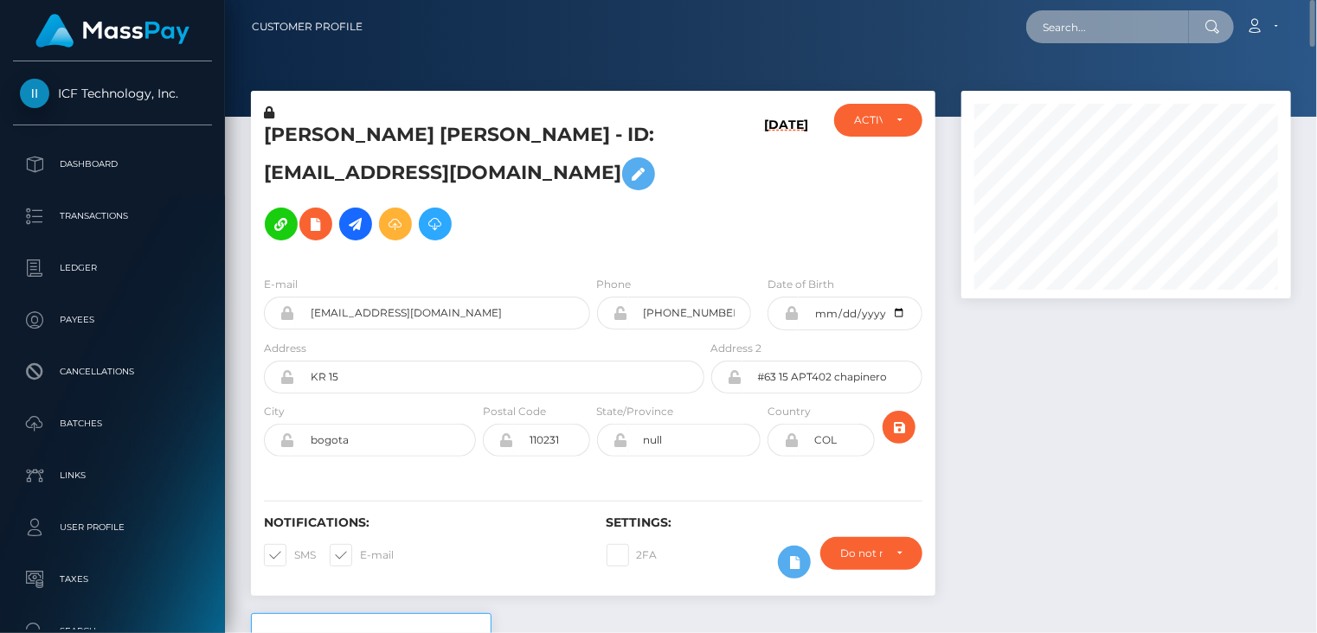
paste input "poact_k0Qb14zNd5ZG"
type input "poact_k0Qb14zNd5ZG"
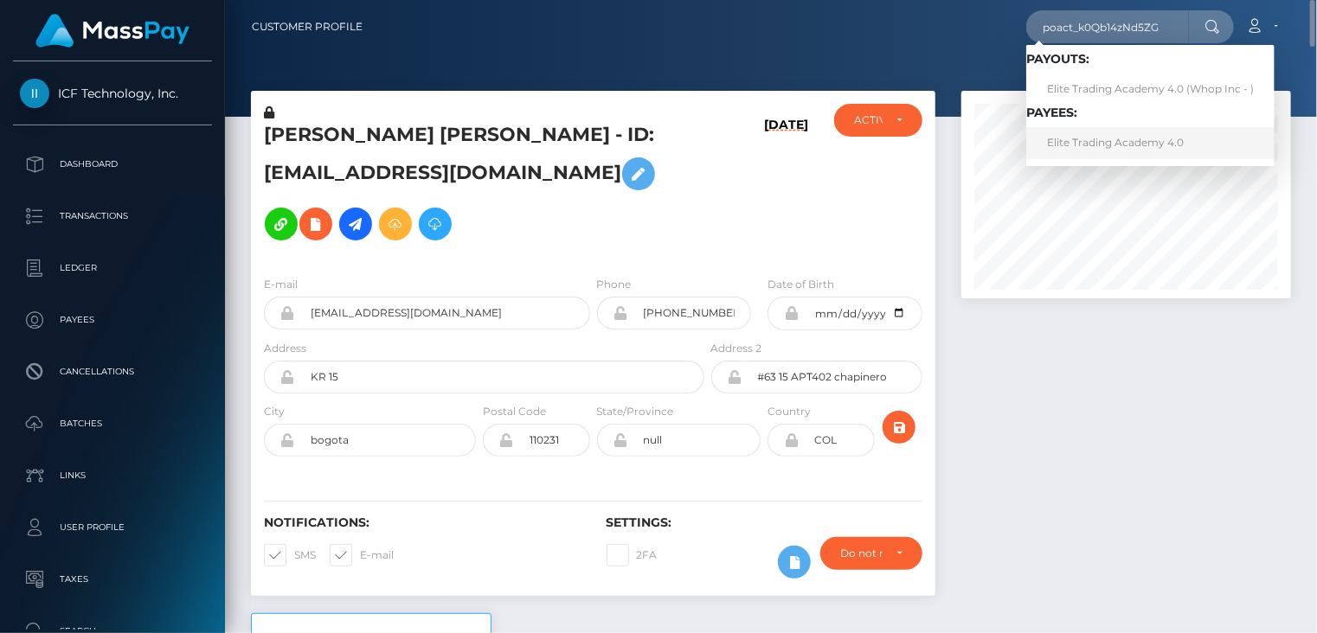
click at [1098, 144] on link "Elite Trading Academy 4.0" at bounding box center [1150, 143] width 248 height 32
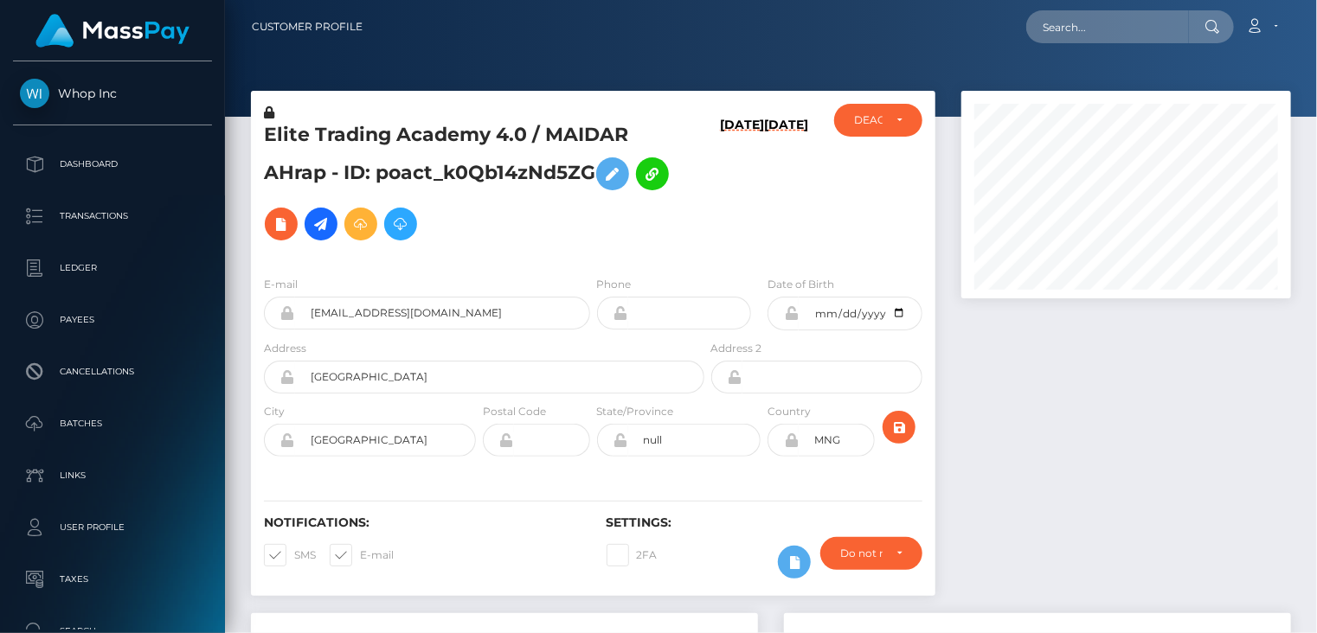
scroll to position [208, 329]
click at [398, 320] on input "[EMAIL_ADDRESS][DOMAIN_NAME]" at bounding box center [442, 313] width 295 height 33
click at [585, 129] on h5 "Elite Trading Academy 4.0 / MAIDAR AHrap - ID: poact_k0Qb14zNd5ZG" at bounding box center [479, 185] width 431 height 127
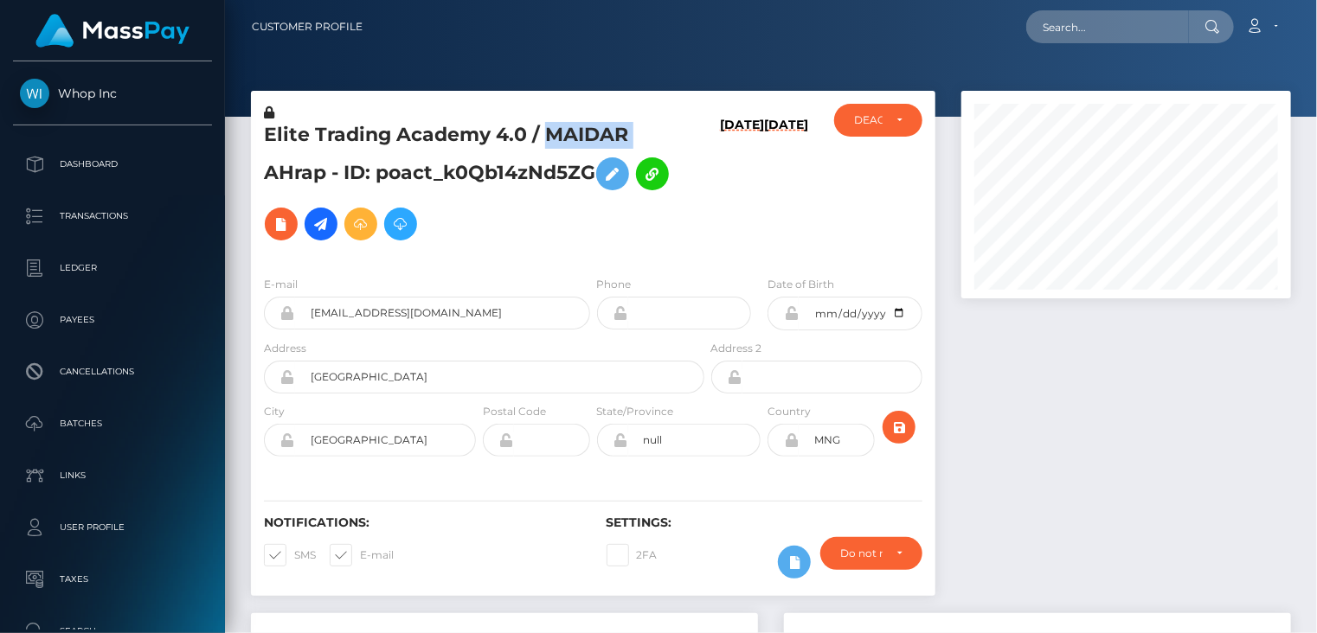
click at [585, 129] on h5 "Elite Trading Academy 4.0 / MAIDAR AHrap - ID: poact_k0Qb14zNd5ZG" at bounding box center [479, 185] width 431 height 127
copy h5 "MAIDAR"
click at [448, 174] on h5 "Elite Trading Academy 4.0 / MAIDAR AHrap - ID: poact_k0Qb14zNd5ZG" at bounding box center [479, 185] width 431 height 127
copy h5 "poact_k0Qb14zNd5ZG"
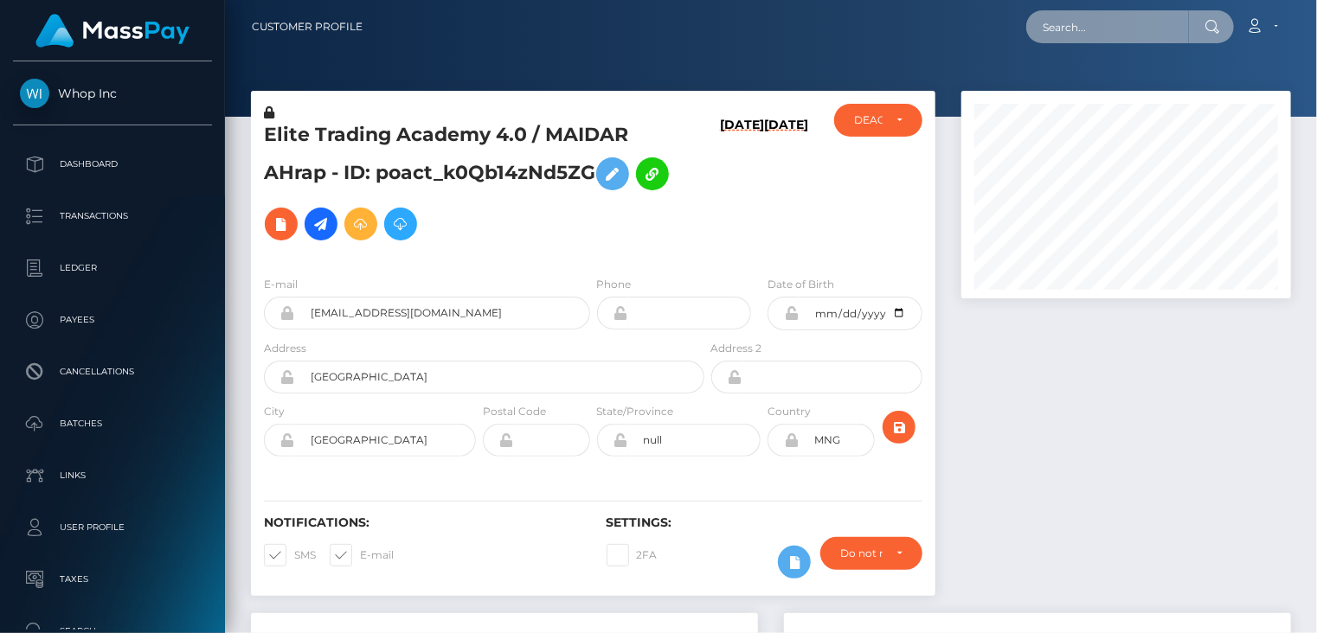
paste input "poact_STiEKWGhp7rQ"
type input "poact_STiEKWGhp7rQ"
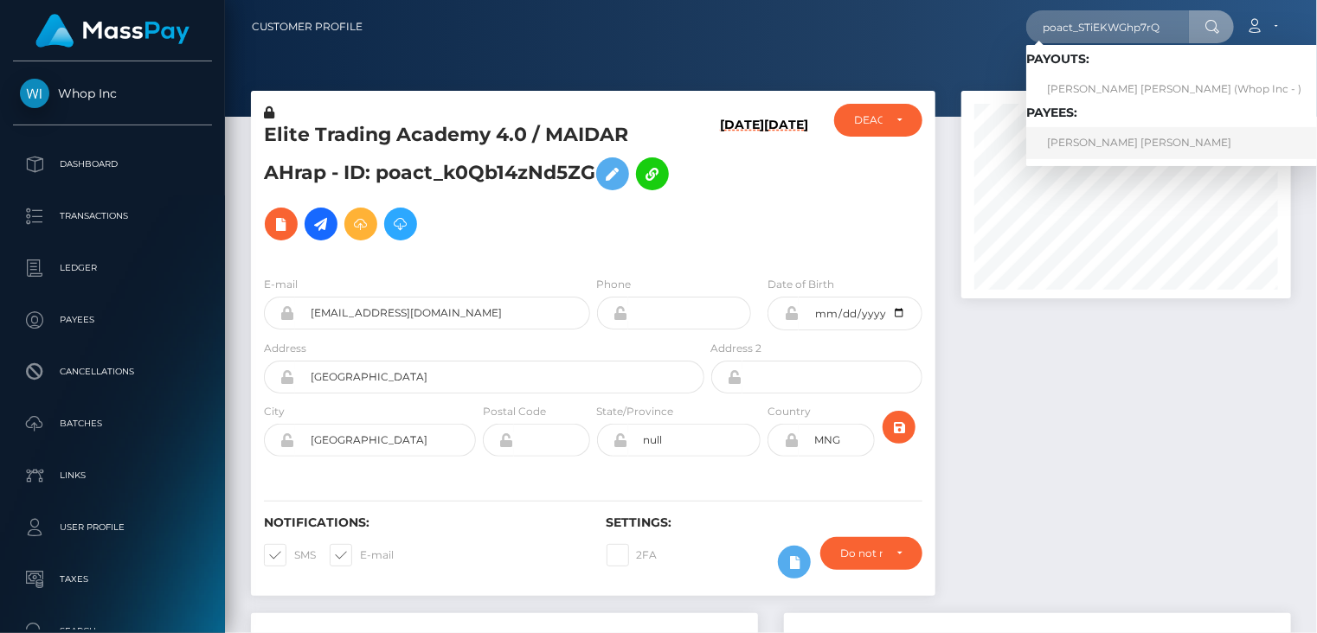
click at [1104, 151] on link "WILLIAM DAVID RICHARD BAKER" at bounding box center [1174, 143] width 296 height 32
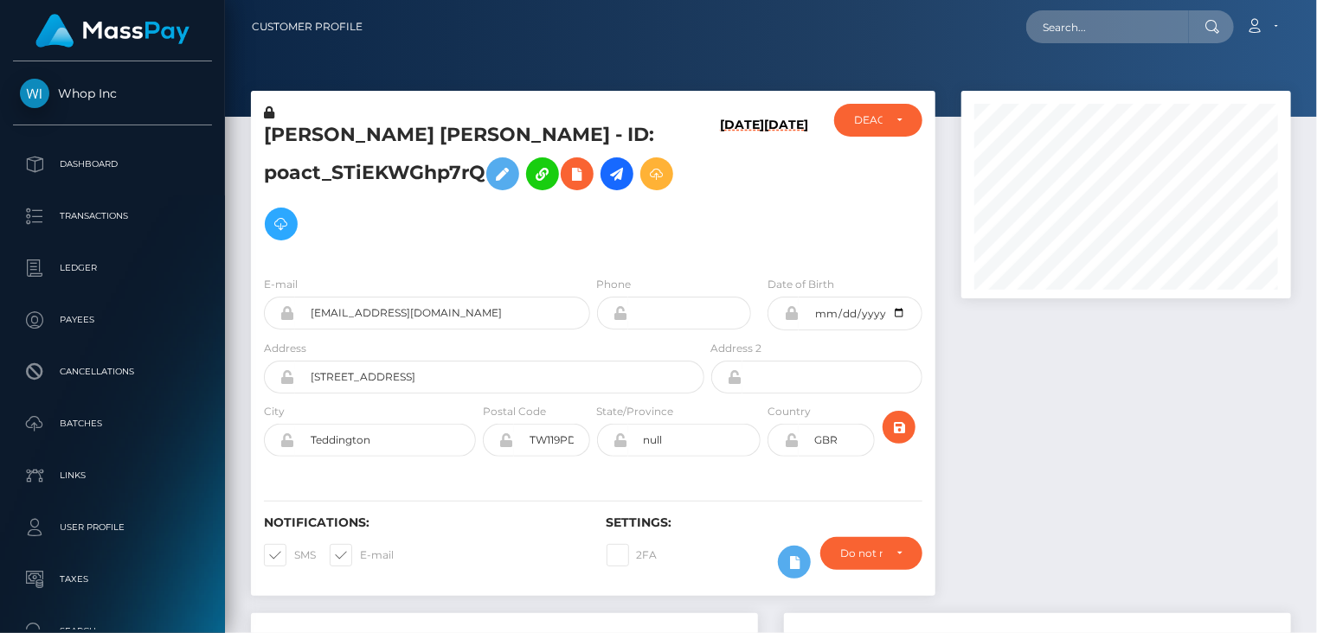
scroll to position [208, 329]
click at [438, 314] on input "thewilliambaker+5eb0355a19@gmail.com" at bounding box center [442, 313] width 295 height 33
click at [414, 172] on h5 "WILLIAM DAVID RICHARD BAKER - ID: poact_STiEKWGhp7rQ" at bounding box center [479, 185] width 431 height 127
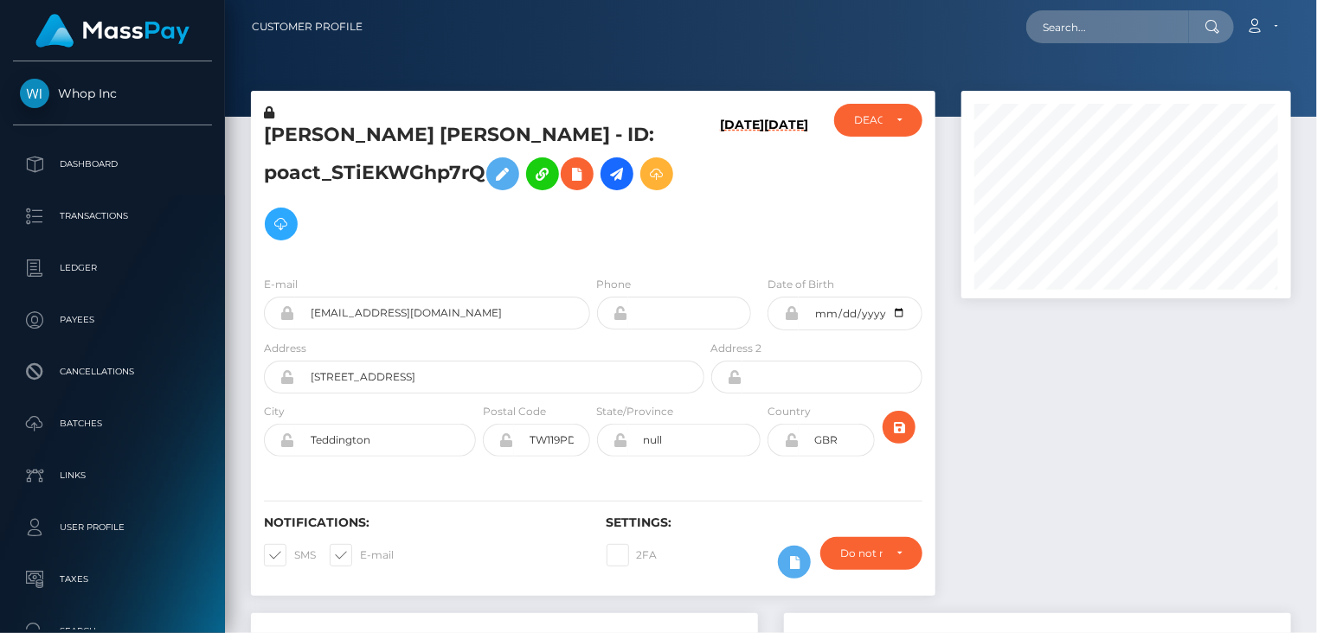
click at [414, 171] on h5 "WILLIAM DAVID RICHARD BAKER - ID: poact_STiEKWGhp7rQ" at bounding box center [479, 185] width 431 height 127
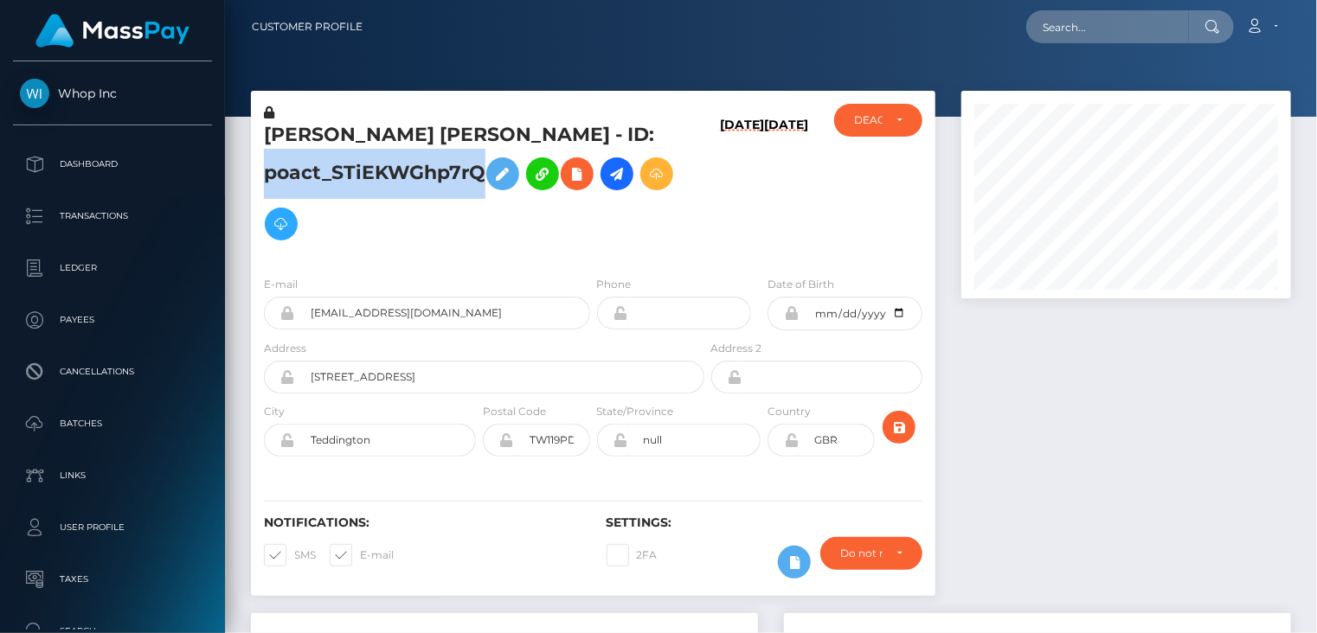
copy h5 "poact_STiEKWGhp7rQ"
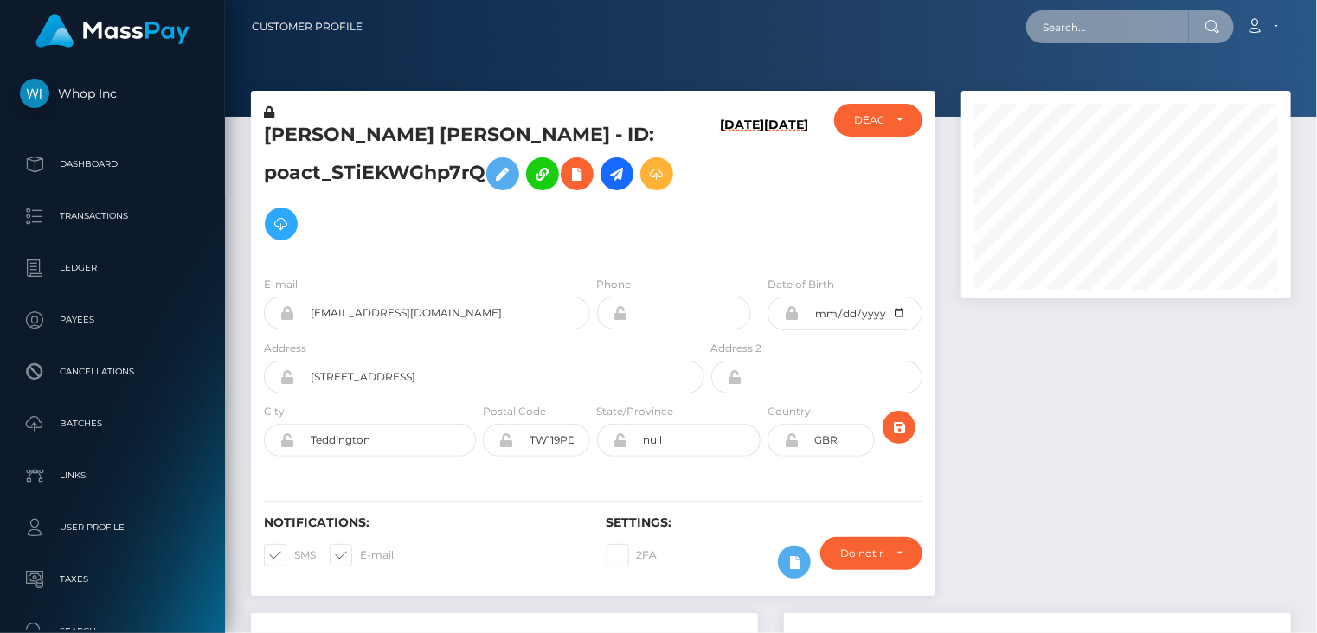
paste input "poact_417RMV0kE621"
type input "poact_417RMV0kE621"
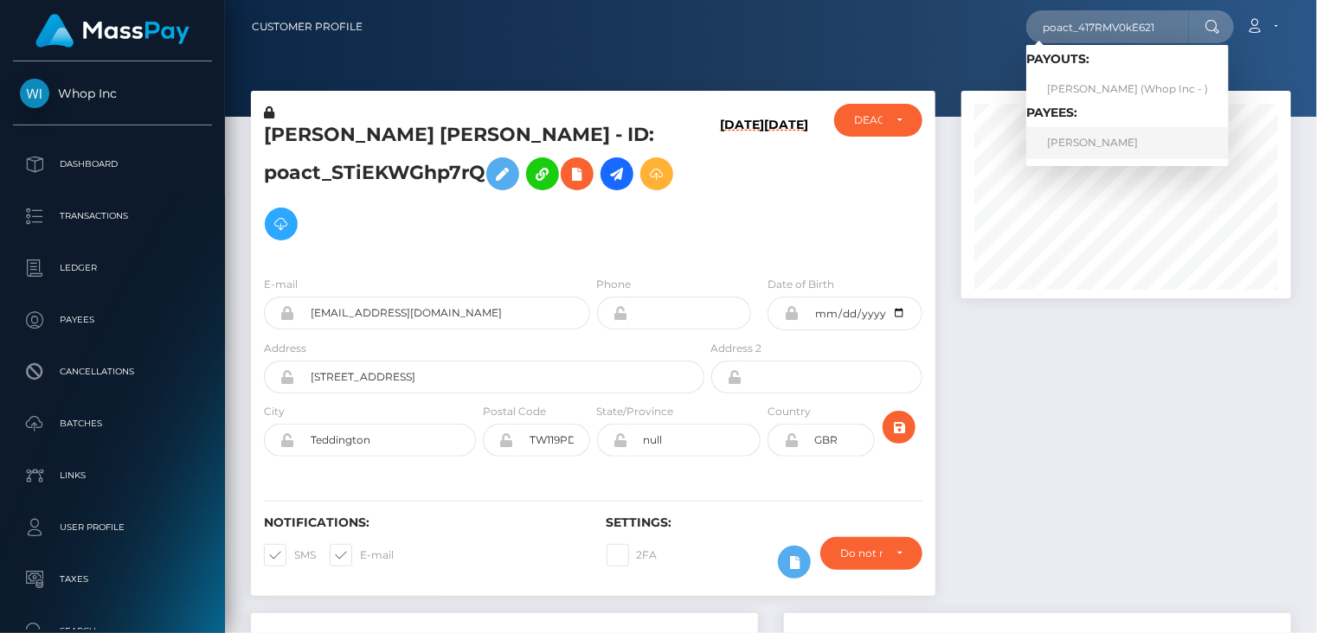
click at [1149, 142] on link "Zuzana Kravárová" at bounding box center [1127, 143] width 202 height 32
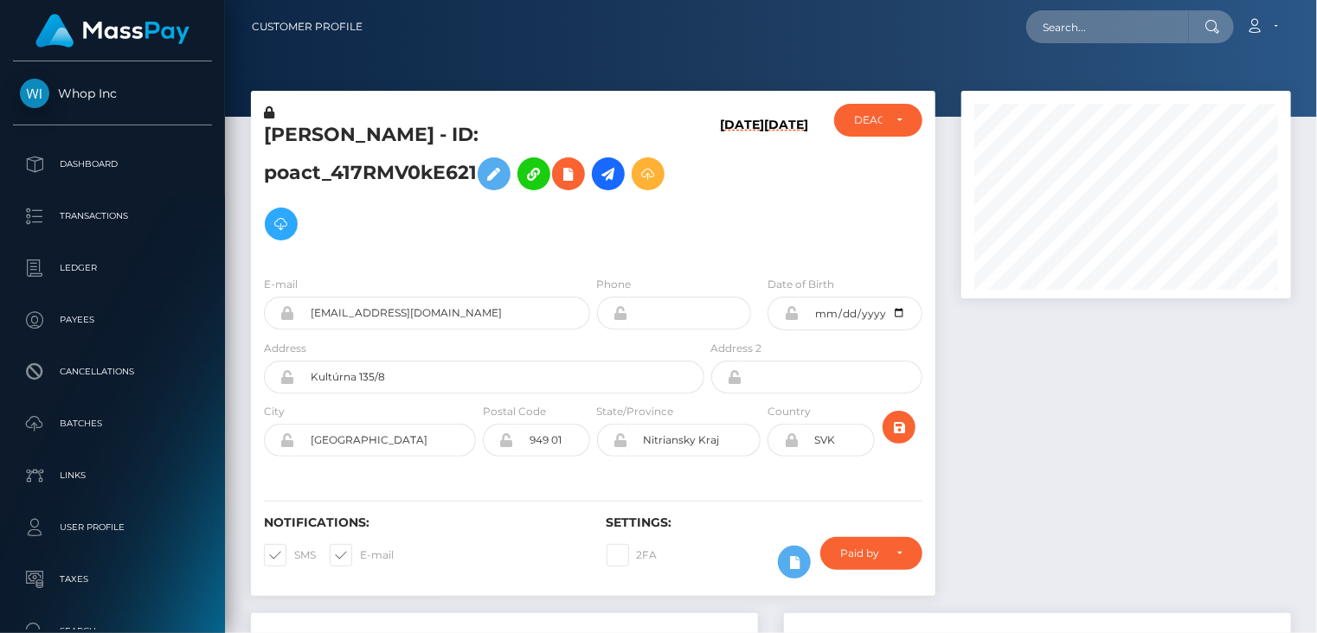
scroll to position [208, 329]
click at [401, 169] on h5 "Zuzana Kravárová - ID: poact_417RMV0kE621" at bounding box center [479, 185] width 431 height 127
copy h5 "poact_417RMV0kE621"
paste input "poact_PT3CvVxXfDR7"
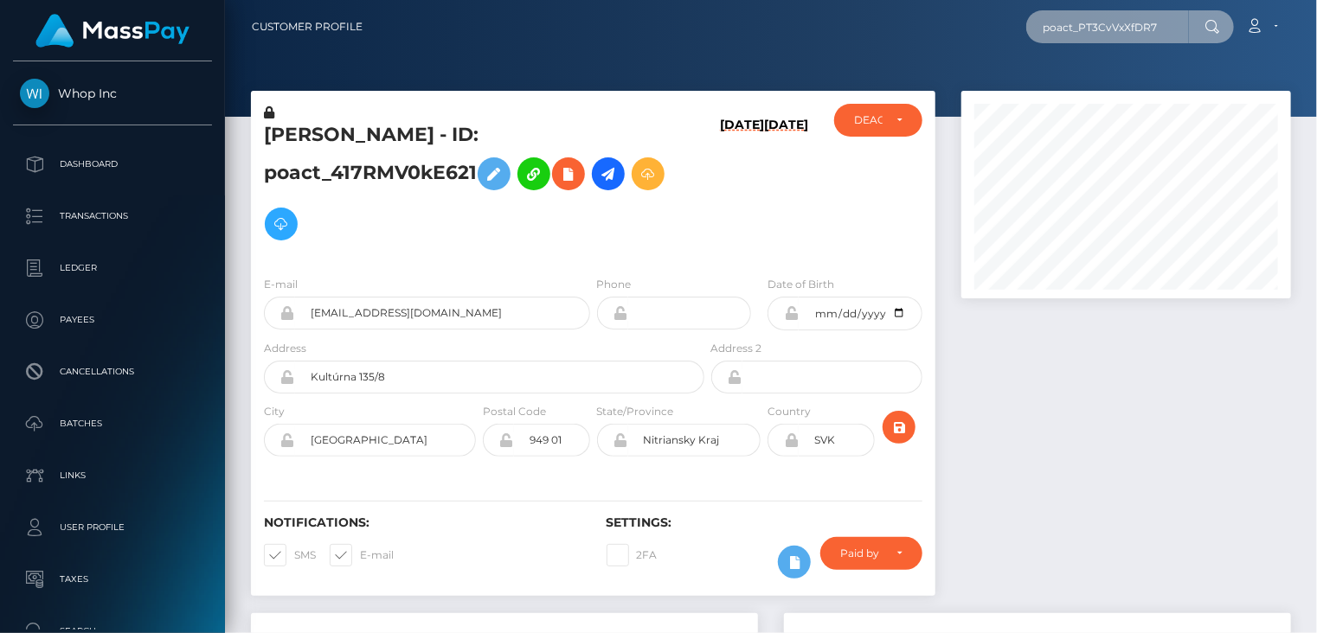
type input "poact_PT3CvVxXfDR7"
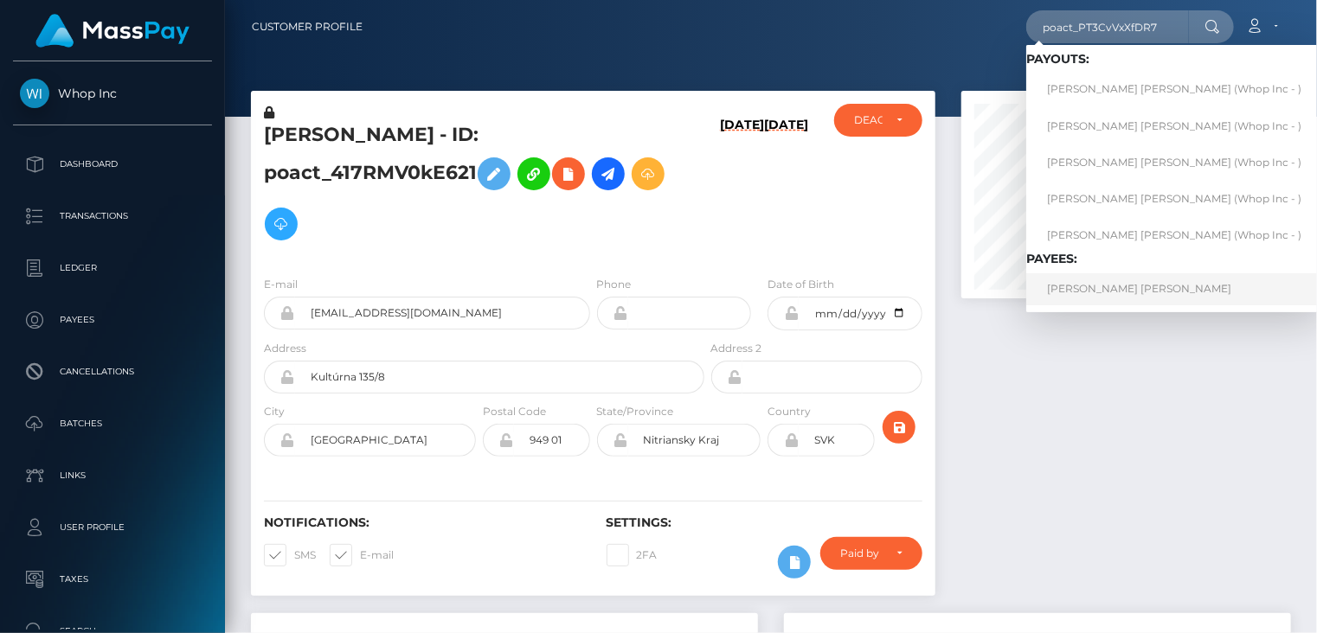
click at [1076, 292] on link "JULIAN HUNTER LEE BROWN" at bounding box center [1174, 289] width 296 height 32
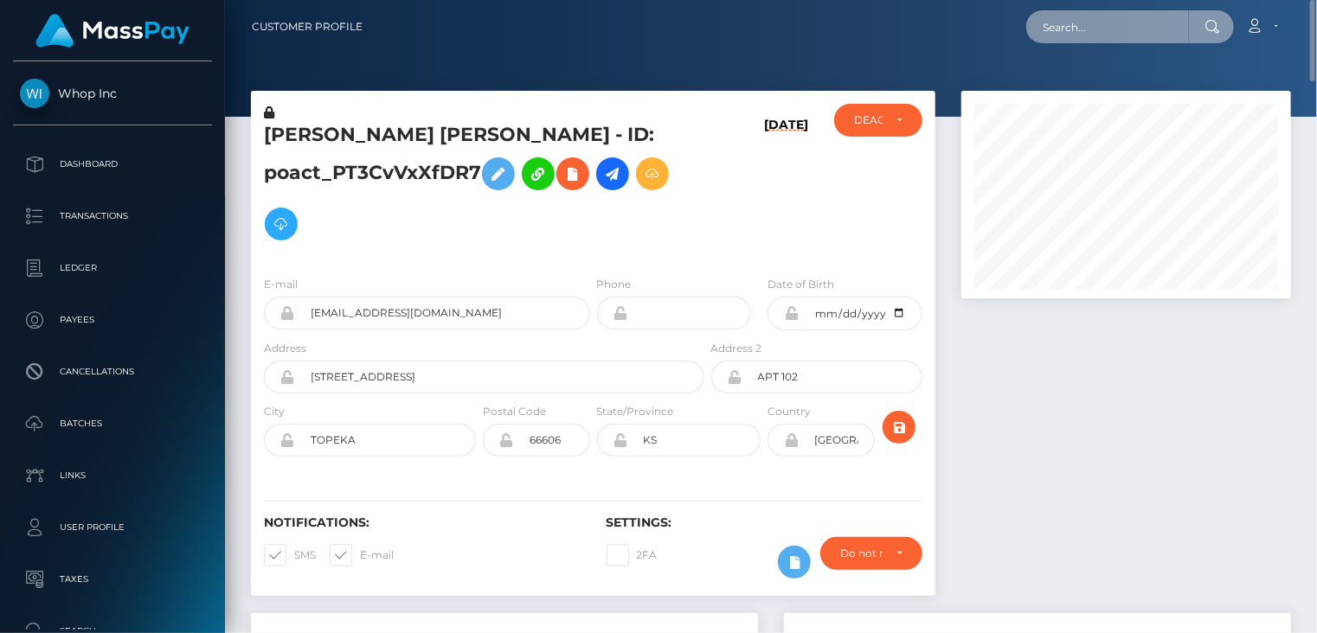
paste input "poact_UAH7pKzKKcZl"
type input "poact_UAH7pKzKKcZl"
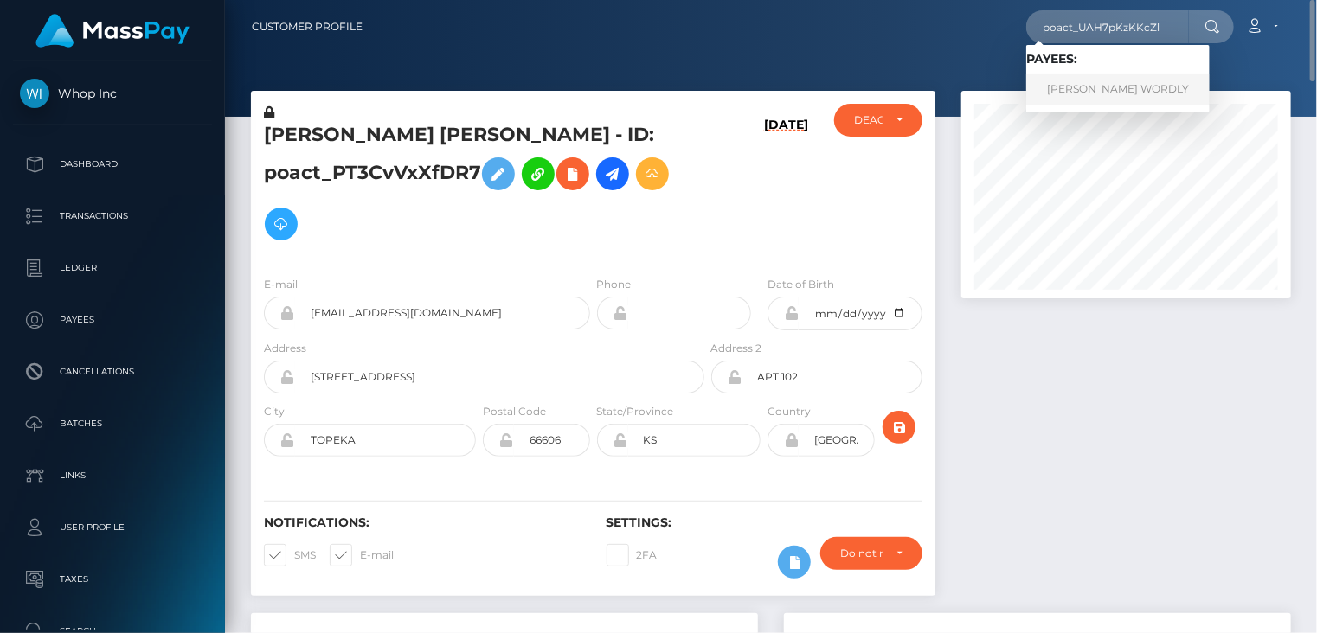
click at [1093, 102] on link "[PERSON_NAME] WORDLY" at bounding box center [1117, 90] width 183 height 32
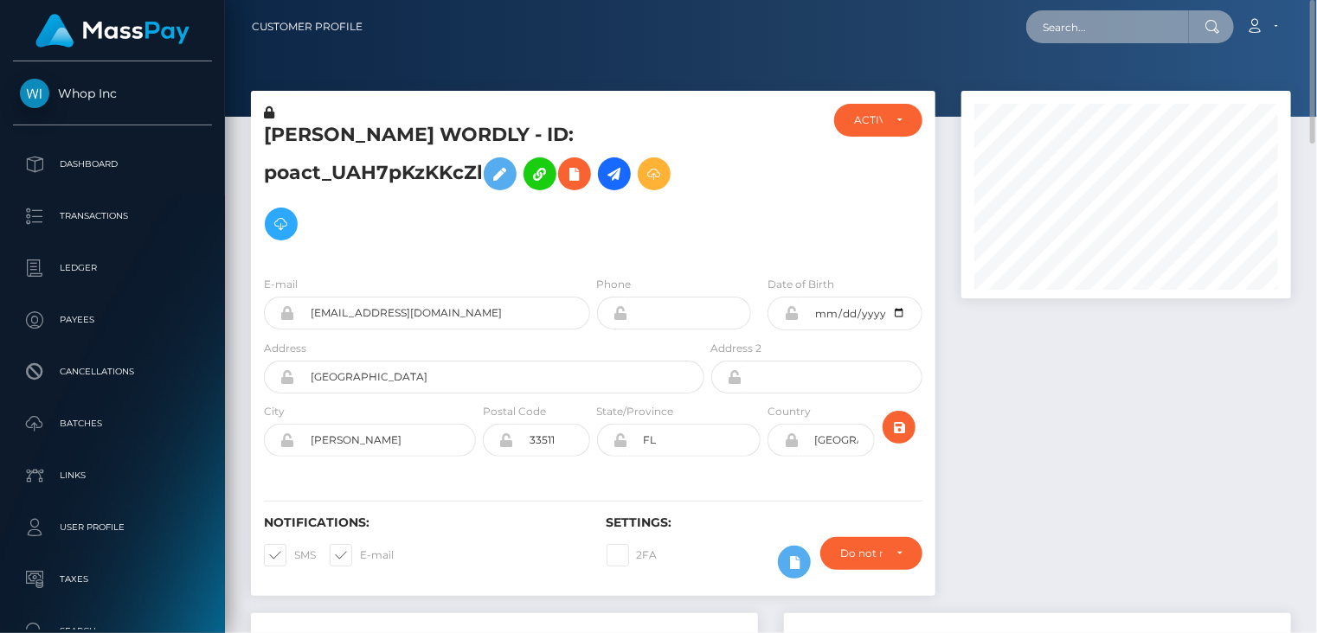
paste input "poact_PT3CvVxXfDR7"
type input "poact_PT3CvVxXfDR7"
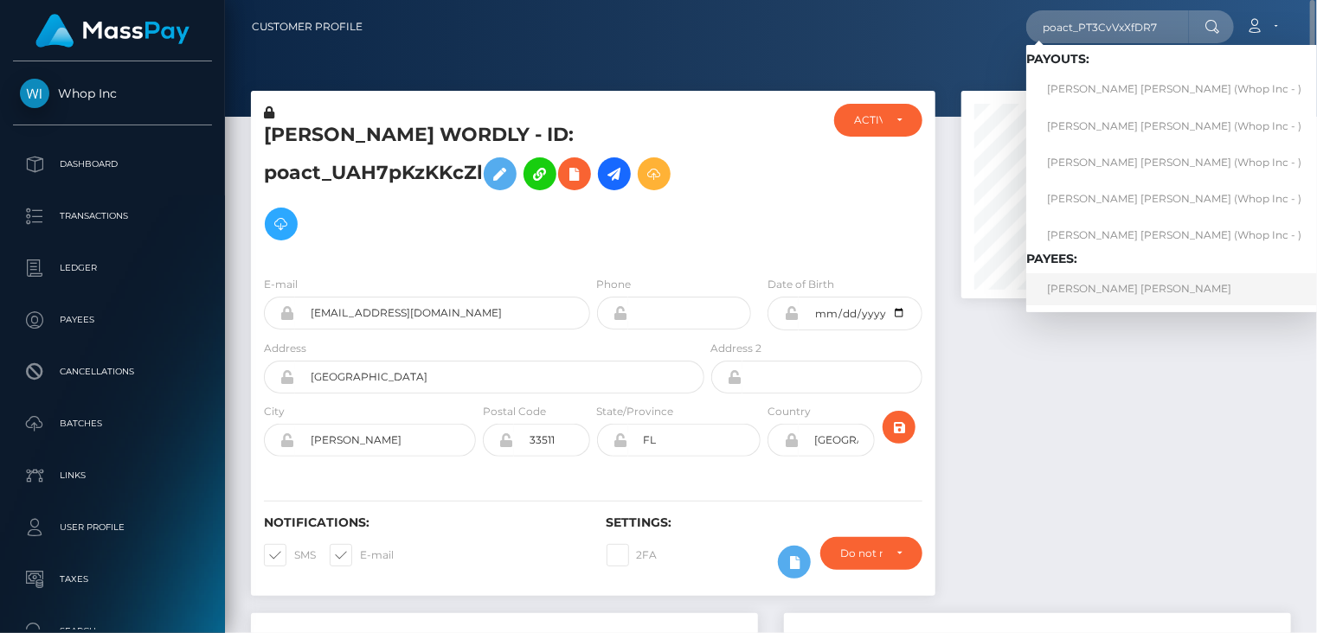
click at [1102, 285] on link "JULIAN HUNTER LEE BROWN" at bounding box center [1174, 289] width 296 height 32
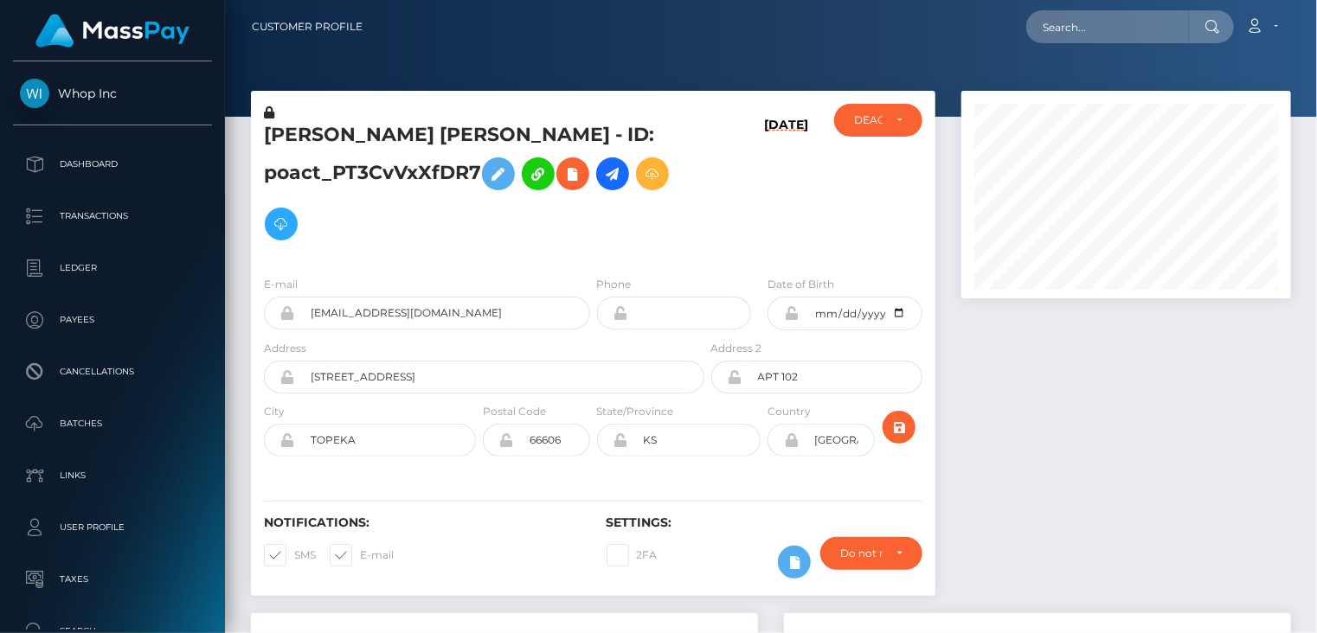
scroll to position [208, 329]
paste input "poact_ACQS4EcjKvPw"
type input "poact_ACQS4EcjKvPw"
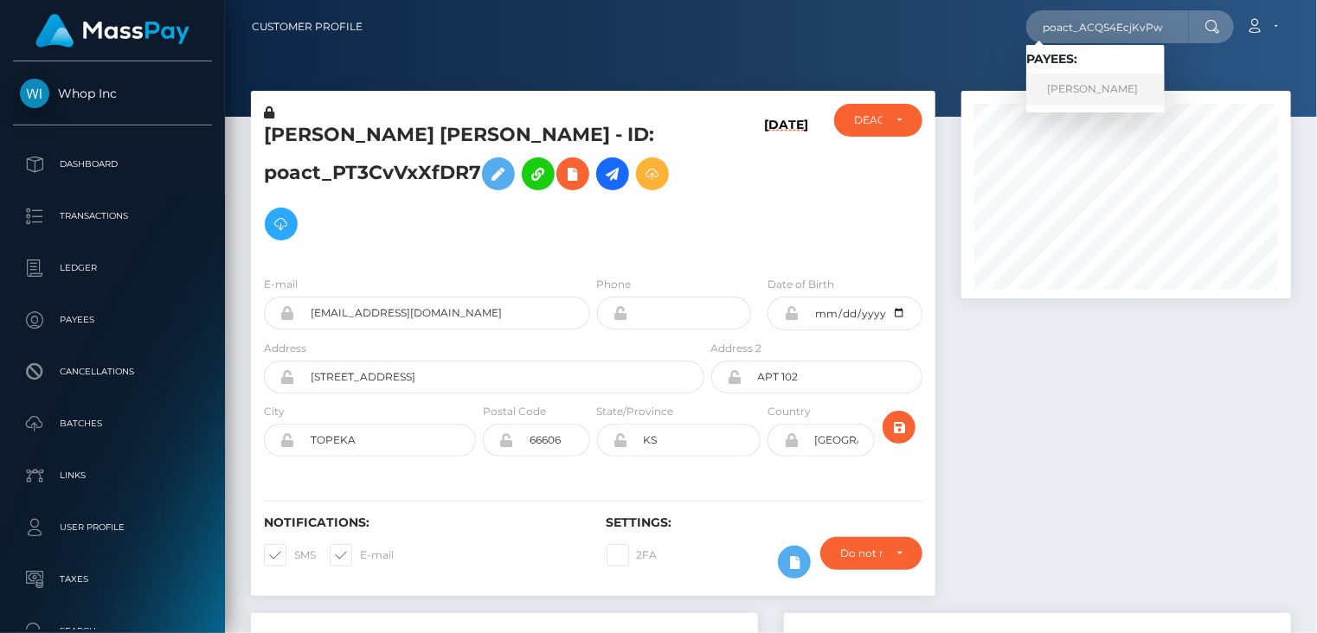
click at [1086, 87] on link "[PERSON_NAME]" at bounding box center [1095, 90] width 138 height 32
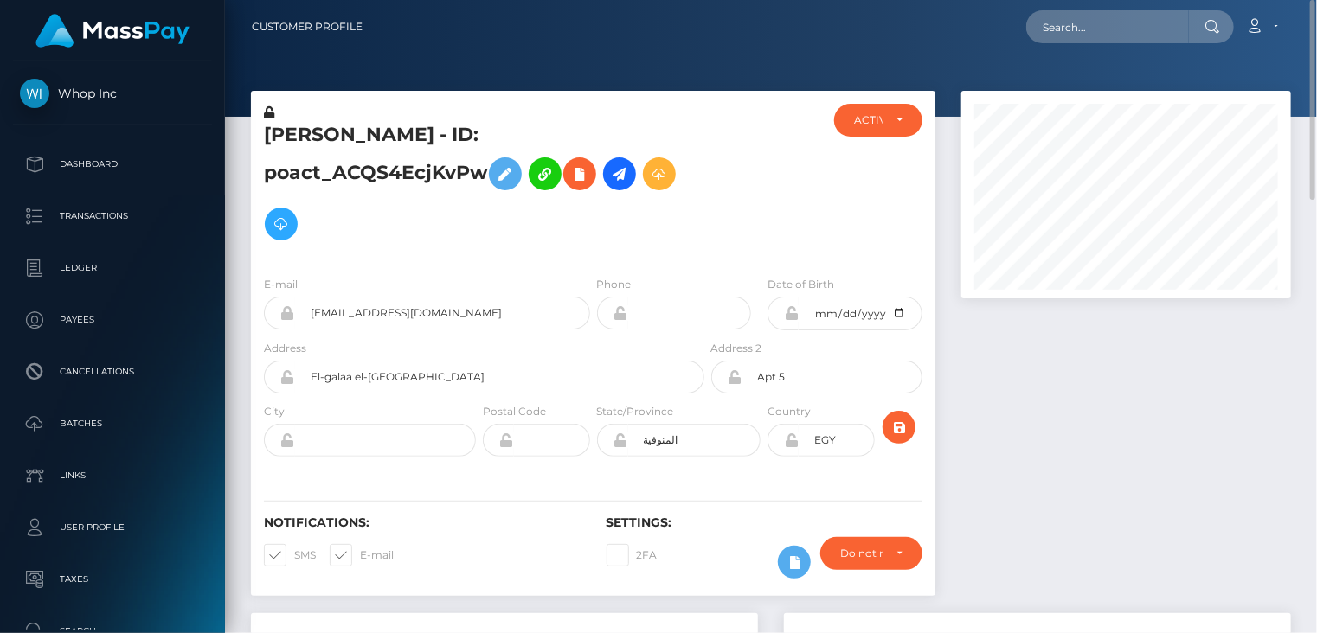
click at [383, 138] on h5 "[PERSON_NAME] - ID: poact_ACQS4EcjKvPw" at bounding box center [479, 185] width 431 height 127
copy h5 "[PERSON_NAME] - ID: poact_ACQS4EcjKvPw"
paste input "poact_6zhO7FWeGgmG"
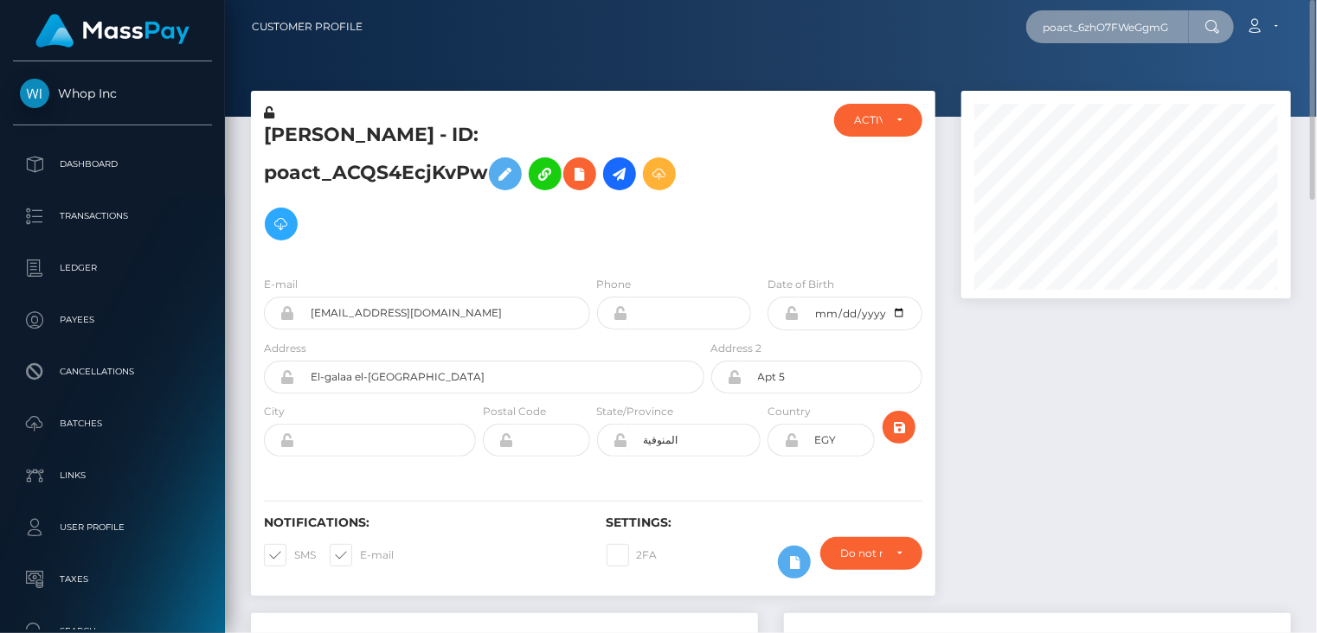
type input "poact_6zhO7FWeGgmG"
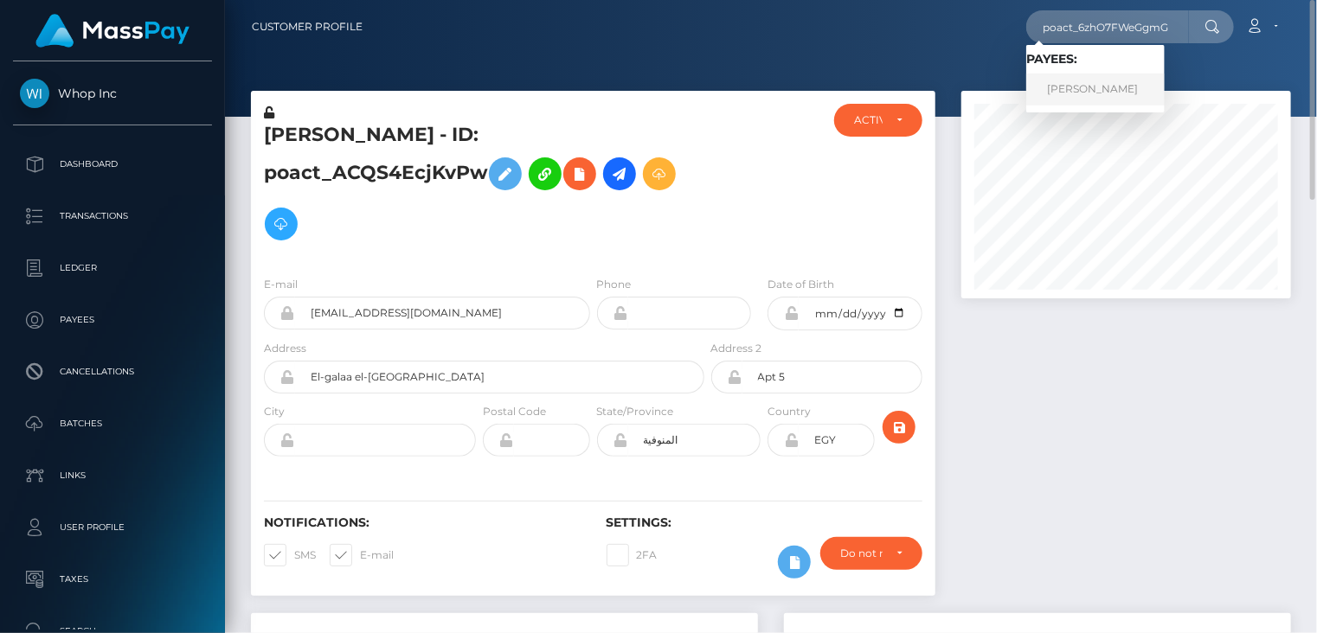
click at [1100, 87] on link "Rania Khalaf" at bounding box center [1095, 90] width 138 height 32
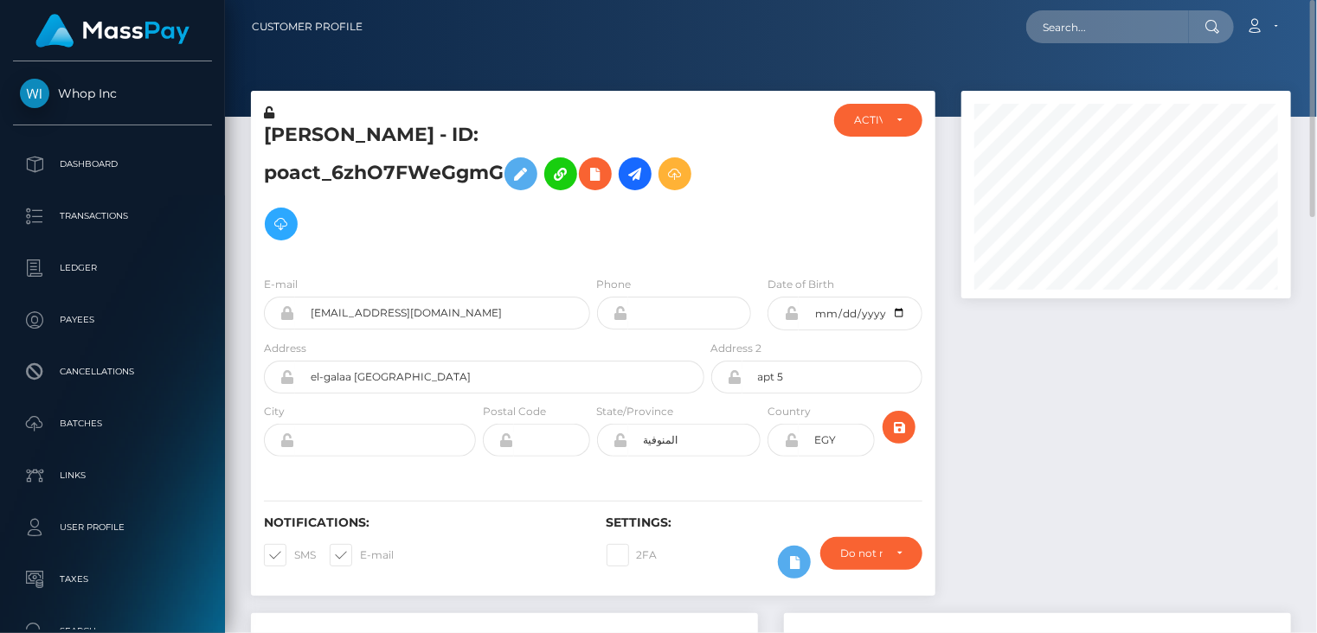
click at [540, 115] on div "Rania Khalaf - ID: poact_6zhO7FWeGgmG" at bounding box center [479, 183] width 457 height 158
click at [539, 130] on h5 "Rania Khalaf - ID: poact_6zhO7FWeGgmG" at bounding box center [479, 185] width 431 height 127
copy h5 "Rania Khalaf - ID: poact_6zhO7FWeGgmG"
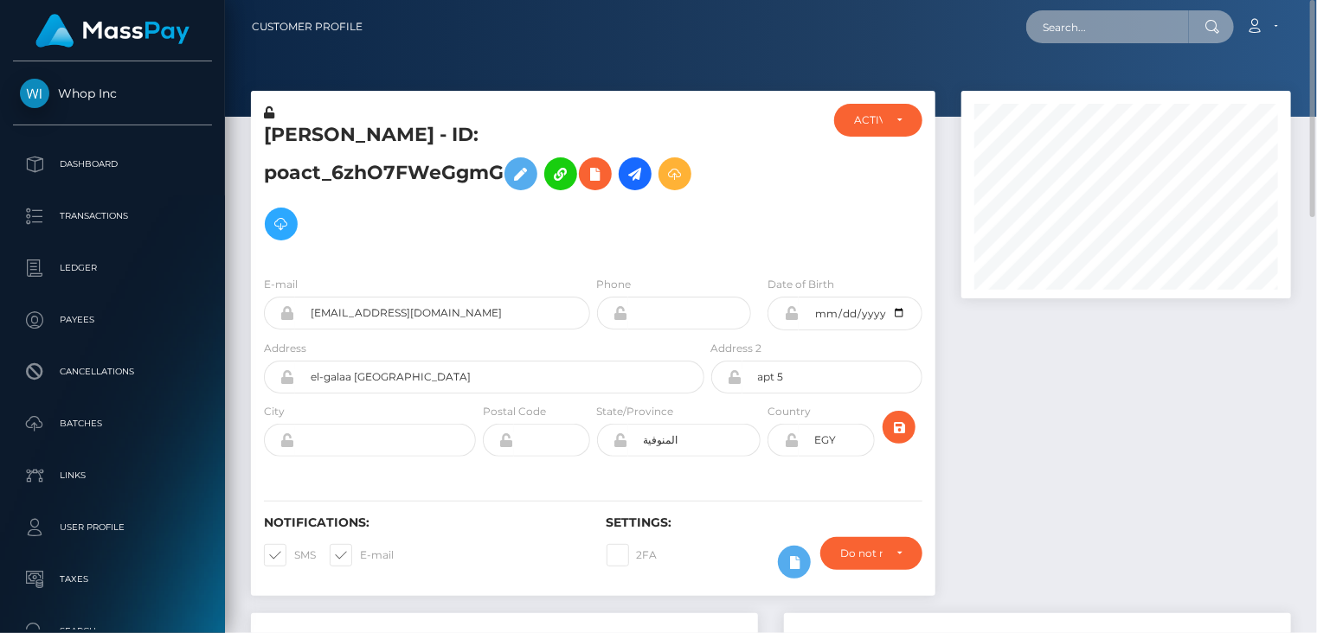
paste input "grace.candelario.21@gmail.com"
type input "grace.candelario.21@gmail.com"
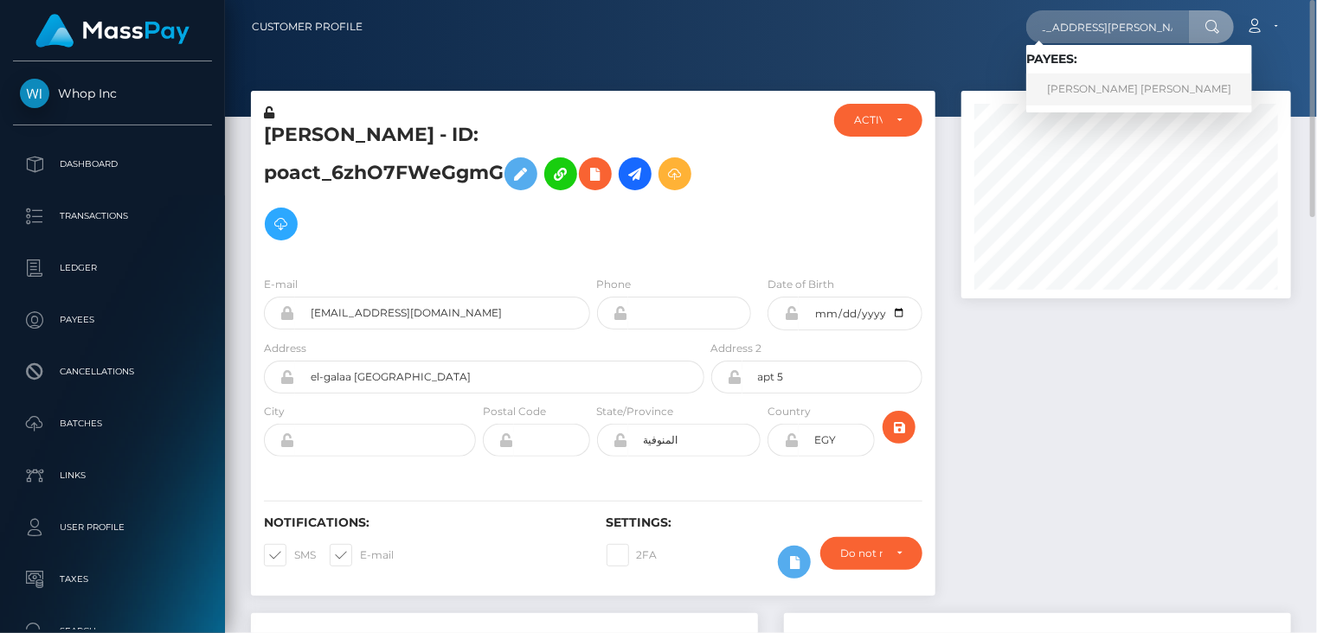
scroll to position [0, 0]
click at [1125, 90] on link "Mary Grace Reyes Candelario" at bounding box center [1139, 90] width 226 height 32
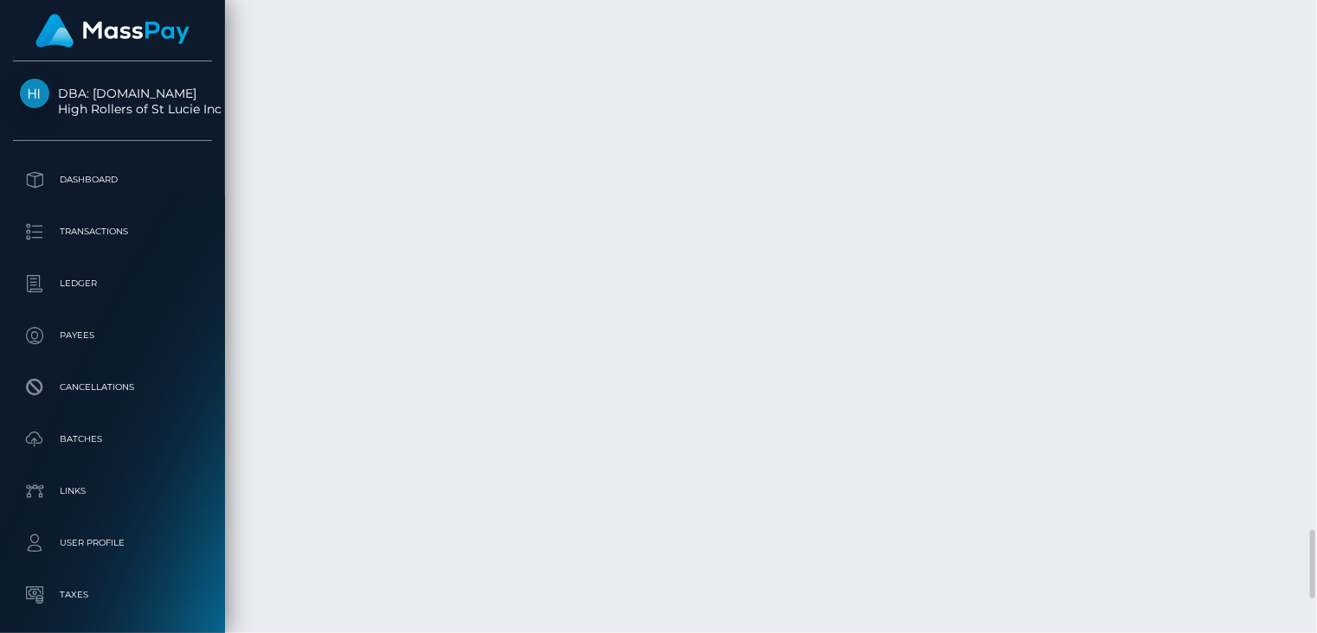
scroll to position [208, 329]
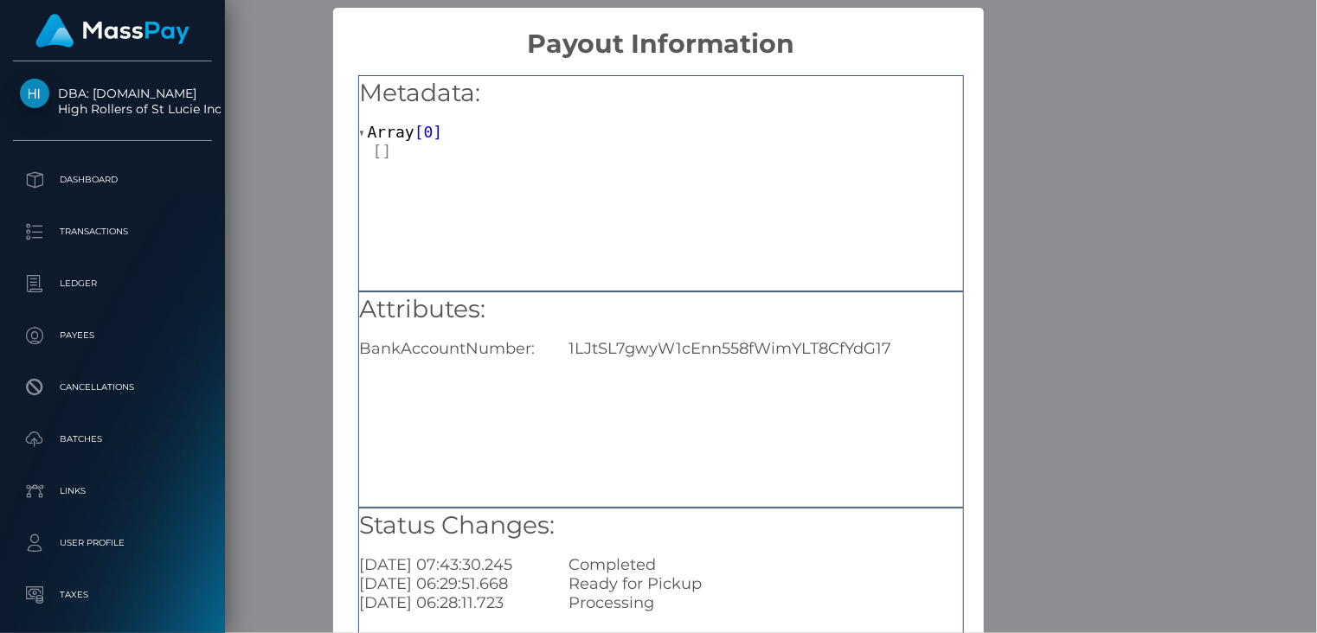
scroll to position [189, 0]
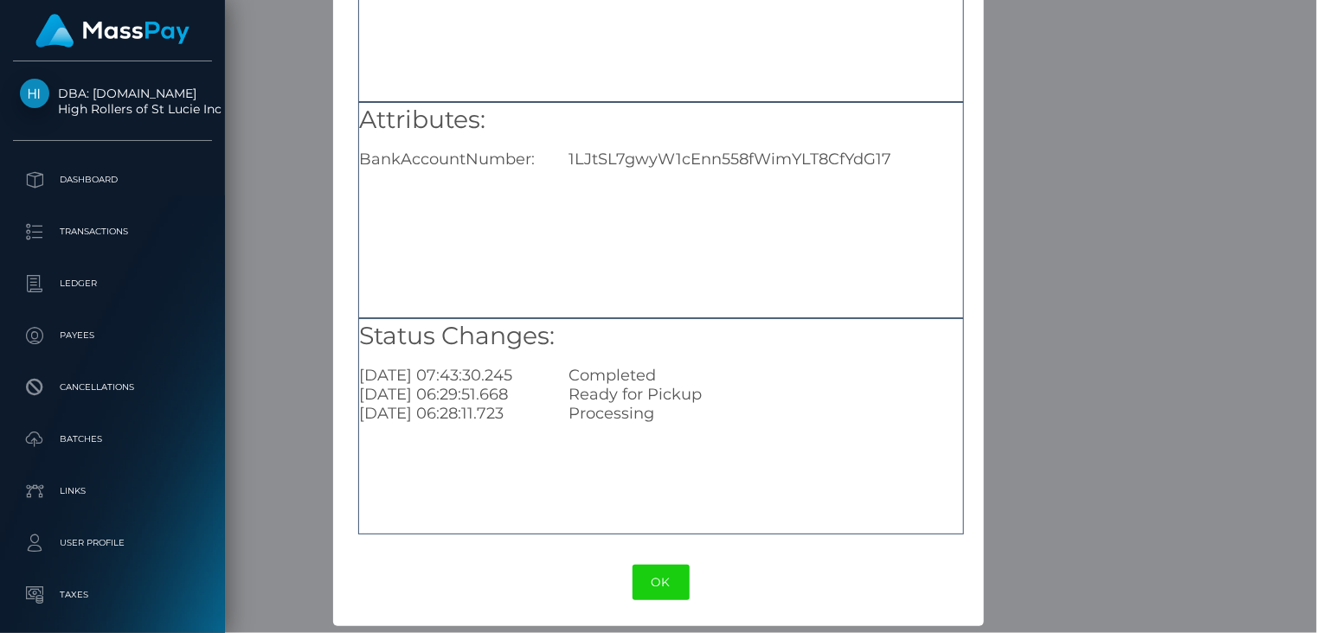
click at [300, 99] on div "× Payout Information Metadata: Array [ 0 ] Attributes: BankAccountNumber: 1LJtS…" at bounding box center [658, 316] width 1317 height 633
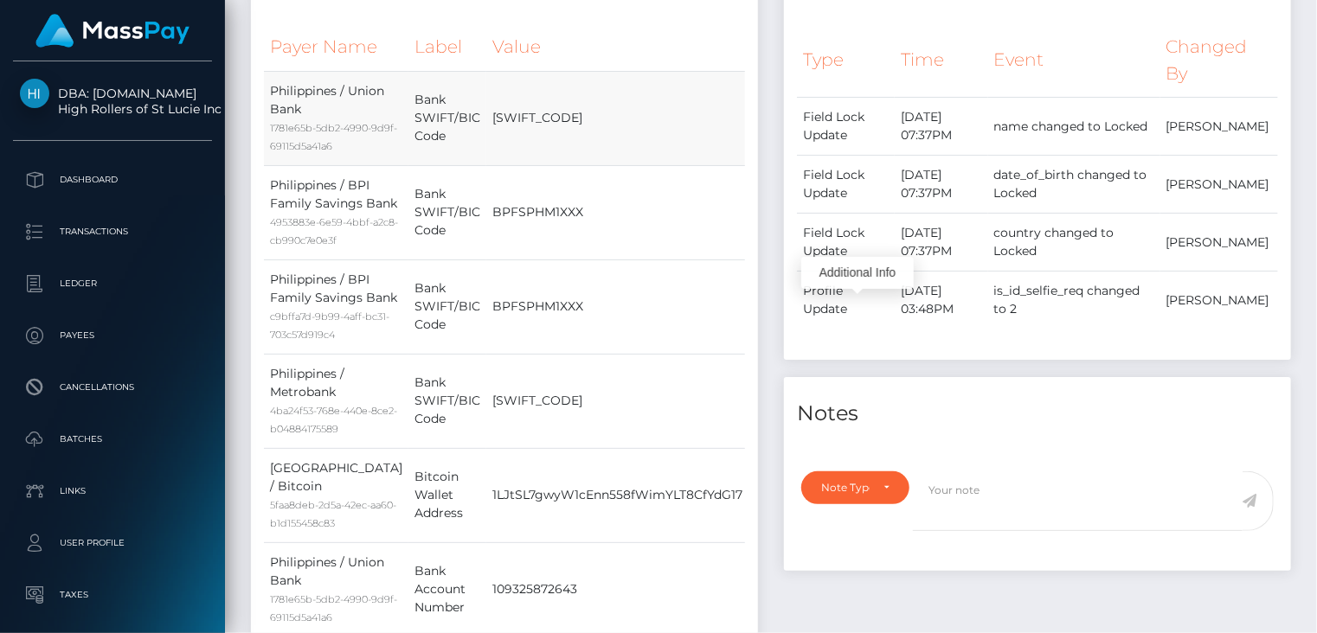
scroll to position [3, 0]
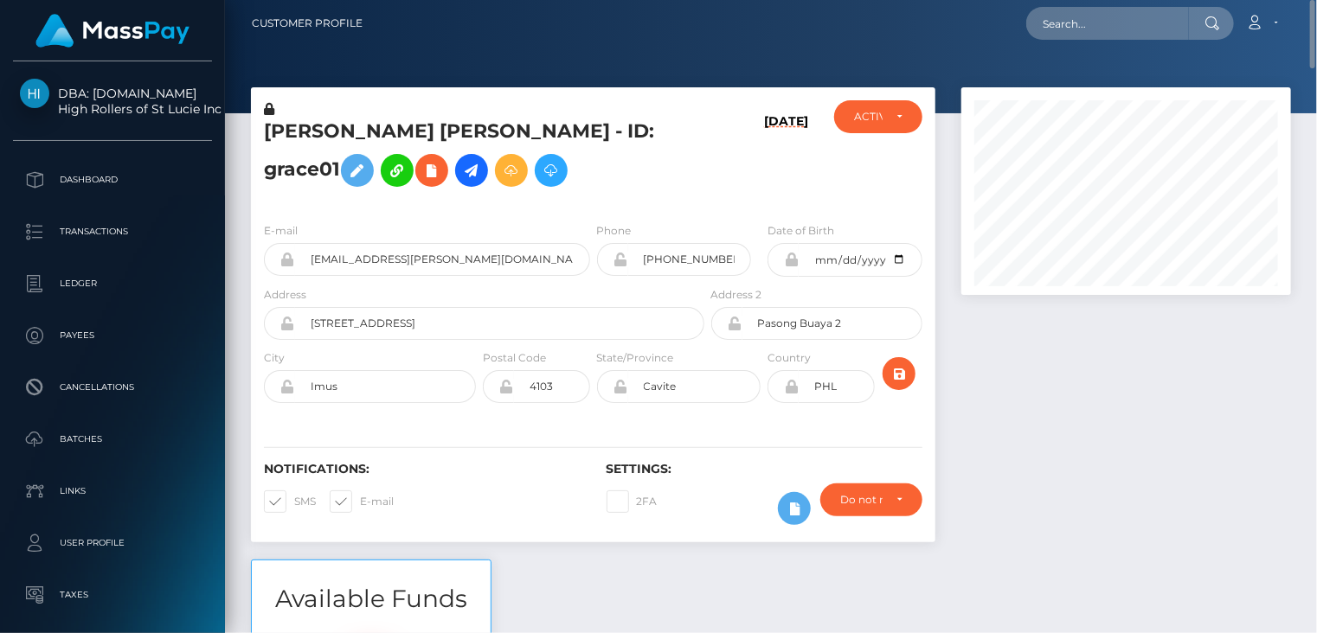
click at [349, 131] on h5 "Mary Grace Reyes Candelario - ID: grace01" at bounding box center [479, 157] width 431 height 77
copy h5 "Mary Grace Reyes Candelario - ID: grace01"
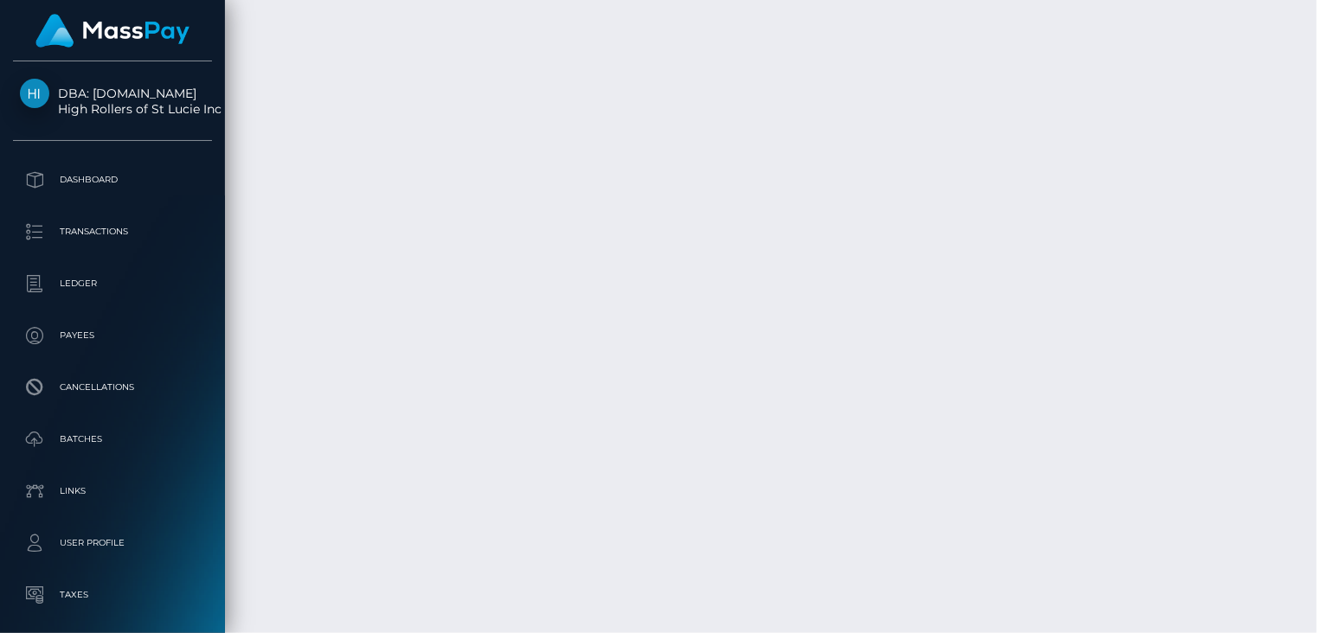
scroll to position [4937, 0]
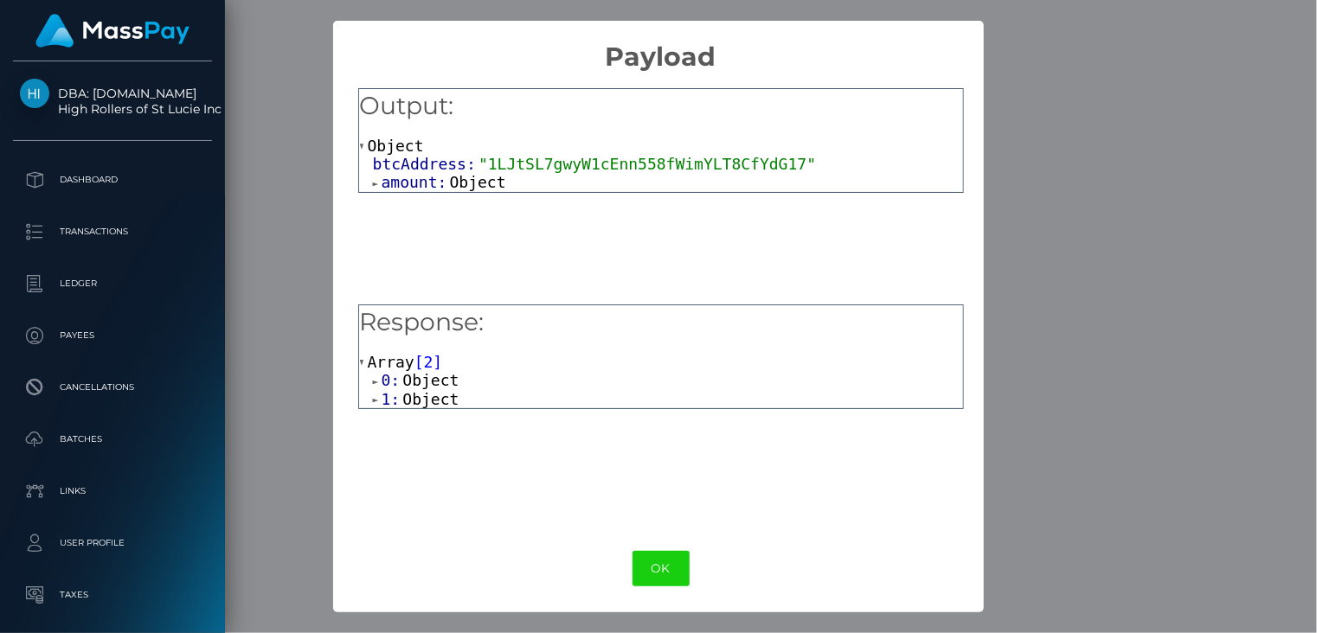
click at [1068, 155] on div "× Payload Output: Object btcAddress: "1LJtSL7gwyW1cEnn558fWimYLT8CfYdG17" amoun…" at bounding box center [658, 316] width 1317 height 633
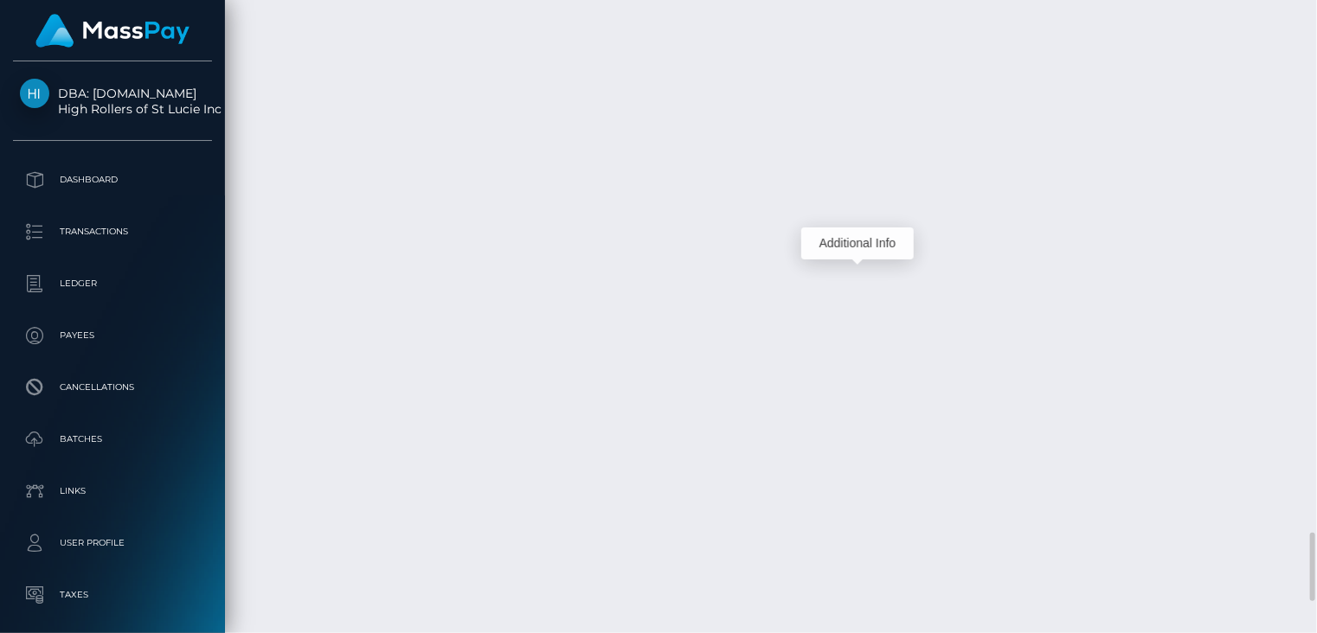
scroll to position [208, 329]
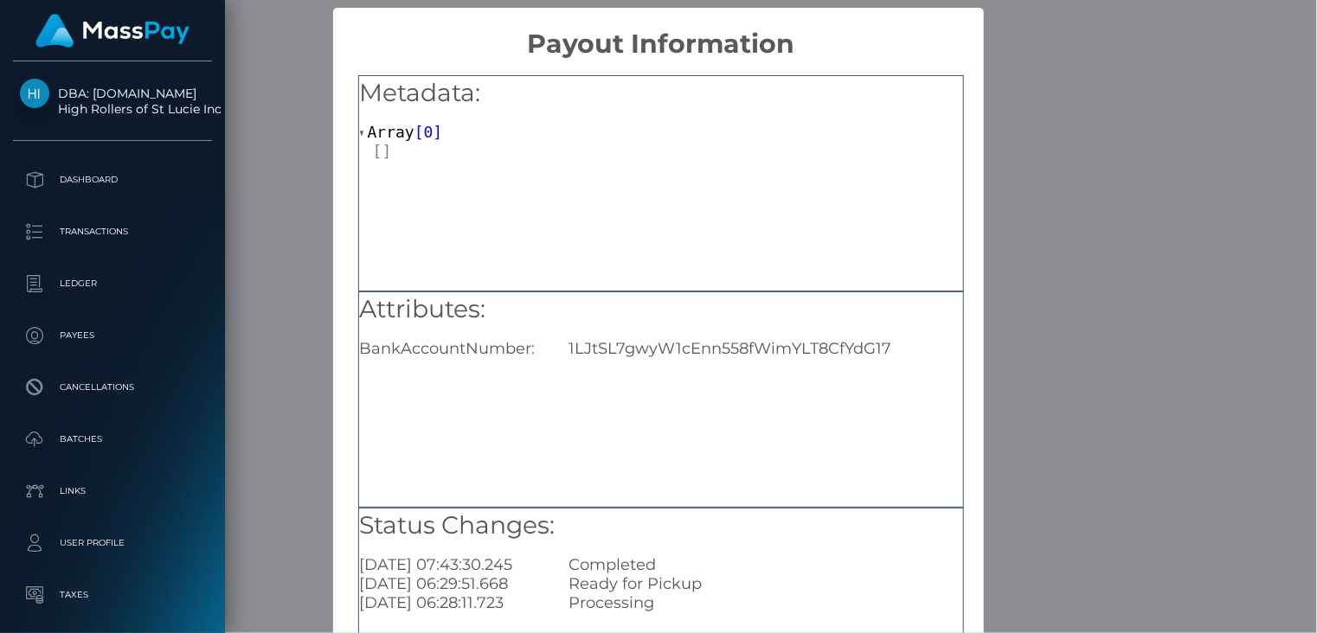
scroll to position [189, 0]
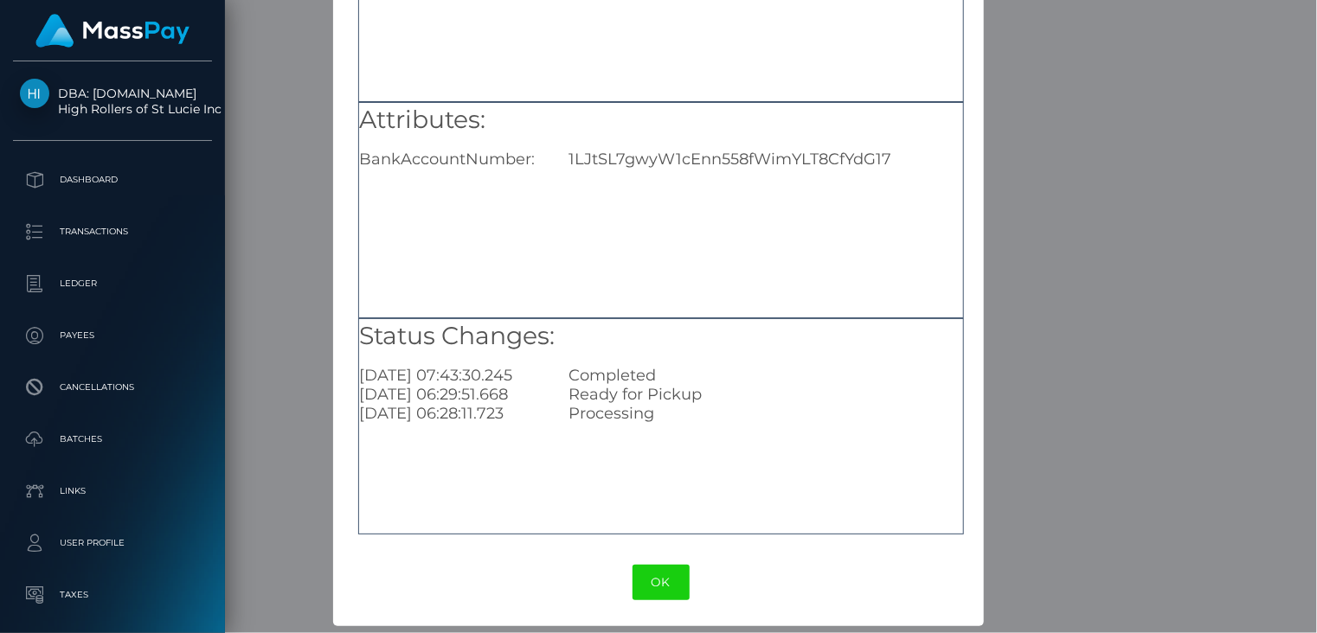
click at [1113, 160] on div "× Payout Information Metadata: Array [ 0 ] Attributes: BankAccountNumber: 1LJtS…" at bounding box center [658, 316] width 1317 height 633
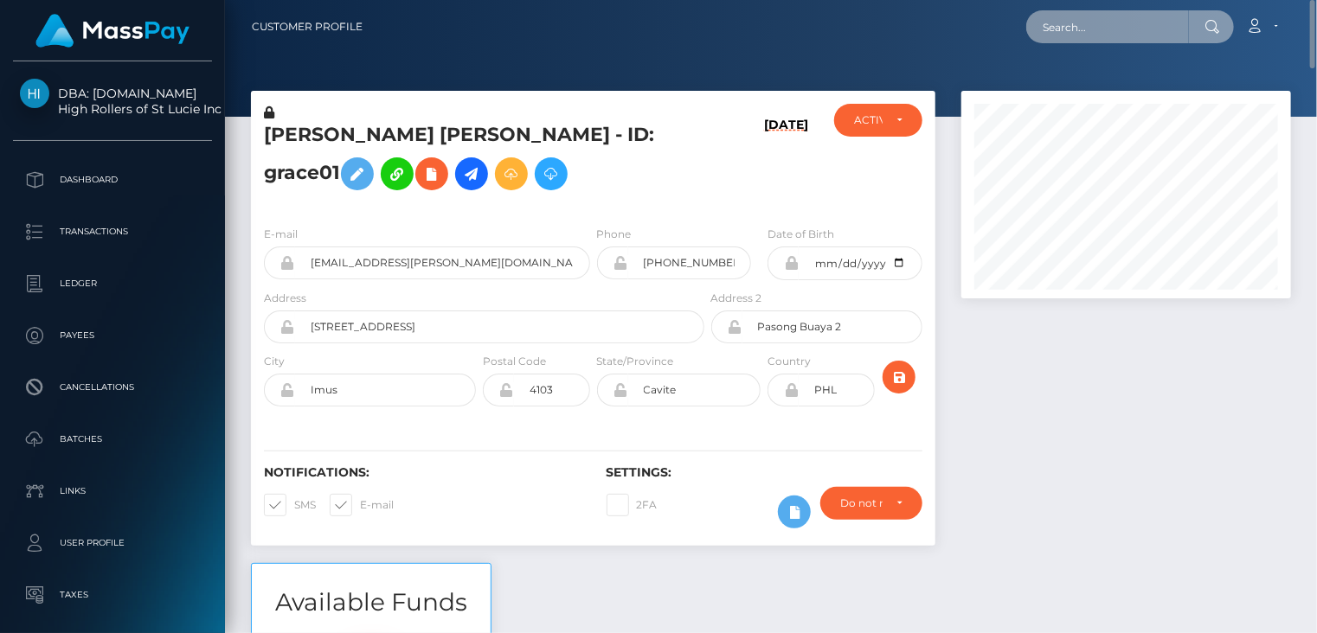
scroll to position [864888, 864766]
paste input "poact_f40YRqDirfLl"
type input "poact_f40YRqDirfLl"
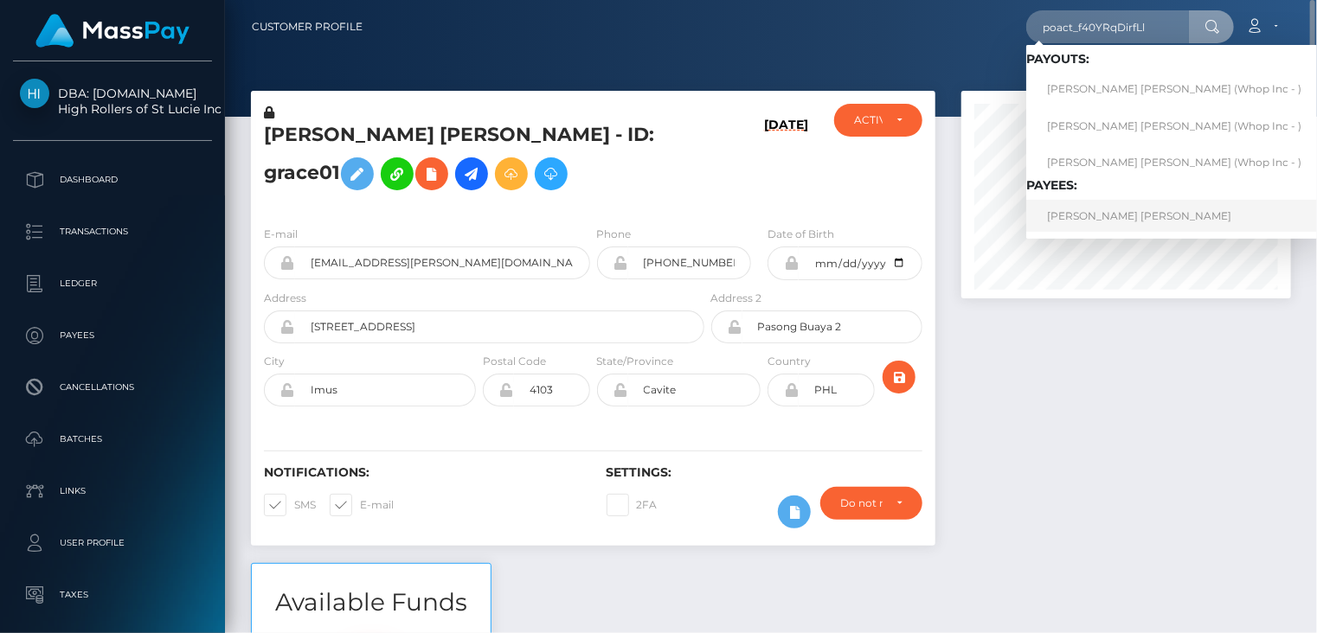
click at [1076, 218] on link "OKUMU STEPHEN ONYANGO" at bounding box center [1174, 216] width 296 height 32
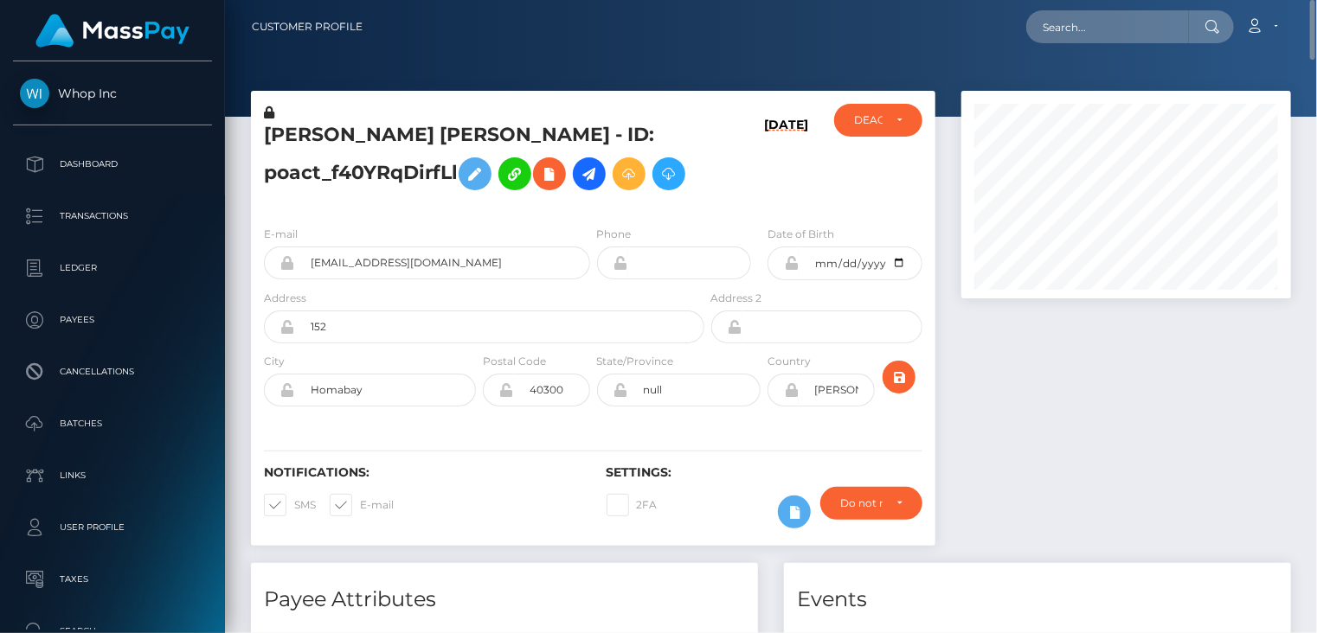
click at [431, 136] on h5 "[PERSON_NAME] [PERSON_NAME] - ID: poact_f40YRqDirfLl" at bounding box center [479, 160] width 431 height 77
click at [430, 136] on h5 "[PERSON_NAME] [PERSON_NAME] - ID: poact_f40YRqDirfLl" at bounding box center [479, 160] width 431 height 77
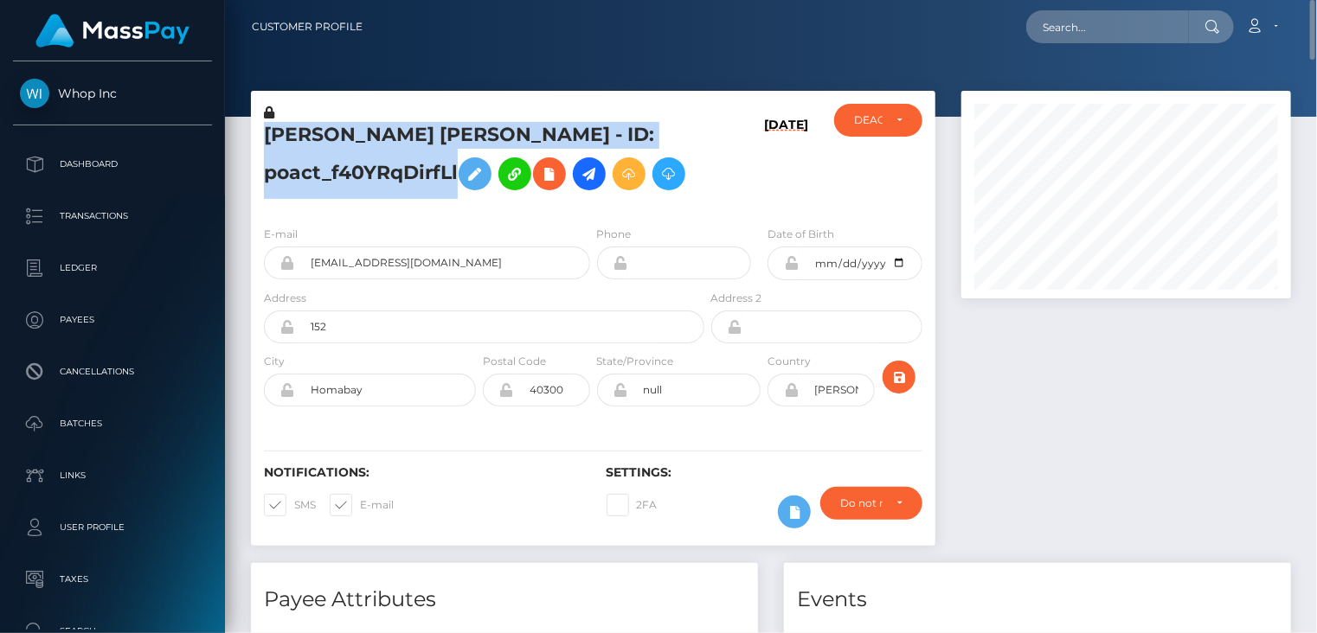
click at [430, 136] on h5 "OKUMU STEPHEN ONYANGO - ID: poact_f40YRqDirfLl" at bounding box center [479, 160] width 431 height 77
copy h5 "OKUMU STEPHEN ONYANGO - ID: poact_f40YRqDirfLl"
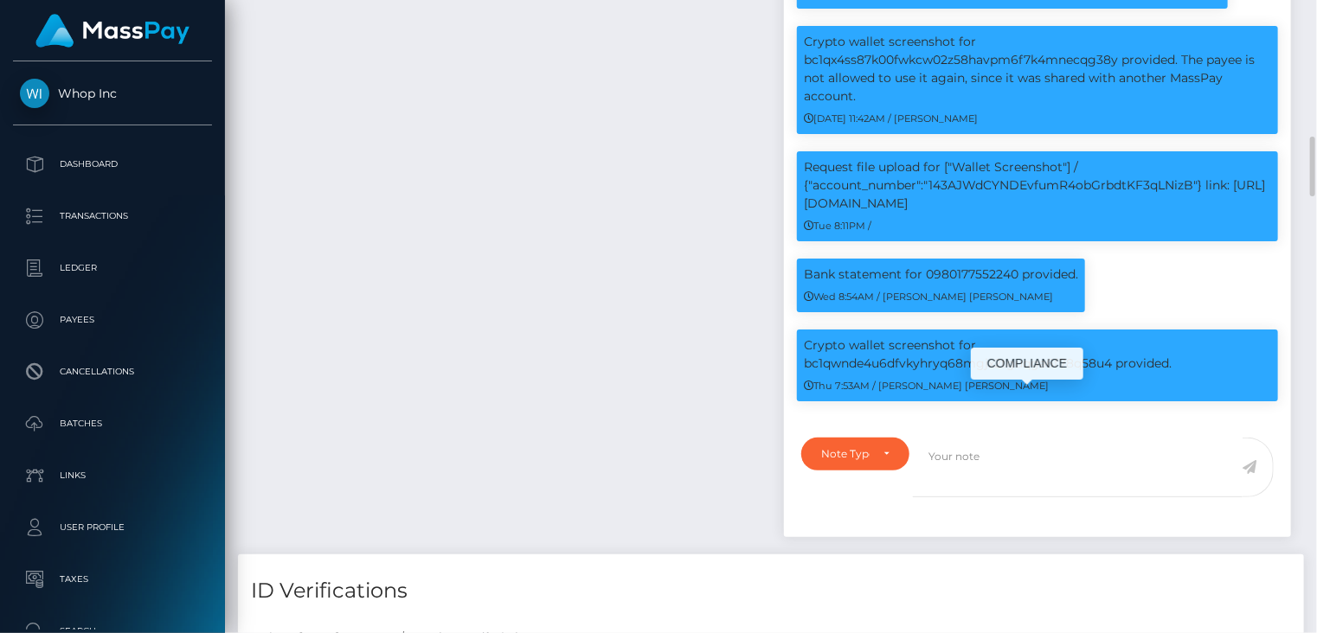
scroll to position [208, 329]
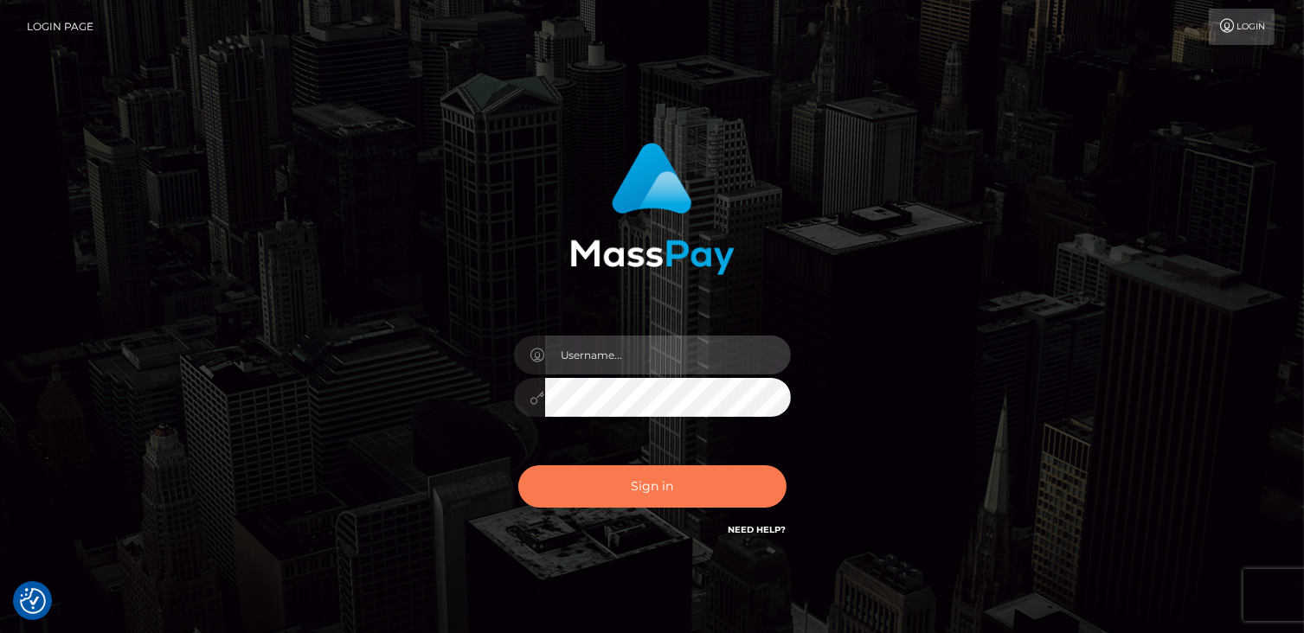
type input "catalinad"
click at [655, 492] on button "Sign in" at bounding box center [652, 486] width 268 height 42
type input "catalinad"
click at [687, 485] on button "Sign in" at bounding box center [652, 486] width 268 height 42
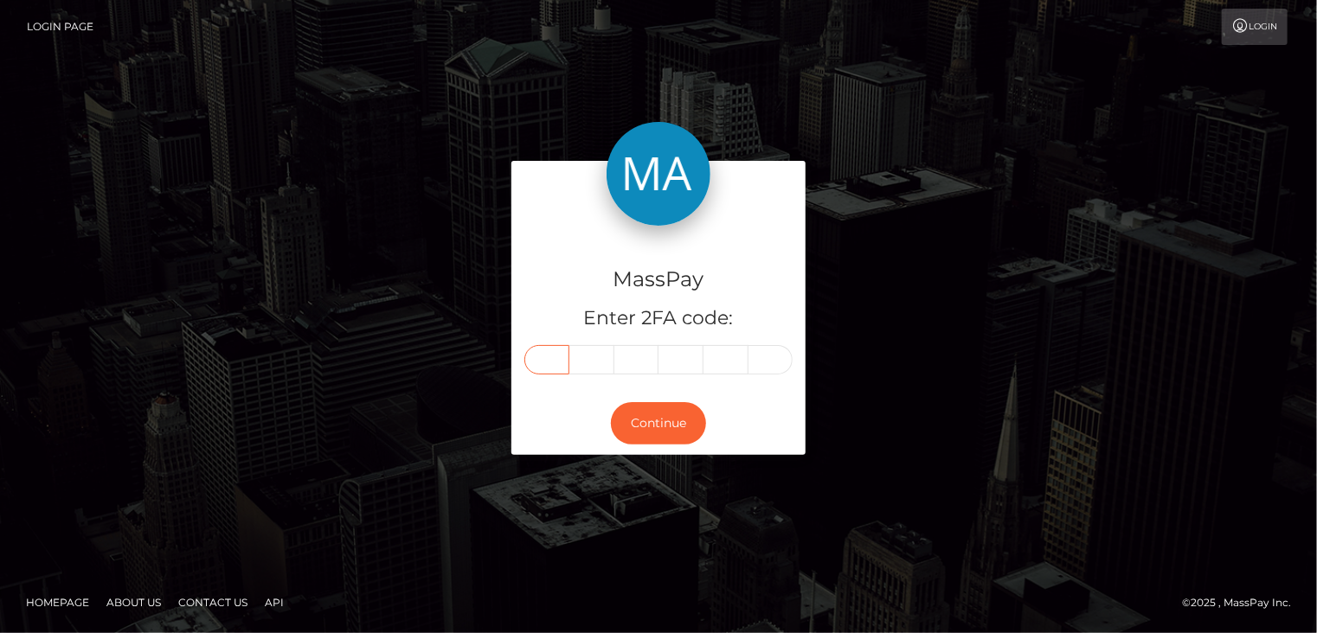
click at [543, 362] on input "text" at bounding box center [546, 359] width 45 height 29
type input "3"
type input "7"
type input "8"
type input "9"
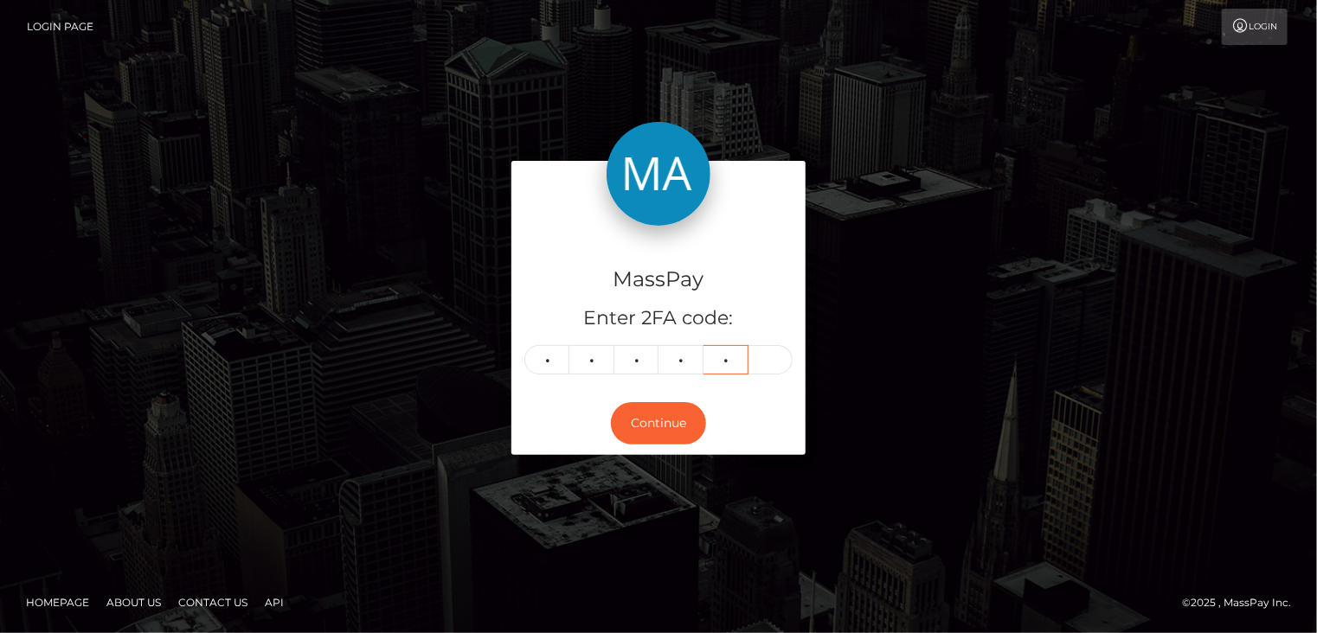
type input "1"
type input "9"
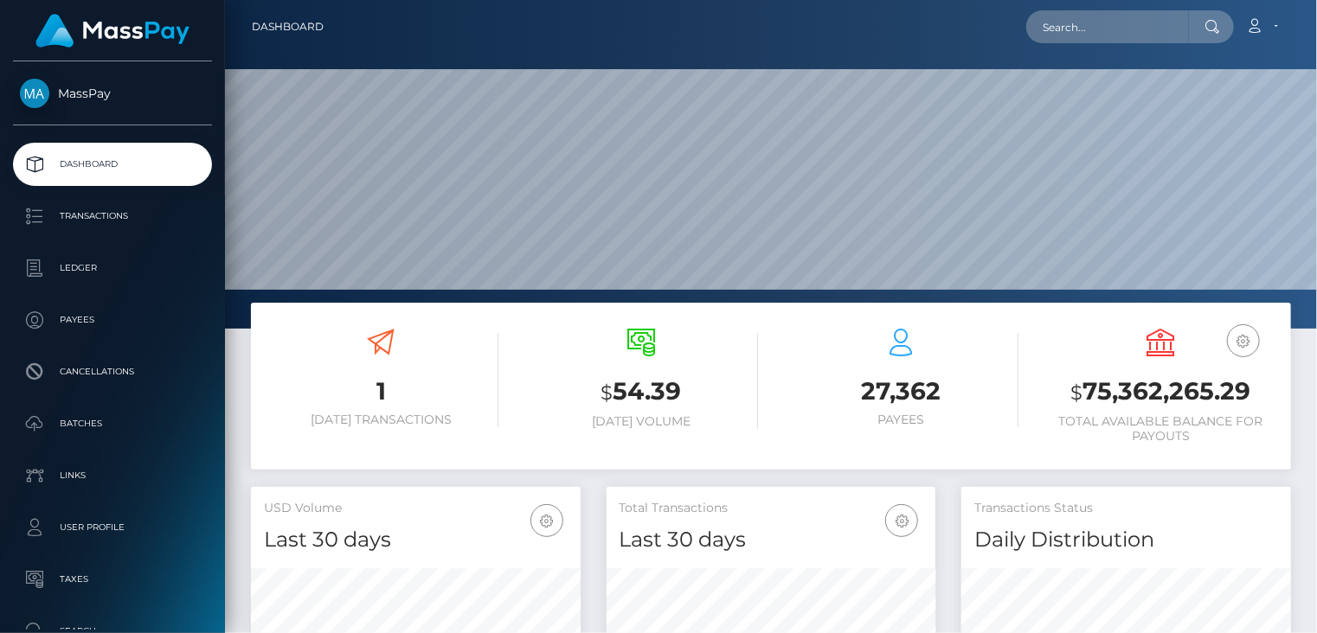
scroll to position [306, 329]
paste input "MSP6702b74cb5f8113"
type input "MSP6702b74cb5f8113"
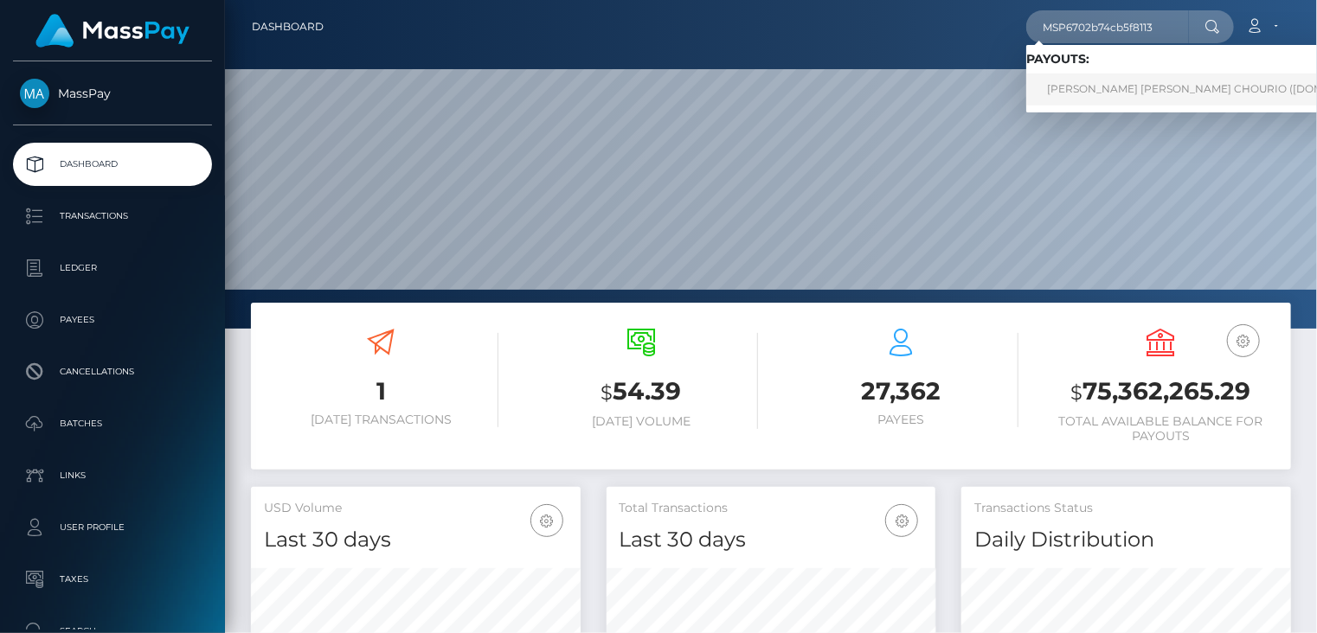
click at [1150, 99] on link "ADRIAN EDUARDO ALVAREZ CHOURIO (Unlockt.me - )" at bounding box center [1222, 90] width 392 height 32
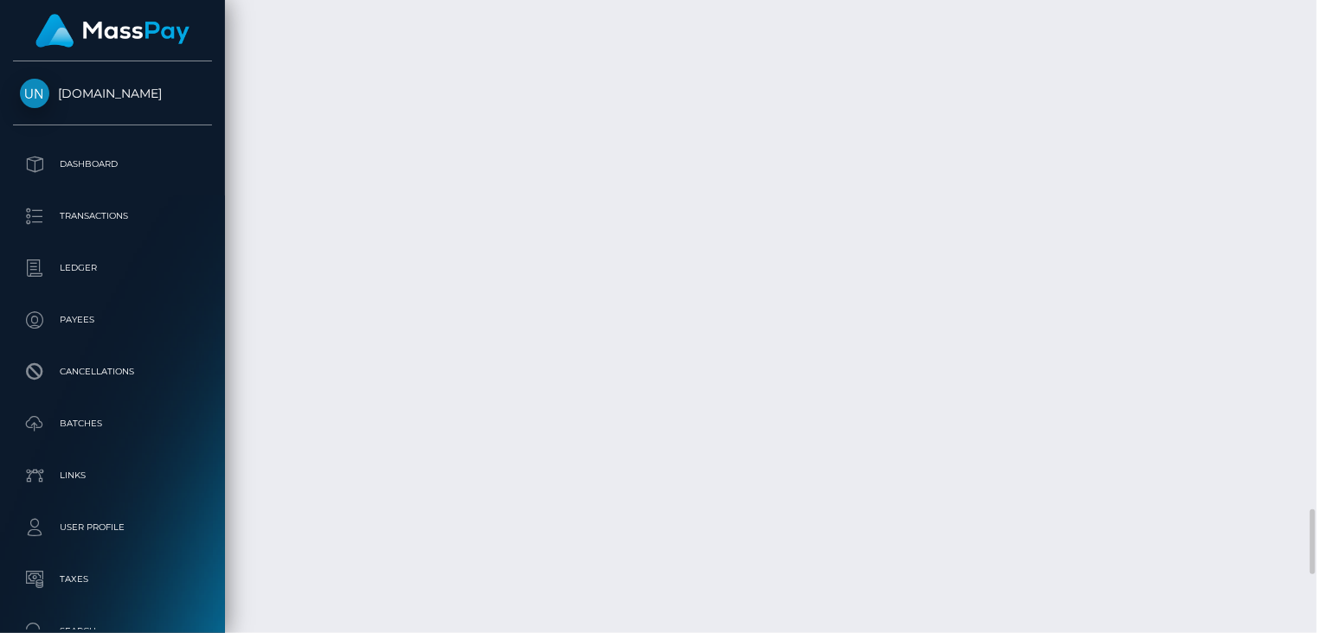
scroll to position [5471, 0]
copy td "MSP6702b74cb5f8113"
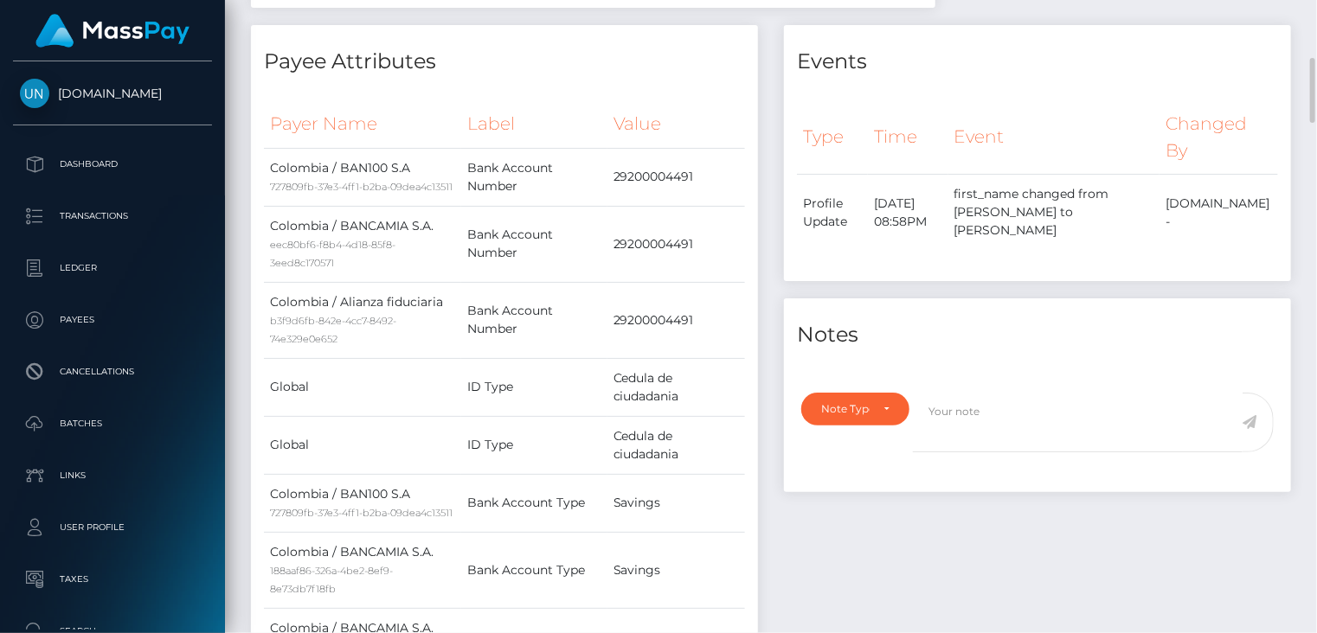
scroll to position [0, 0]
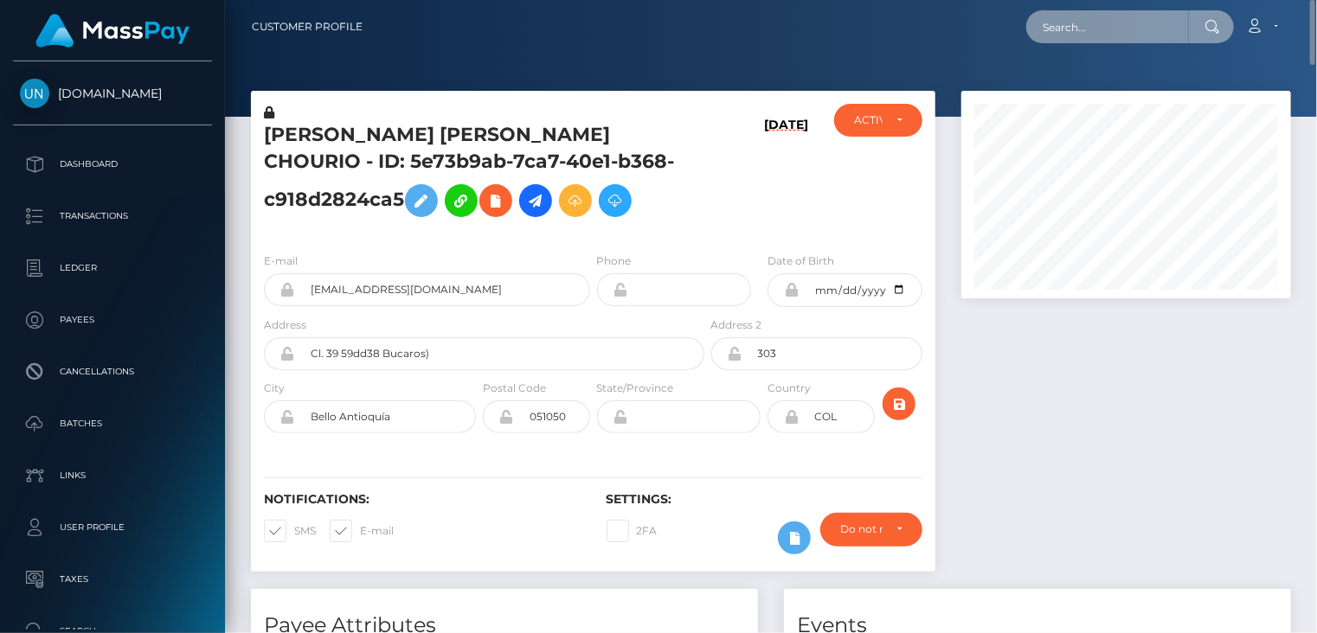
paste input "MSPf3b66388b6b704f"
type input "MSPf3b66388b6b704f"
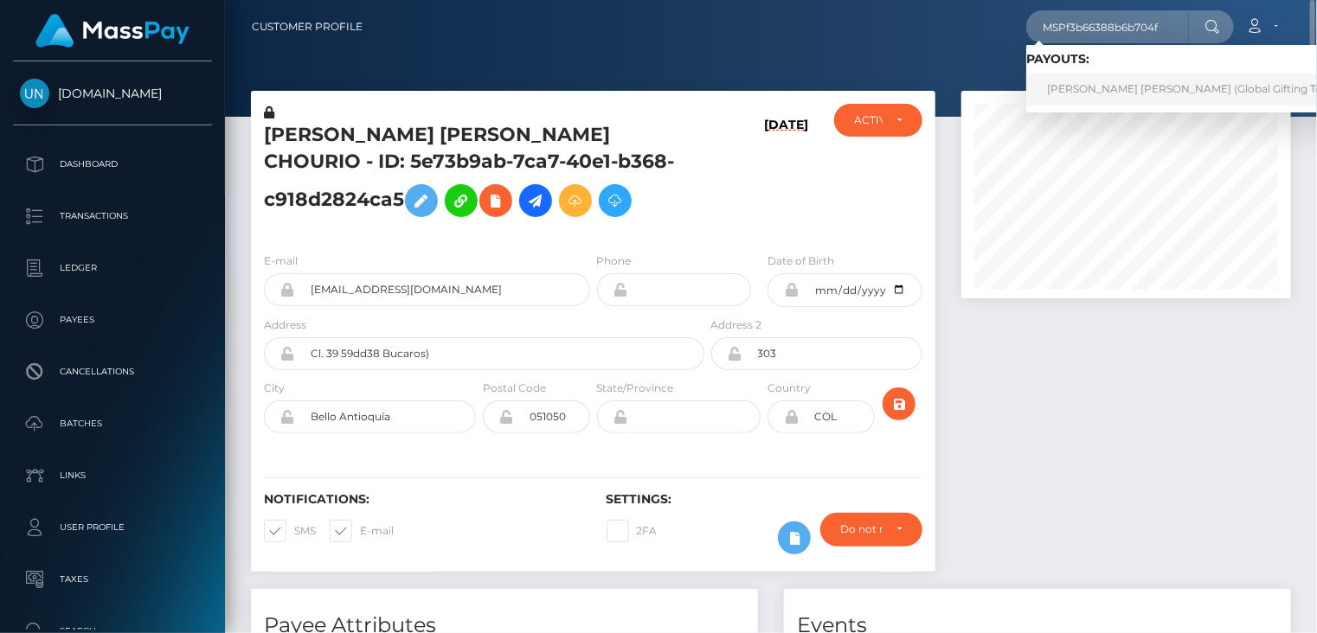
click at [1067, 100] on link "MATIAS ALEXIS CASTRO (Global Gifting Technologies Inc - Throne)" at bounding box center [1247, 90] width 442 height 32
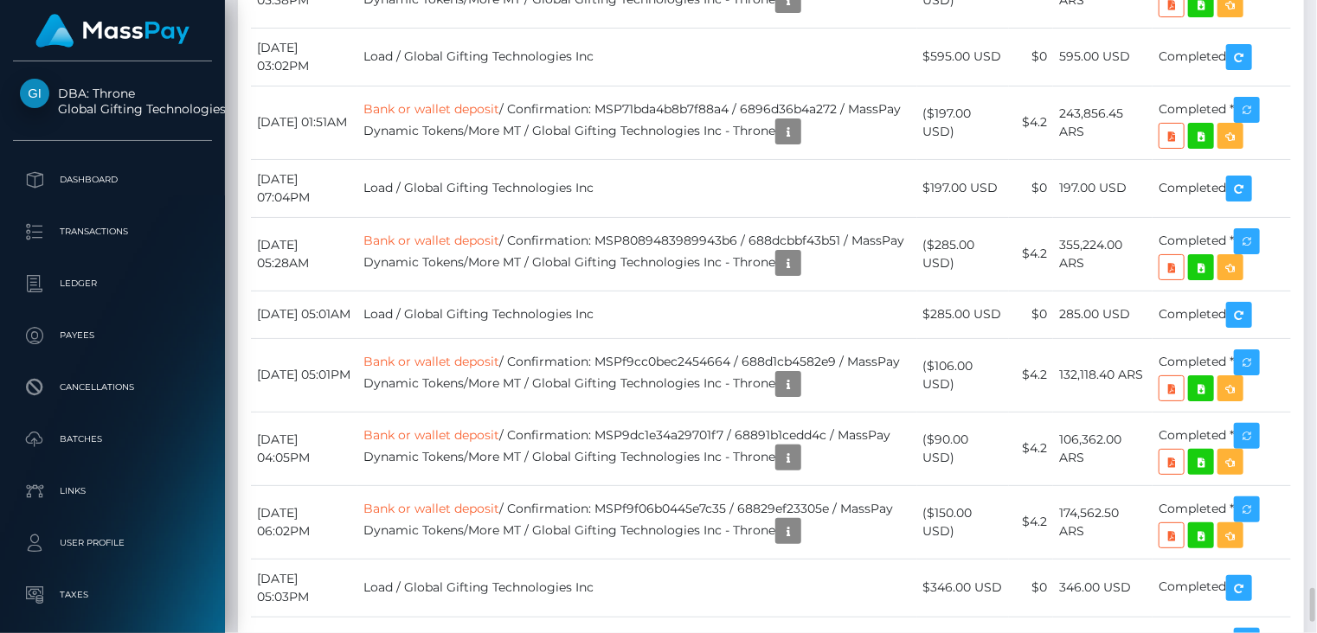
scroll to position [5483, 0]
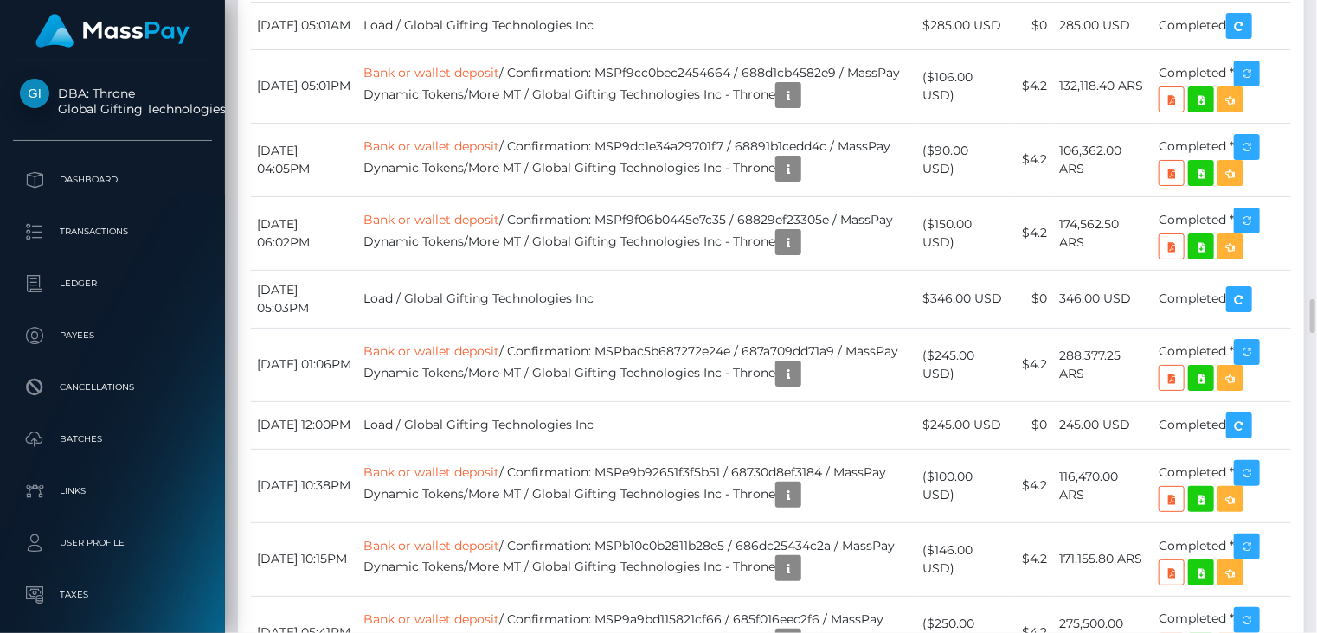
drag, startPoint x: 71, startPoint y: 269, endPoint x: 773, endPoint y: 120, distance: 717.2
copy td "MSPf3b66388b6b704f"
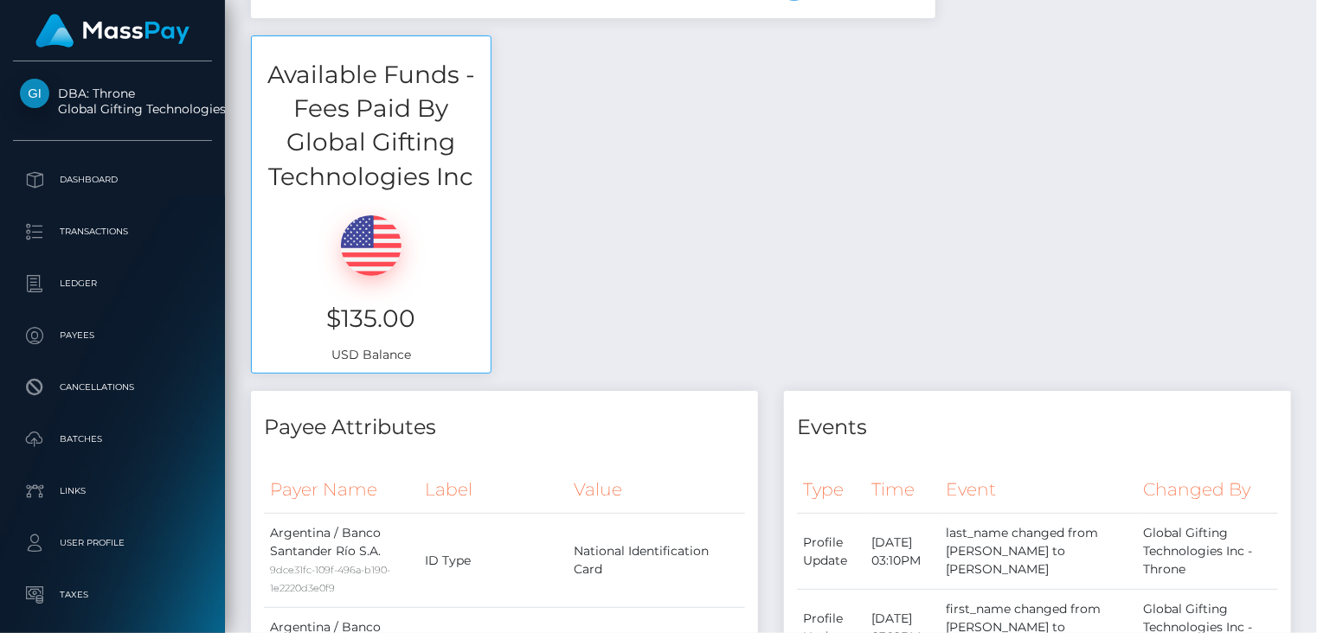
scroll to position [0, 0]
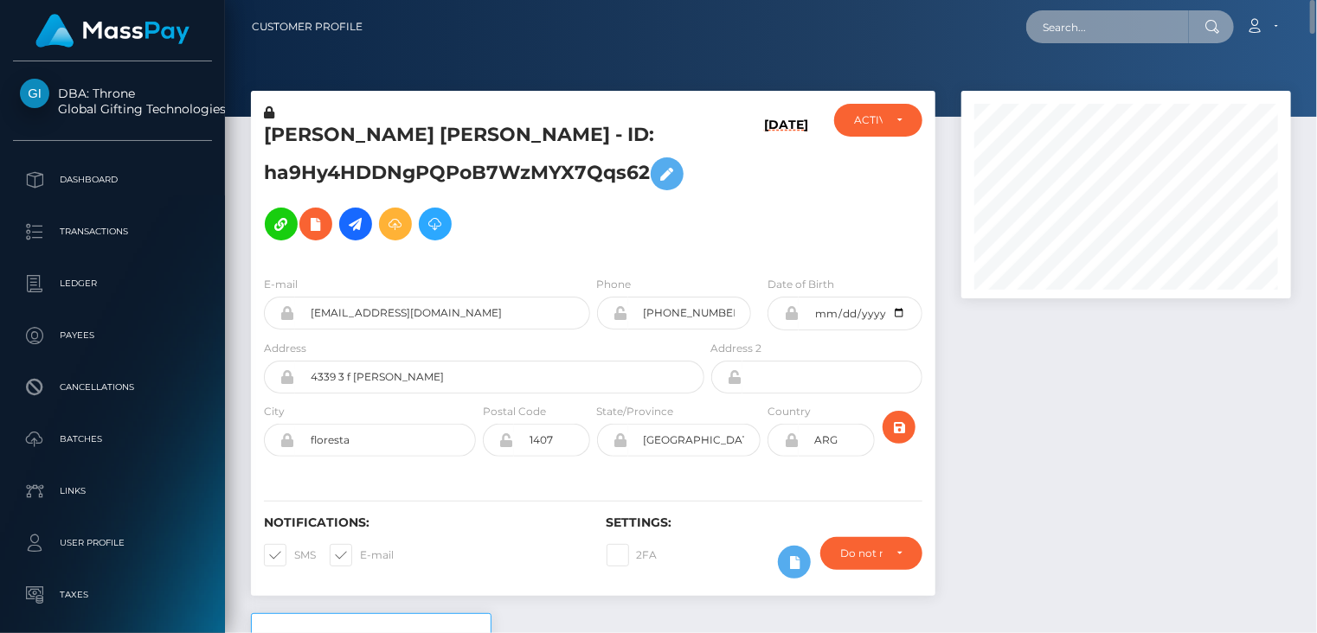
paste input "MSPad56af3a59918f1"
type input "MSPad56af3a59918f1"
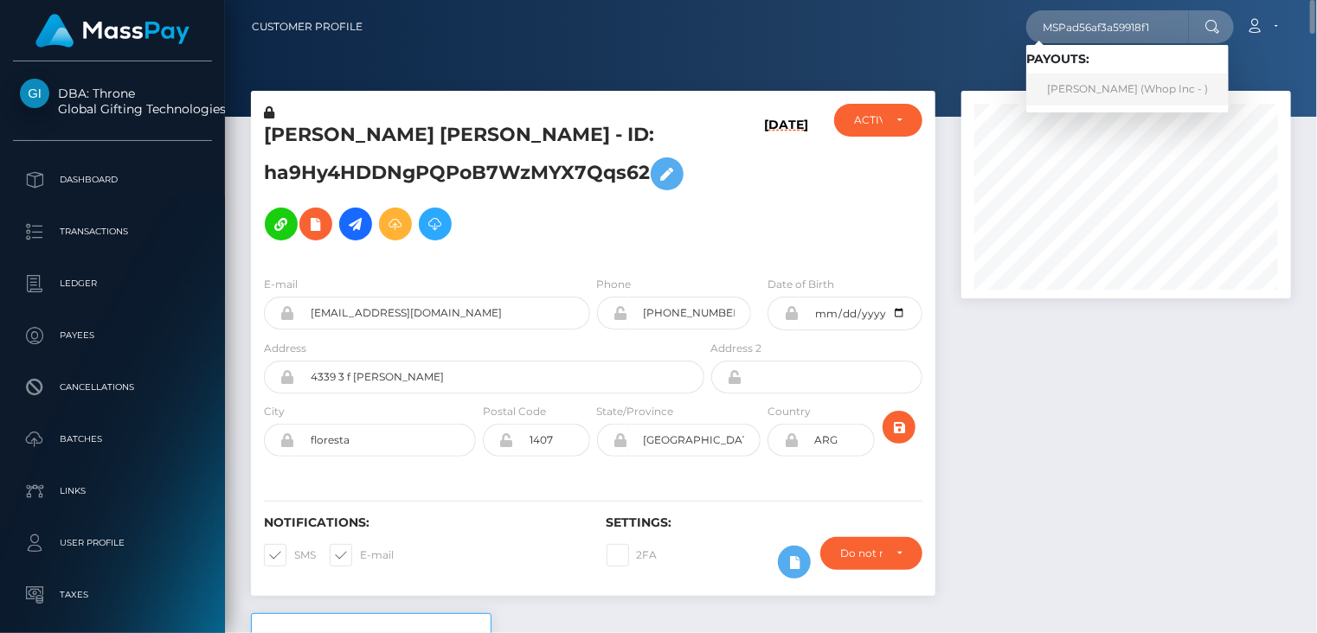
click at [1073, 91] on link "Osama Shafiq (Whop Inc - )" at bounding box center [1127, 90] width 202 height 32
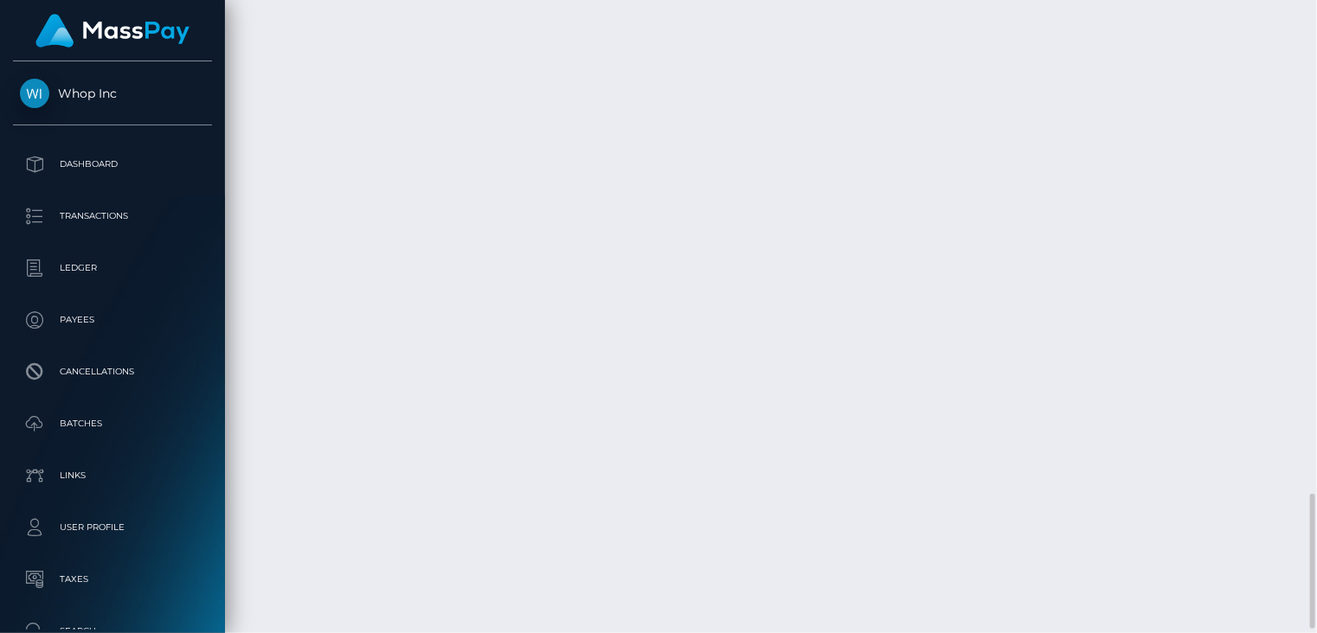
scroll to position [2325, 0]
copy td "MSPad56af3a59918f1"
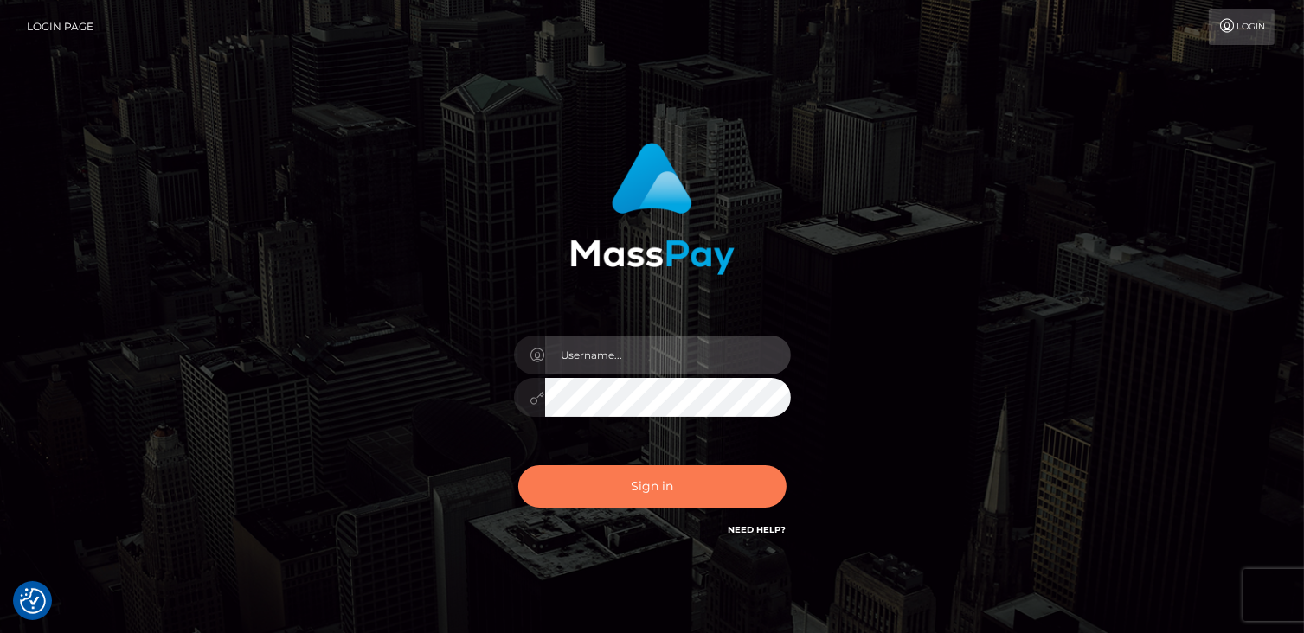
type input "catalinad"
click at [730, 491] on button "Sign in" at bounding box center [652, 486] width 268 height 42
type input "catalinad"
click at [671, 503] on button "Sign in" at bounding box center [652, 486] width 268 height 42
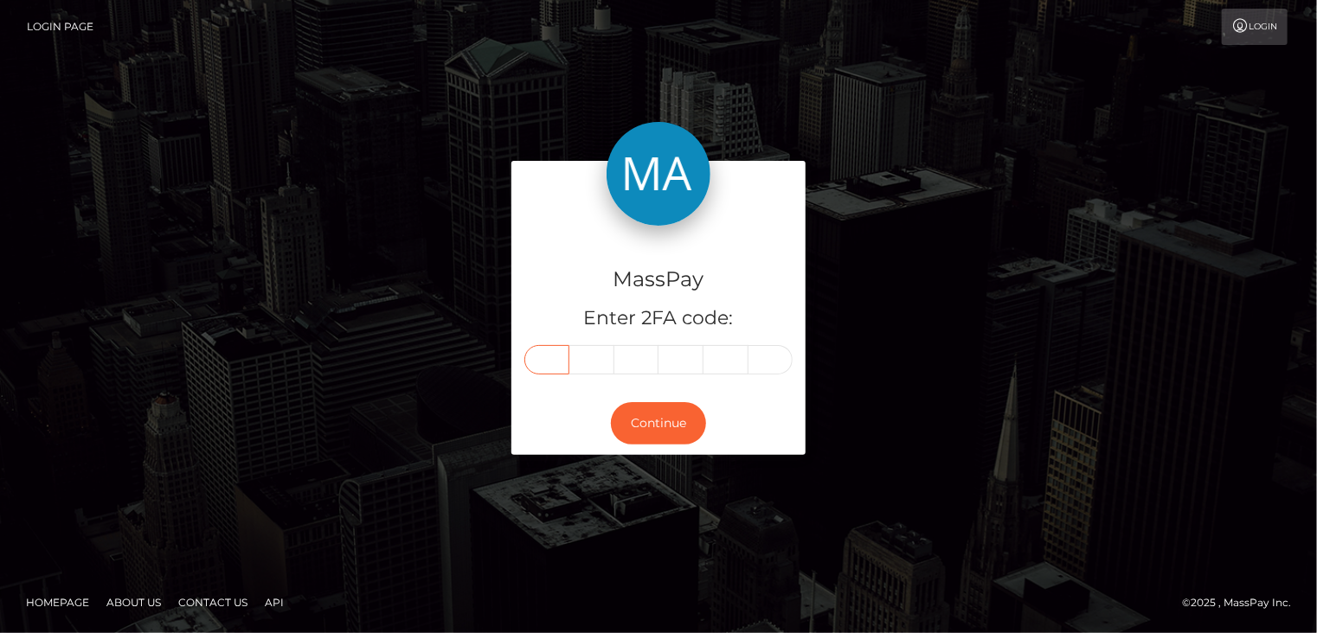
click at [554, 354] on input "text" at bounding box center [546, 359] width 45 height 29
type input "6"
type input "2"
type input "8"
type input "0"
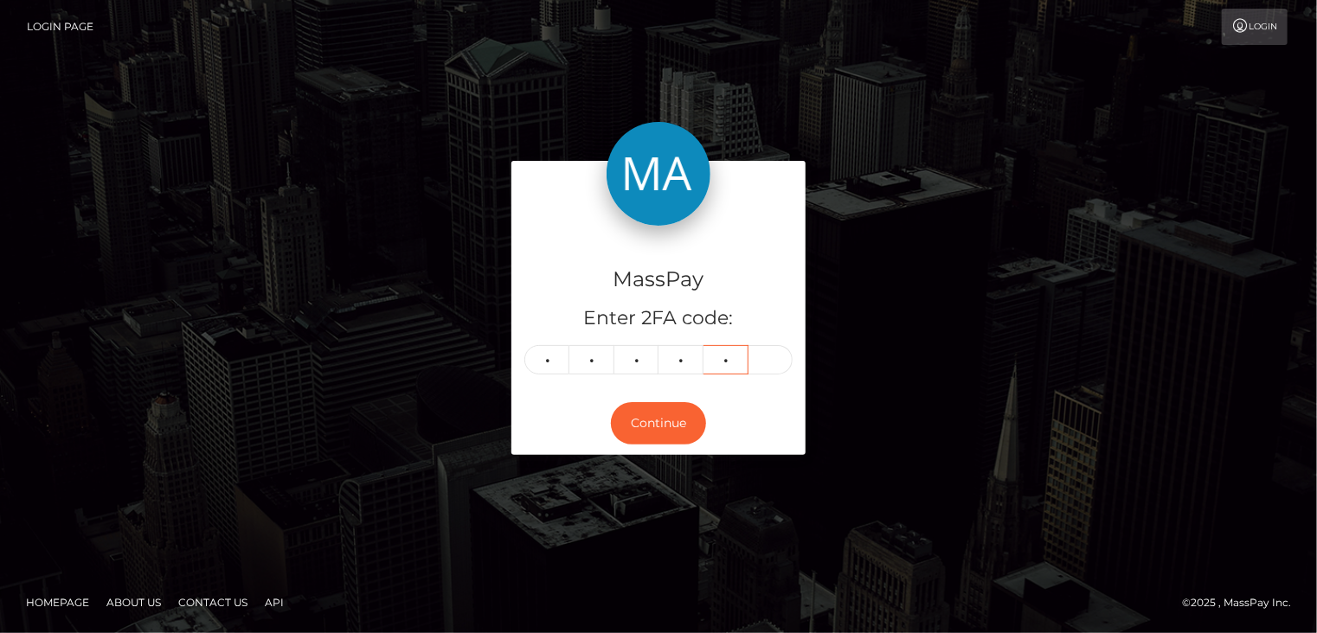
type input "9"
type input "5"
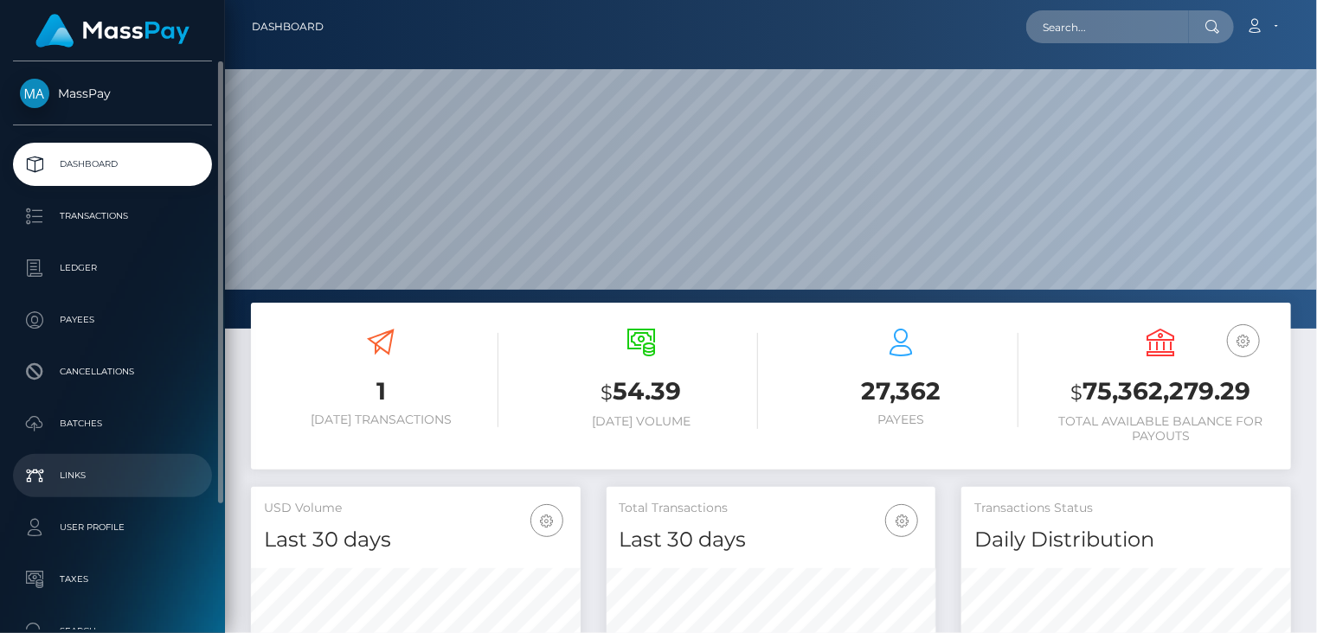
scroll to position [306, 329]
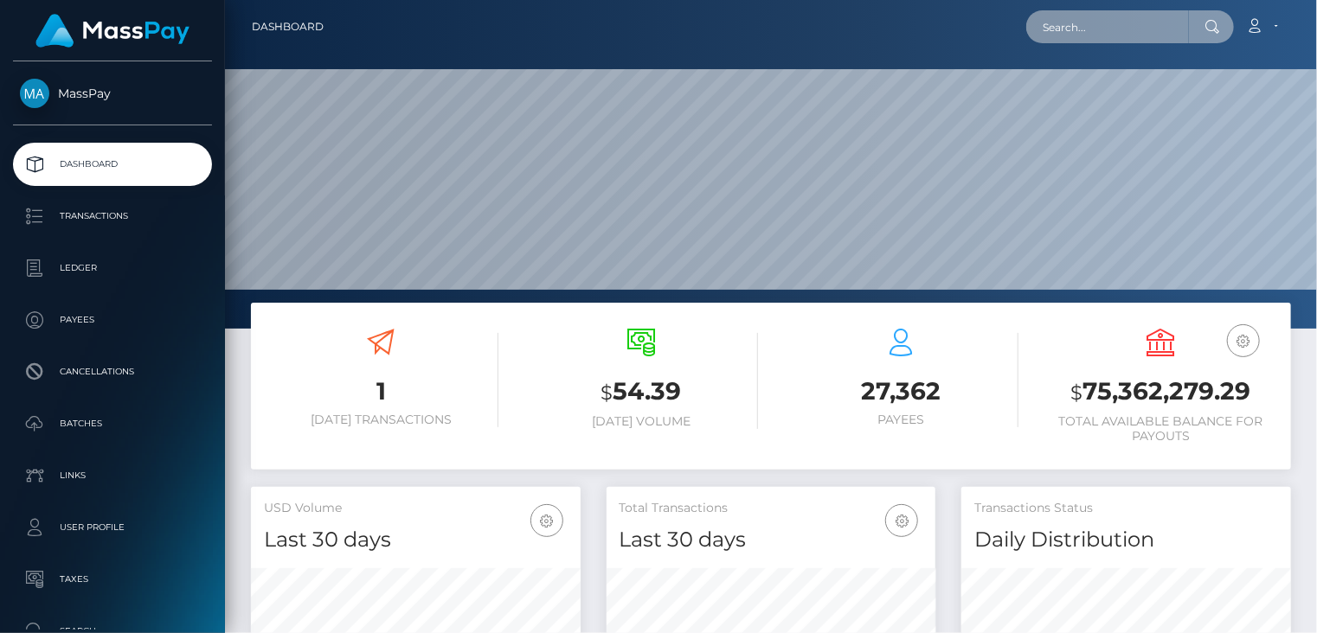
paste input "luisemiliop26+8aa0097089@gmail.com"
type input "luisemiliop26+8aa0097089@gmail.com"
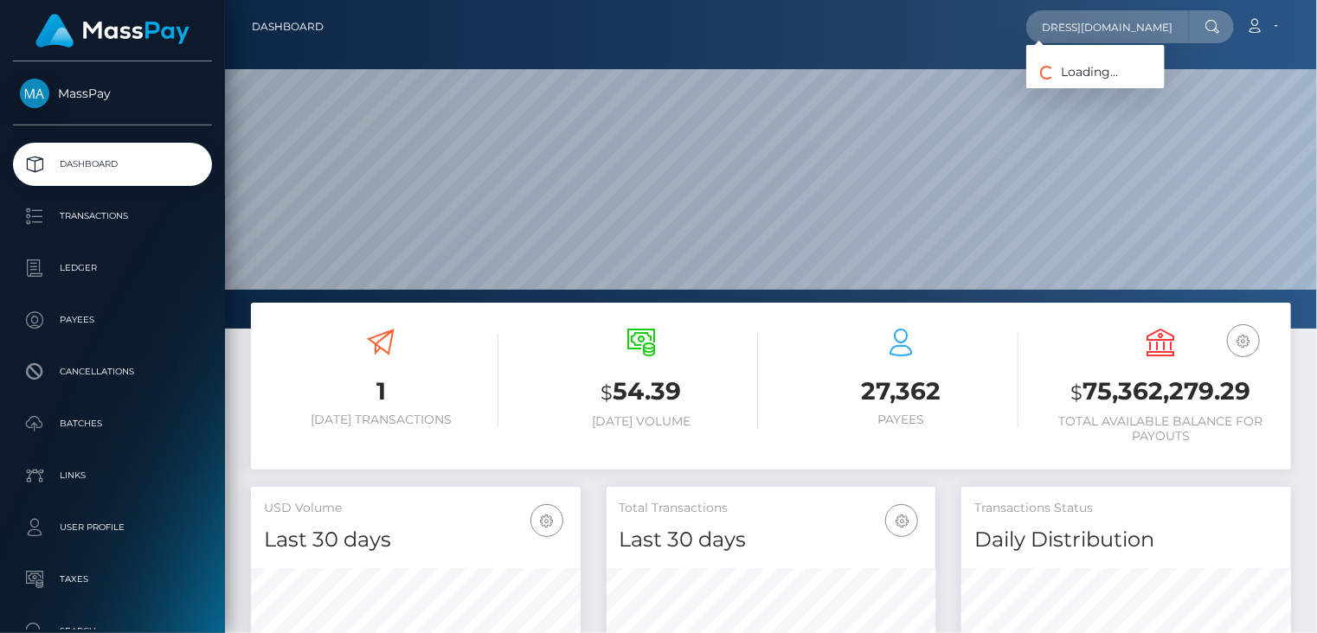
scroll to position [0, 0]
click at [1118, 95] on link "LUIS EMILIO PARRENO" at bounding box center [1095, 90] width 138 height 32
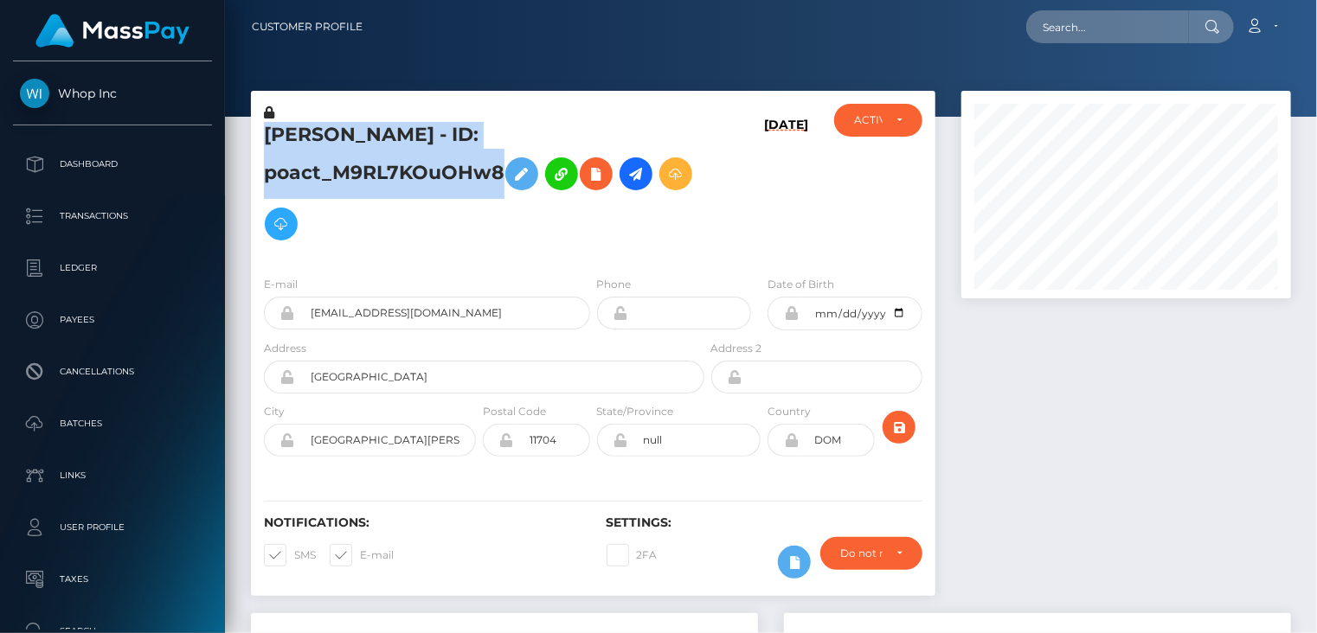
scroll to position [208, 329]
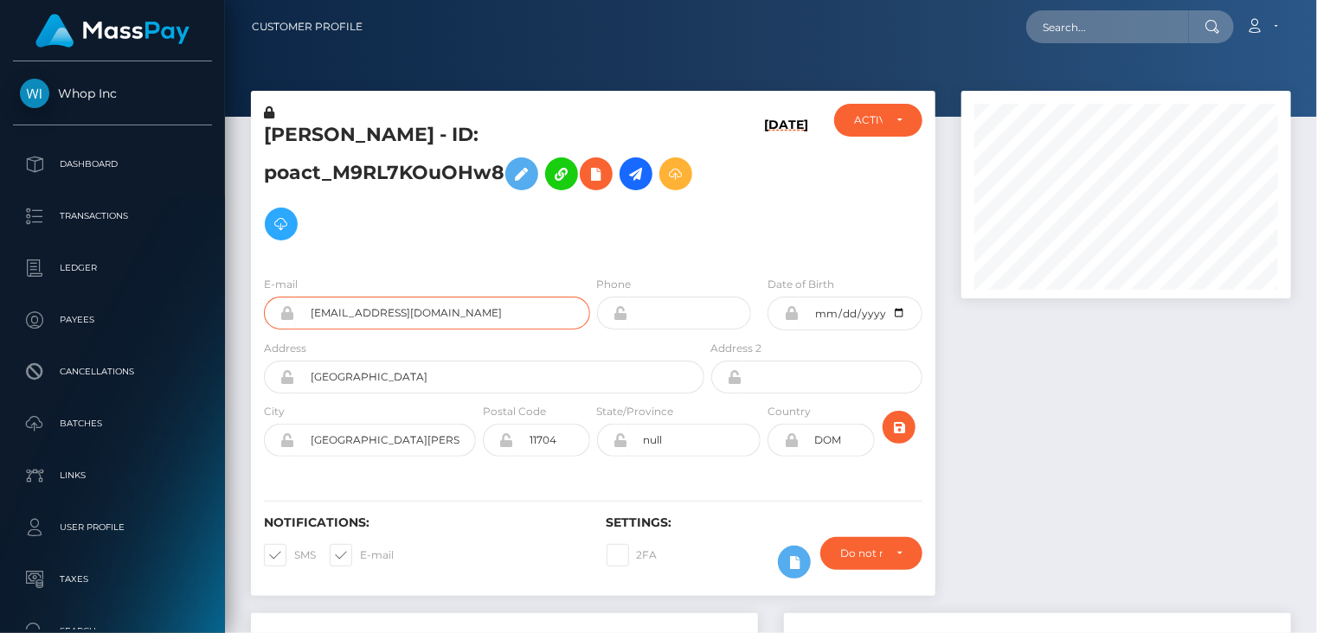
click at [384, 309] on input "luisemiliop26+8aa0097089@gmail.com" at bounding box center [442, 313] width 295 height 33
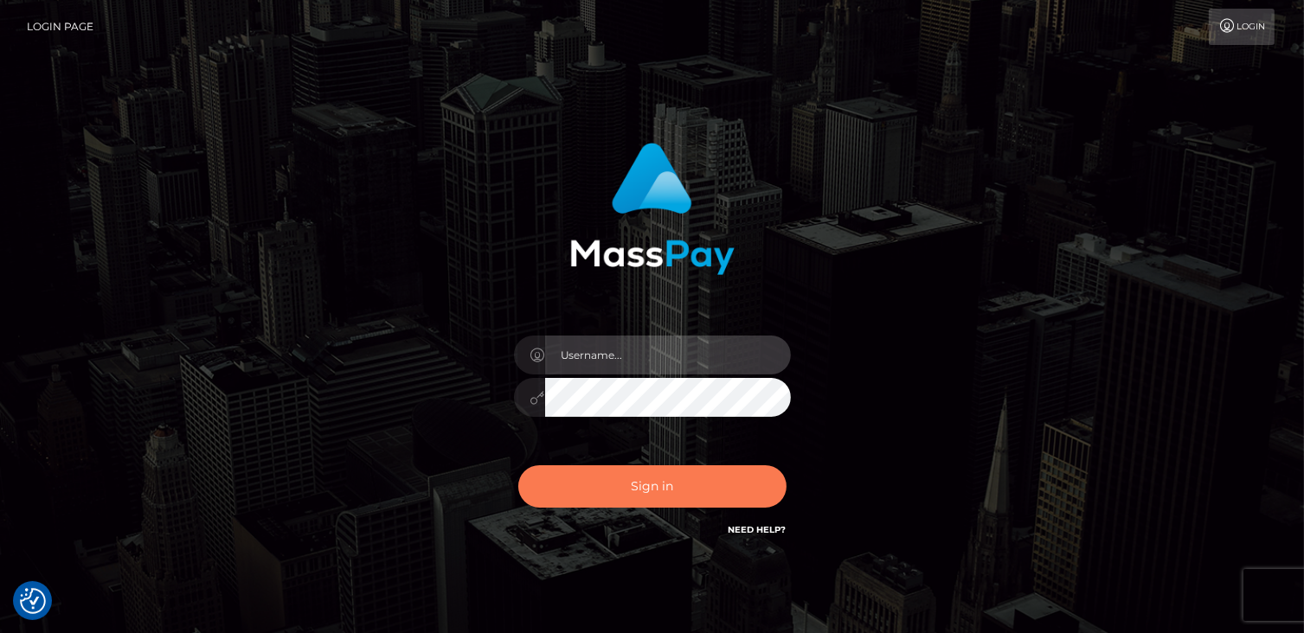
type input "catalinad"
click at [718, 498] on button "Sign in" at bounding box center [652, 486] width 268 height 42
type input "catalinad"
click at [625, 500] on button "Sign in" at bounding box center [652, 486] width 268 height 42
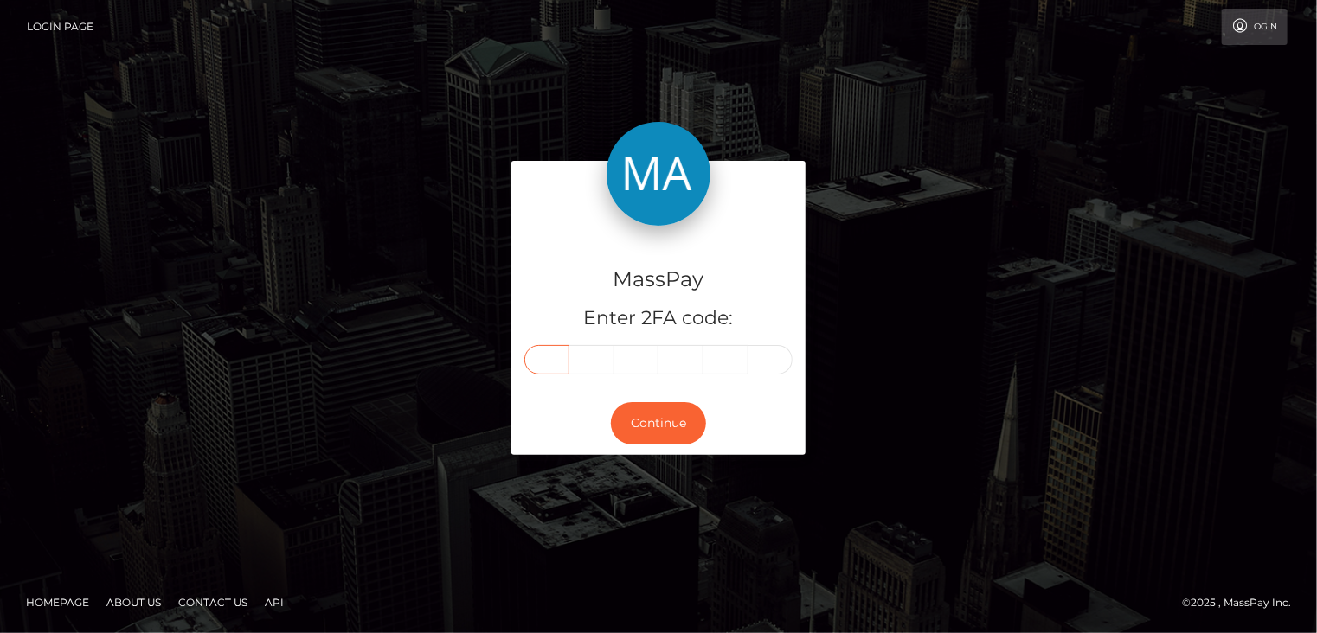
click at [555, 352] on input "text" at bounding box center [546, 359] width 45 height 29
type input "1"
type input "8"
type input "7"
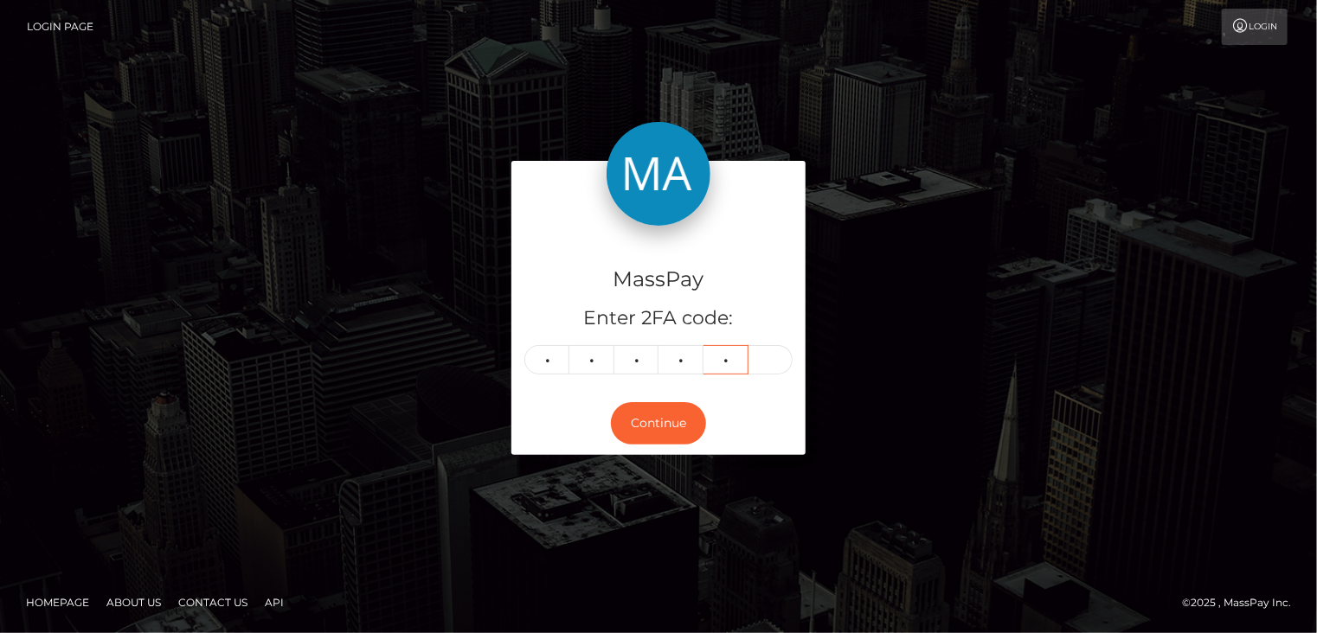
type input "4"
type input "9"
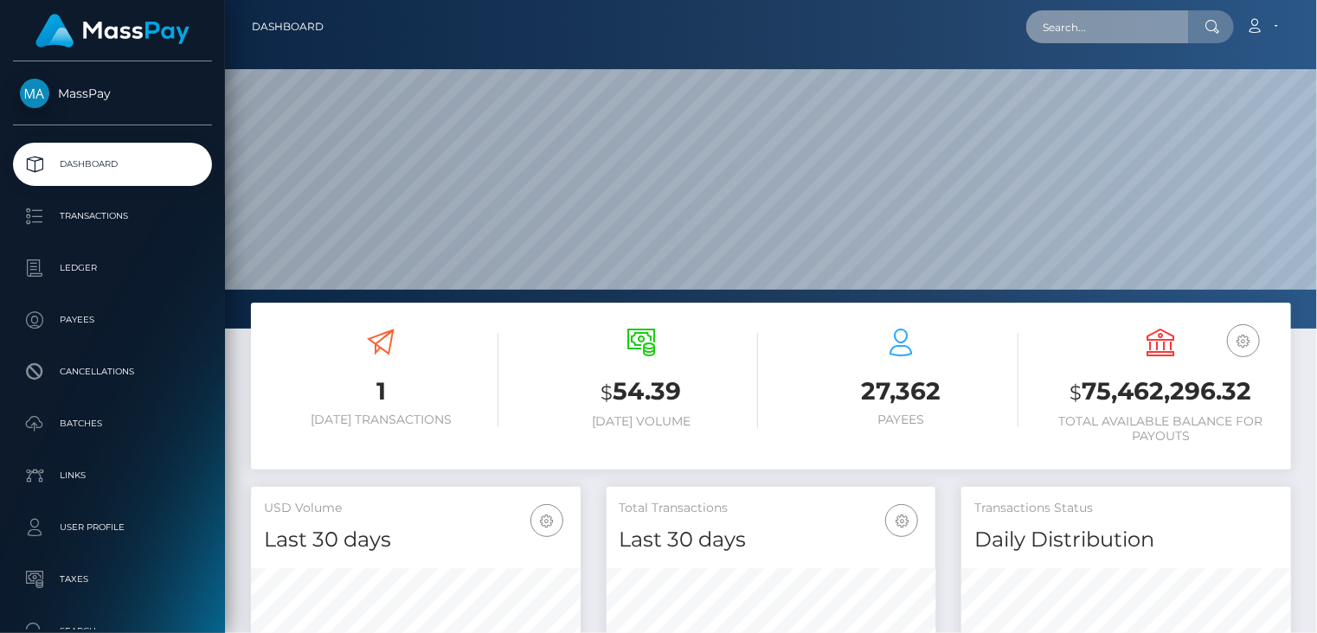
scroll to position [306, 329]
paste input "[EMAIL_ADDRESS][DOMAIN_NAME]"
type input "[EMAIL_ADDRESS][DOMAIN_NAME]"
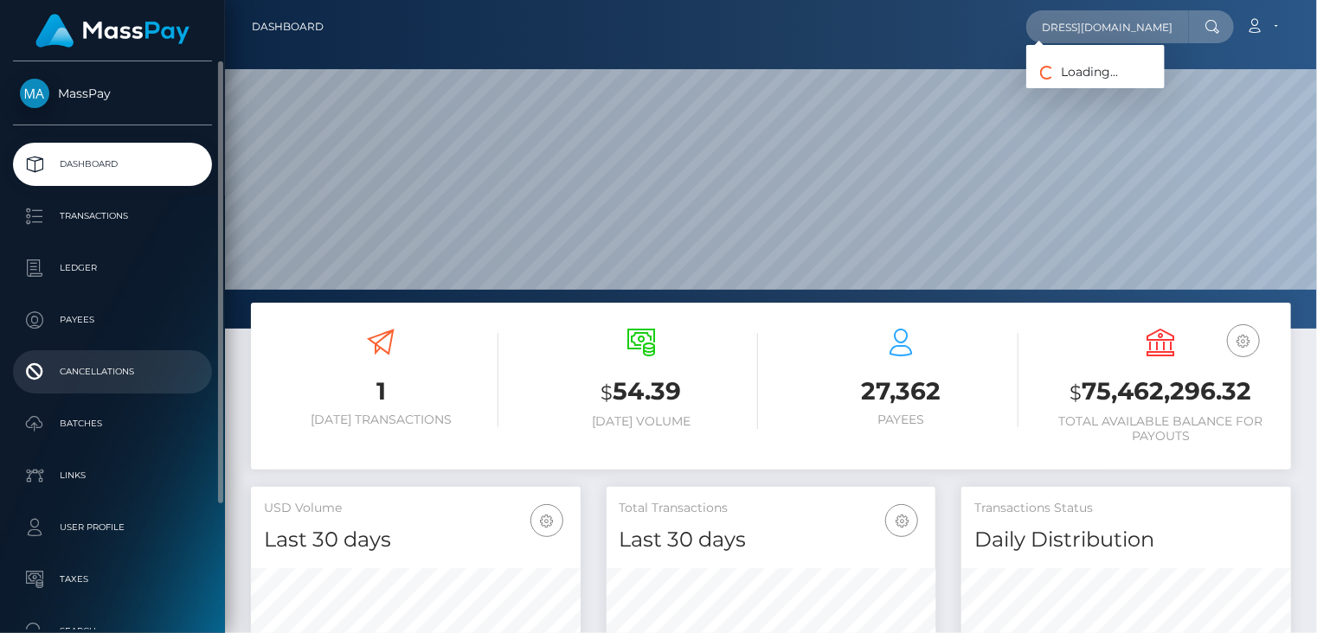
scroll to position [0, 0]
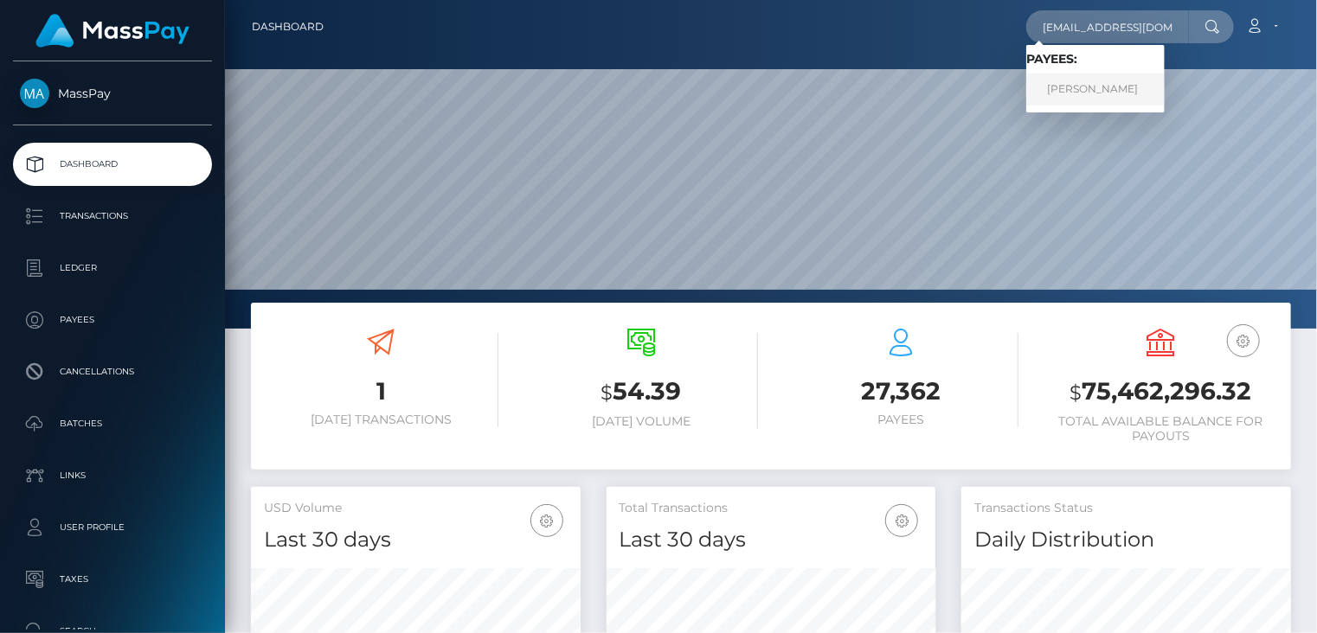
click at [1119, 86] on link "LUIS EMILIO PARRENO" at bounding box center [1095, 90] width 138 height 32
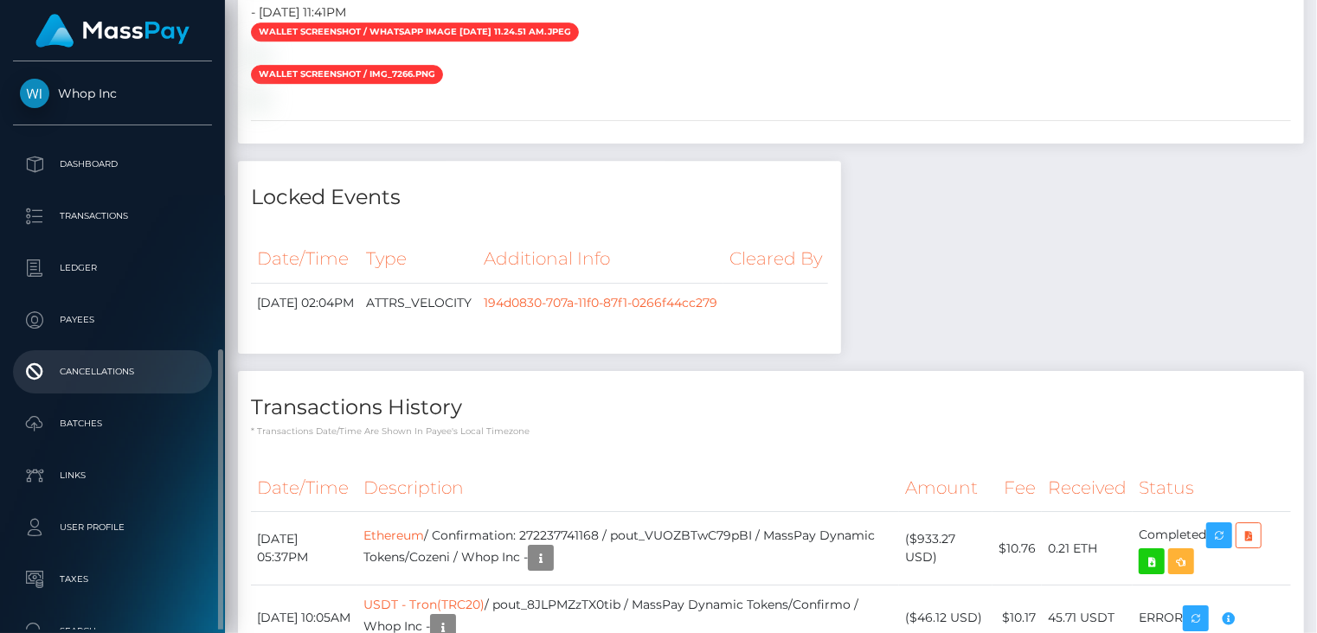
scroll to position [162, 0]
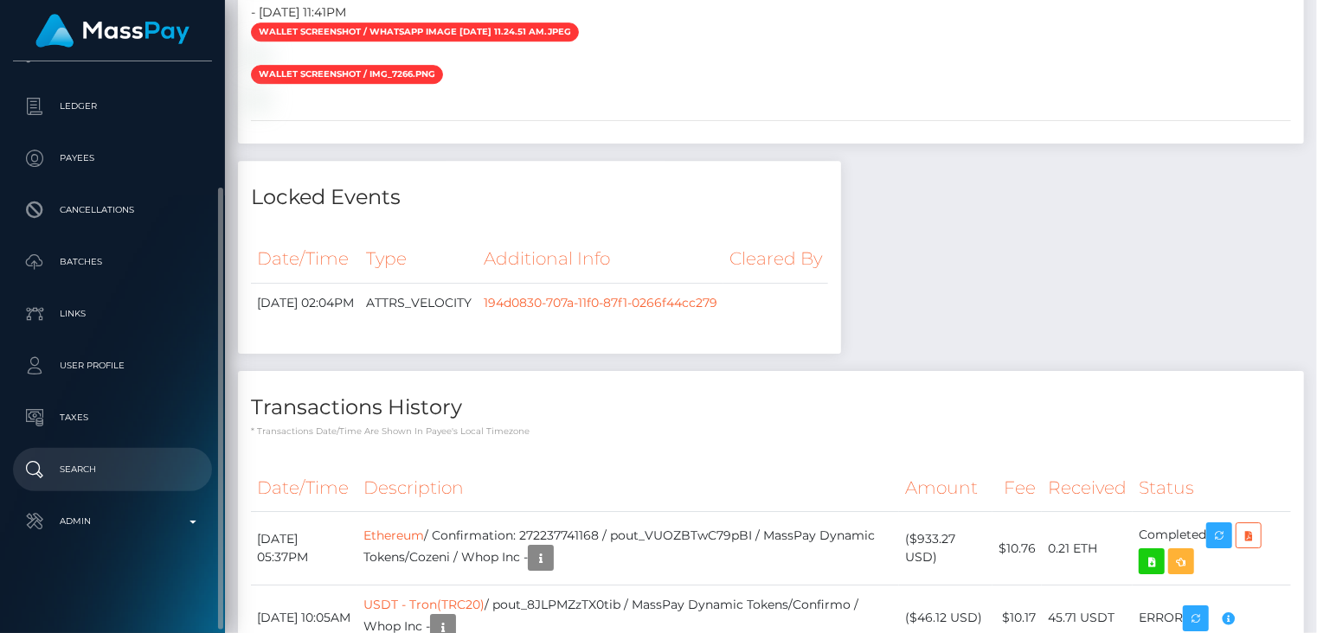
click at [156, 485] on link "Search" at bounding box center [112, 469] width 199 height 43
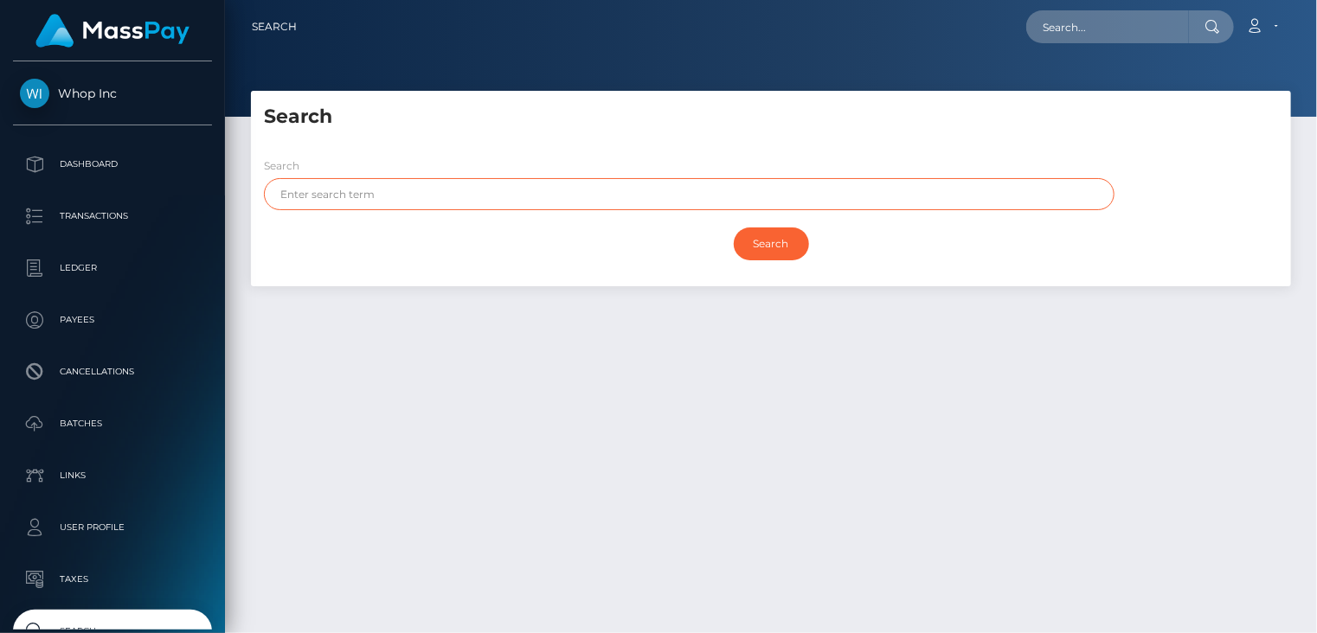
click at [484, 199] on input "text" at bounding box center [689, 194] width 850 height 32
click at [428, 199] on input "text" at bounding box center [689, 194] width 850 height 32
paste input "PARRENO"
type input "PARRENO"
click at [791, 258] on input "Search" at bounding box center [771, 244] width 75 height 33
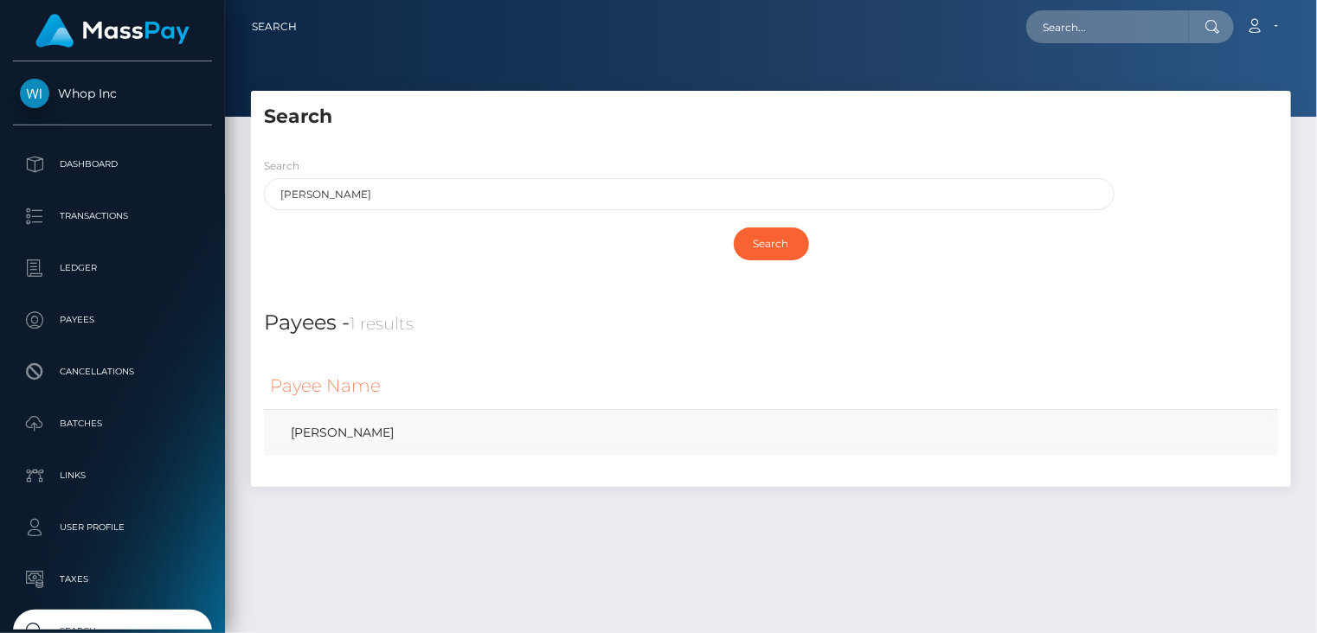
click at [416, 441] on link "LUIS EMILIO PARRENO" at bounding box center [771, 432] width 1002 height 25
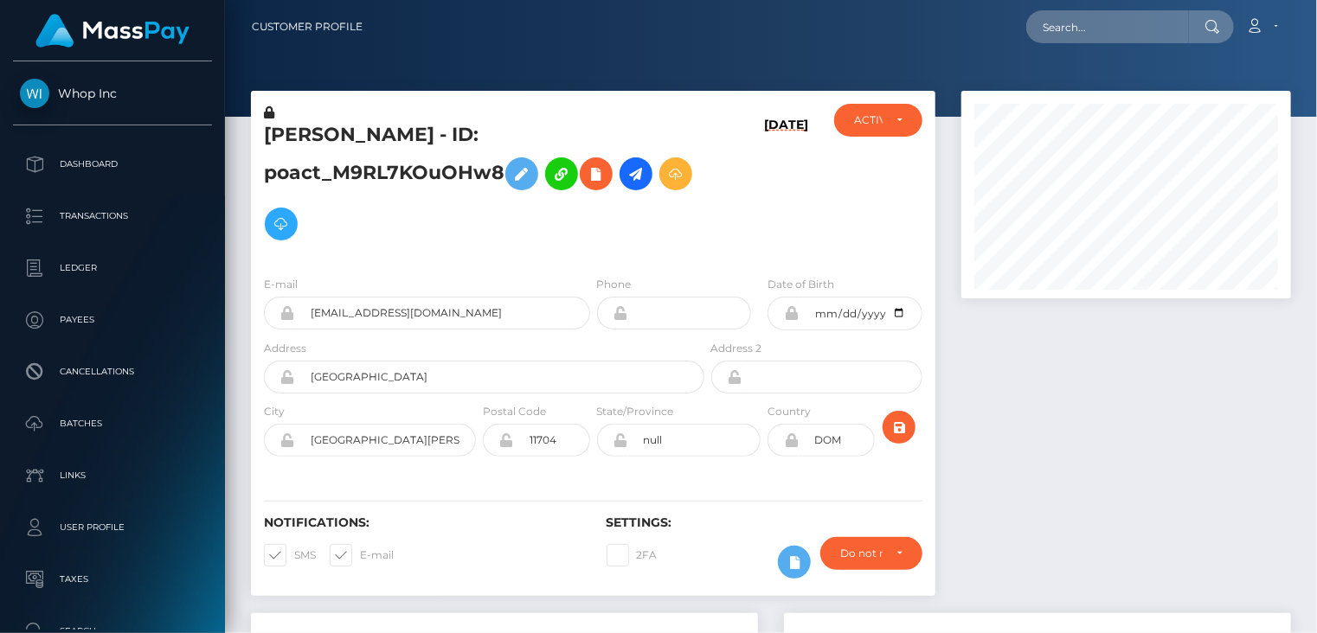
scroll to position [208, 329]
click at [459, 310] on input "luisemiliop26+8aa0097089@gmail.com" at bounding box center [442, 313] width 295 height 33
click at [459, 309] on input "luisemiliop26+8aa0097089@gmail.com" at bounding box center [442, 313] width 295 height 33
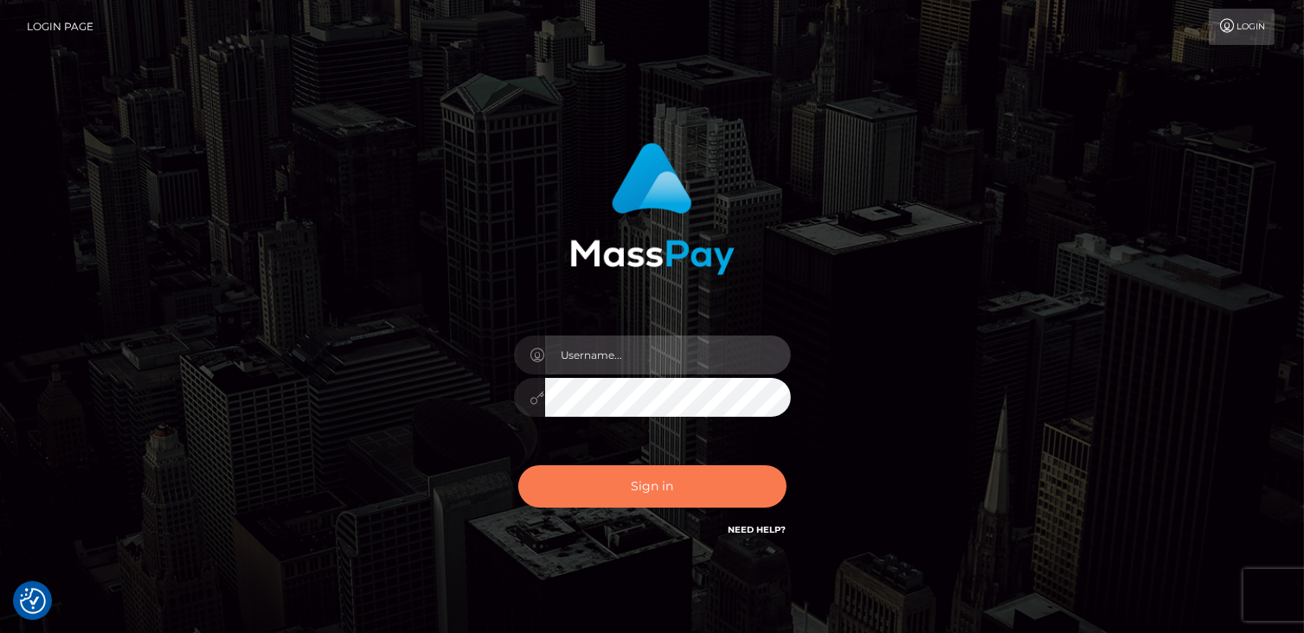
type input "catalinad"
click at [678, 506] on button "Sign in" at bounding box center [652, 486] width 268 height 42
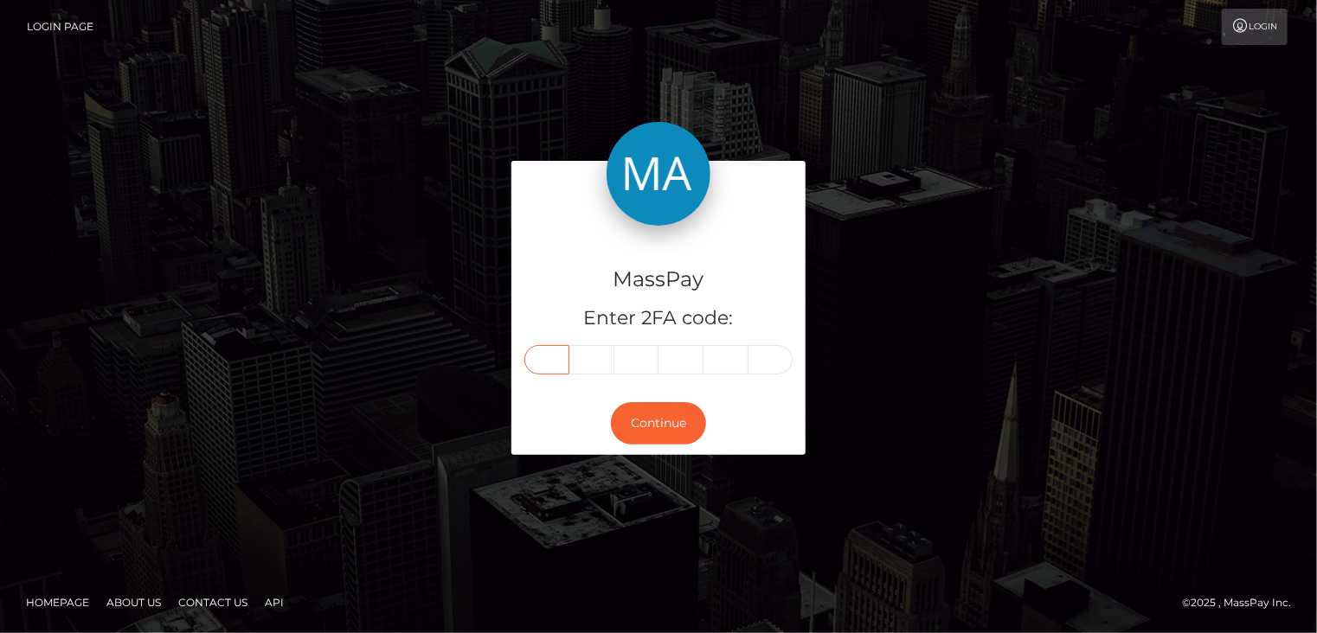
click at [559, 362] on input "text" at bounding box center [546, 359] width 45 height 29
type input "3"
type input "0"
type input "3"
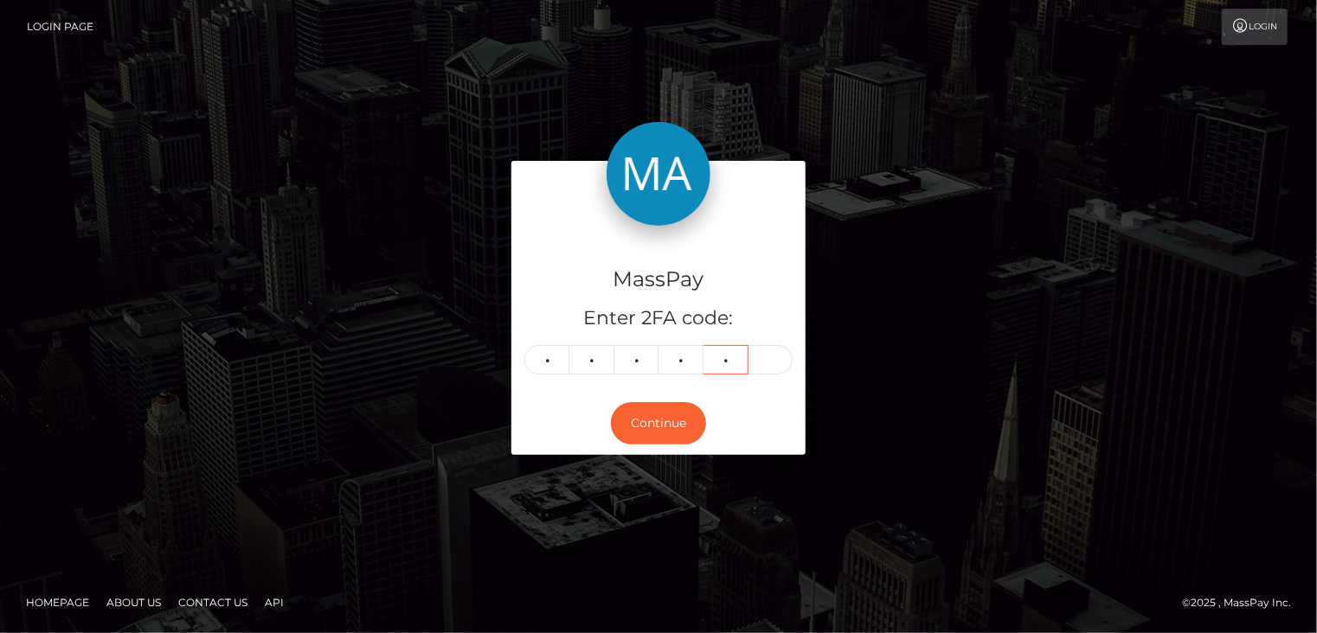
type input "7"
type input "8"
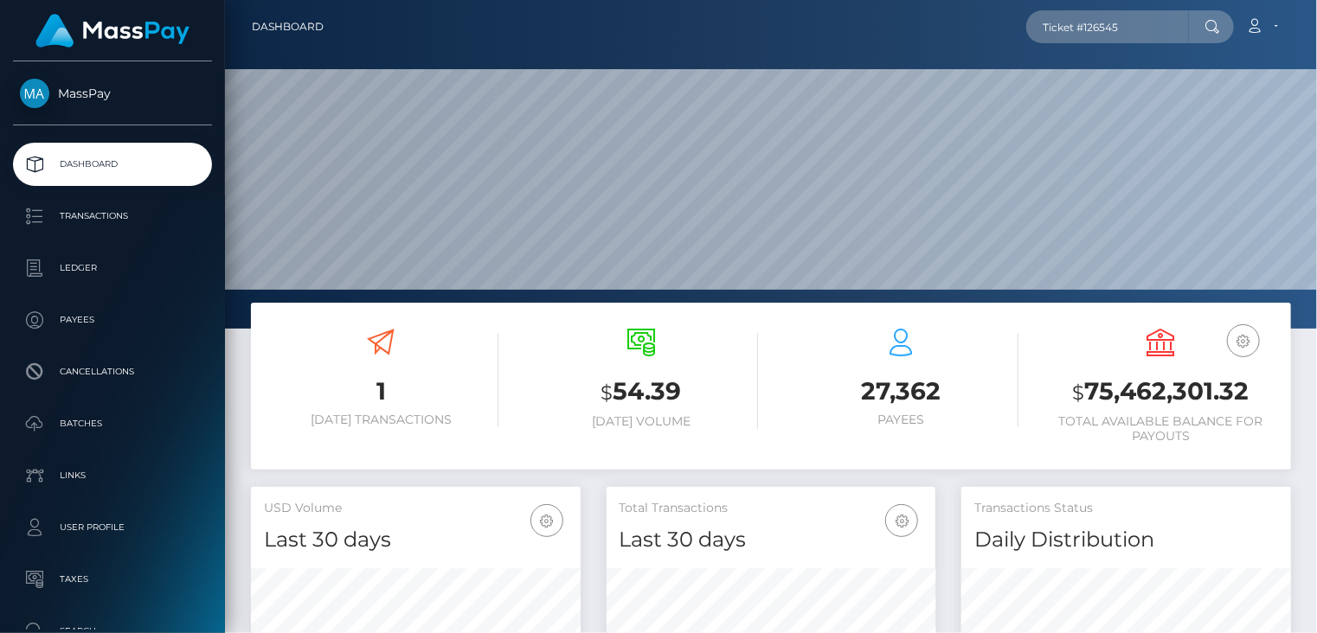
scroll to position [306, 329]
drag, startPoint x: 1163, startPoint y: 34, endPoint x: 1037, endPoint y: 22, distance: 125.9
click at [1037, 22] on input "Ticket #126545" at bounding box center [1107, 26] width 163 height 33
click at [1152, 35] on input "text" at bounding box center [1107, 26] width 163 height 33
paste input "MSP4816f93ffe4b406"
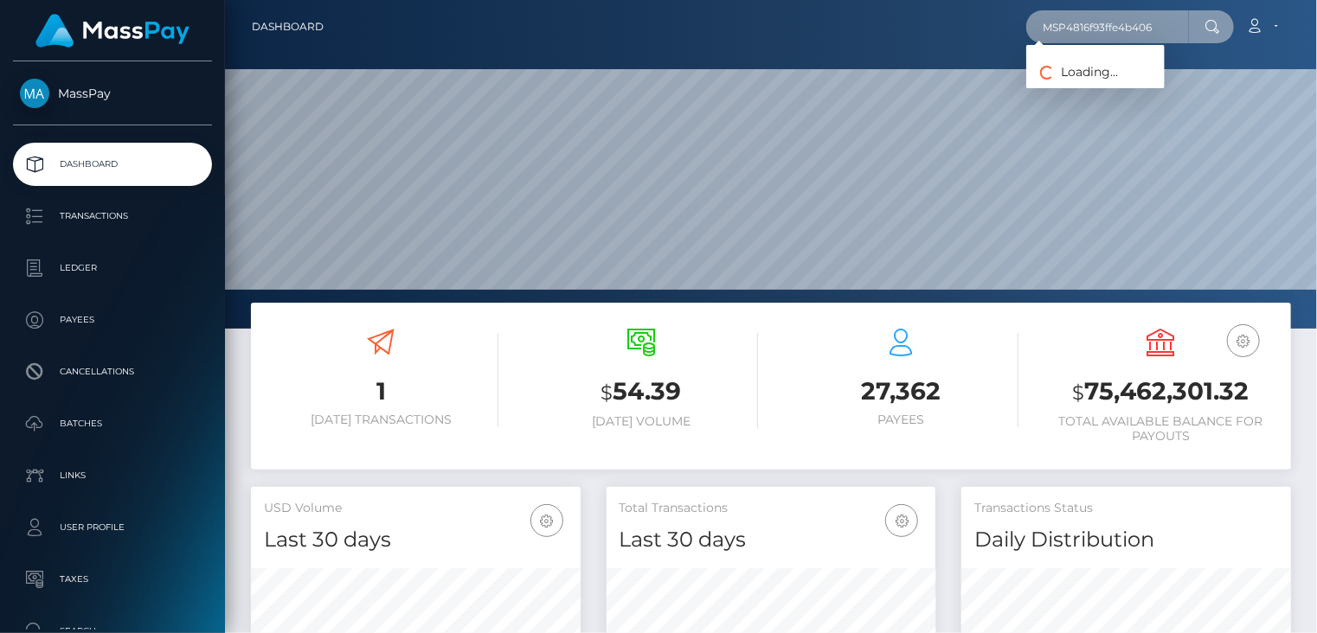
type input "MSP4816f93ffe4b406"
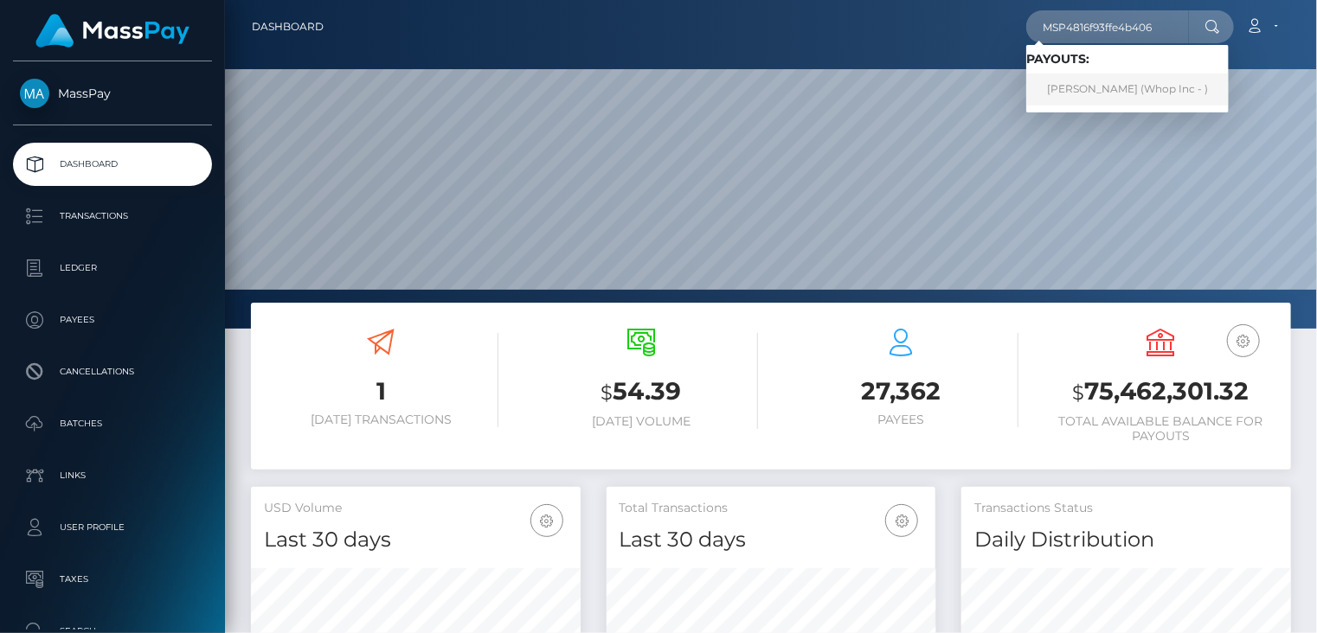
click at [1096, 93] on link "Muhammad Ali Ahmad (Whop Inc - )" at bounding box center [1127, 90] width 202 height 32
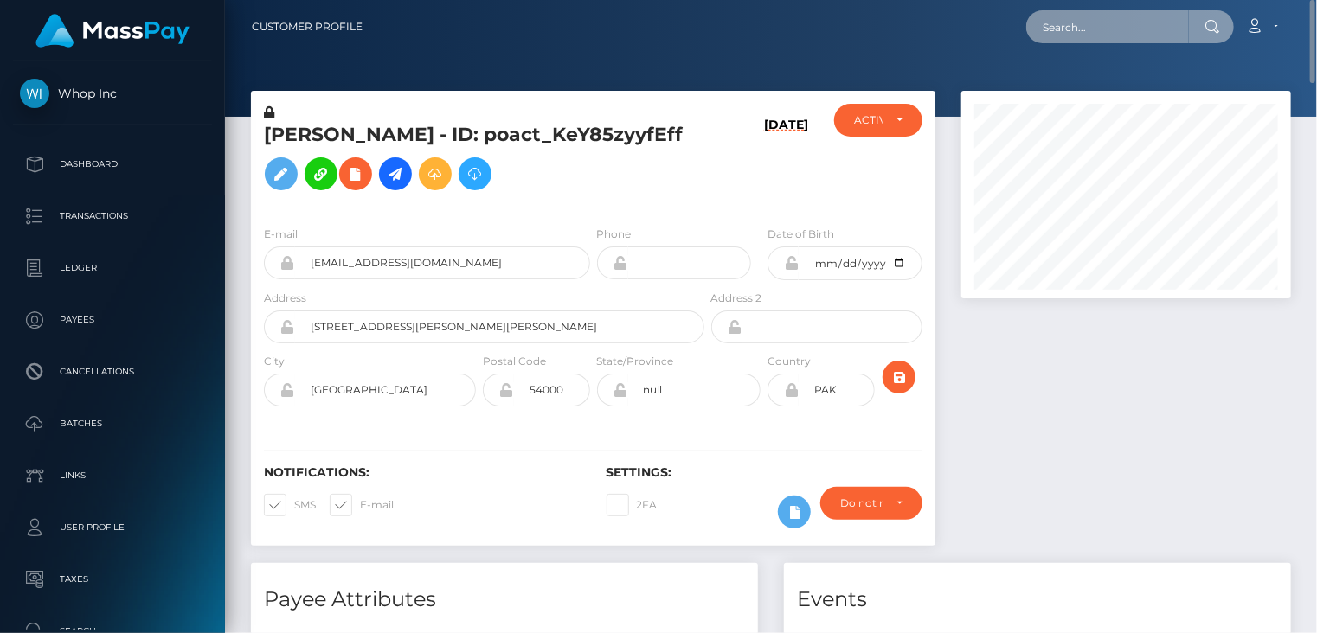
paste input "MSPfca7b230cb0e43d"
type input "MSPfca7b230cb0e43d"
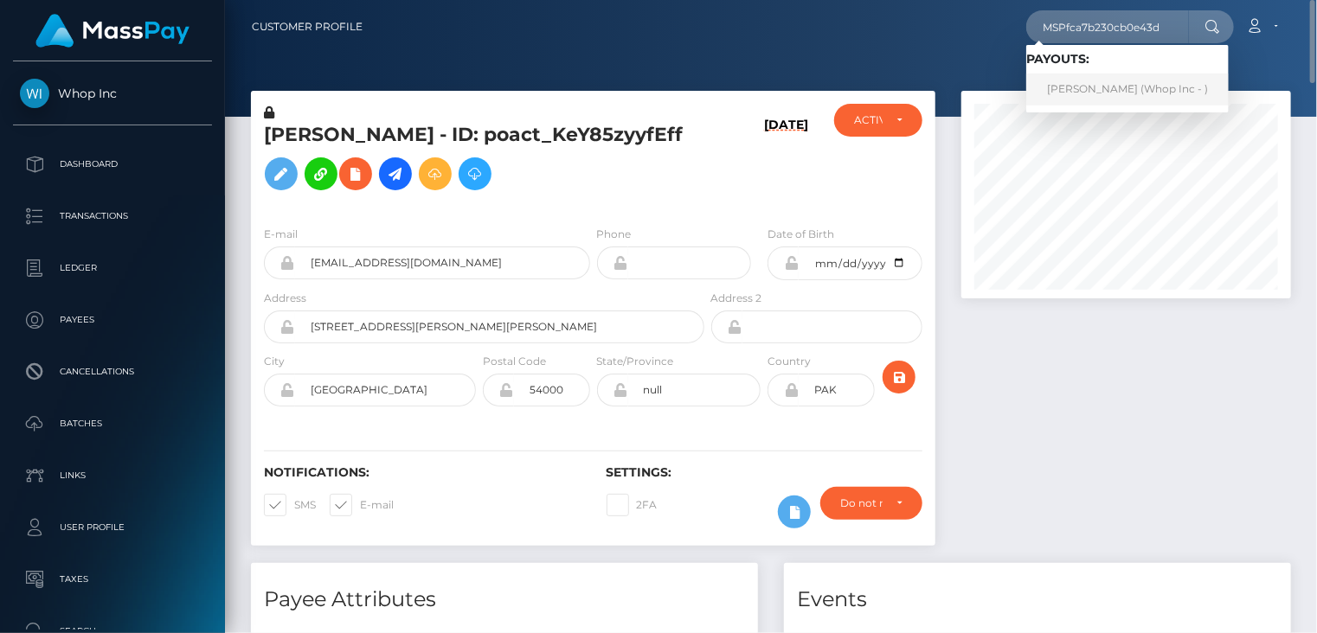
click at [1097, 100] on link "EMRE GÜNDOĞDU (Whop Inc - )" at bounding box center [1127, 90] width 202 height 32
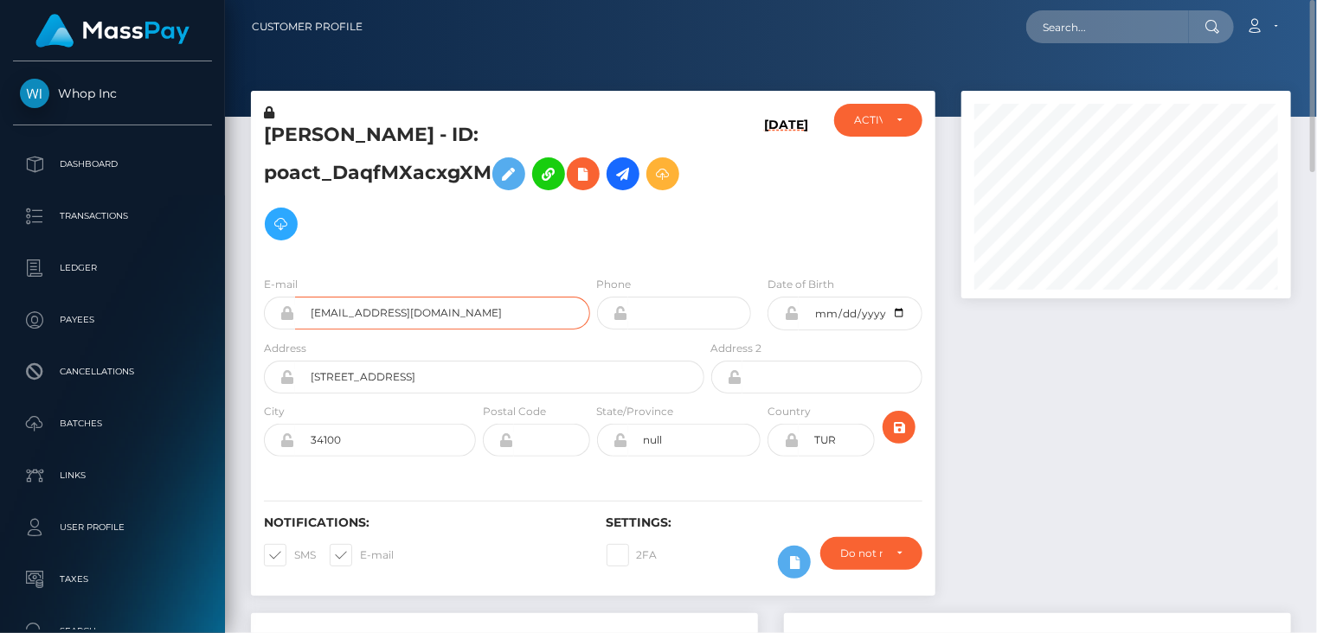
click at [429, 313] on input "emremert19942014@gmail.com" at bounding box center [442, 313] width 295 height 33
click at [1149, 32] on input "text" at bounding box center [1107, 26] width 163 height 33
paste input "MSP4df25c851ba0a03"
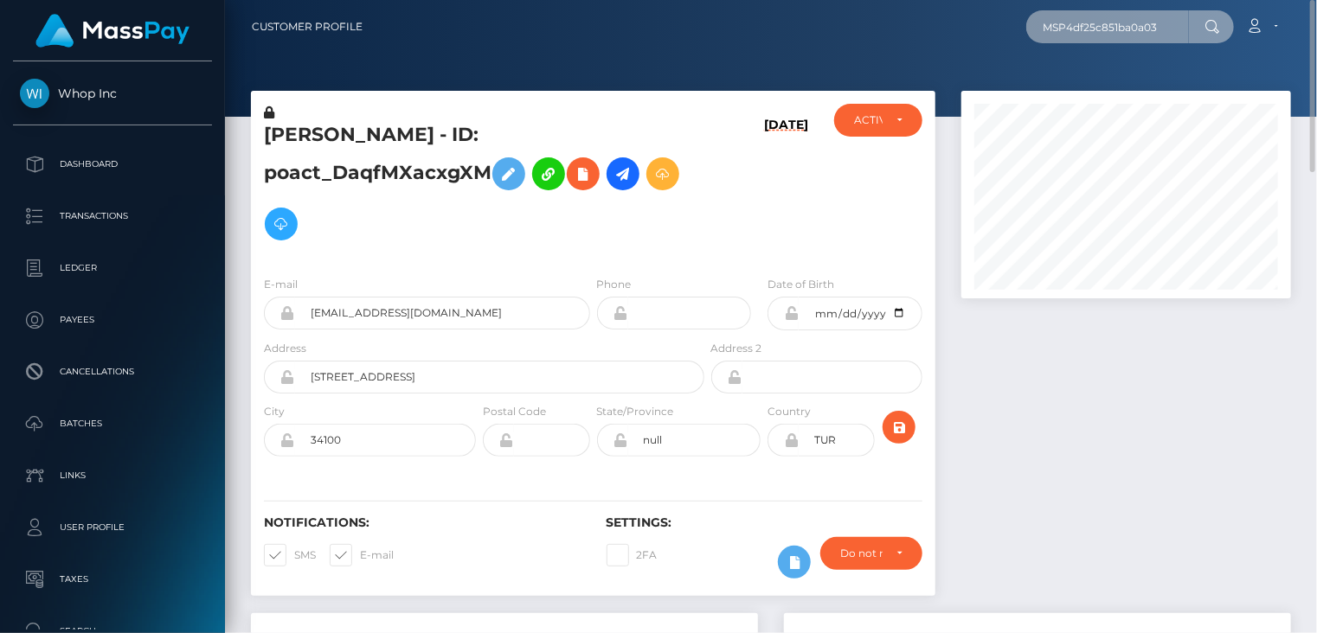
type input "MSP4df25c851ba0a03"
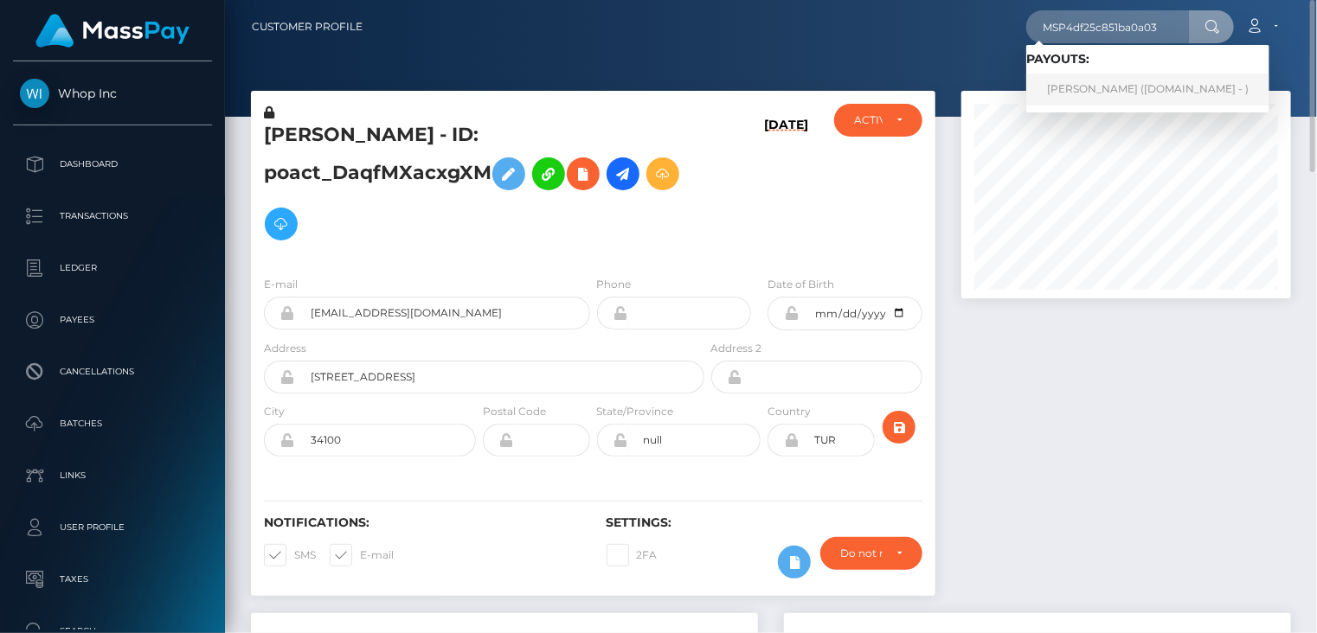
click at [1111, 93] on link "uğur yüksel (Skin.Land - )" at bounding box center [1147, 90] width 243 height 32
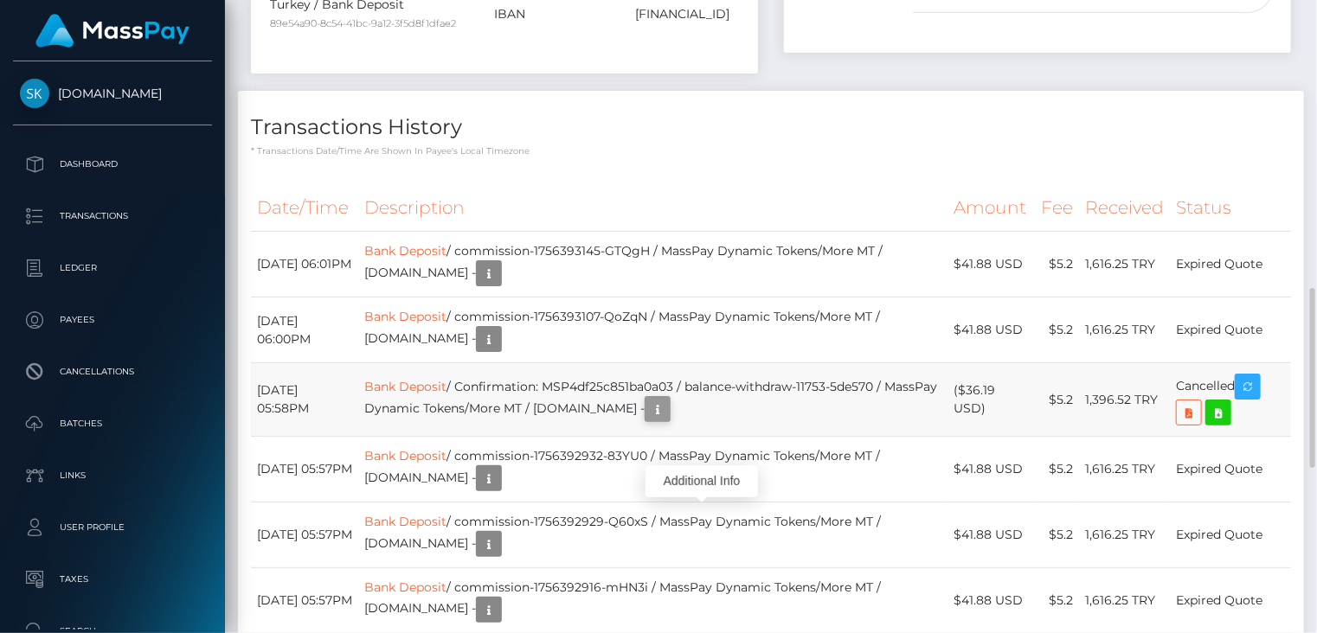
scroll to position [208, 329]
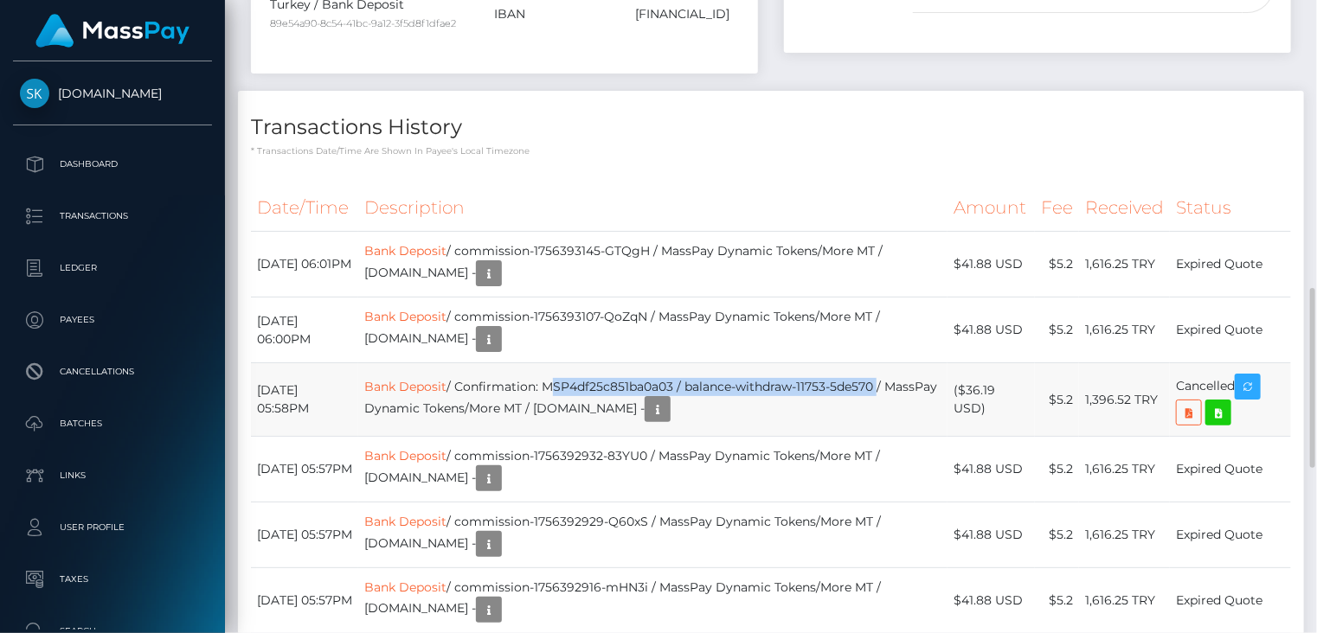
drag, startPoint x: 573, startPoint y: 496, endPoint x: 907, endPoint y: 493, distance: 334.8
click at [907, 437] on td "Bank Deposit / Confirmation: MSP4df25c851ba0a03 / balance-withdraw-11753-5de570…" at bounding box center [652, 400] width 589 height 74
copy td "MSP4df25c851ba0a03 / balance-withdraw-11753-5de570"
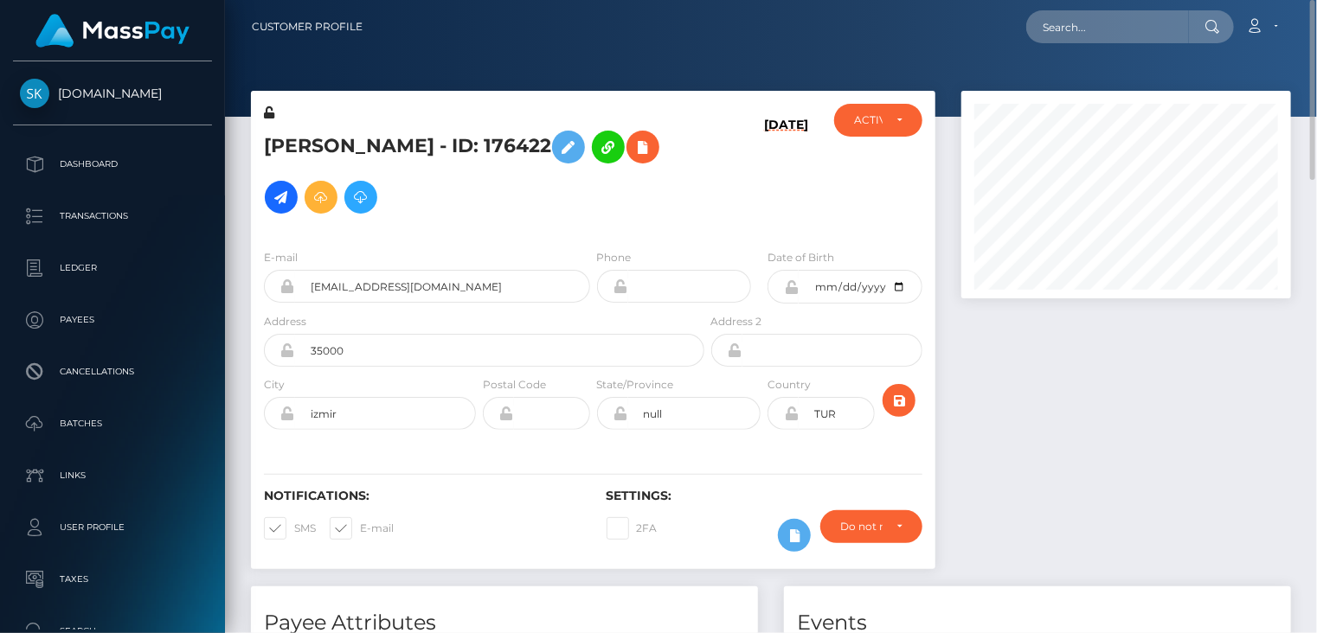
click at [344, 146] on h5 "uğur yüksel - ID: 176422" at bounding box center [479, 172] width 431 height 100
click at [344, 145] on h5 "uğur yüksel - ID: 176422" at bounding box center [479, 172] width 431 height 100
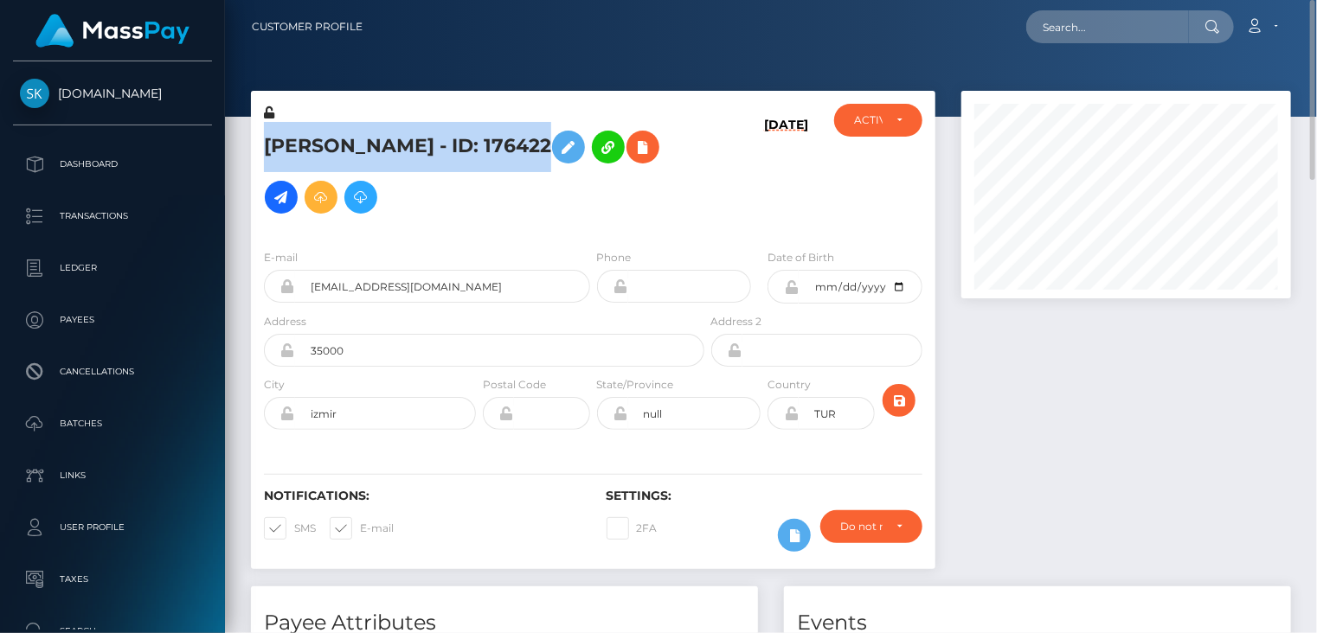
click at [344, 145] on h5 "uğur yüksel - ID: 176422" at bounding box center [479, 172] width 431 height 100
copy h5 "uğur yüksel - ID: 176422"
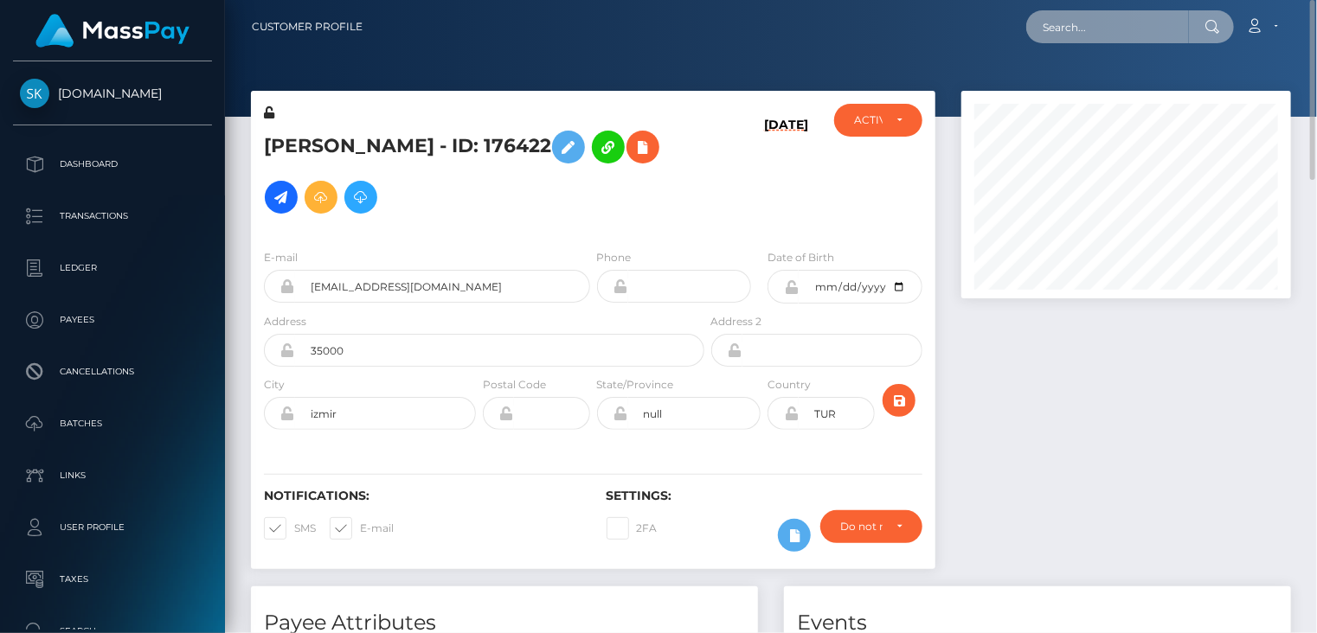
paste input "MSPe5daaa8048dcfeb"
type input "MSPe5daaa8048dcfeb"
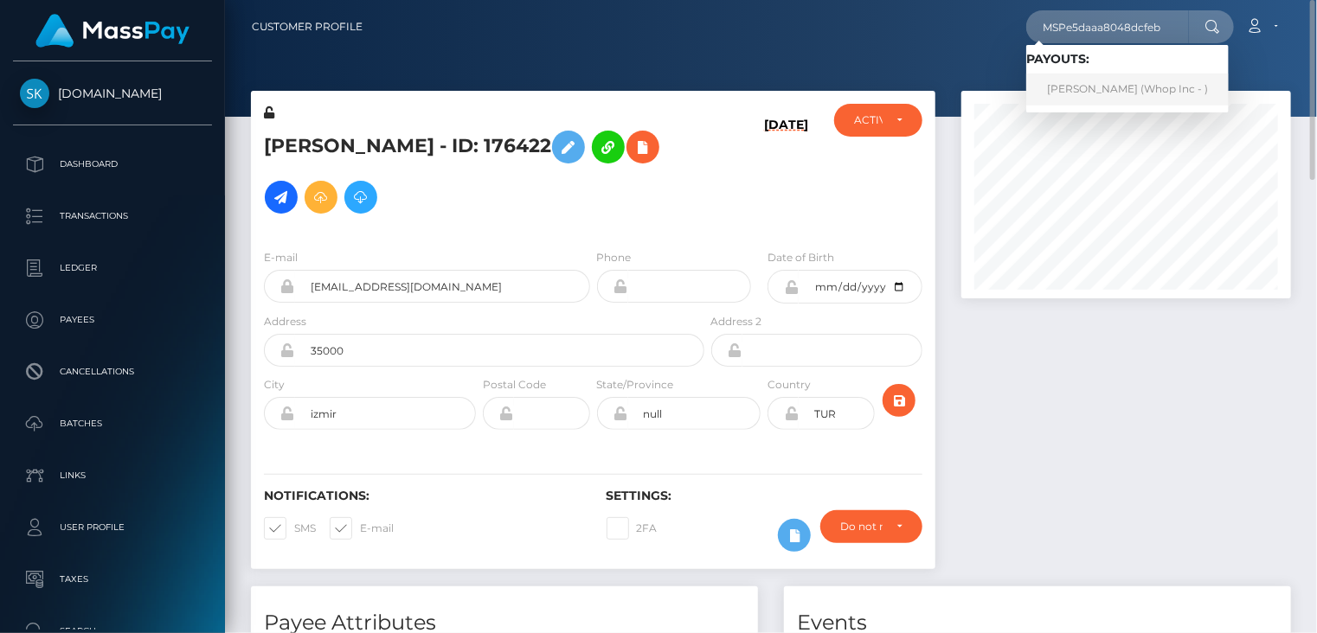
click at [1087, 98] on link "ANTONIA ORTIZ BENITEZ (Whop Inc - )" at bounding box center [1127, 90] width 202 height 32
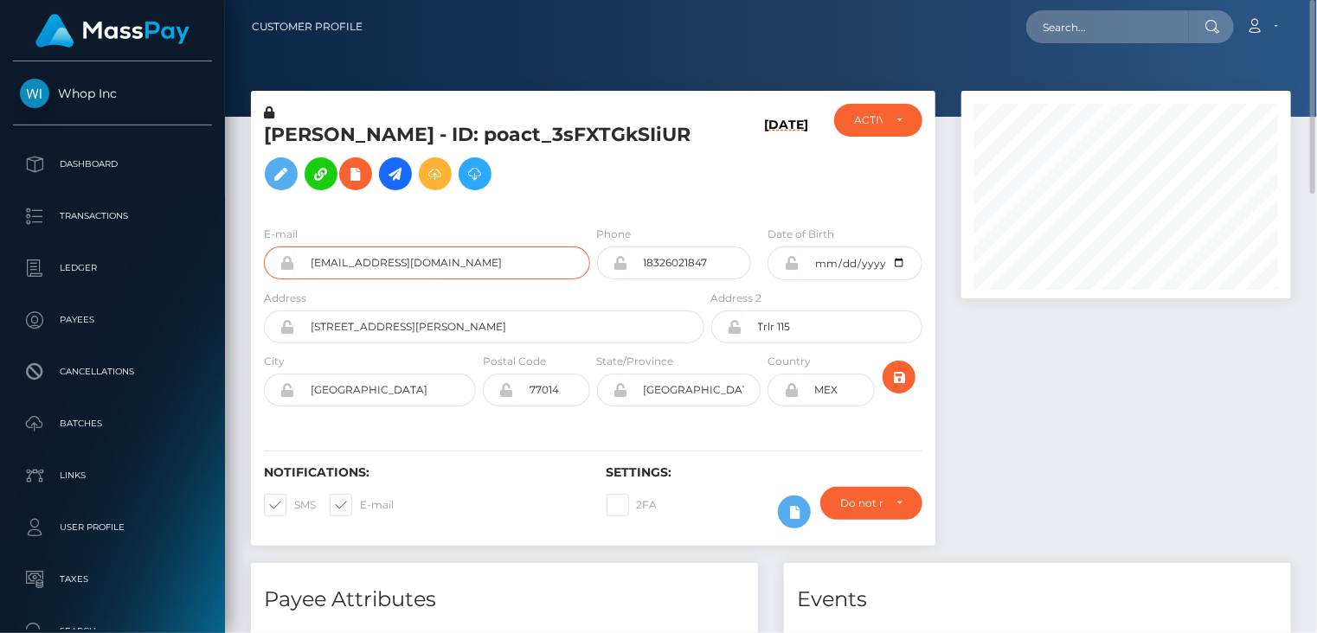
click at [360, 279] on input "[EMAIL_ADDRESS][DOMAIN_NAME]" at bounding box center [442, 263] width 295 height 33
drag, startPoint x: 360, startPoint y: 309, endPoint x: 351, endPoint y: 307, distance: 8.8
click at [351, 279] on input "[EMAIL_ADDRESS][DOMAIN_NAME]" at bounding box center [442, 263] width 295 height 33
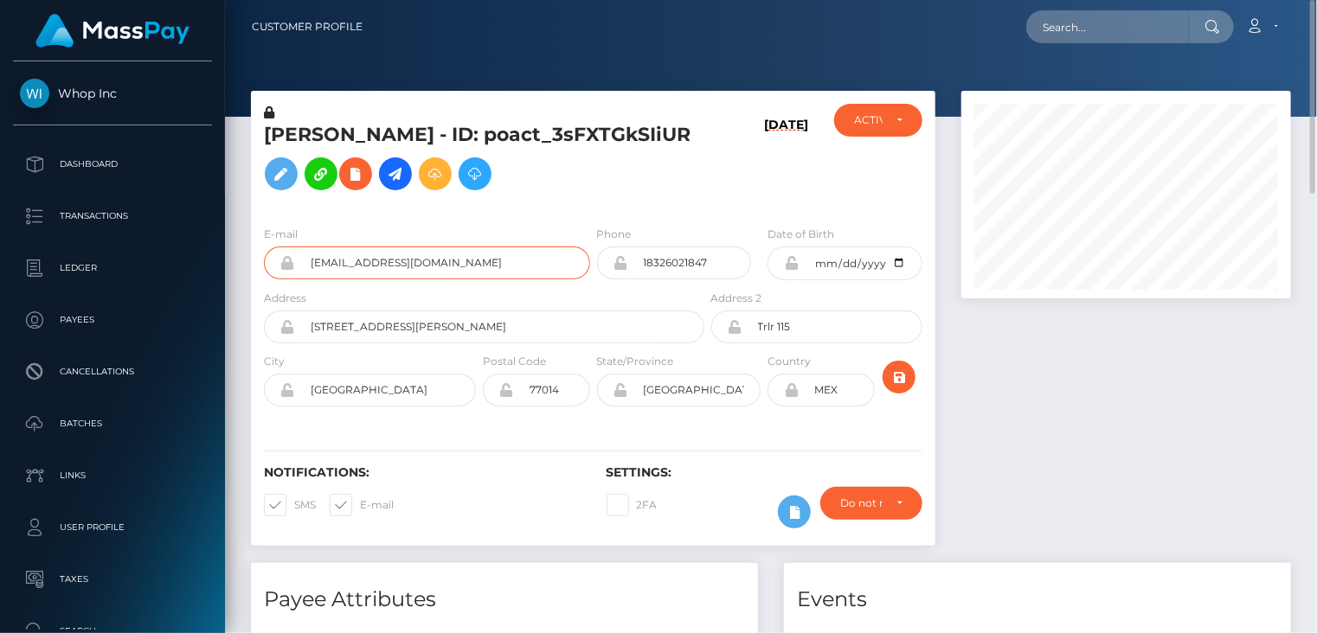
click at [351, 279] on input "[EMAIL_ADDRESS][DOMAIN_NAME]" at bounding box center [442, 263] width 295 height 33
click at [1004, 437] on div at bounding box center [1126, 327] width 356 height 472
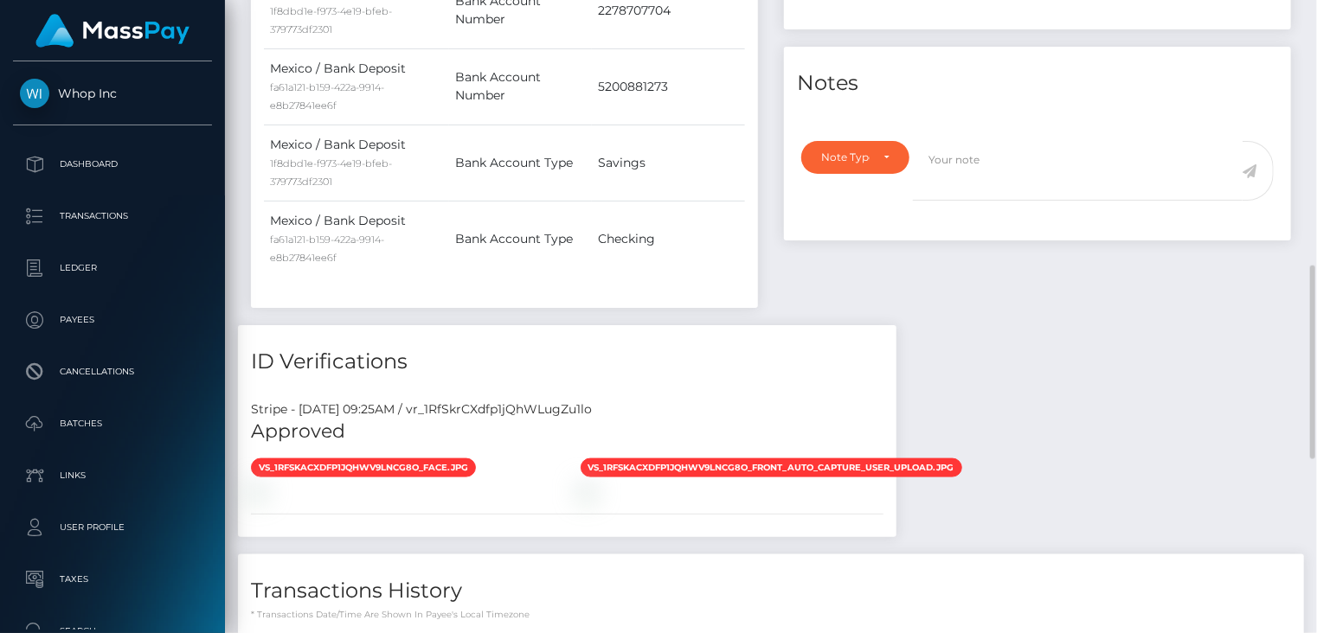
scroll to position [1430, 0]
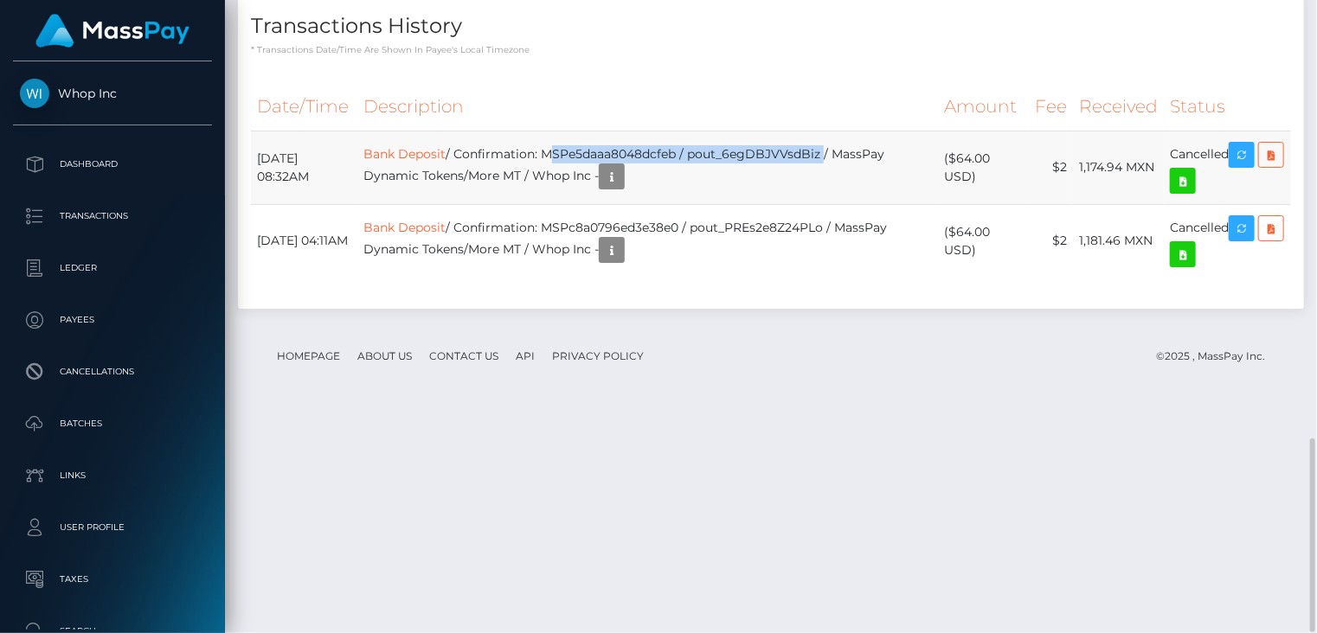
drag, startPoint x: 576, startPoint y: 372, endPoint x: 855, endPoint y: 371, distance: 278.6
click at [855, 204] on td "Bank Deposit / Confirmation: MSPe5daaa8048dcfeb / pout_6egDBJVVsdBiz / MassPay …" at bounding box center [647, 168] width 580 height 74
copy td "MSPe5daaa8048dcfeb / pout_6egDBJVVsdBiz"
drag, startPoint x: 997, startPoint y: 376, endPoint x: 953, endPoint y: 375, distance: 43.3
click at [952, 204] on td "($64.00 USD)" at bounding box center [983, 168] width 91 height 74
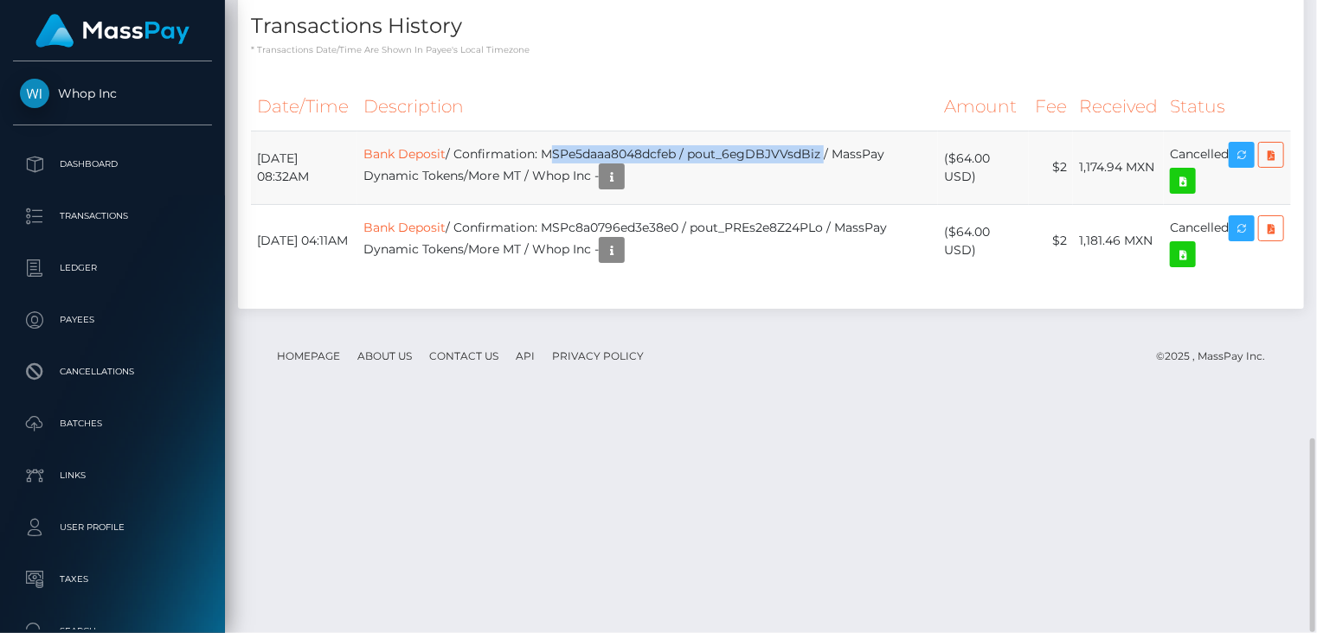
copy td "$64.00"
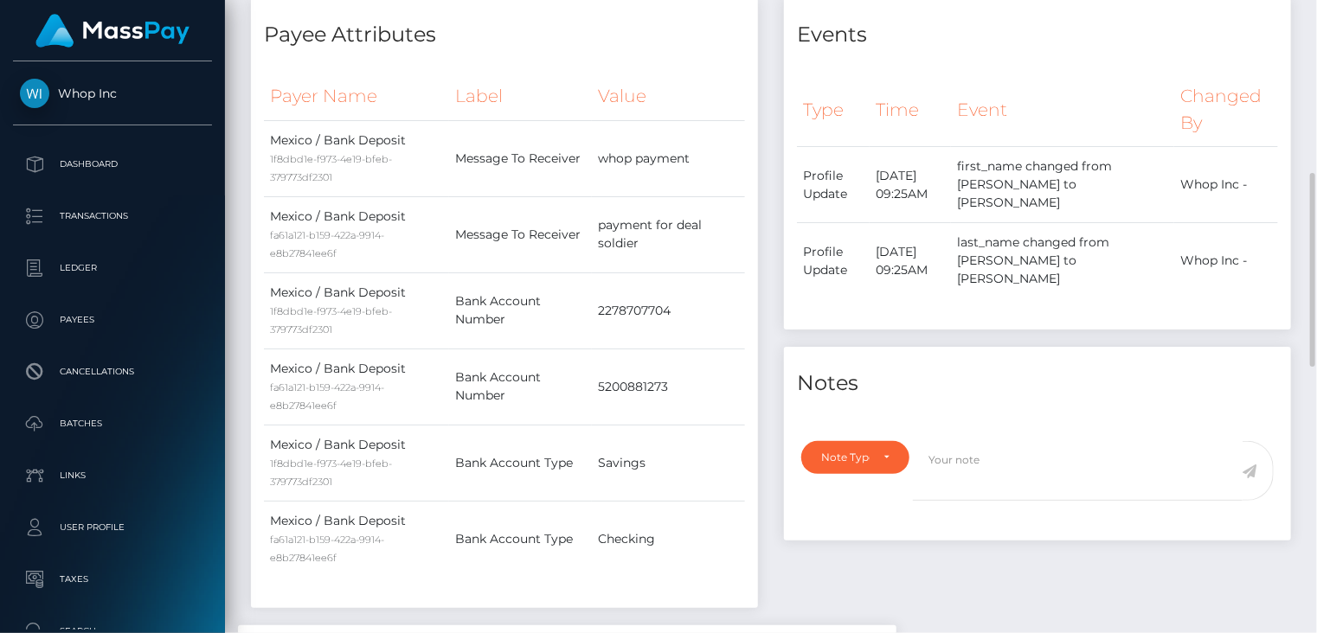
scroll to position [0, 0]
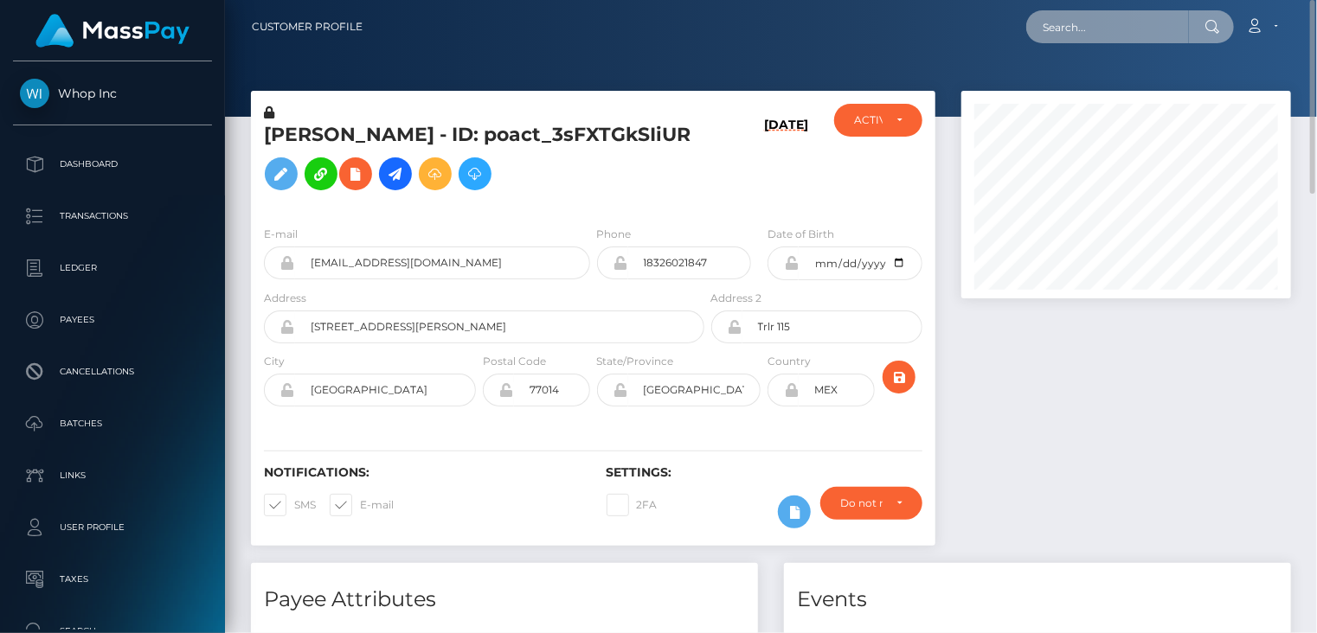
paste input "poact_VVXchHqJk88q"
type input "poact_VVXchHqJk88q"
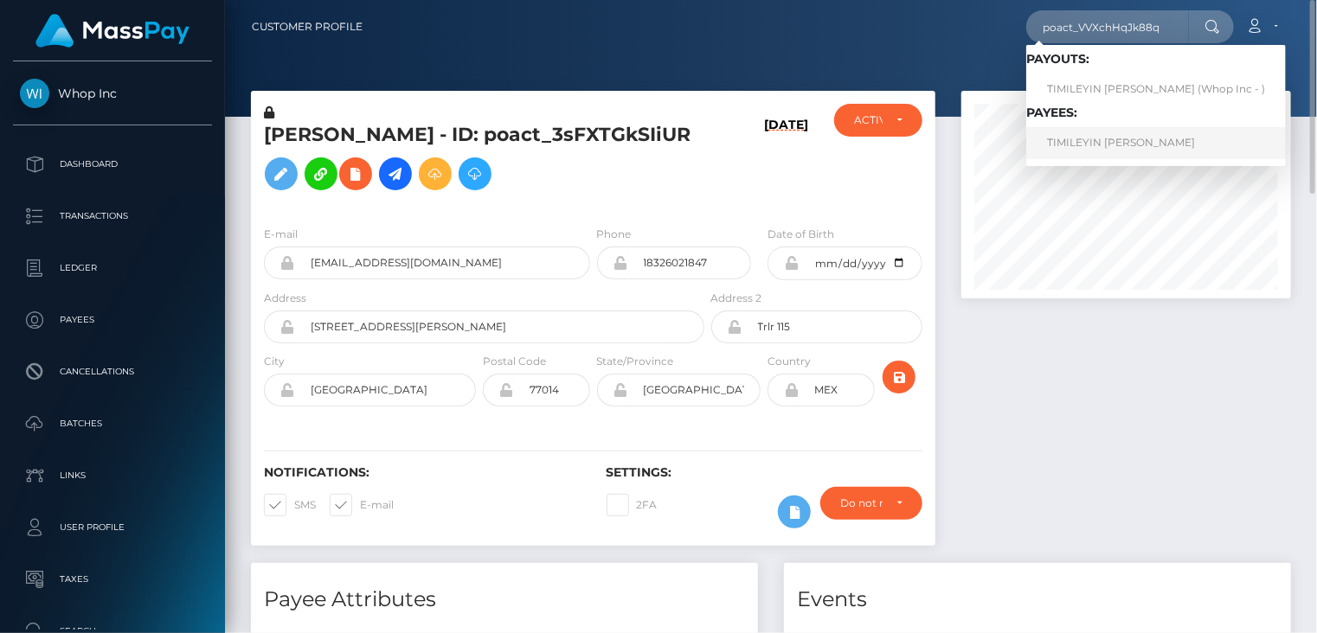
click at [1132, 136] on link "TIMILEYIN CHIMAOBIM ABIOYE" at bounding box center [1156, 143] width 260 height 32
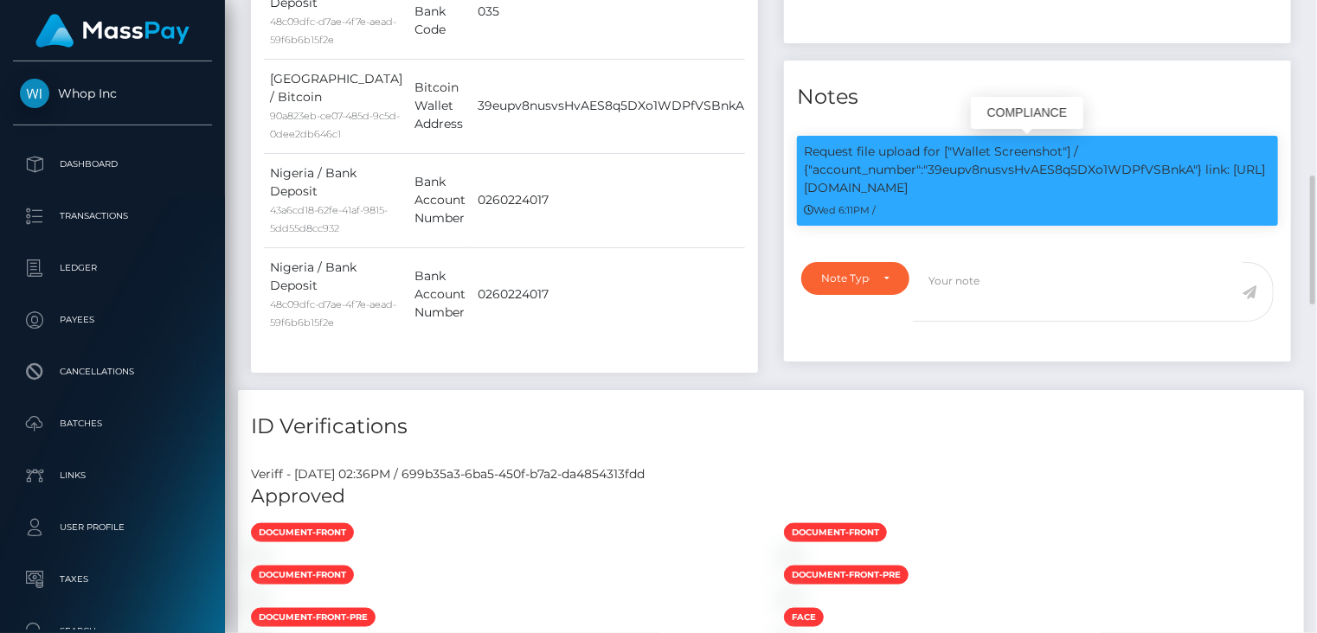
scroll to position [208, 329]
click at [995, 170] on p "Request file upload for ["Wallet Screenshot"] / {"account_number":"39eupv8nusvs…" at bounding box center [1037, 170] width 467 height 55
copy p "39eupv8nusvsHvAES8q5DXo1WDPfVSBnkA"
drag, startPoint x: 1204, startPoint y: 170, endPoint x: 1217, endPoint y: 179, distance: 15.6
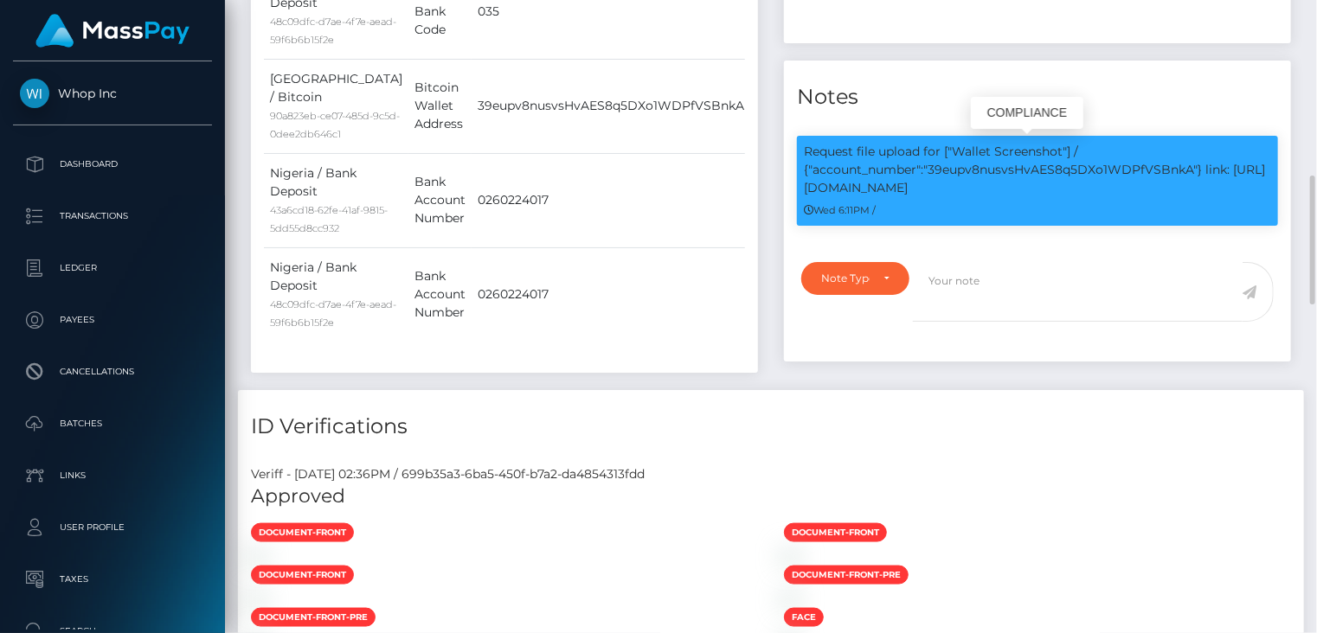
click at [1217, 179] on p "Request file upload for ["Wallet Screenshot"] / {"account_number":"39eupv8nusvs…" at bounding box center [1037, 170] width 467 height 55
copy p "link: https://l.maspay.io/hhsiz"
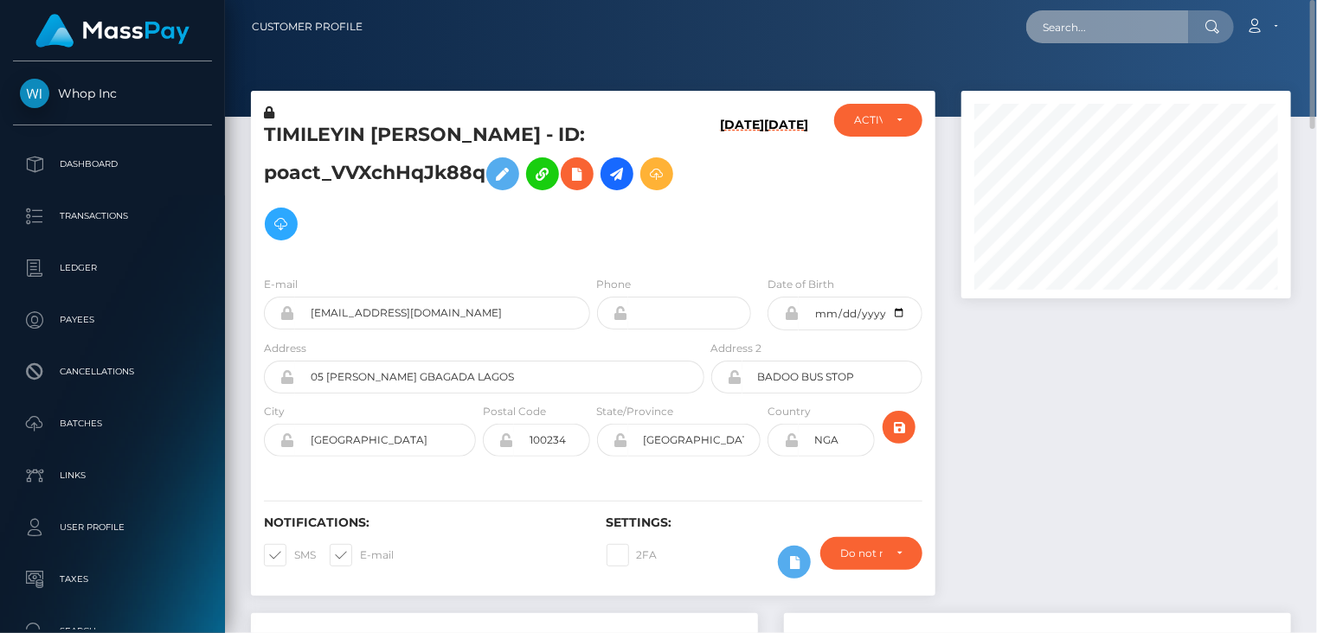
click at [1087, 32] on input "text" at bounding box center [1107, 26] width 163 height 33
paste input "MSPa6263b7e807ce45"
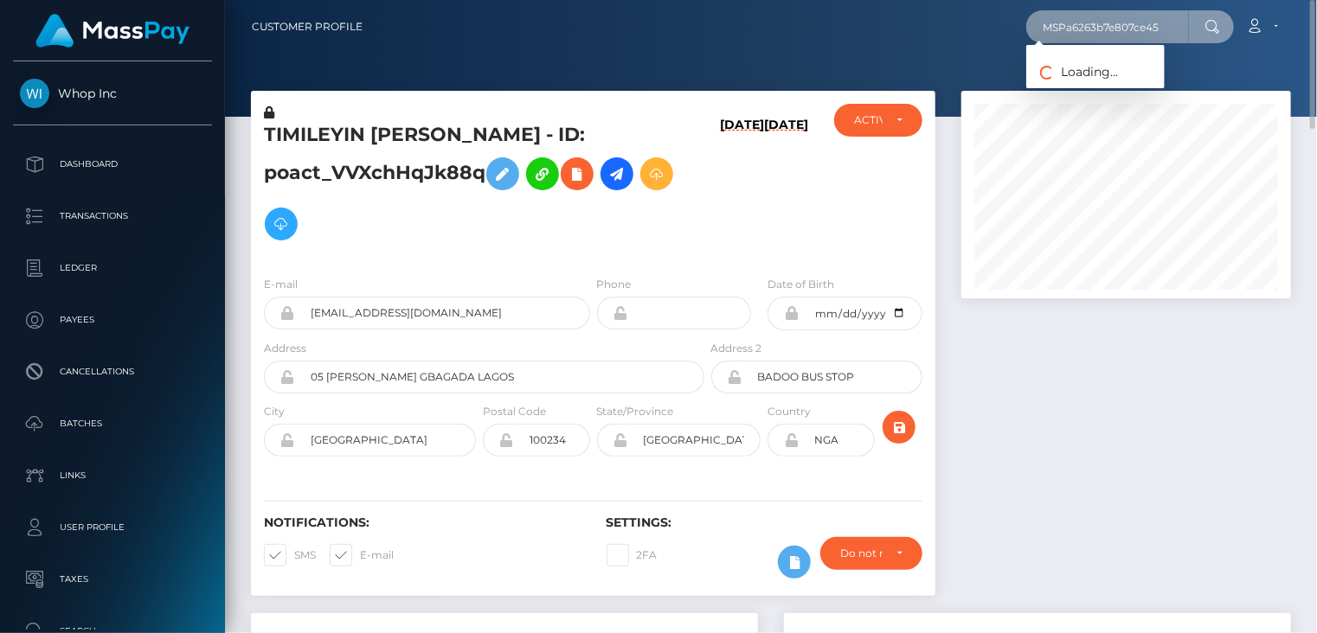
type input "MSPa6263b7e807ce45"
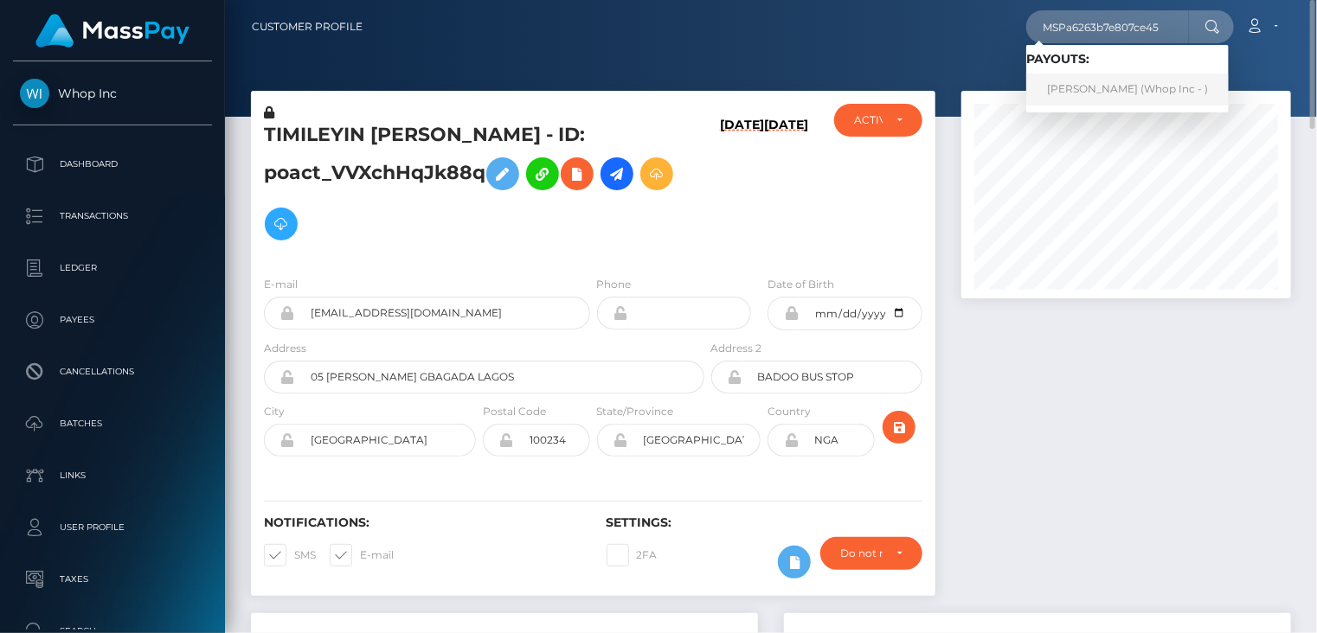
click at [1106, 87] on link "EMRE GÜNDOĞDU (Whop Inc - )" at bounding box center [1127, 90] width 202 height 32
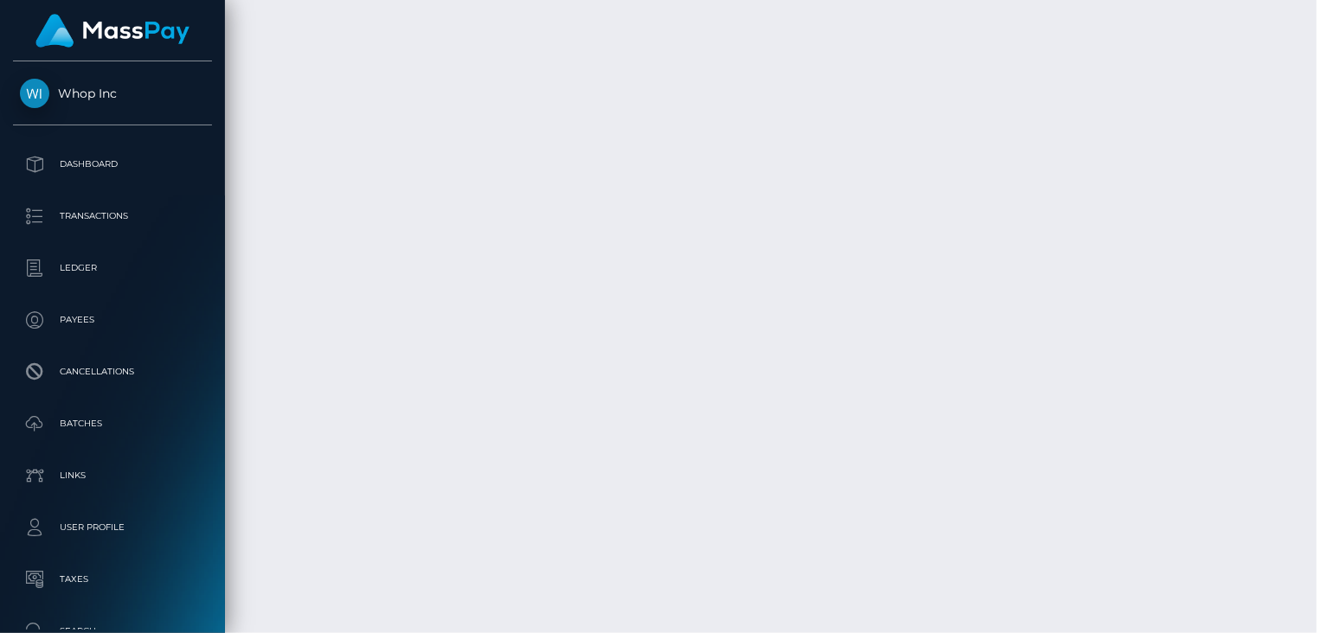
scroll to position [3150, 0]
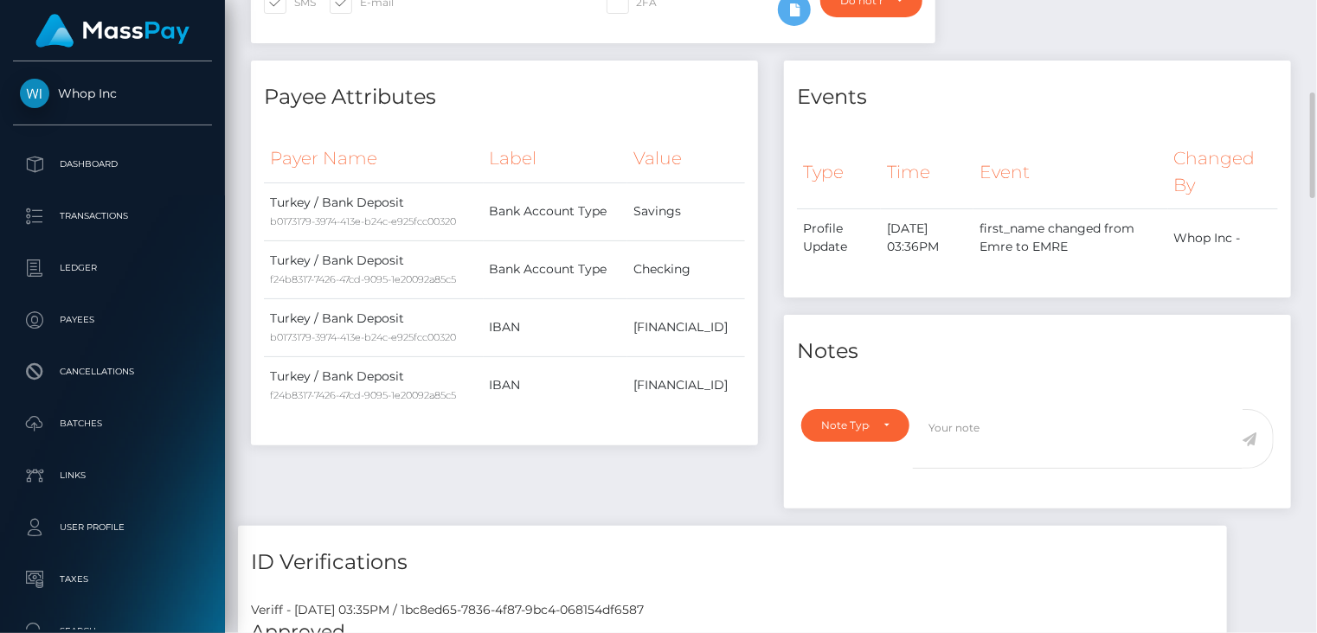
scroll to position [0, 0]
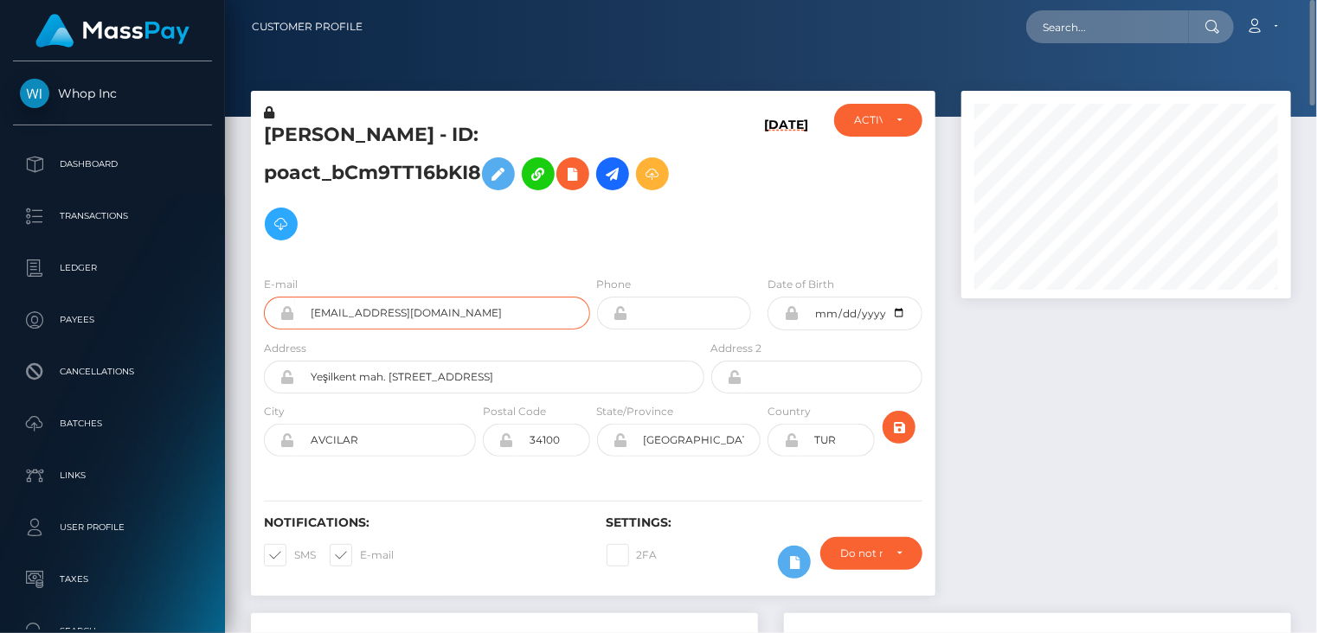
click at [418, 320] on input "emremert19942014+dc62060c1c@gmail.com" at bounding box center [442, 313] width 295 height 33
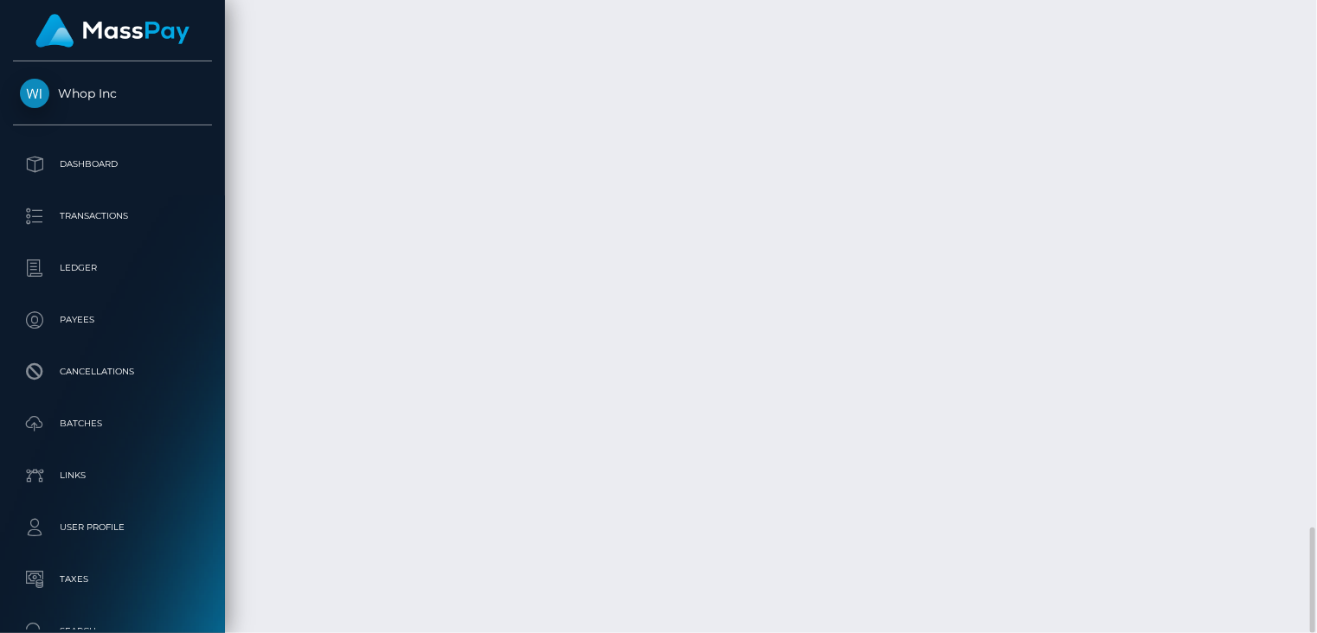
scroll to position [208, 329]
drag, startPoint x: 574, startPoint y: 226, endPoint x: 863, endPoint y: 224, distance: 288.1
copy td "MSPa6263b7e807ce45 / pout_wZZDx5Qemax5u"
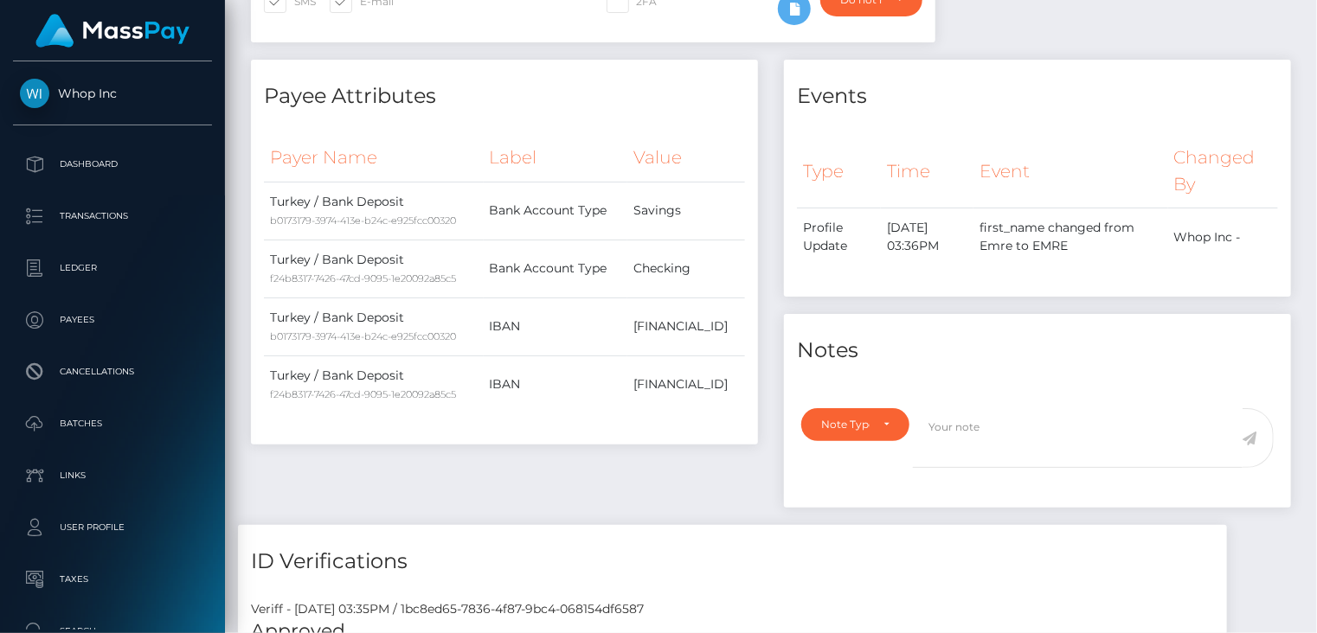
scroll to position [0, 0]
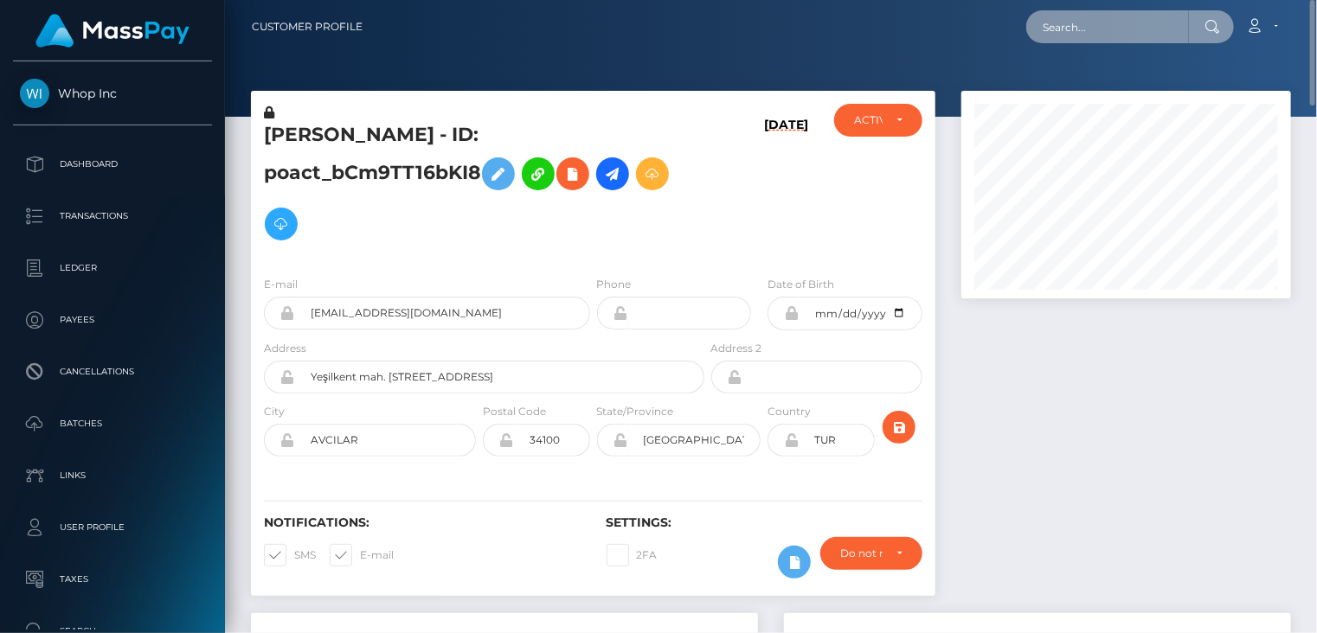
paste input "MSP93b856a3d7b9931"
type input "MSP93b856a3d7b9931"
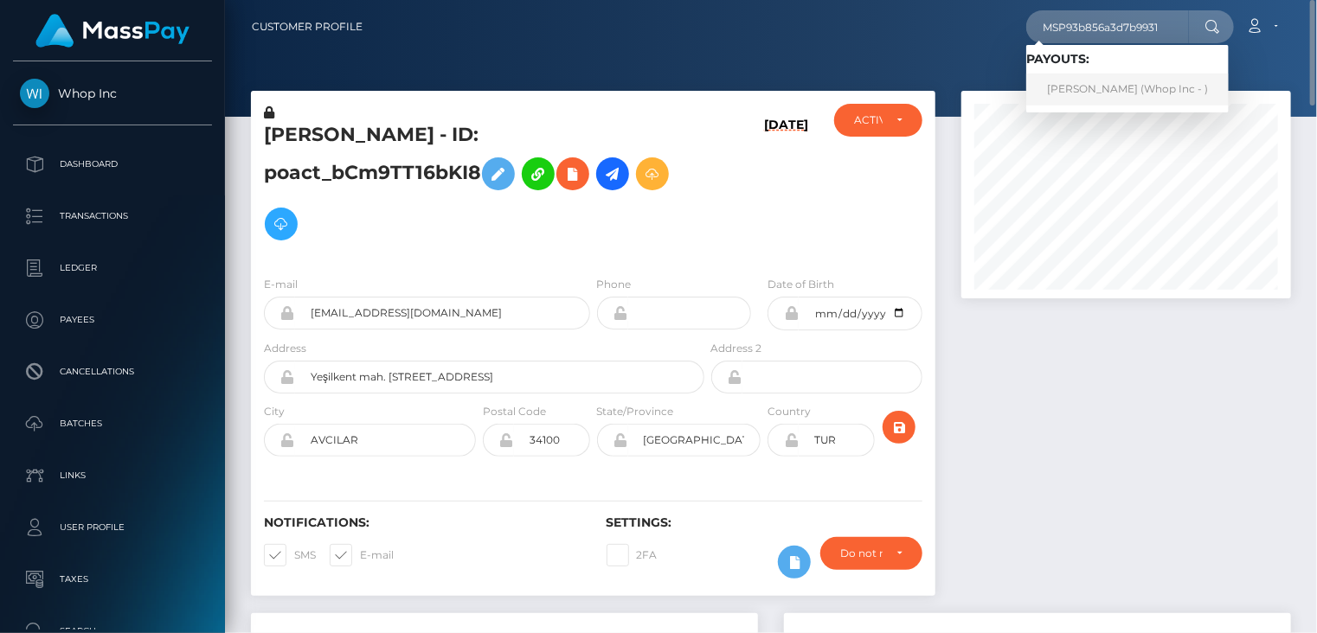
click at [1104, 84] on link "EMRE GÜNDOĞDU (Whop Inc - )" at bounding box center [1127, 90] width 202 height 32
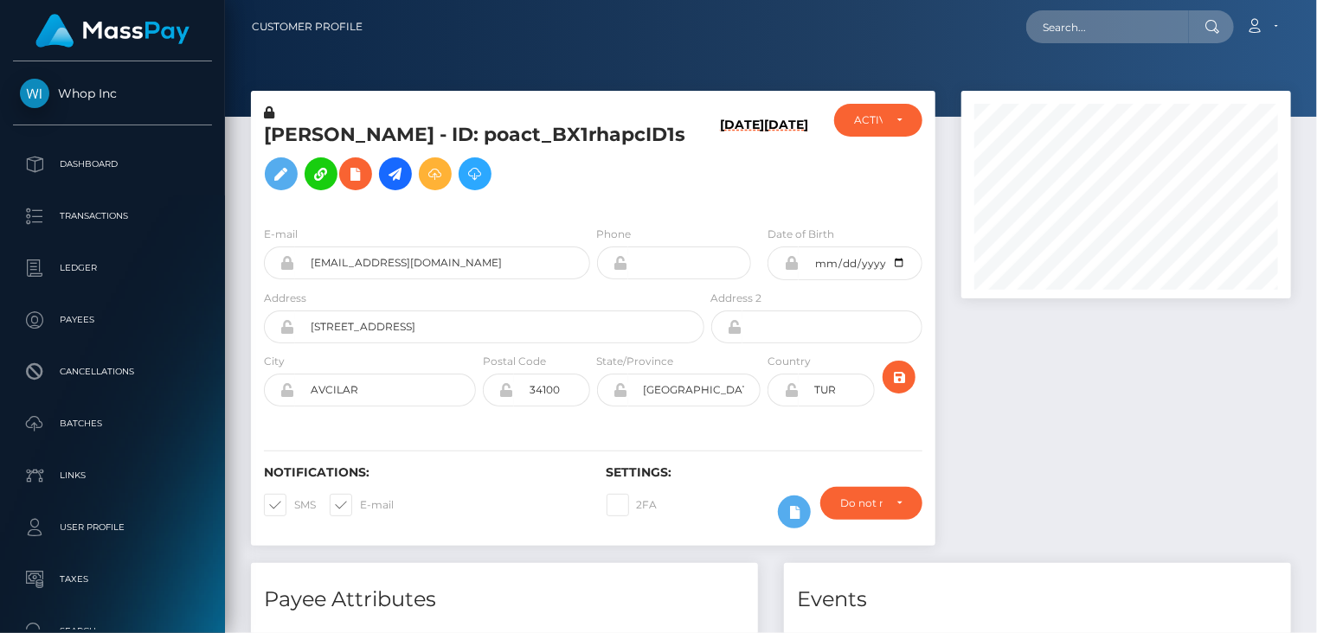
scroll to position [208, 329]
click at [457, 279] on input "[EMAIL_ADDRESS][DOMAIN_NAME]" at bounding box center [442, 263] width 295 height 33
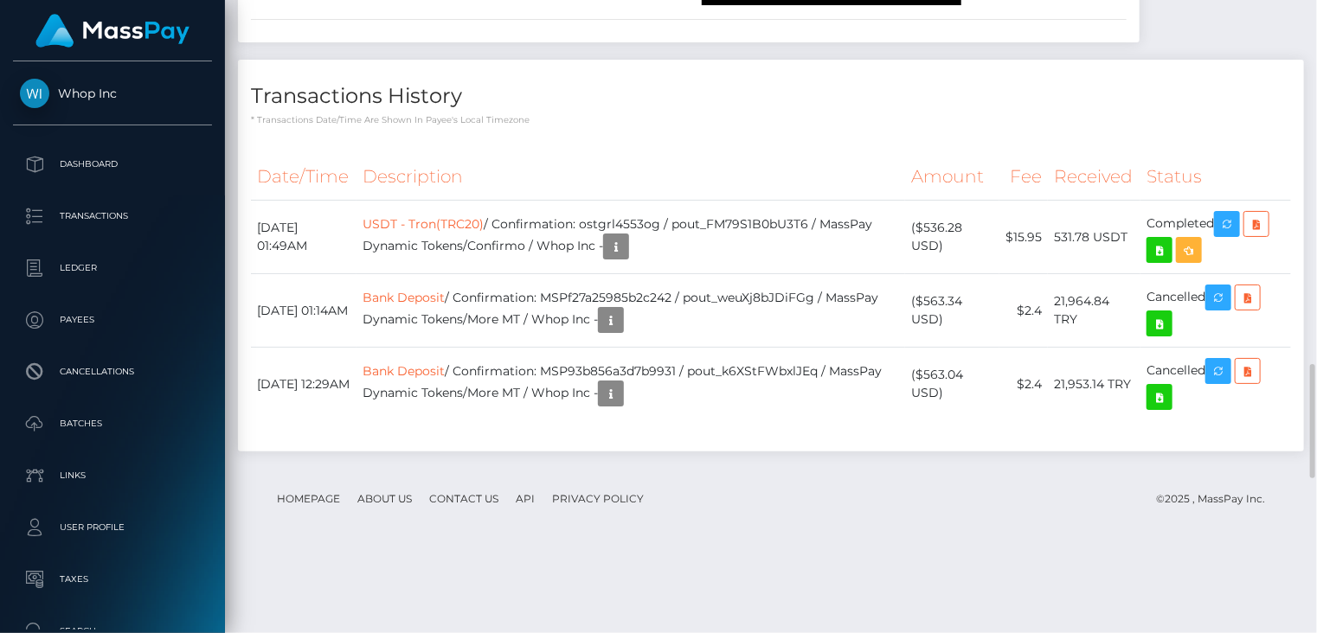
scroll to position [2876, 0]
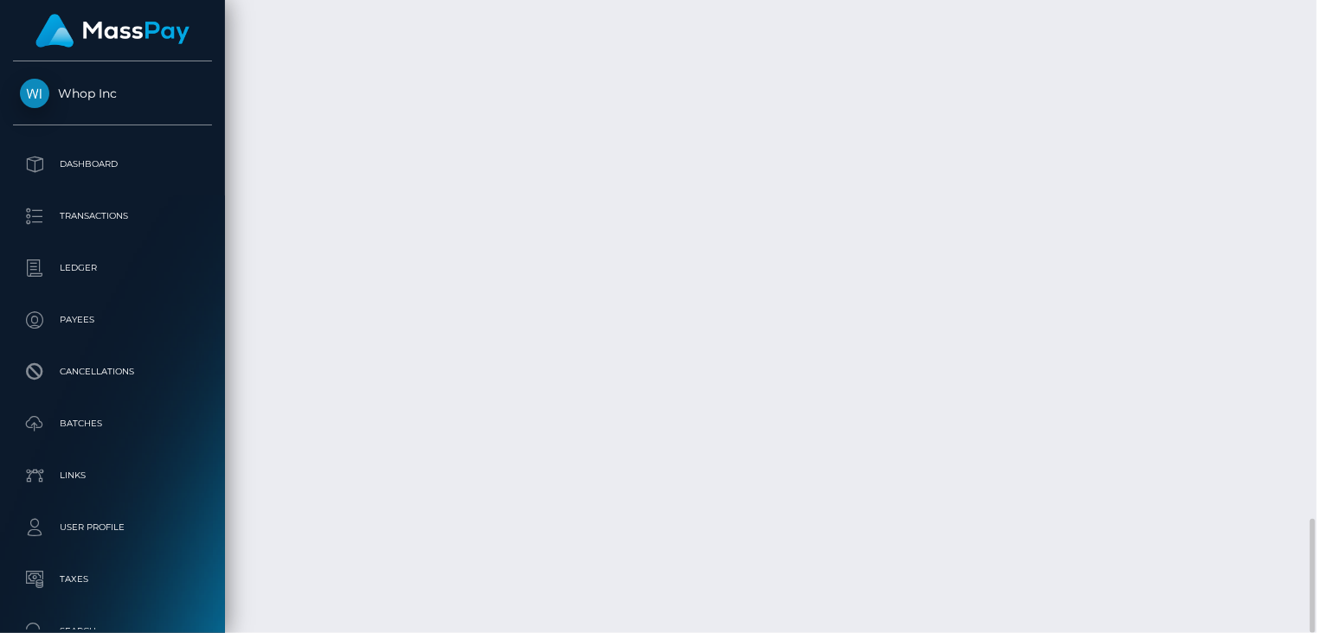
drag, startPoint x: 573, startPoint y: 450, endPoint x: 845, endPoint y: 448, distance: 272.5
copy td "MSP93b856a3d7b9931 / pout_k6XStFWbxlJEq"
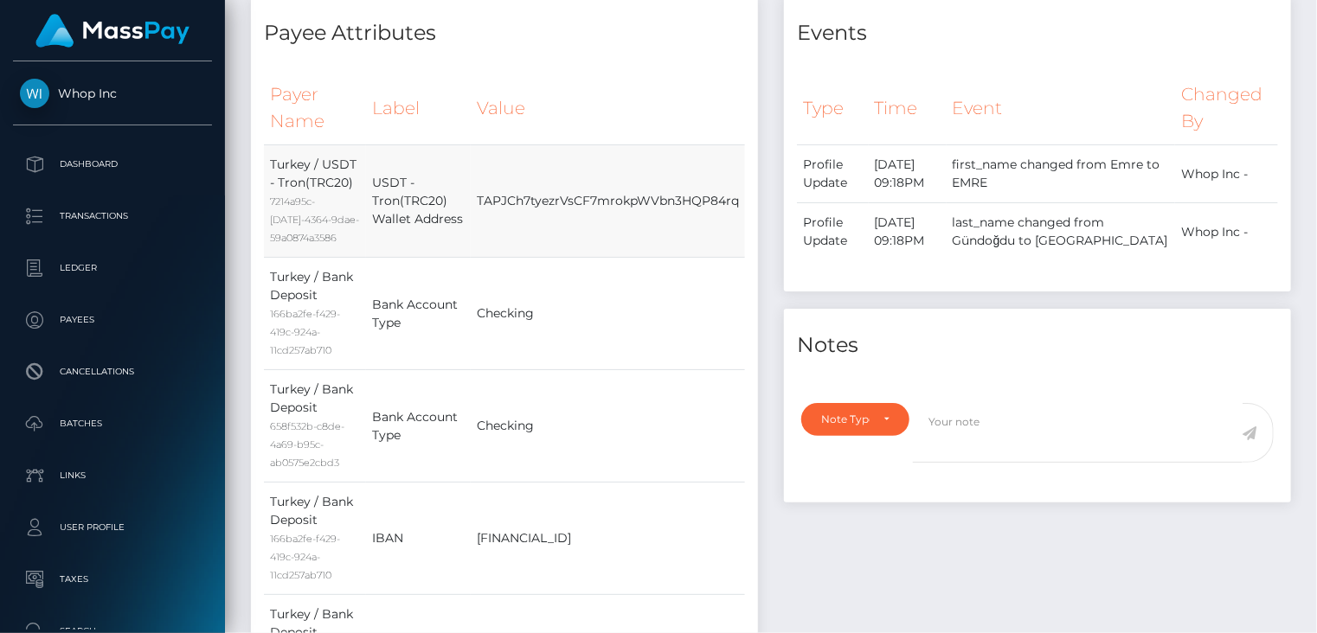
scroll to position [0, 0]
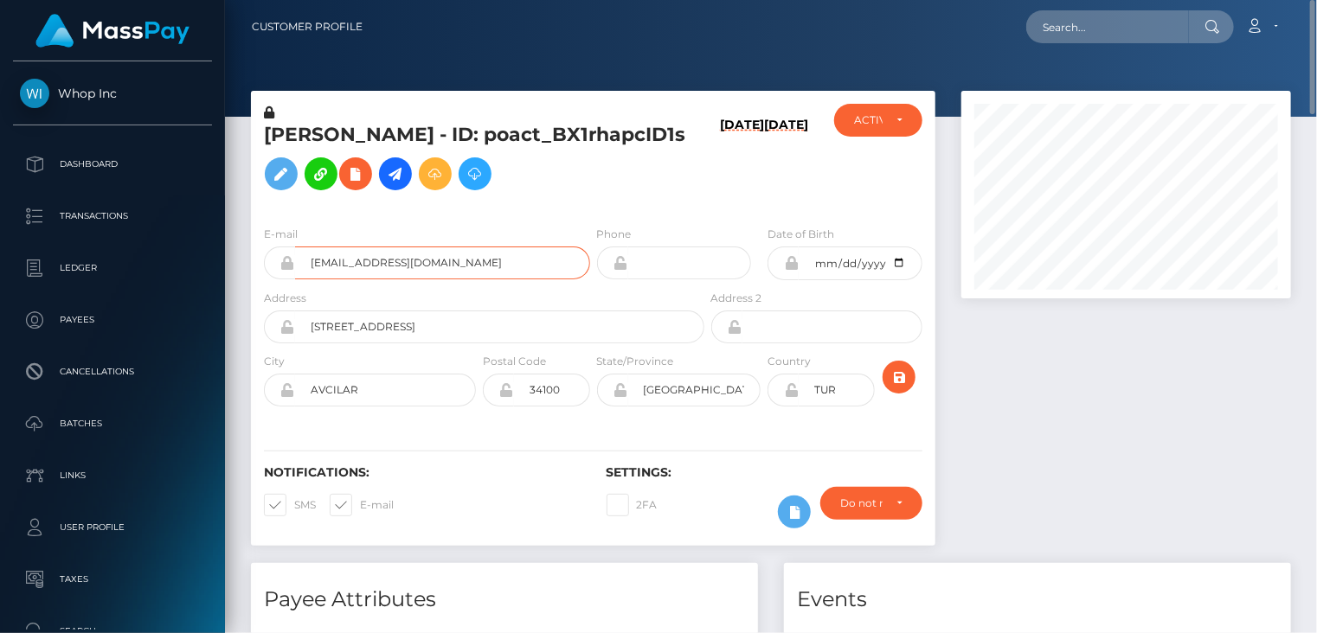
click at [397, 279] on input "emremert19942014+d2b1b5bf63@gmail.com" at bounding box center [442, 263] width 295 height 33
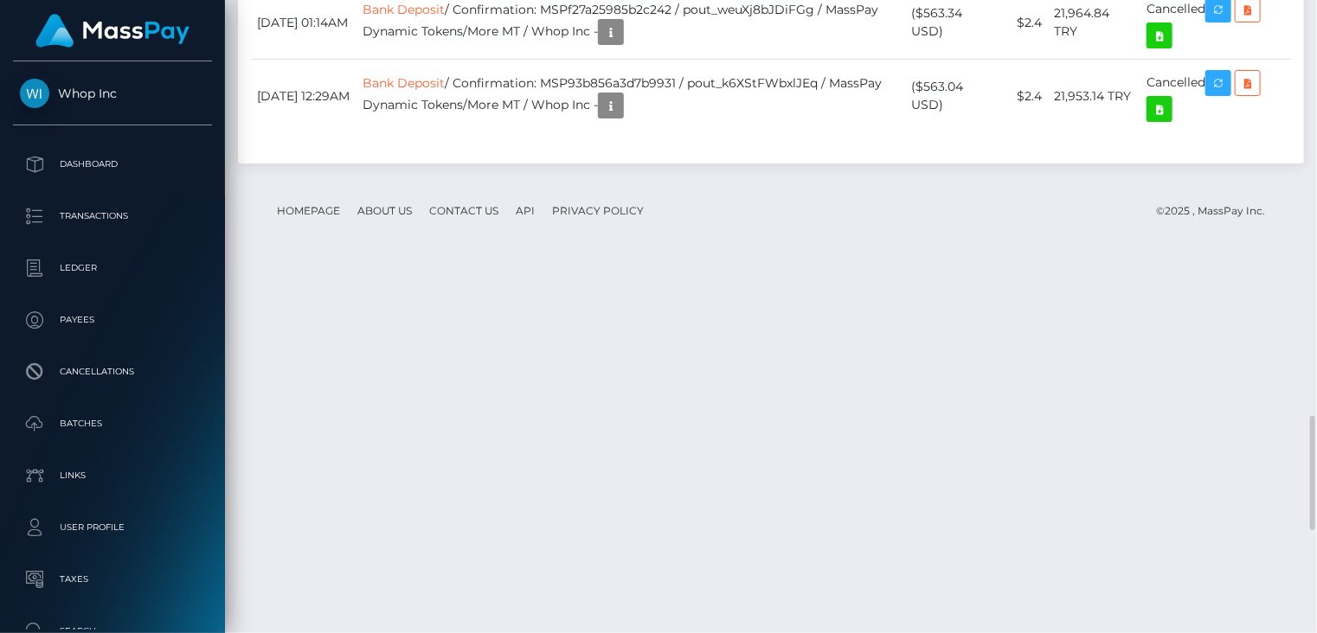
scroll to position [2876, 0]
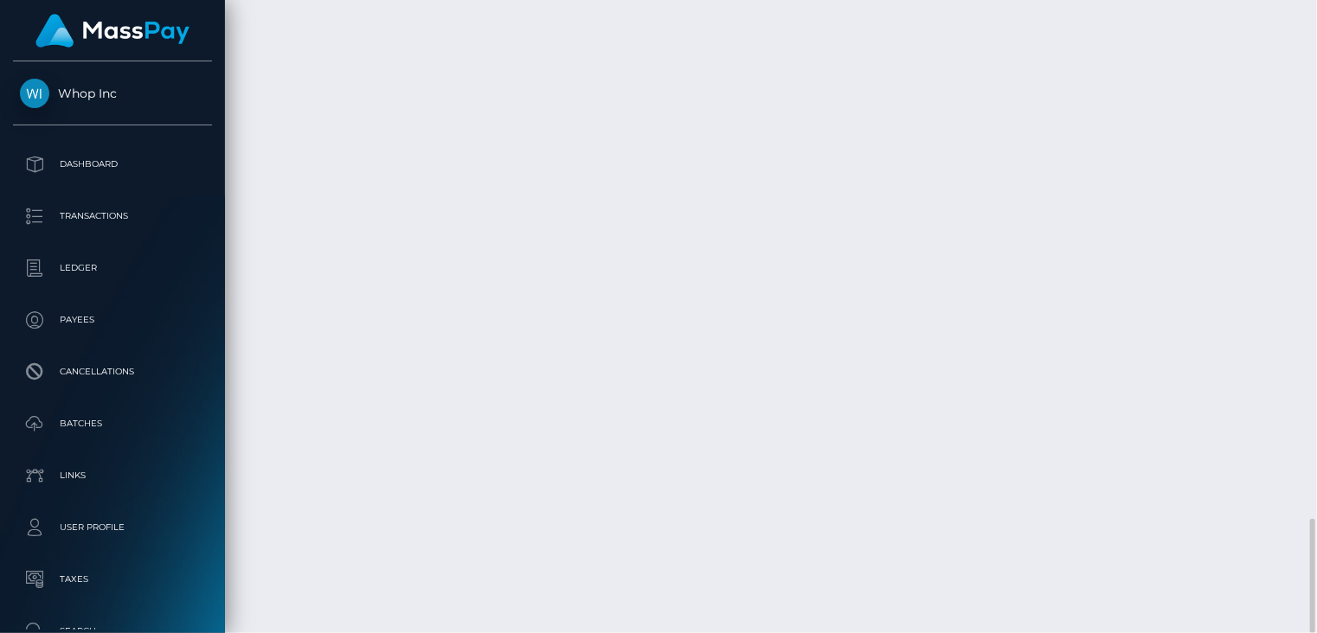
drag, startPoint x: 571, startPoint y: 375, endPoint x: 843, endPoint y: 370, distance: 272.5
copy td "MSPf27a25985b2c242 / pout_weuXj8bJDiFGg"
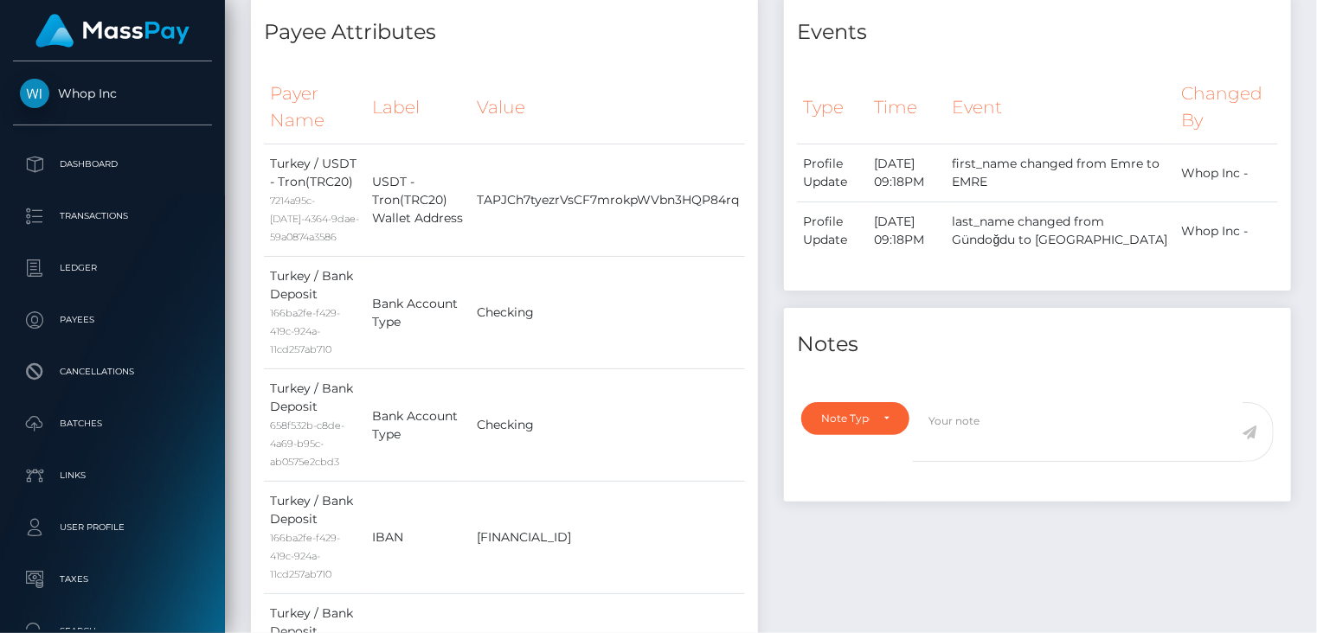
scroll to position [0, 0]
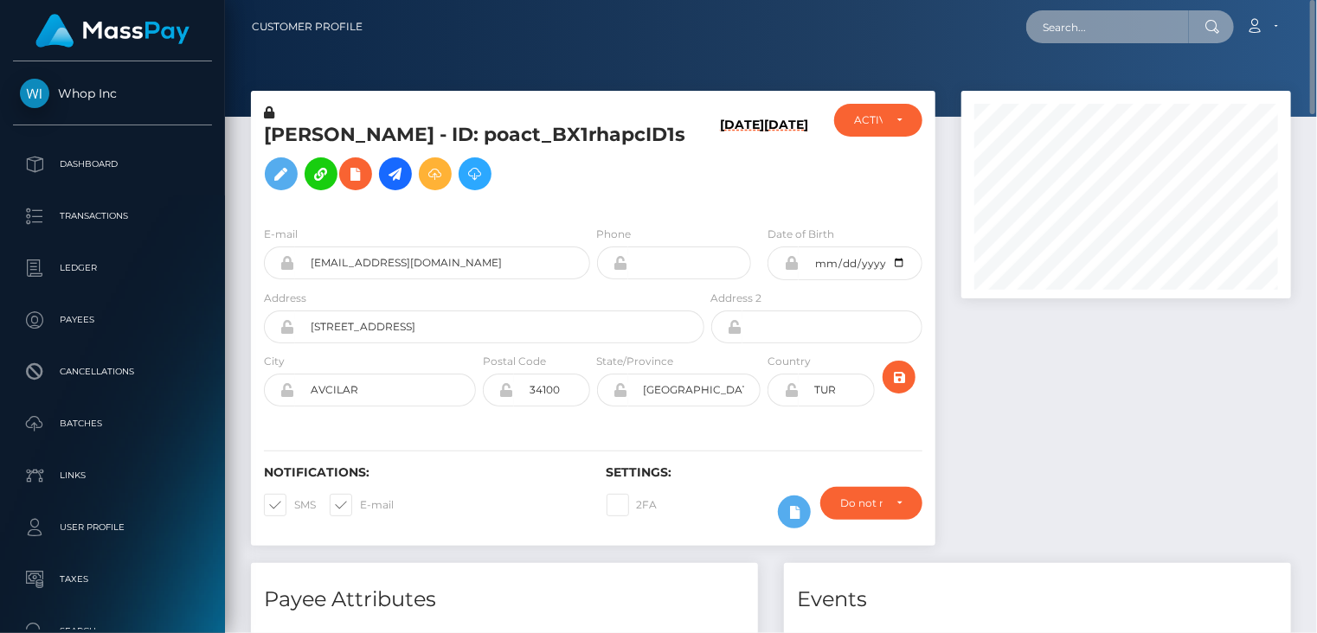
paste input "MSP3484e8c3f330cec"
type input "MSP3484e8c3f330cec"
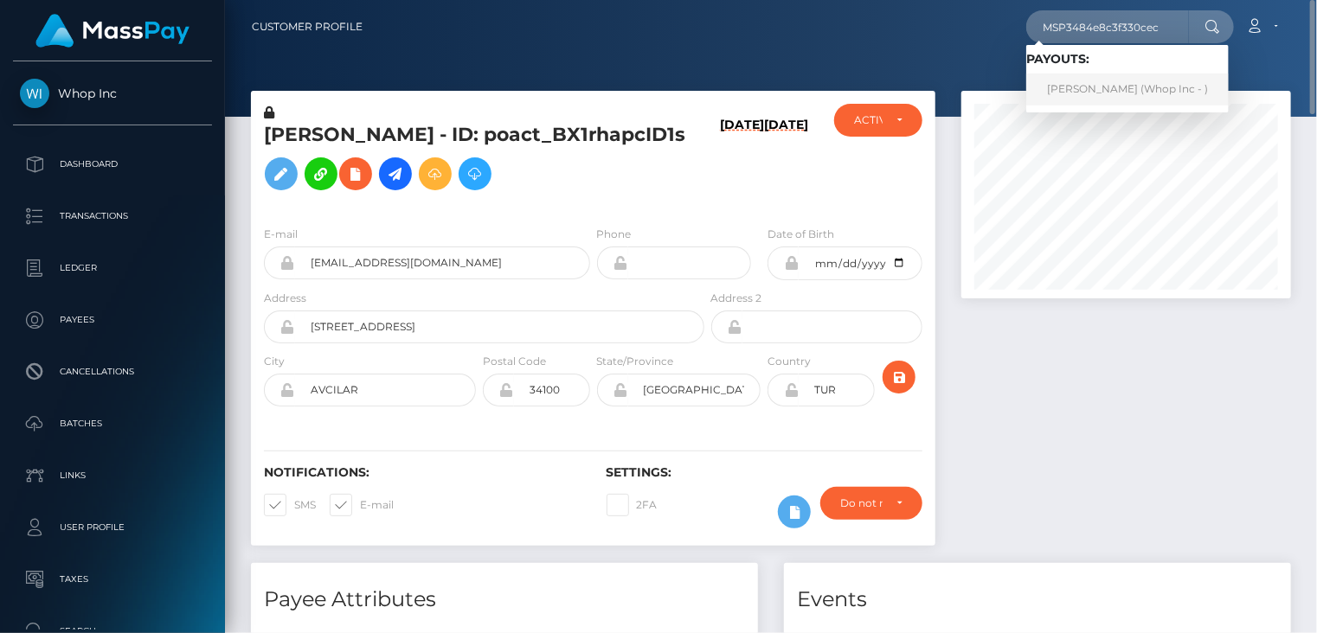
click at [1126, 94] on link "Muhammad Ali Ahmad (Whop Inc - )" at bounding box center [1127, 90] width 202 height 32
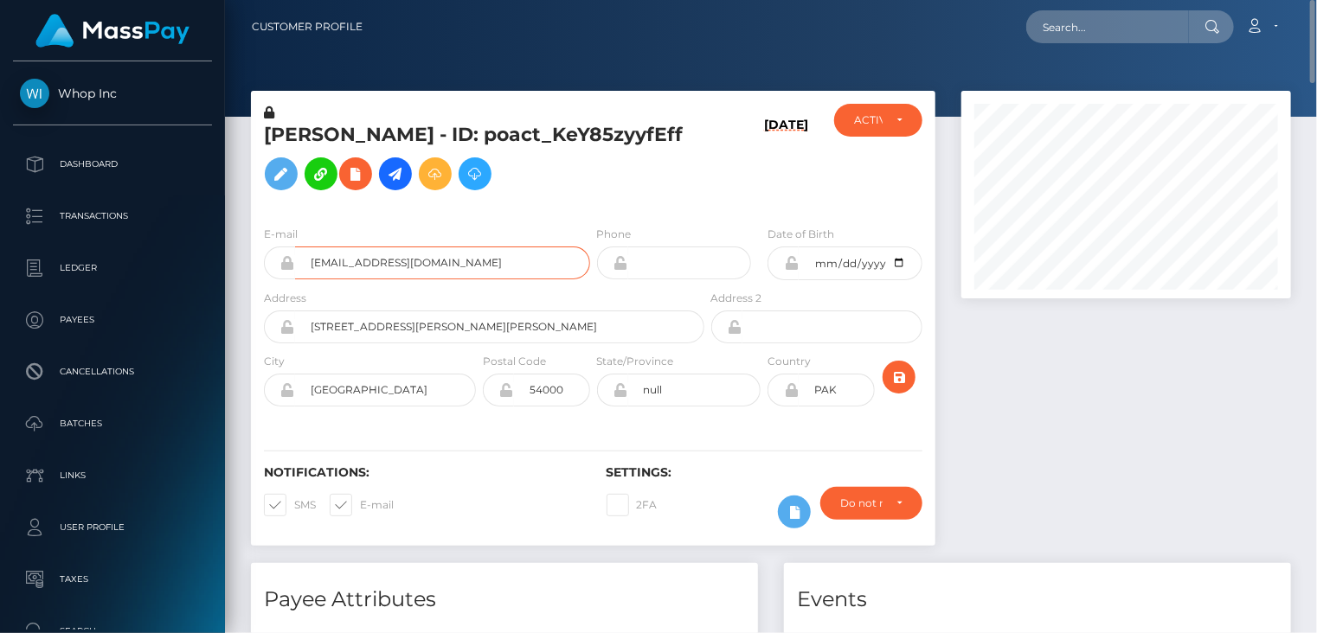
click at [372, 267] on input "[EMAIL_ADDRESS][DOMAIN_NAME]" at bounding box center [442, 263] width 295 height 33
click at [332, 135] on h5 "Muhammad Ali Ahmad - ID: poact_KeY85zyyfEff" at bounding box center [479, 160] width 431 height 77
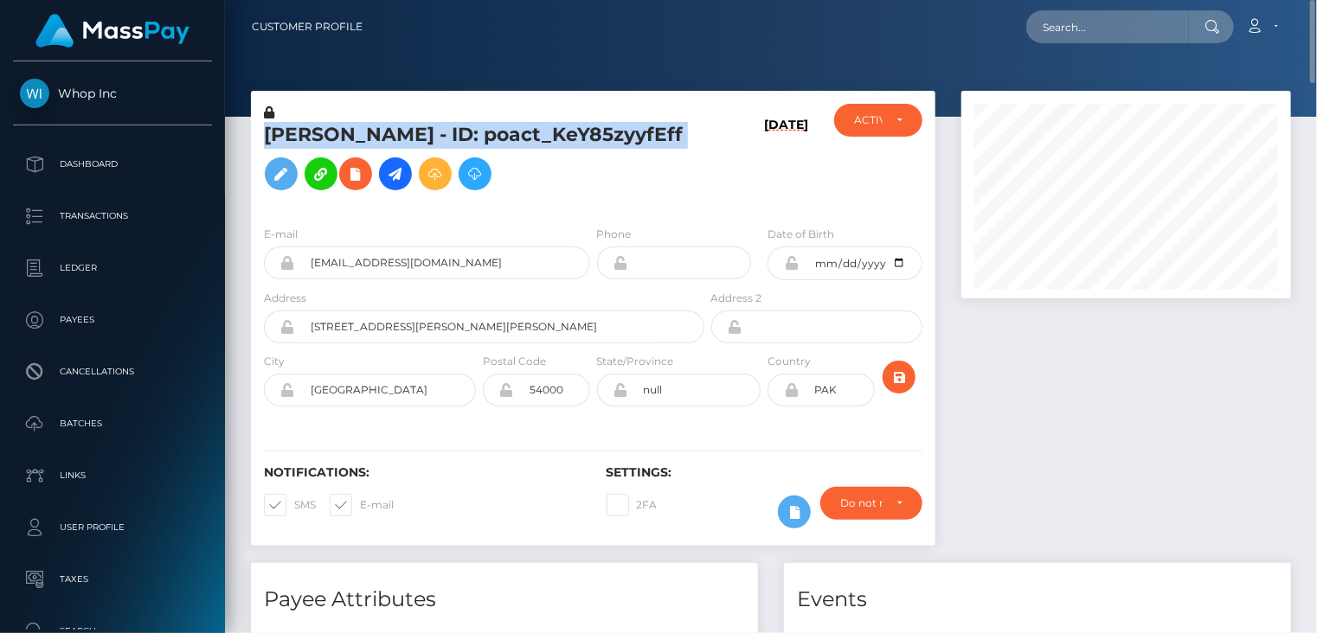
click at [332, 135] on h5 "Muhammad Ali Ahmad - ID: poact_KeY85zyyfEff" at bounding box center [479, 160] width 431 height 77
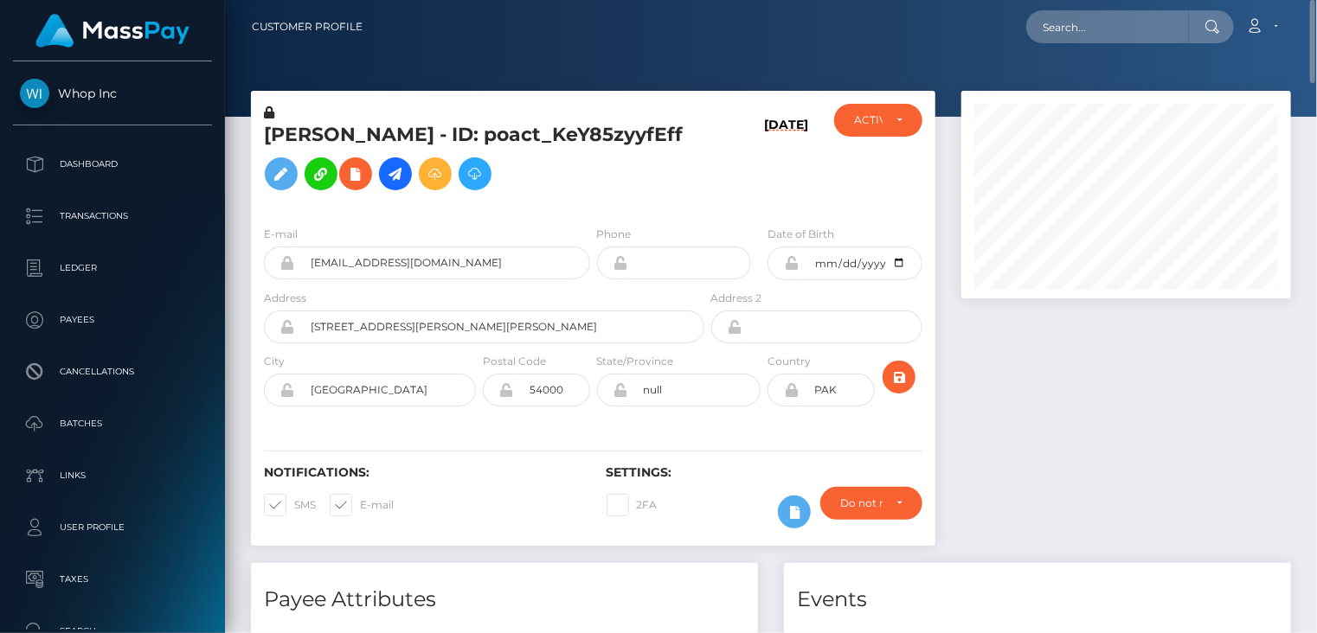
click at [339, 112] on div "Muhammad Ali Ahmad - ID: poact_KeY85zyyfEff" at bounding box center [479, 158] width 457 height 108
click at [337, 129] on h5 "Muhammad Ali Ahmad - ID: poact_KeY85zyyfEff" at bounding box center [479, 160] width 431 height 77
copy h5 "Muhammad"
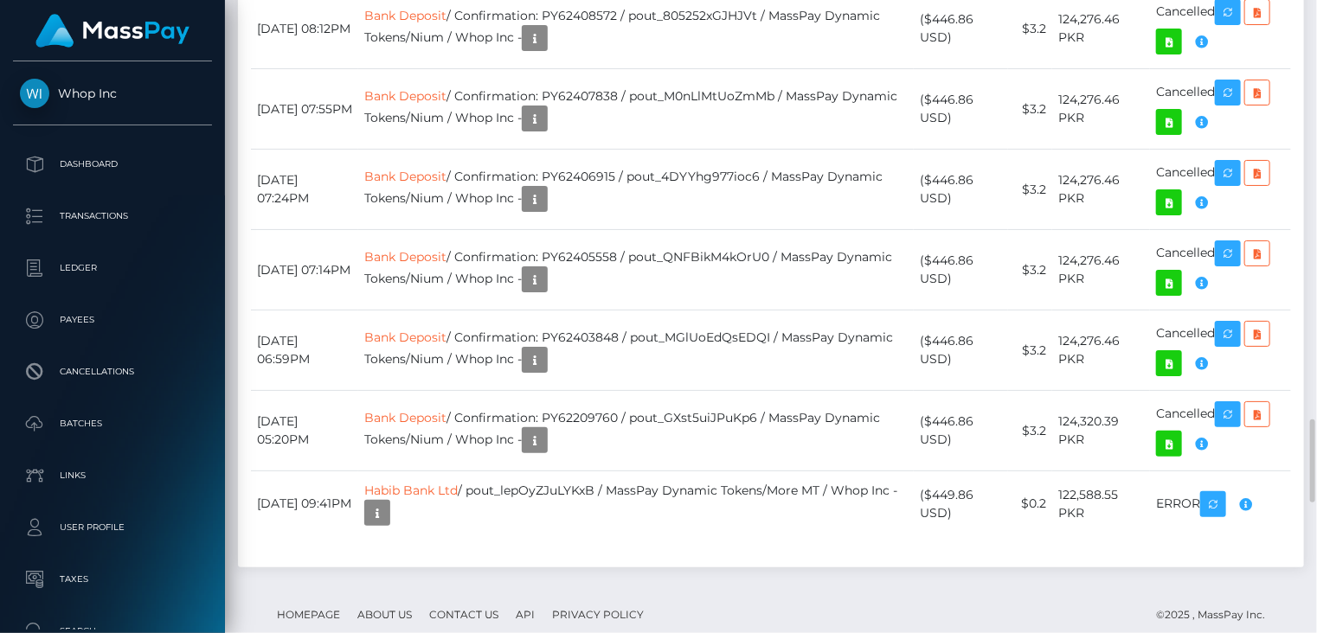
scroll to position [3463, 0]
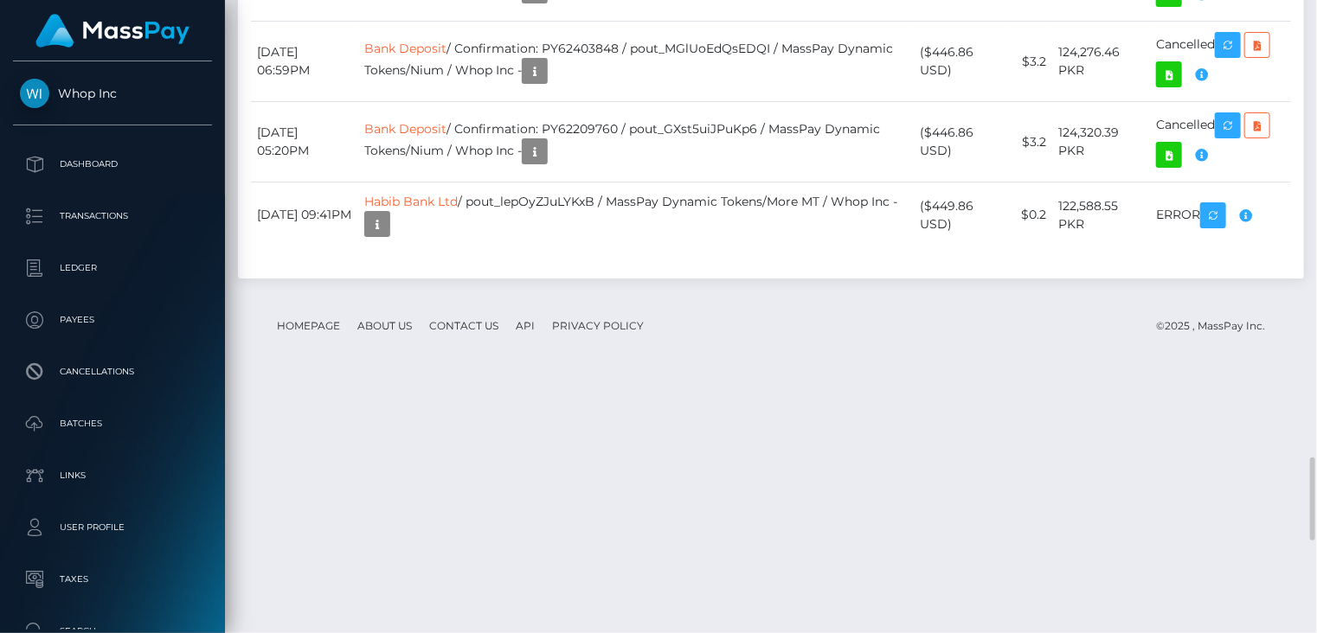
drag, startPoint x: 632, startPoint y: 206, endPoint x: 895, endPoint y: 202, distance: 263.9
copy td "MSP3484e8c3f330cec / pout_uk67SvJDfKlzE"
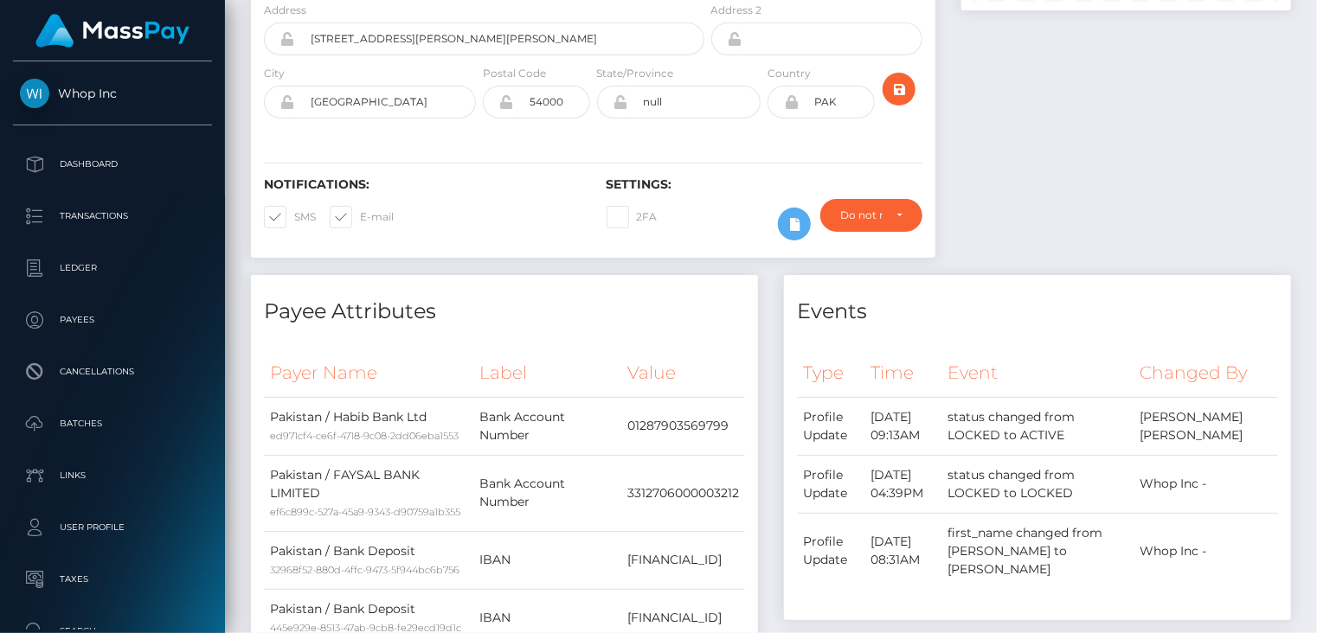
scroll to position [0, 0]
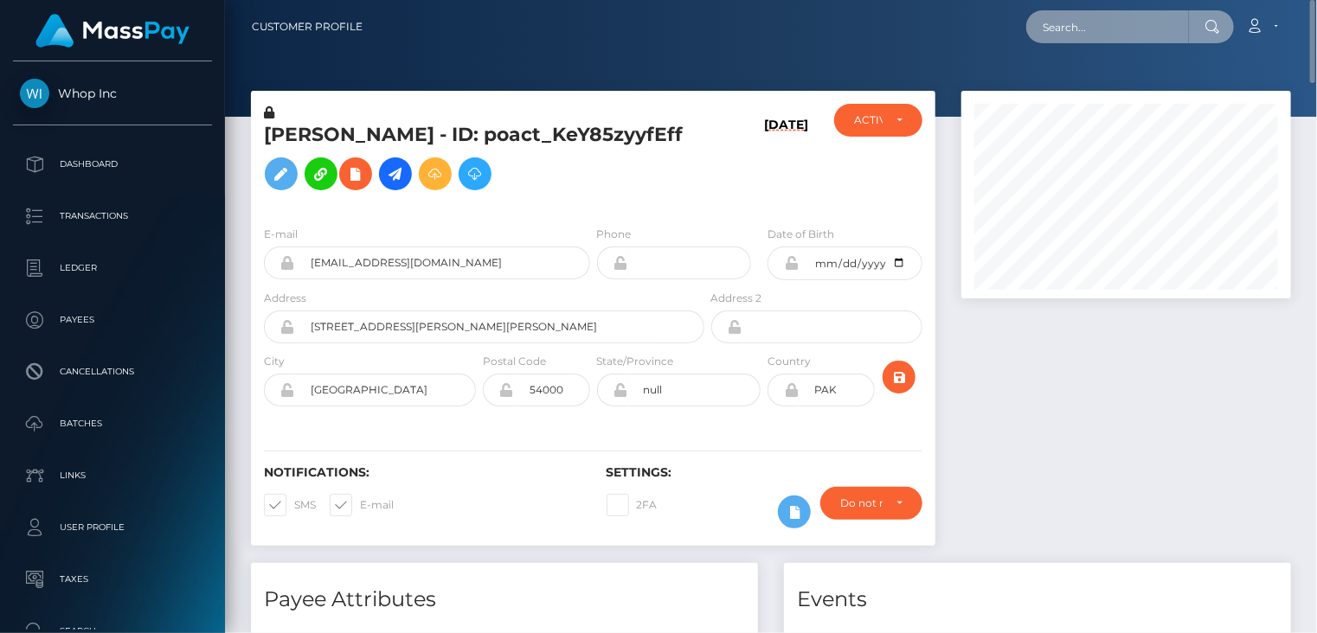
paste input "houssinaf08+308fe03b26@gmail.com"
type input "houssinaf08+308fe03b26@gmail.com"
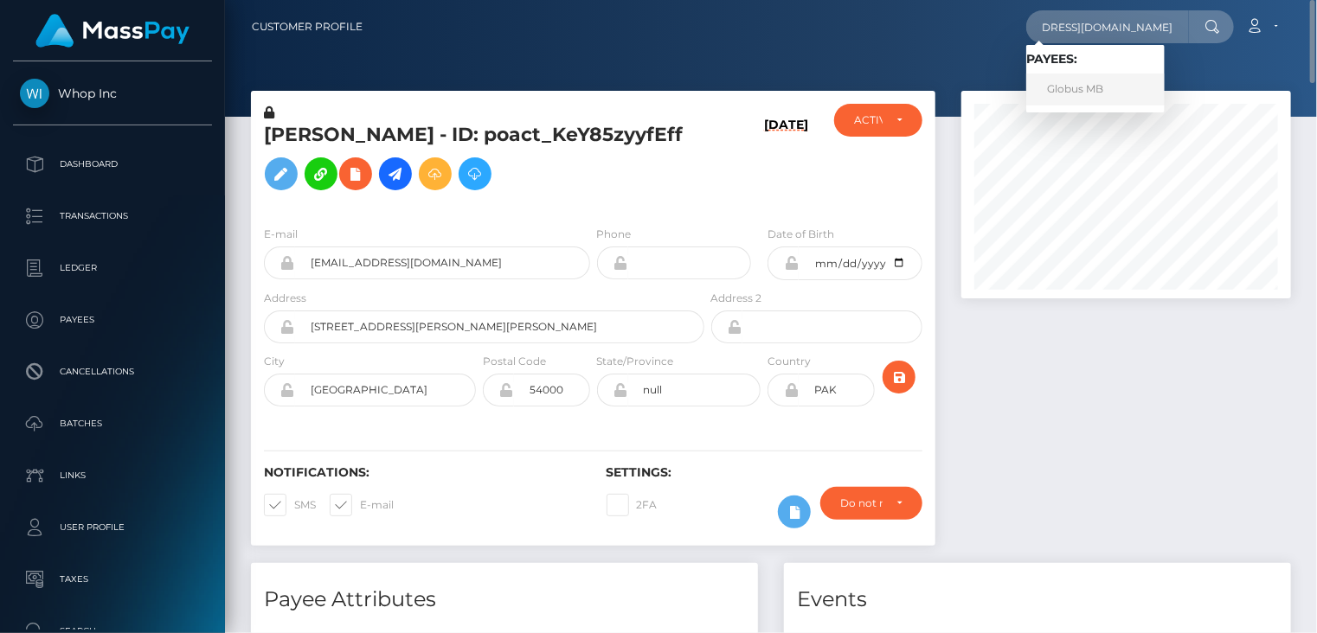
scroll to position [0, 0]
drag, startPoint x: 1087, startPoint y: 80, endPoint x: 997, endPoint y: 80, distance: 90.0
click at [1087, 80] on link "Globus MB" at bounding box center [1095, 90] width 138 height 32
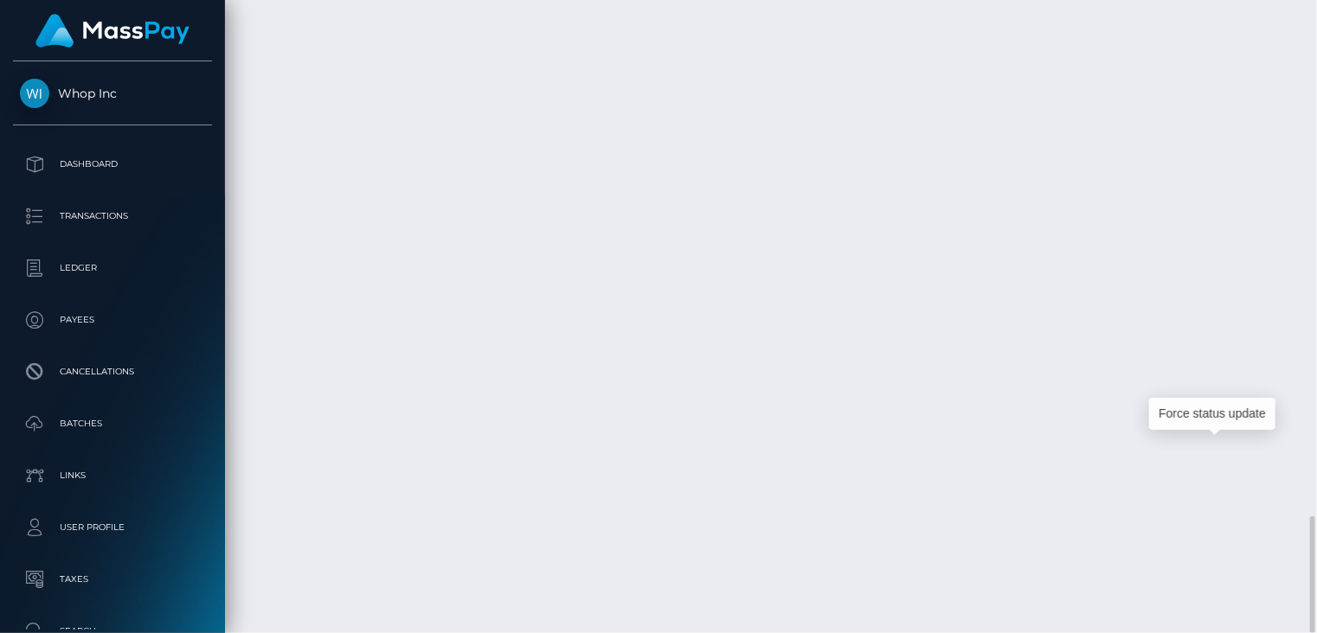
scroll to position [208, 329]
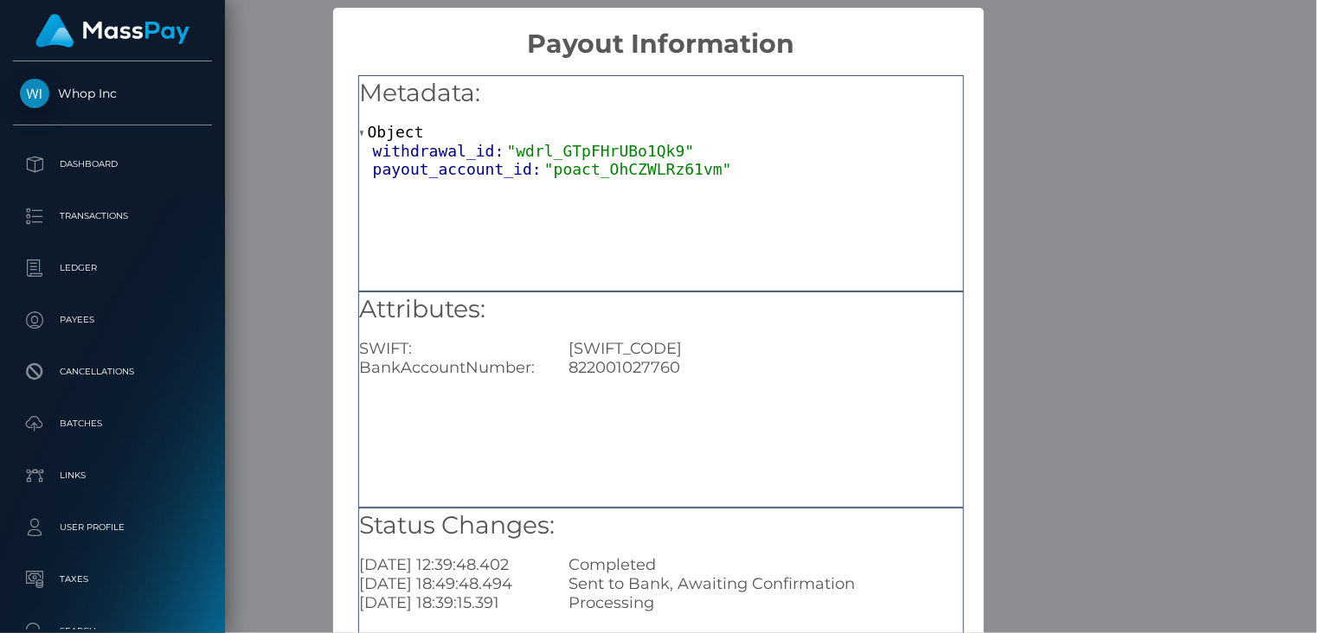
click at [1090, 97] on div "× Payout Information Metadata: Object withdrawal_id: "wdrl_GTpFHrUBo1Qk9" payou…" at bounding box center [658, 316] width 1317 height 633
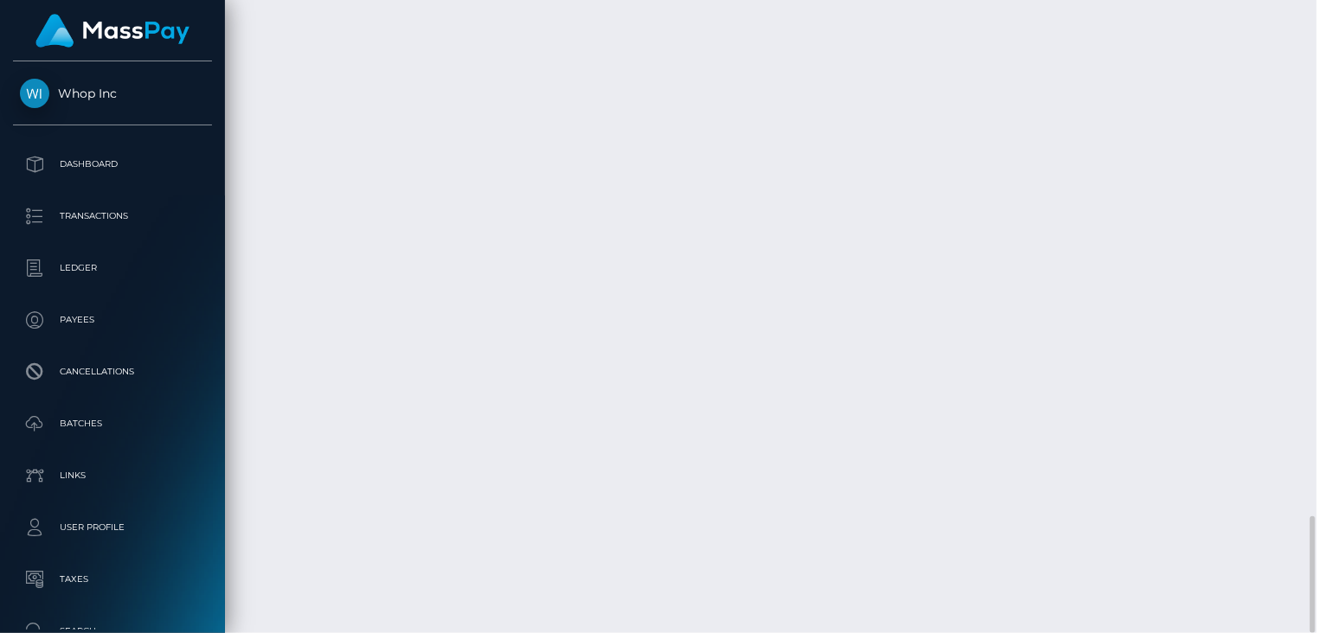
drag, startPoint x: 256, startPoint y: 455, endPoint x: 938, endPoint y: 466, distance: 681.8
copy table "Date/Time Description Amount Fee Received Status"
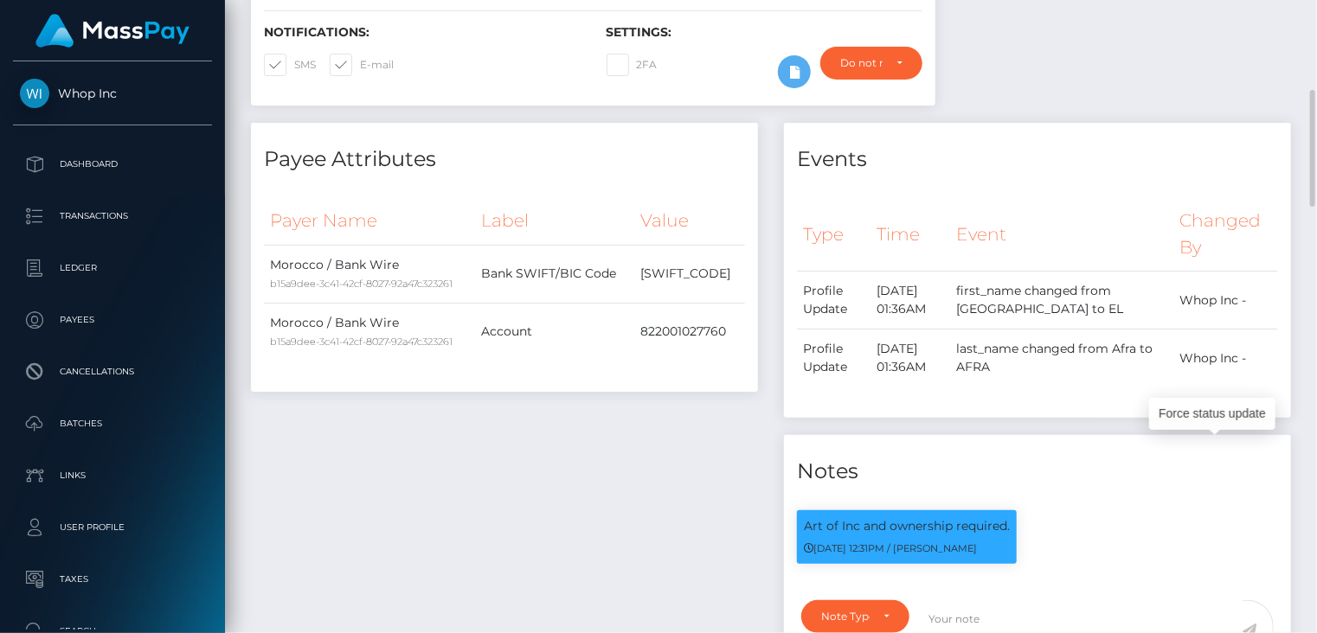
scroll to position [0, 0]
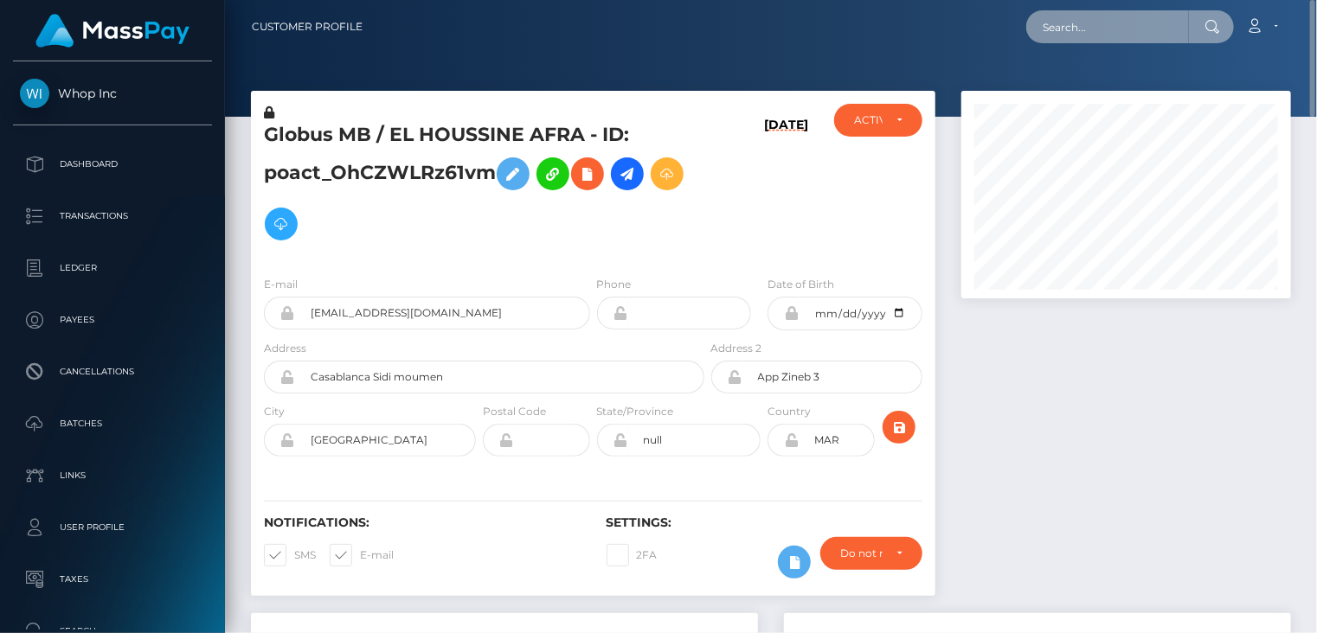
paste input "MSP30f3d53247ed480"
type input "MSP30f3d53247ed480"
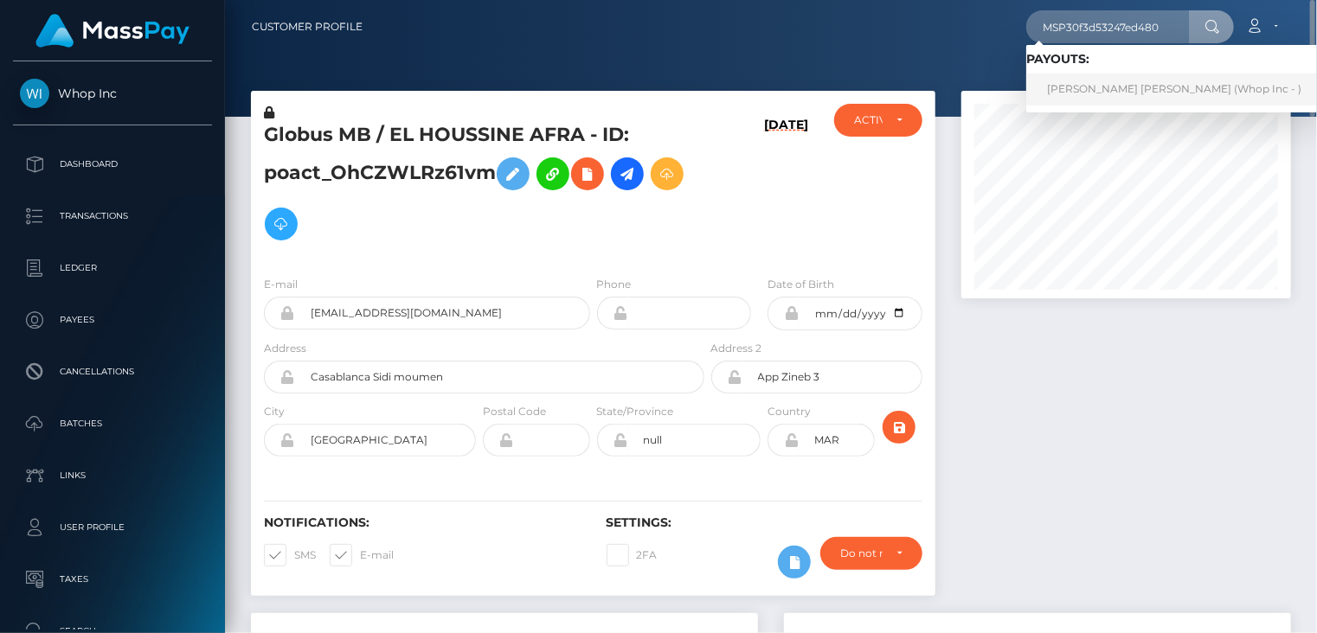
click at [1097, 98] on link "ANA ROCHELL FLORES DE HENRIQUEZ (Whop Inc - )" at bounding box center [1174, 90] width 296 height 32
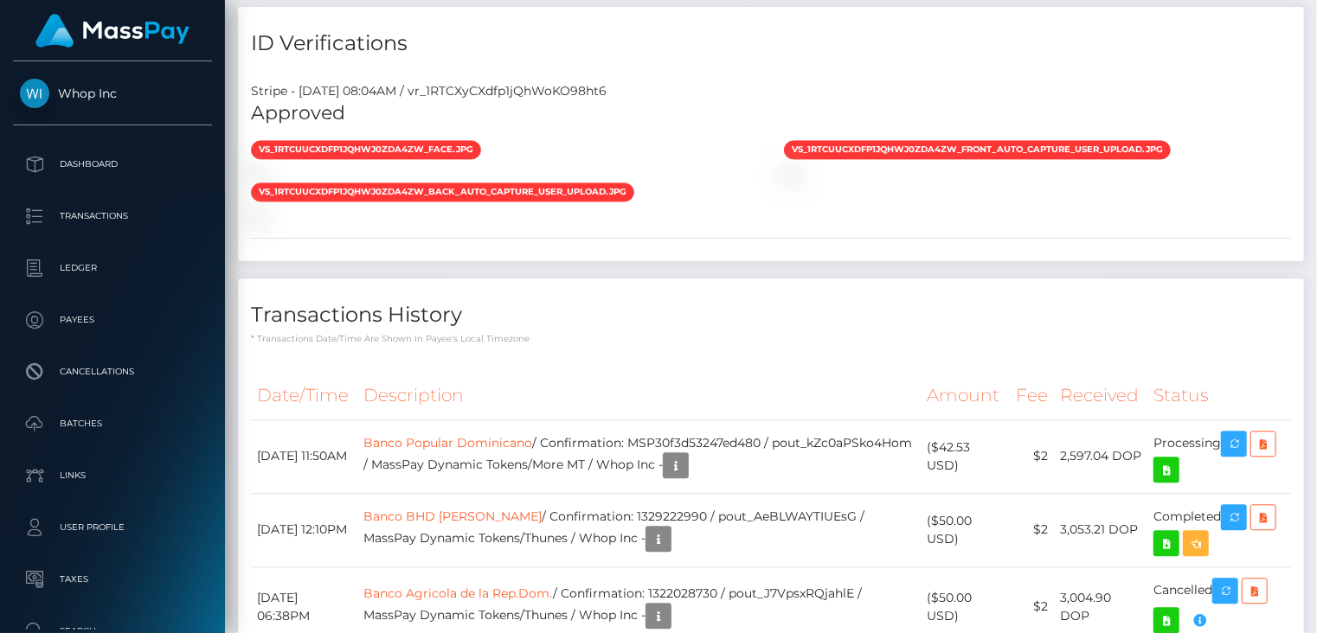
scroll to position [2095, 0]
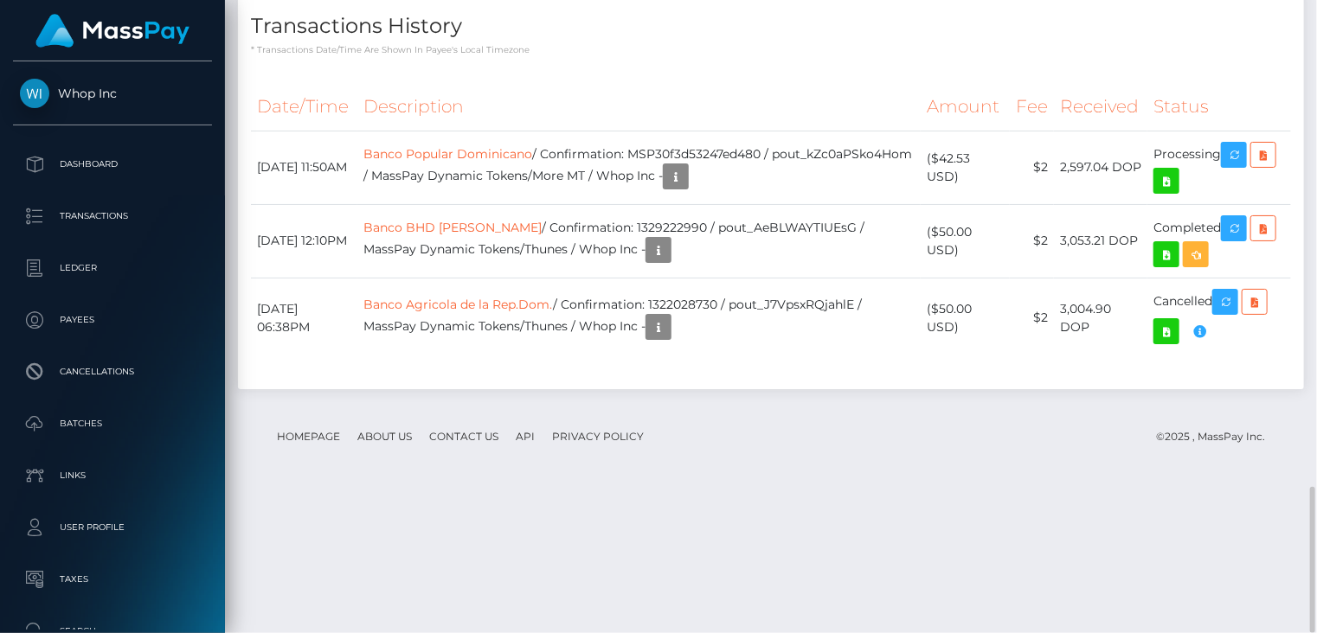
click at [709, 222] on div "Date/Time Description Amount Fee Received Status Banco Popular Dominicano" at bounding box center [771, 229] width 1066 height 318
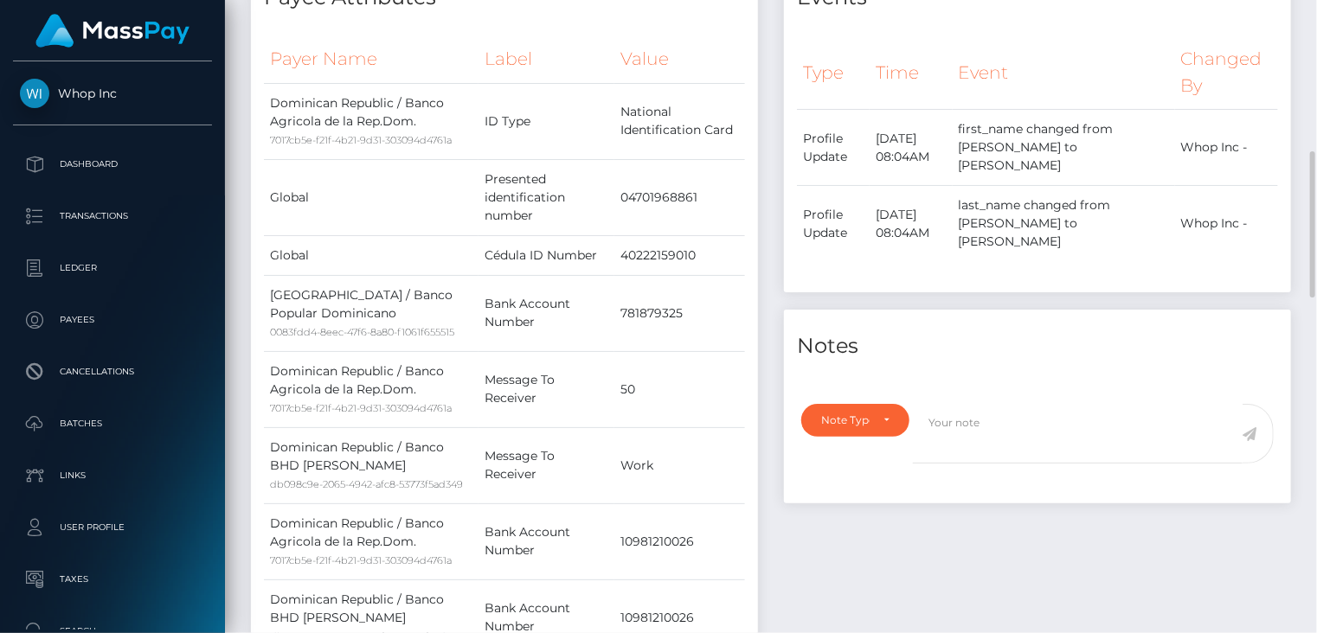
scroll to position [0, 0]
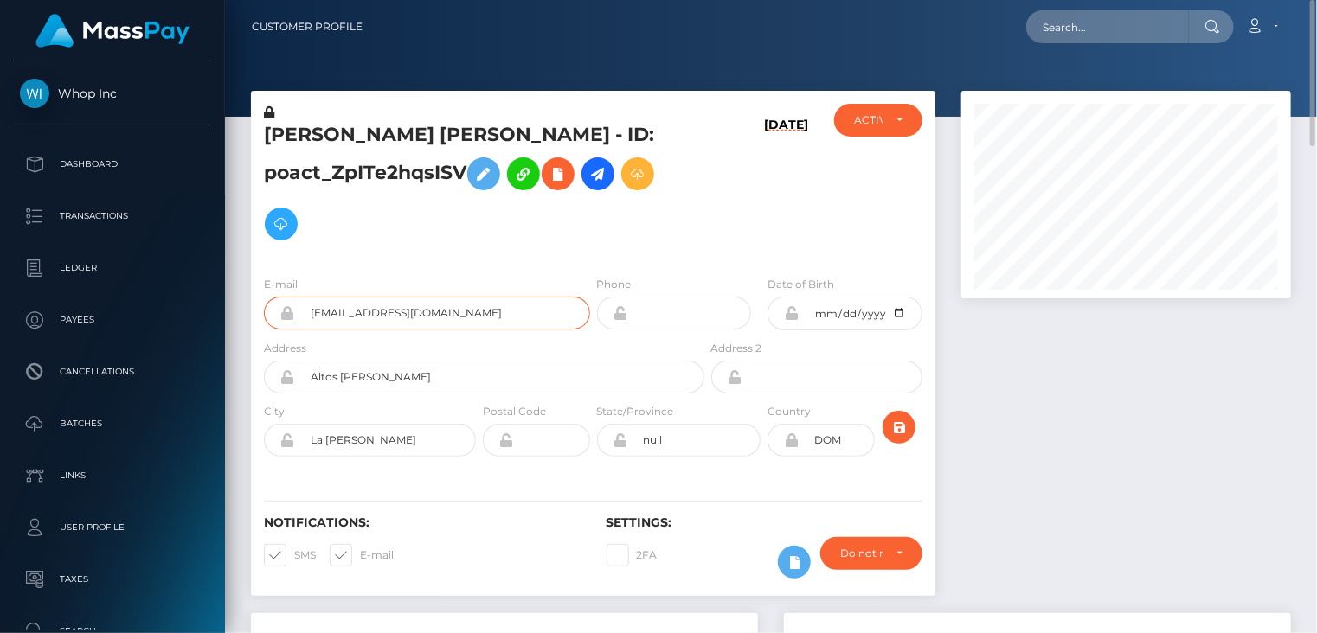
click at [347, 316] on input "[EMAIL_ADDRESS][DOMAIN_NAME]" at bounding box center [442, 313] width 295 height 33
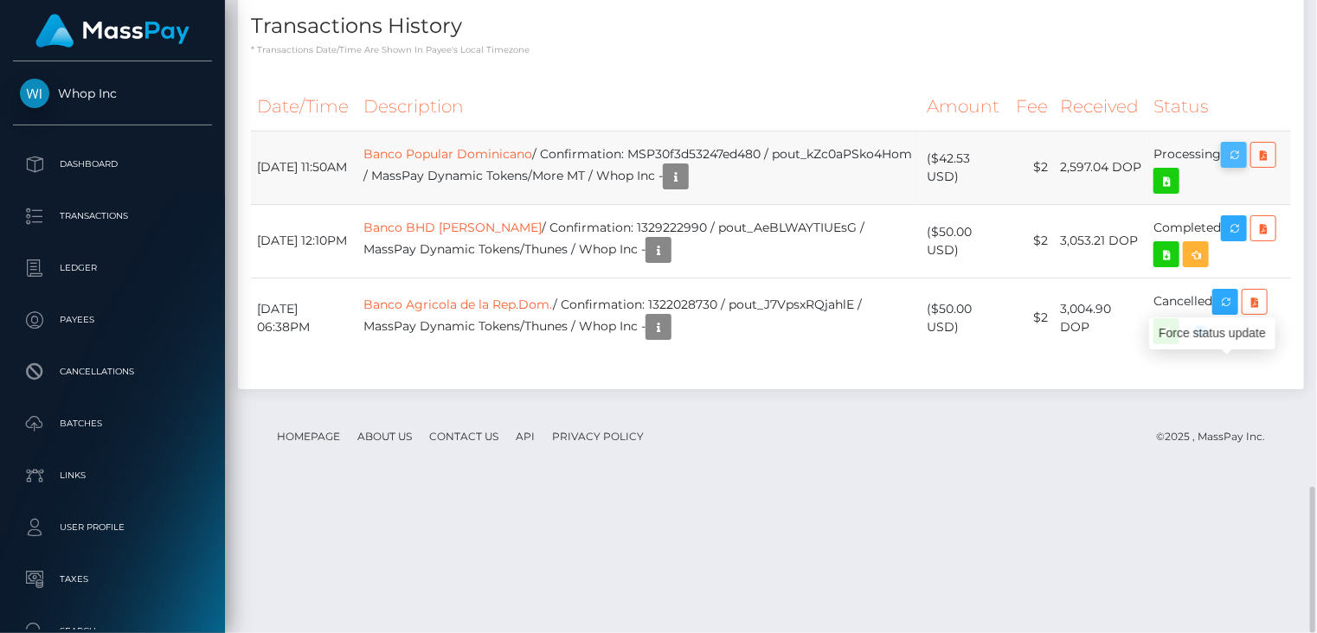
scroll to position [208, 329]
click at [1236, 166] on icon "button" at bounding box center [1233, 155] width 21 height 22
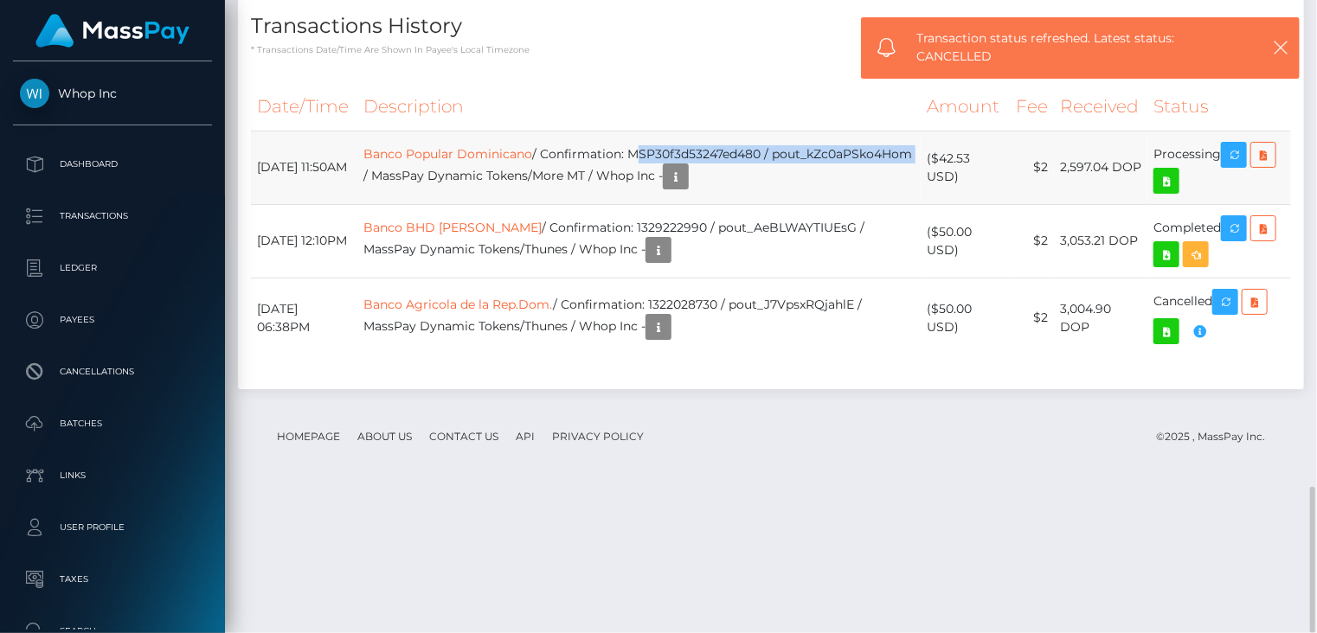
drag, startPoint x: 653, startPoint y: 293, endPoint x: 534, endPoint y: 308, distance: 120.3
click at [534, 204] on td "Banco Popular Dominicano / Confirmation: MSP30f3d53247ed480 / pout_kZc0aPSko4Ho…" at bounding box center [638, 168] width 563 height 74
copy td "MSP30f3d53247ed480 / pout_kZc0aPSko4Hom"
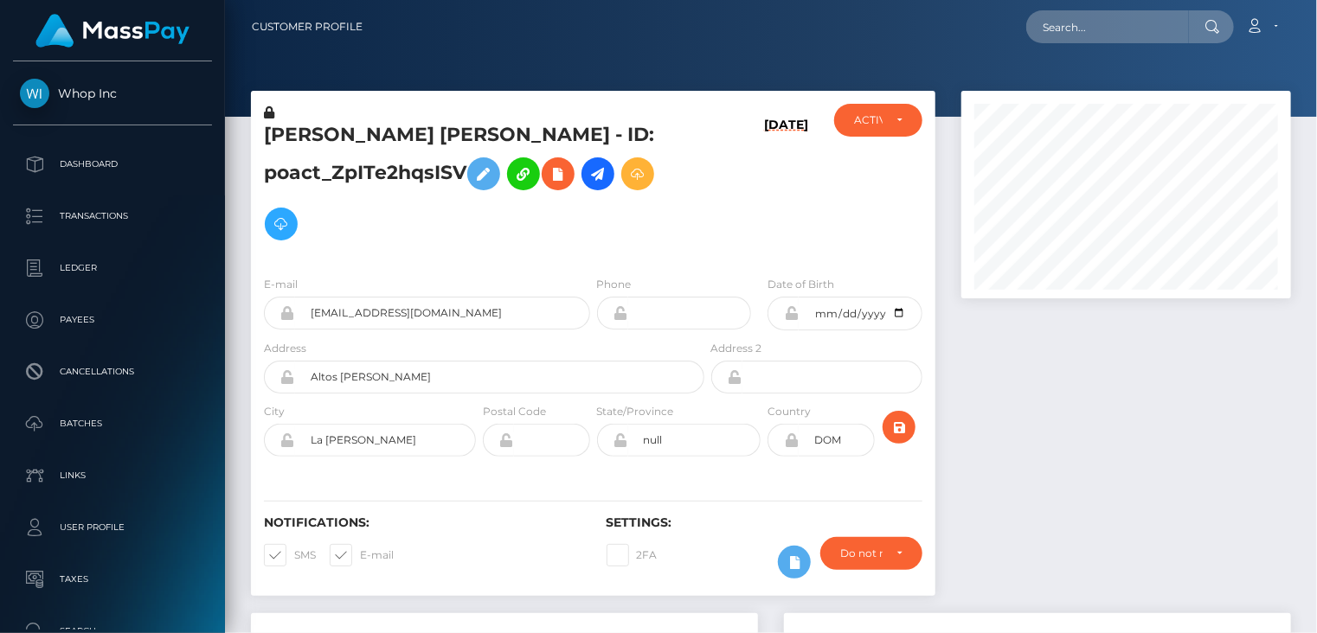
scroll to position [208, 329]
paste input "[EMAIL_ADDRESS][DOMAIN_NAME]"
type input "[EMAIL_ADDRESS][DOMAIN_NAME]"
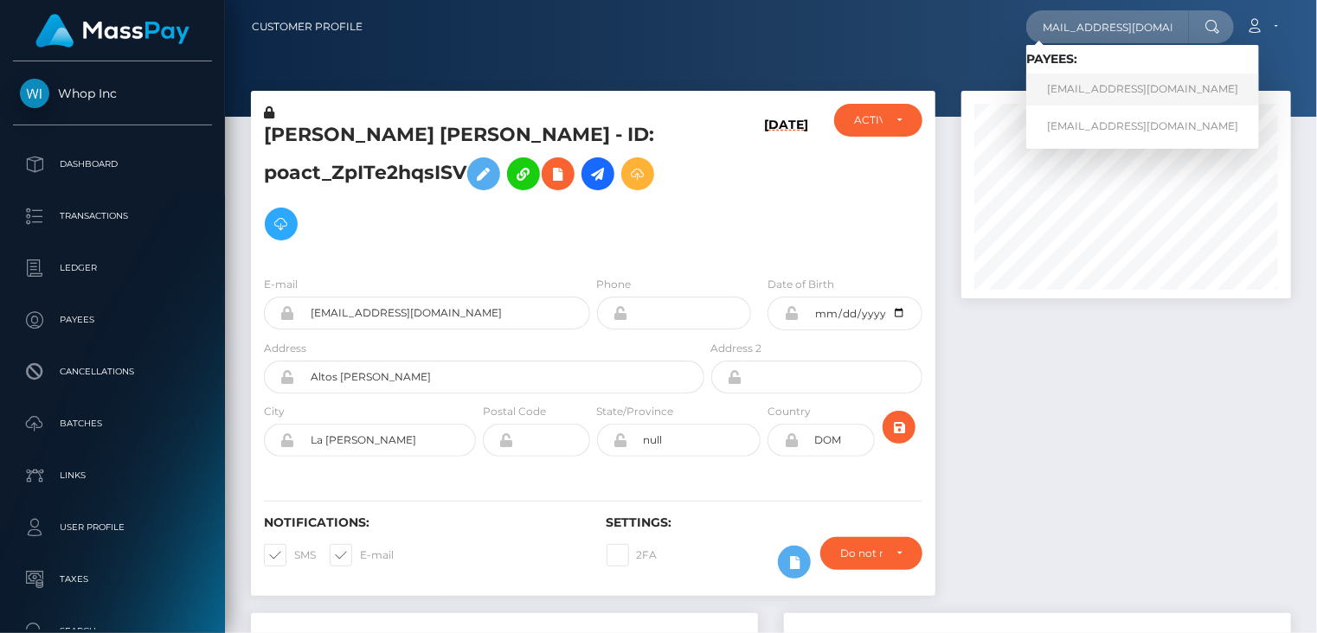
scroll to position [0, 0]
click at [1068, 92] on link "[EMAIL_ADDRESS][DOMAIN_NAME]" at bounding box center [1142, 90] width 233 height 32
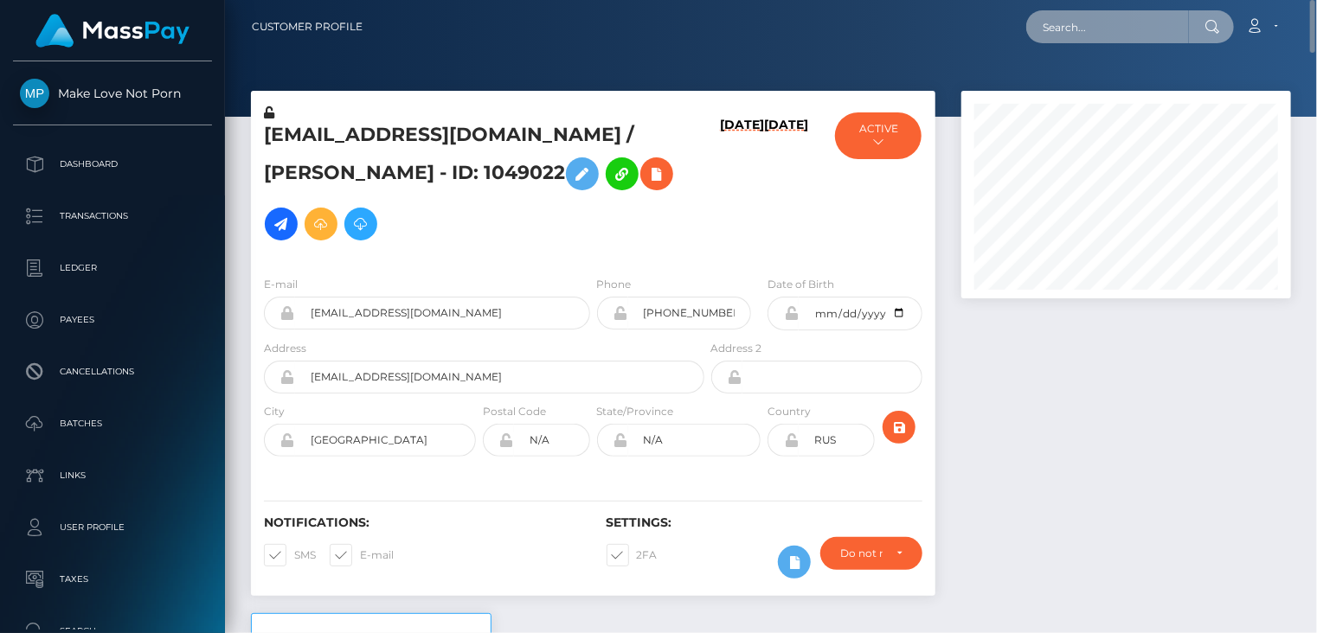
paste input "MSPad56af3a59918f1"
type input "MSPad56af3a59918f1"
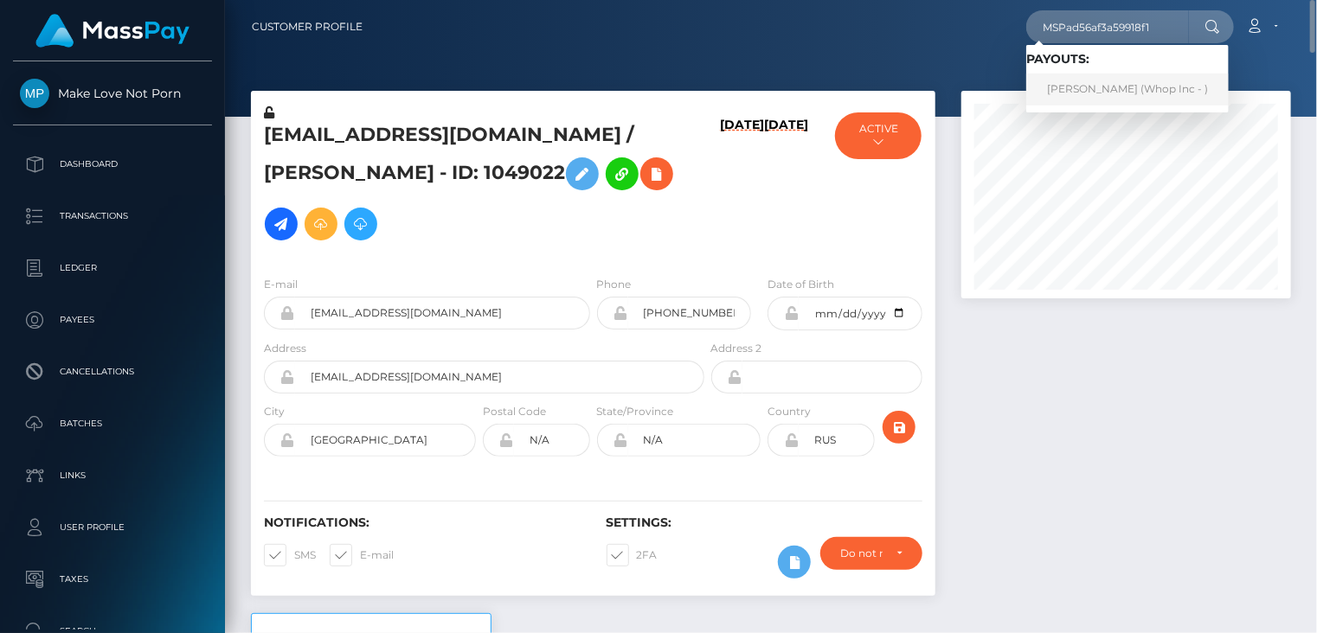
click at [1106, 88] on link "Osama Shafiq (Whop Inc - )" at bounding box center [1127, 90] width 202 height 32
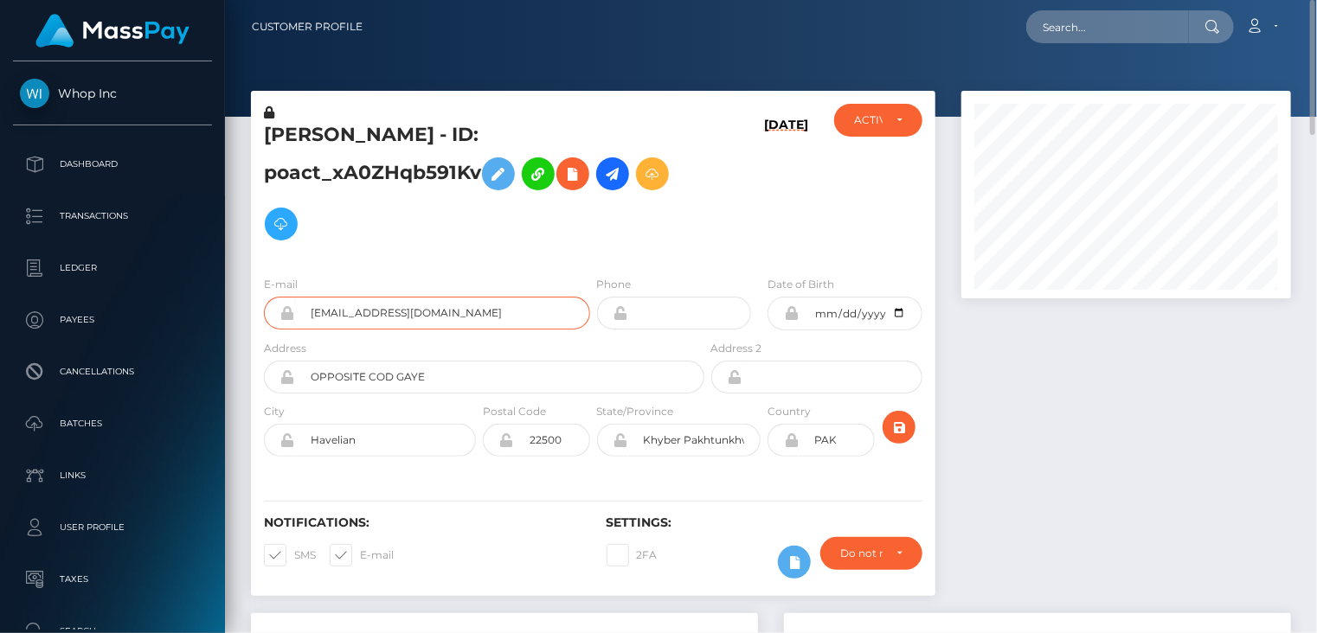
click at [398, 297] on input "[EMAIL_ADDRESS][DOMAIN_NAME]" at bounding box center [442, 313] width 295 height 33
